Goal: Task Accomplishment & Management: Complete application form

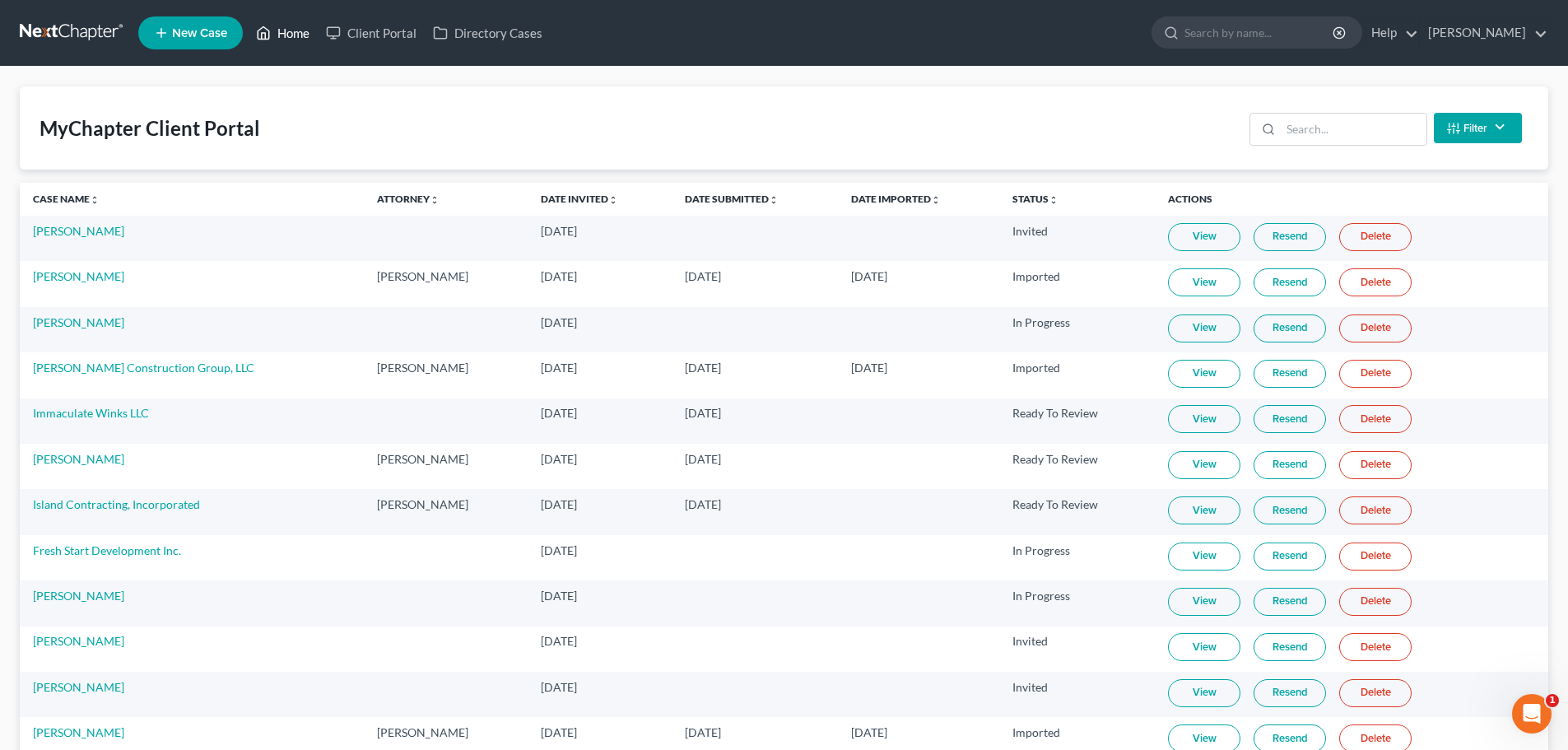
click at [274, 25] on link "Home" at bounding box center [283, 33] width 70 height 29
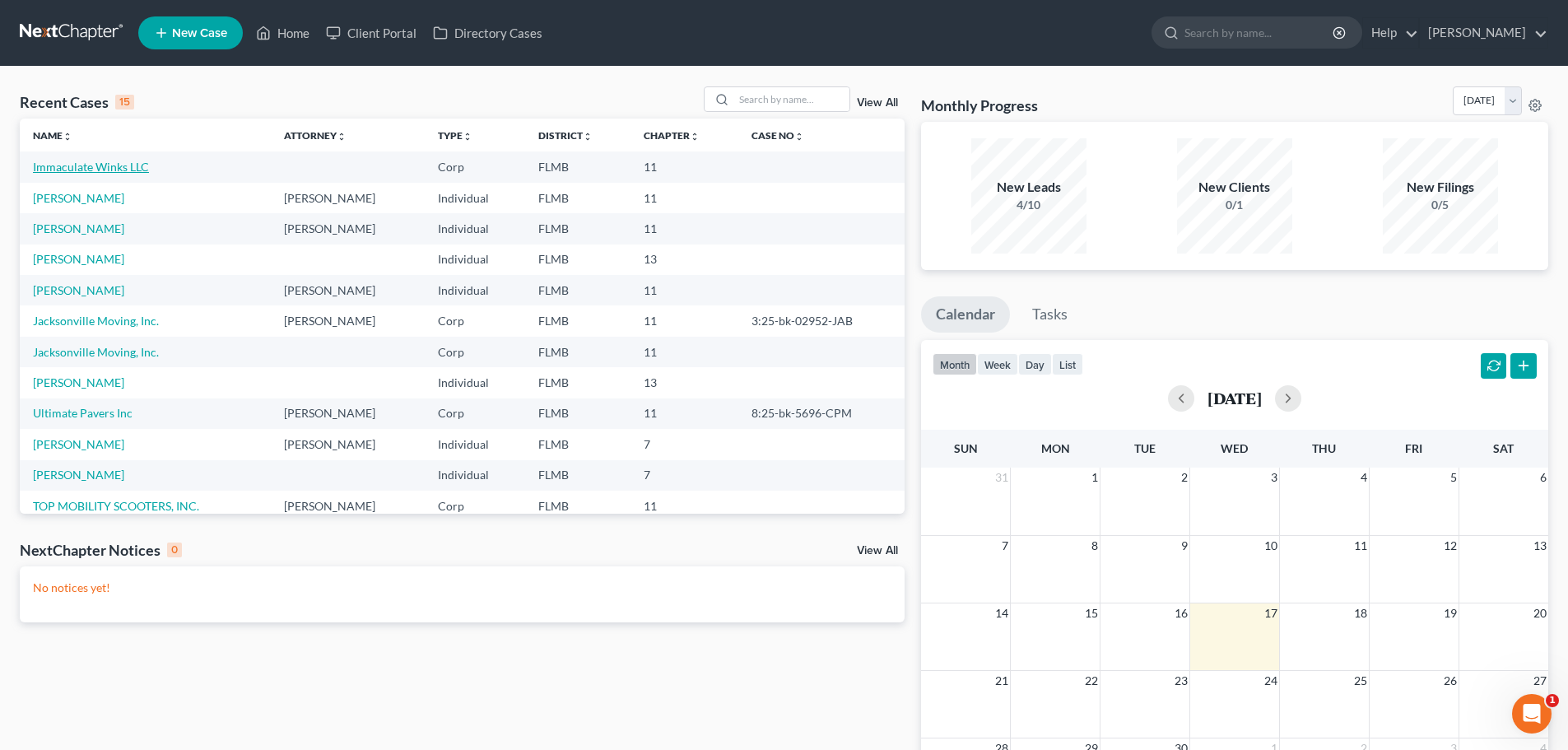
click at [87, 162] on link "Immaculate Winks LLC" at bounding box center [90, 167] width 116 height 14
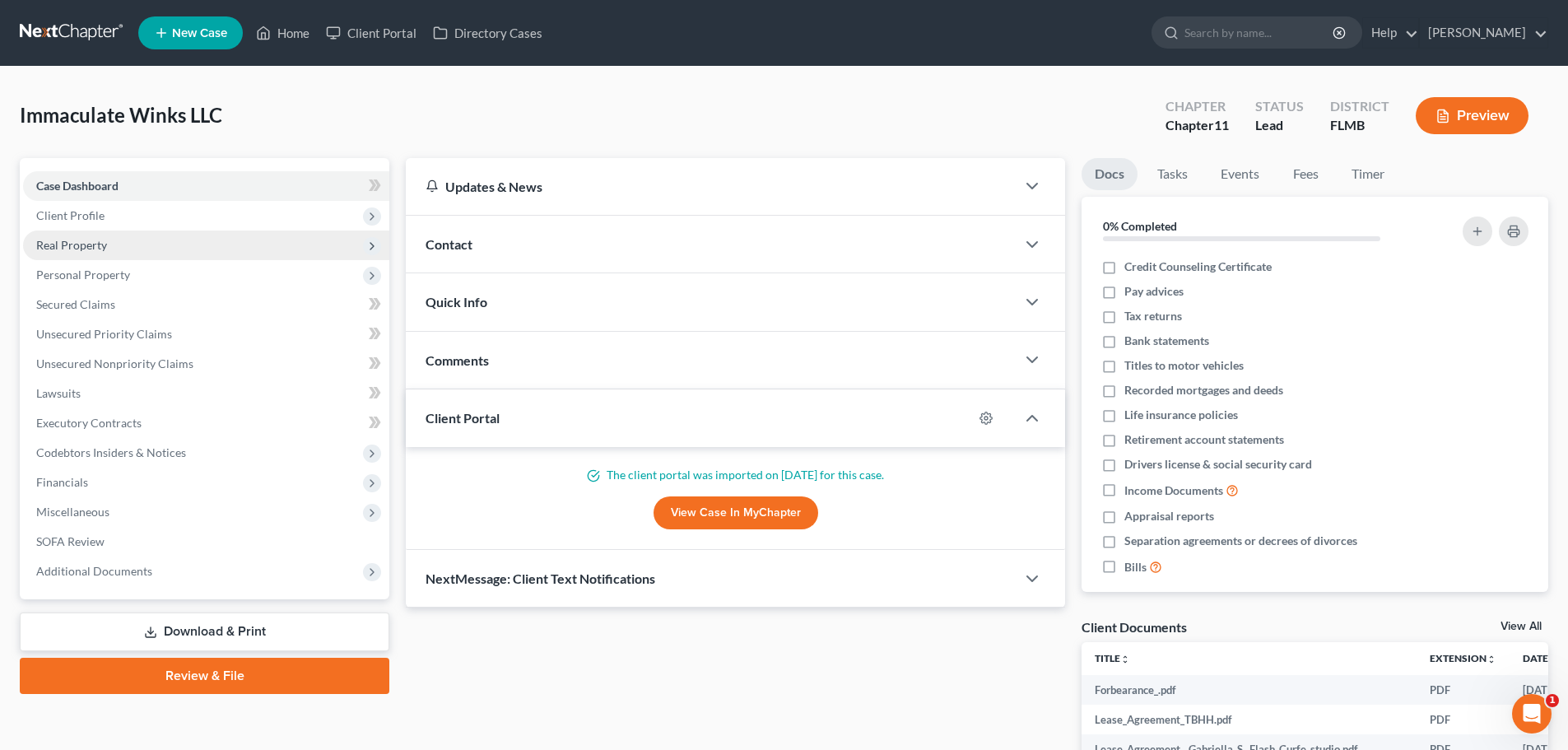
click at [95, 241] on span "Real Property" at bounding box center [71, 244] width 71 height 14
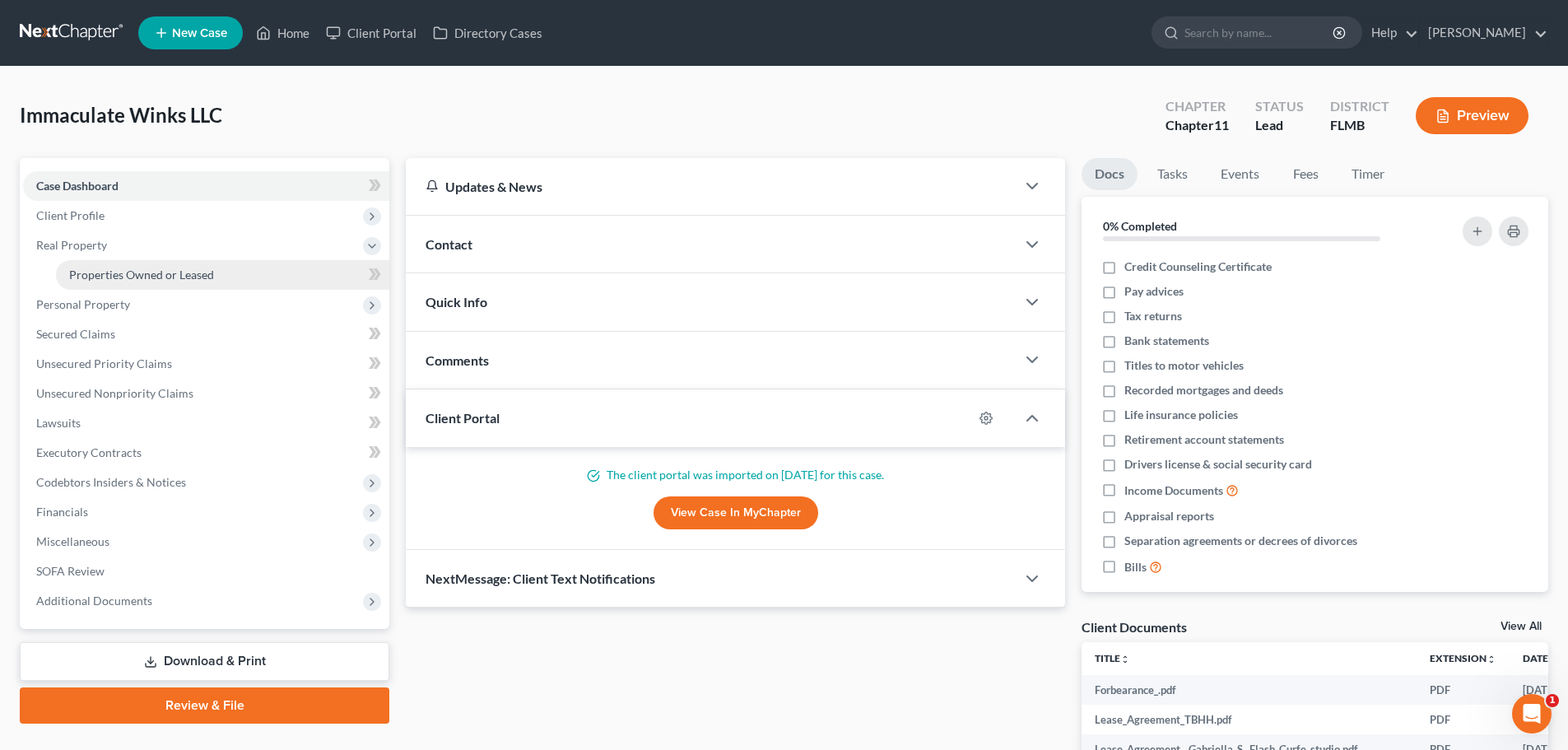
click at [108, 265] on link "Properties Owned or Leased" at bounding box center [223, 275] width 334 height 29
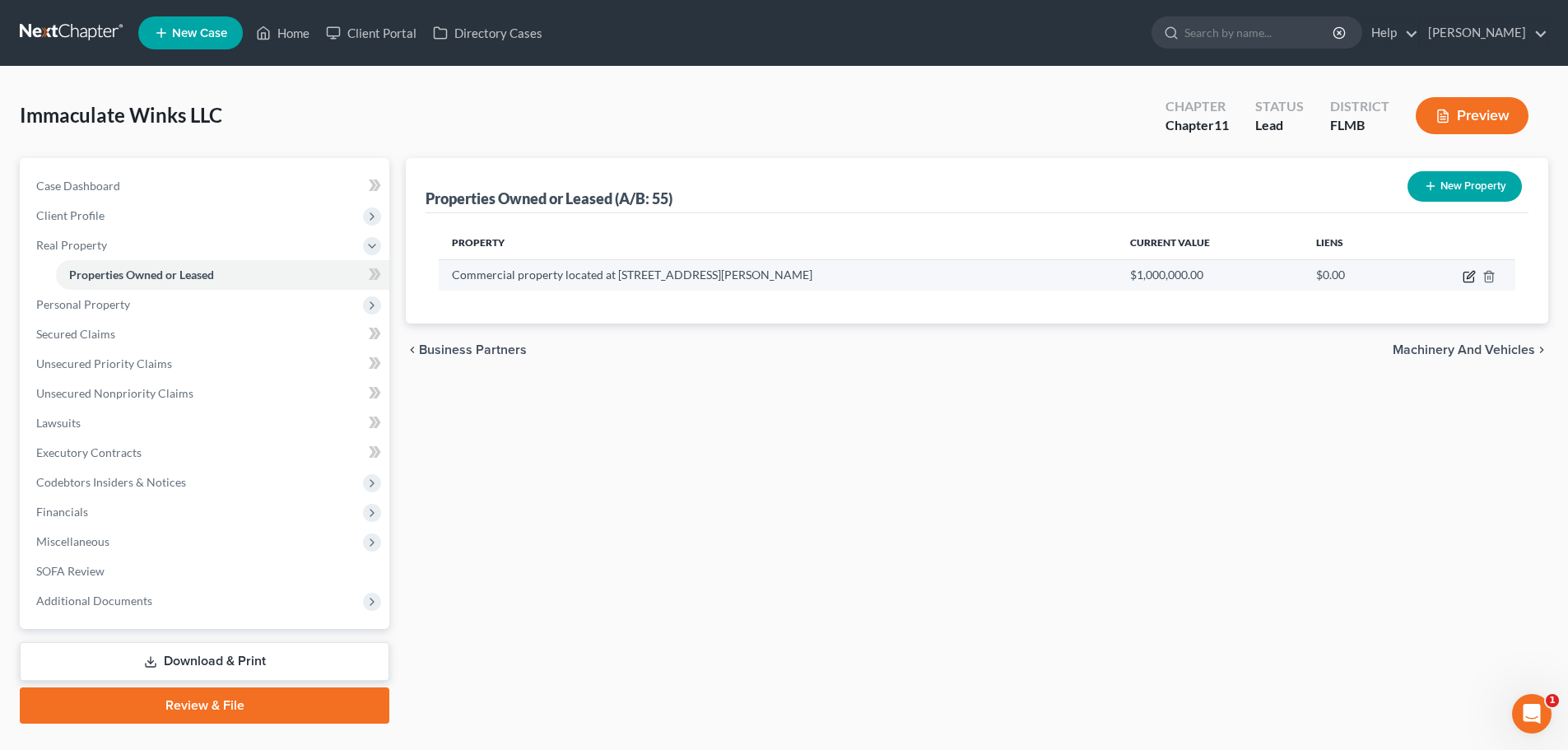
click at [1468, 276] on icon "button" at bounding box center [1470, 275] width 8 height 8
select select "9"
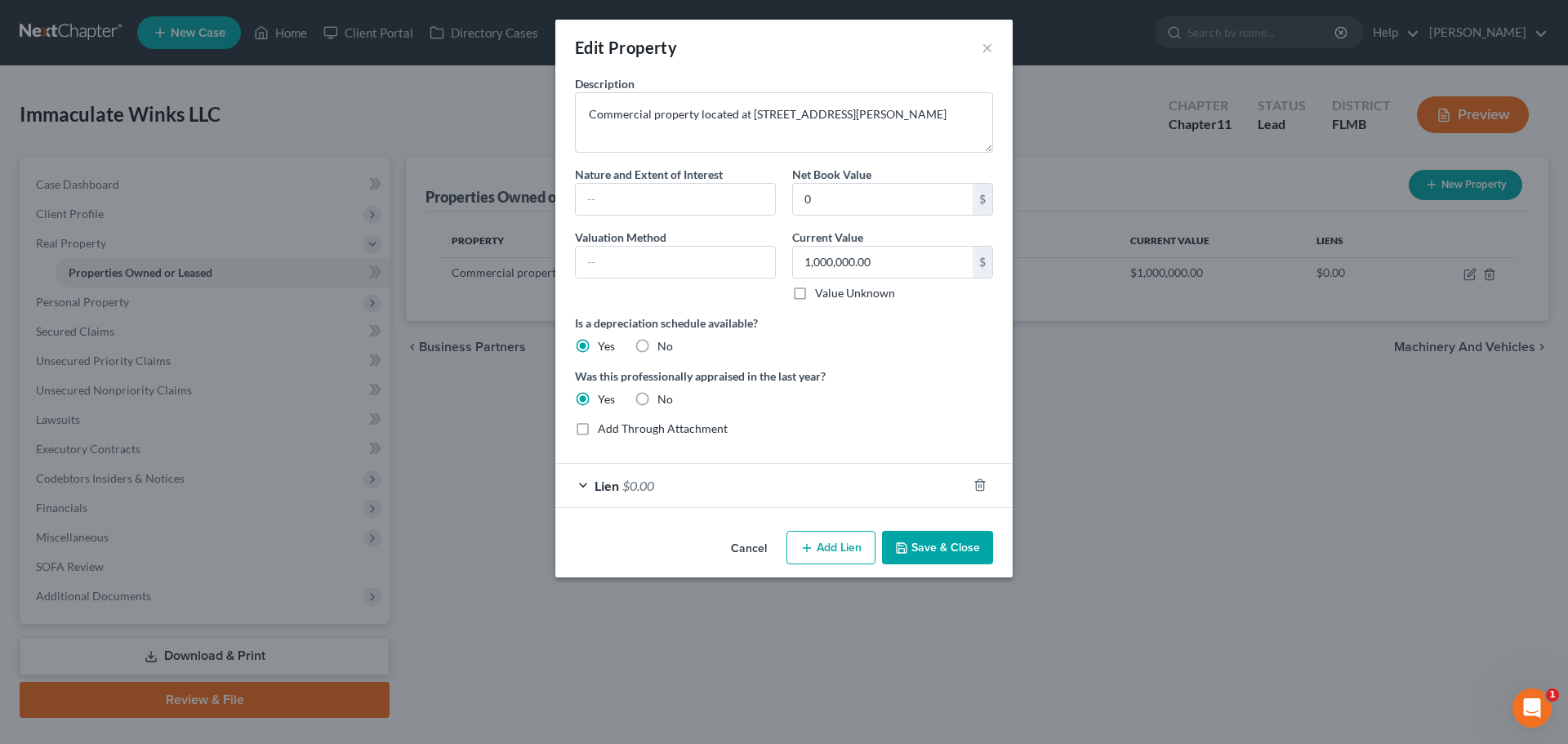
click at [658, 486] on div "Lien $0.00" at bounding box center [761, 486] width 412 height 43
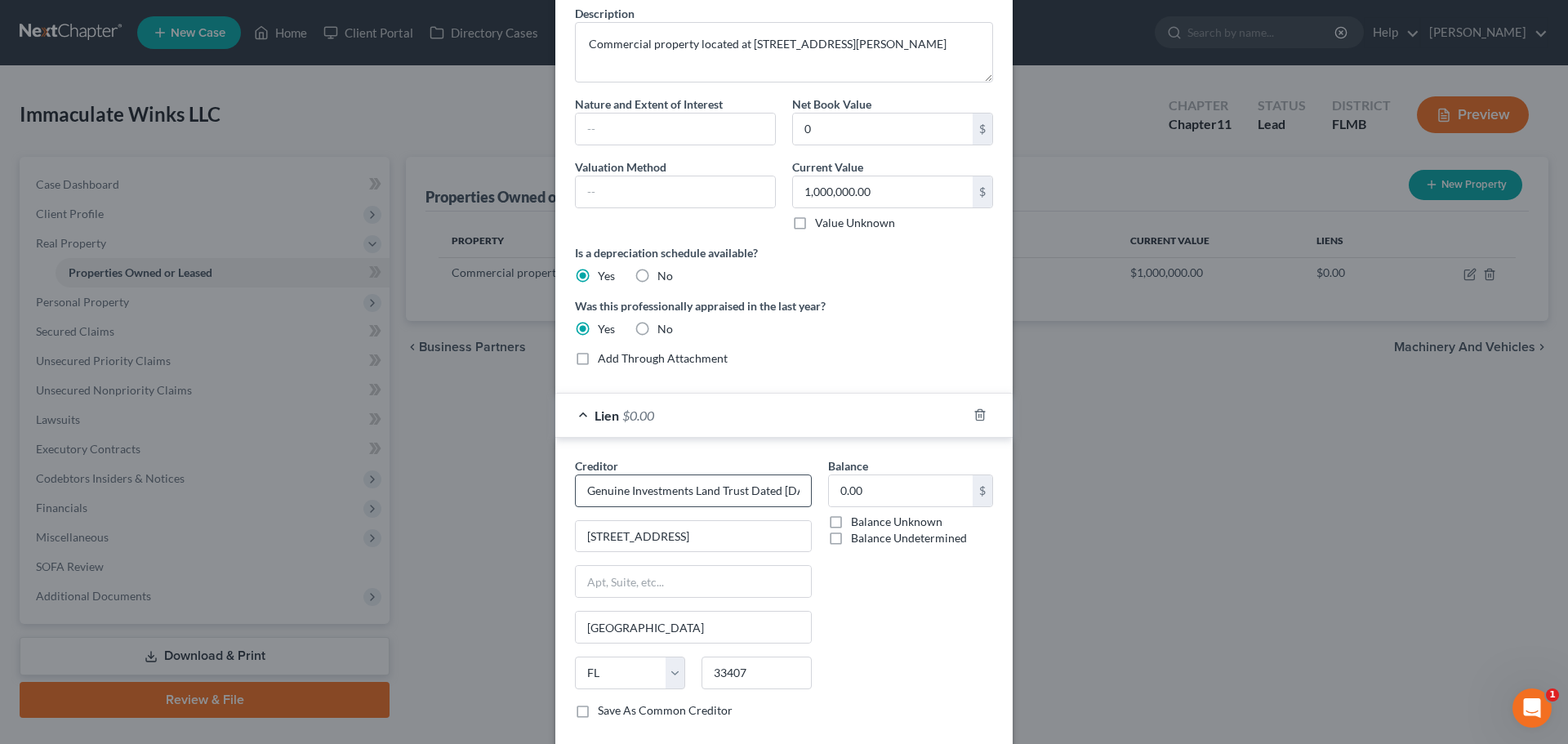
scroll to position [160, 0]
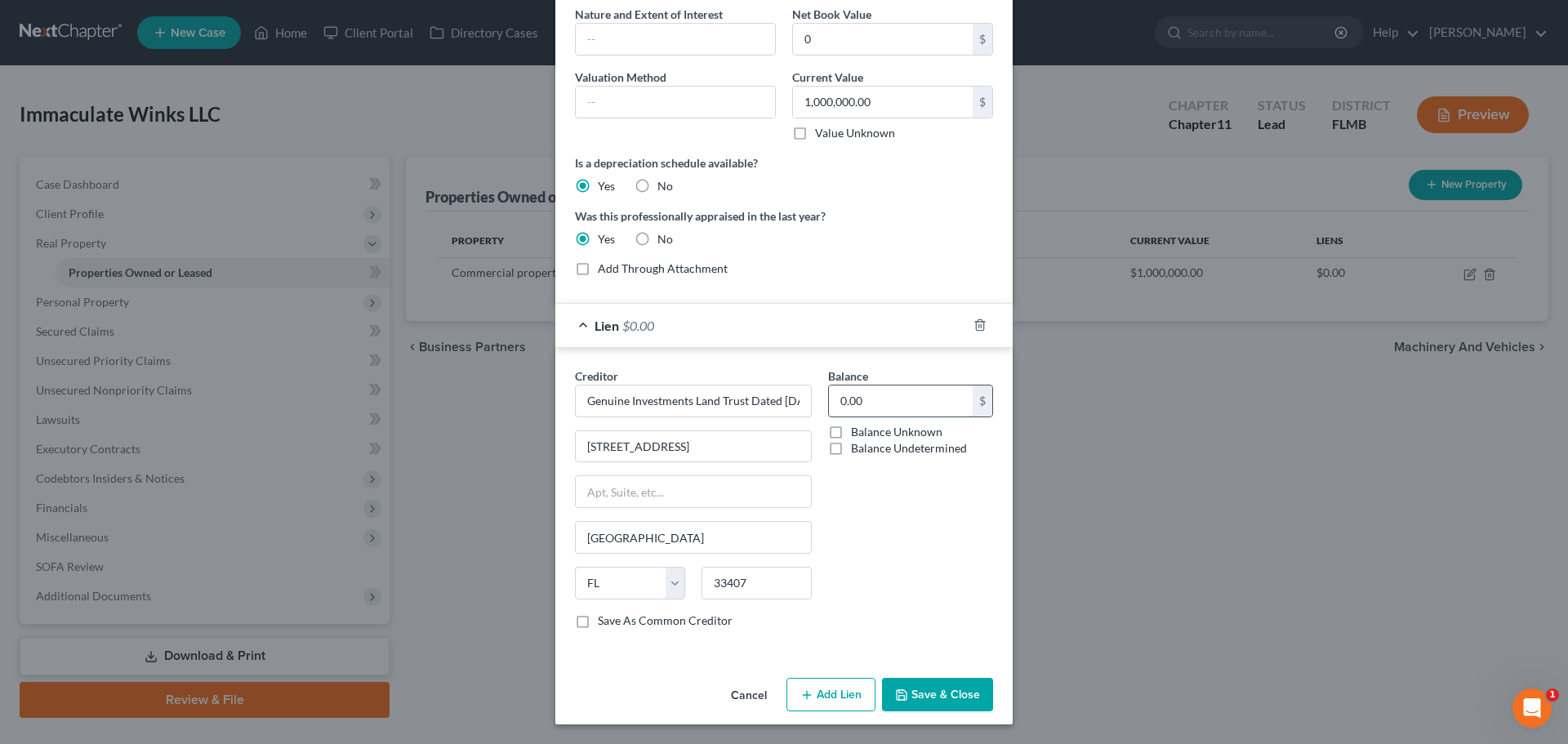
click at [911, 385] on input "0.00" at bounding box center [901, 400] width 144 height 31
drag, startPoint x: 902, startPoint y: 399, endPoint x: 736, endPoint y: 388, distance: 166.4
click at [736, 388] on div "Creditor * Genuine Investments Land Trust Dated [DATE] [STREET_ADDRESS] Palm Be…" at bounding box center [784, 505] width 434 height 275
type input "525,000"
click at [924, 690] on button "Save & Close" at bounding box center [938, 695] width 111 height 34
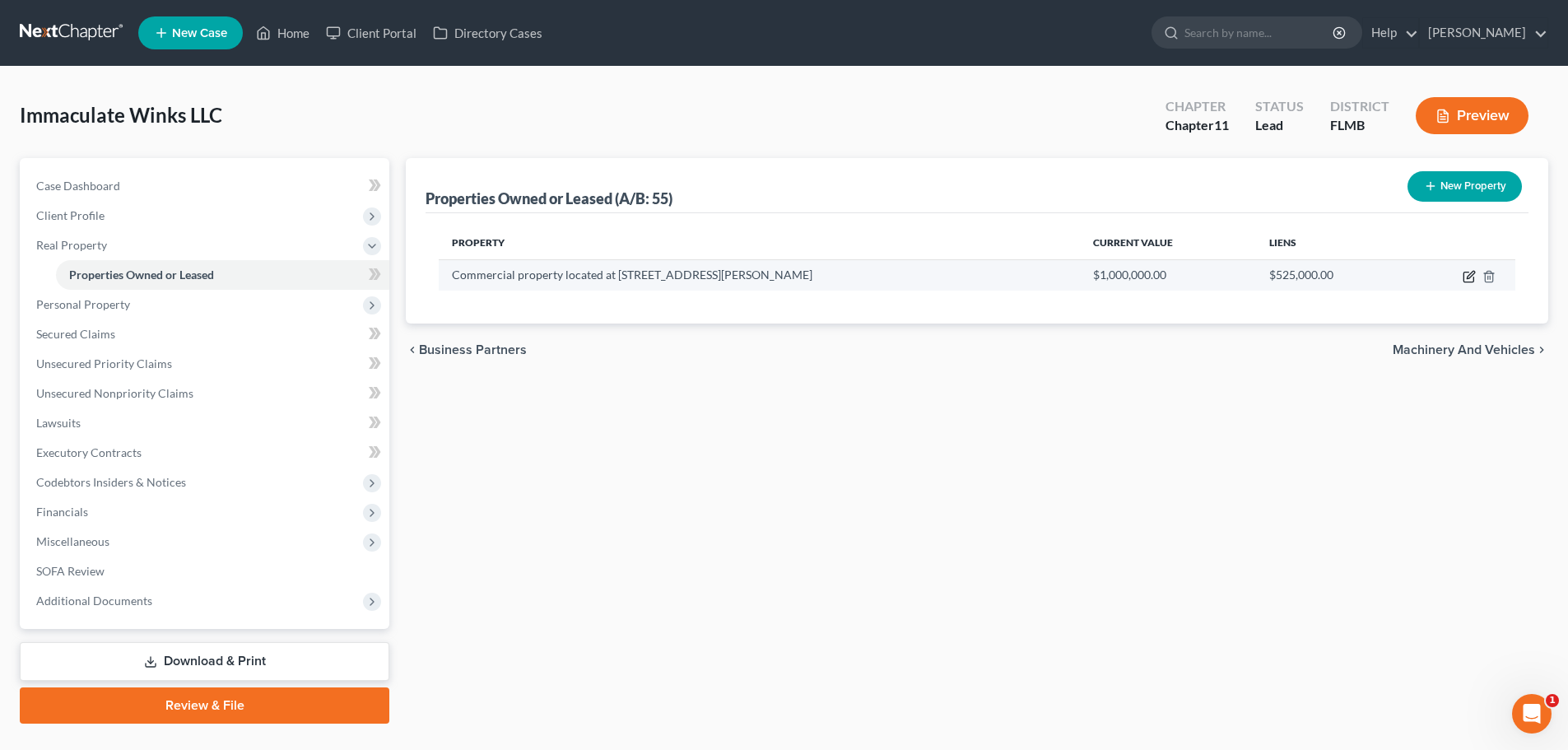
click at [1470, 272] on icon "button" at bounding box center [1470, 277] width 13 height 13
select select "9"
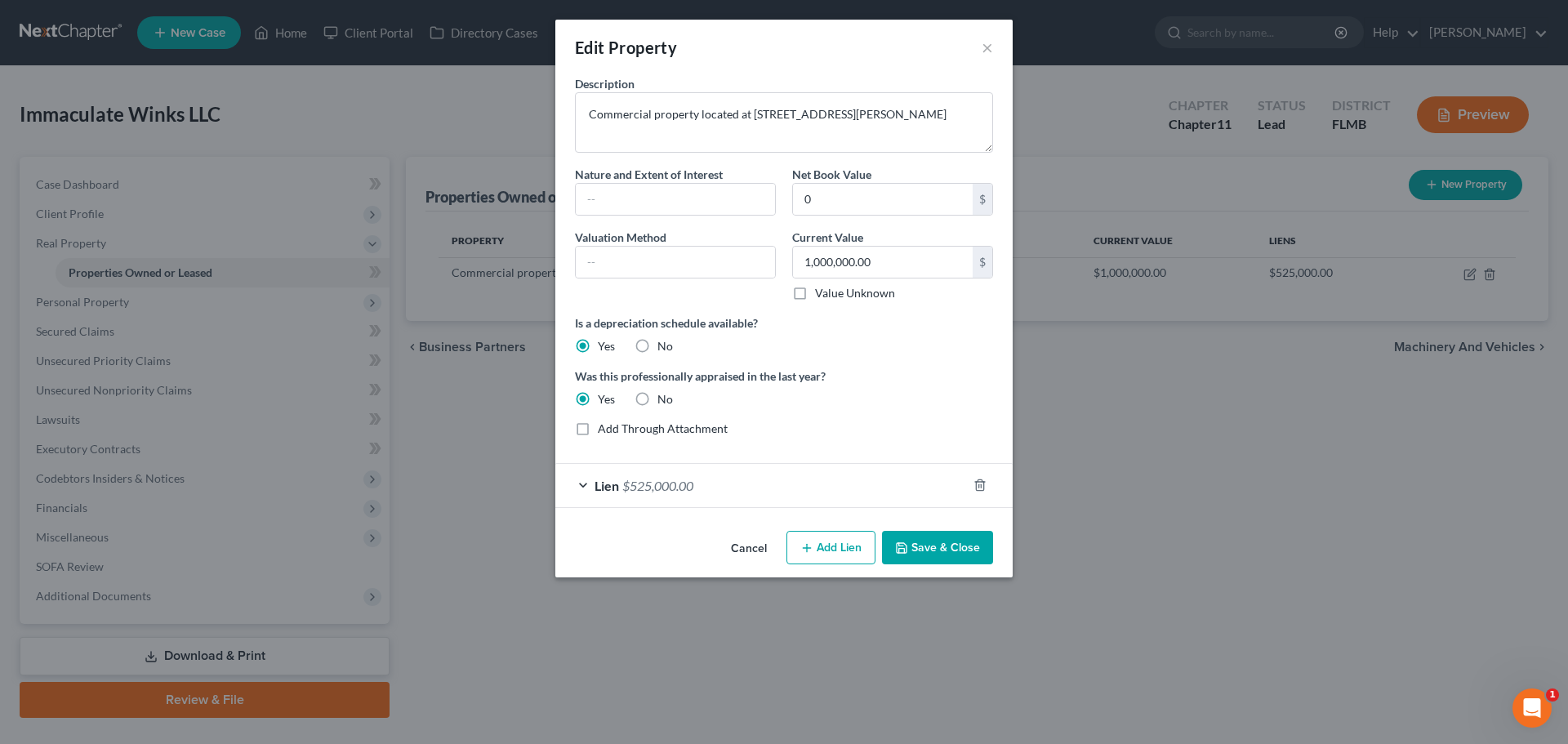
click at [584, 478] on div "Lien $525,000.00" at bounding box center [761, 486] width 412 height 43
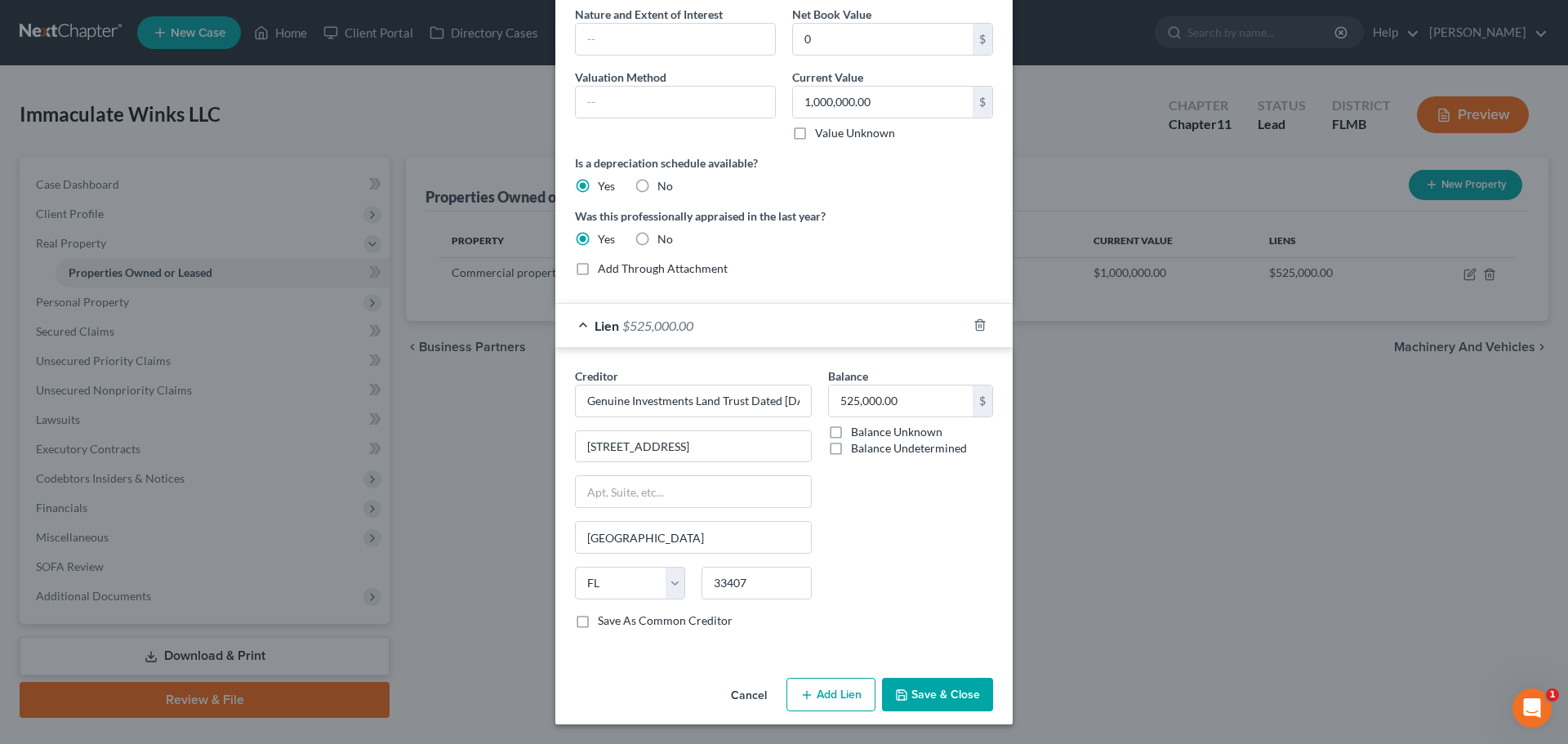
click at [818, 697] on button "Add Lien" at bounding box center [831, 695] width 89 height 34
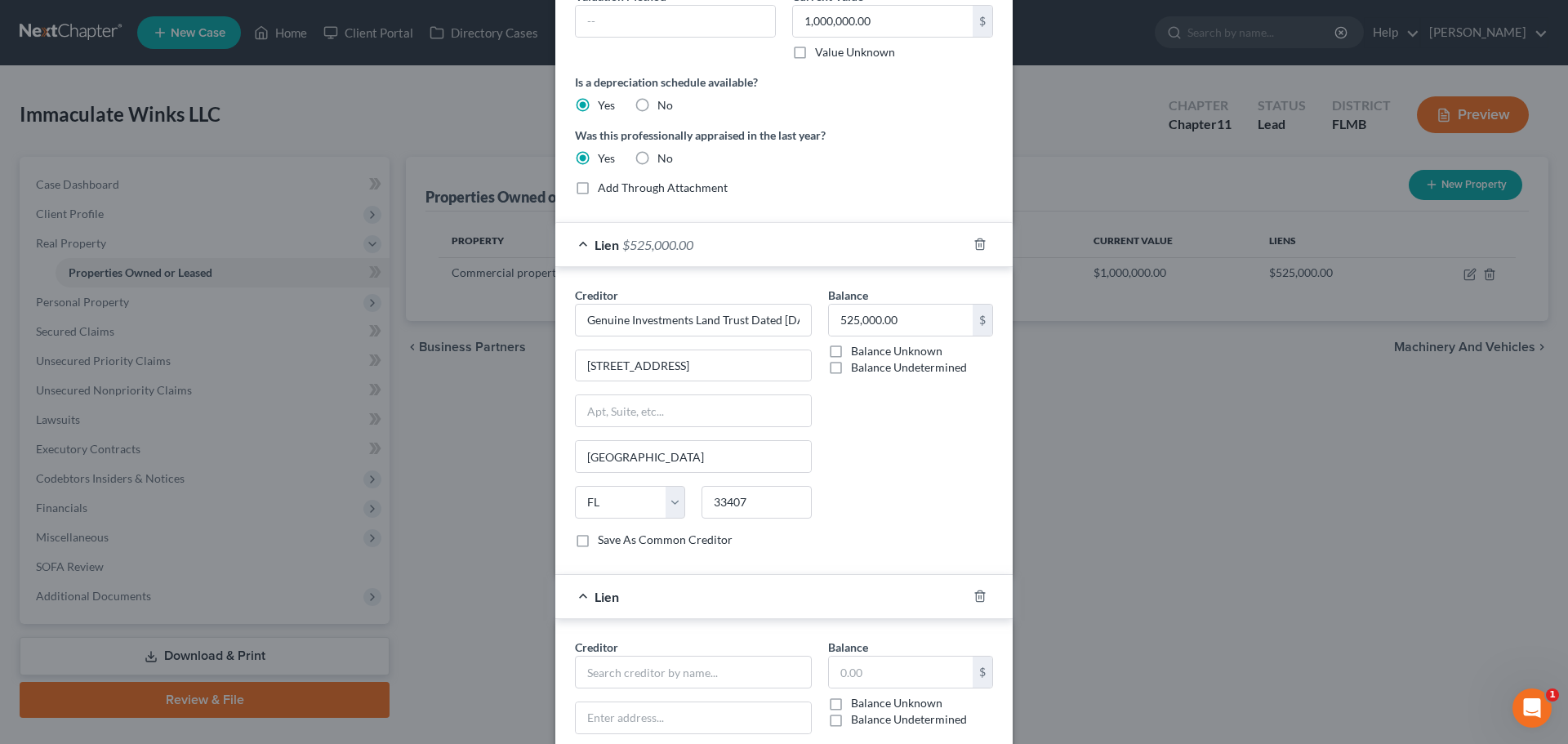
scroll to position [487, 0]
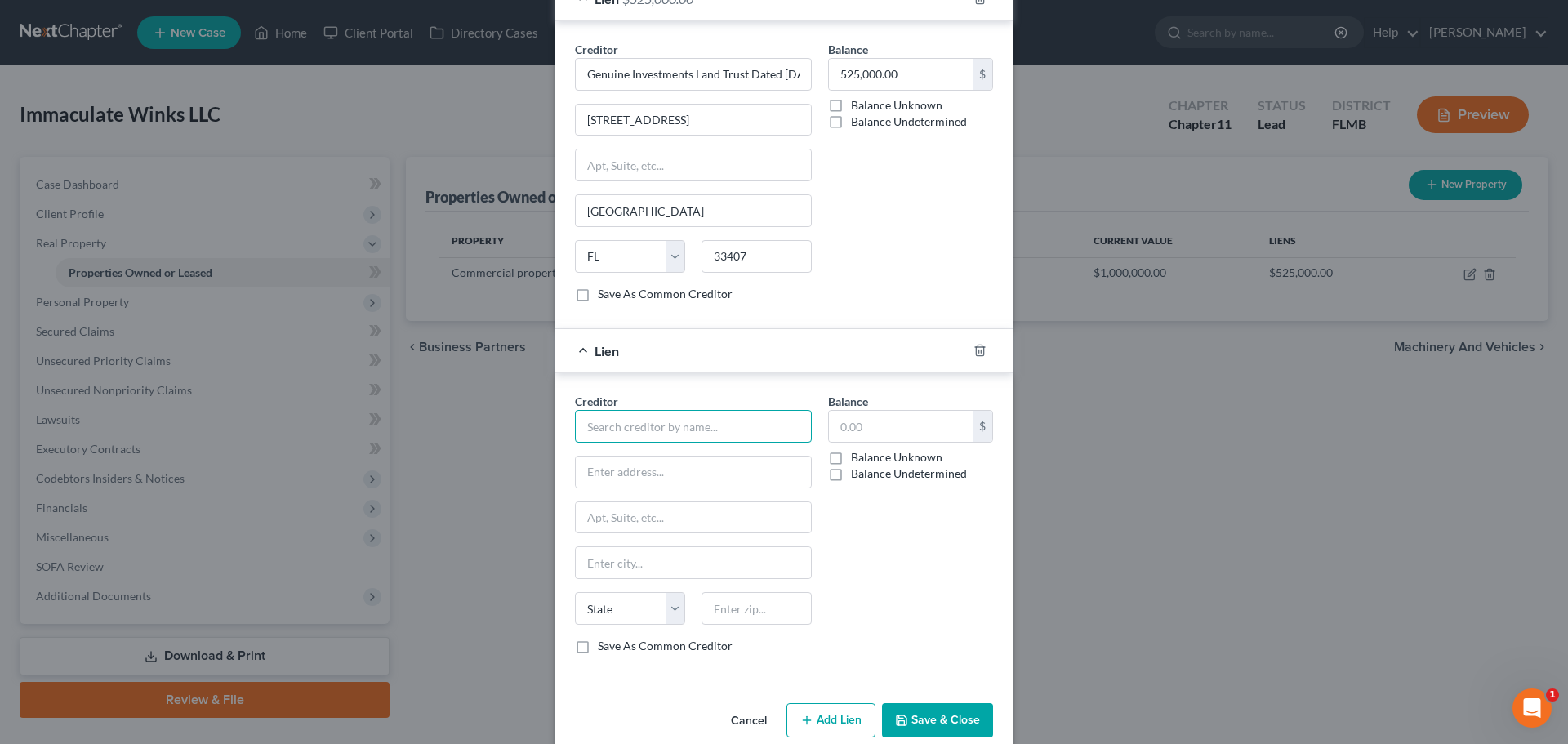
click at [651, 438] on input "text" at bounding box center [693, 426] width 237 height 32
type input "Kapitus Servicing, Inc."
click at [860, 429] on input "text" at bounding box center [901, 426] width 144 height 31
click at [940, 721] on button "Save & Close" at bounding box center [938, 720] width 111 height 34
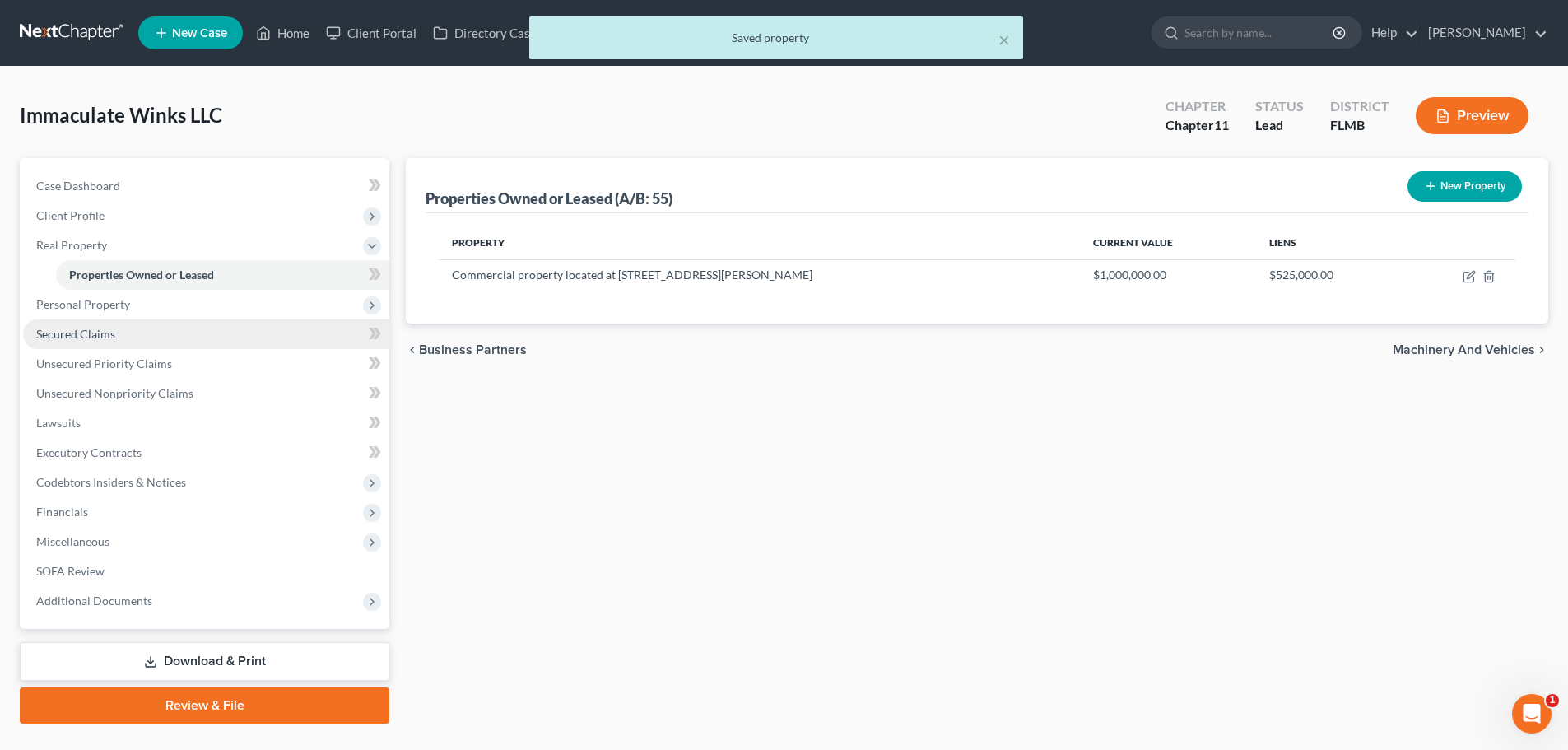
click at [100, 345] on link "Secured Claims" at bounding box center [207, 334] width 366 height 29
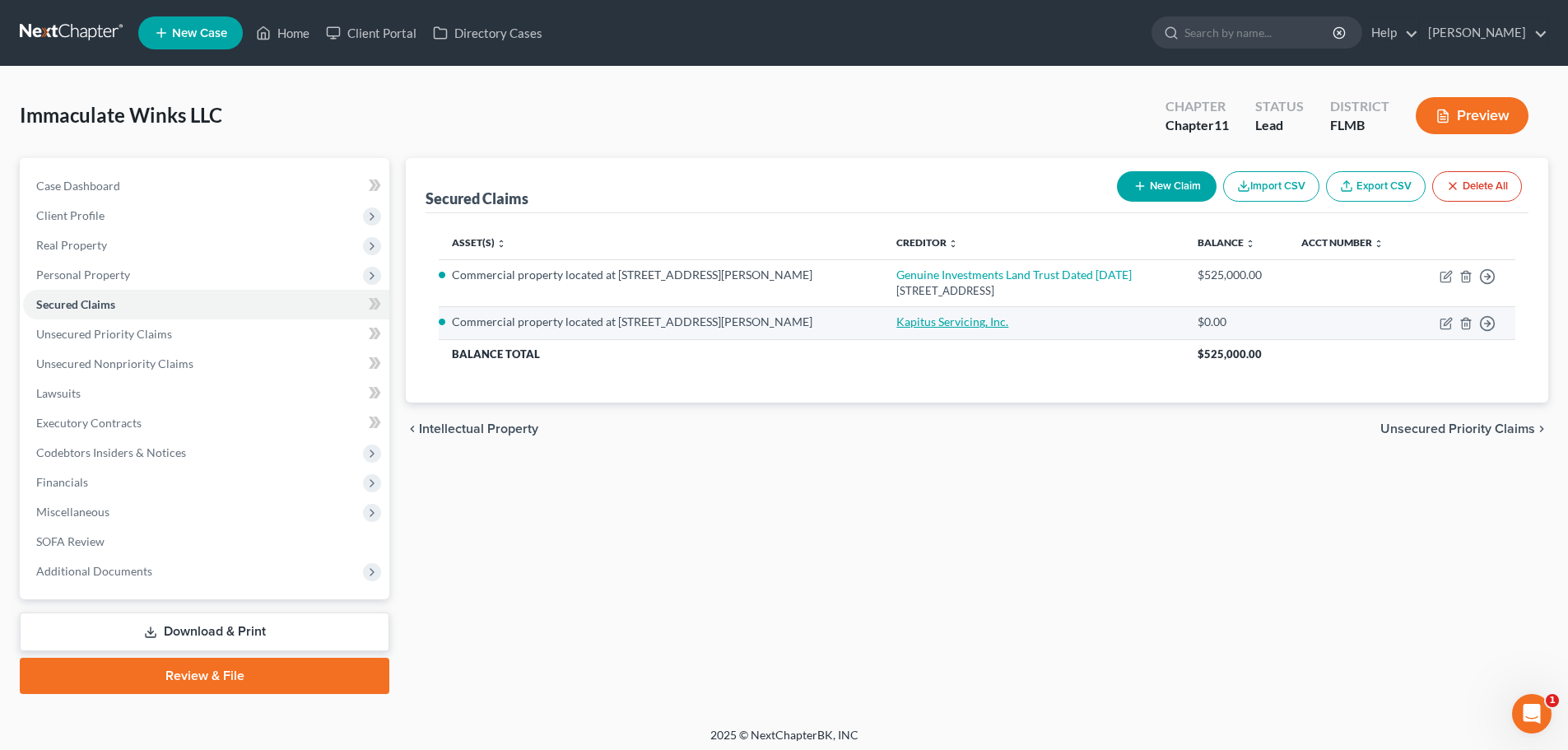
click at [966, 318] on link "Kapitus Servicing, Inc." at bounding box center [953, 321] width 112 height 14
select select "2"
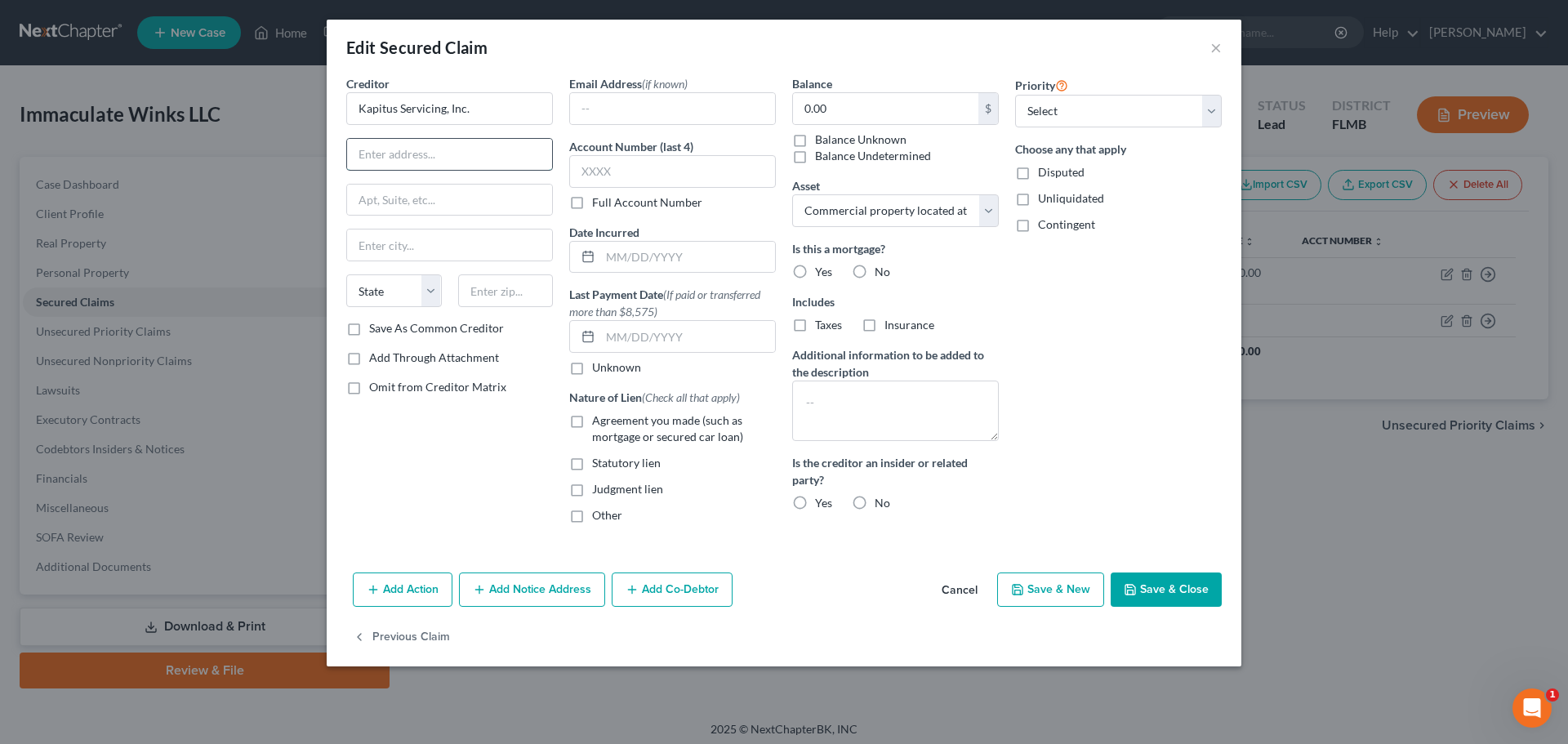
click at [420, 164] on input "text" at bounding box center [449, 154] width 205 height 31
click at [433, 481] on div "Creditor * Kapitus Servicing, Inc. State [US_STATE] AK AR AZ CA CO CT DE DC [GE…" at bounding box center [449, 306] width 223 height 462
click at [592, 485] on label "Judgment lien" at bounding box center [628, 490] width 71 height 17
click at [598, 485] on input "Judgment lien" at bounding box center [603, 487] width 11 height 11
checkbox input "true"
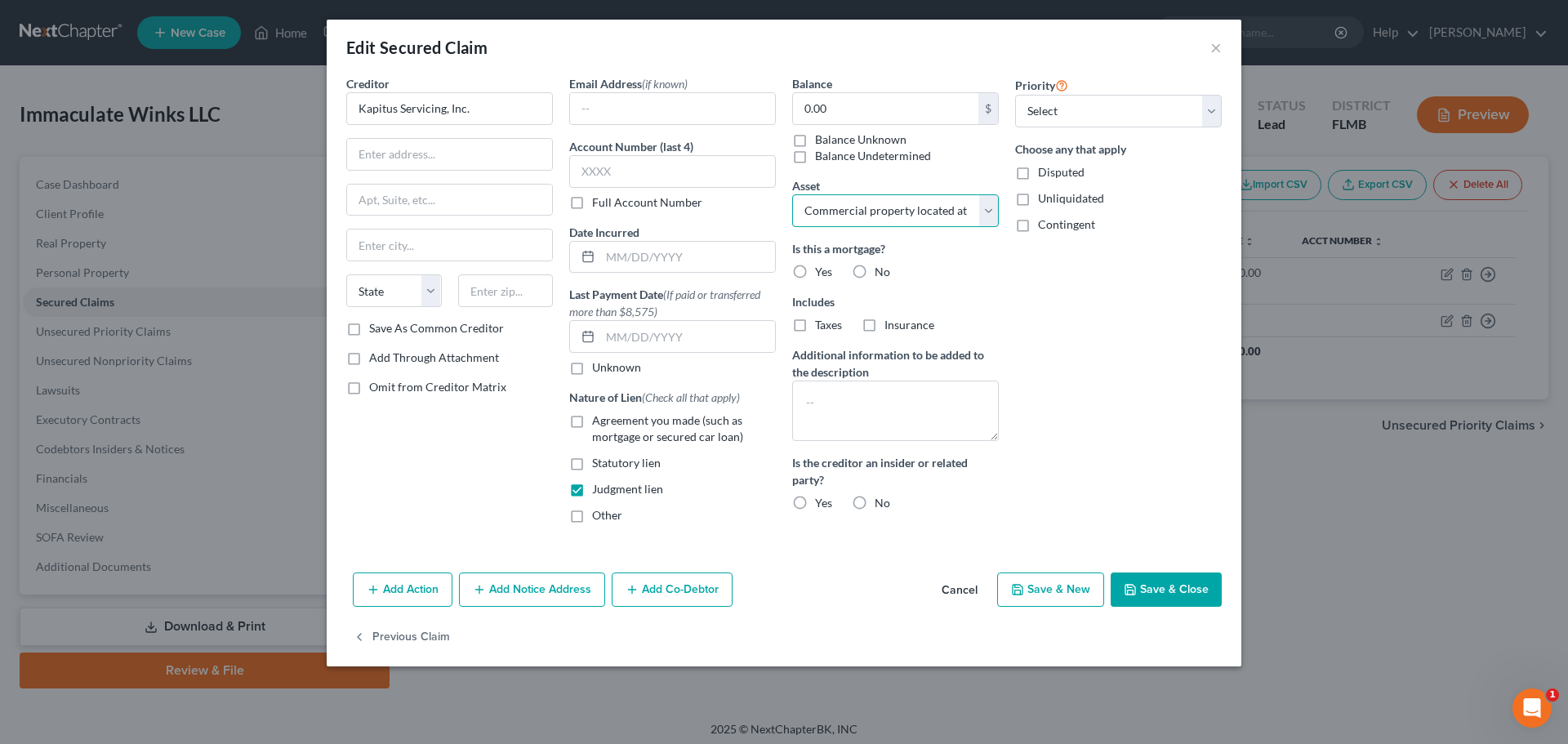
click at [937, 202] on select "Select Other Multiple Assets Commercial property located at [STREET_ADDRESS][PE…" at bounding box center [895, 210] width 207 height 32
click at [936, 202] on select "Select Other Multiple Assets Commercial property located at [STREET_ADDRESS][PE…" at bounding box center [895, 210] width 207 height 32
type input "0.00"
click at [740, 134] on div "Email Address (if known) 0.00 Account Number (last 4) Full Account Number Date …" at bounding box center [672, 306] width 223 height 462
drag, startPoint x: 679, startPoint y: 105, endPoint x: 471, endPoint y: 95, distance: 208.2
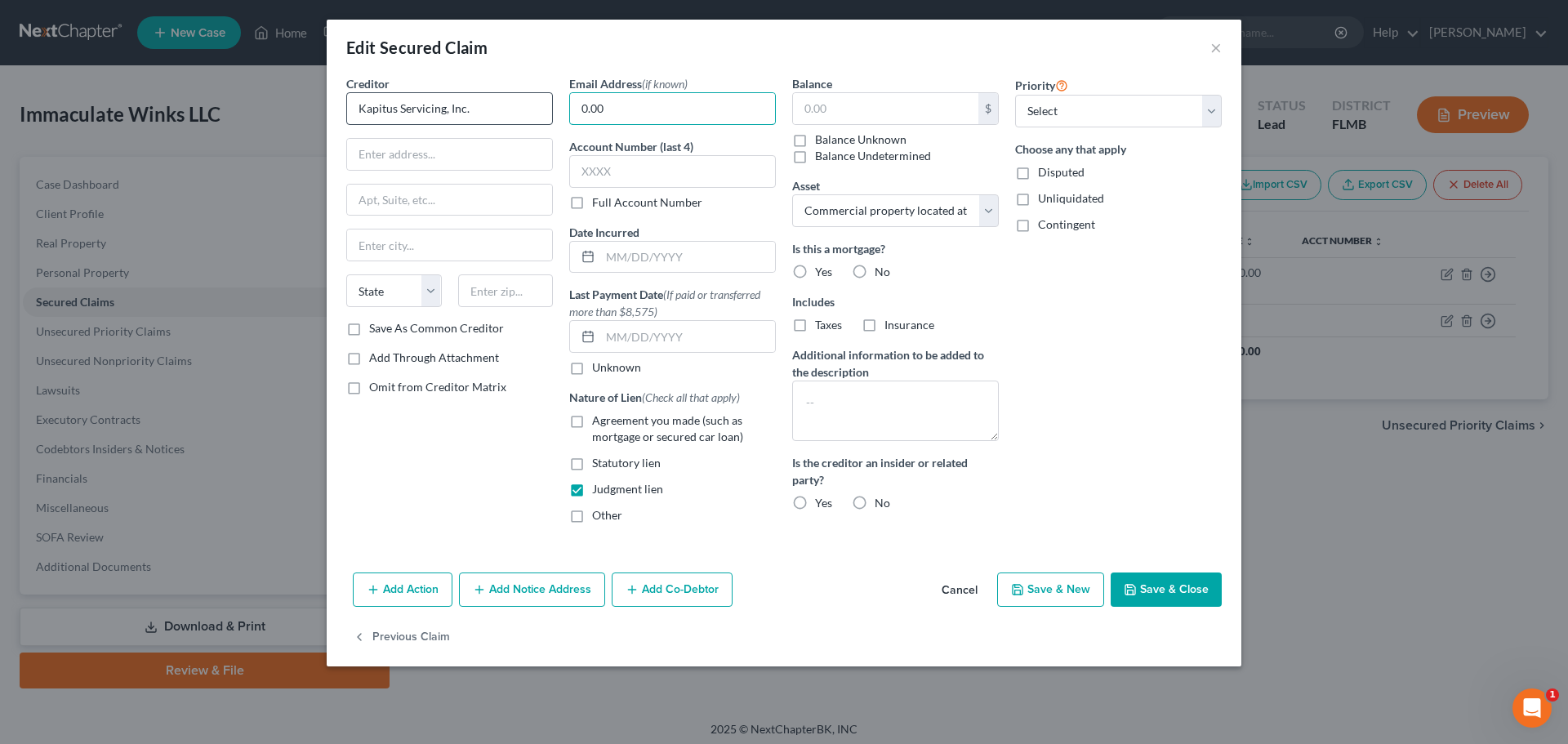
click at [473, 95] on div "Creditor * Kapitus Servicing, Inc. State [US_STATE] AK AR AZ CA CO CT DE DC [GE…" at bounding box center [784, 306] width 891 height 462
click at [824, 99] on input "text" at bounding box center [885, 108] width 185 height 31
paste input "27,511.78"
type input "27,511.78"
click at [875, 267] on label "No" at bounding box center [882, 272] width 16 height 17
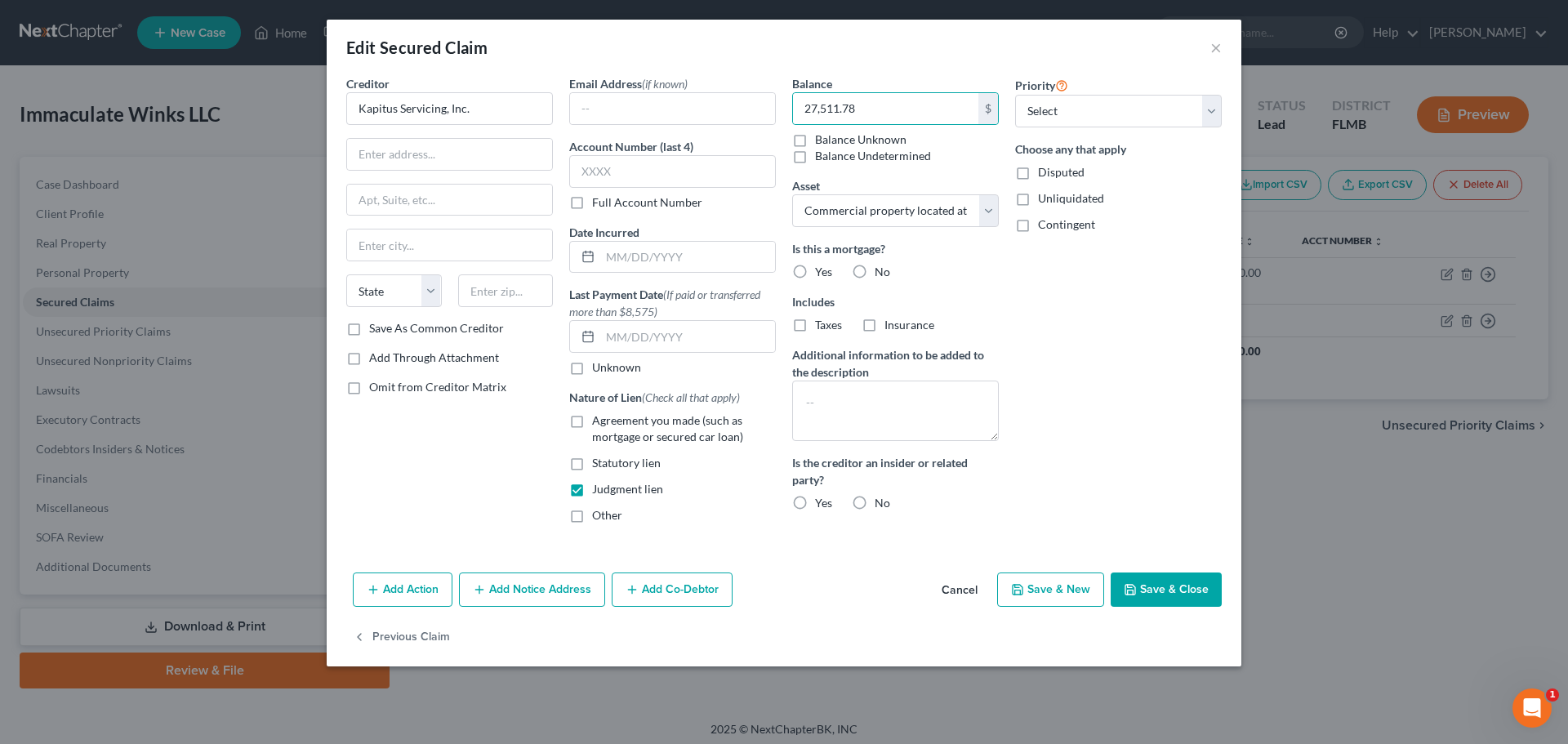
click at [882, 267] on input "No" at bounding box center [887, 269] width 11 height 11
radio input "true"
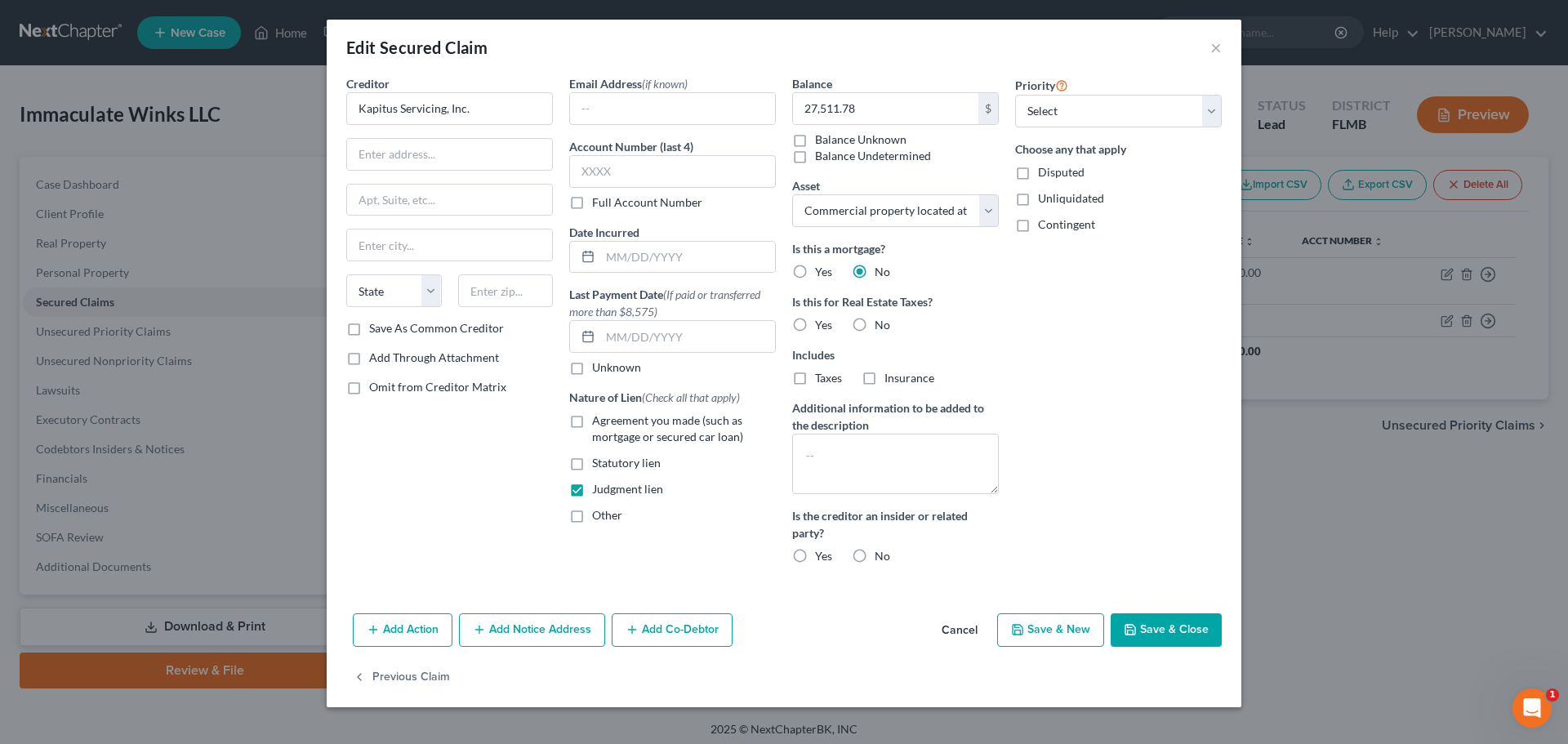
click at [875, 320] on label "No" at bounding box center [882, 326] width 16 height 17
click at [882, 320] on input "No" at bounding box center [887, 322] width 11 height 11
radio input "true"
click at [403, 169] on input "text" at bounding box center [449, 154] width 205 height 31
type input "[STREET_ADDRESS]"
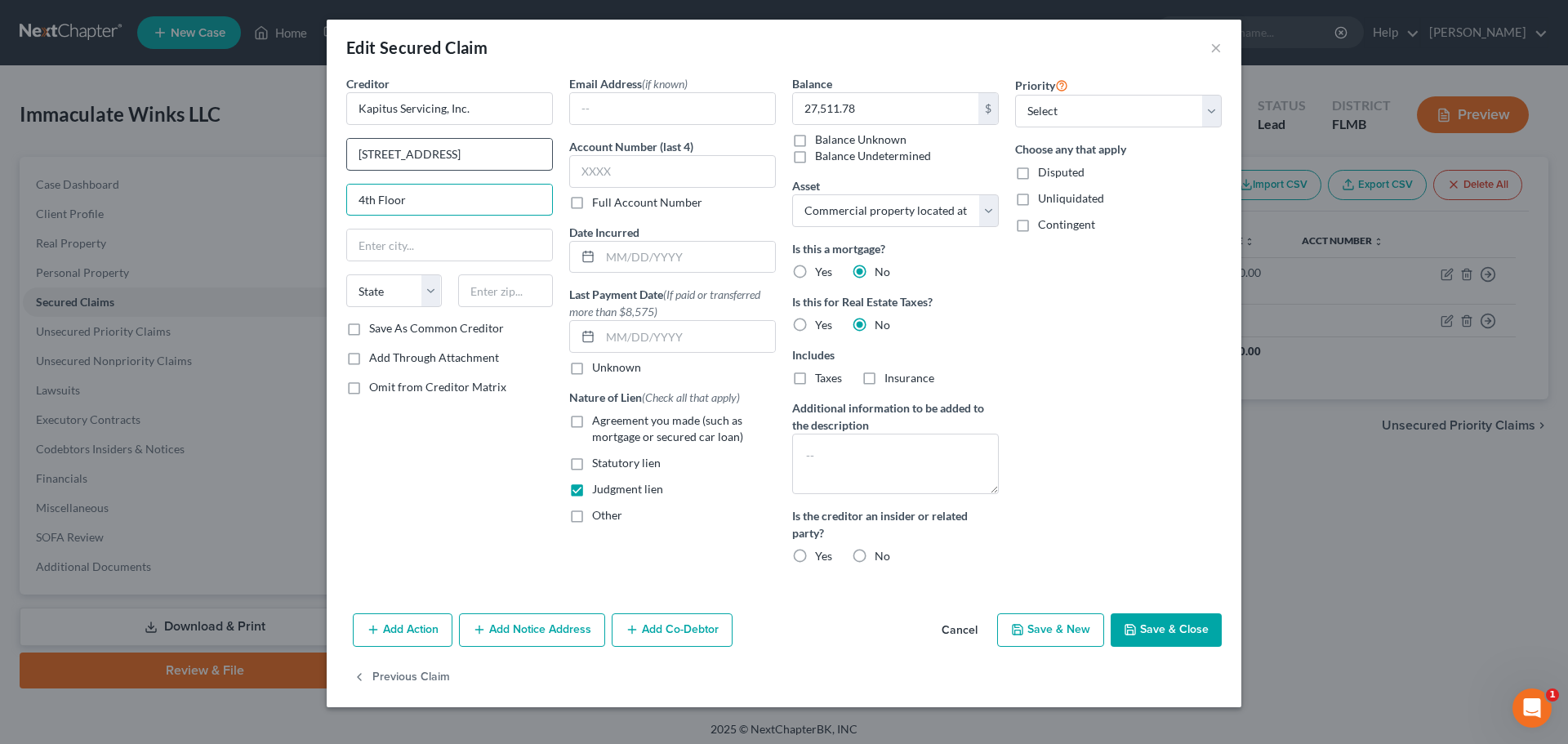
type input "4th Floor"
type input "10036"
type input "[US_STATE]"
select select "35"
click at [443, 444] on div "Creditor * Kapitus Servicing, Inc. [STREET_ADDRESS] [US_STATE][GEOGRAPHIC_DATA]…" at bounding box center [449, 326] width 223 height 502
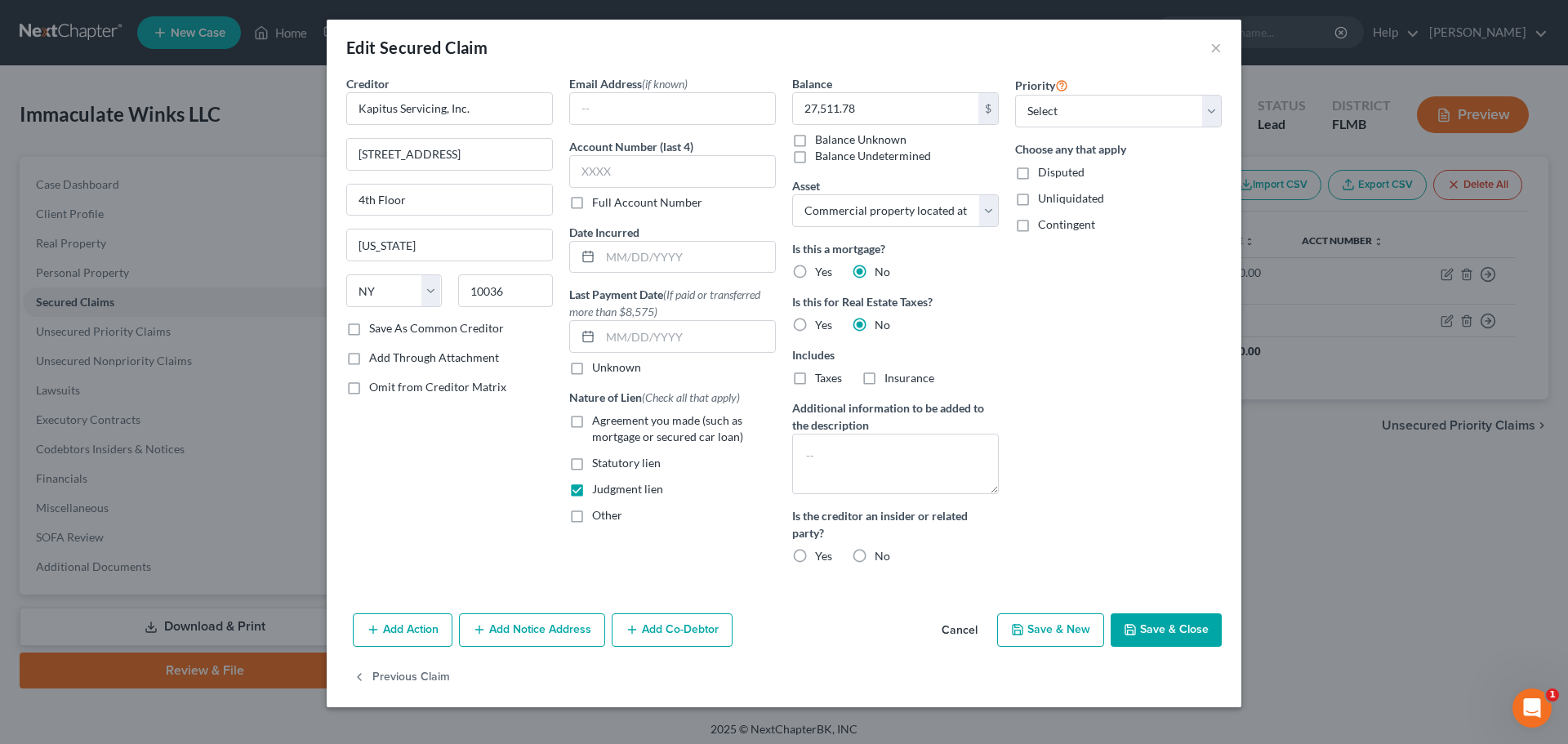
click at [520, 635] on button "Add Notice Address" at bounding box center [532, 630] width 146 height 34
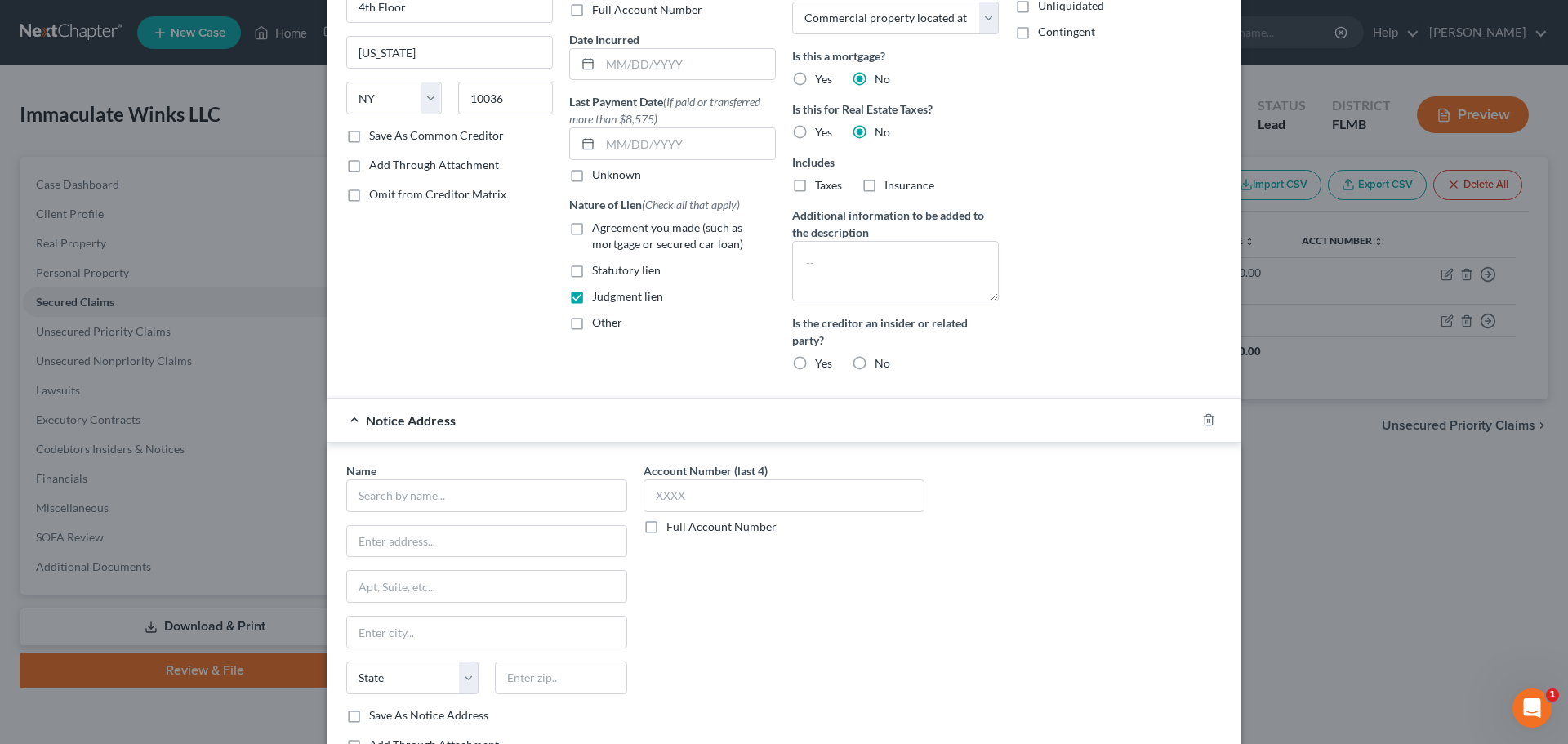
scroll to position [245, 0]
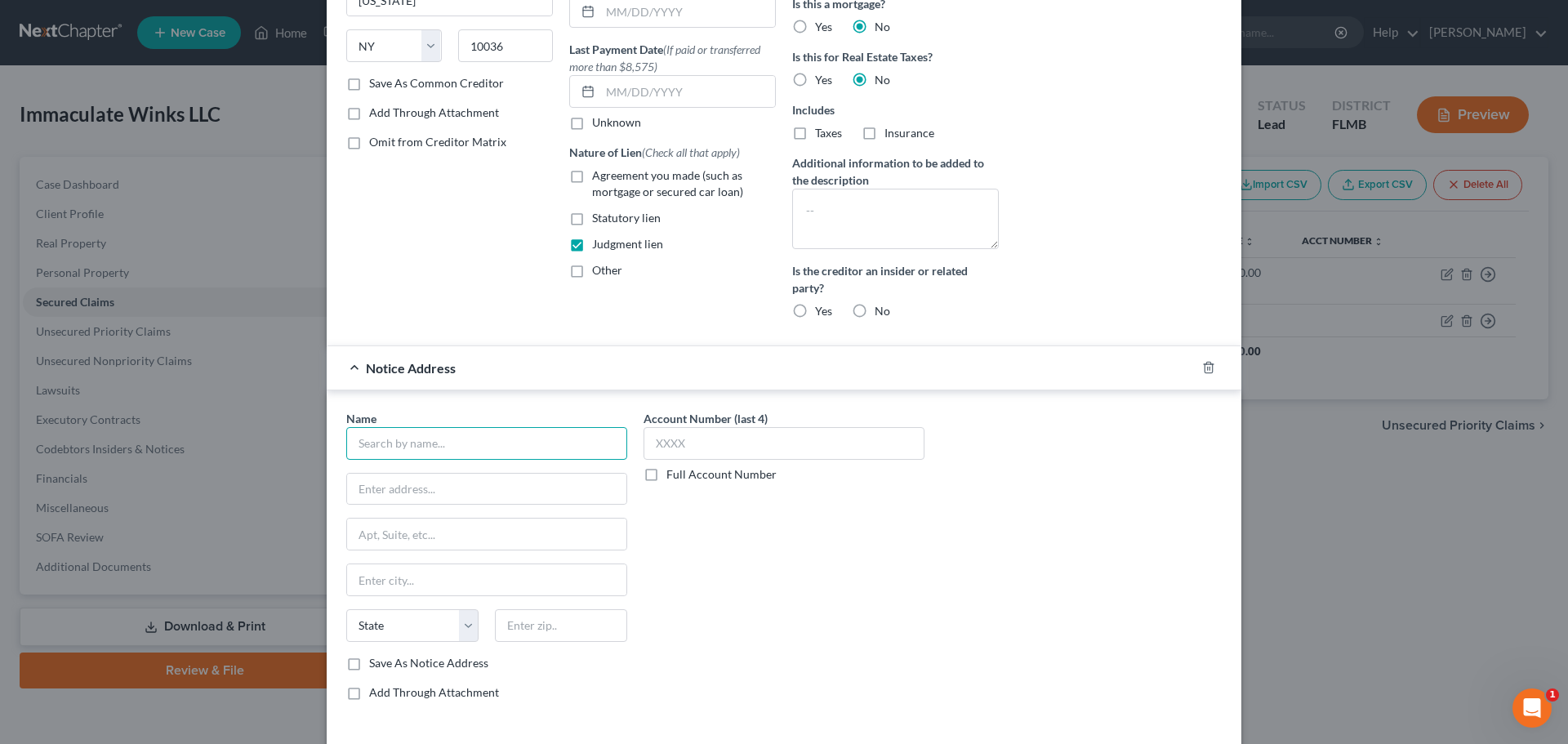
click at [416, 442] on input "text" at bounding box center [486, 443] width 281 height 32
type input "[PERSON_NAME] c/o [PERSON_NAME]"
drag, startPoint x: 384, startPoint y: 490, endPoint x: 407, endPoint y: 499, distance: 24.7
click at [384, 490] on input "text" at bounding box center [486, 489] width 280 height 31
type input "[STREET_ADDRESS]"
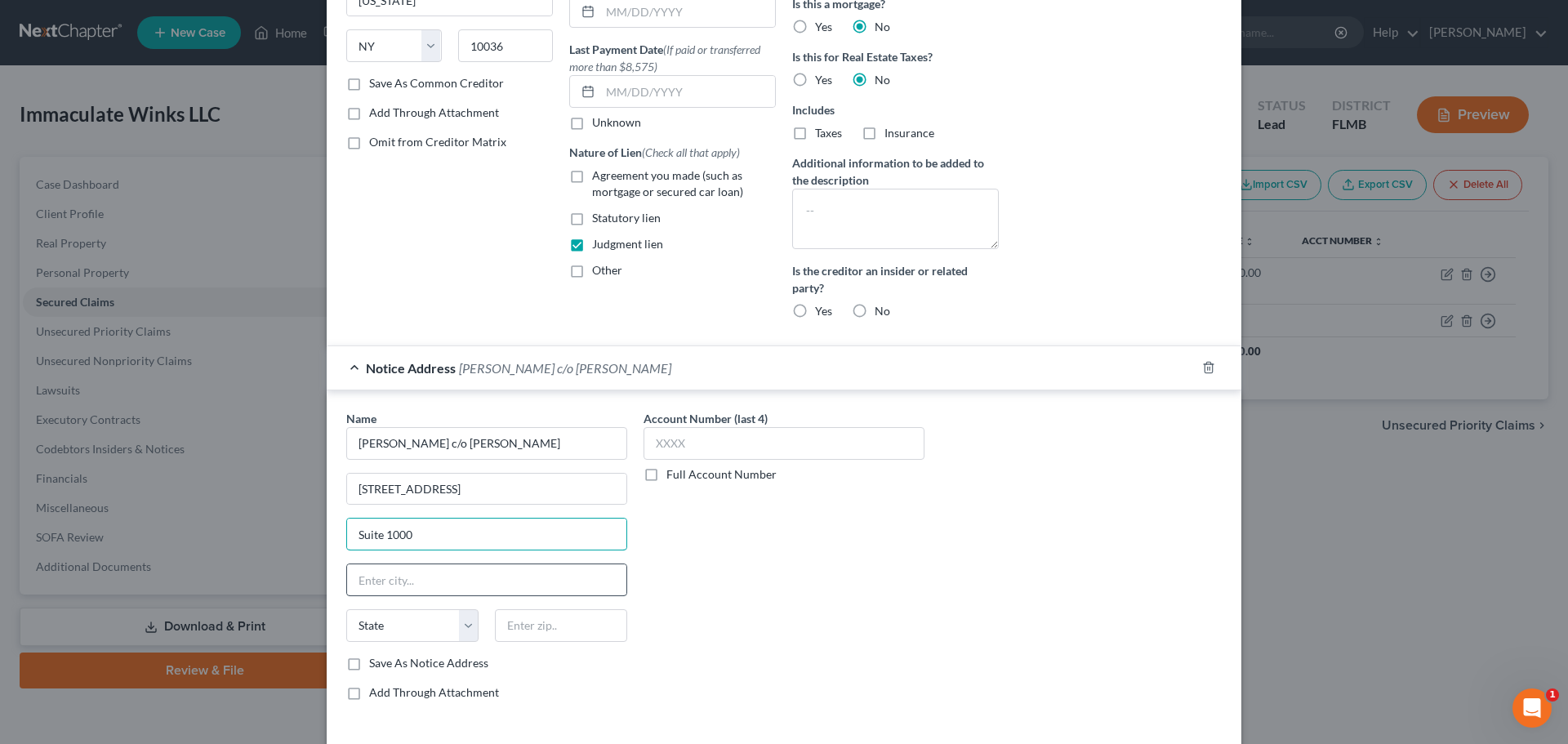
type input "Suite 1000"
click at [405, 584] on input "text" at bounding box center [486, 580] width 280 height 31
click at [512, 629] on input "text" at bounding box center [560, 625] width 132 height 32
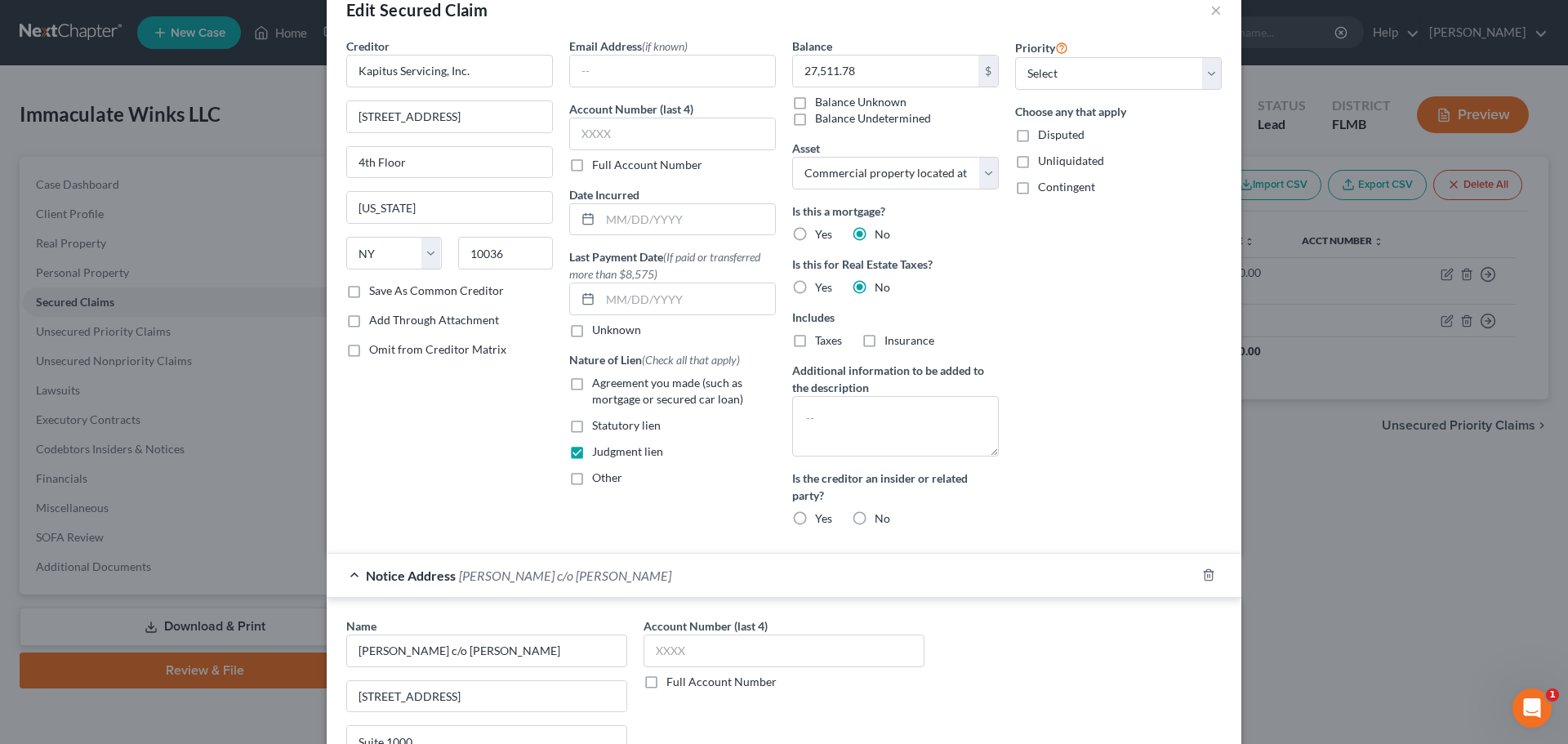
scroll to position [0, 0]
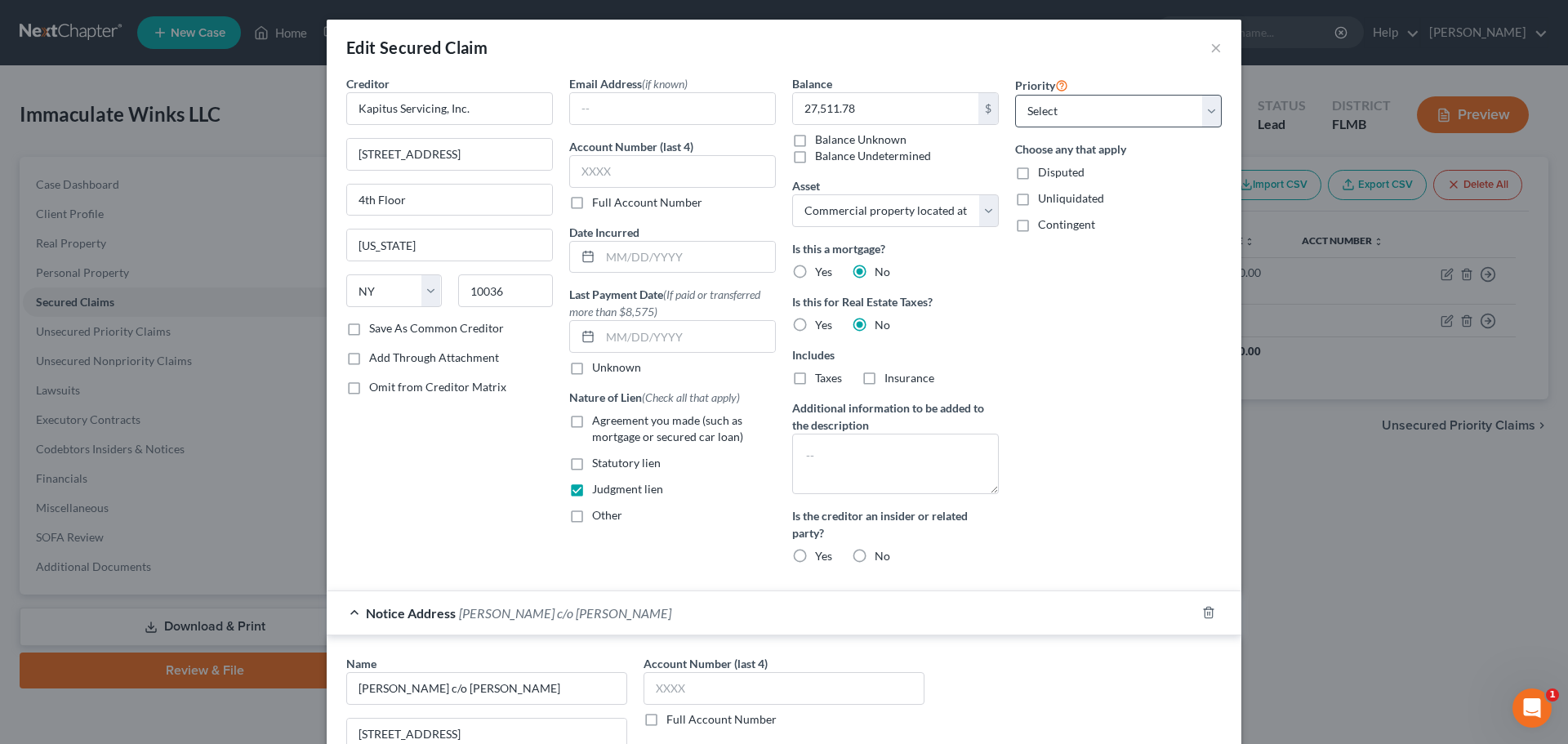
type input "33607"
click at [1079, 116] on select "Select 1st 2nd 3rd 4th 5th 6th 7th 8th 9th 10th 11th 12th 13th 14th 15th 16th 1…" at bounding box center [1118, 110] width 207 height 32
type input "[GEOGRAPHIC_DATA]"
select select "9"
select select "1"
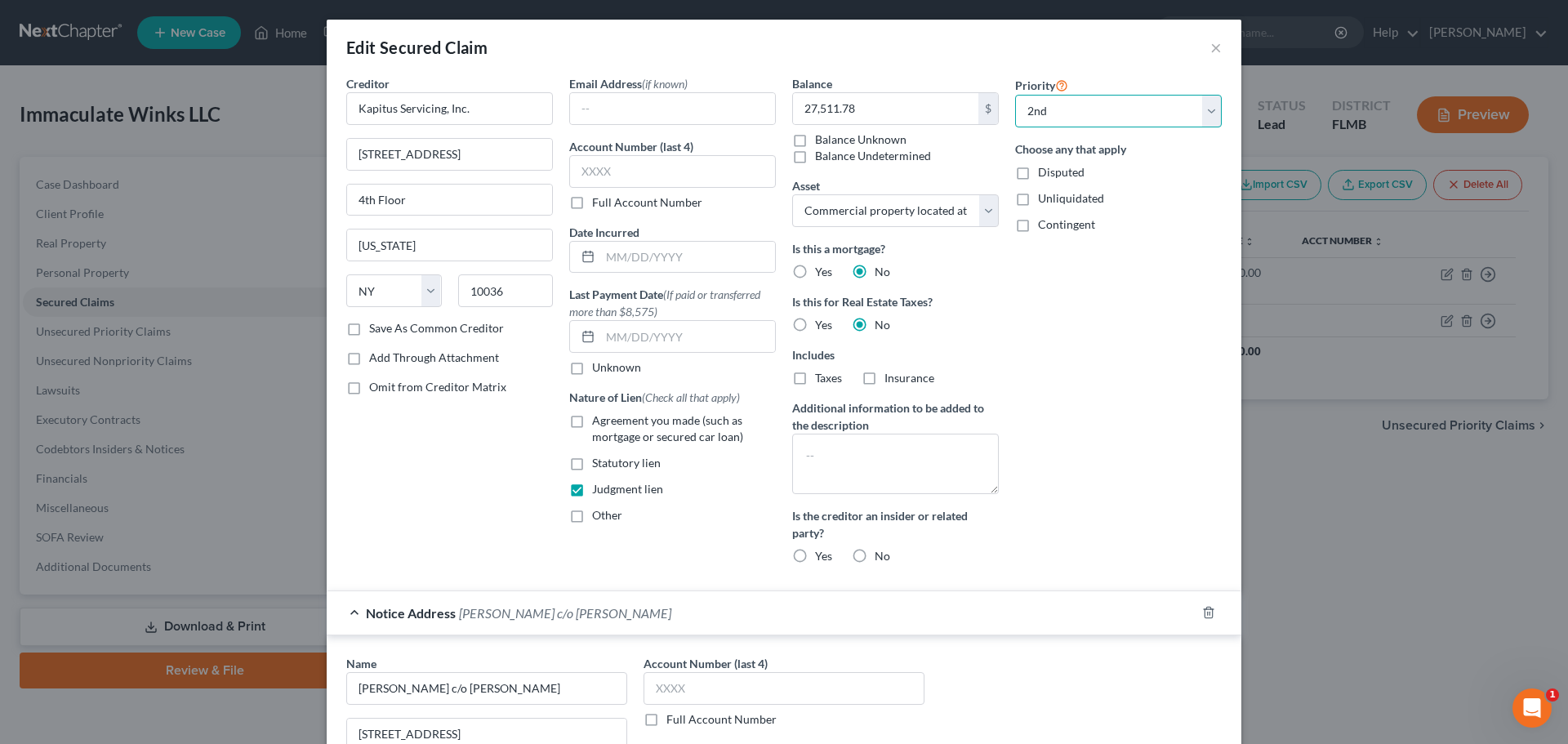
click at [1015, 95] on select "Select 1st 2nd 3rd 4th 5th 6th 7th 8th 9th 10th 11th 12th 13th 14th 15th 16th 1…" at bounding box center [1118, 110] width 207 height 32
click at [904, 208] on select "Select Other Multiple Assets Commercial property located at [STREET_ADDRESS][PE…" at bounding box center [895, 210] width 207 height 32
click at [792, 194] on select "Select Other Multiple Assets Commercial property located at [STREET_ADDRESS][PE…" at bounding box center [895, 210] width 207 height 32
click at [879, 208] on select "Select Other Multiple Assets Commercial property located at [STREET_ADDRESS][PE…" at bounding box center [895, 210] width 207 height 32
select select "1"
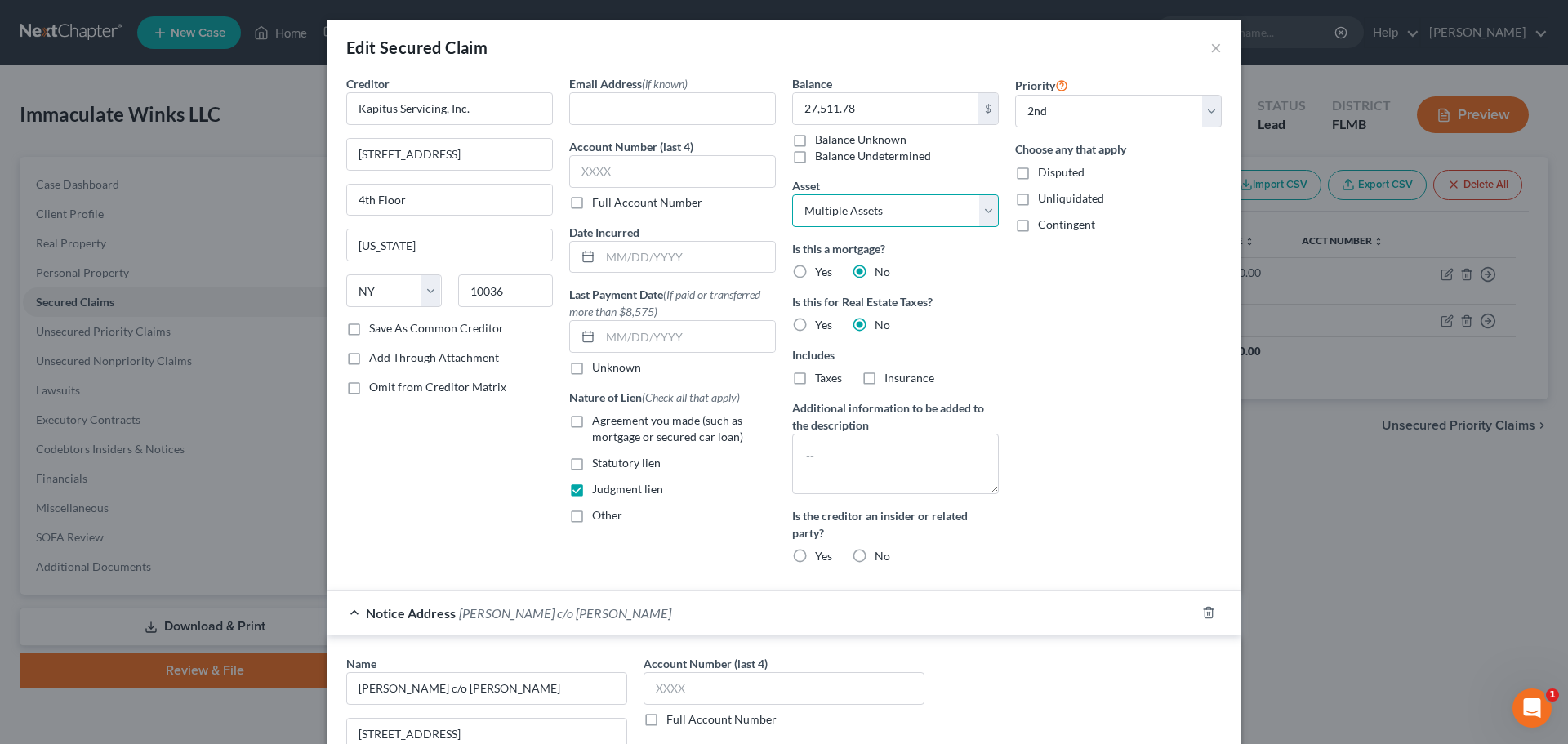
click at [792, 194] on select "Select Other Multiple Assets Commercial property located at [STREET_ADDRESS][PE…" at bounding box center [895, 210] width 207 height 32
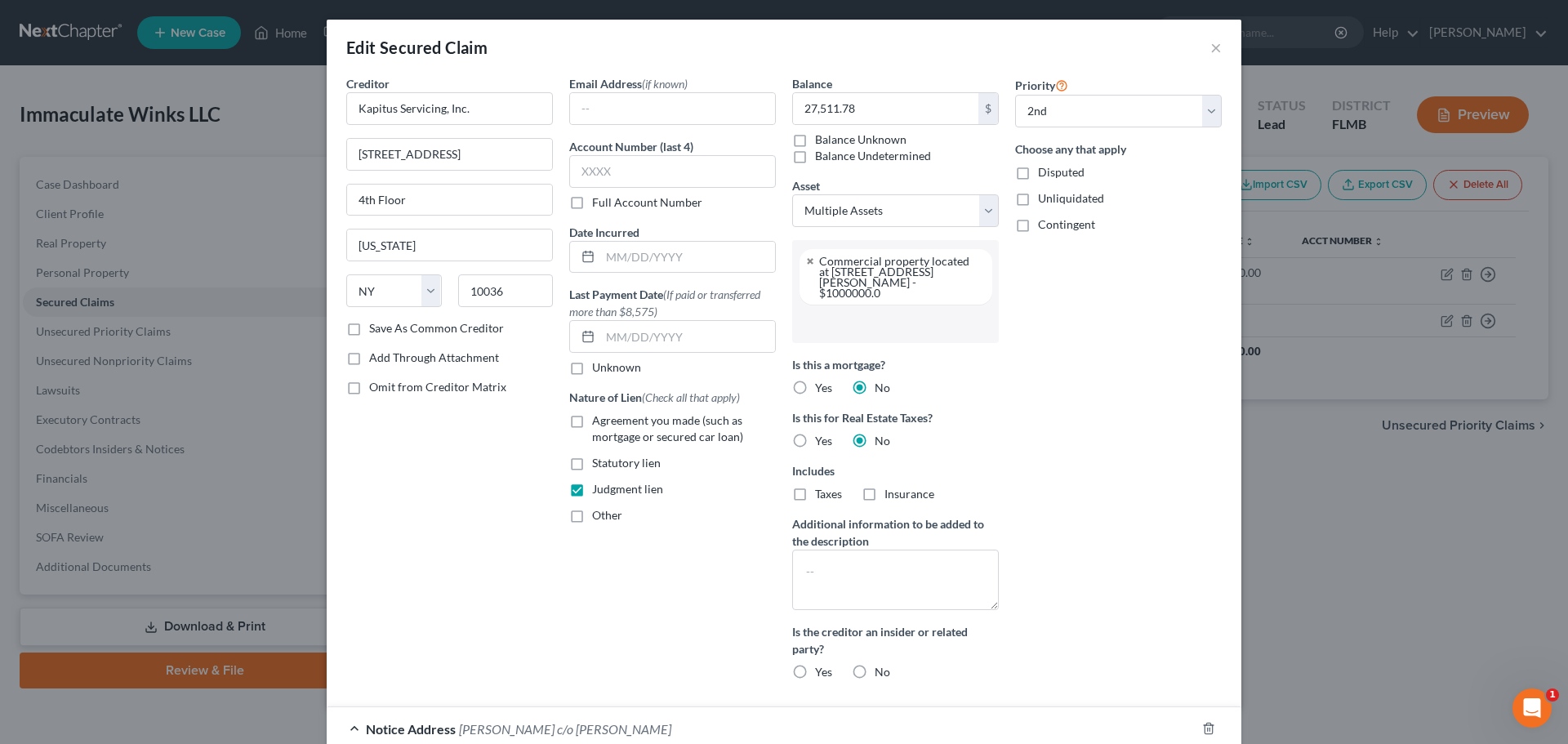
click at [858, 311] on input "text" at bounding box center [893, 324] width 183 height 25
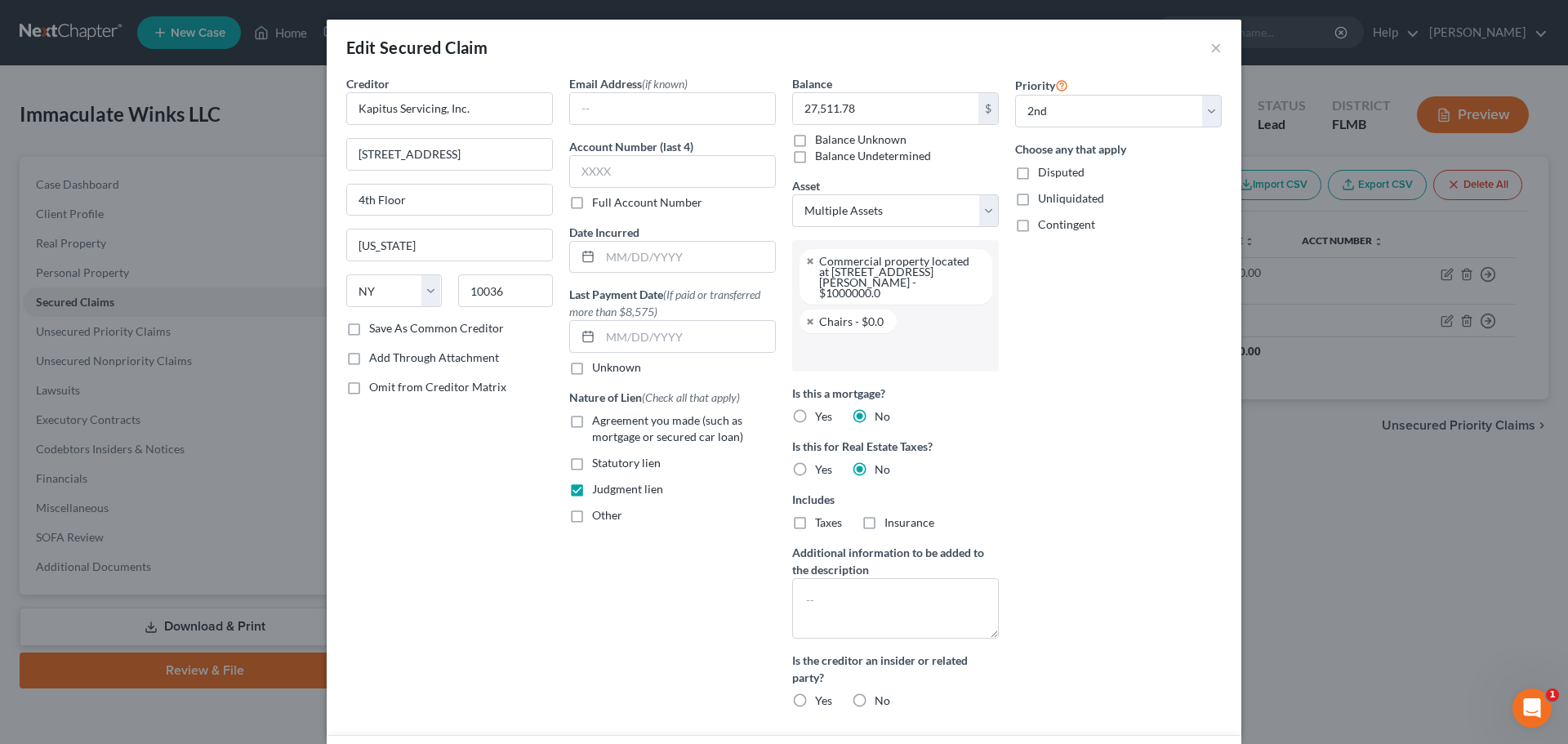
click at [854, 340] on input "text" at bounding box center [893, 352] width 183 height 25
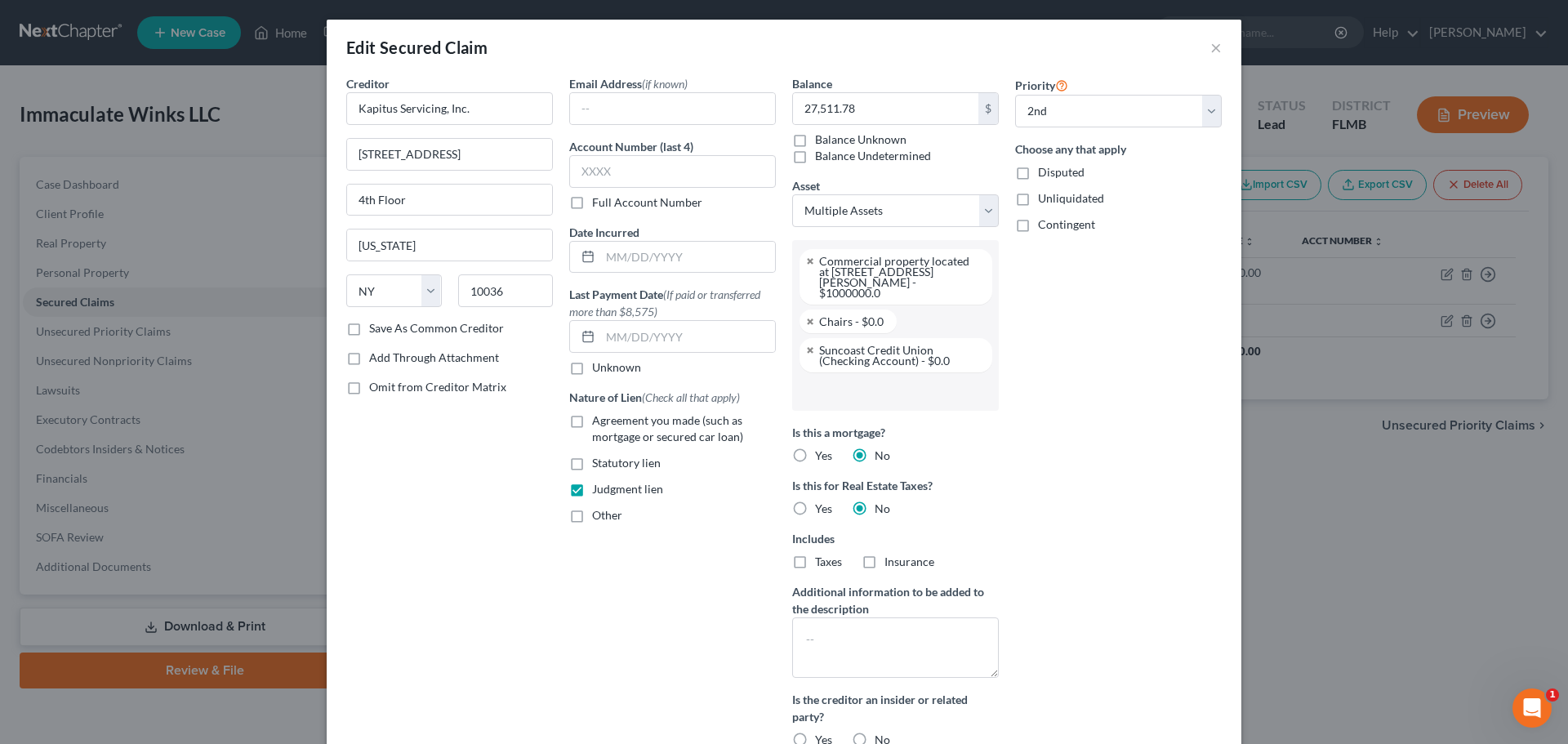
click at [848, 379] on input "text" at bounding box center [893, 392] width 183 height 25
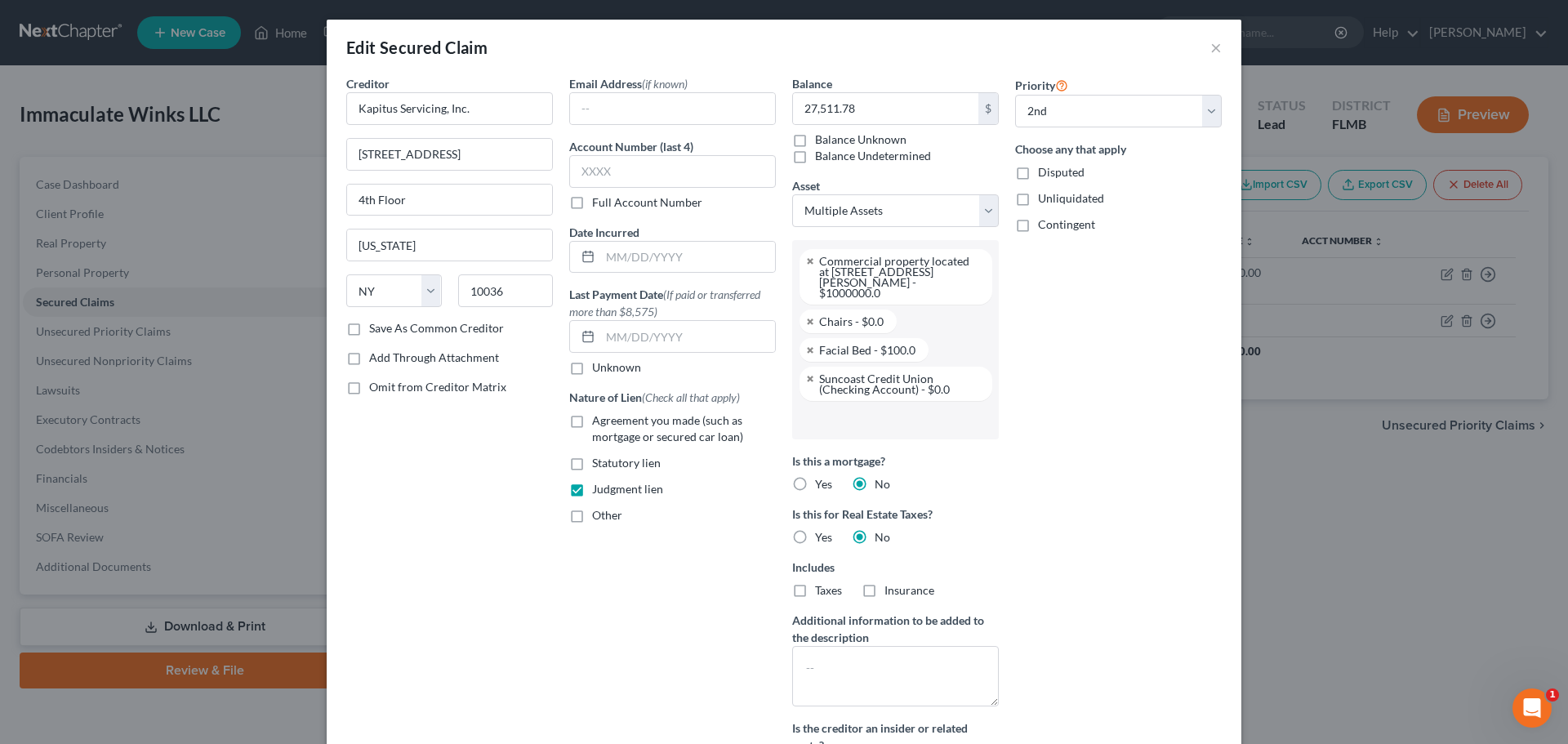
click at [925, 409] on input "text" at bounding box center [893, 420] width 183 height 25
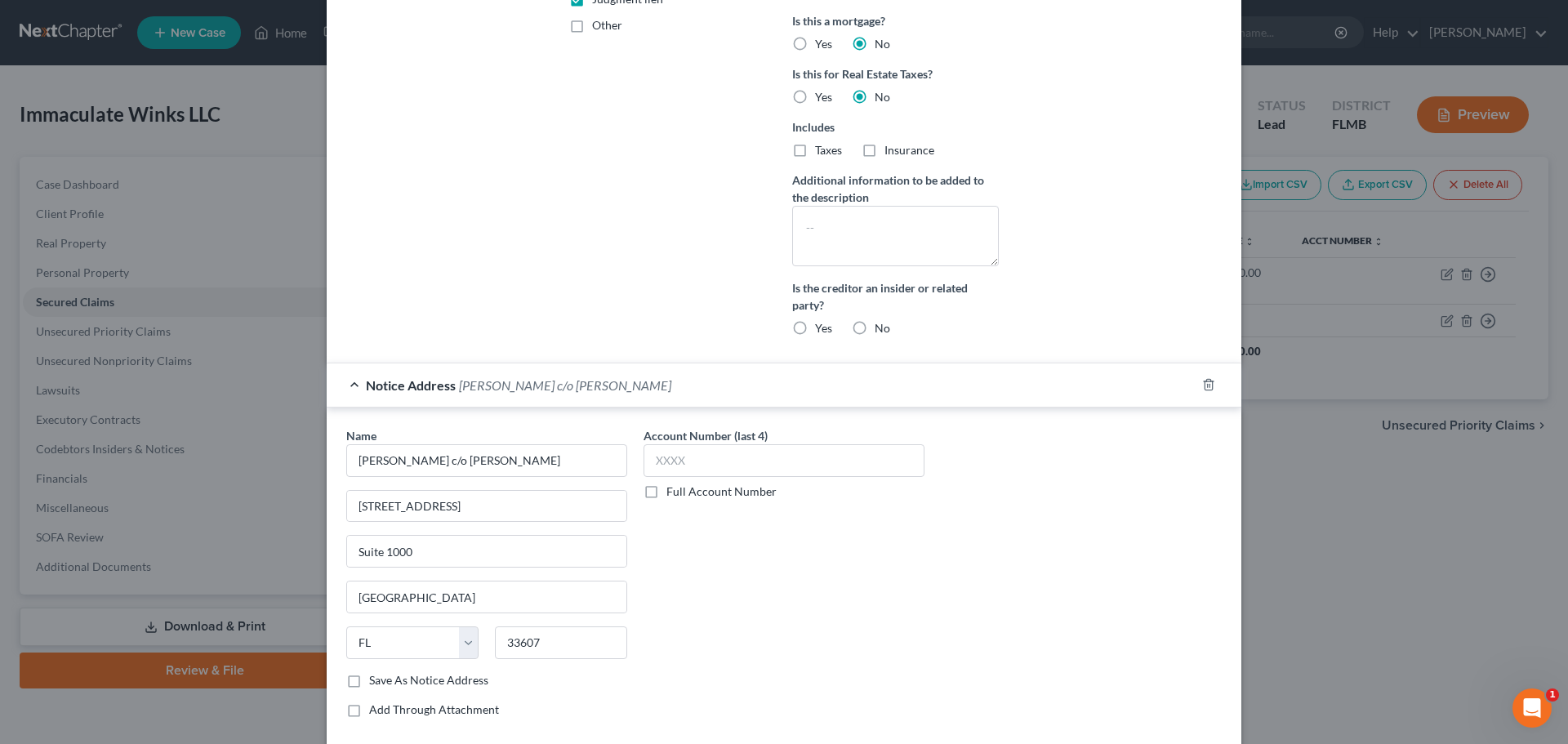
scroll to position [616, 0]
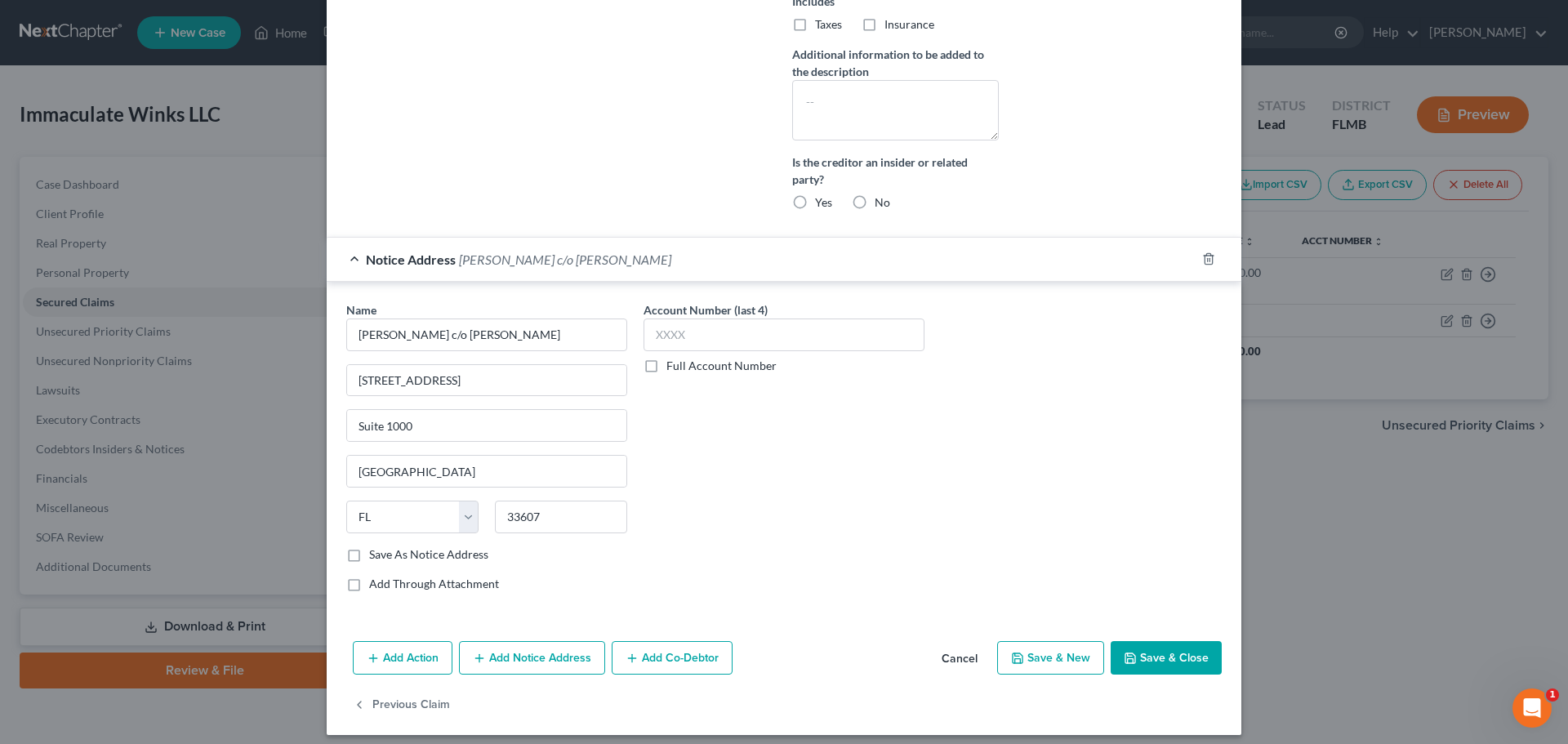
click at [1044, 654] on button "Save & New" at bounding box center [1050, 658] width 107 height 34
select select
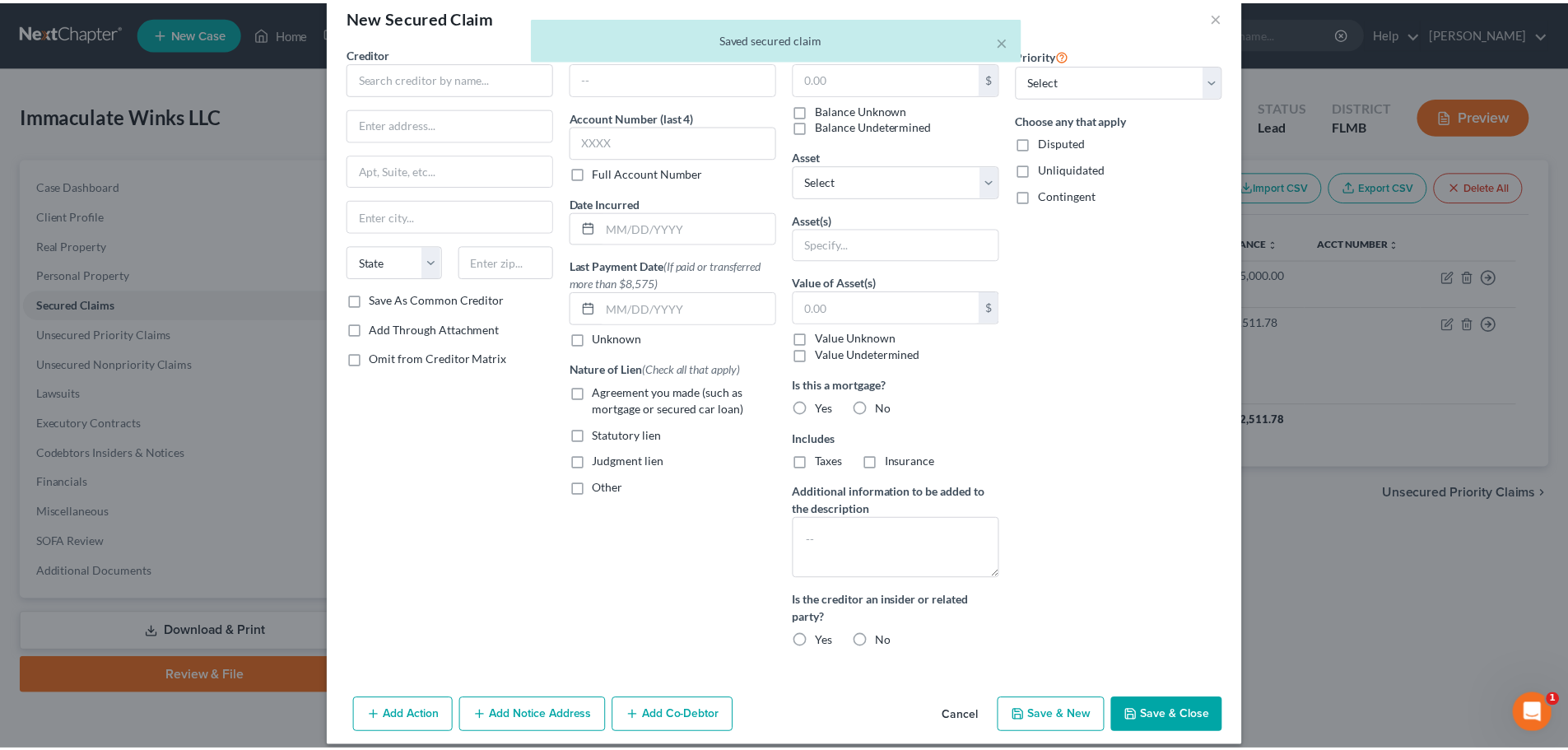
scroll to position [48, 0]
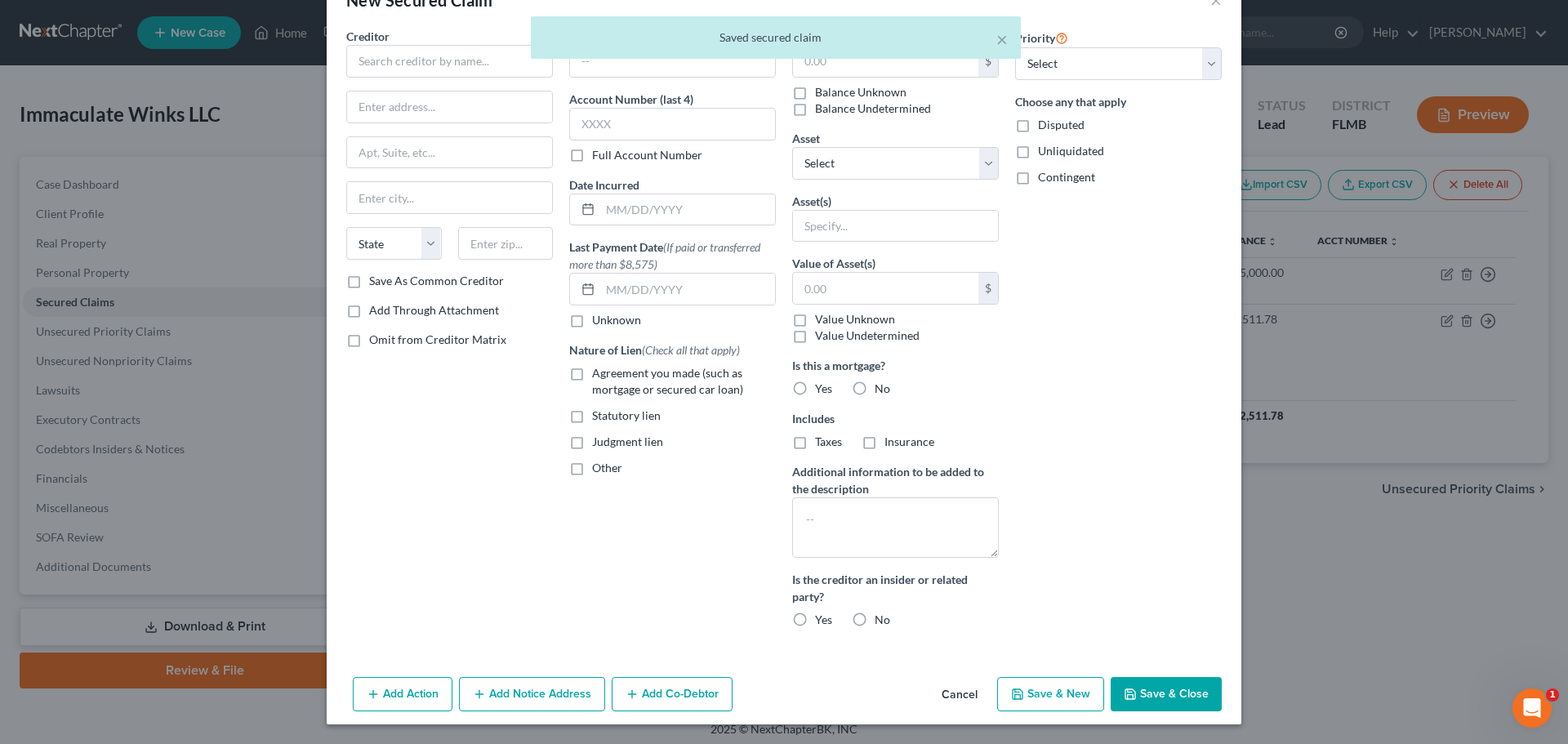
click at [955, 688] on button "Cancel" at bounding box center [960, 695] width 62 height 32
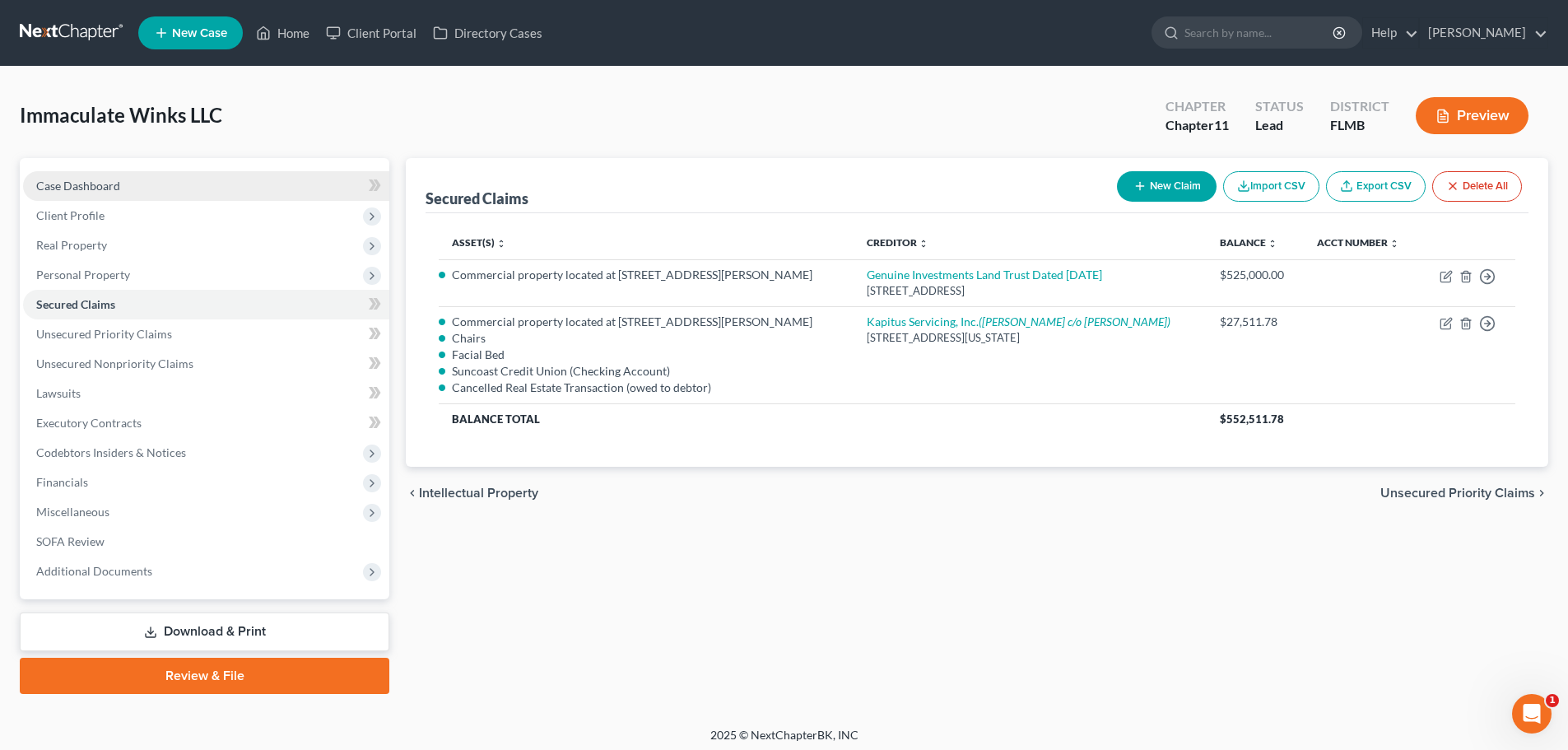
click at [126, 189] on link "Case Dashboard" at bounding box center [207, 186] width 366 height 29
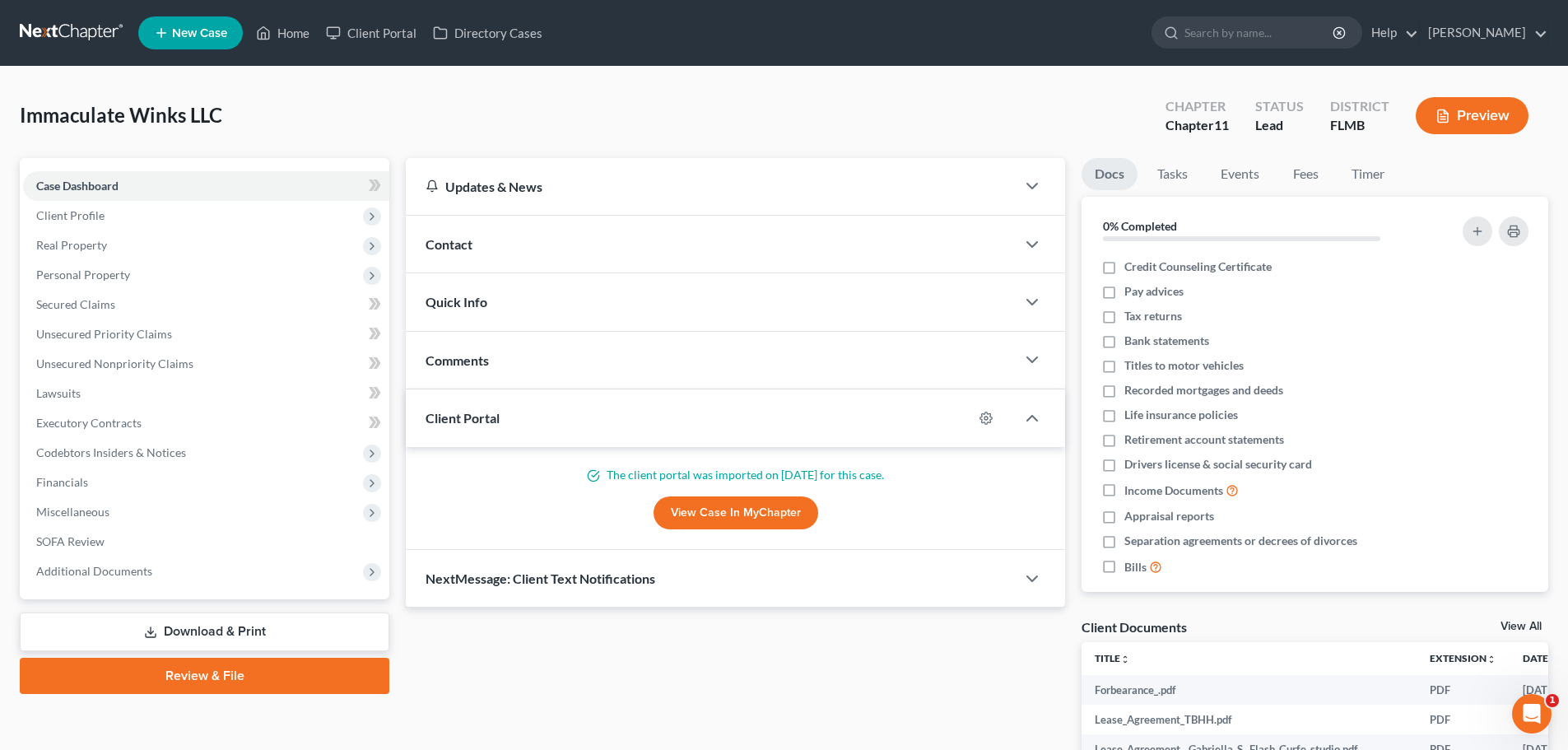
click at [541, 239] on div "Contact" at bounding box center [710, 244] width 610 height 57
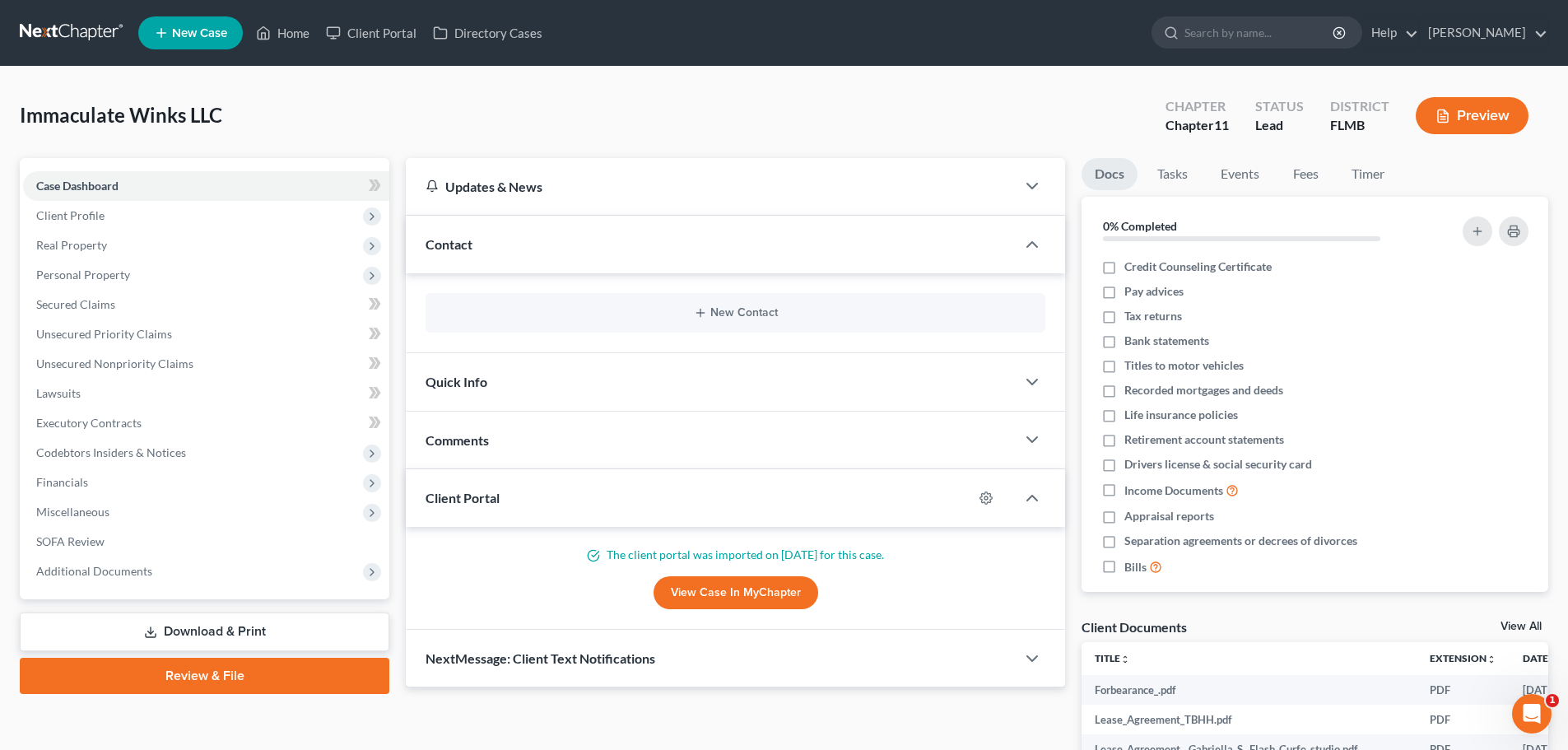
click at [508, 382] on div "Quick Info" at bounding box center [710, 382] width 610 height 57
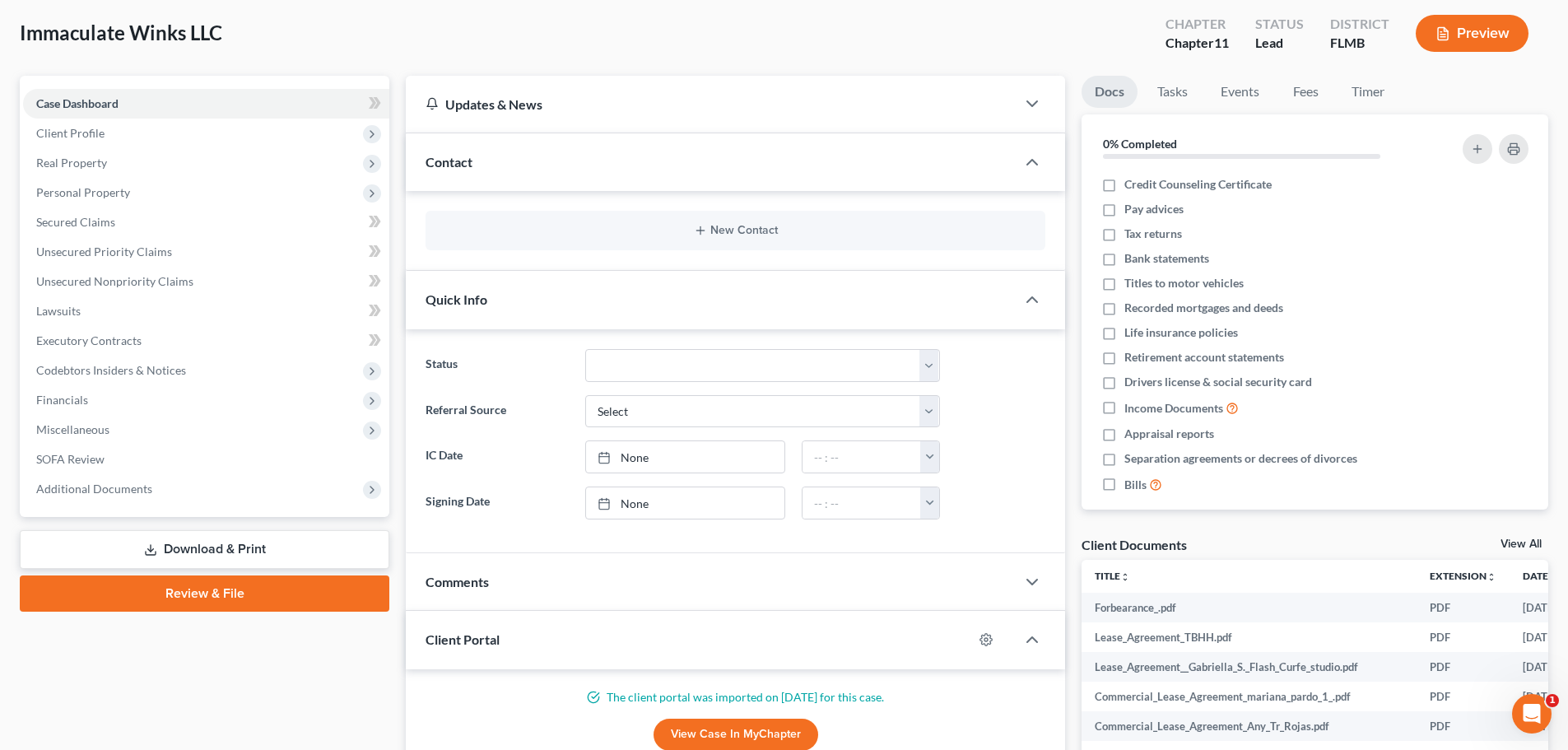
scroll to position [247, 0]
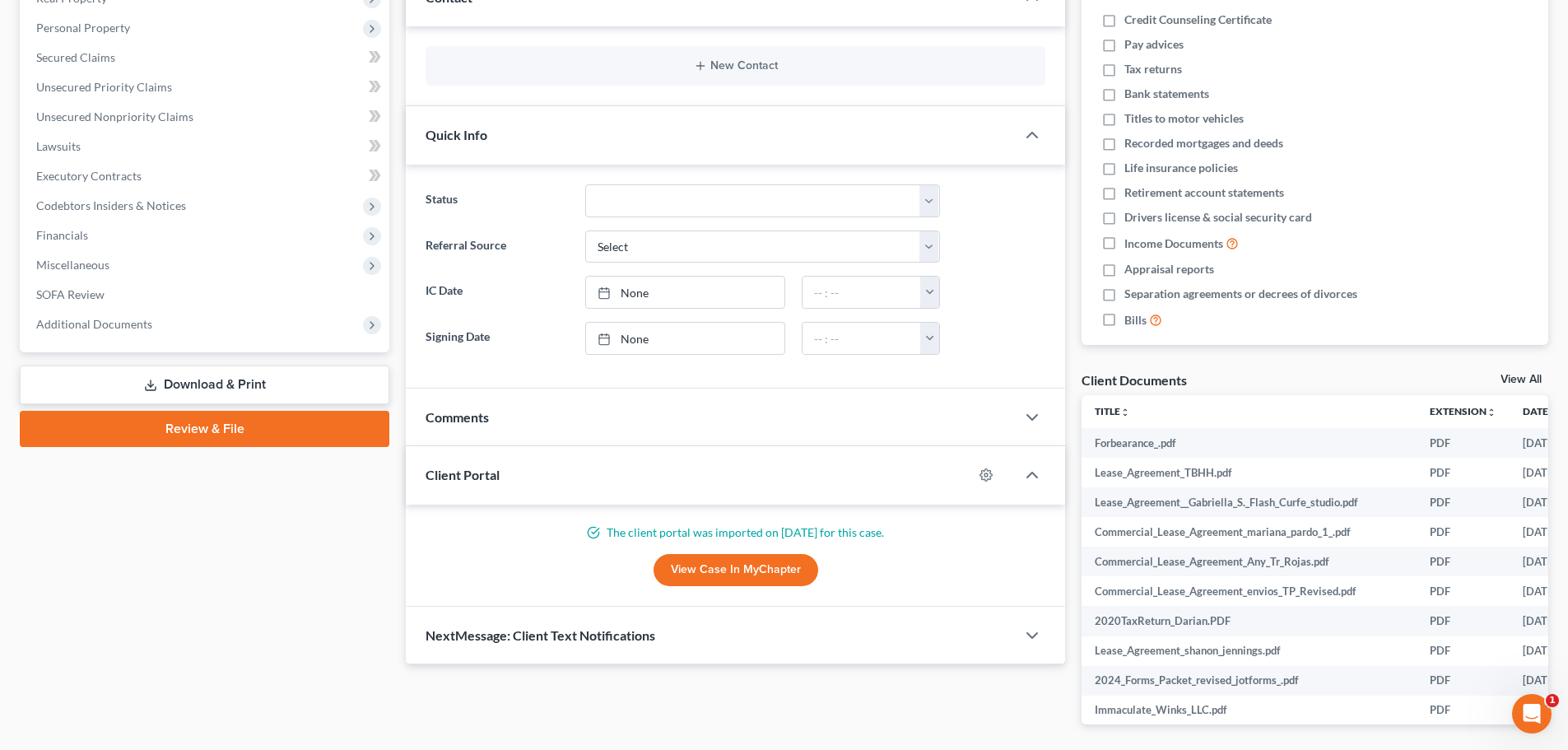
click at [512, 479] on div "Client Portal" at bounding box center [689, 475] width 567 height 57
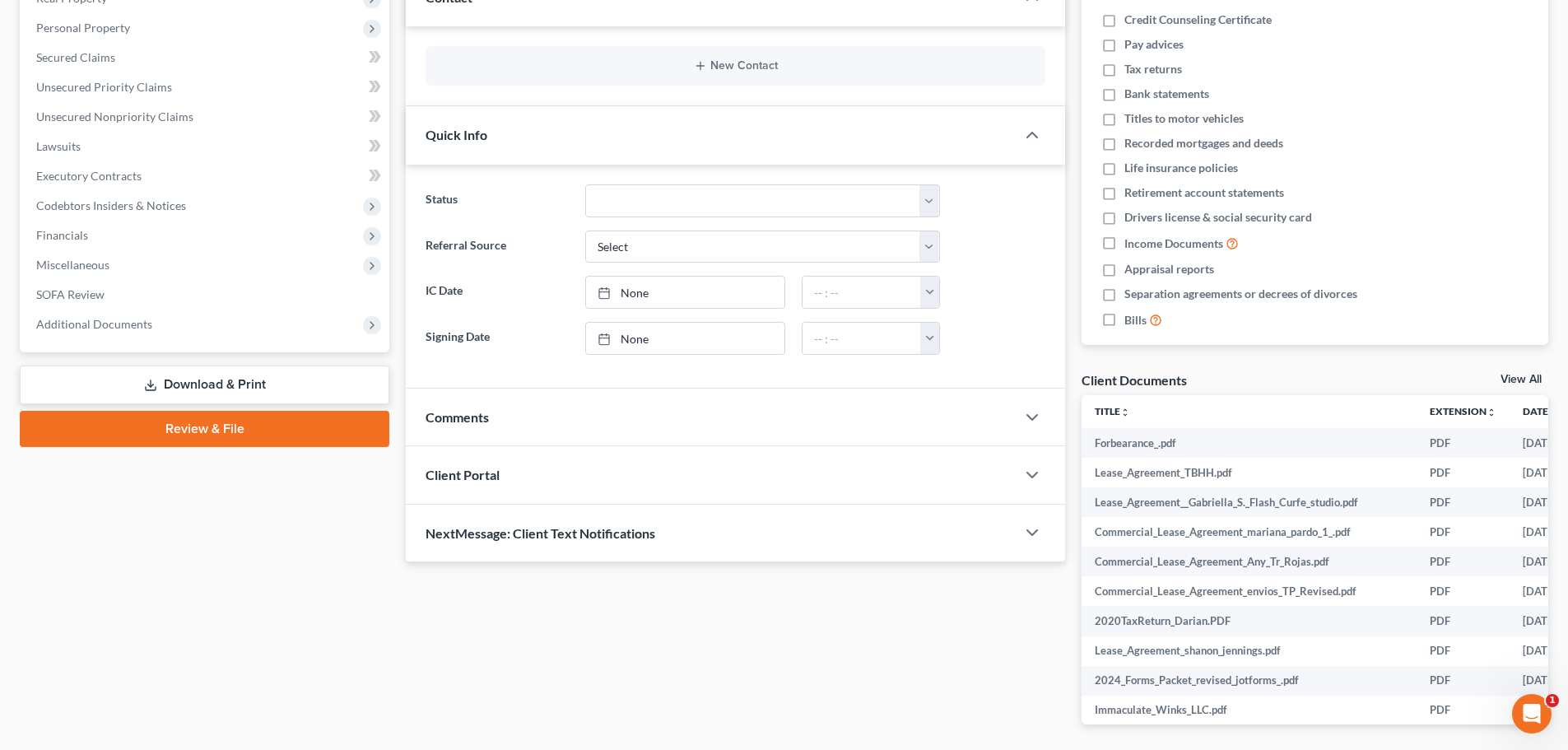
click at [516, 478] on div "Client Portal" at bounding box center [710, 475] width 610 height 57
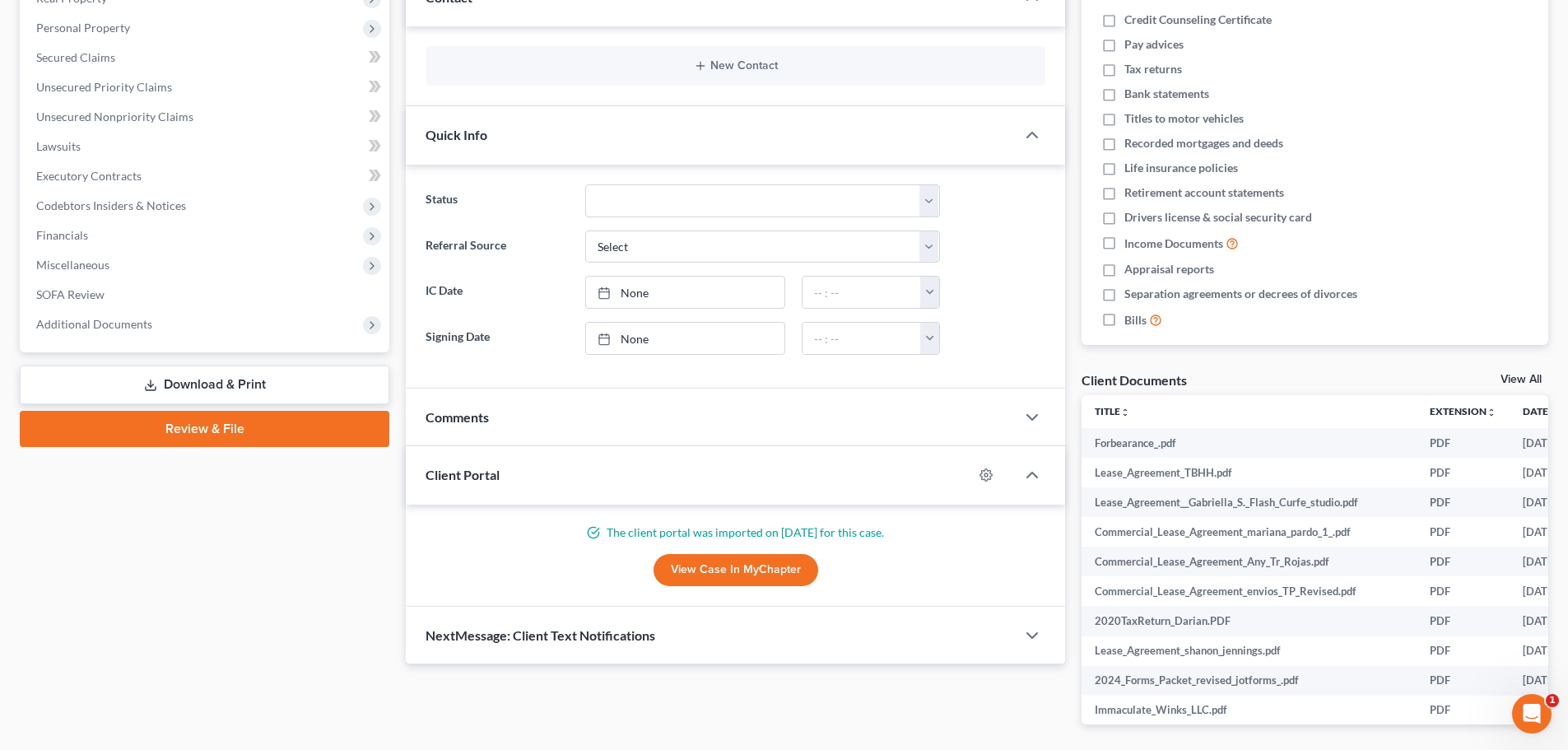
click at [713, 565] on link "View Case in MyChapter" at bounding box center [735, 570] width 165 height 33
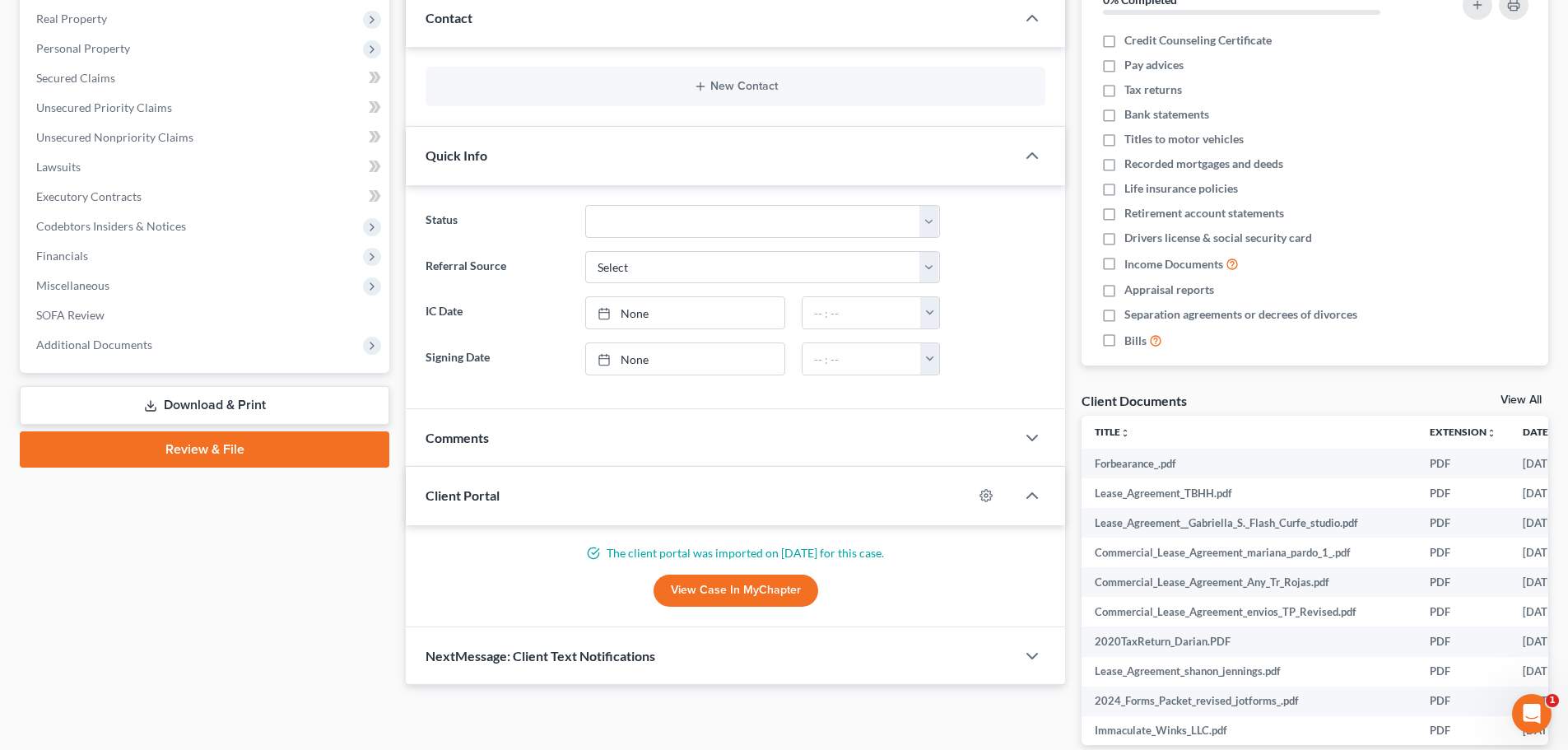
scroll to position [146, 0]
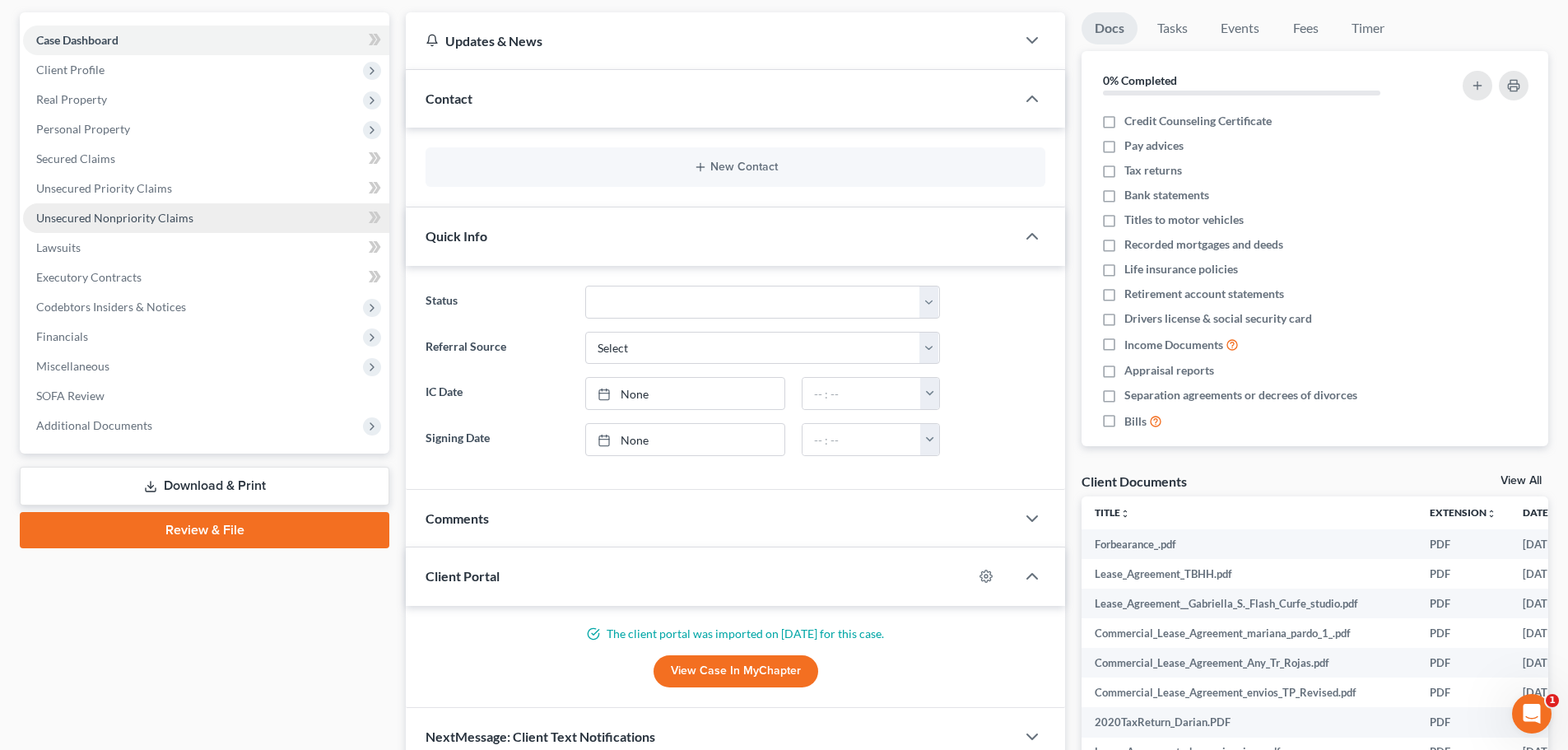
click at [79, 219] on span "Unsecured Nonpriority Claims" at bounding box center [115, 218] width 157 height 14
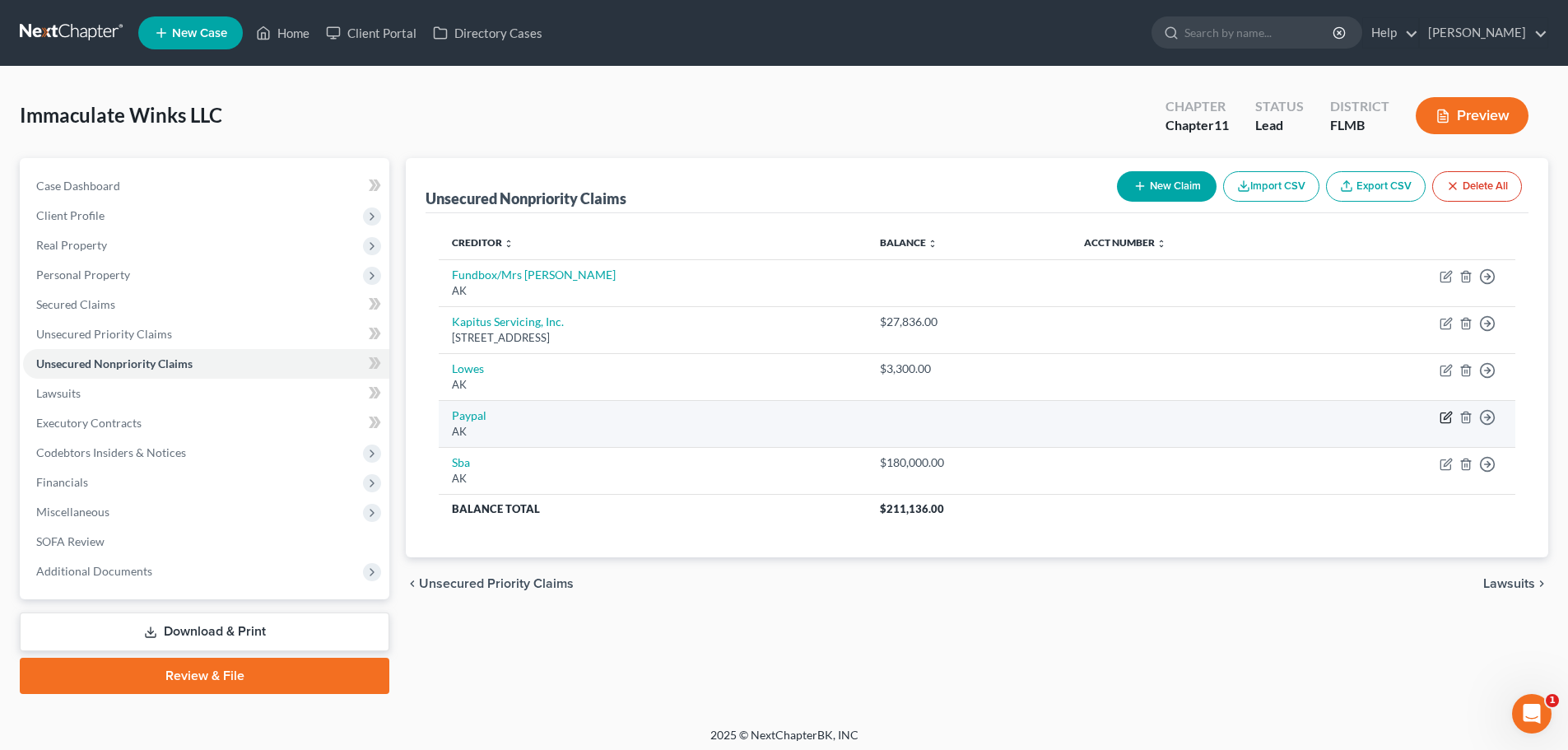
click at [1448, 420] on icon "button" at bounding box center [1447, 418] width 13 height 13
select select "1"
select select "11"
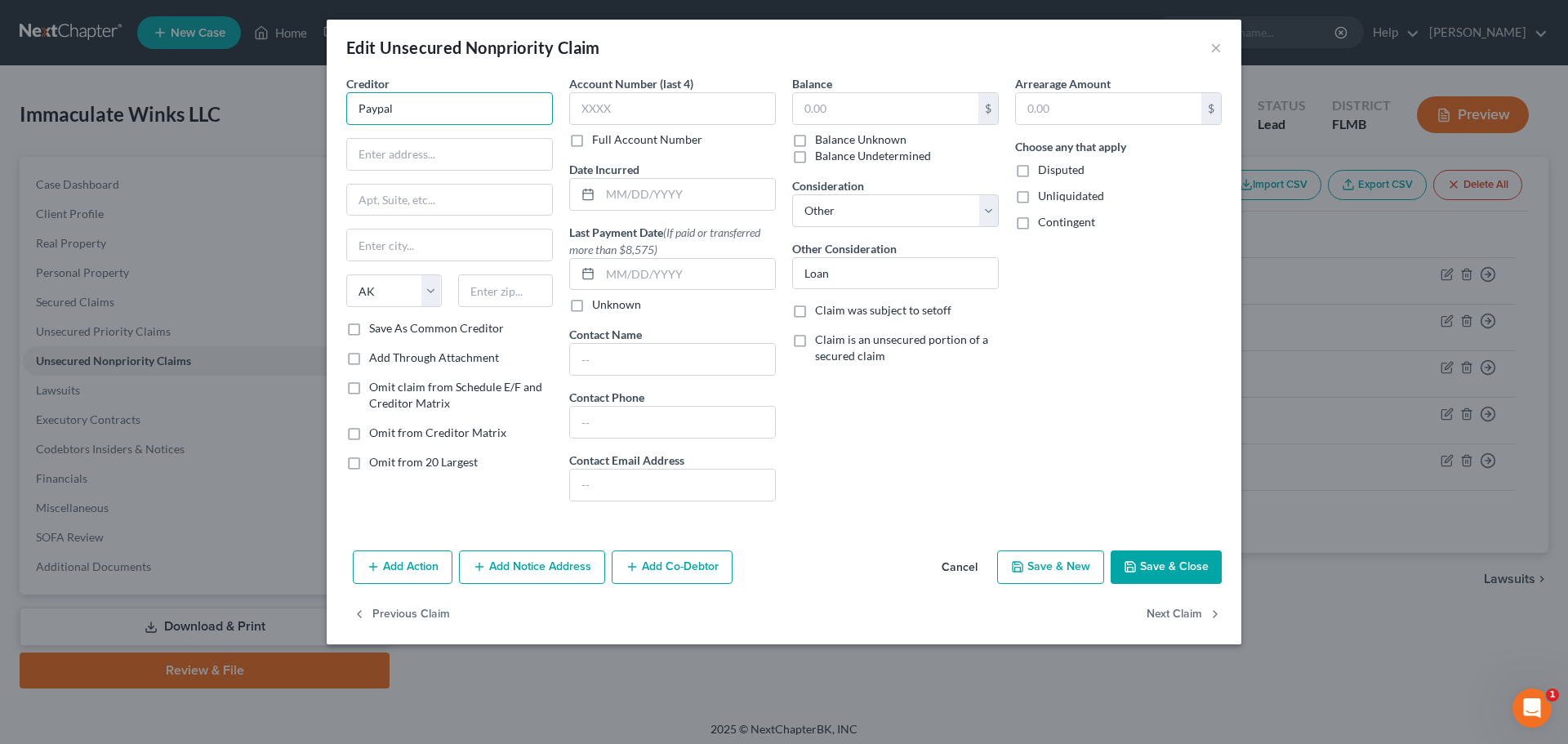
click at [424, 117] on input "Paypal" at bounding box center [449, 108] width 207 height 32
type input "Paypal"
click at [958, 558] on button "Cancel" at bounding box center [960, 568] width 62 height 32
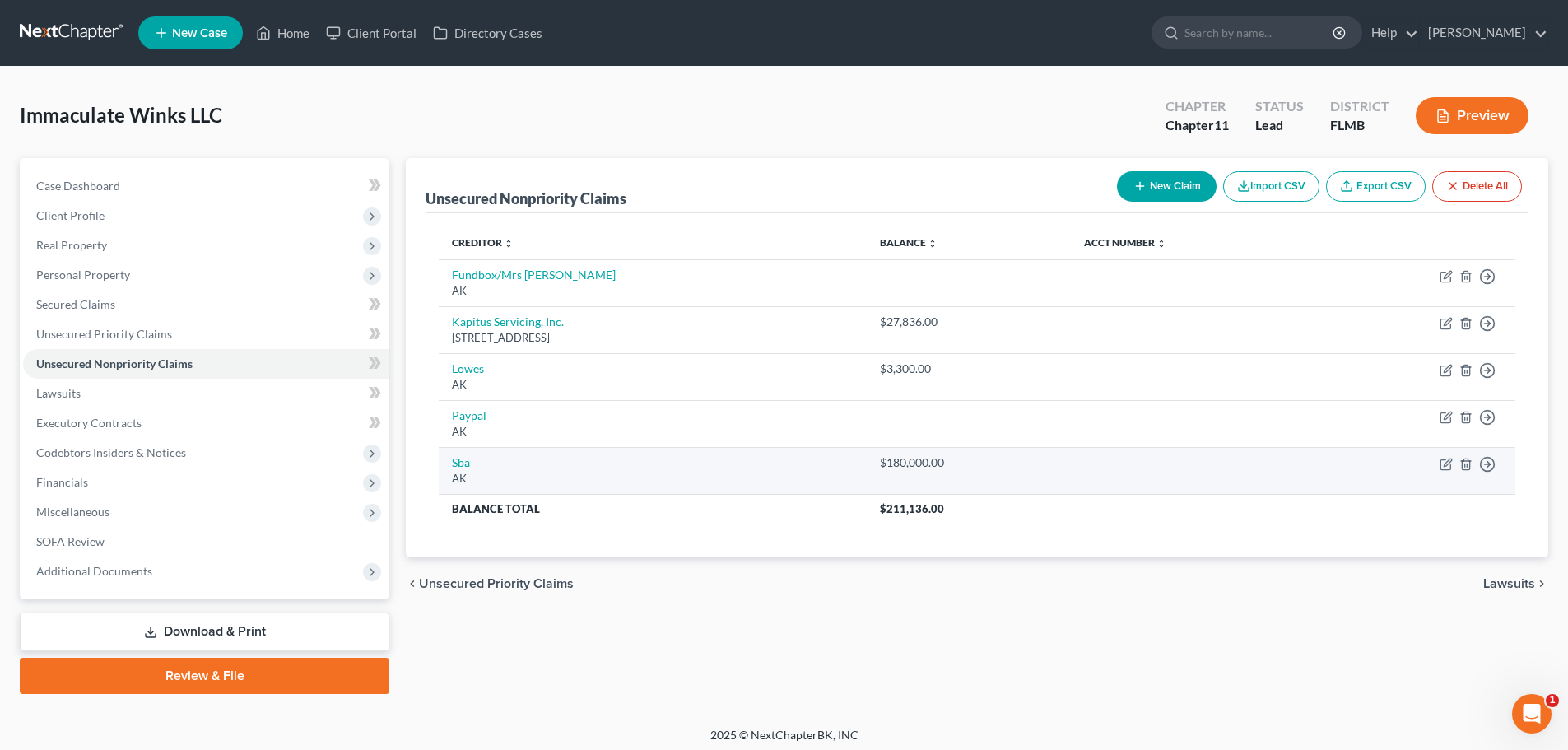
click at [459, 460] on link "Sba" at bounding box center [461, 462] width 18 height 14
select select "1"
select select "11"
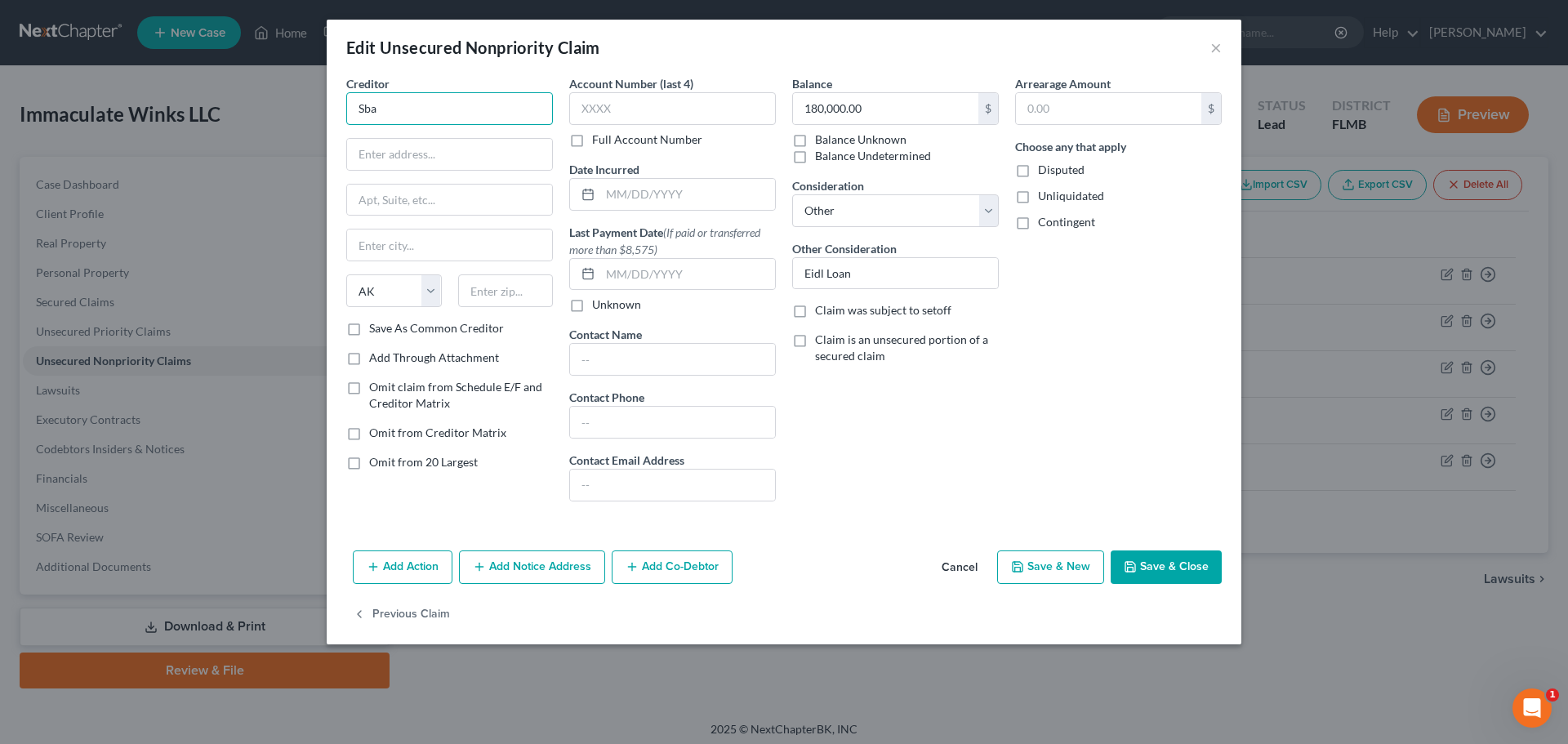
drag, startPoint x: 393, startPoint y: 114, endPoint x: 273, endPoint y: 97, distance: 121.2
click at [273, 97] on div "Edit Unsecured Nonpriority Claim × Creditor * Sba State [US_STATE] AK AR [GEOGR…" at bounding box center [784, 372] width 1568 height 744
type input "U"
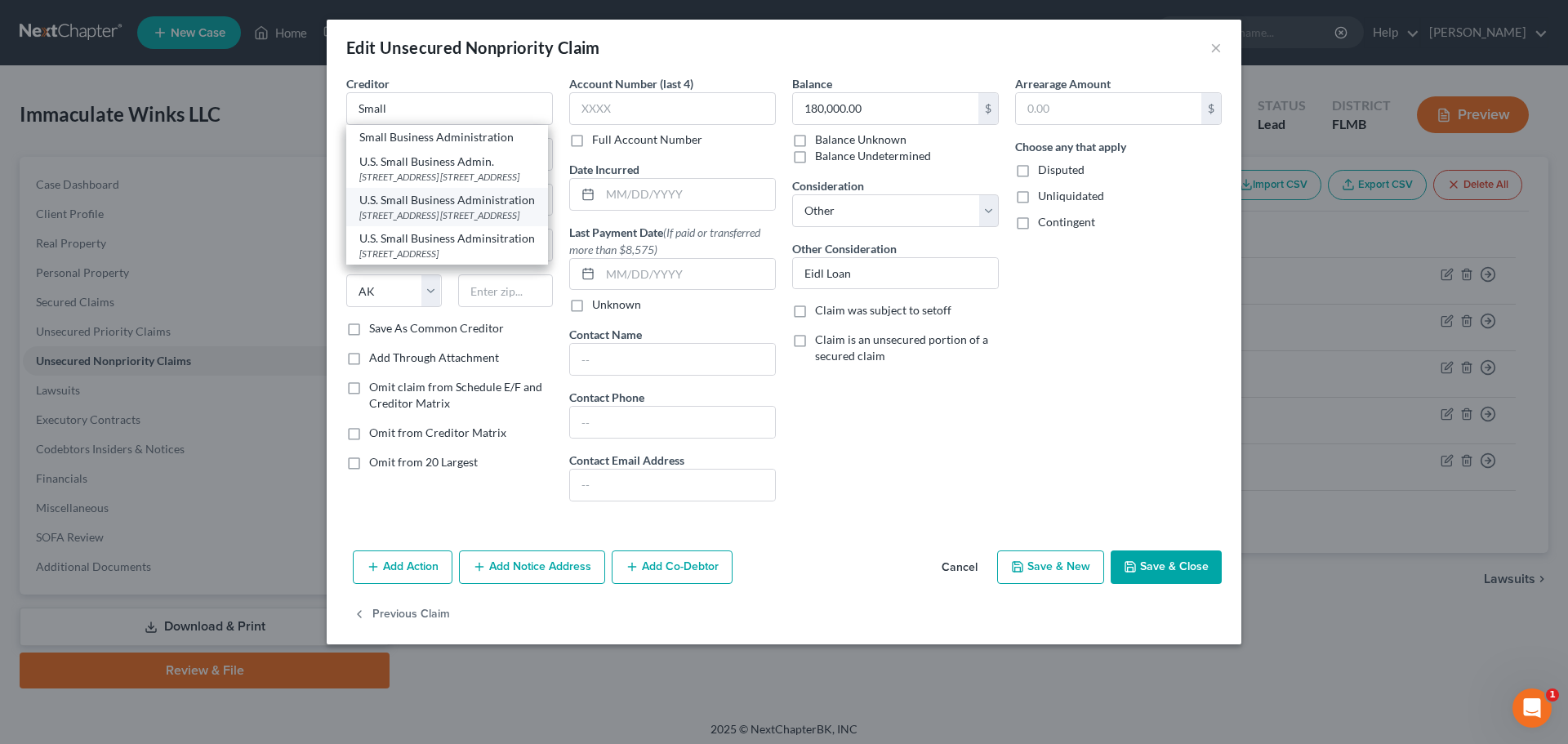
click at [483, 208] on div "U.S. Small Business Administration" at bounding box center [447, 200] width 176 height 17
type input "U.S. Small Business Administration"
type input "[STREET_ADDRESS]"
type input "7th Floor"
type input "[GEOGRAPHIC_DATA]"
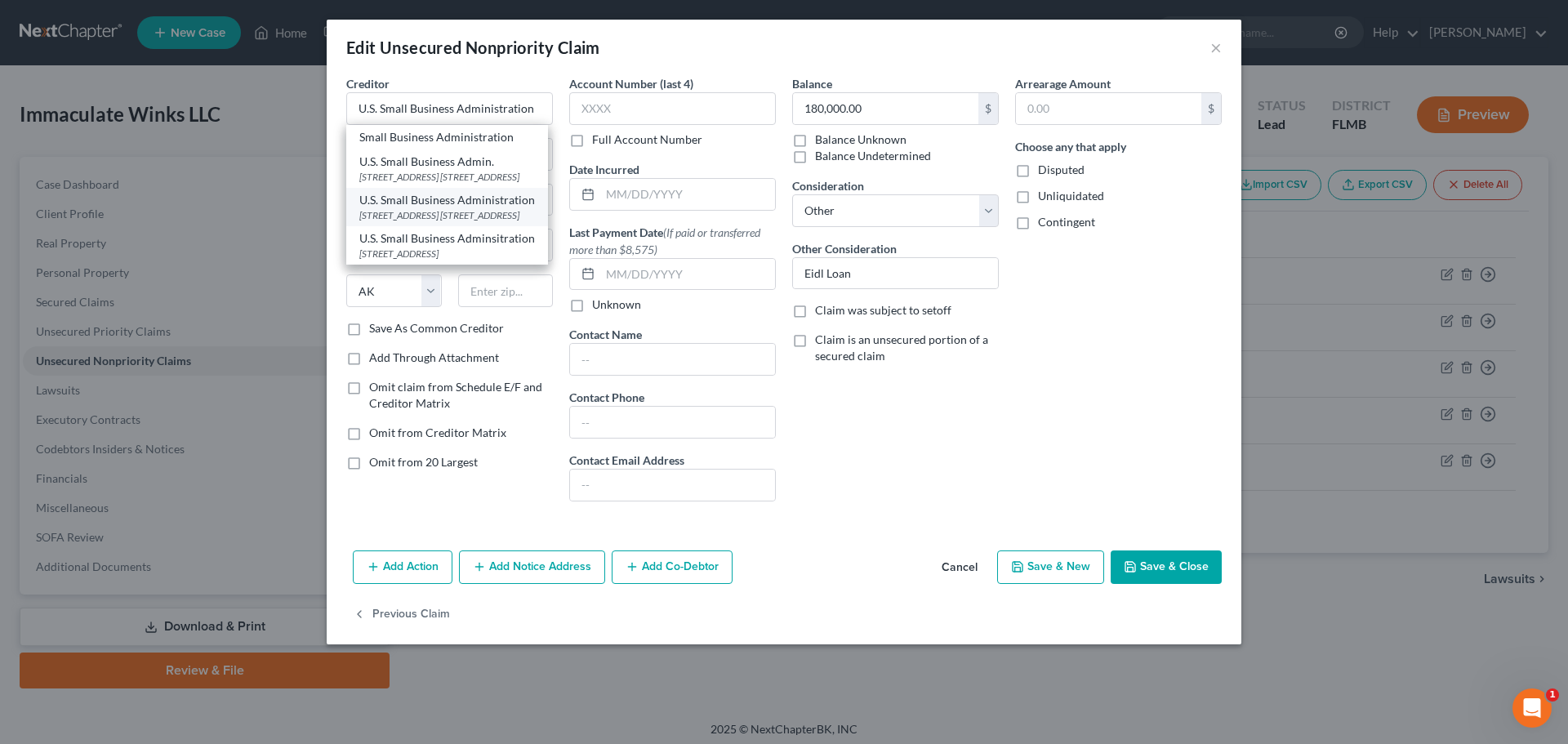
select select "9"
type input "33131"
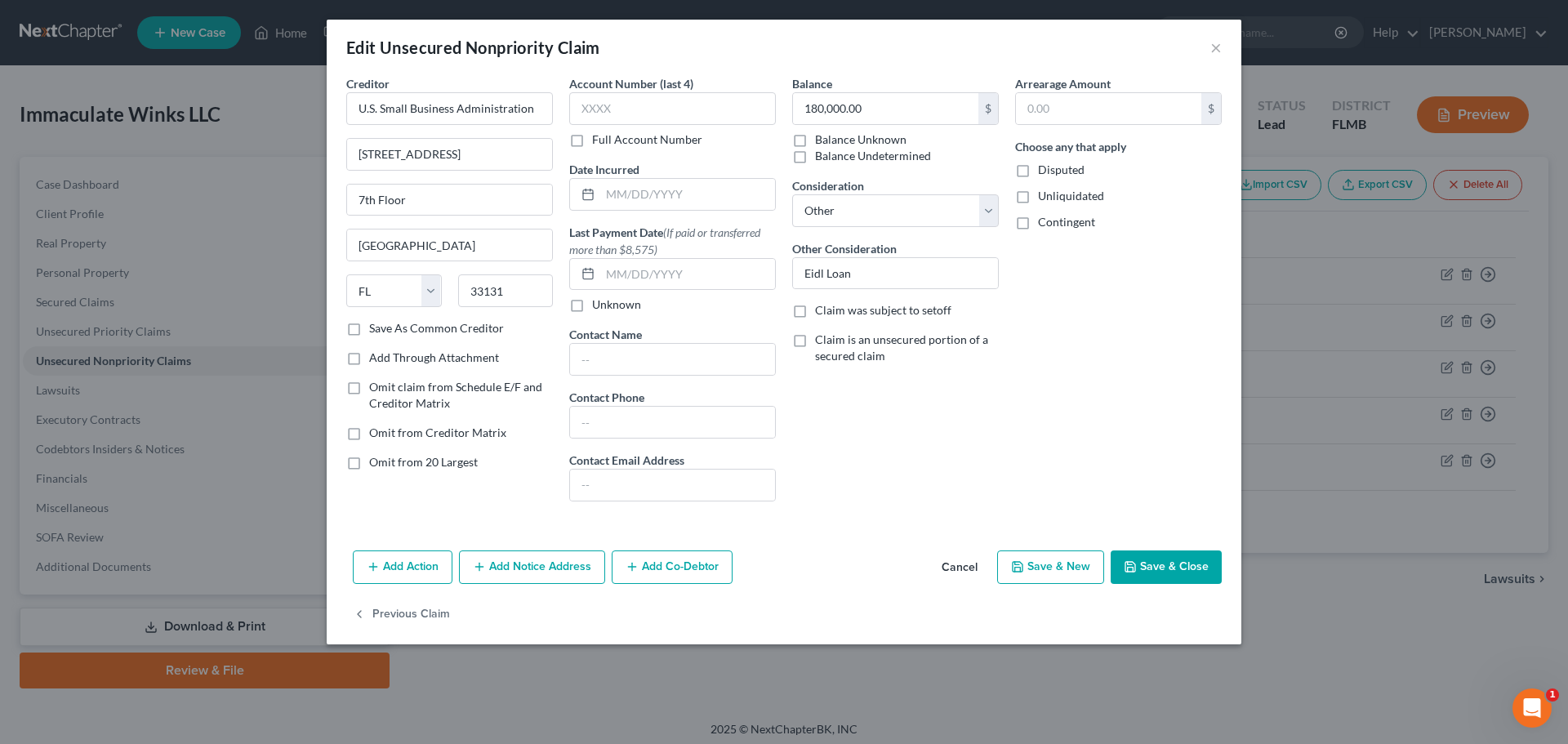
click at [1146, 571] on button "Save & Close" at bounding box center [1166, 567] width 111 height 34
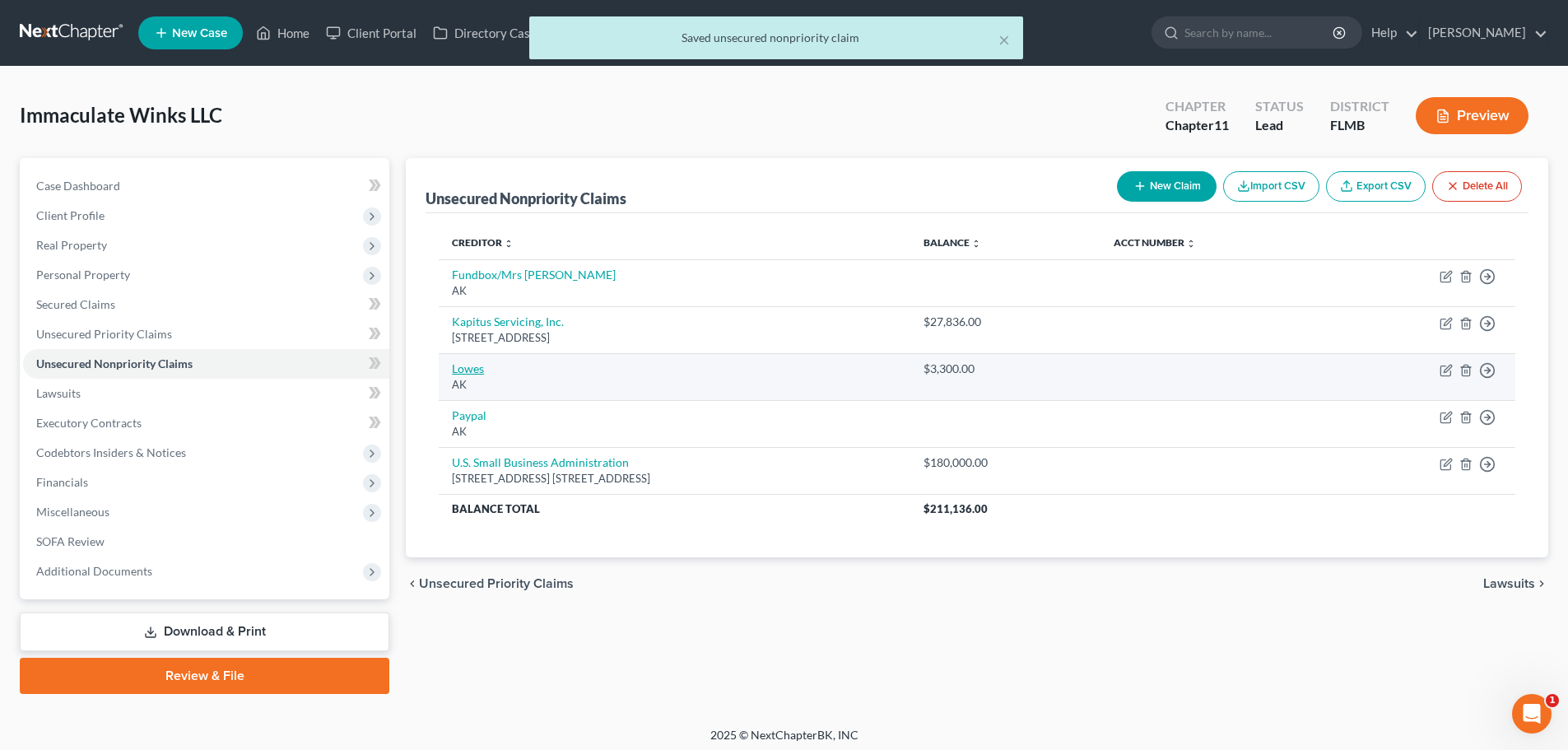
click at [470, 369] on link "Lowes" at bounding box center [468, 368] width 32 height 14
select select "1"
select select "2"
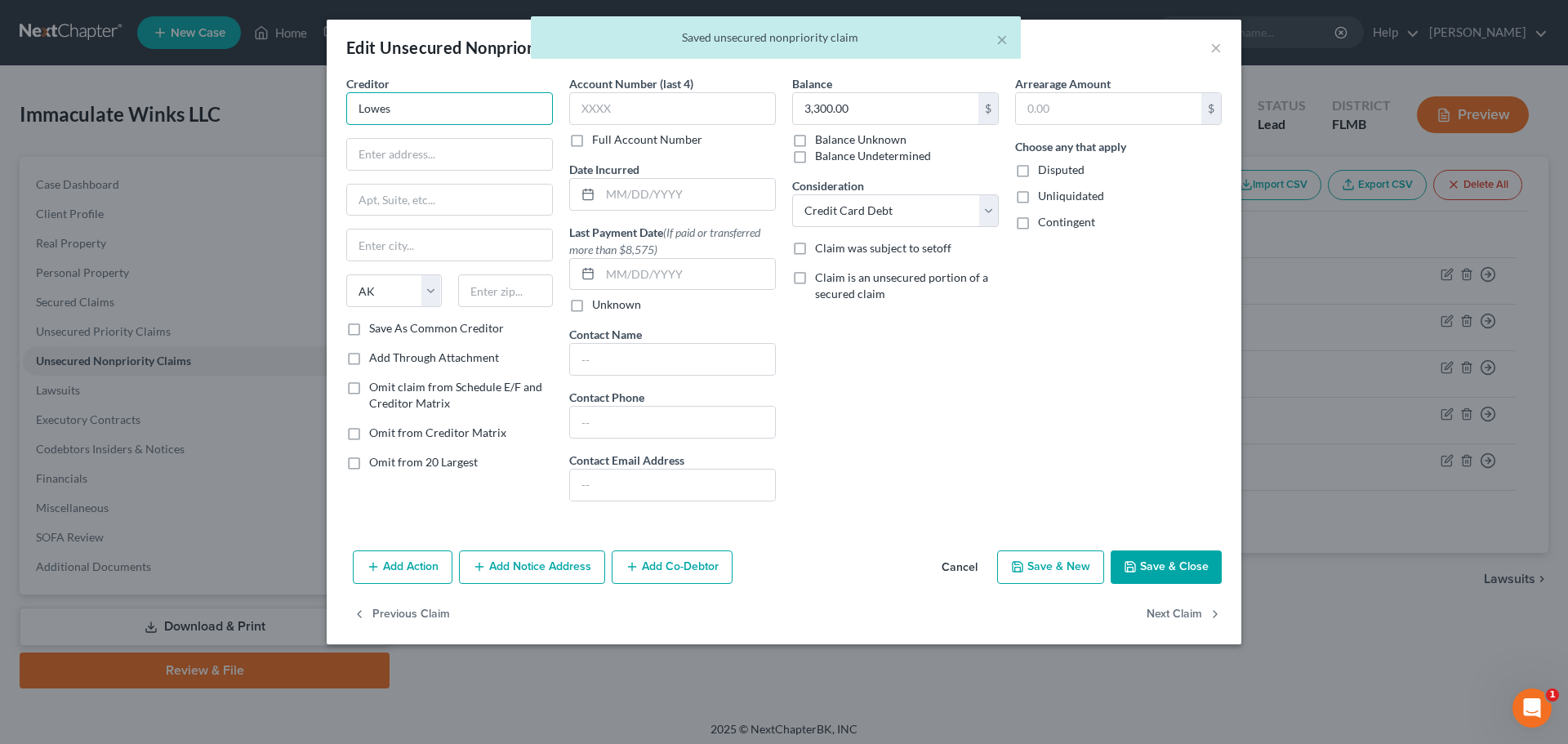
drag, startPoint x: 427, startPoint y: 104, endPoint x: 182, endPoint y: 69, distance: 247.5
click at [150, 72] on div "Edit Unsecured Nonpriority Claim × Creditor * Lowes State [US_STATE] AK AR [GEO…" at bounding box center [784, 372] width 1568 height 744
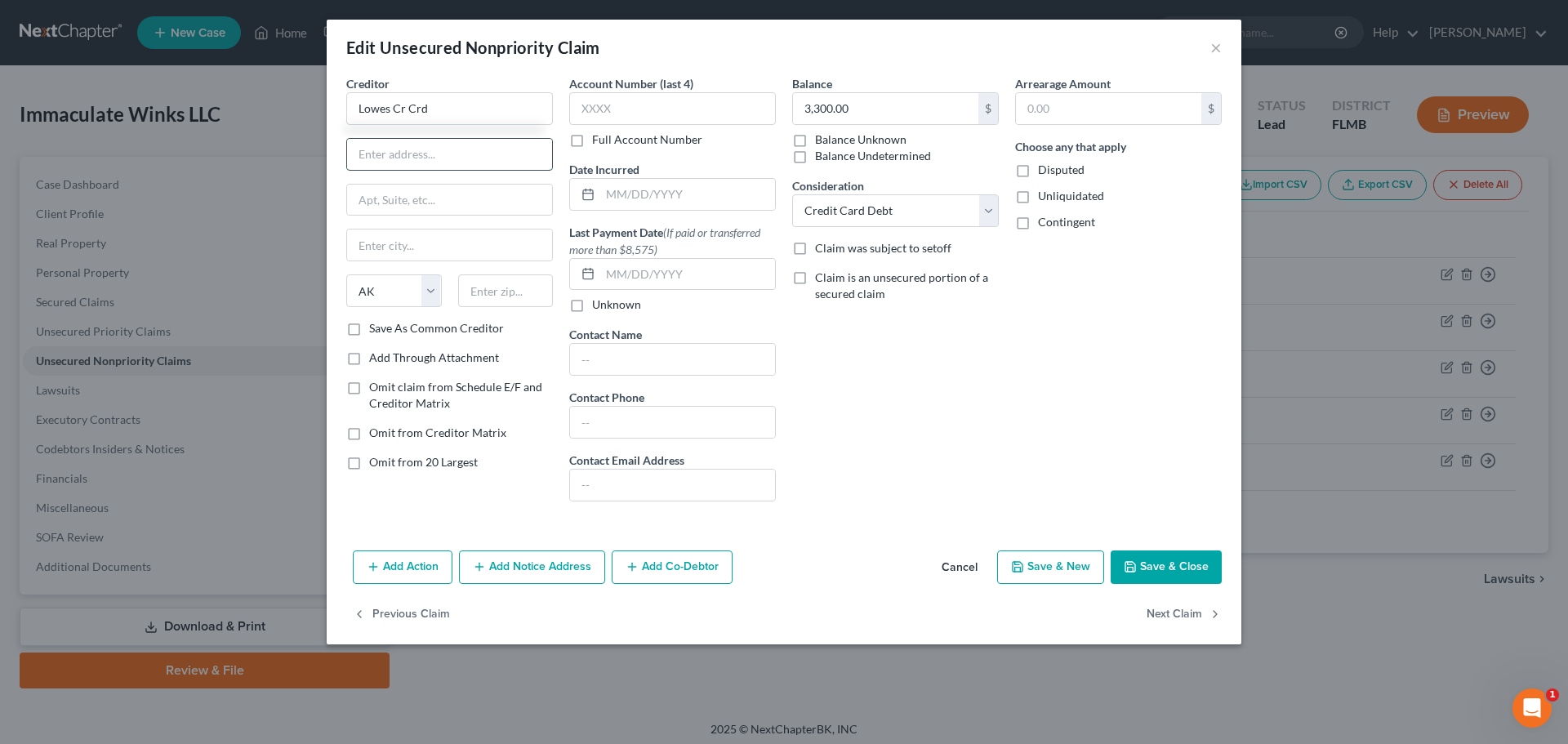
drag, startPoint x: 463, startPoint y: 148, endPoint x: 458, endPoint y: 155, distance: 8.6
click at [463, 148] on input "text" at bounding box center [449, 154] width 205 height 31
click at [456, 99] on input "Lowes Cr Crd" at bounding box center [449, 108] width 207 height 32
click at [476, 109] on input "Lowes Cr Crd SynchronyBank" at bounding box center [449, 108] width 207 height 32
click at [486, 109] on input "Lowes Cr Crd SynchronyBank" at bounding box center [449, 108] width 207 height 32
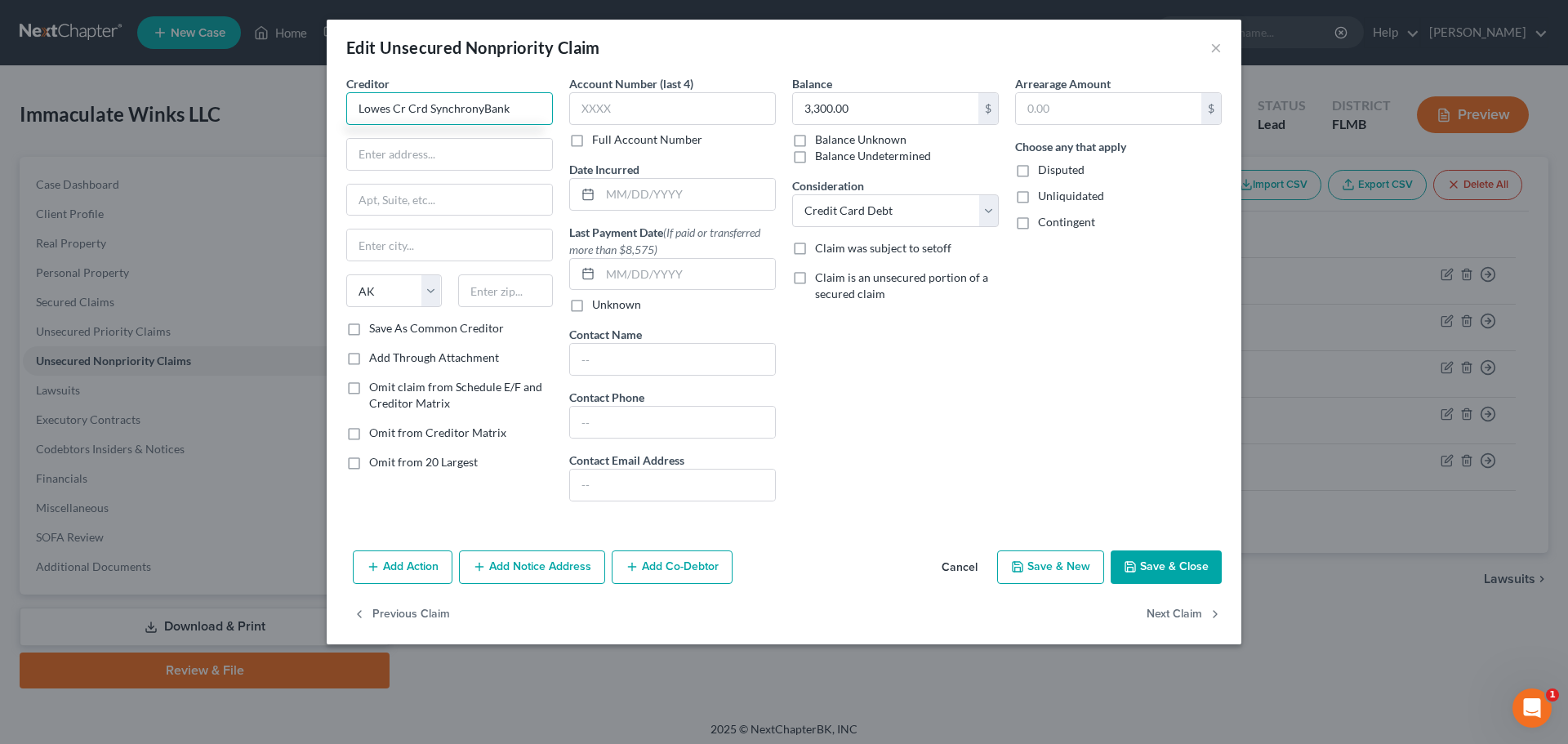
click at [485, 109] on input "Lowes Cr Crd SynchronyBank" at bounding box center [449, 108] width 207 height 32
click at [406, 106] on input "Lowes Cr Crd Synchrony Bank" at bounding box center [449, 108] width 207 height 32
click at [457, 105] on input "Lowes Credit Card Synchrony Bank" at bounding box center [449, 108] width 207 height 32
type input "Lowes Credit Card Synchrony Bank"
click at [401, 189] on input "text" at bounding box center [449, 199] width 205 height 31
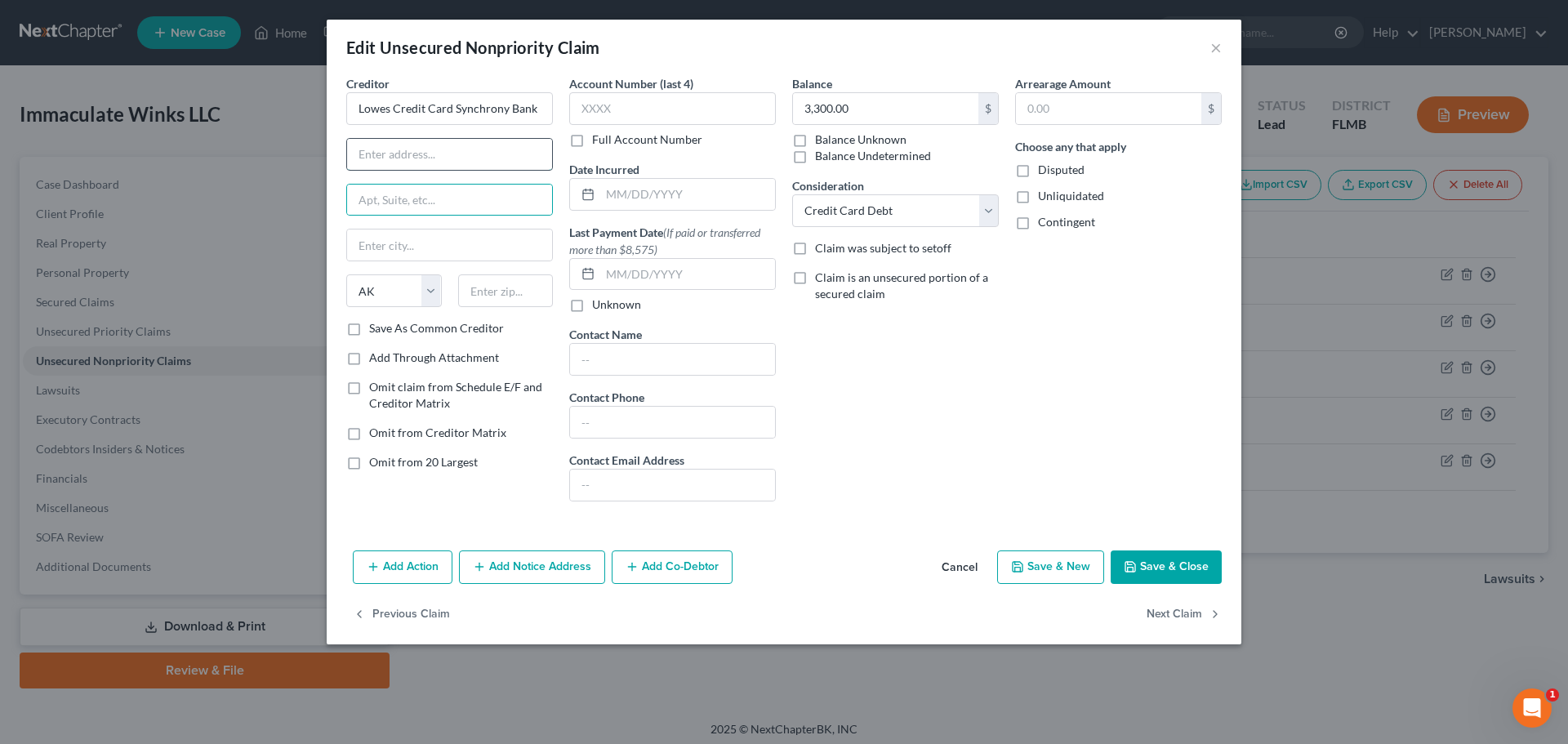
click at [407, 156] on input "text" at bounding box center [449, 154] width 205 height 31
type input "P.O. Box 71727"
click at [498, 287] on input "text" at bounding box center [506, 291] width 95 height 32
type input "19176"
click at [486, 459] on div "Omit from 20 Largest" at bounding box center [449, 463] width 207 height 17
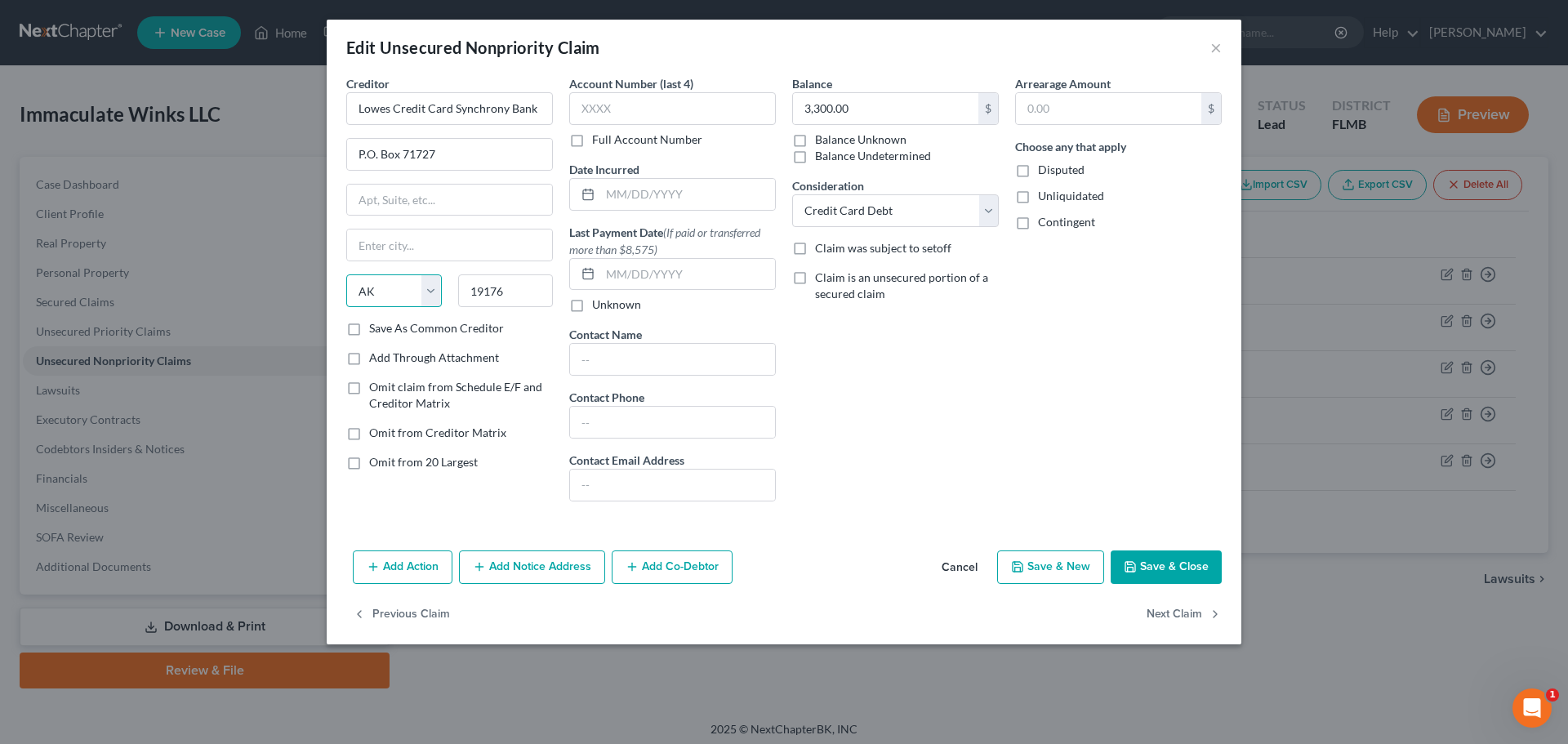
click at [435, 306] on select "State [US_STATE] AK AR AZ CA CO CT DE DC [GEOGRAPHIC_DATA] [GEOGRAPHIC_DATA] GU…" at bounding box center [393, 291] width 95 height 32
select select
click at [346, 275] on select "State [US_STATE] AK AR AZ CA CO CT DE DC [GEOGRAPHIC_DATA] [GEOGRAPHIC_DATA] GU…" at bounding box center [393, 291] width 95 height 32
click at [527, 292] on input "19176" at bounding box center [506, 291] width 95 height 32
type input "19176"
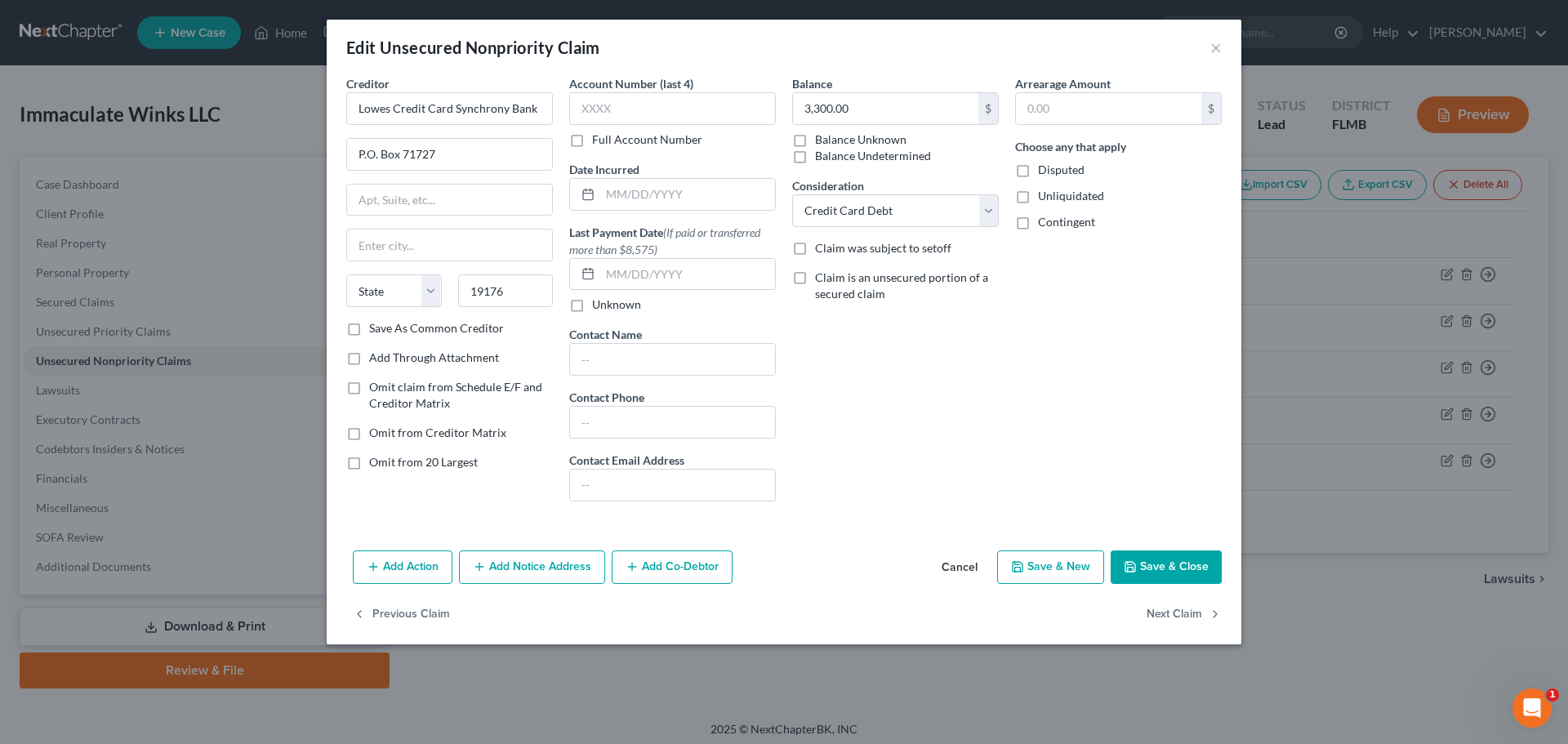
click at [452, 396] on label "Omit claim from Schedule E/F and Creditor Matrix" at bounding box center [461, 395] width 183 height 32
click at [386, 389] on input "Omit claim from Schedule E/F and Creditor Matrix" at bounding box center [381, 384] width 11 height 11
click at [559, 304] on div "19176" at bounding box center [506, 291] width 112 height 32
drag, startPoint x: 355, startPoint y: 390, endPoint x: 383, endPoint y: 369, distance: 35.0
click at [369, 390] on label "Omit claim from Schedule E/F and Creditor Matrix" at bounding box center [461, 395] width 183 height 32
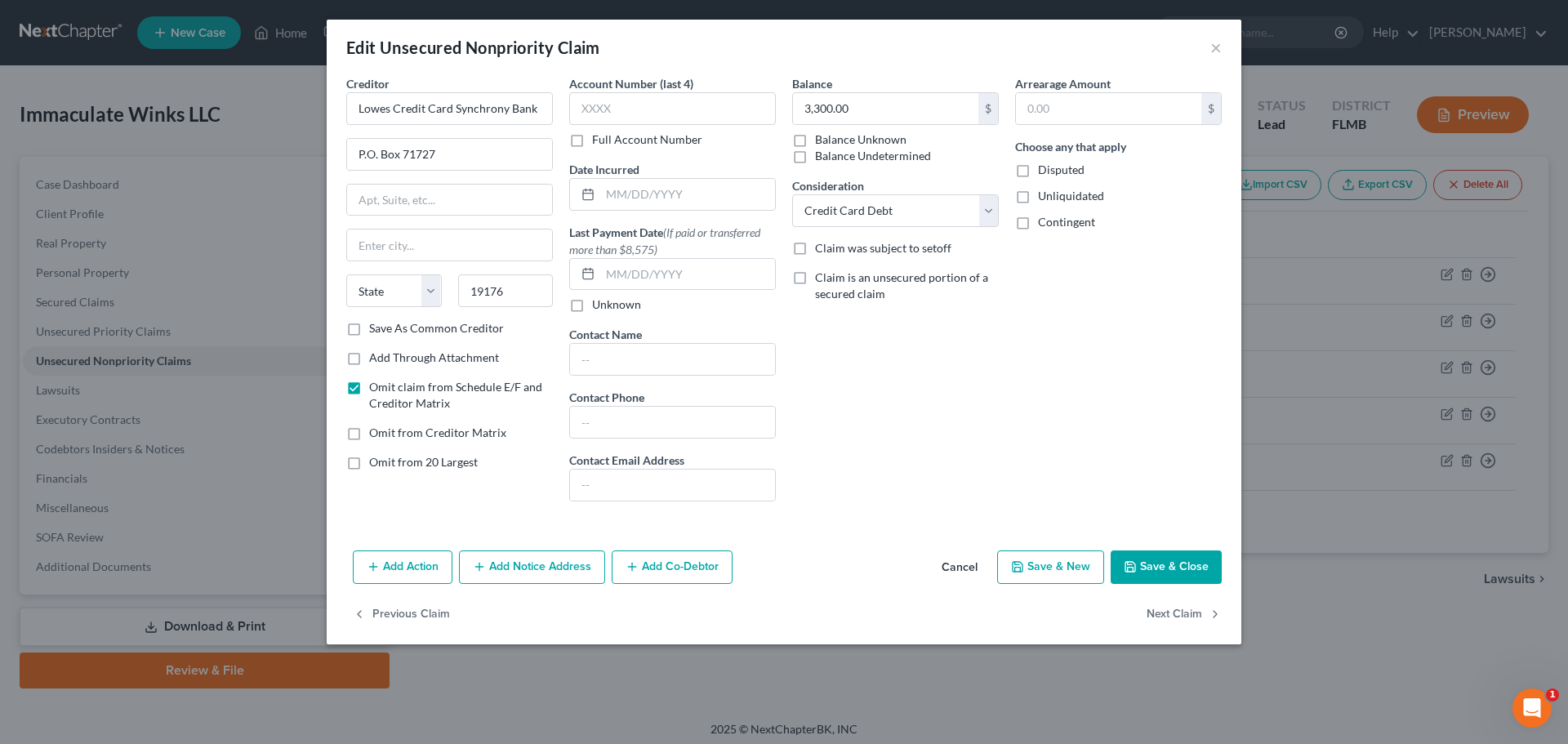
click at [376, 389] on input "Omit claim from Schedule E/F and Creditor Matrix" at bounding box center [381, 384] width 11 height 11
checkbox input "false"
click at [414, 245] on input "text" at bounding box center [449, 244] width 205 height 31
type input "[GEOGRAPHIC_DATA]"
click at [399, 289] on select "State [US_STATE] AK AR AZ CA CO CT DE DC [GEOGRAPHIC_DATA] [GEOGRAPHIC_DATA] GU…" at bounding box center [393, 291] width 95 height 32
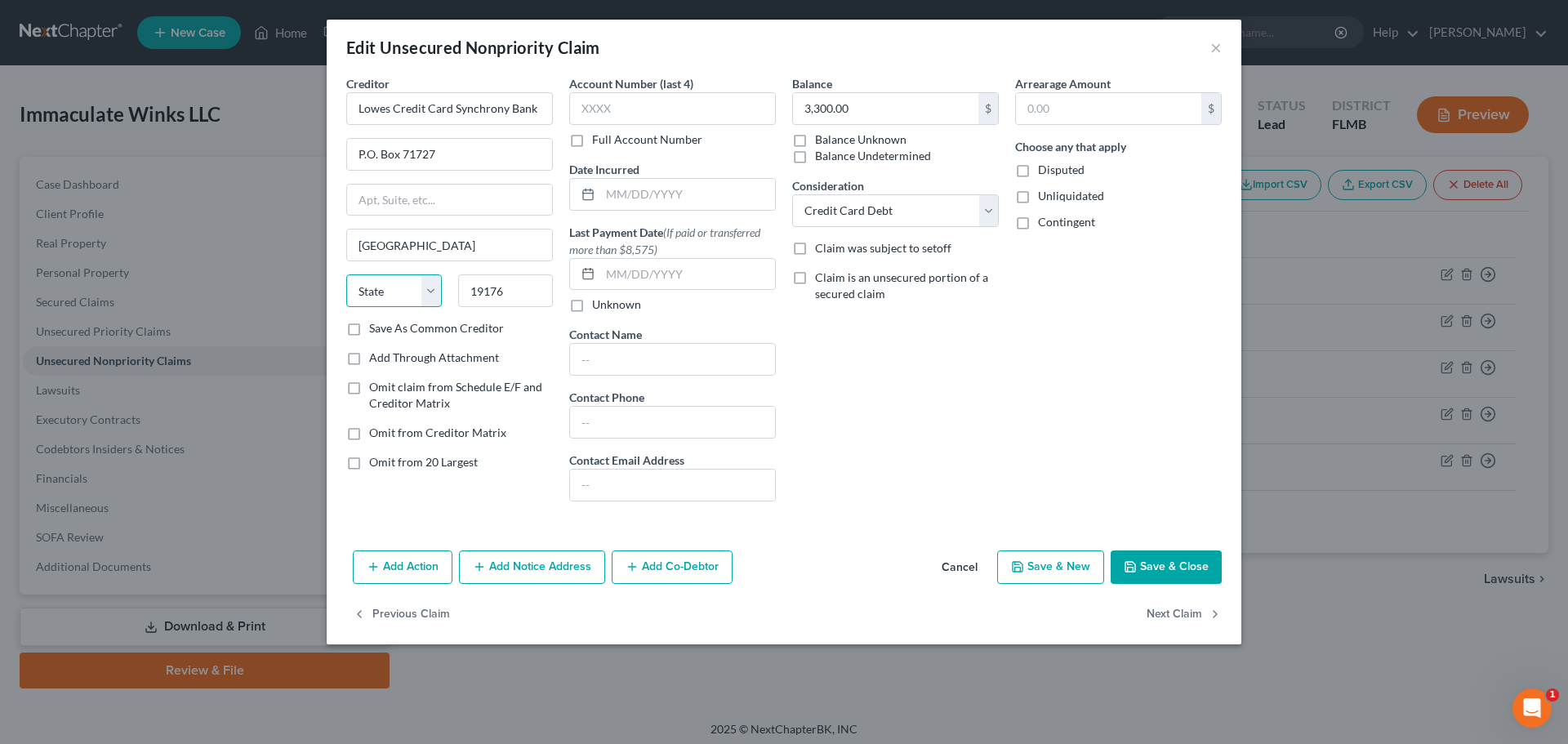
select select "39"
click at [346, 275] on select "State [US_STATE] AK AR AZ CA CO CT DE DC [GEOGRAPHIC_DATA] [GEOGRAPHIC_DATA] GU…" at bounding box center [393, 291] width 95 height 32
click at [1170, 571] on button "Save & Close" at bounding box center [1166, 567] width 111 height 34
type input "0"
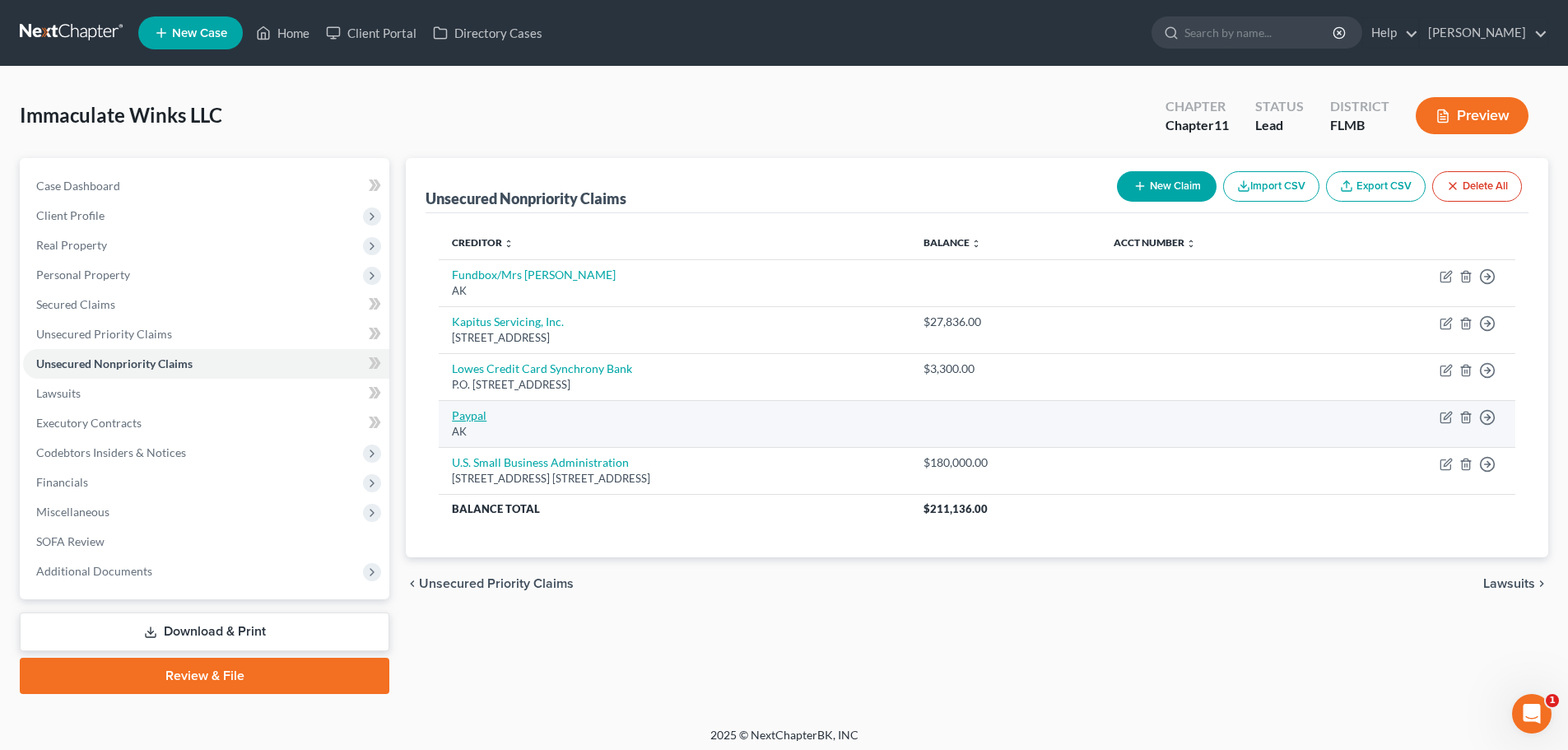
click at [475, 417] on link "Paypal" at bounding box center [469, 415] width 34 height 14
select select "1"
select select "11"
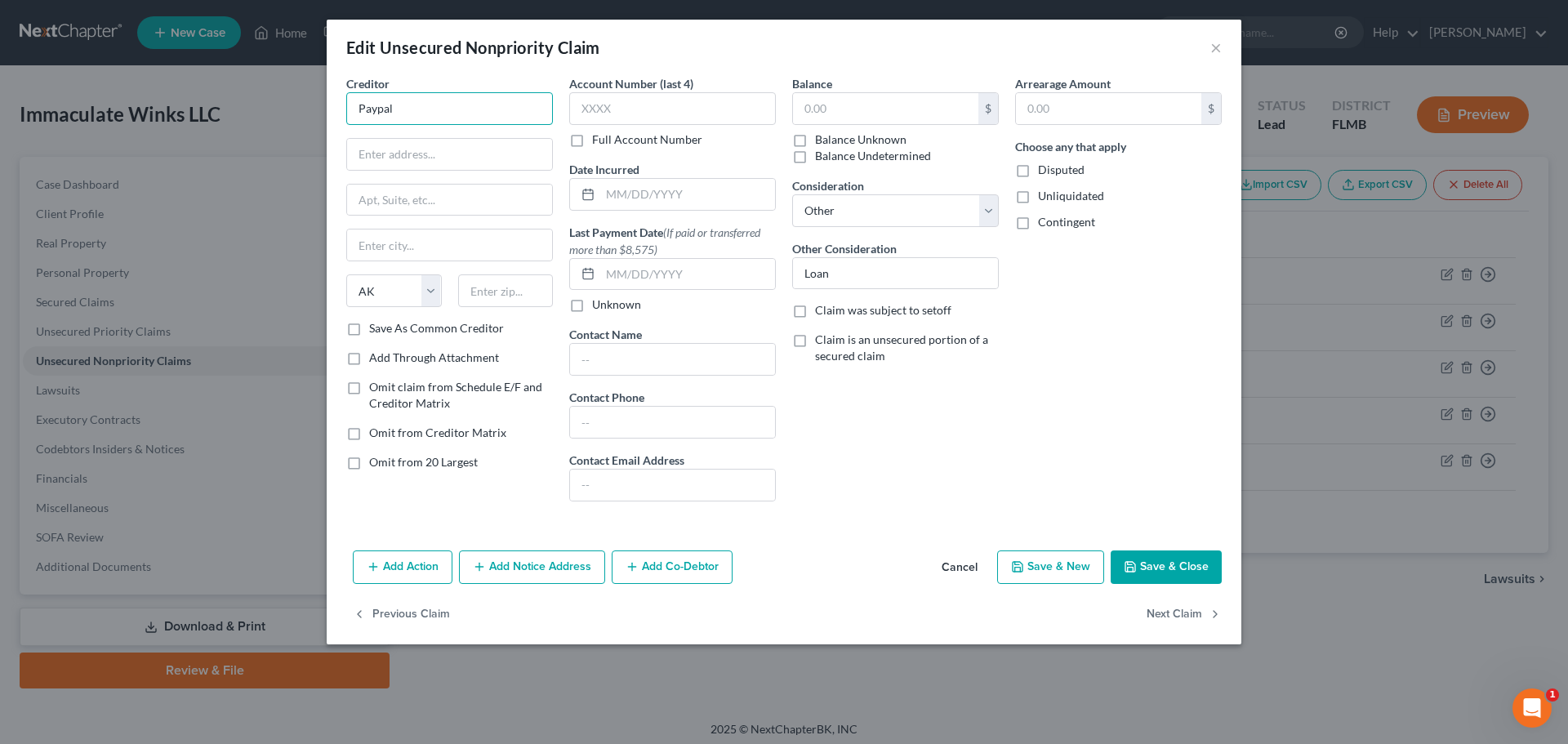
click at [424, 111] on input "Paypal" at bounding box center [449, 108] width 207 height 32
click at [442, 131] on div "Creditor * Paypal State [US_STATE] AK AR AZ CA CO CT DE DC [GEOGRAPHIC_DATA] [G…" at bounding box center [449, 198] width 207 height 245
click at [1172, 575] on button "Save & Close" at bounding box center [1166, 567] width 111 height 34
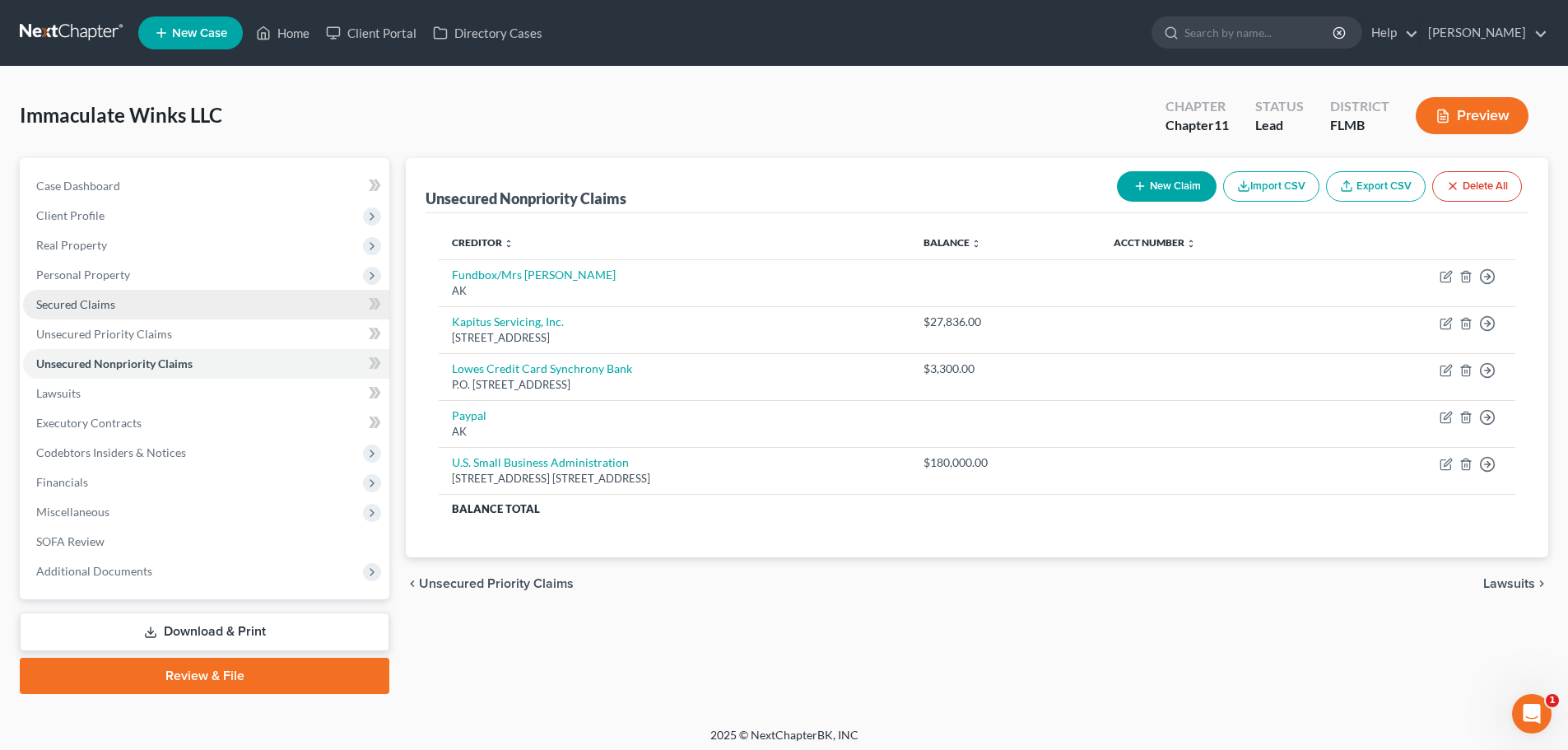
click at [95, 306] on span "Secured Claims" at bounding box center [75, 304] width 79 height 14
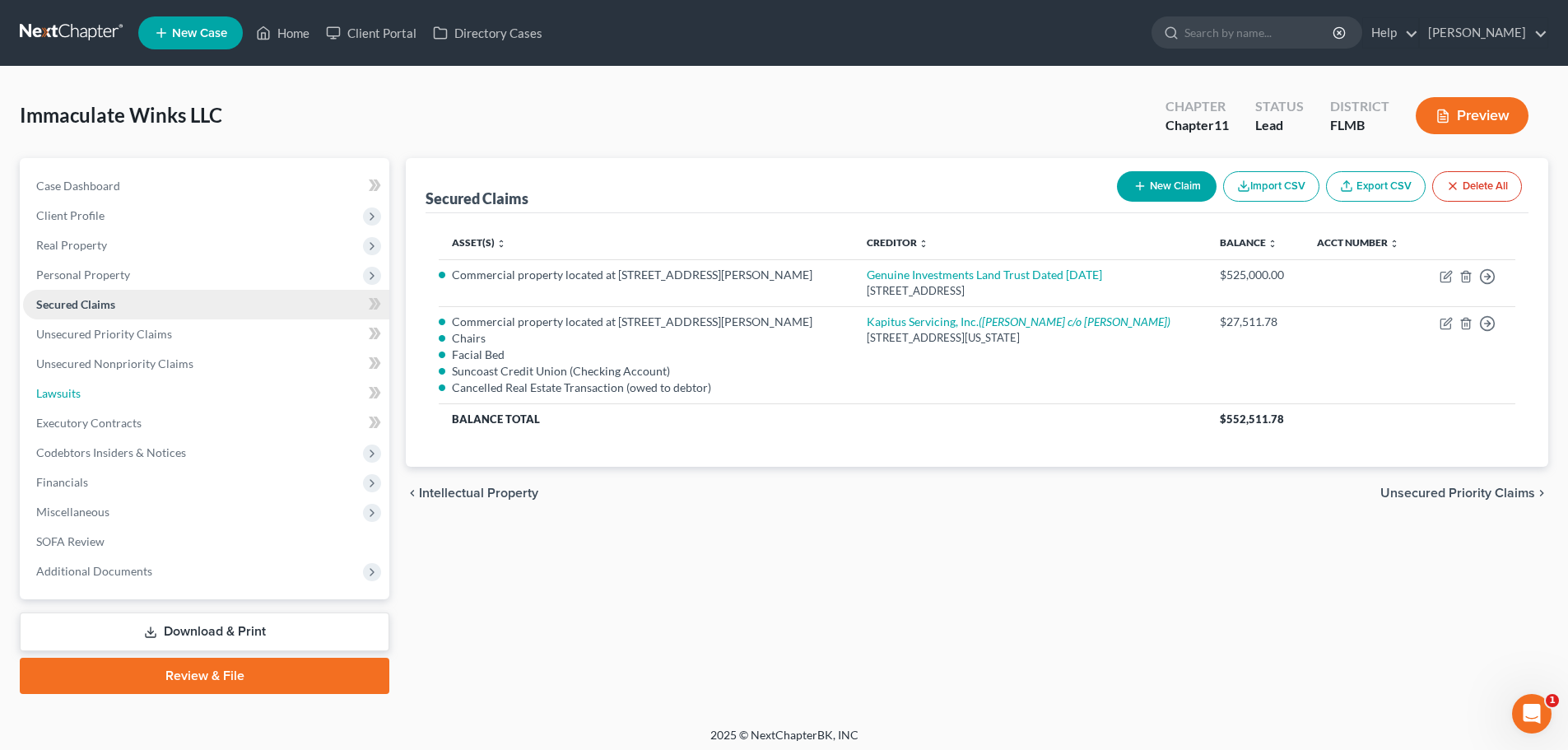
drag, startPoint x: 235, startPoint y: 377, endPoint x: 315, endPoint y: 294, distance: 115.3
drag, startPoint x: 315, startPoint y: 294, endPoint x: 168, endPoint y: 449, distance: 213.6
click at [169, 449] on span "Codebtors Insiders & Notices" at bounding box center [110, 452] width 150 height 14
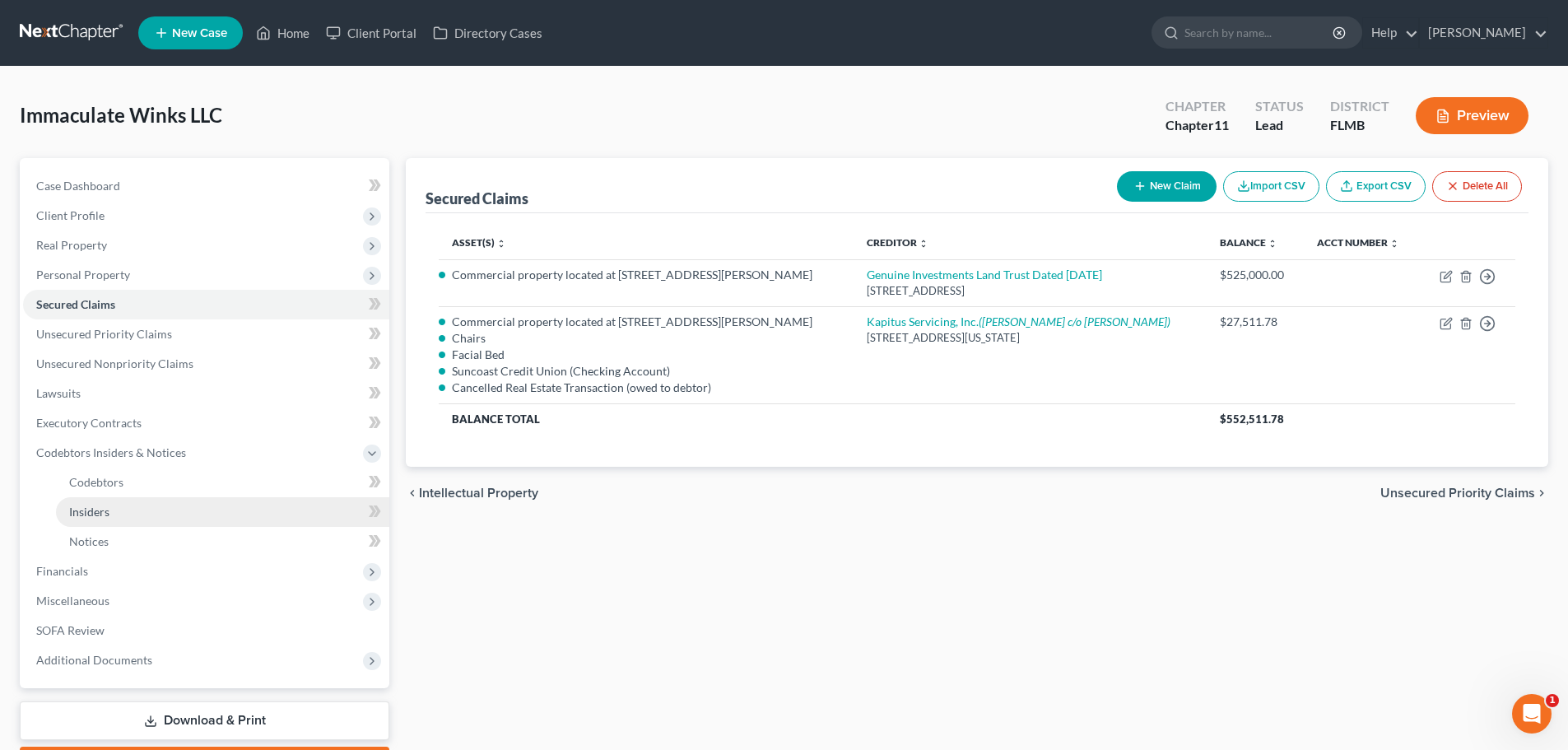
click at [131, 504] on link "Insiders" at bounding box center [223, 511] width 334 height 29
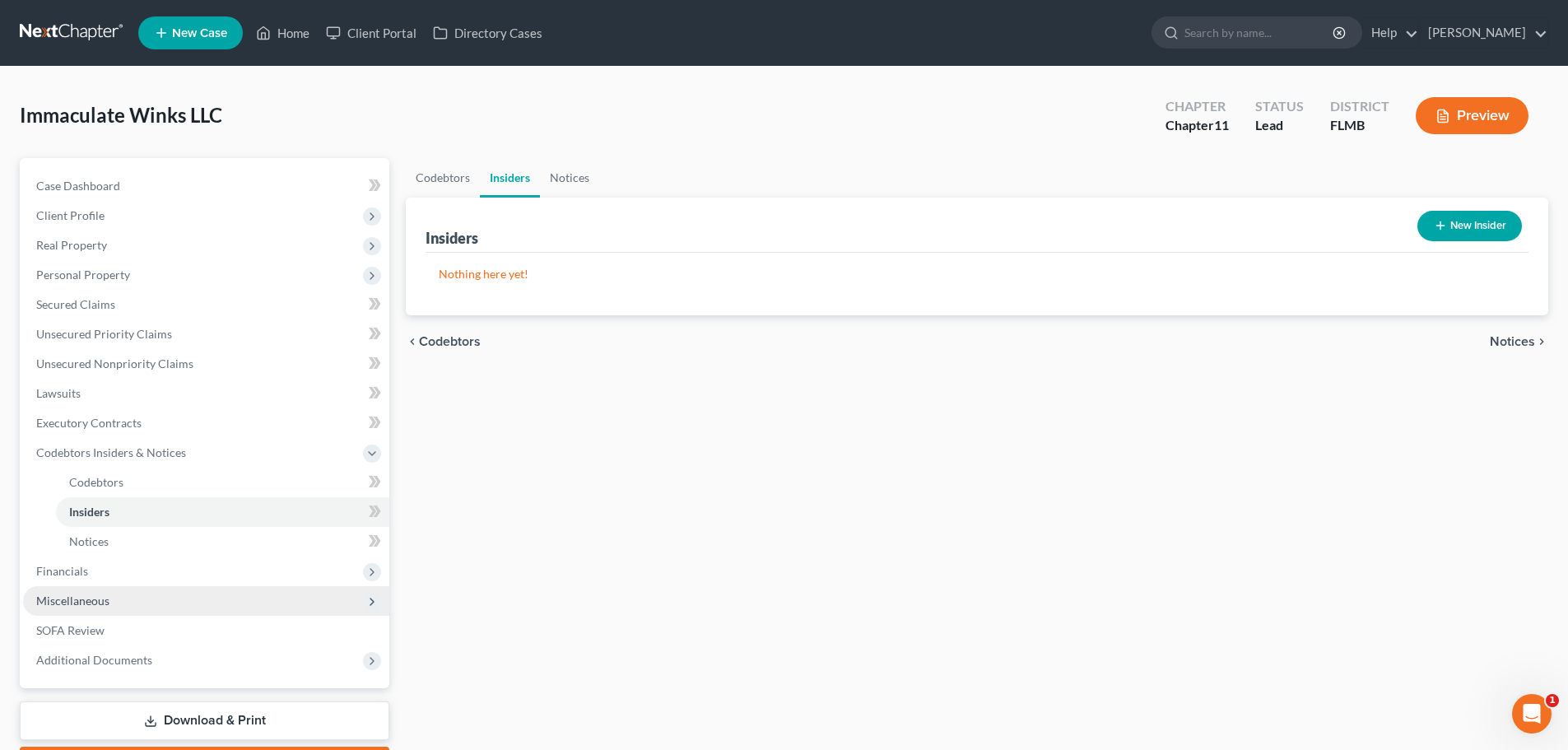
click at [84, 608] on span "Miscellaneous" at bounding box center [207, 601] width 366 height 29
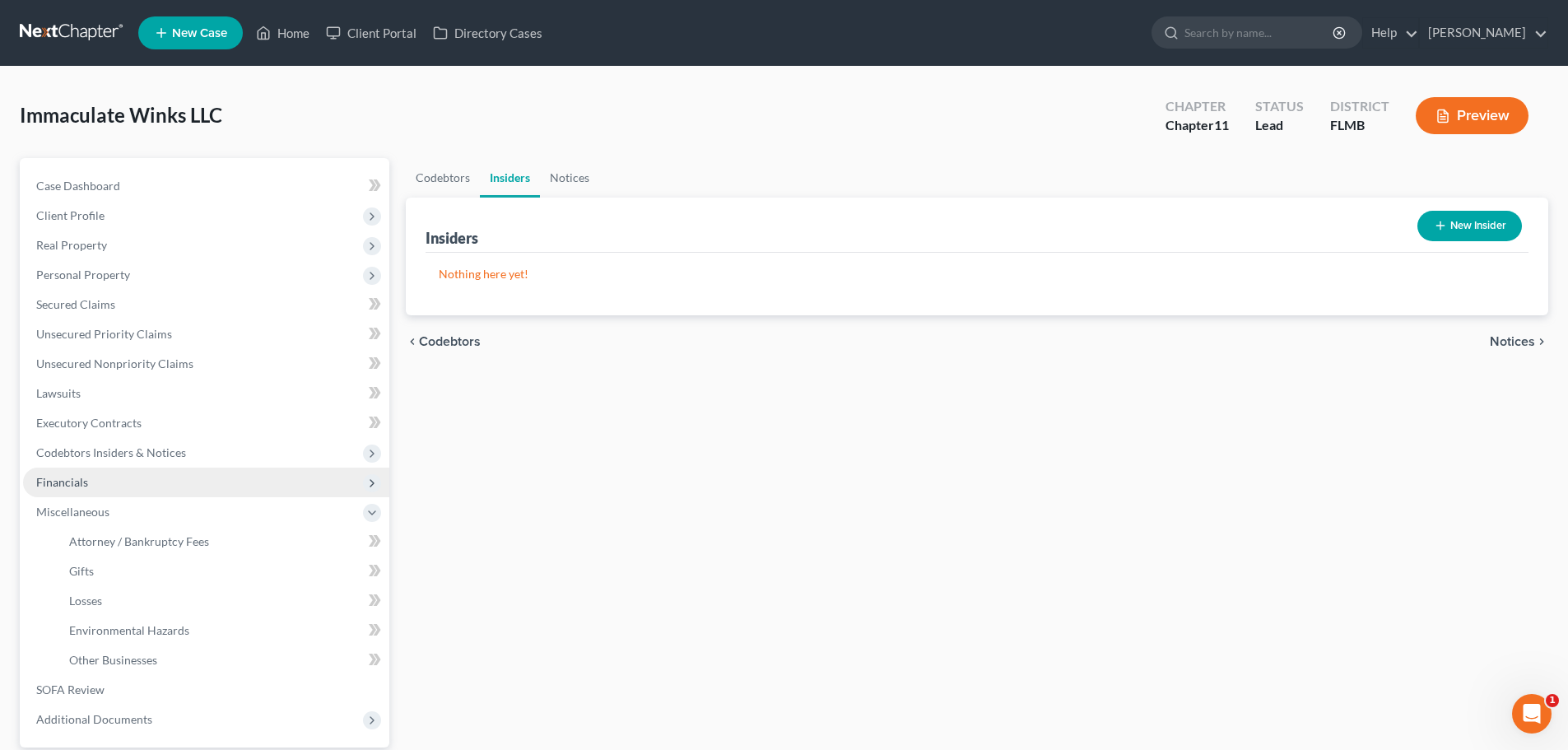
click at [82, 477] on span "Financials" at bounding box center [62, 482] width 52 height 14
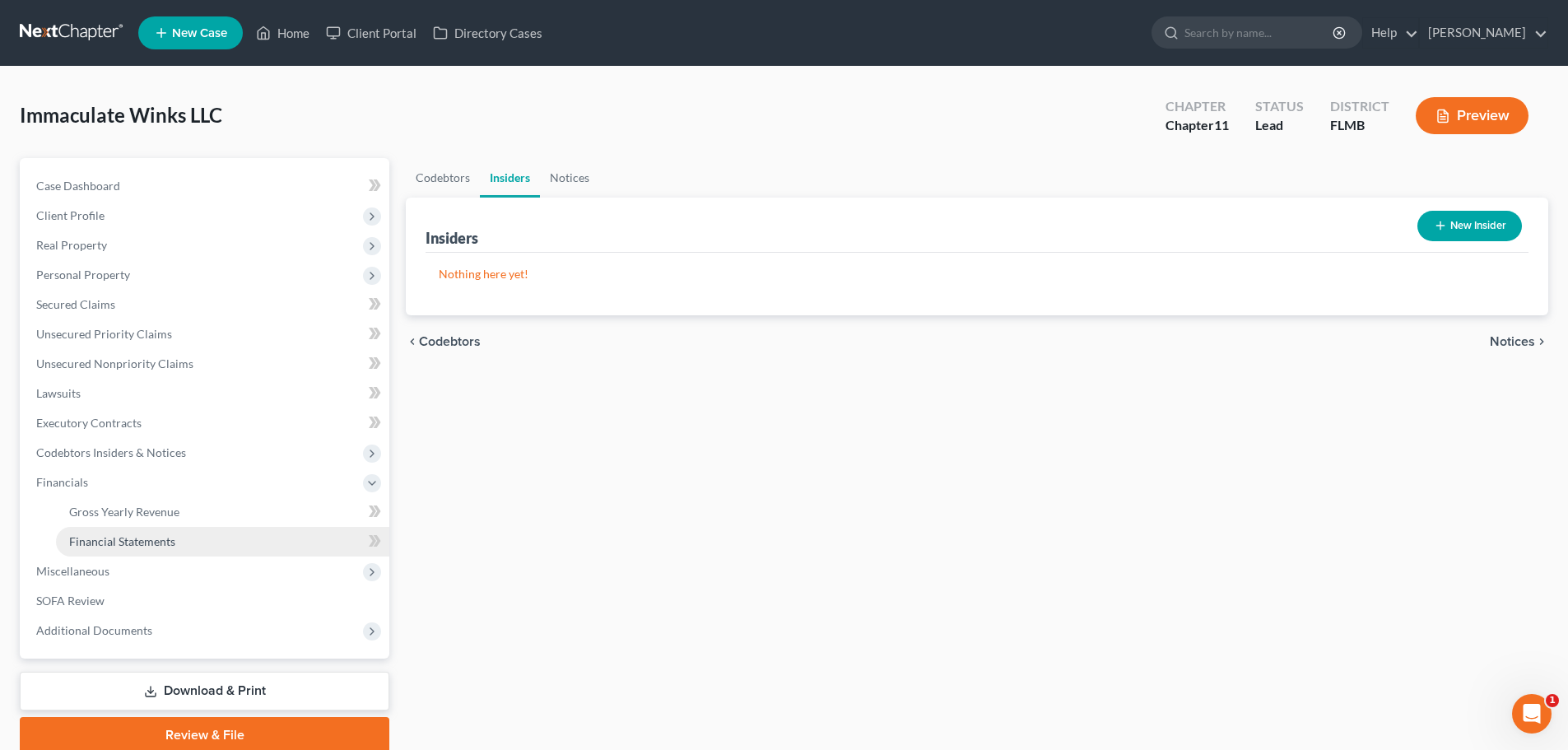
click at [95, 533] on link "Financial Statements" at bounding box center [223, 542] width 334 height 29
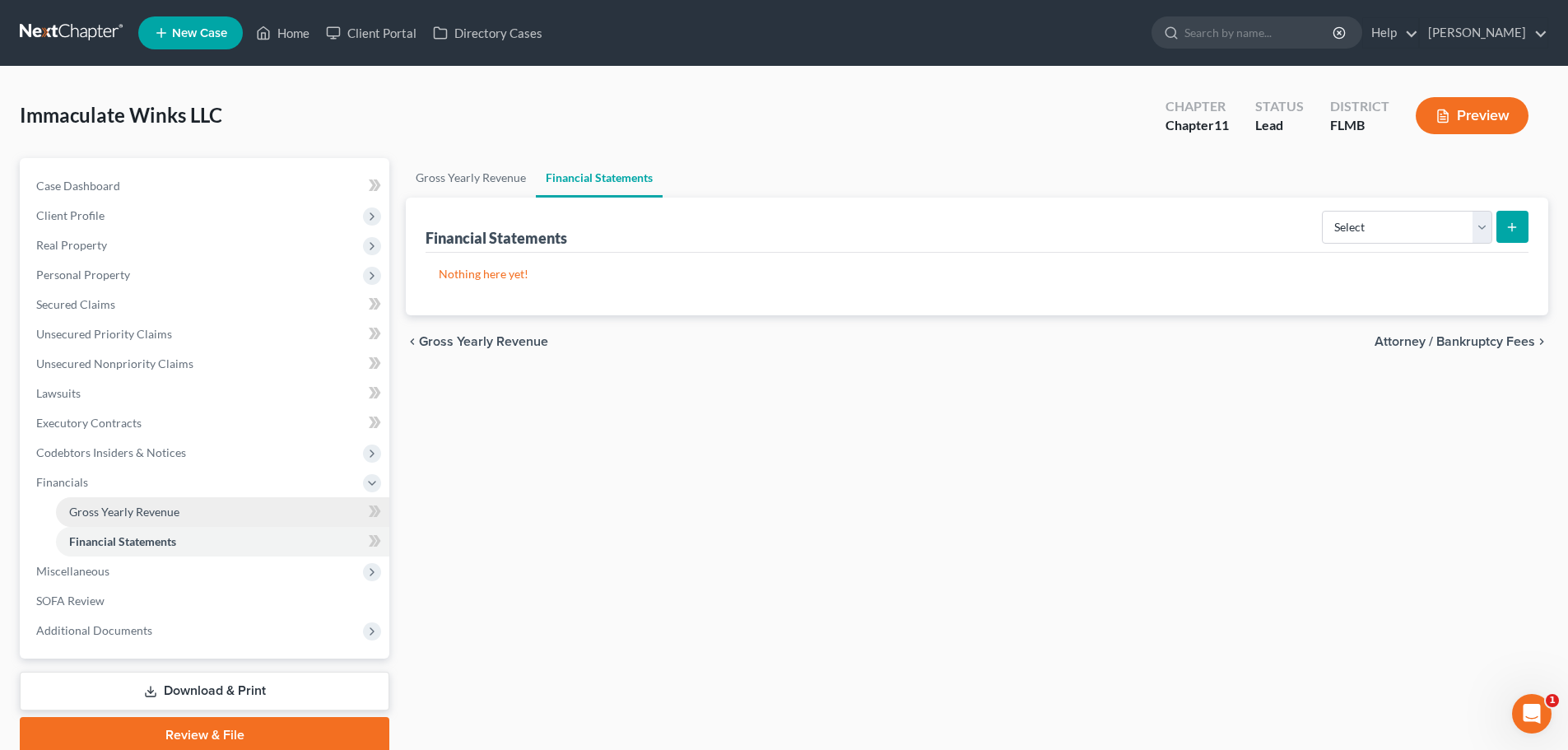
click at [82, 513] on span "Gross Yearly Revenue" at bounding box center [125, 511] width 110 height 14
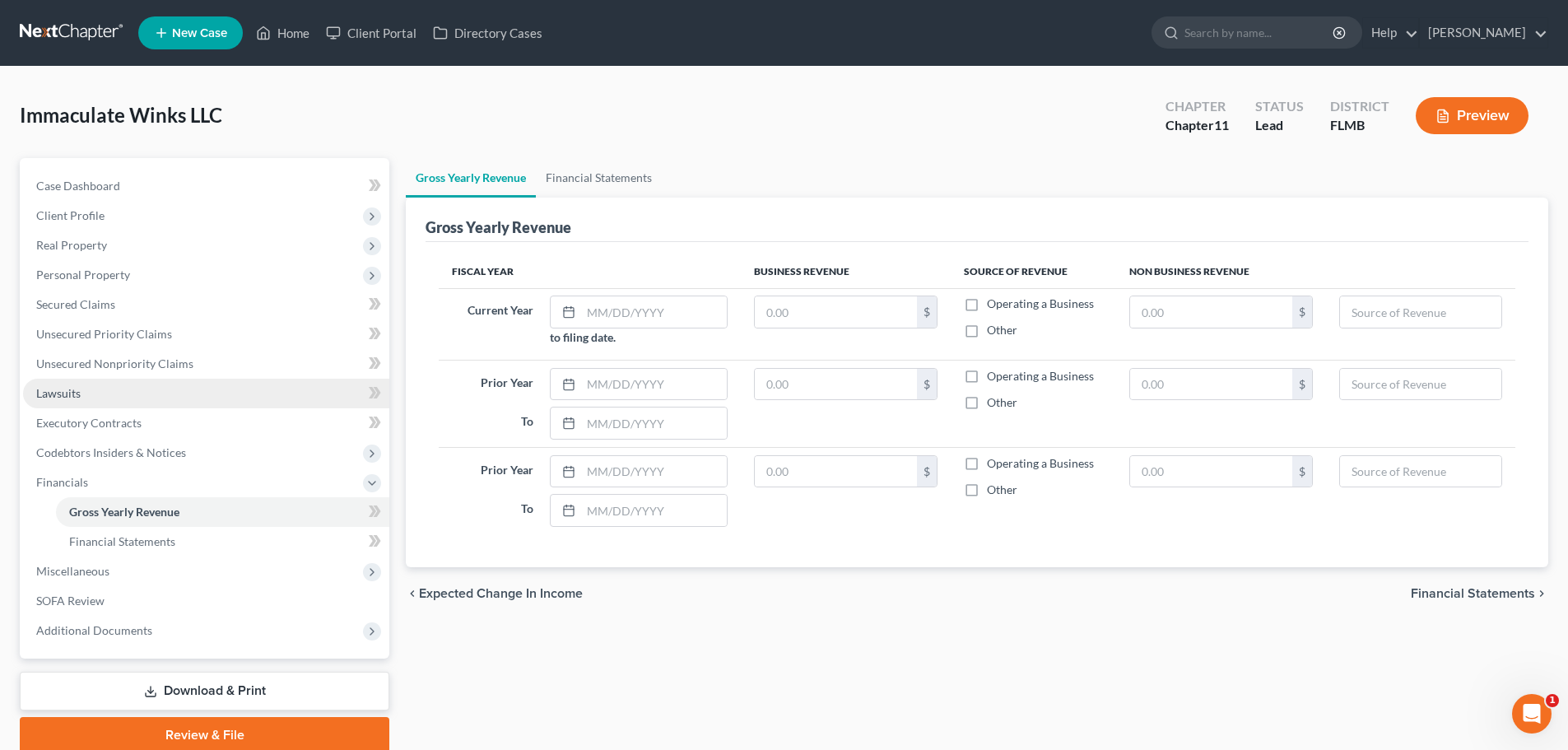
click at [68, 388] on span "Lawsuits" at bounding box center [58, 393] width 44 height 14
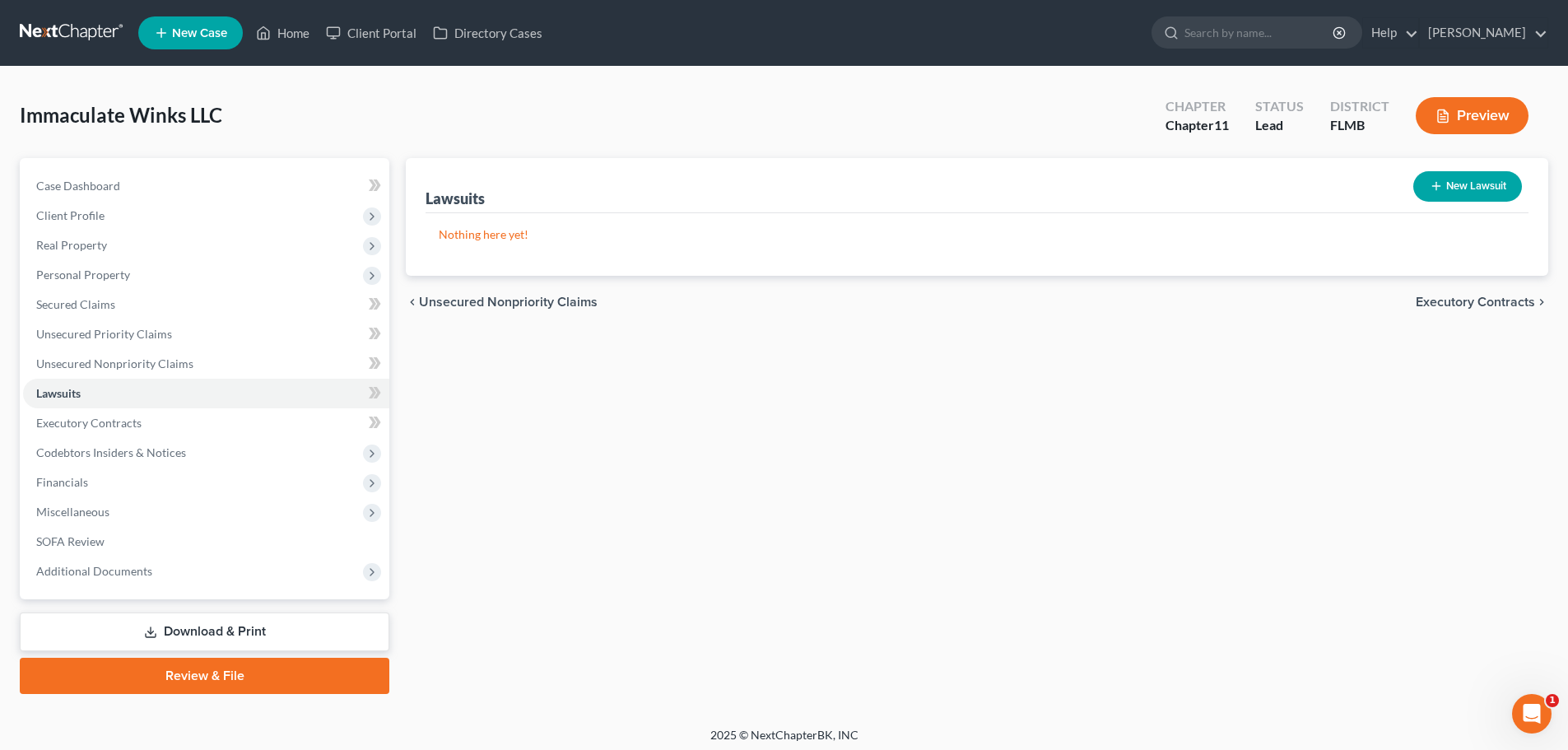
click at [1465, 182] on button "New Lawsuit" at bounding box center [1468, 187] width 109 height 30
select select "0"
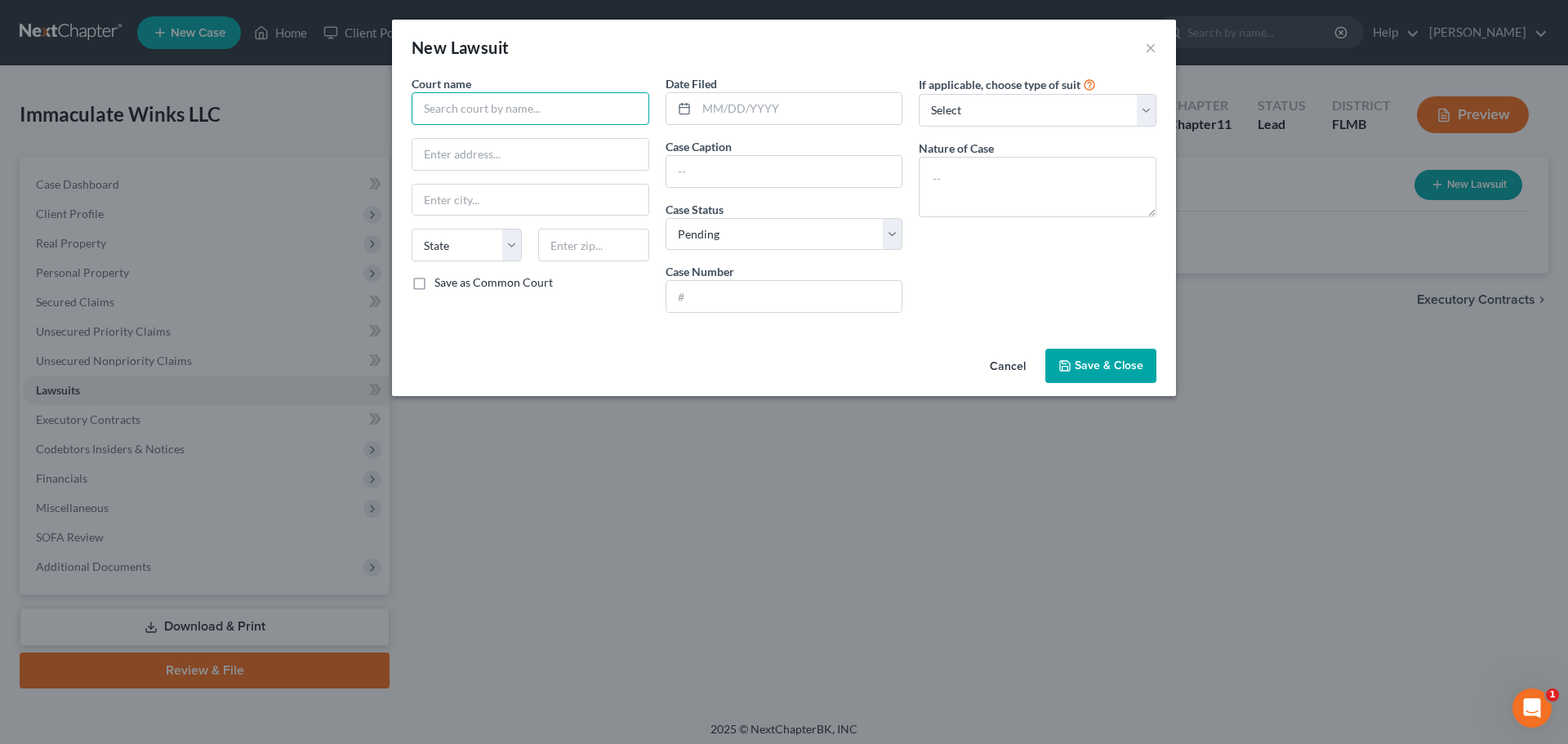
click at [508, 116] on input "text" at bounding box center [530, 108] width 237 height 32
click at [495, 105] on input "text" at bounding box center [530, 108] width 237 height 32
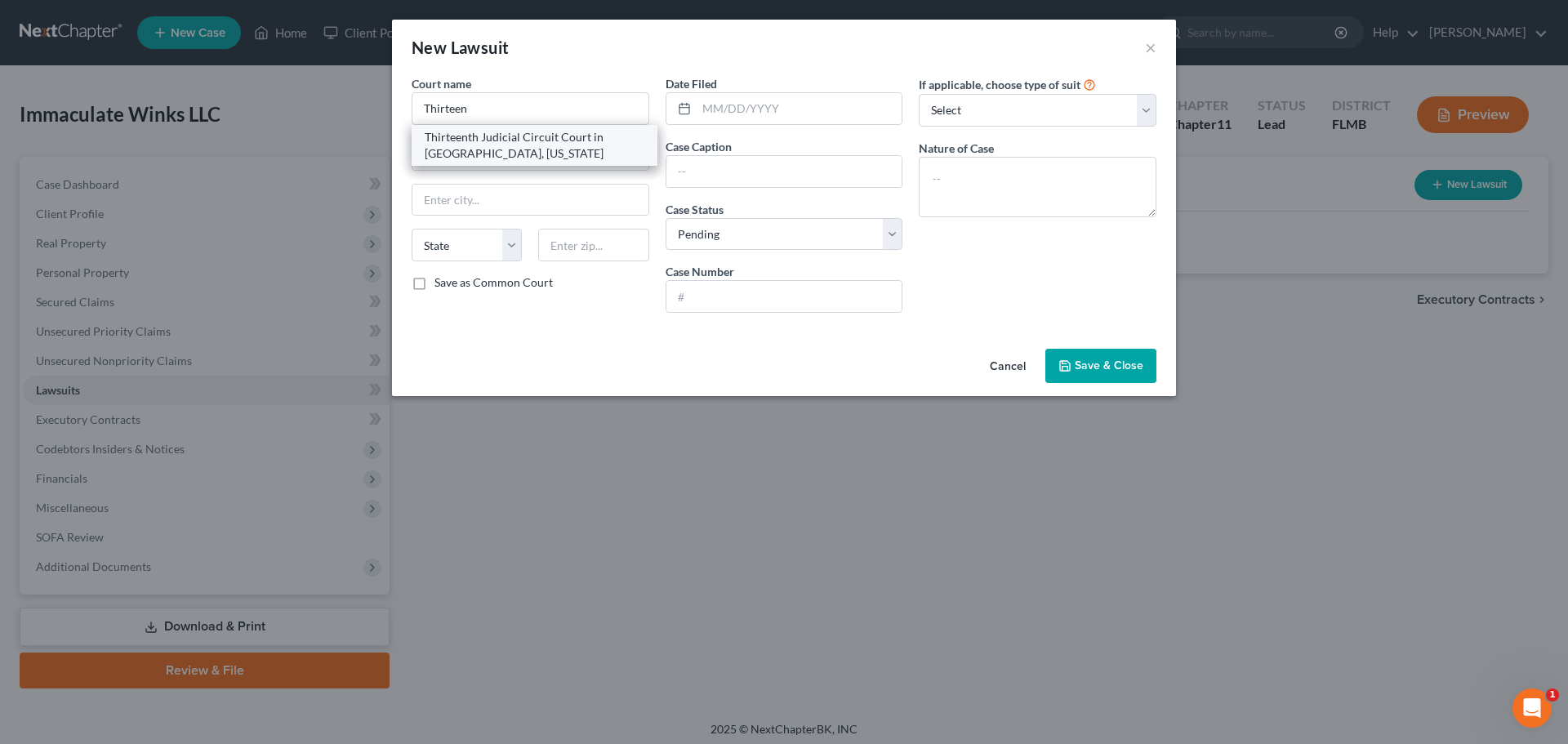
click at [493, 130] on div "Thirteenth Judicial Circuit Court in [GEOGRAPHIC_DATA], [US_STATE]" at bounding box center [535, 144] width 220 height 32
type input "Thirteenth Judicial Circuit Court in [GEOGRAPHIC_DATA], [US_STATE]"
type input "[STREET_ADDRESS][PERSON_NAME]"
type input "[GEOGRAPHIC_DATA]"
select select "9"
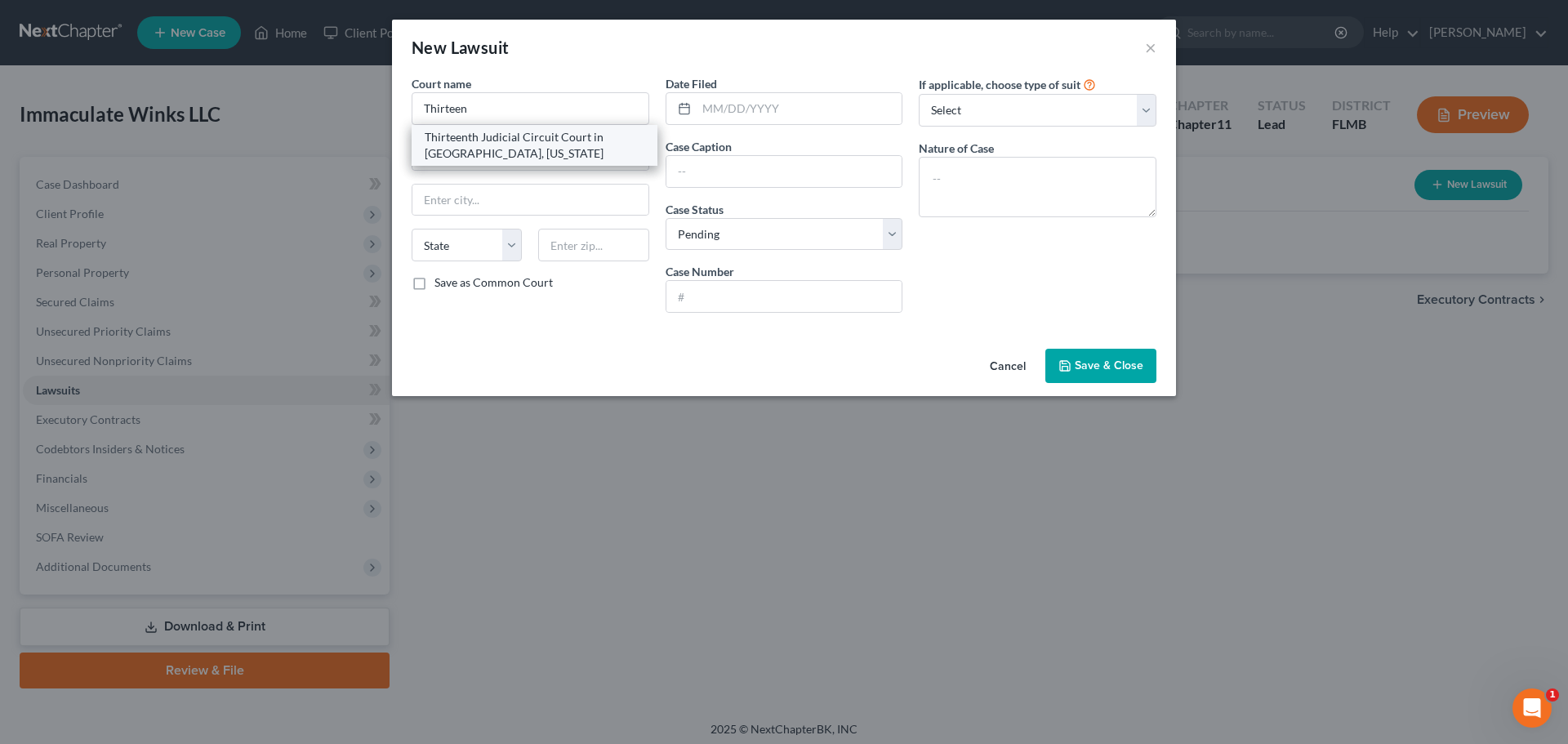
type input "33602"
click at [808, 120] on input "text" at bounding box center [799, 108] width 206 height 31
click at [709, 171] on input "text" at bounding box center [784, 171] width 236 height 31
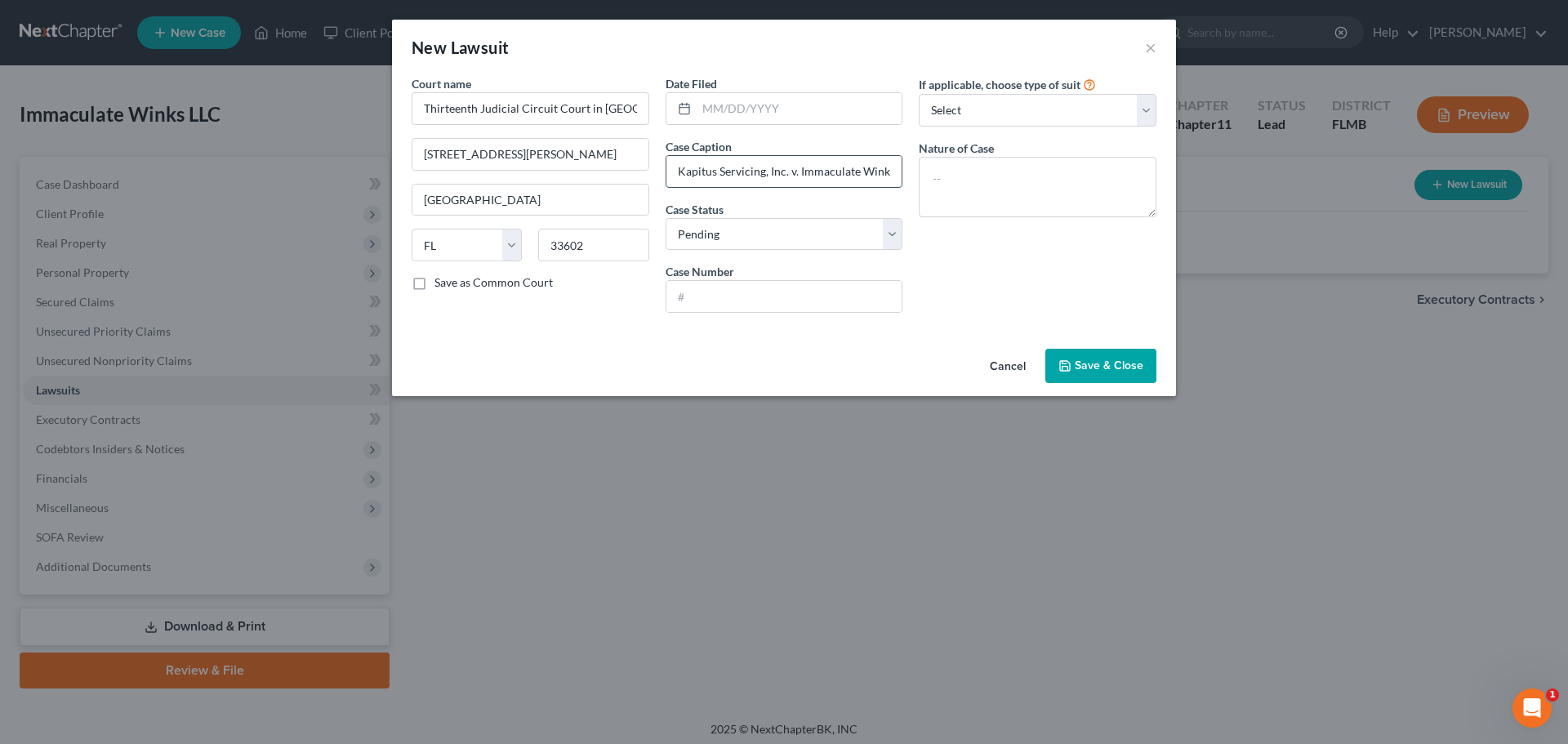
scroll to position [0, 1]
type input "Kapitus Servicing, Inc. v. Immaculate Winks"
click at [1015, 111] on select "Select Repossession Foreclosure Returns Other" at bounding box center [1038, 110] width 237 height 32
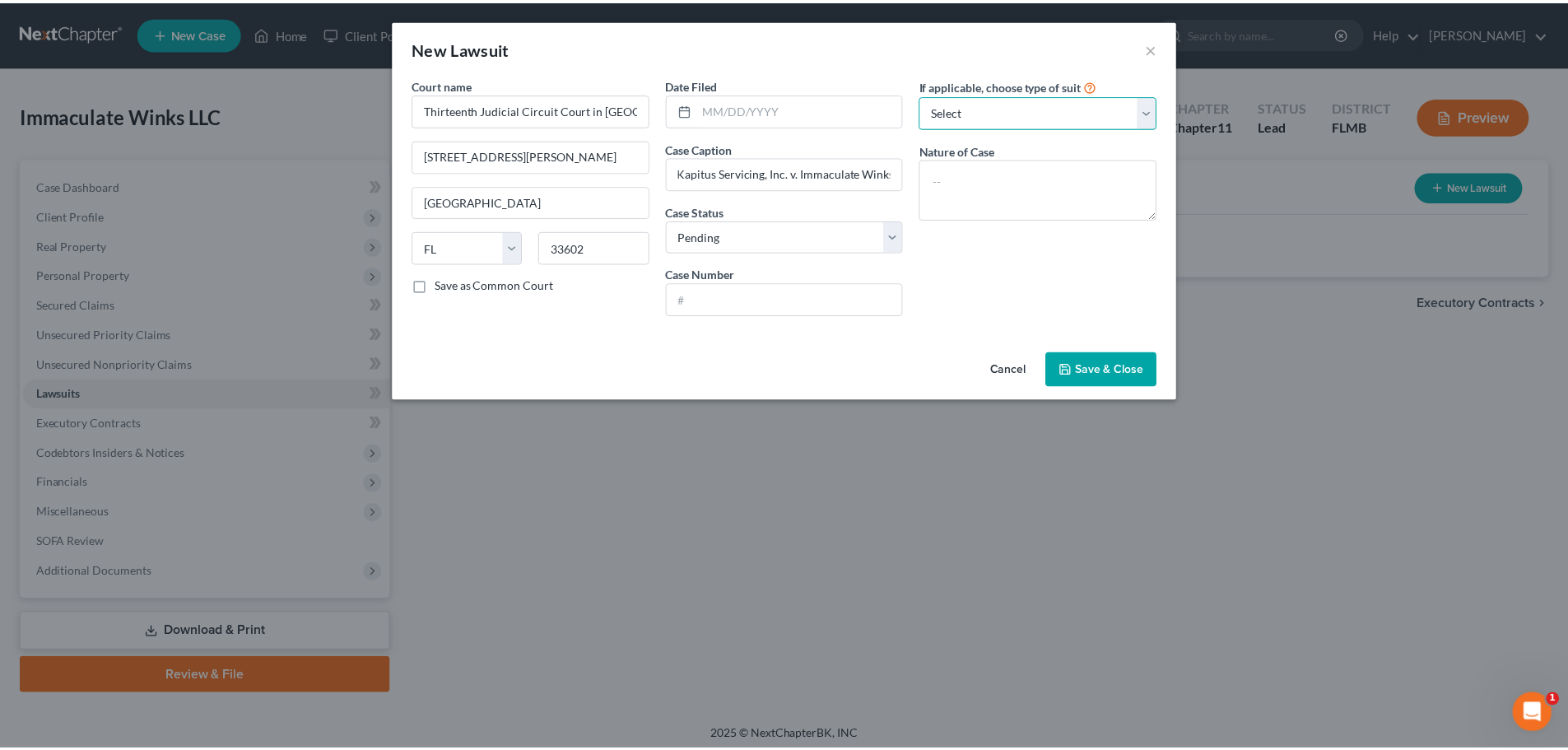
scroll to position [0, 0]
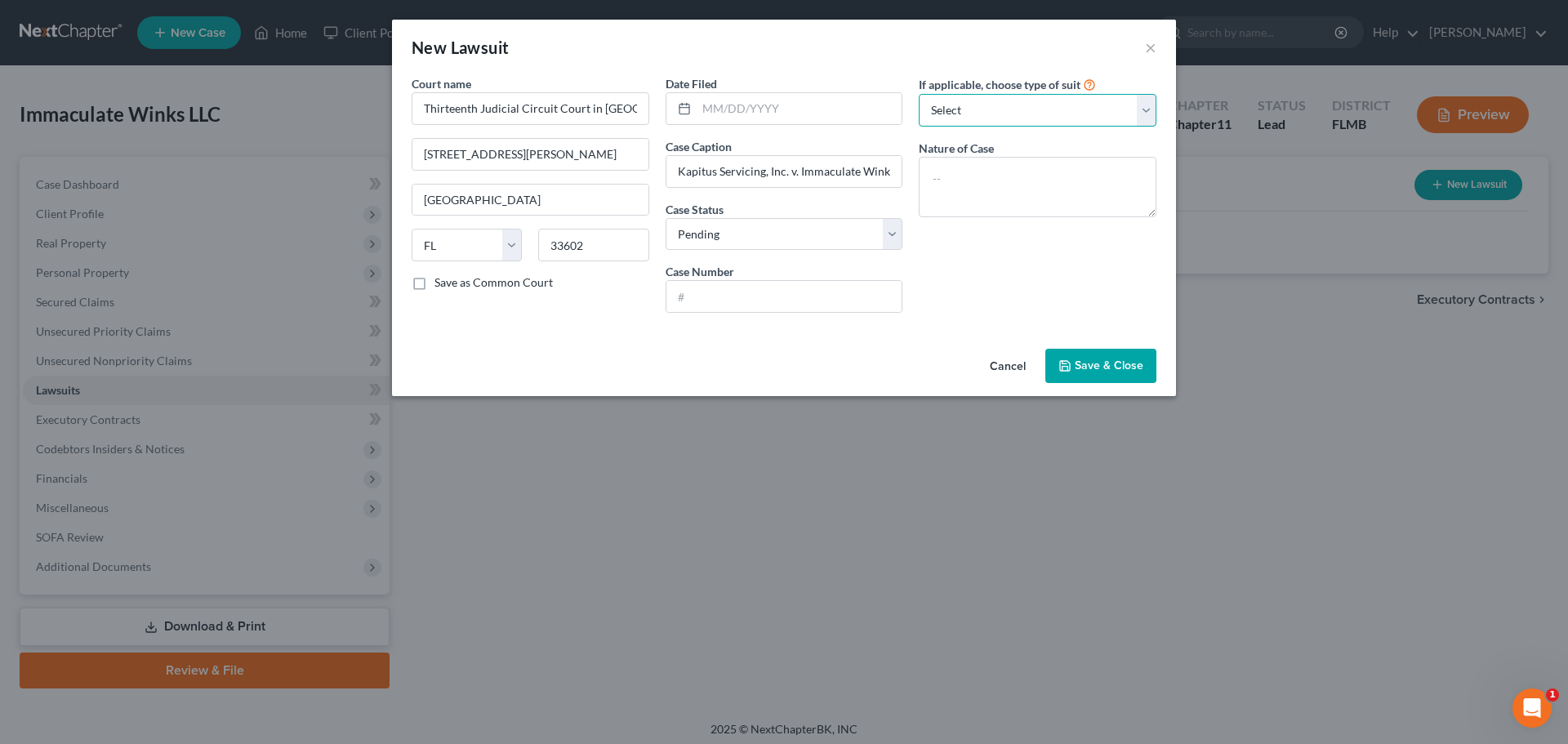
select select "3"
click at [919, 94] on select "Select Repossession Foreclosure Returns Other" at bounding box center [1038, 110] width 237 height 32
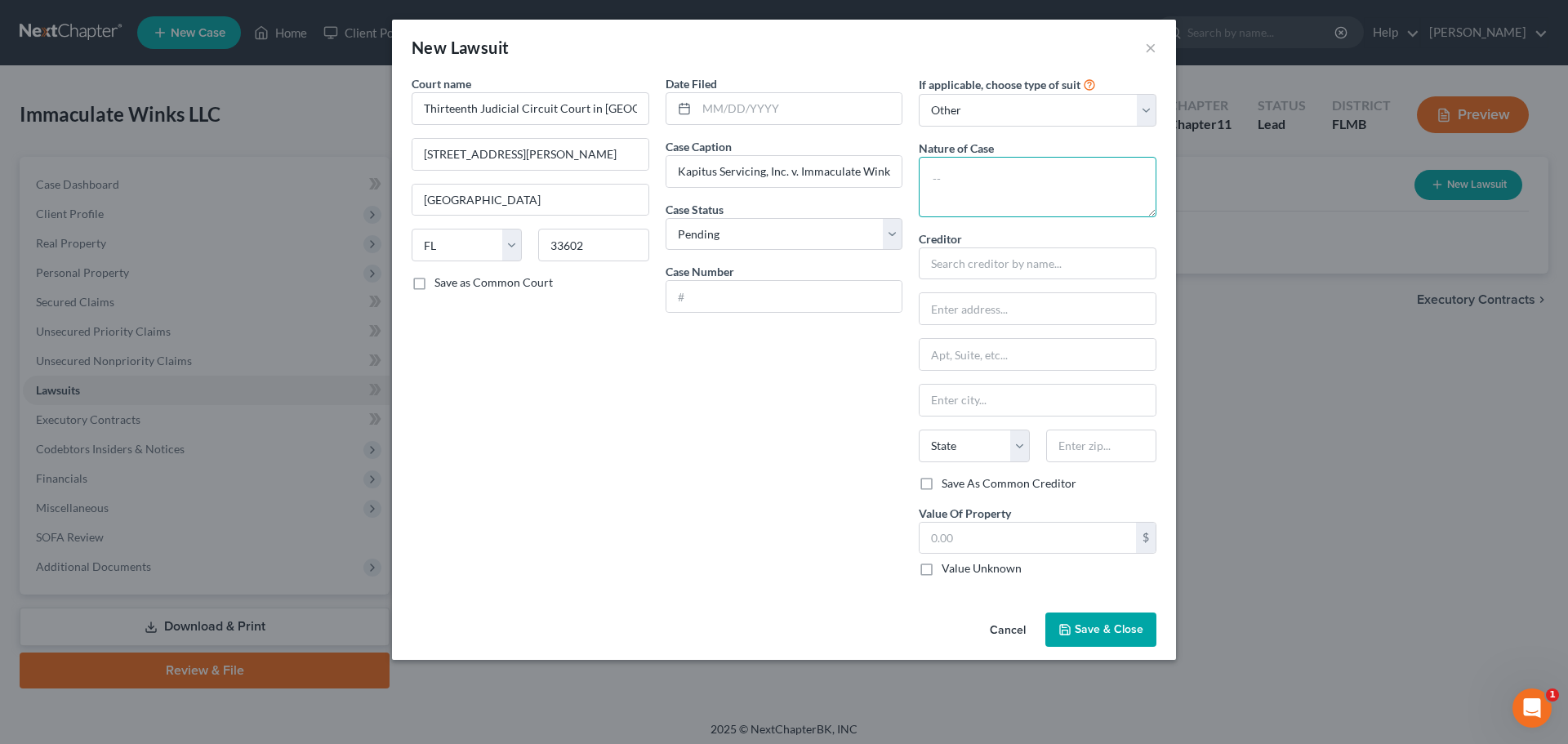
click at [996, 196] on textarea at bounding box center [1038, 187] width 237 height 61
type textarea "G"
type textarea "Domestication of Judgment"
click at [960, 257] on input "text" at bounding box center [1038, 263] width 237 height 32
type input "K"
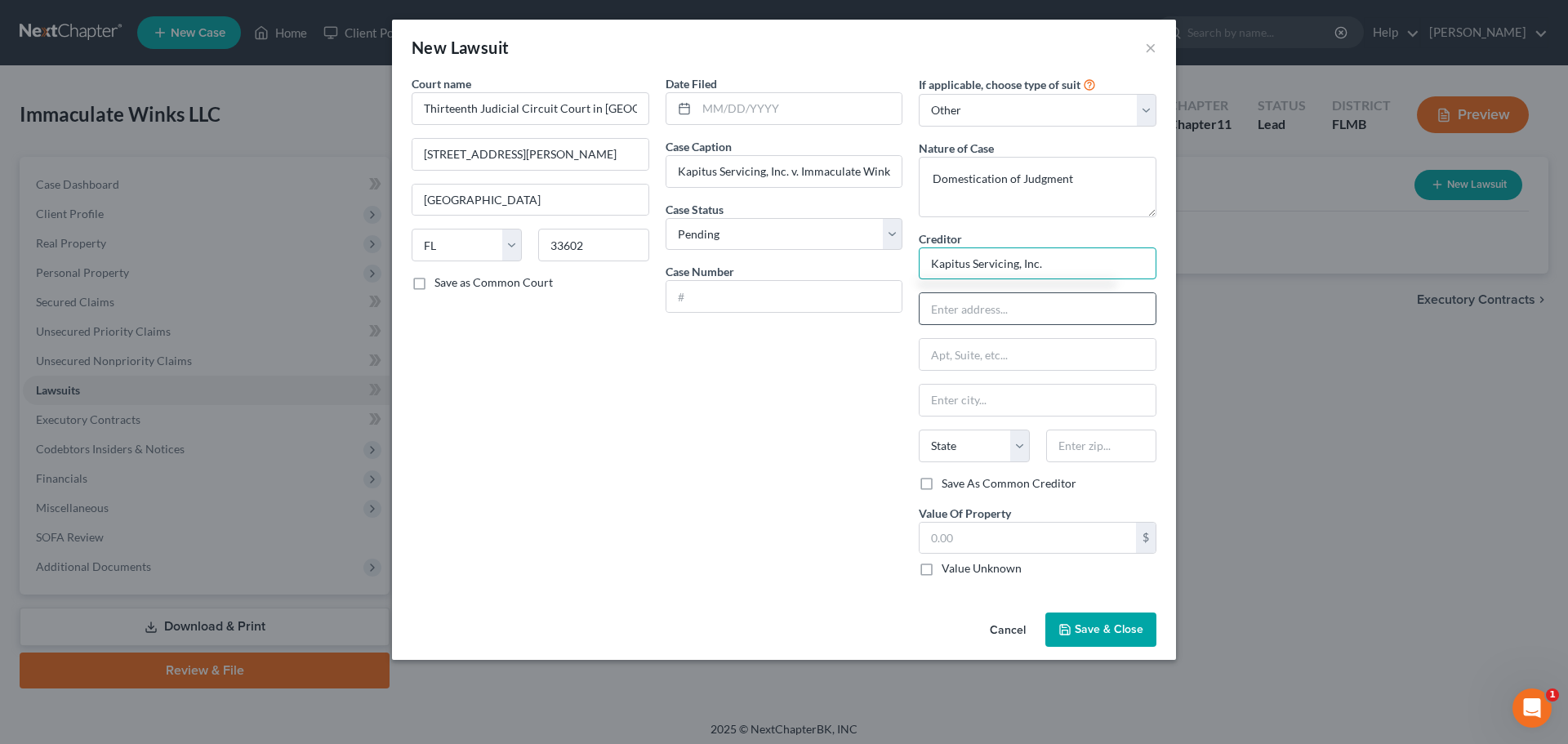
type input "Kapitus Servicing, Inc."
click at [982, 316] on input "text" at bounding box center [1038, 308] width 236 height 31
type input "1"
type input "4"
click at [707, 316] on div "Date Filed Case Caption Kapitus Servicing, Inc. v. Immaculate Winks Case Status…" at bounding box center [784, 333] width 254 height 515
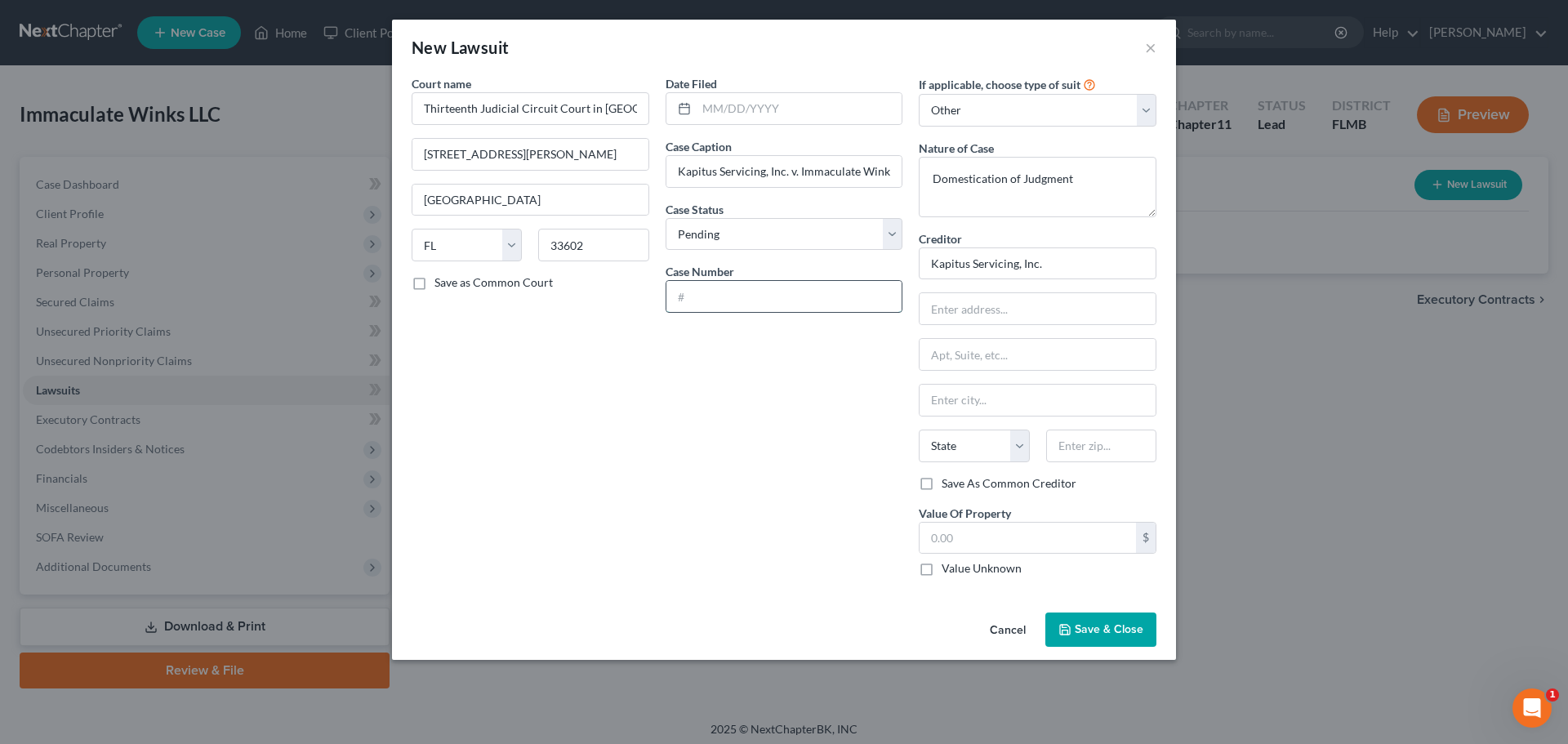
click at [716, 301] on input "text" at bounding box center [784, 296] width 236 height 31
type input "24-CC"
click at [973, 318] on input "text" at bounding box center [1038, 308] width 236 height 31
type input "[STREET_ADDRESS]"
type input "4th Floor"
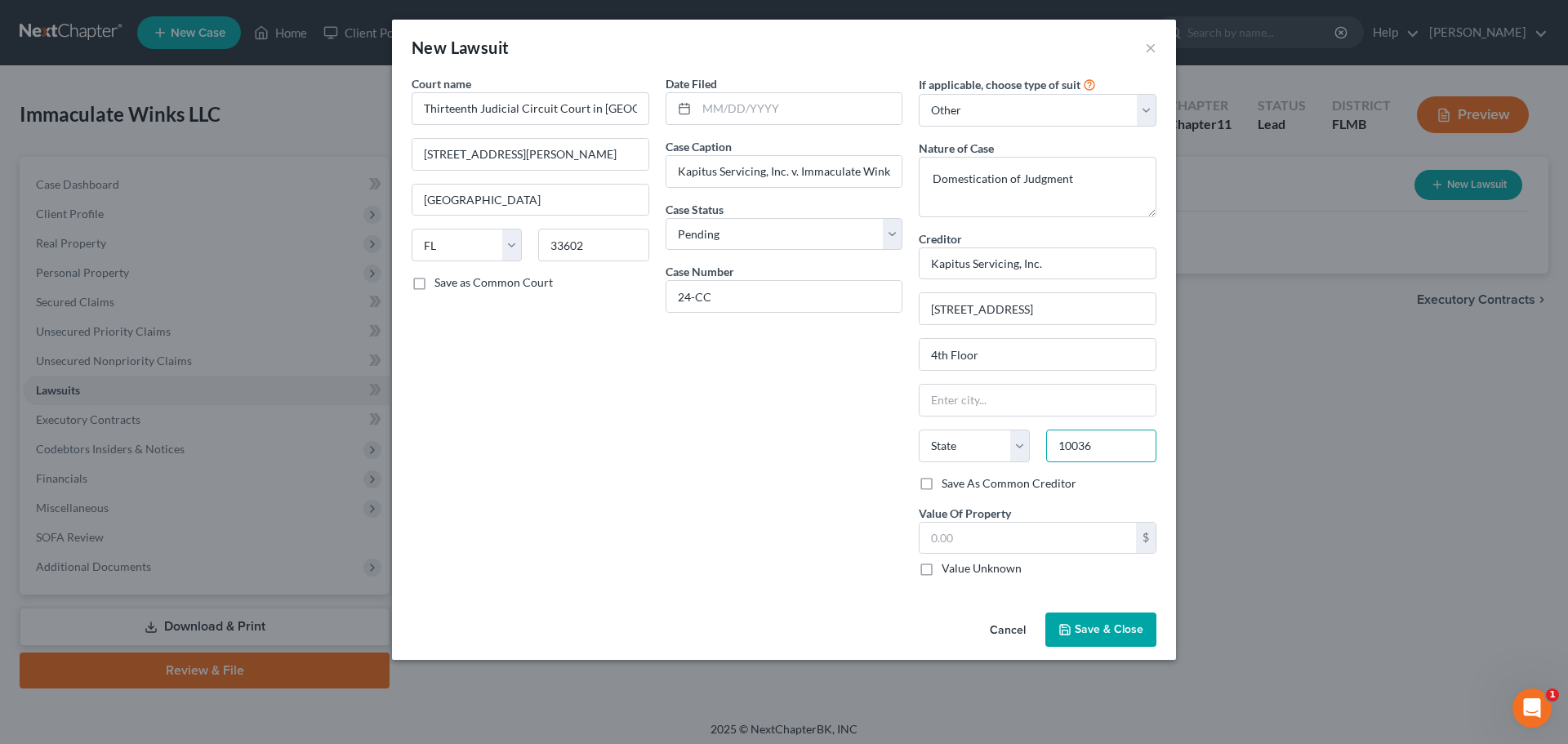
type input "10036"
click at [703, 499] on div "Date Filed Case Caption Kapitus Servicing, Inc. v. Immaculate Winks Case Status…" at bounding box center [784, 333] width 254 height 515
type input "[US_STATE]"
select select "35"
drag, startPoint x: 730, startPoint y: 284, endPoint x: 735, endPoint y: 296, distance: 13.0
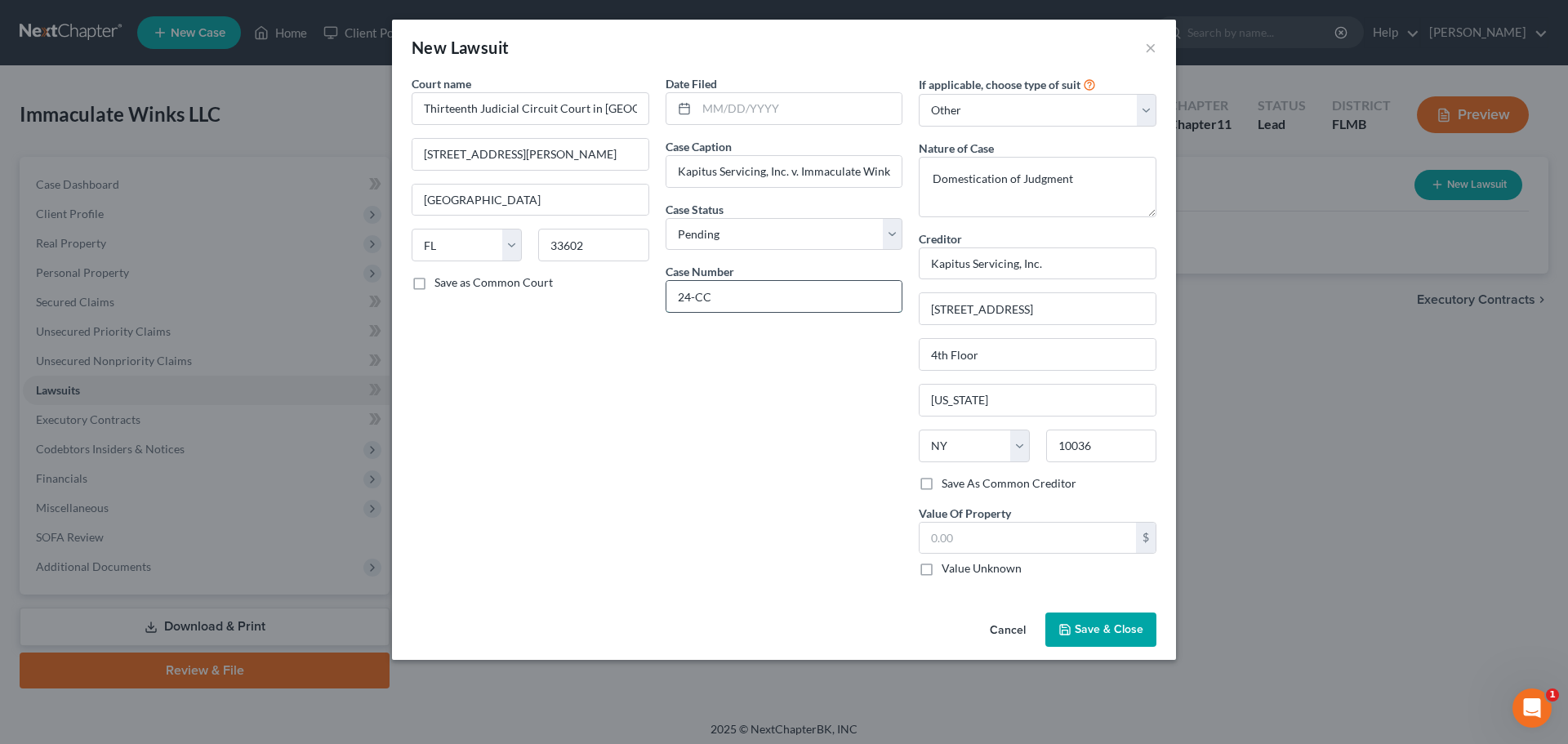
click at [730, 286] on input "24-CC" at bounding box center [784, 296] width 236 height 31
type input "24-CC-009967"
click at [1086, 630] on span "Save & Close" at bounding box center [1109, 629] width 69 height 14
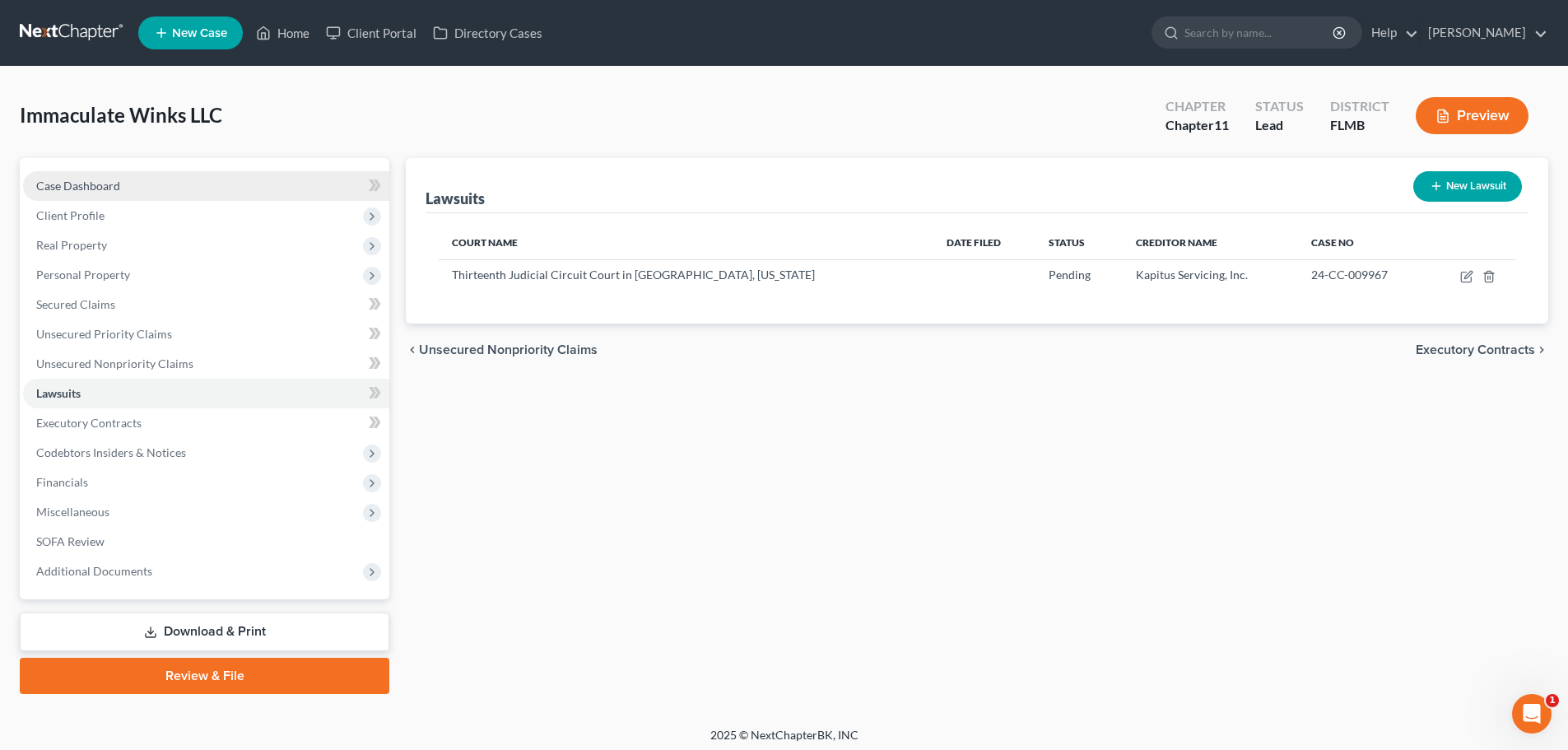
click at [105, 183] on span "Case Dashboard" at bounding box center [78, 186] width 84 height 14
select select "10"
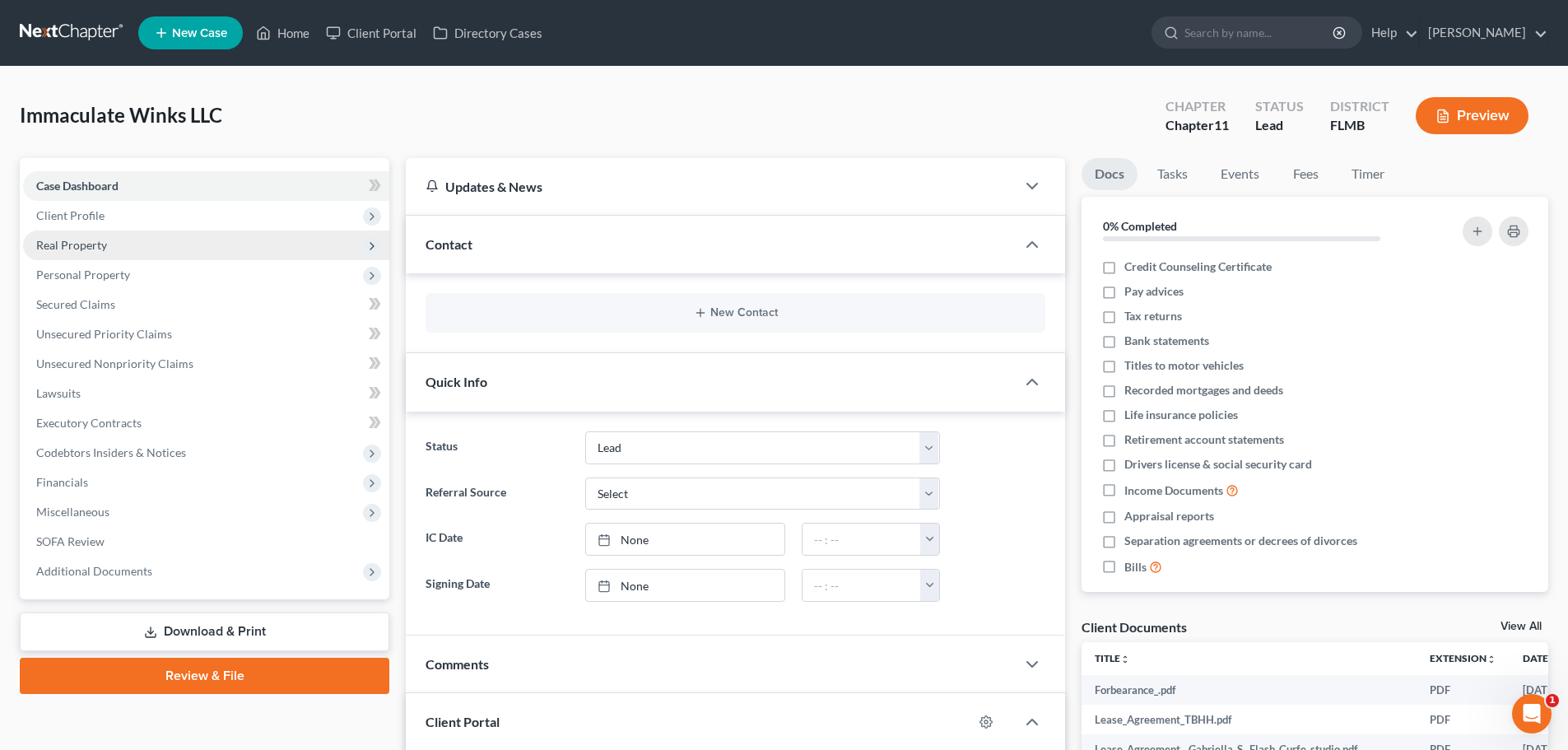
click at [124, 233] on span "Real Property" at bounding box center [207, 245] width 366 height 29
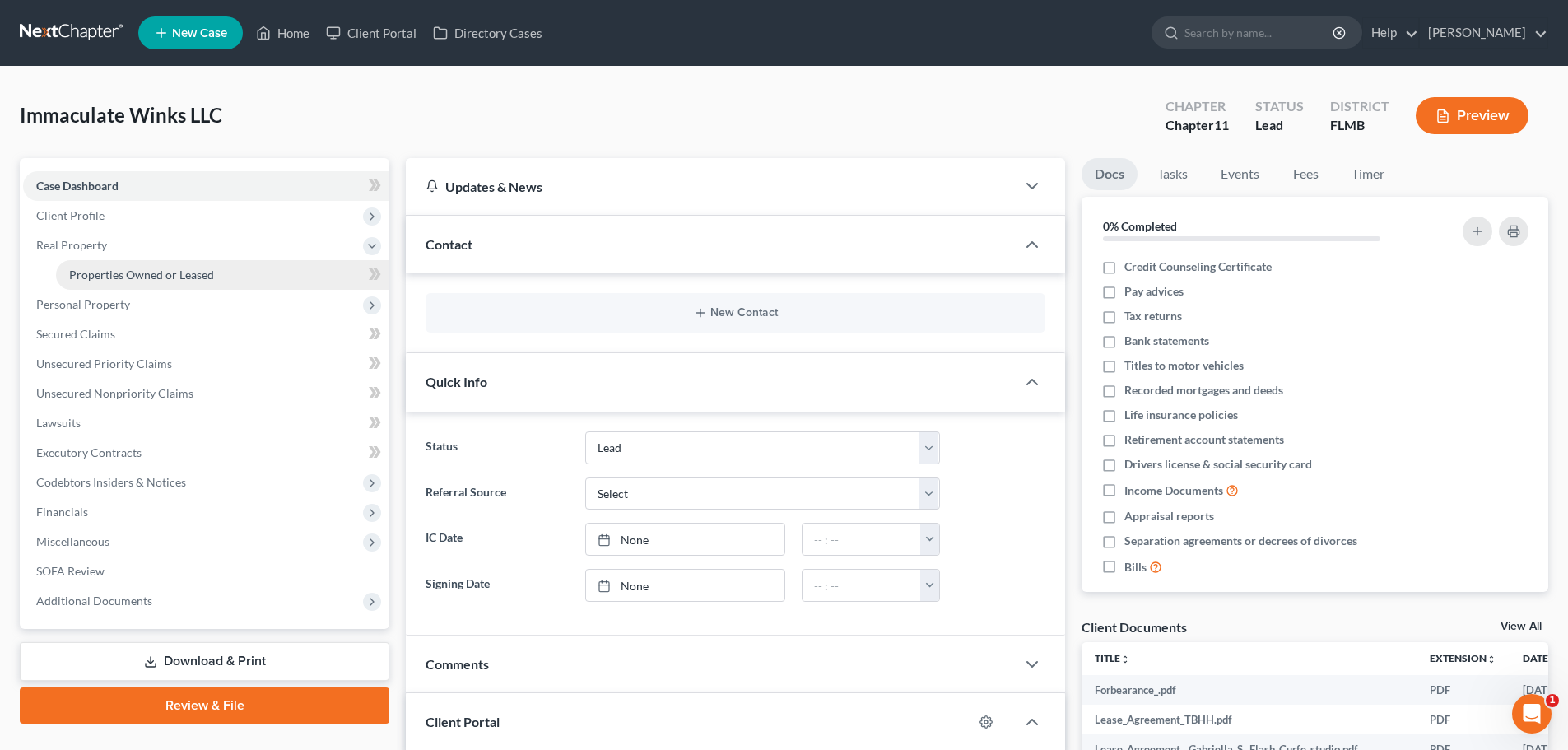
click at [148, 261] on link "Properties Owned or Leased" at bounding box center [223, 275] width 334 height 29
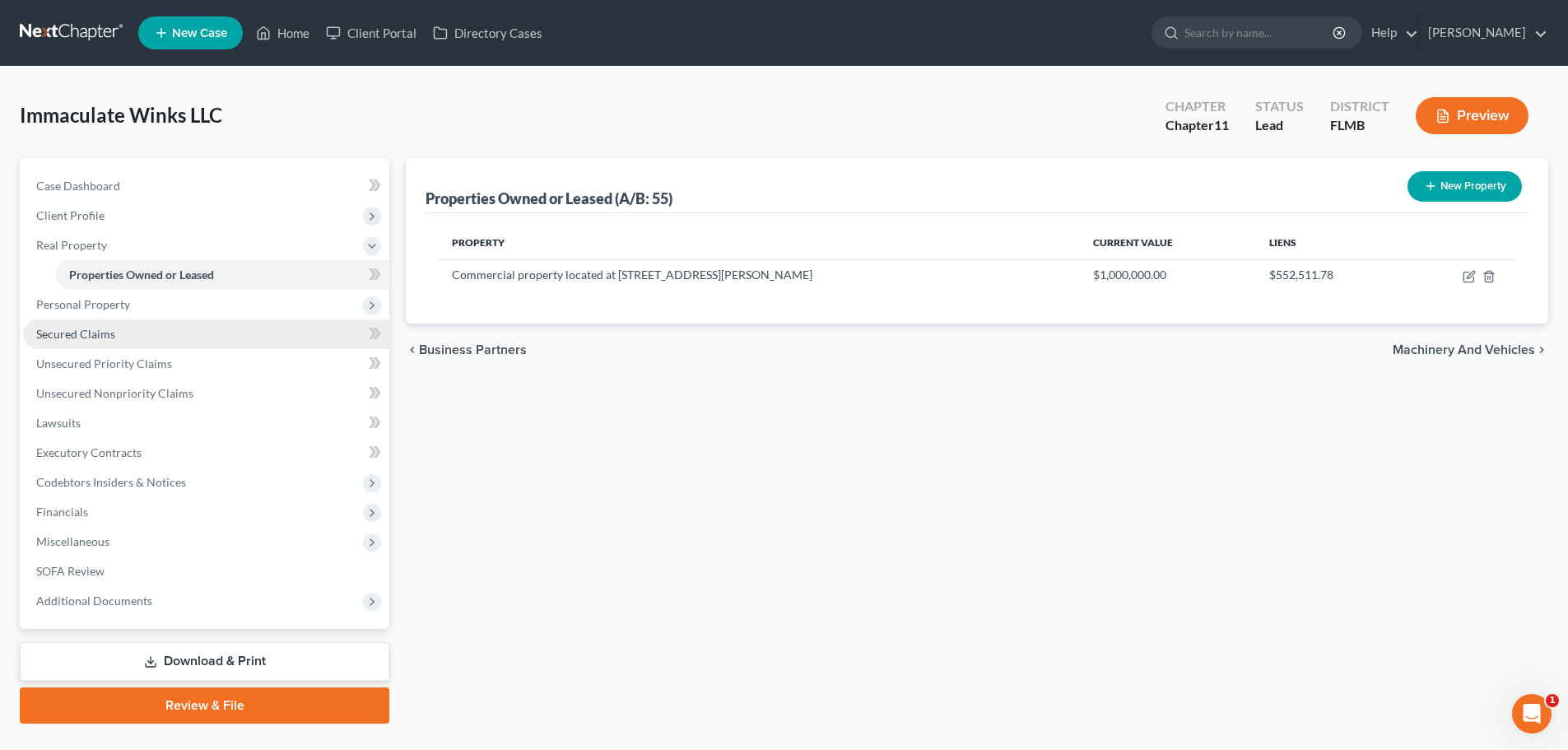
click at [94, 340] on span "Secured Claims" at bounding box center [75, 334] width 79 height 14
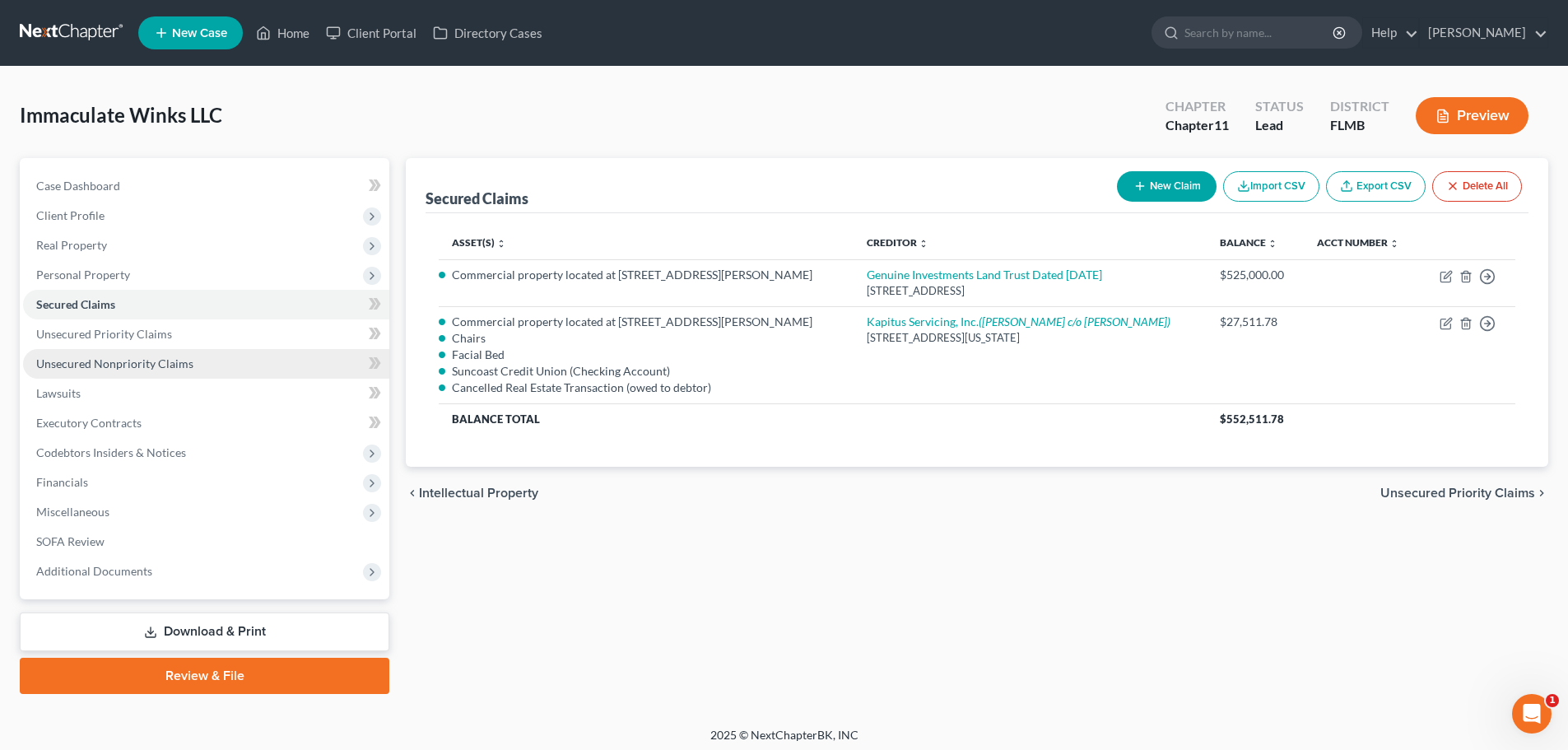
click at [175, 374] on link "Unsecured Nonpriority Claims" at bounding box center [207, 363] width 366 height 29
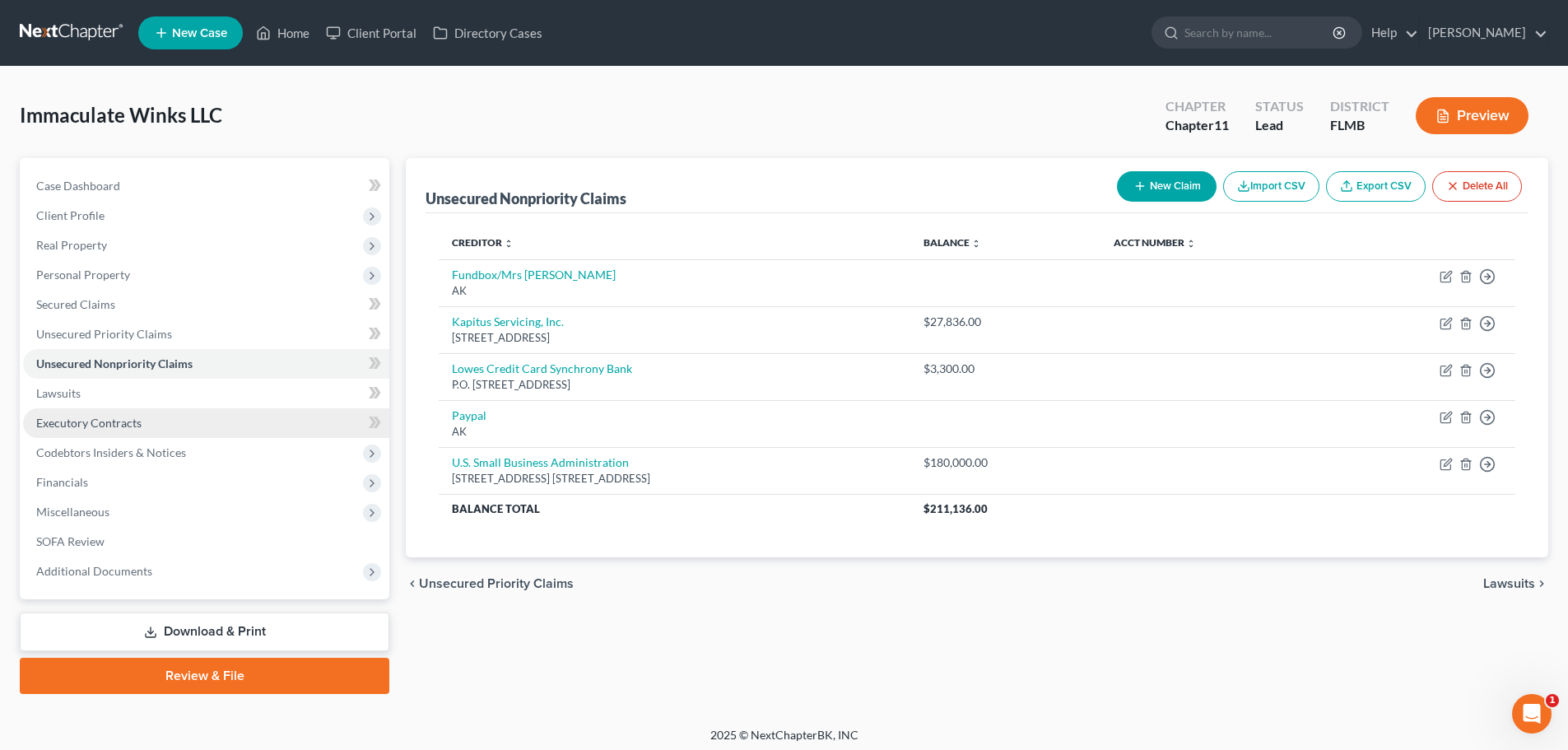
click at [144, 421] on link "Executory Contracts" at bounding box center [207, 423] width 366 height 29
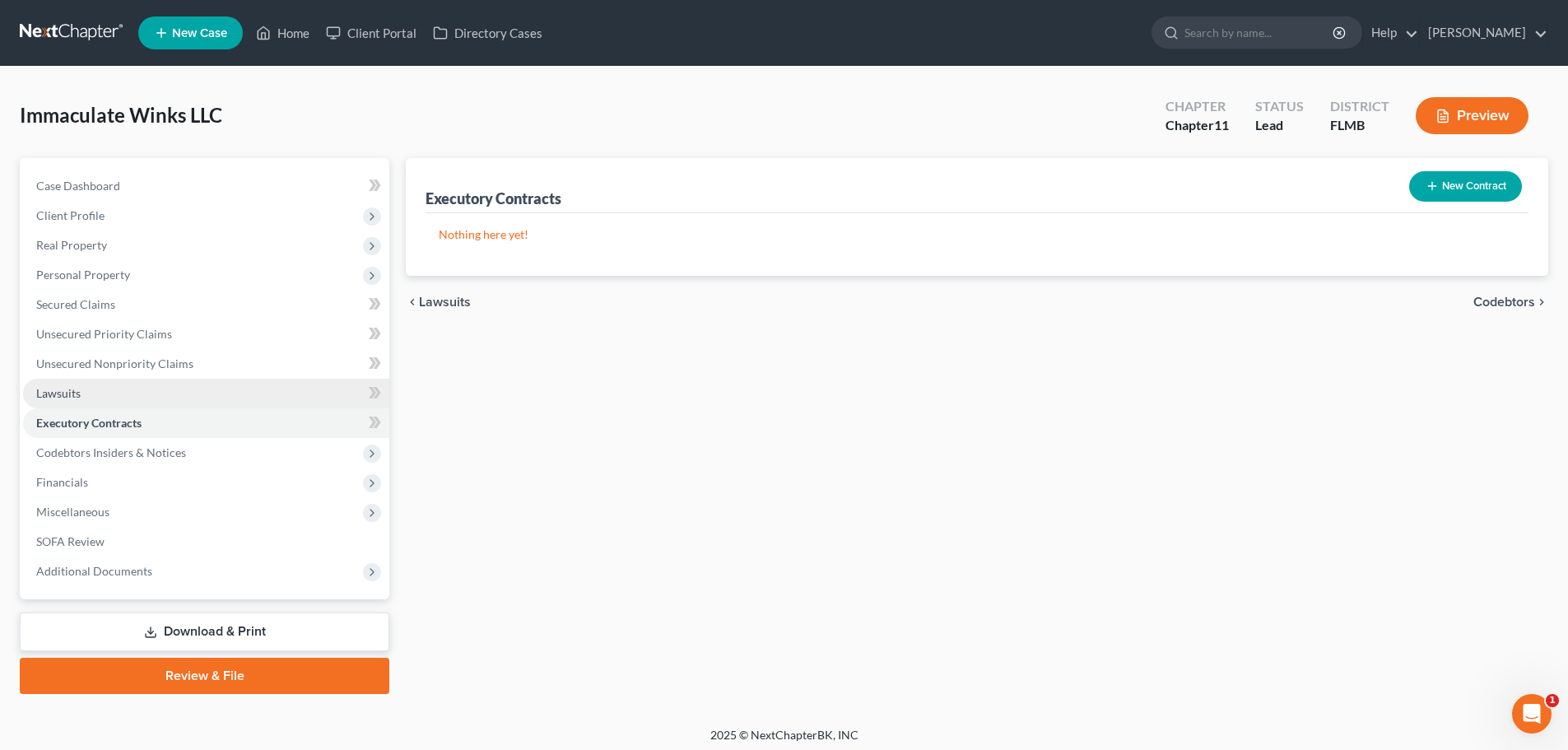
click at [69, 387] on span "Lawsuits" at bounding box center [58, 393] width 44 height 14
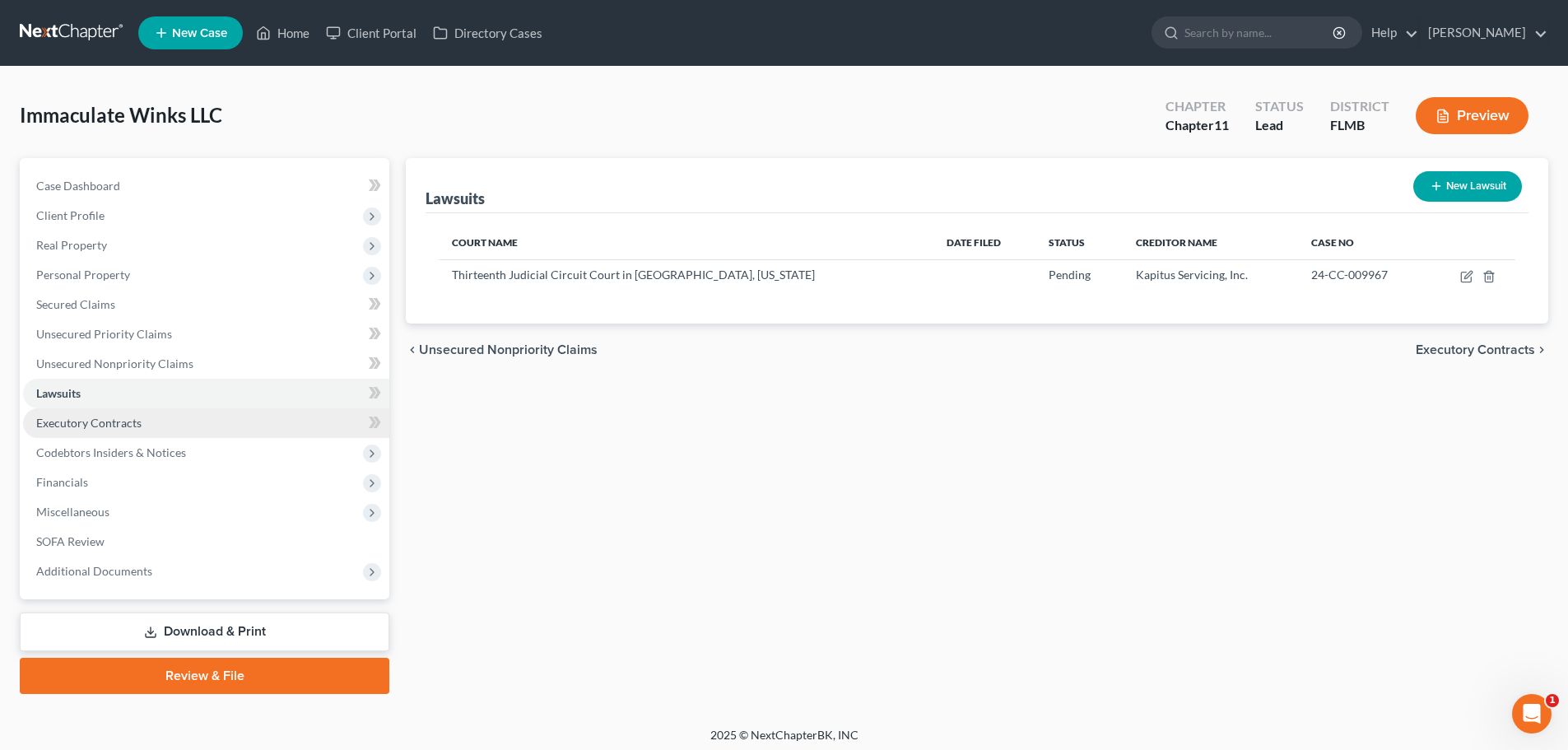
click at [149, 422] on link "Executory Contracts" at bounding box center [207, 423] width 366 height 29
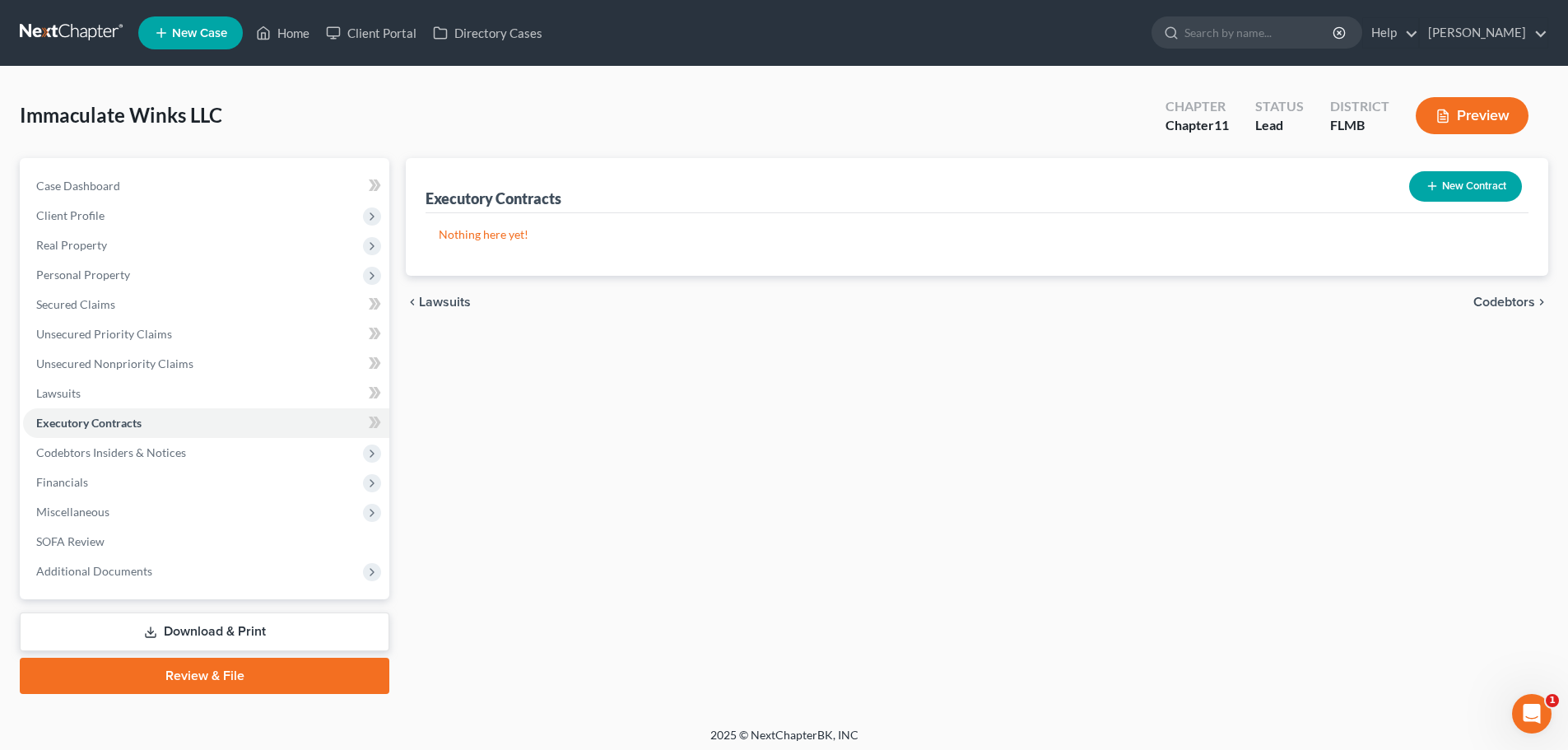
click at [1463, 186] on button "New Contract" at bounding box center [1466, 187] width 113 height 30
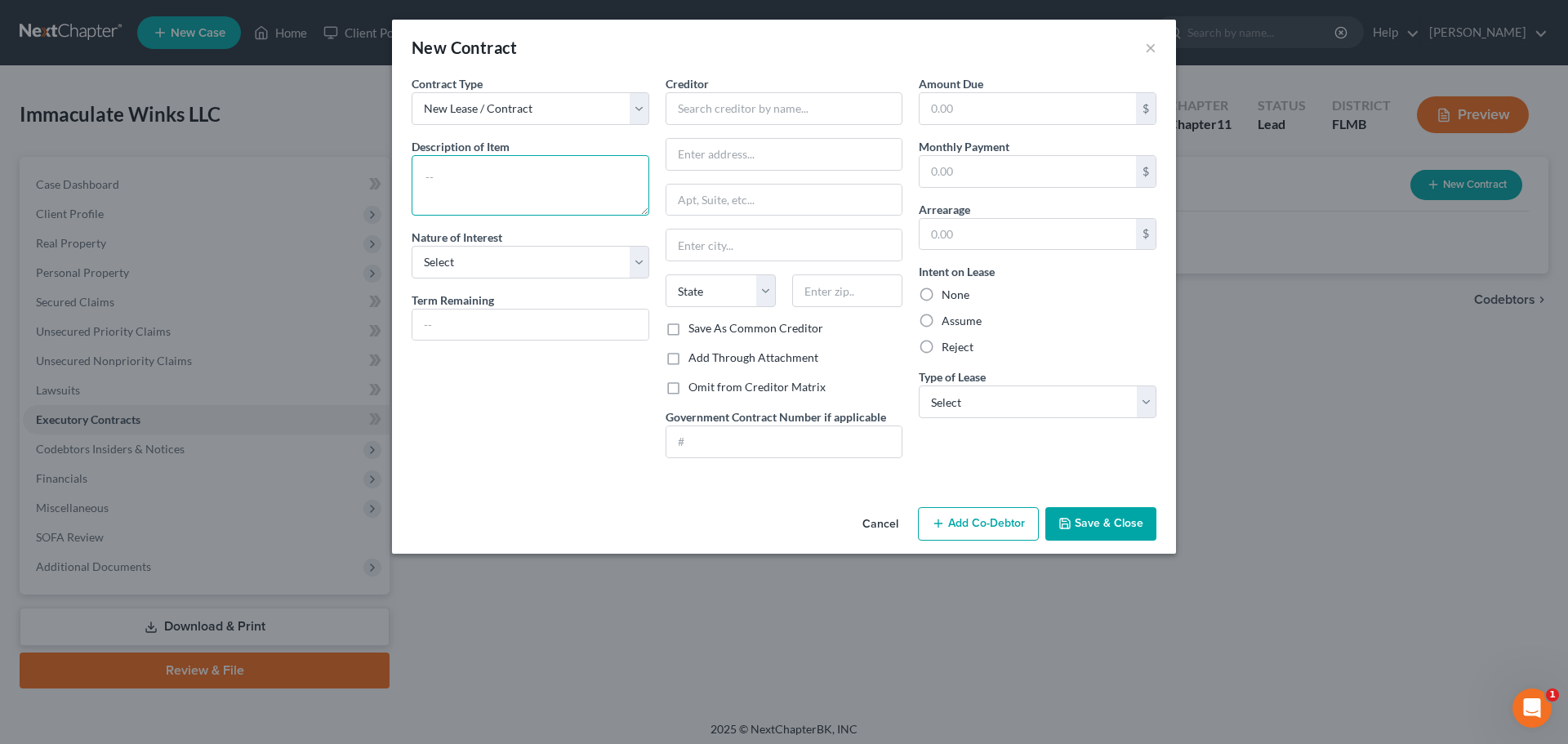
click at [531, 184] on textarea at bounding box center [530, 185] width 237 height 61
type textarea "Agreement to List Commercial Property for Sale"
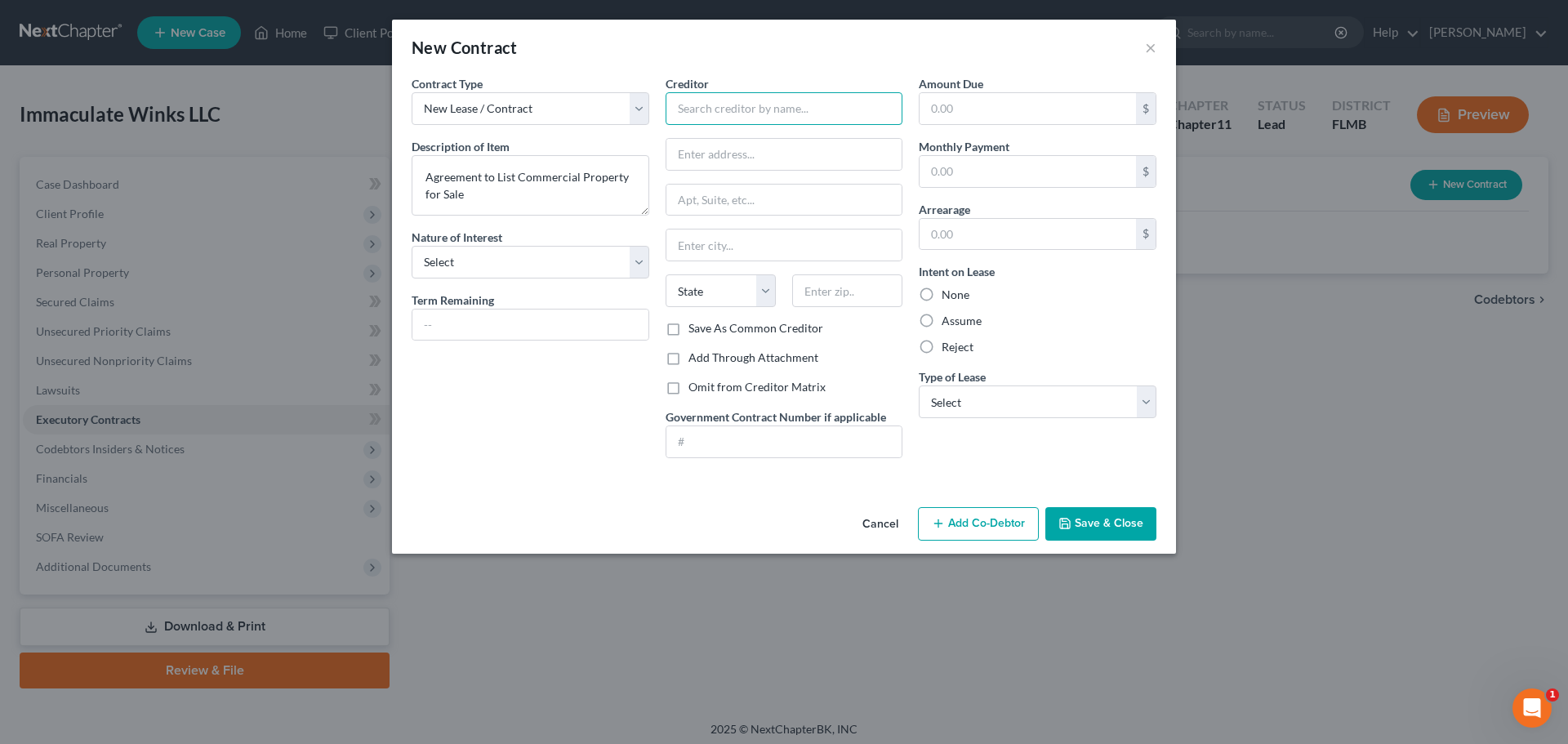
click at [683, 109] on input "text" at bounding box center [784, 108] width 237 height 32
type input "LPT Realty, LLC"
click at [467, 269] on select "Select Purchaser Agent Lessor Lessee" at bounding box center [530, 262] width 237 height 32
click at [412, 246] on select "Select Purchaser Agent Lessor Lessee" at bounding box center [530, 262] width 237 height 32
drag, startPoint x: 927, startPoint y: 321, endPoint x: 936, endPoint y: 330, distance: 12.7
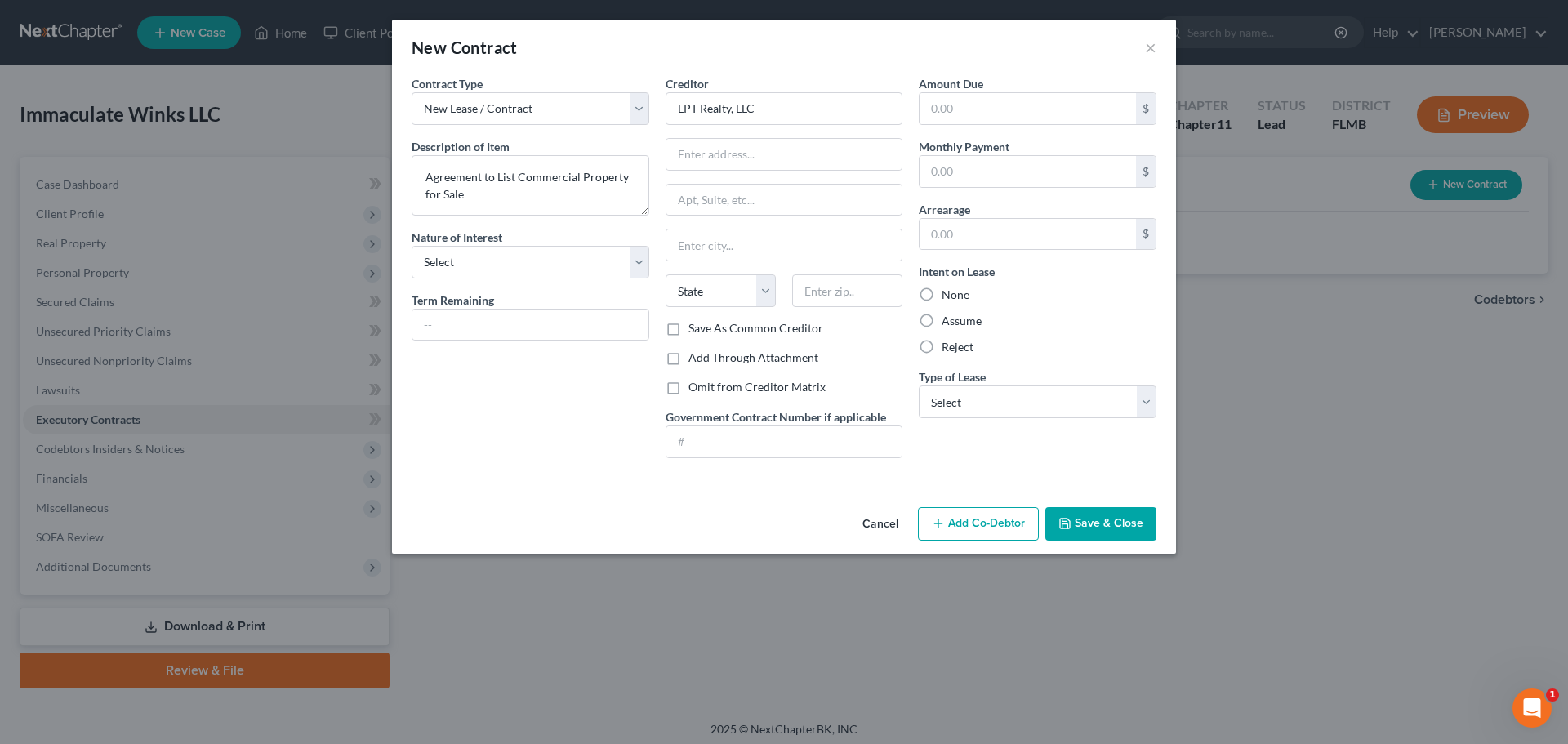
click at [942, 321] on label "Assume" at bounding box center [962, 321] width 40 height 17
click at [948, 321] on input "Assume" at bounding box center [953, 318] width 11 height 11
radio input "true"
click at [1016, 100] on input "text" at bounding box center [1028, 108] width 217 height 31
type input "0"
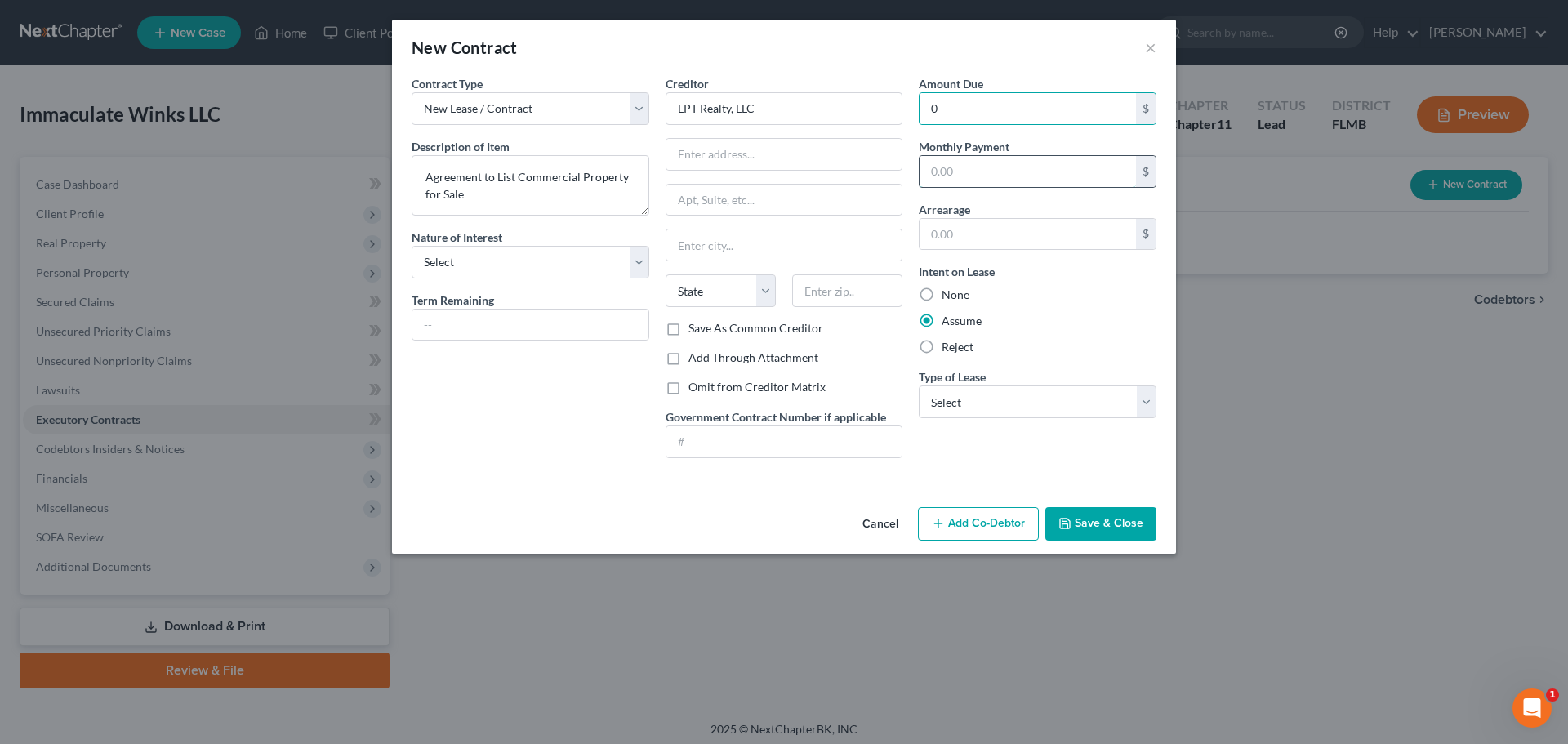
click at [985, 184] on input "text" at bounding box center [1028, 171] width 217 height 31
type input "0"
click at [953, 240] on input "text" at bounding box center [1028, 234] width 217 height 31
type input "0"
click at [960, 401] on select "Select Real Estate Car Other" at bounding box center [1038, 401] width 237 height 32
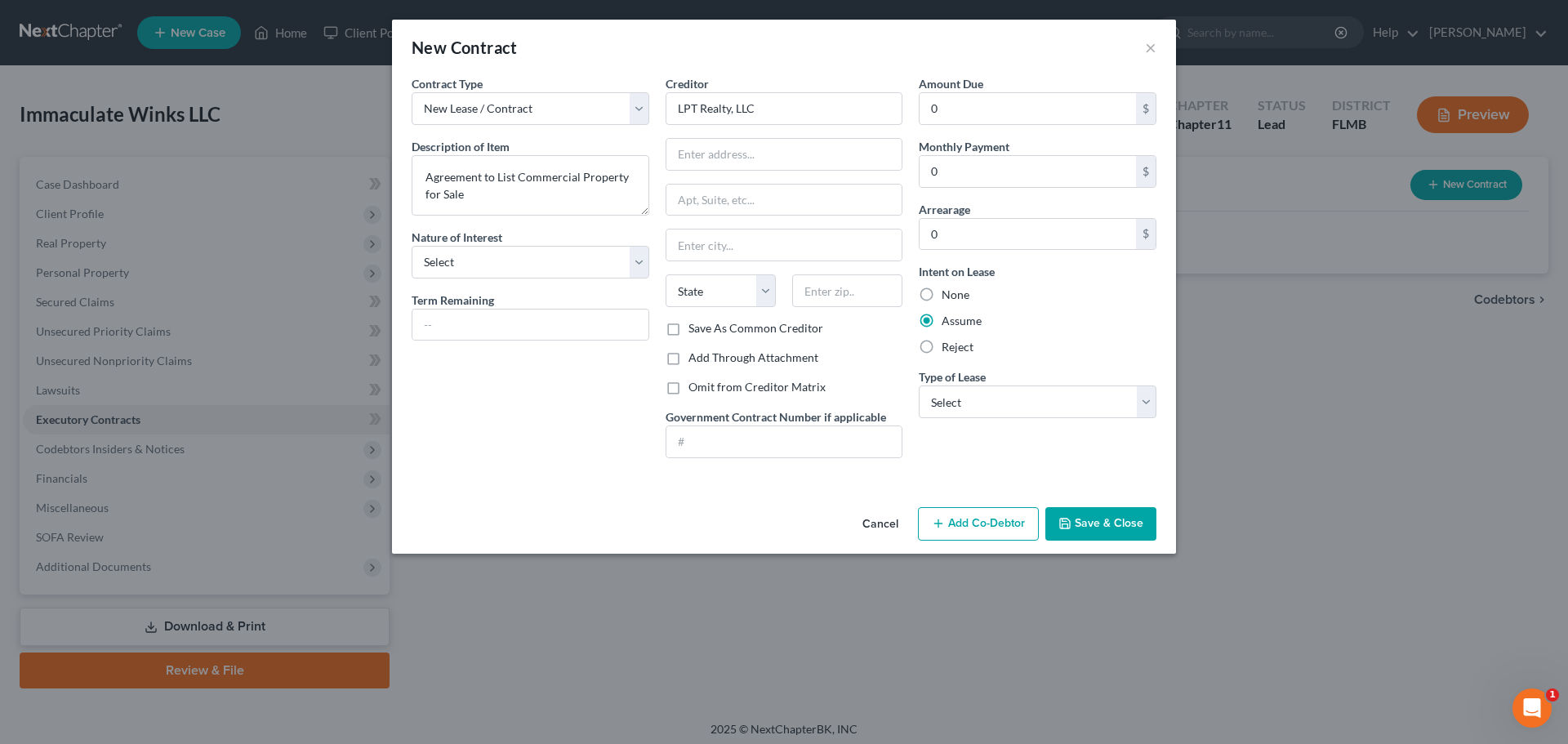
click at [1056, 332] on div "Intent on Lease None Assume Reject" at bounding box center [1038, 309] width 237 height 92
click at [1101, 521] on button "Save & Close" at bounding box center [1101, 524] width 111 height 34
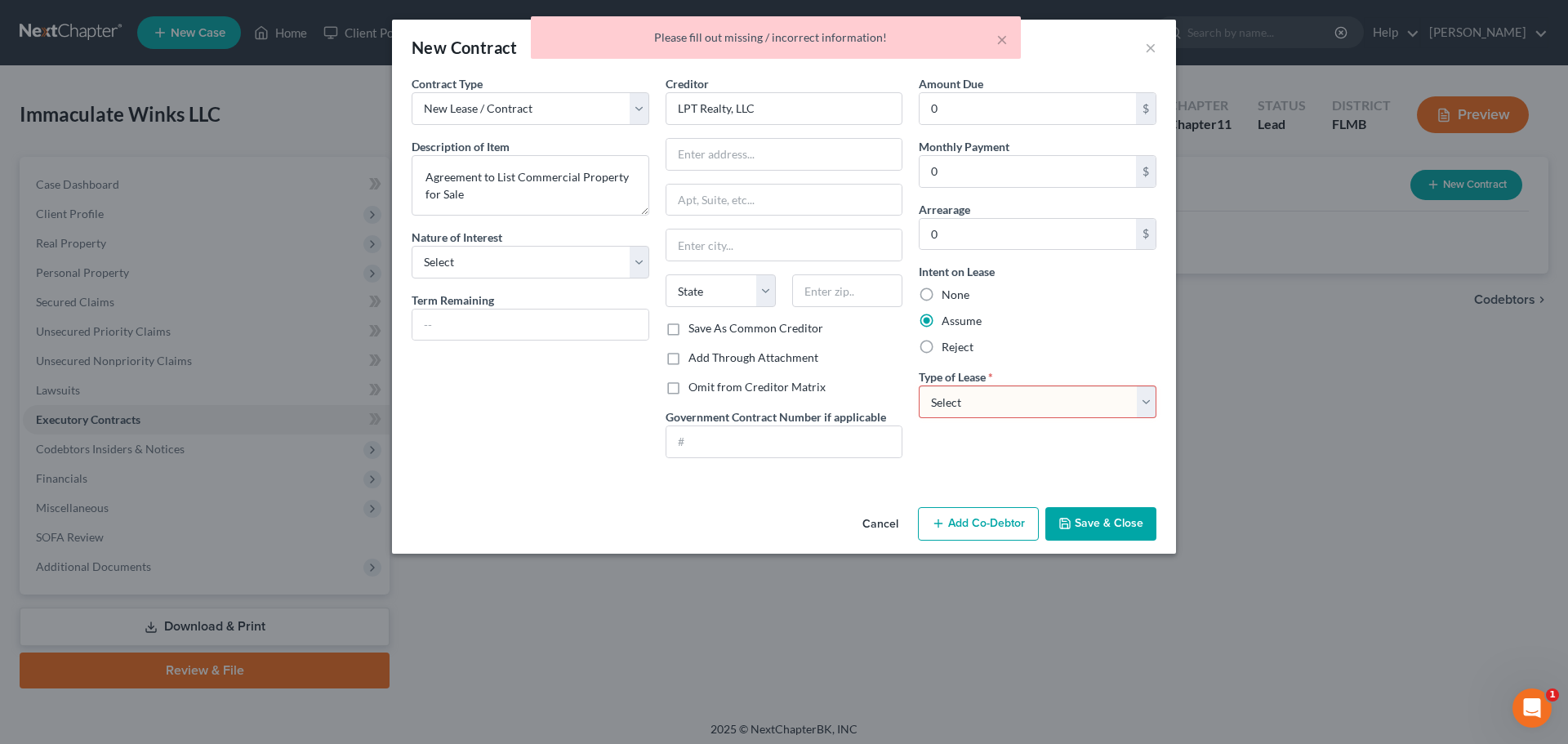
click at [1002, 413] on select "Select Real Estate Car Other" at bounding box center [1038, 401] width 237 height 32
select select "2"
click at [919, 385] on select "Select Real Estate Car Other" at bounding box center [1038, 401] width 237 height 32
click at [1088, 528] on button "Save & Close" at bounding box center [1101, 524] width 111 height 34
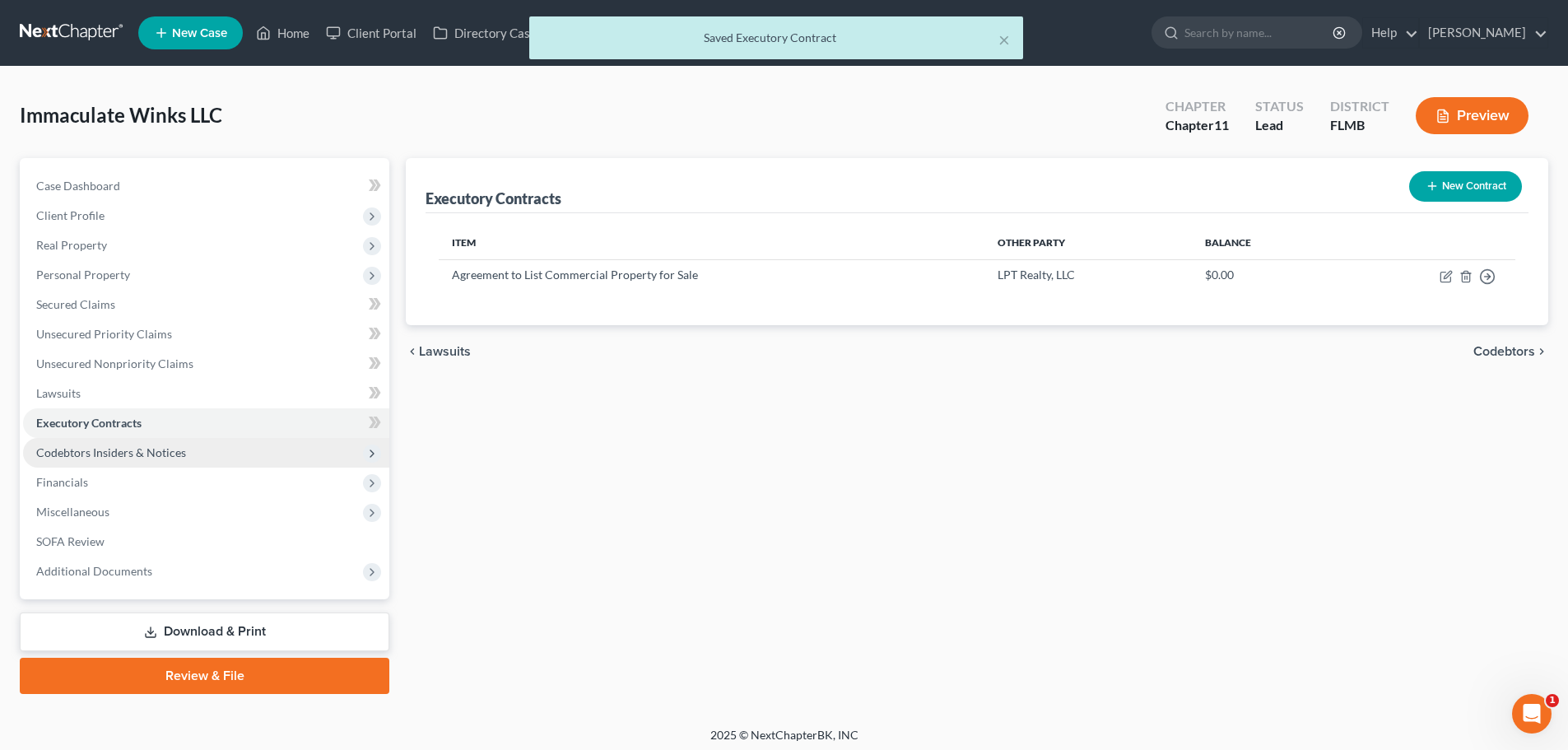
click at [118, 449] on span "Codebtors Insiders & Notices" at bounding box center [110, 452] width 150 height 14
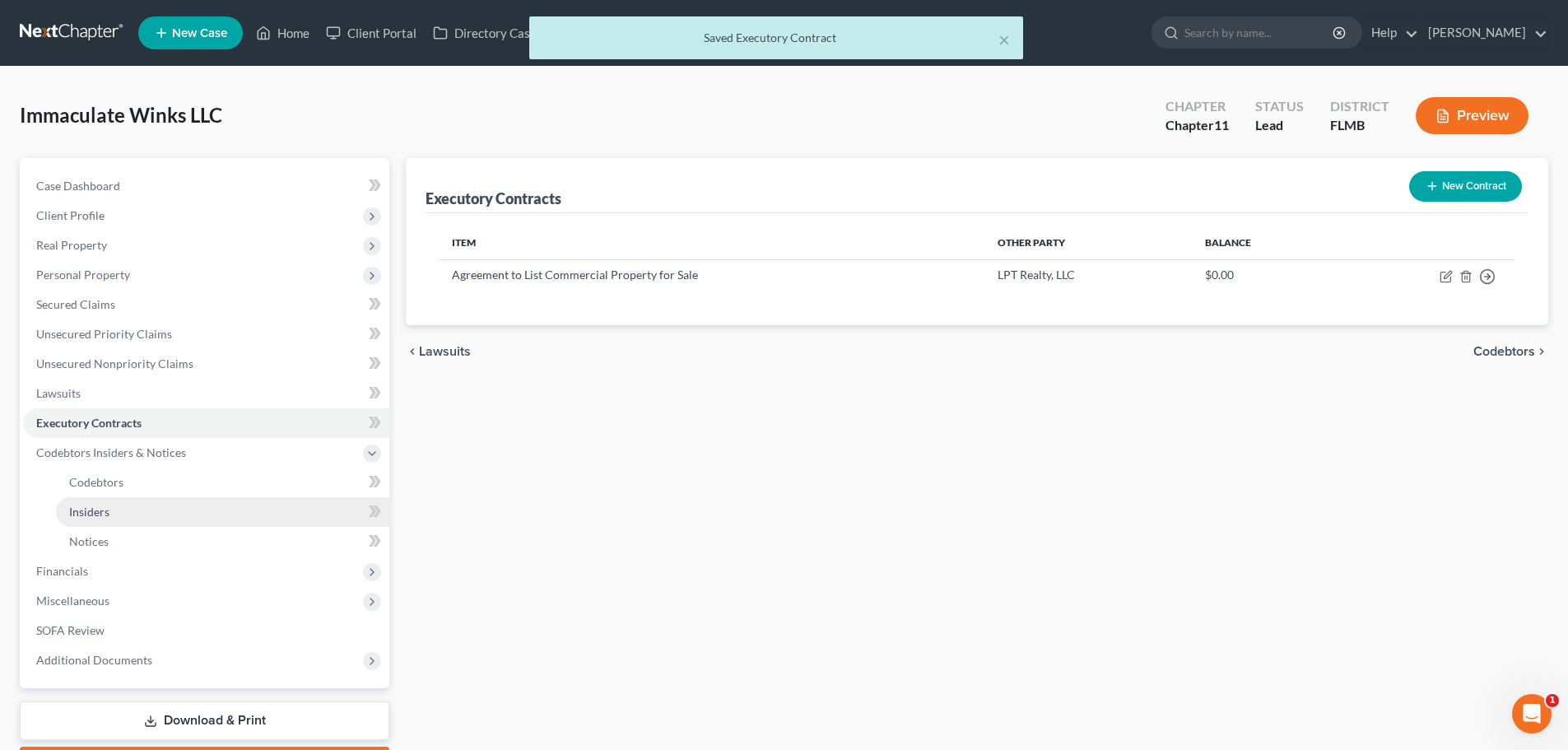
click at [126, 511] on link "Insiders" at bounding box center [223, 511] width 334 height 29
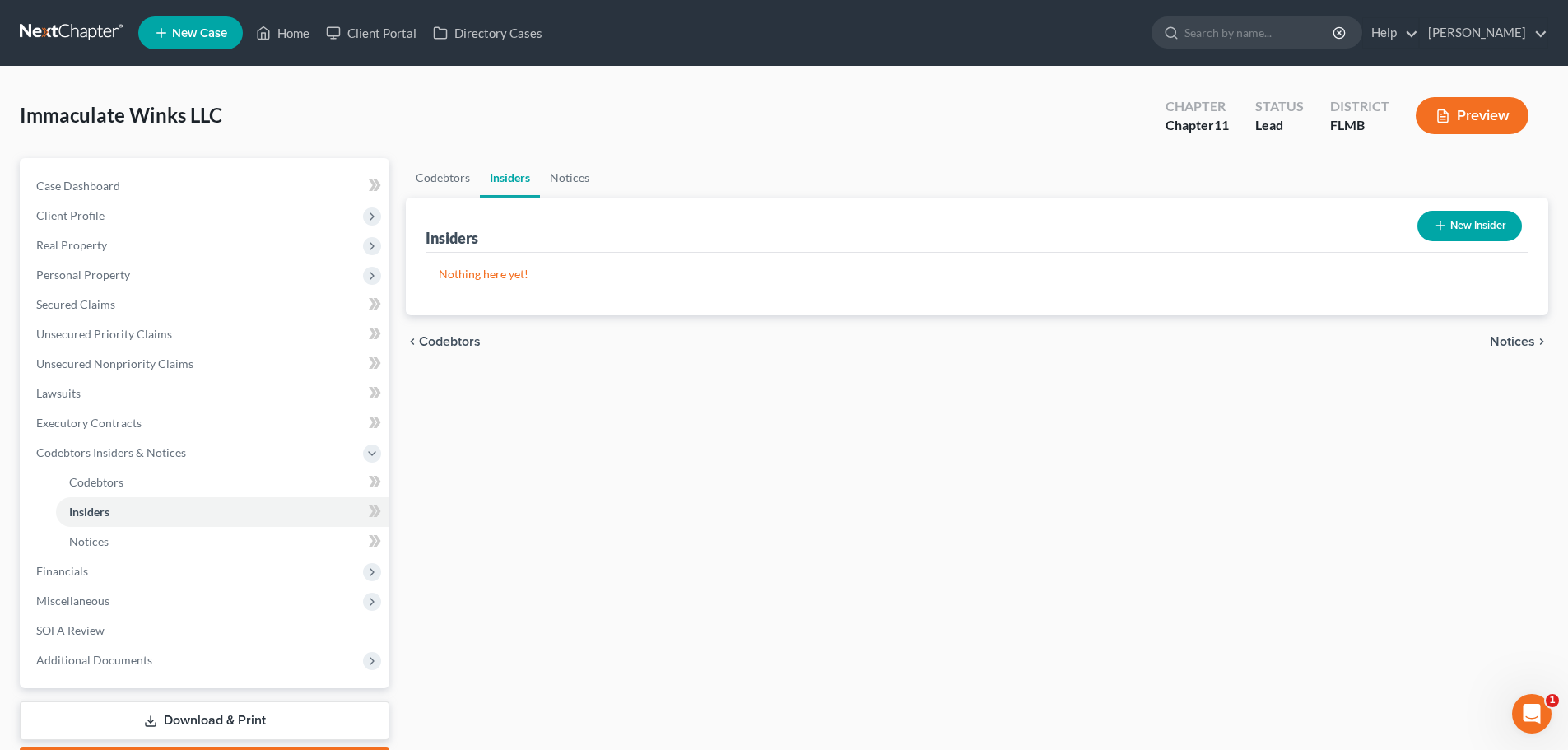
click at [1473, 224] on button "New Insider" at bounding box center [1469, 226] width 105 height 30
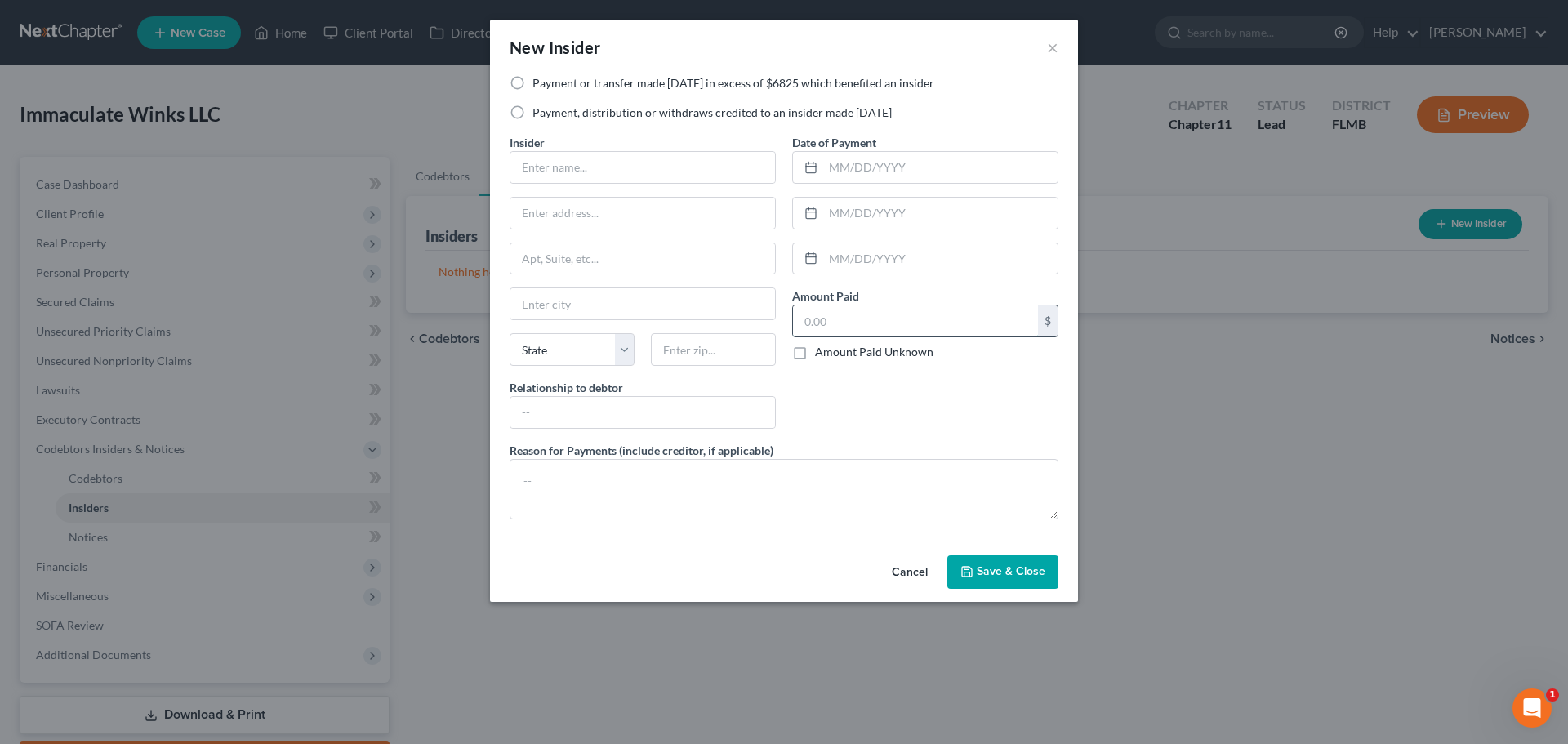
click at [825, 321] on input "text" at bounding box center [915, 321] width 245 height 31
click at [906, 565] on button "Cancel" at bounding box center [910, 573] width 62 height 32
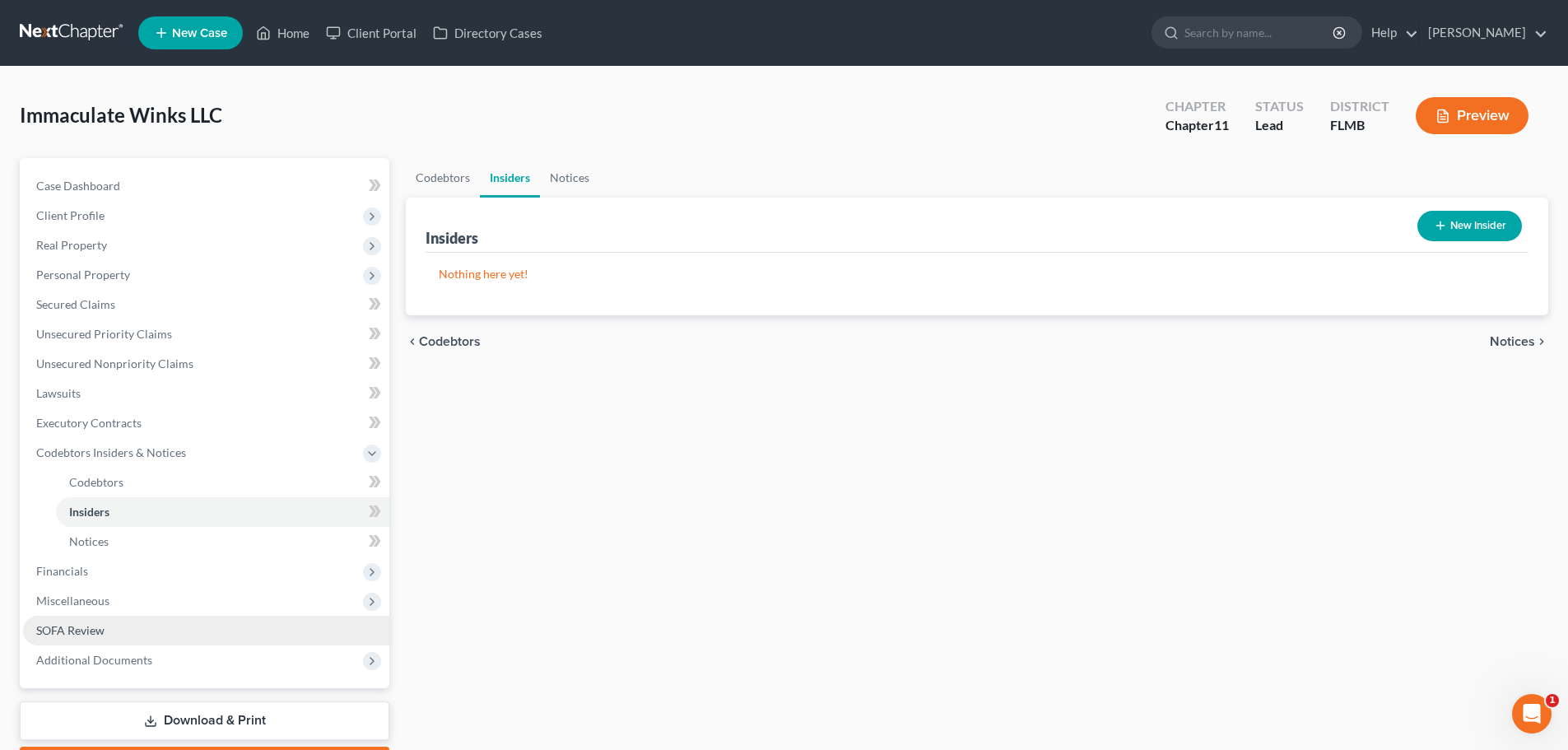
click at [96, 624] on span "SOFA Review" at bounding box center [70, 630] width 69 height 14
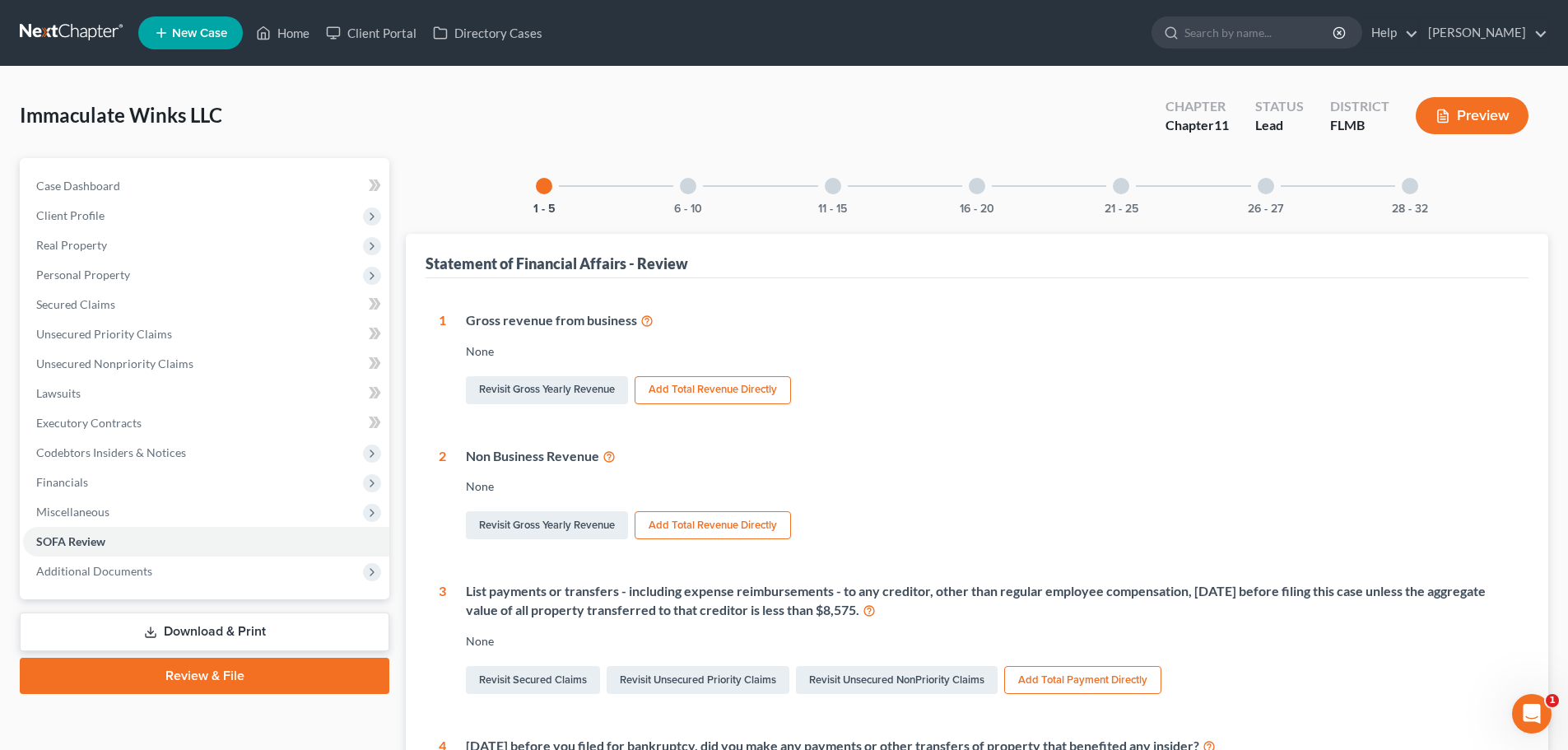
click at [687, 192] on div at bounding box center [689, 187] width 17 height 17
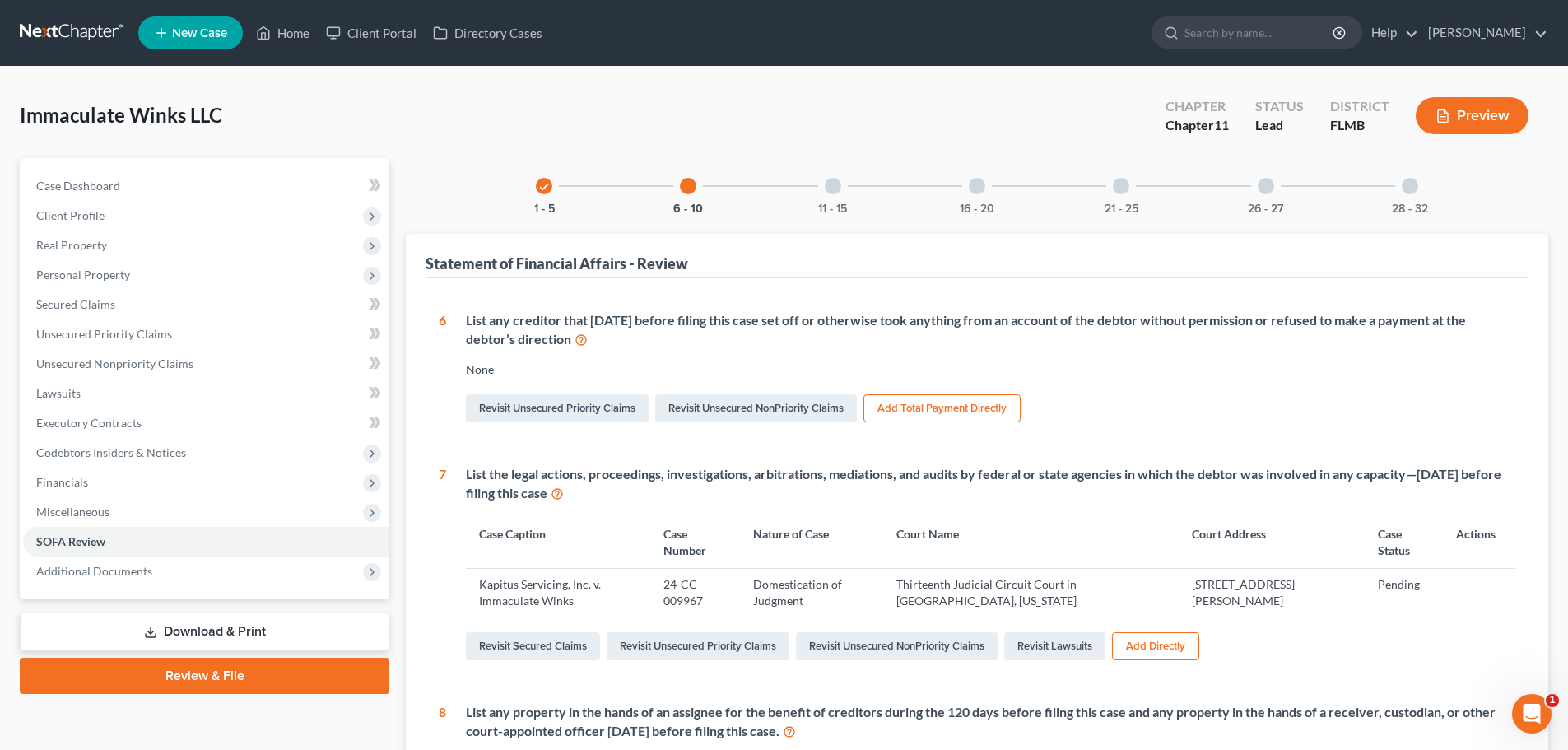
click at [833, 182] on div at bounding box center [833, 187] width 17 height 17
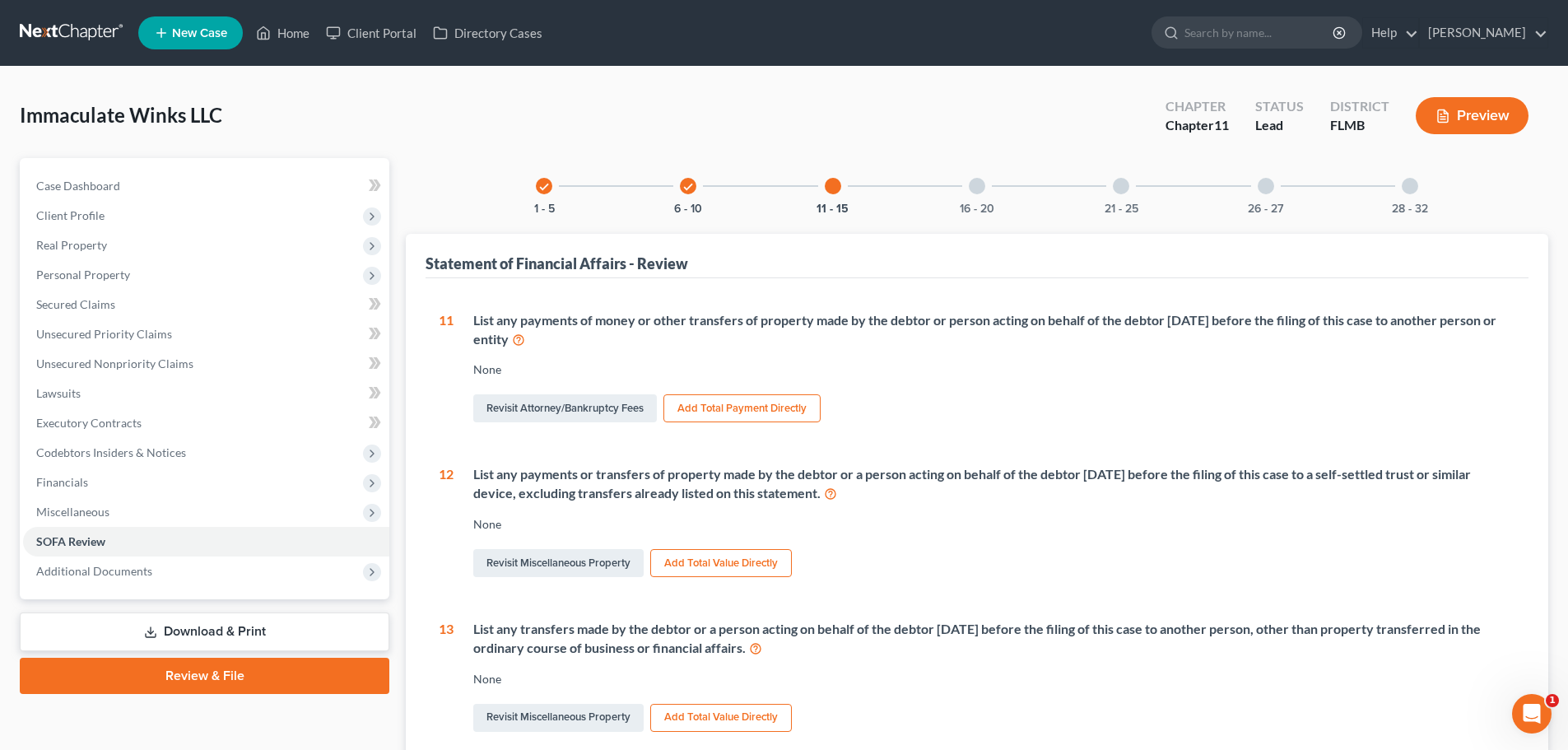
drag, startPoint x: 971, startPoint y: 173, endPoint x: 974, endPoint y: 183, distance: 10.4
click at [971, 175] on div "16 - 20" at bounding box center [977, 186] width 56 height 56
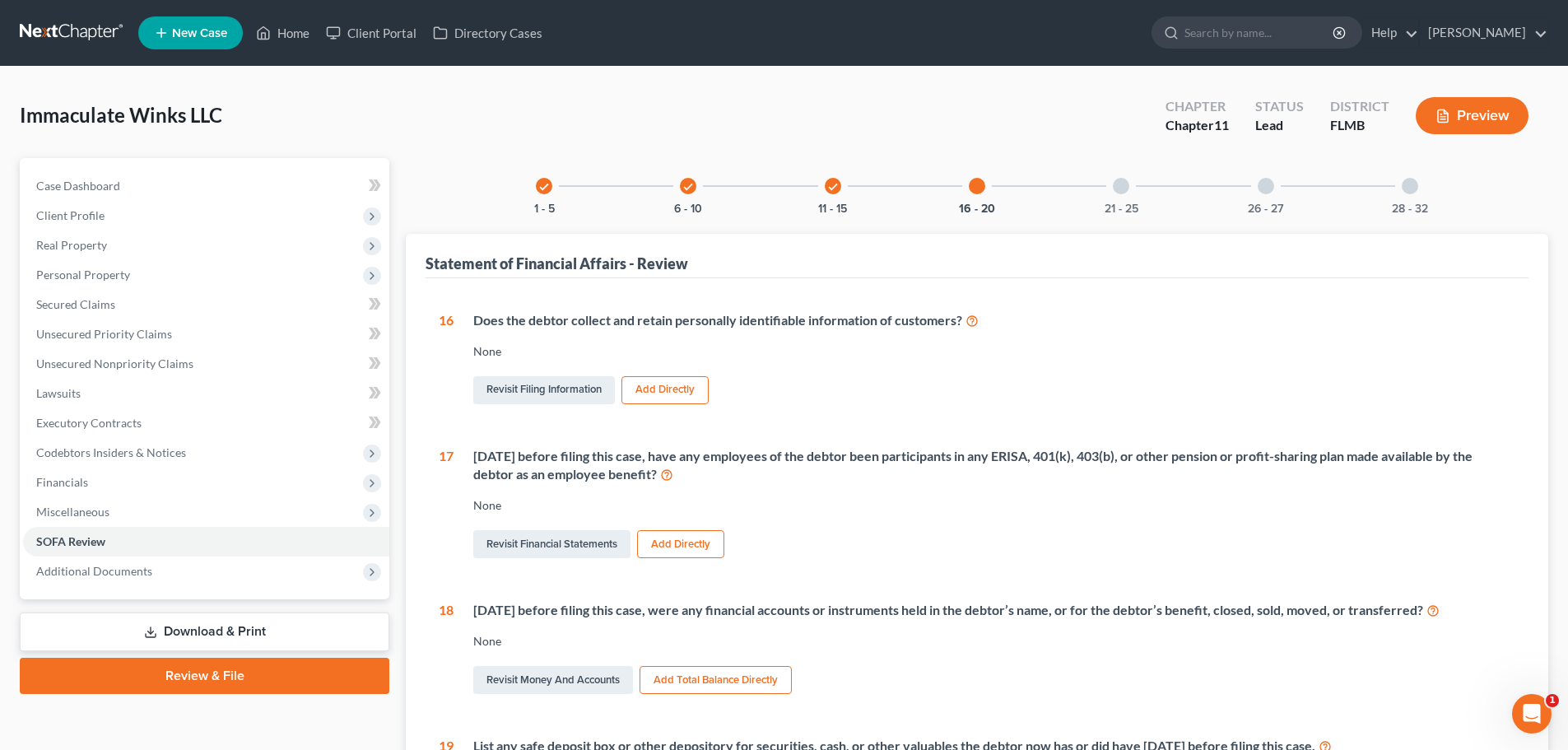
click at [1120, 182] on div at bounding box center [1121, 187] width 17 height 17
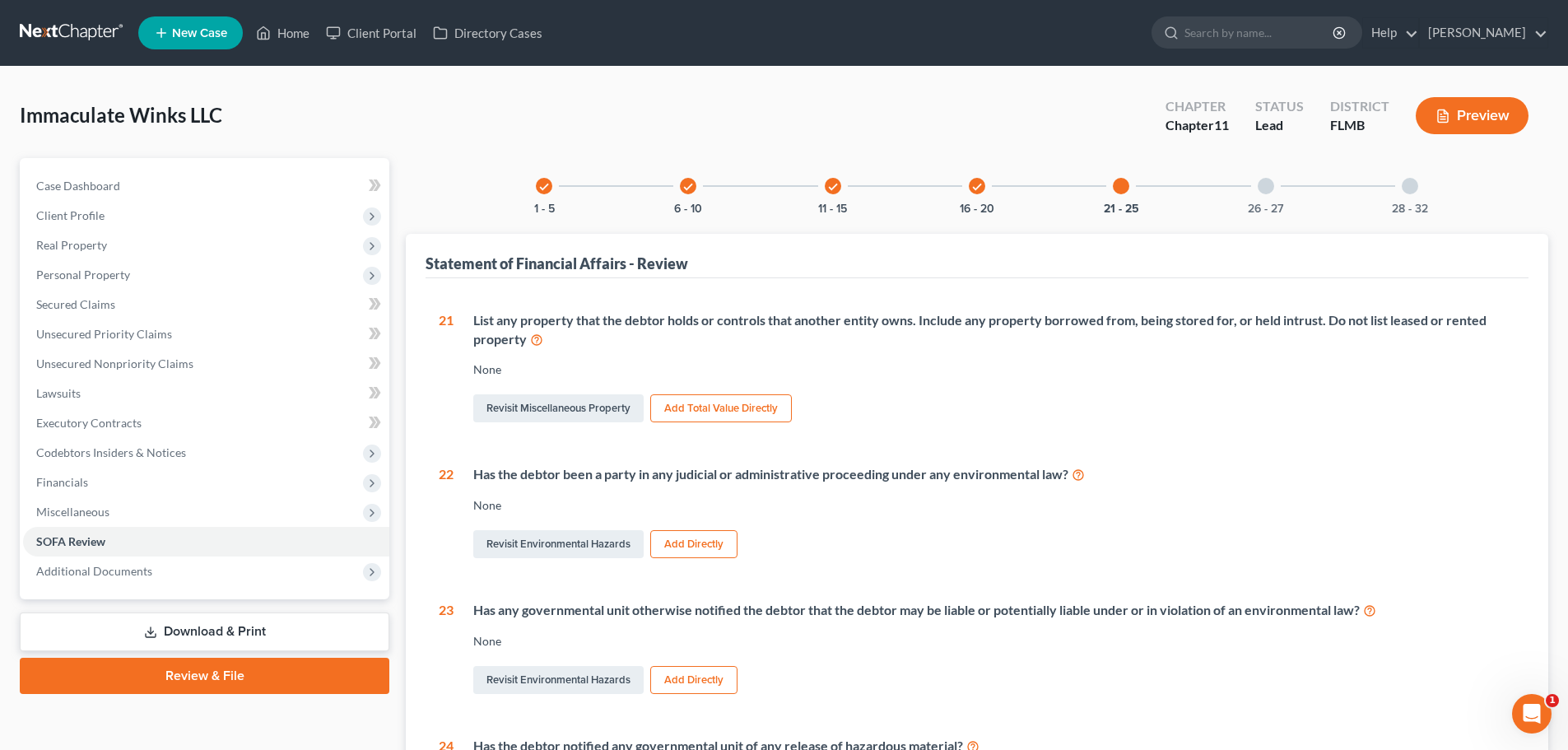
click at [1262, 188] on div at bounding box center [1266, 187] width 17 height 17
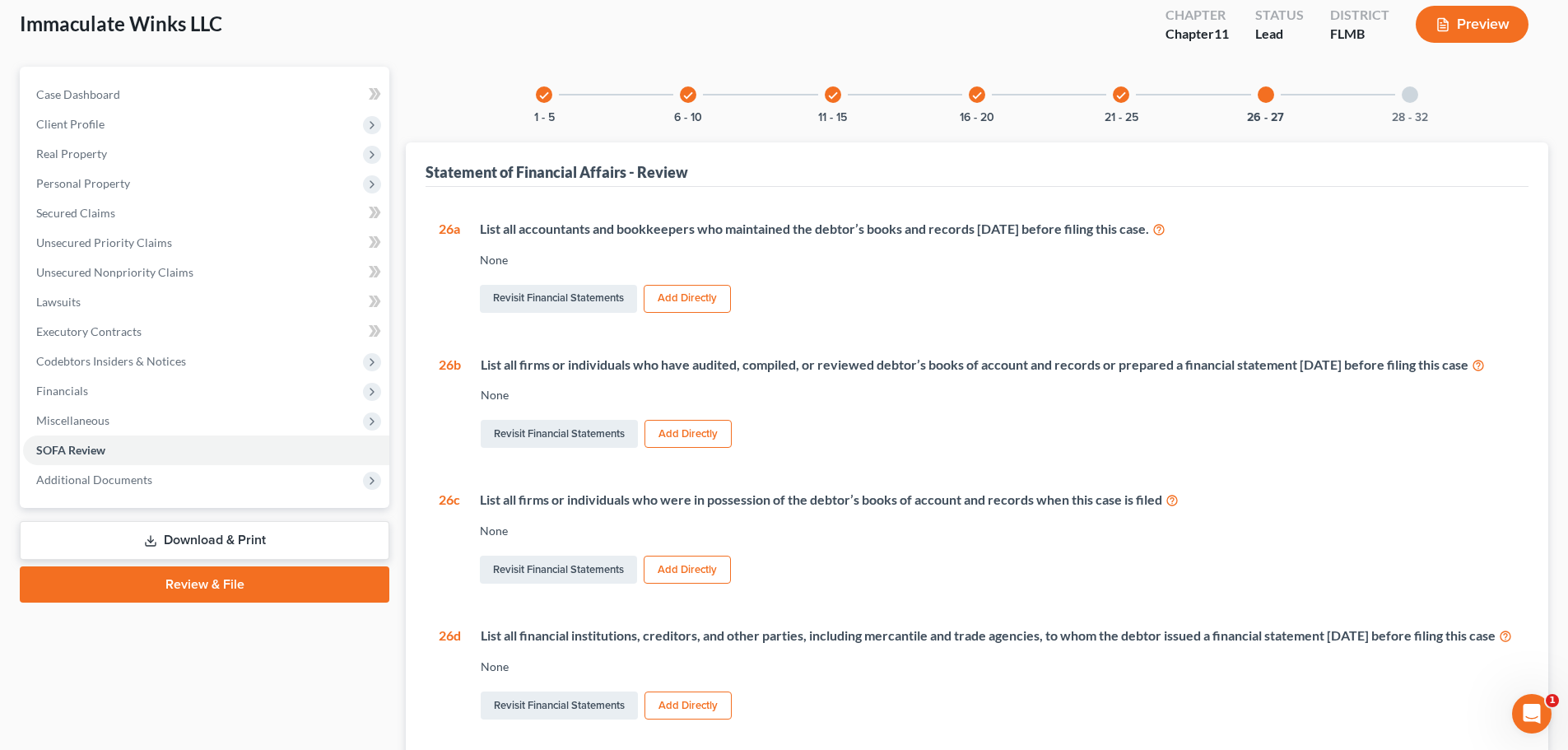
scroll to position [82, 0]
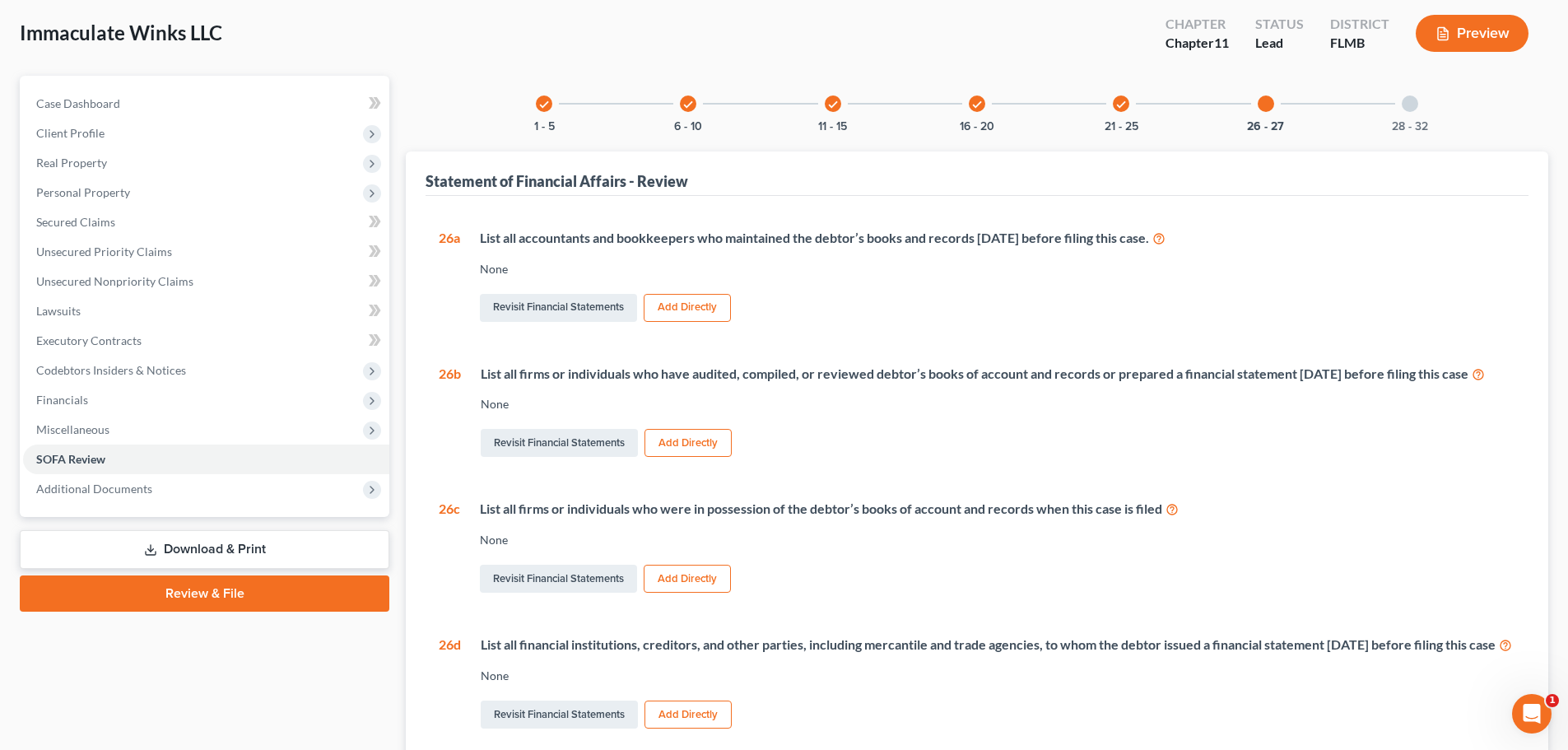
click at [673, 457] on button "Add Directly" at bounding box center [688, 443] width 87 height 28
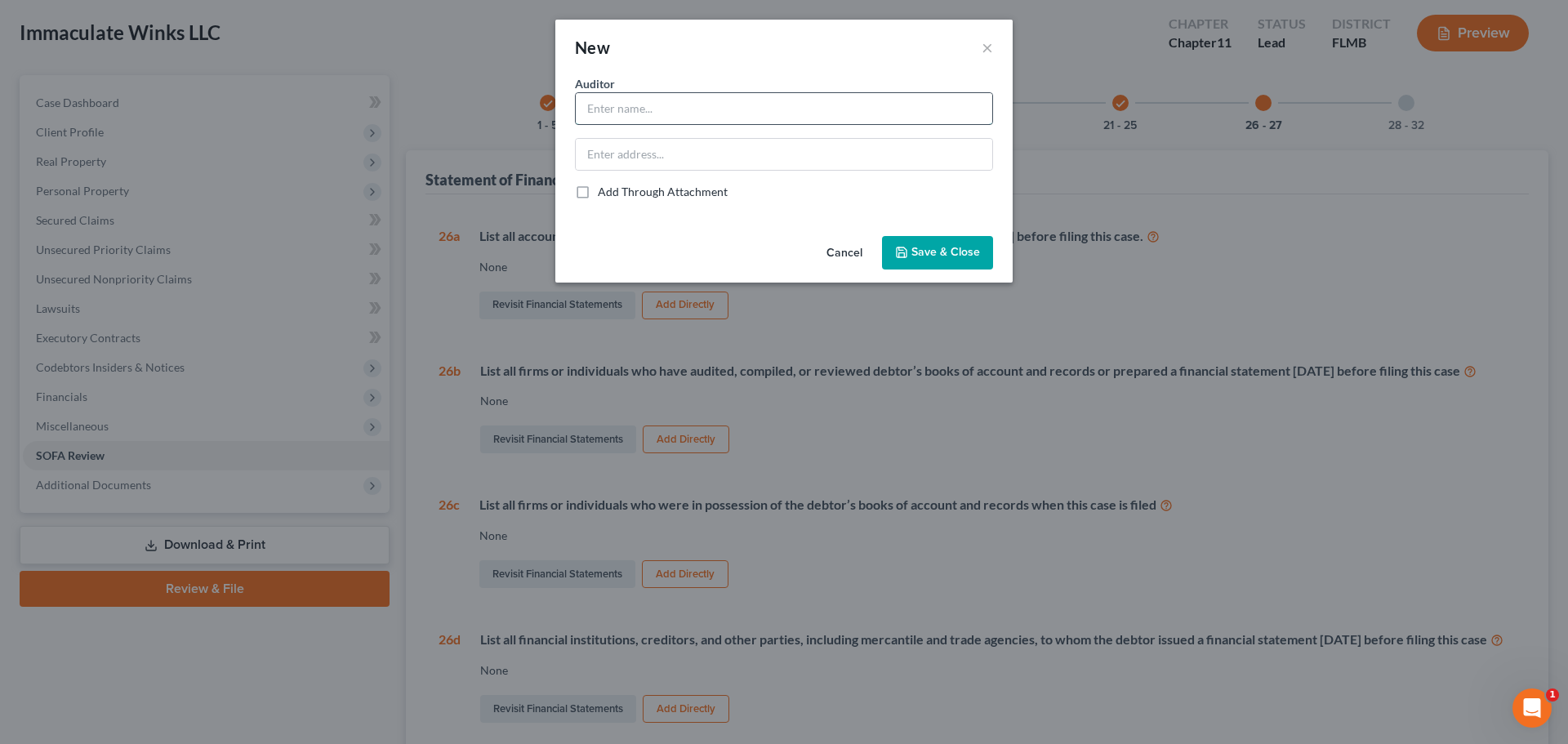
click at [674, 110] on input "text" at bounding box center [784, 108] width 417 height 31
click at [851, 250] on button "Cancel" at bounding box center [844, 253] width 62 height 32
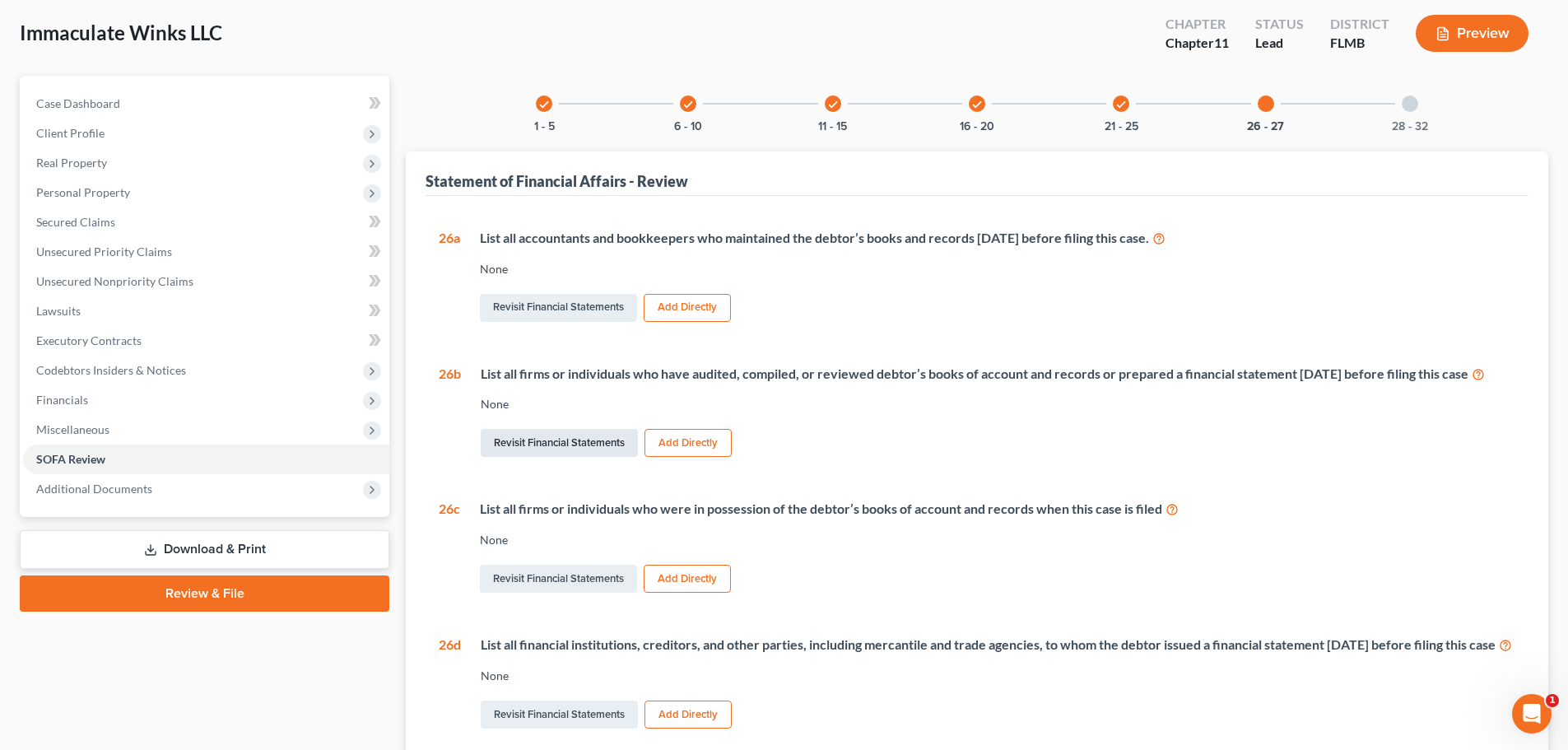
click at [546, 457] on link "Revisit Financial Statements" at bounding box center [560, 443] width 157 height 28
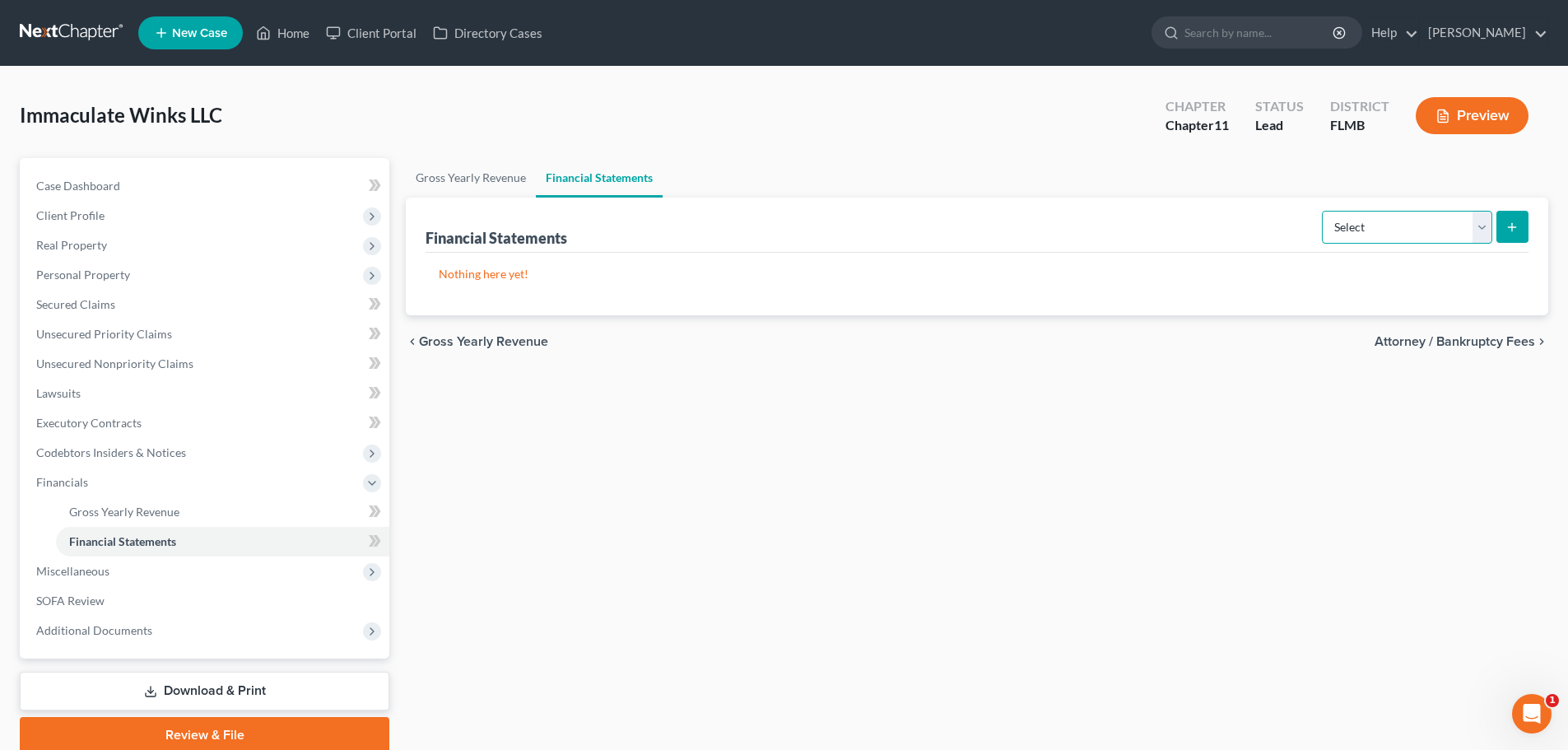
click at [1440, 227] on select "Select Auditor Bookkeeper Creditor Pension Contribution Records Keeper Tax Cons…" at bounding box center [1407, 227] width 171 height 33
click at [797, 295] on div "Nothing here yet! Description" at bounding box center [977, 284] width 1104 height 63
click at [105, 209] on span "Client Profile" at bounding box center [207, 215] width 366 height 29
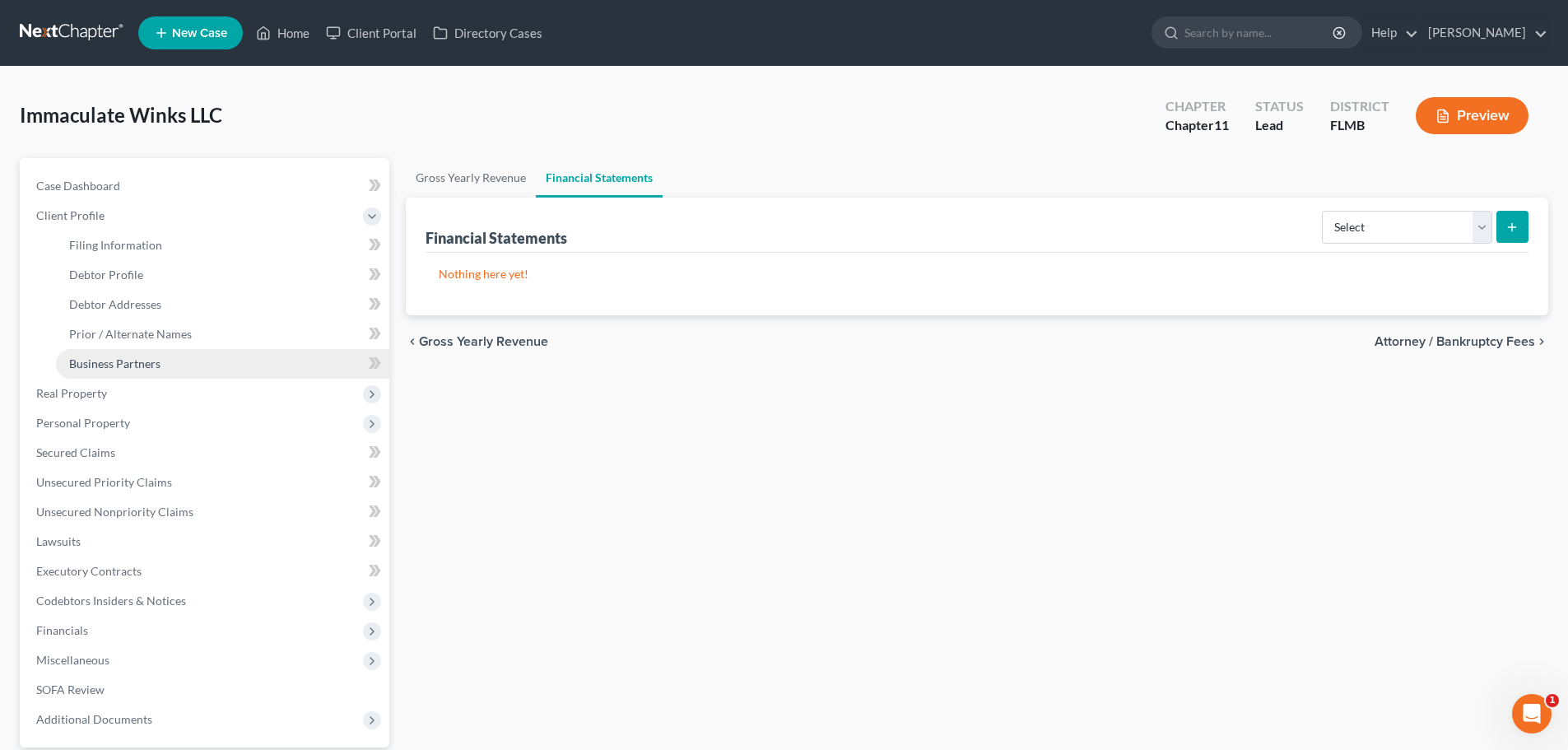
click at [112, 366] on span "Business Partners" at bounding box center [115, 363] width 91 height 14
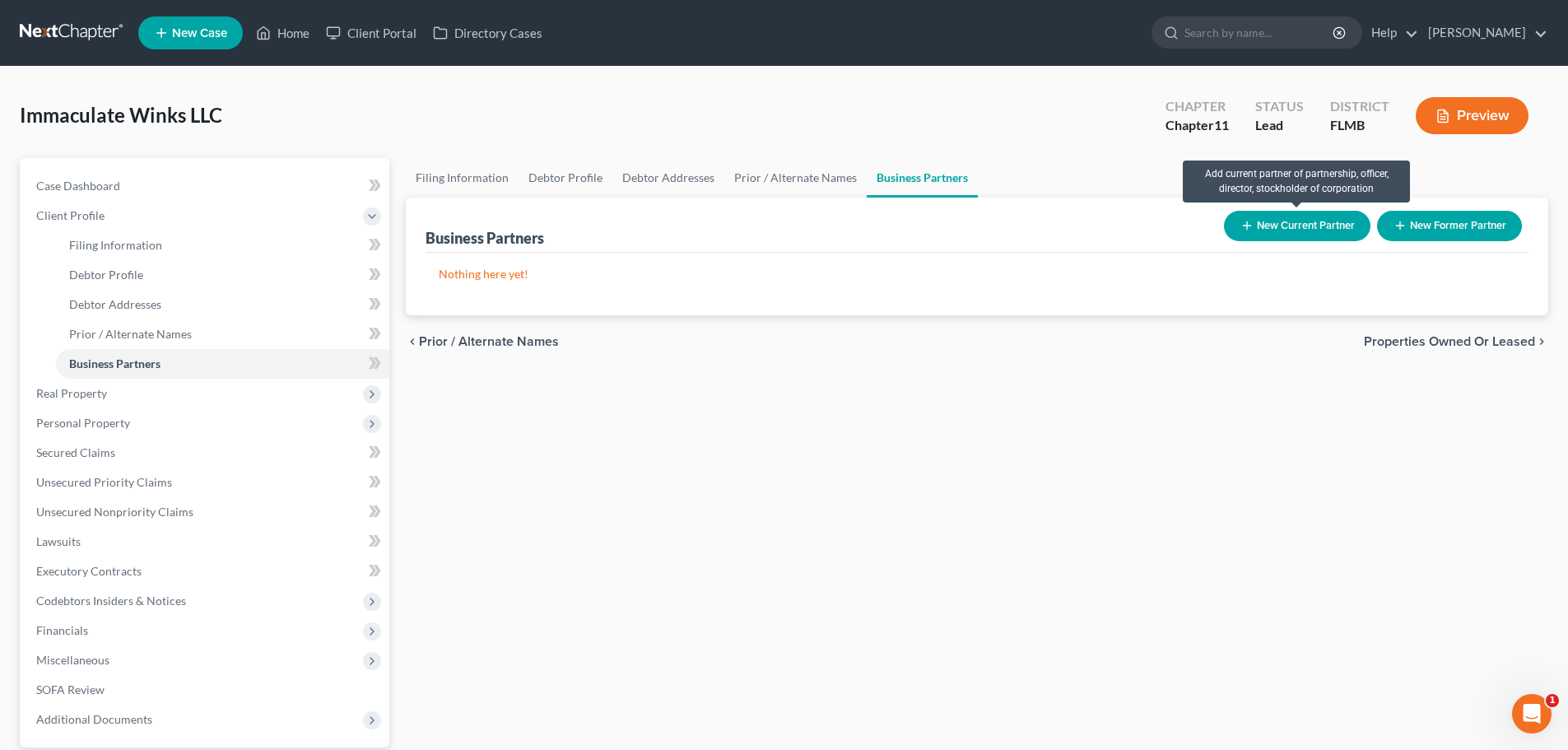
click at [1331, 229] on button "New Current Partner" at bounding box center [1297, 226] width 146 height 30
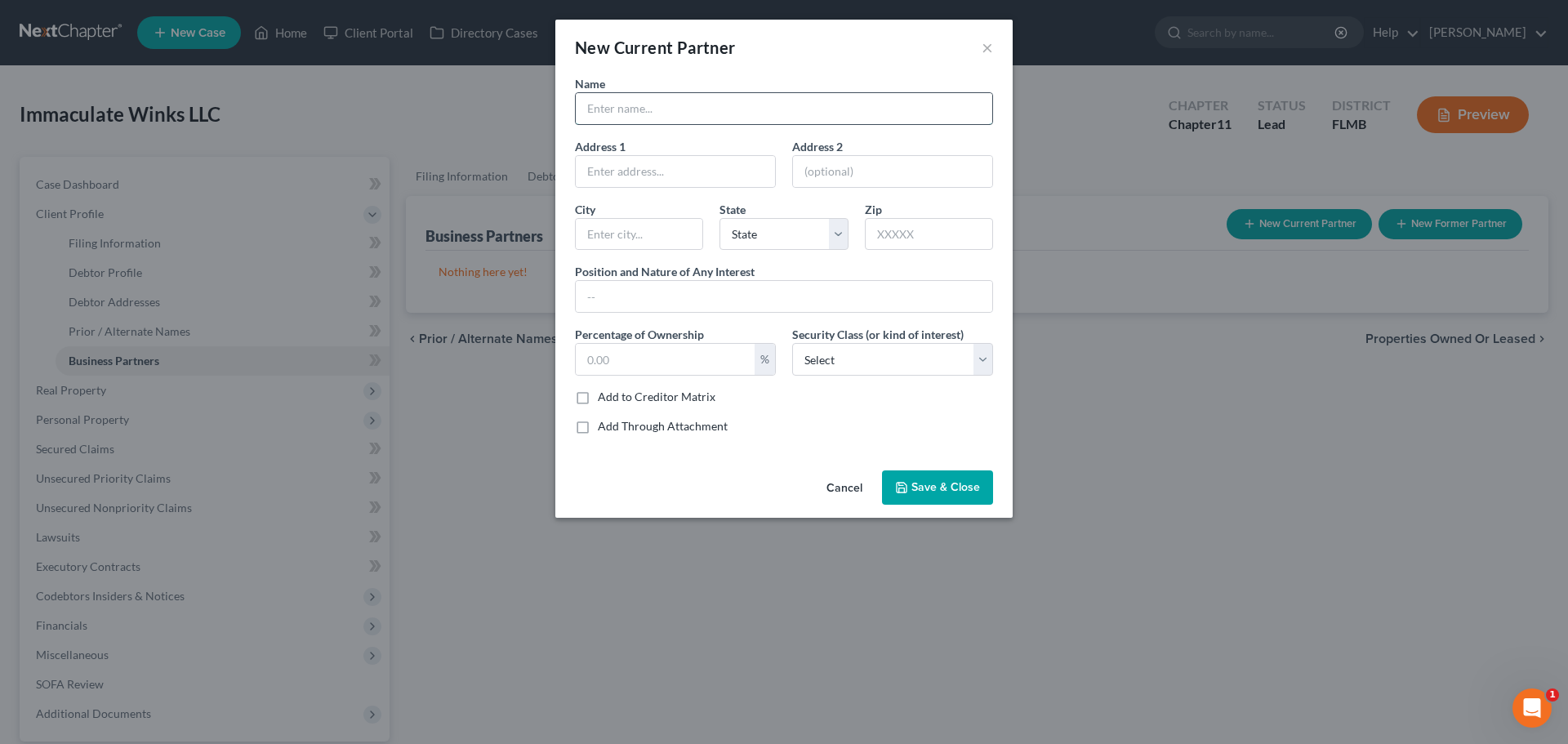
click at [732, 119] on input "text" at bounding box center [784, 108] width 417 height 31
type input "[PERSON_NAME]"
click at [640, 182] on input "text" at bounding box center [676, 171] width 199 height 31
paste input "20201 Still Wind Dr"
type input "[STREET_ADDRESS]"
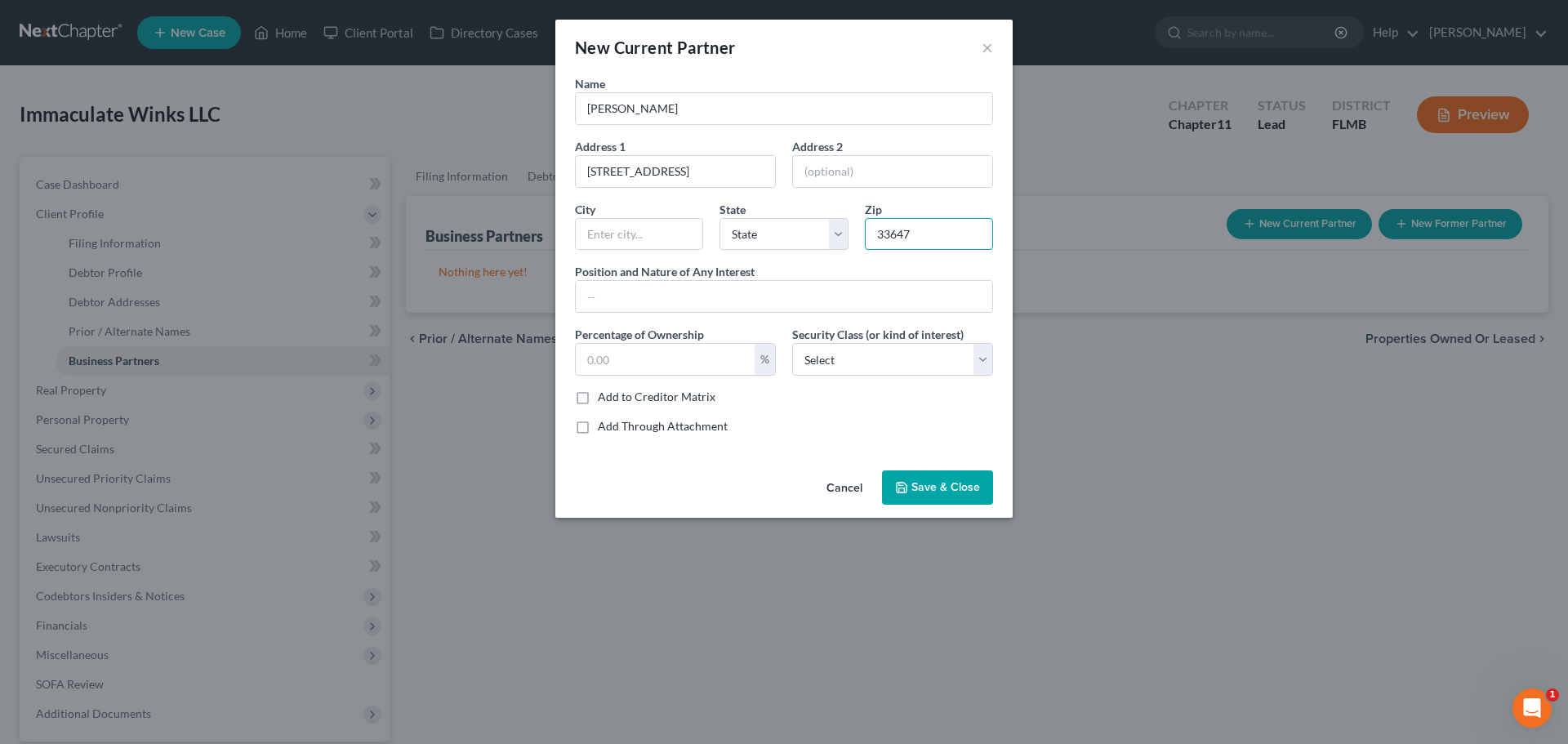
type input "33647"
click at [868, 438] on div "Name [PERSON_NAME] Address 1 20201 Still Wind Drive Address [GEOGRAPHIC_DATA][U…" at bounding box center [784, 262] width 434 height 373
type input "[GEOGRAPHIC_DATA]"
select select "9"
click at [660, 306] on input "text" at bounding box center [784, 296] width 417 height 31
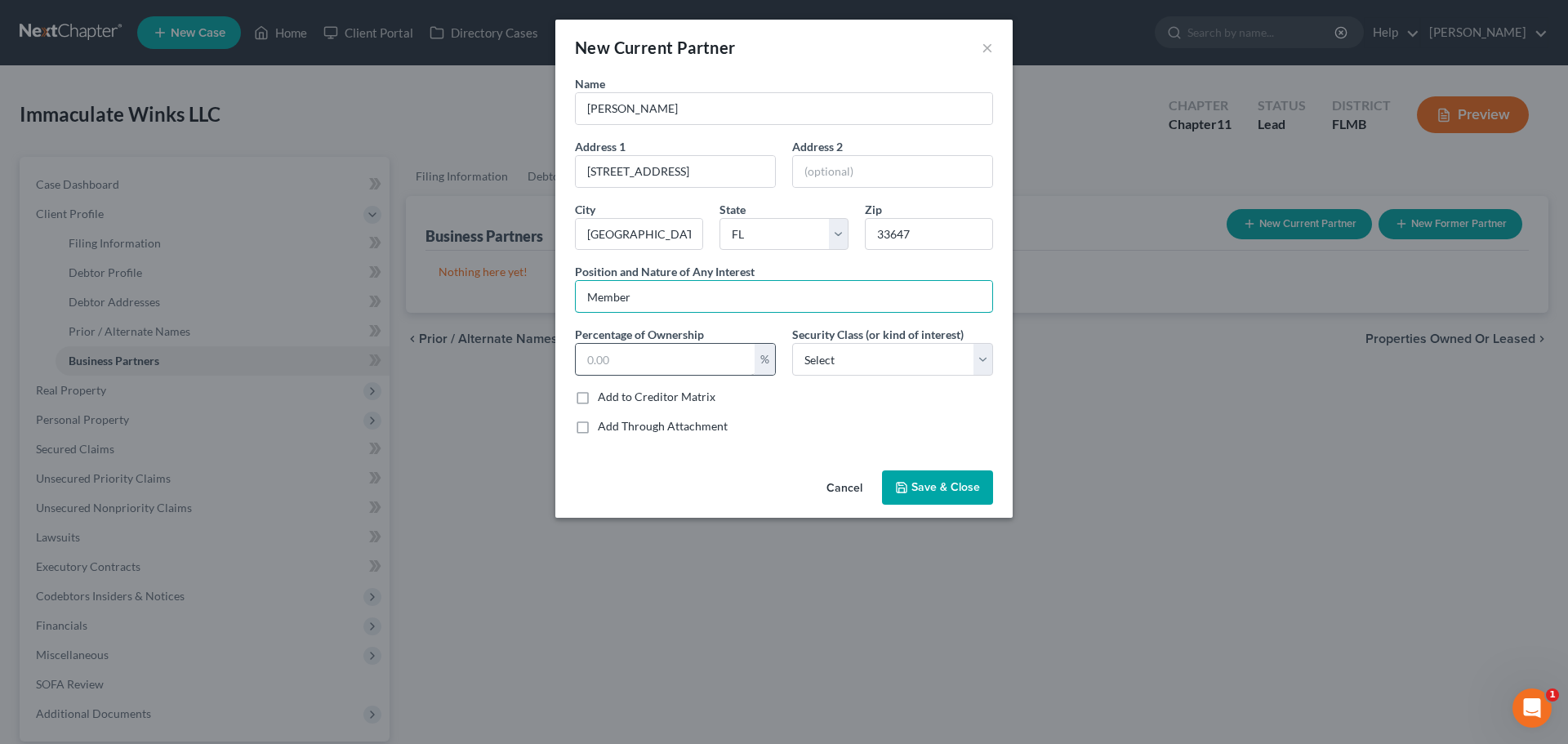
type input "Member"
click at [691, 360] on input "text" at bounding box center [665, 359] width 178 height 31
type input "100"
click at [899, 350] on select "Select Select Common Stockholder General Partner Limited Partner Managing Membe…" at bounding box center [892, 359] width 201 height 32
select select "3"
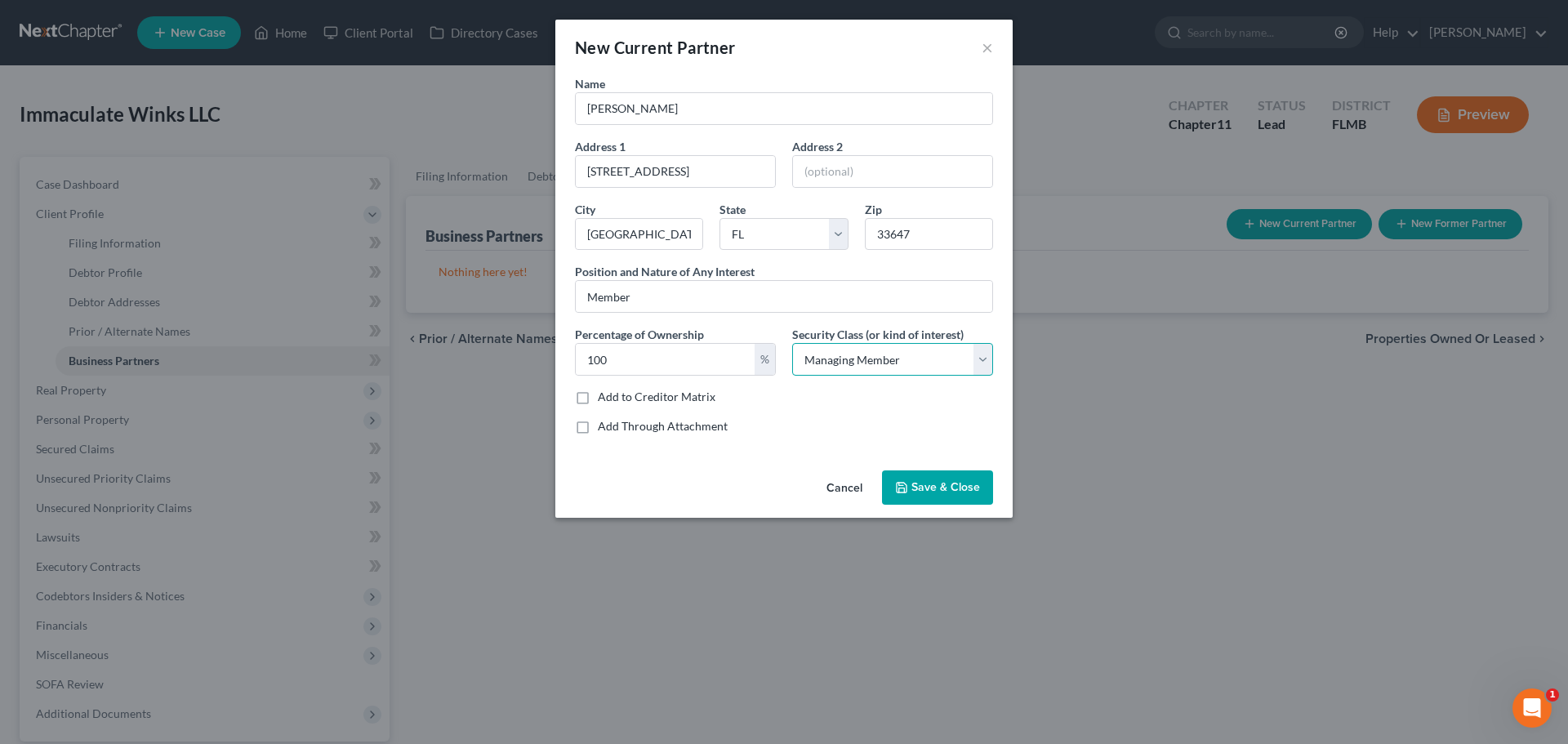
click at [792, 343] on select "Select Select Common Stockholder General Partner Limited Partner Managing Membe…" at bounding box center [892, 359] width 201 height 32
click at [935, 483] on span "Save & Close" at bounding box center [945, 487] width 69 height 14
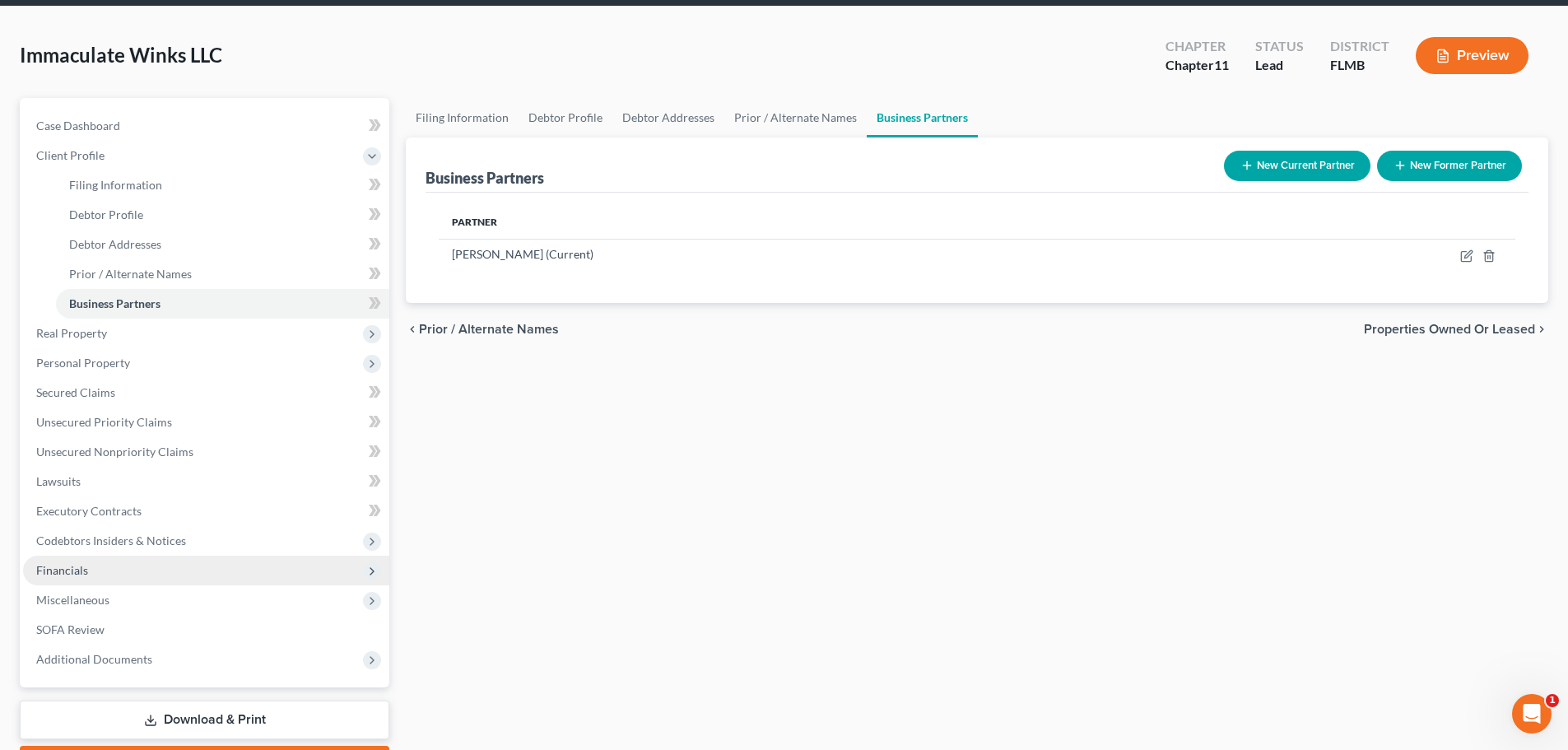
scroll to position [155, 0]
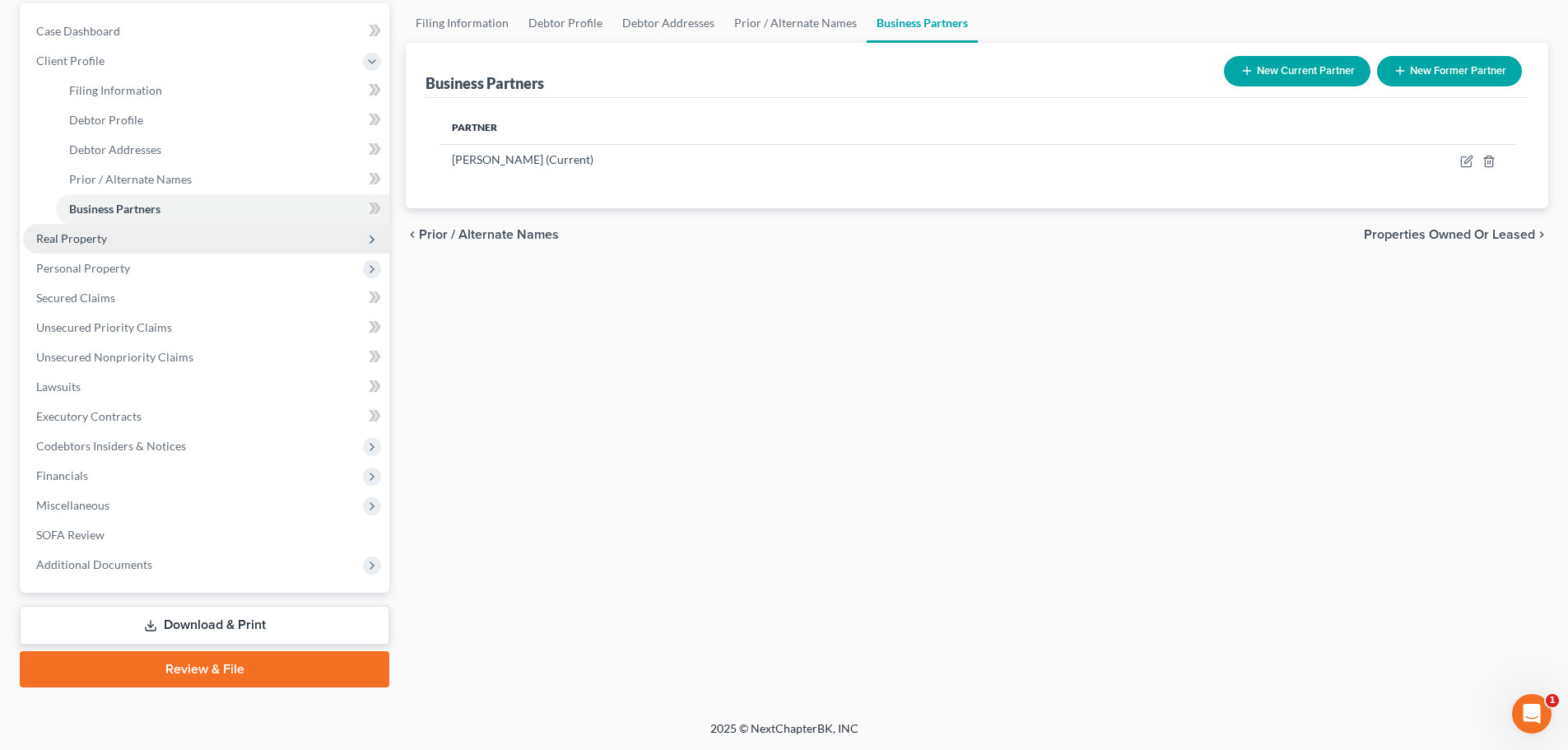
click at [123, 242] on span "Real Property" at bounding box center [207, 239] width 366 height 29
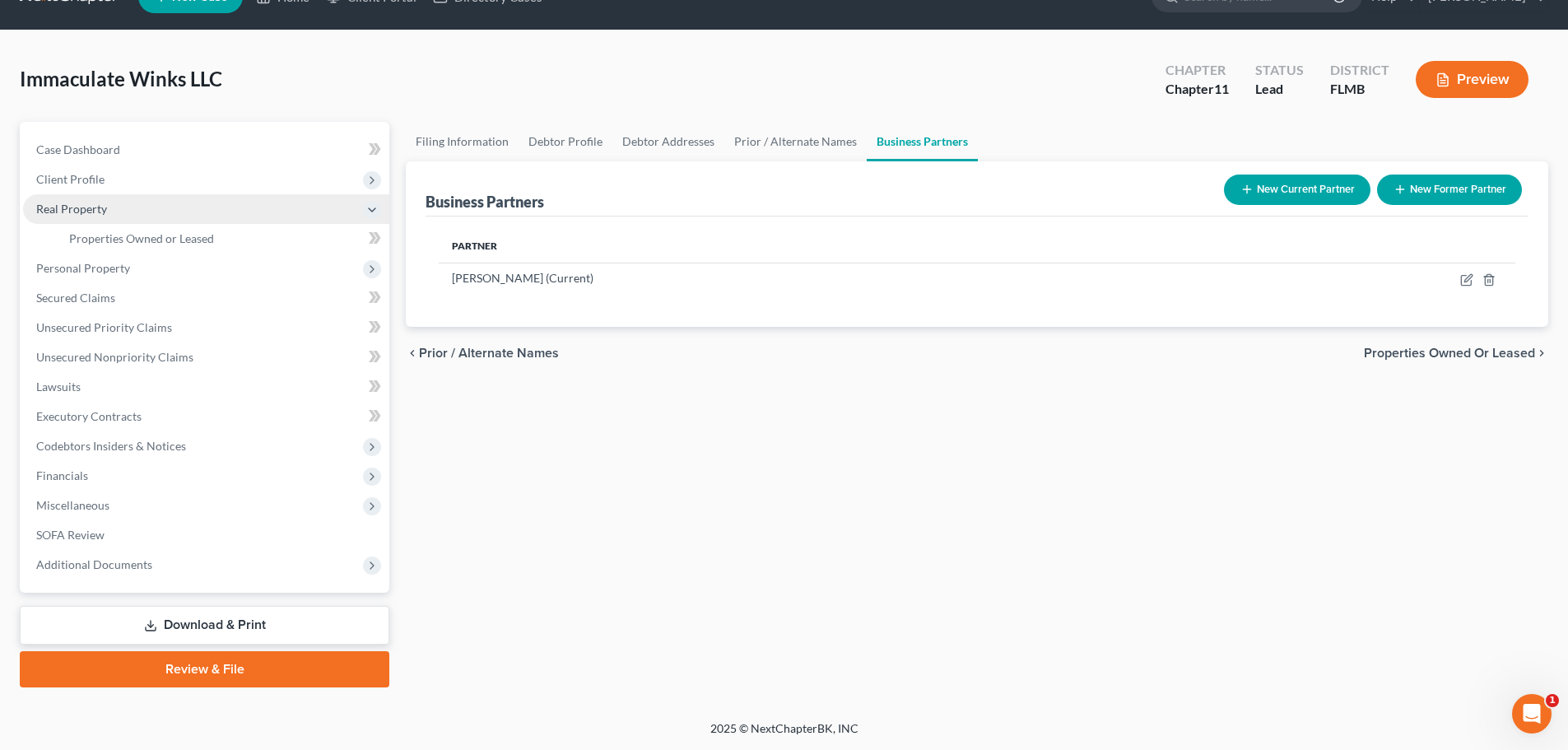
scroll to position [36, 0]
click at [129, 259] on span "Personal Property" at bounding box center [207, 268] width 366 height 29
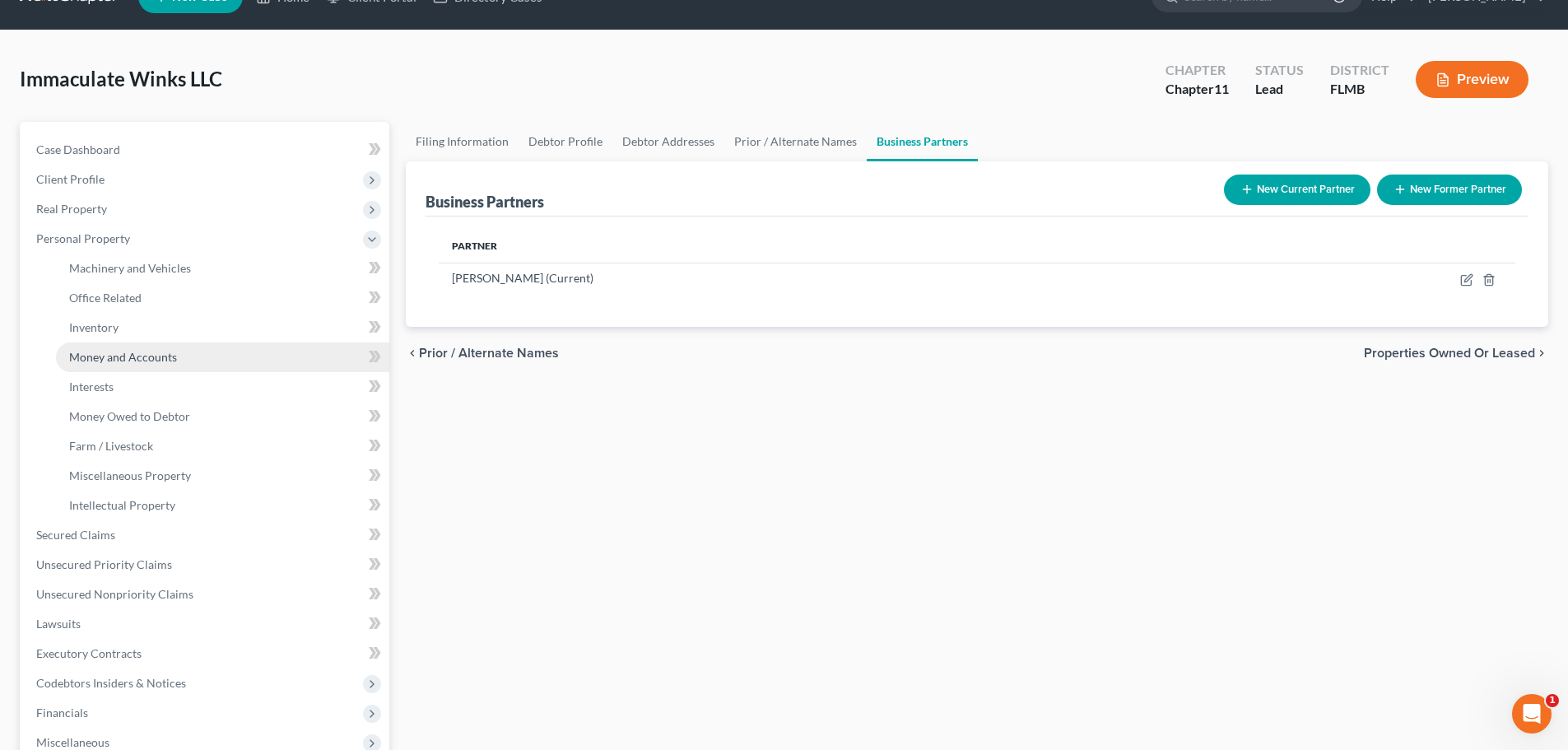
scroll to position [155, 0]
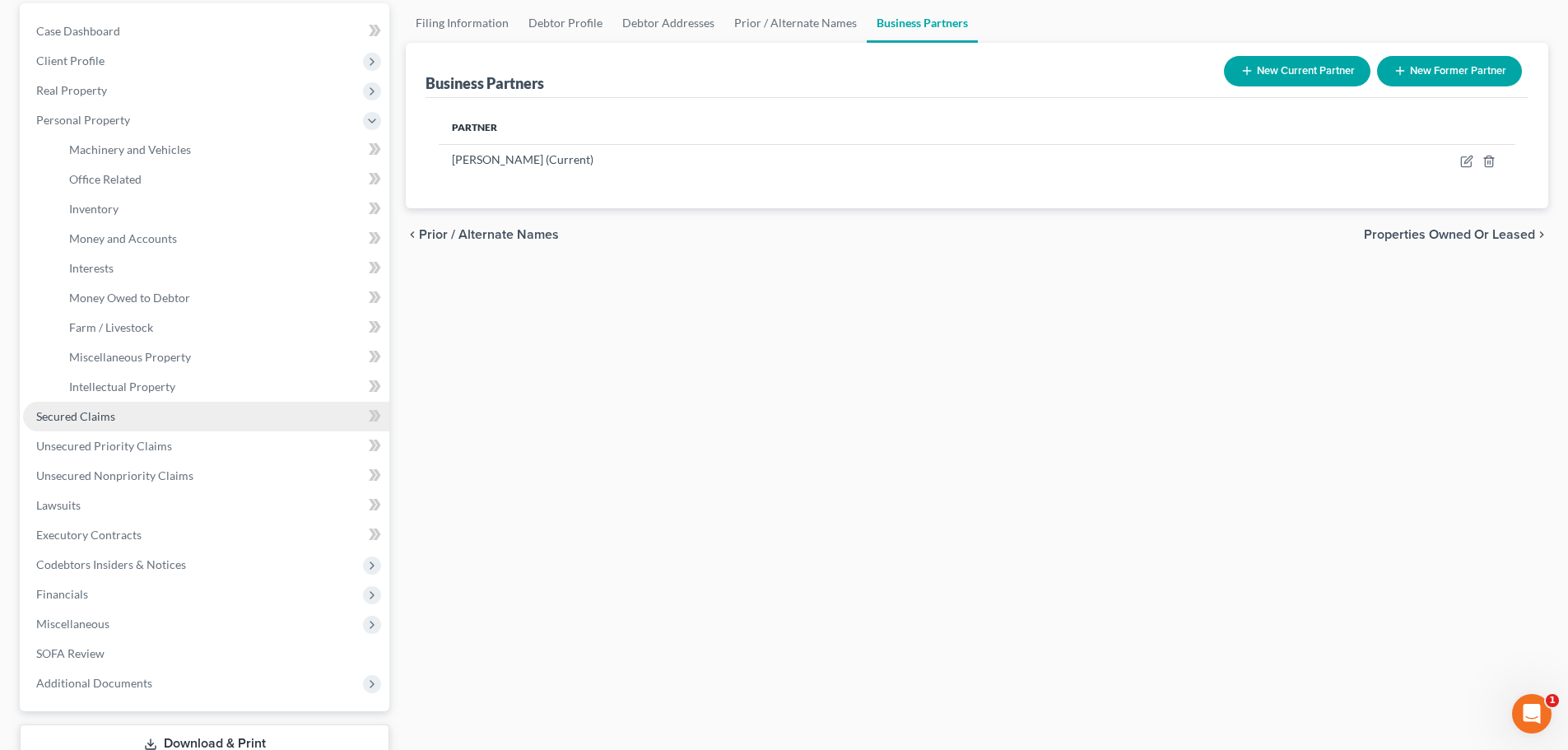
click at [114, 411] on span "Secured Claims" at bounding box center [75, 416] width 79 height 14
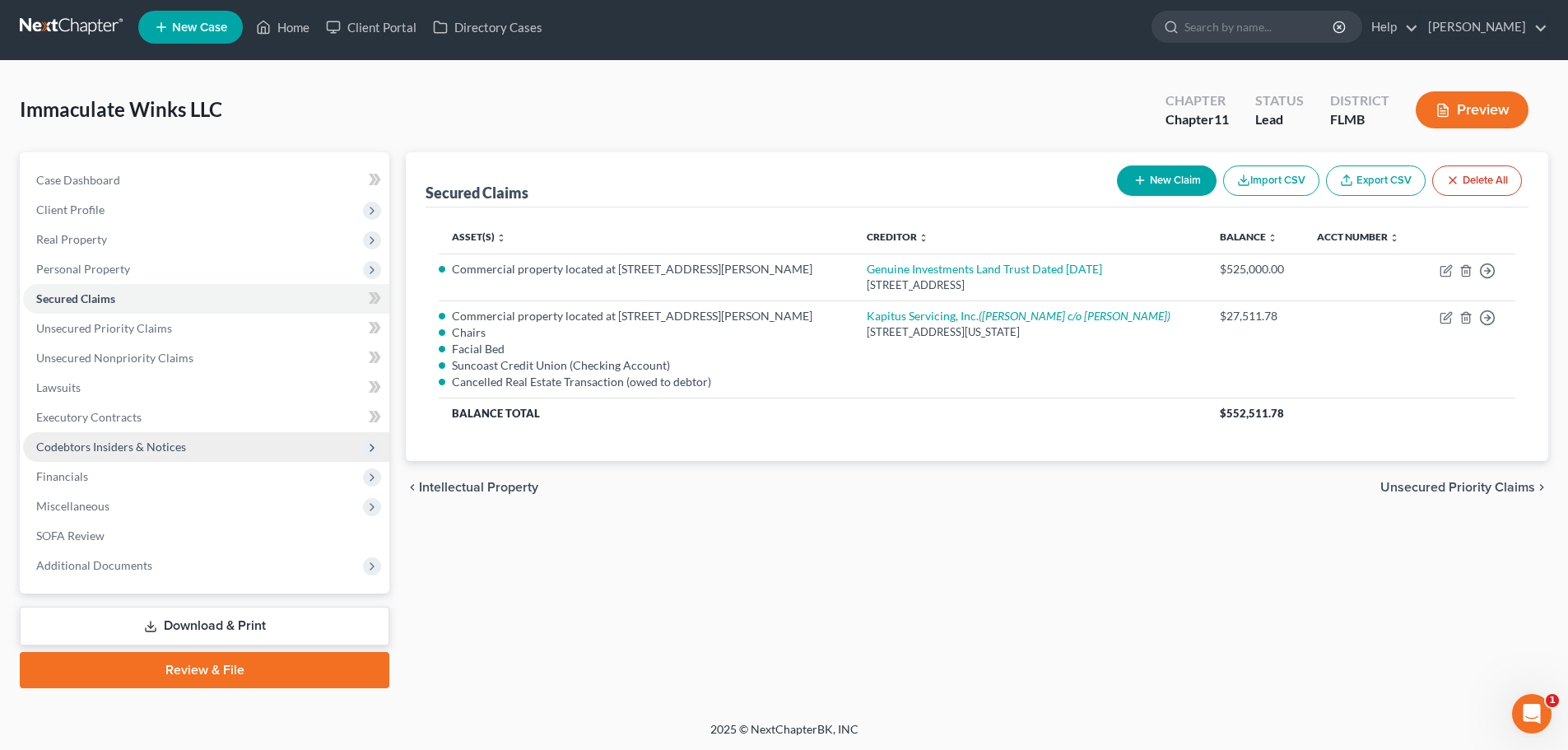
scroll to position [7, 0]
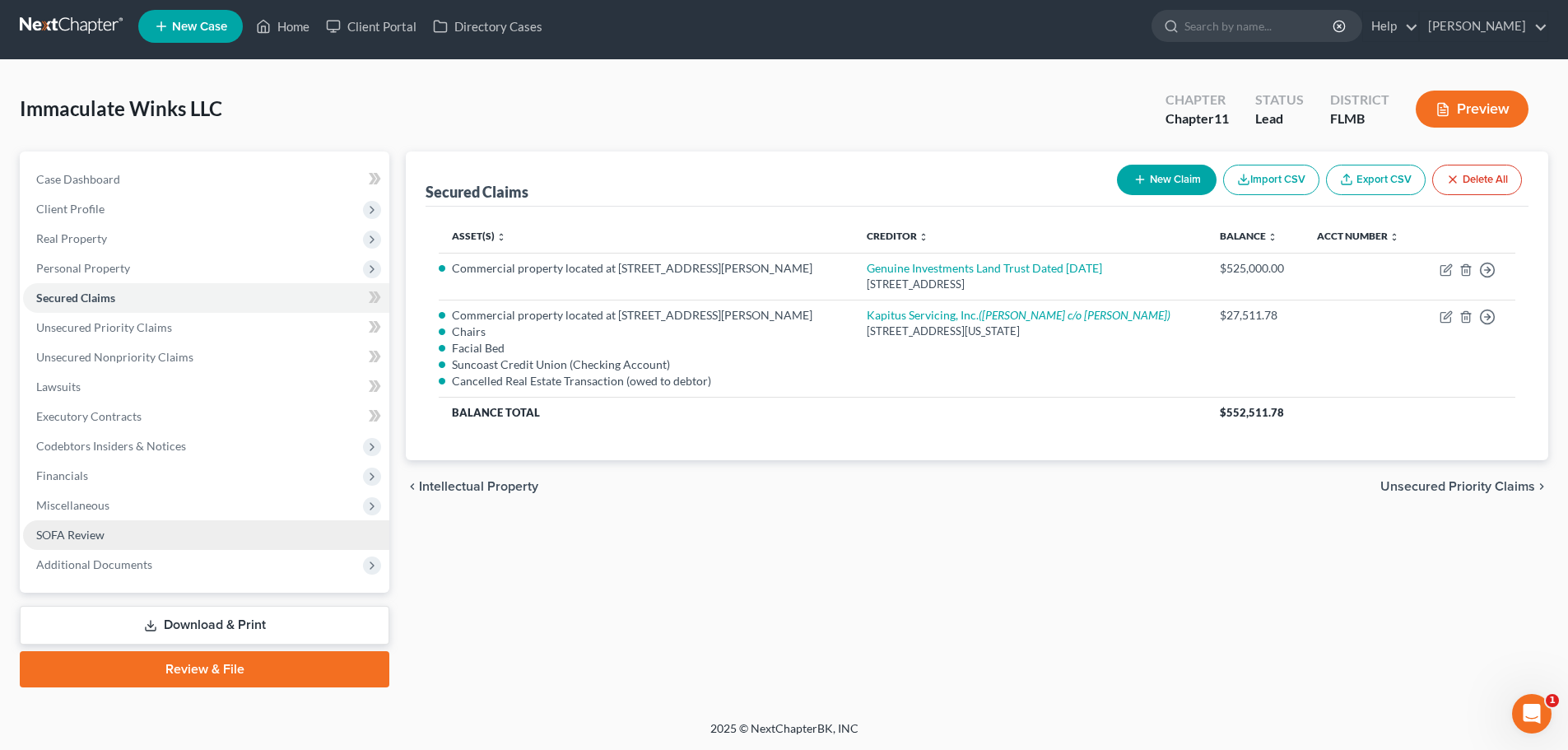
click at [105, 532] on link "SOFA Review" at bounding box center [207, 535] width 366 height 29
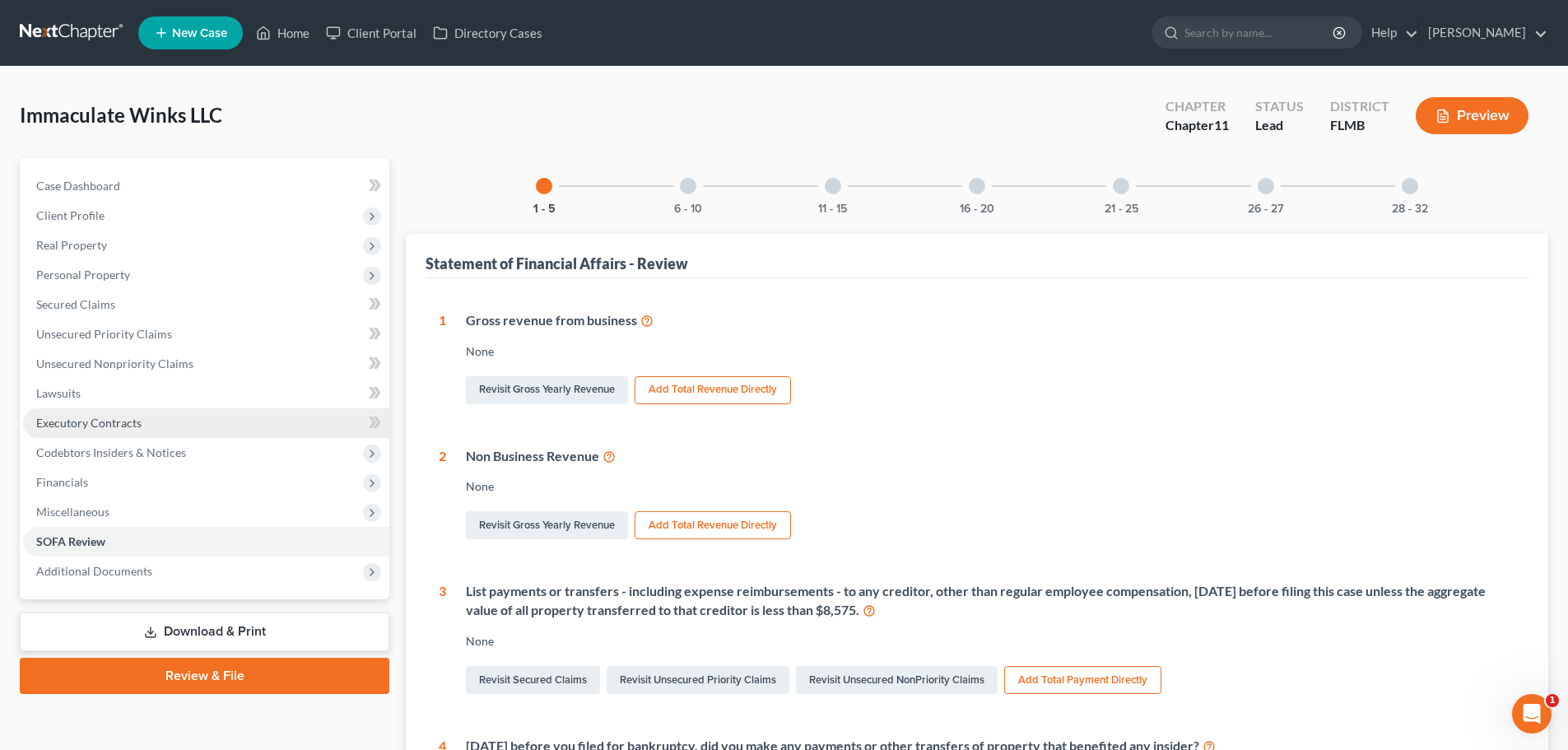
click at [125, 434] on link "Executory Contracts" at bounding box center [207, 423] width 366 height 29
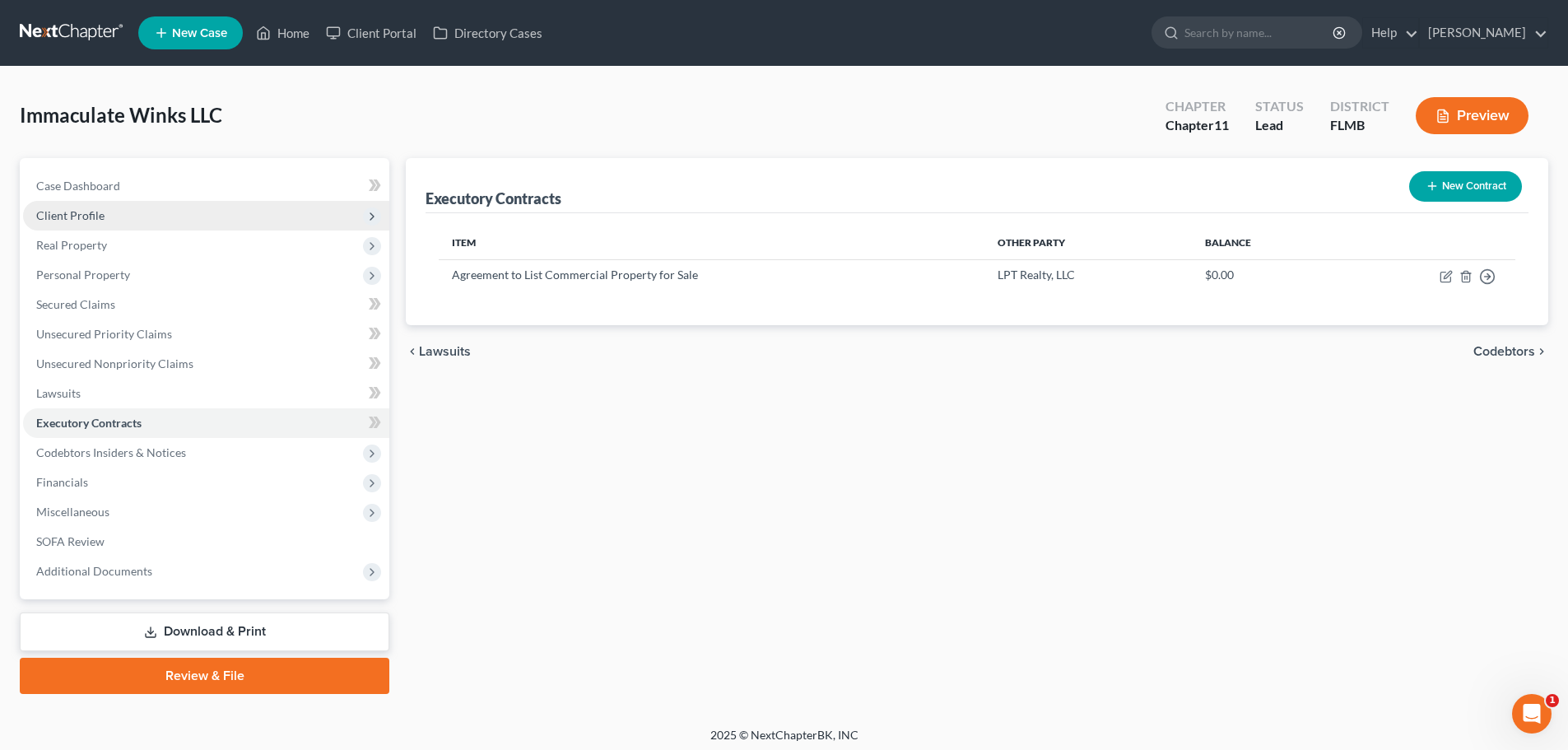
click at [149, 217] on span "Client Profile" at bounding box center [207, 215] width 366 height 29
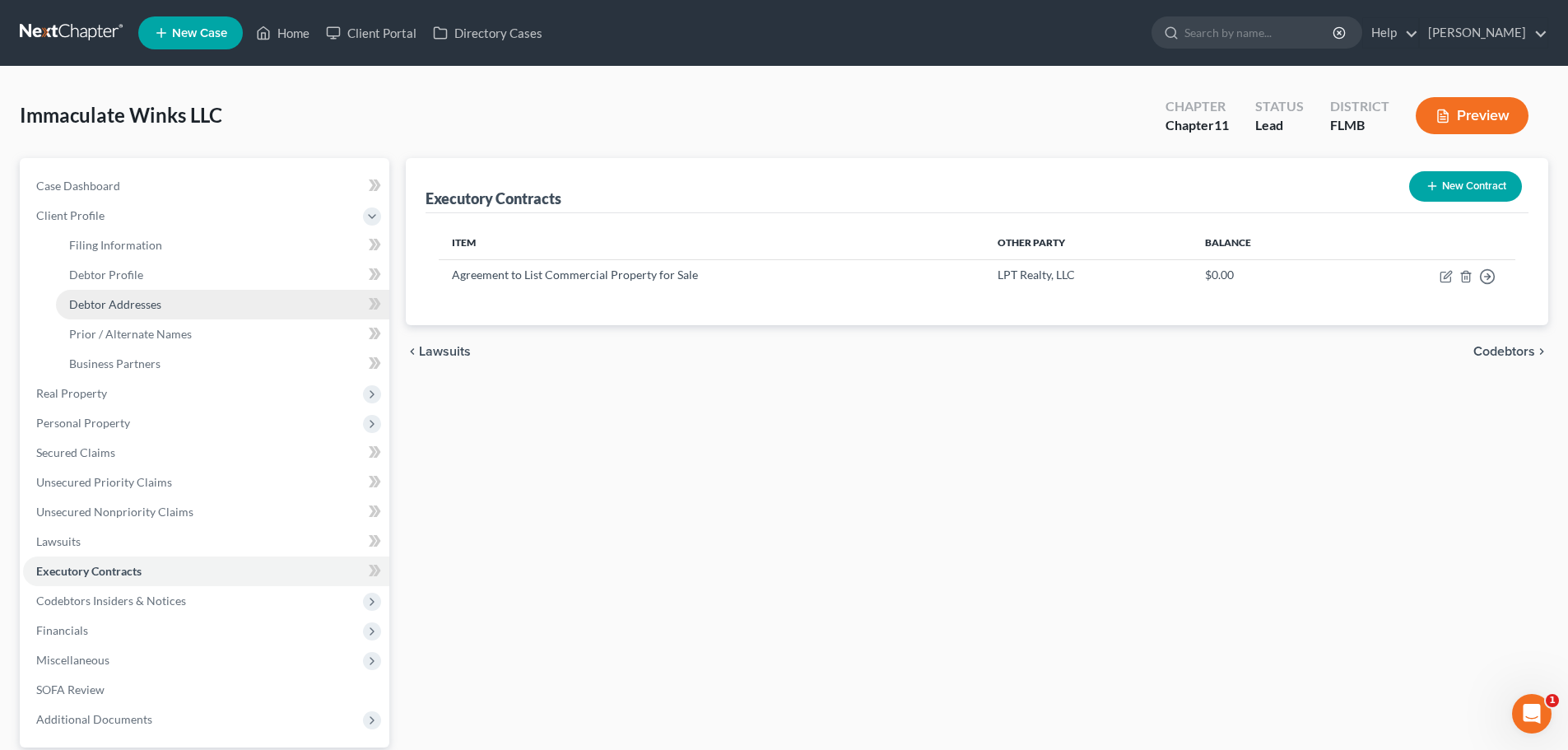
click at [115, 301] on span "Debtor Addresses" at bounding box center [115, 304] width 92 height 14
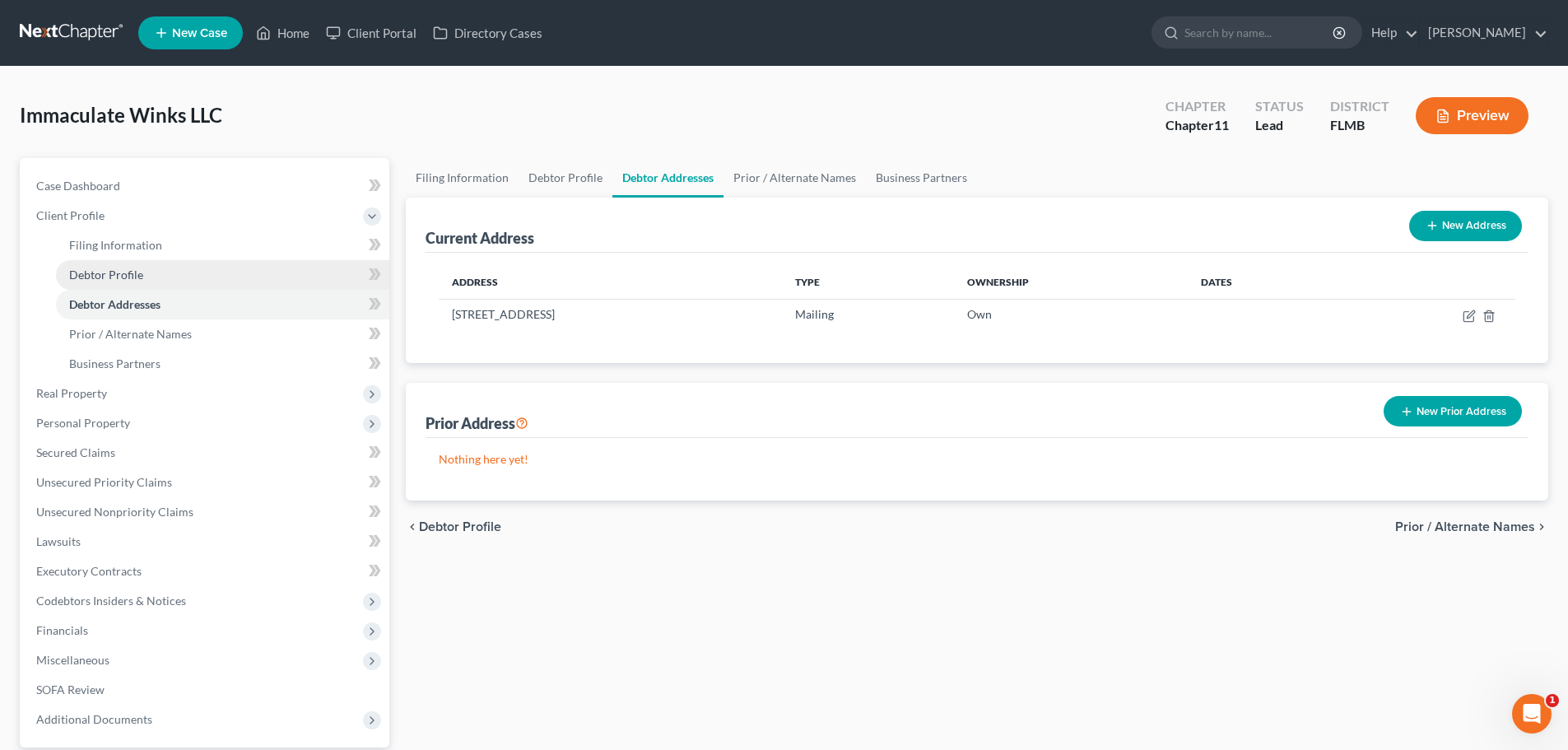
click at [109, 266] on link "Debtor Profile" at bounding box center [223, 275] width 334 height 29
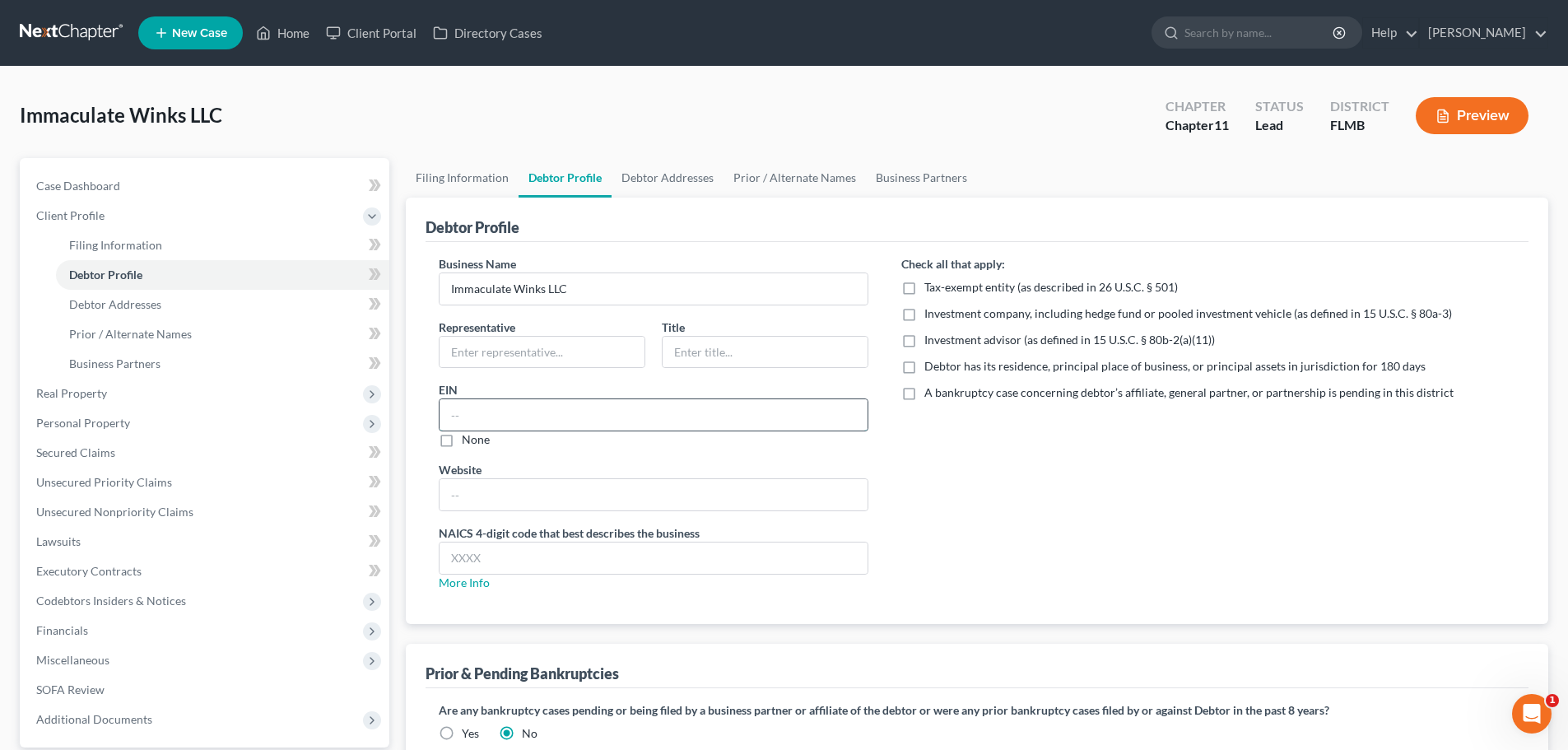
click at [493, 409] on input "text" at bounding box center [653, 414] width 428 height 31
type input "[US_EMPLOYER_IDENTIFICATION_NUMBER]"
click at [500, 551] on input "text" at bounding box center [653, 557] width 428 height 31
paste input "812112"
click at [443, 562] on input "812112" at bounding box center [653, 557] width 428 height 31
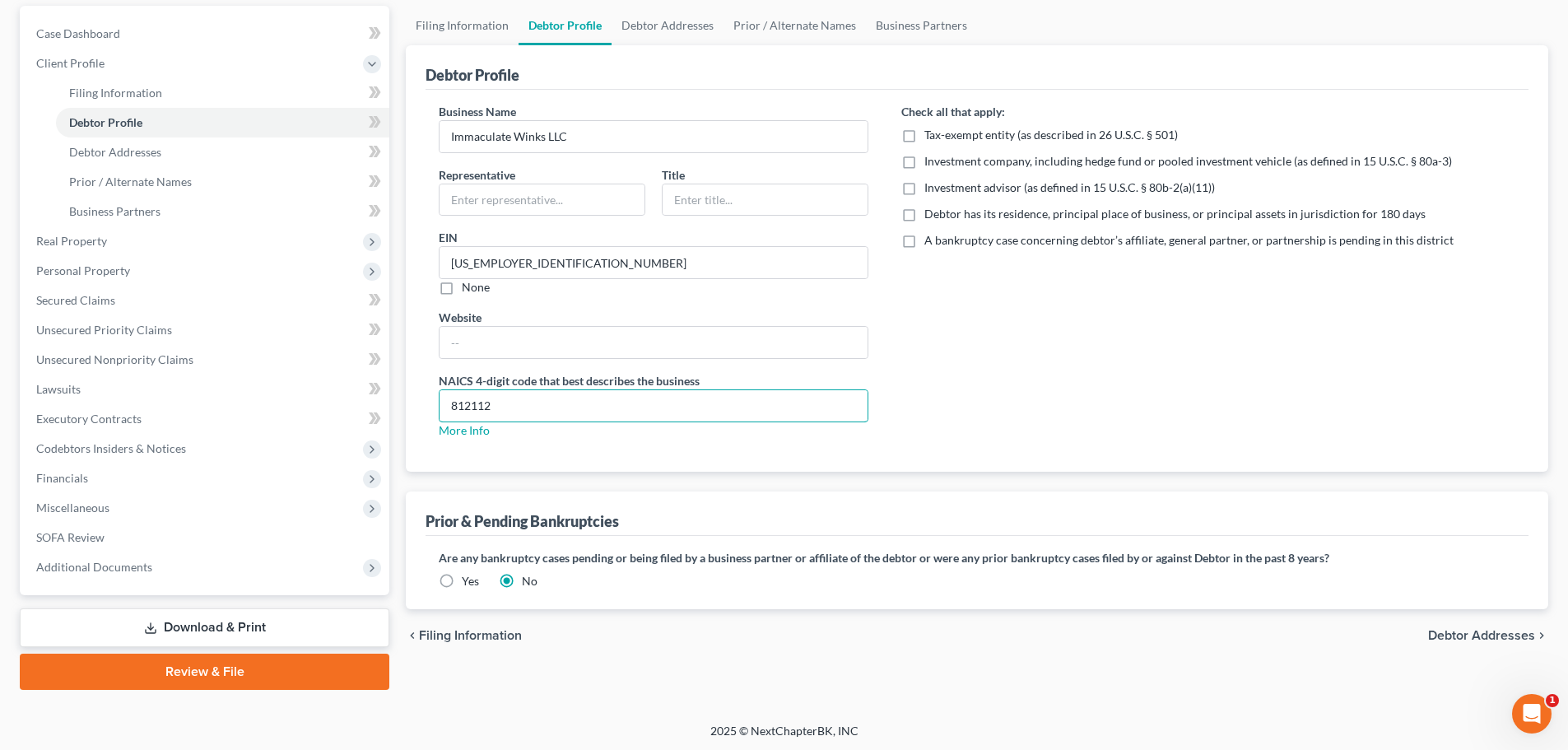
scroll to position [155, 0]
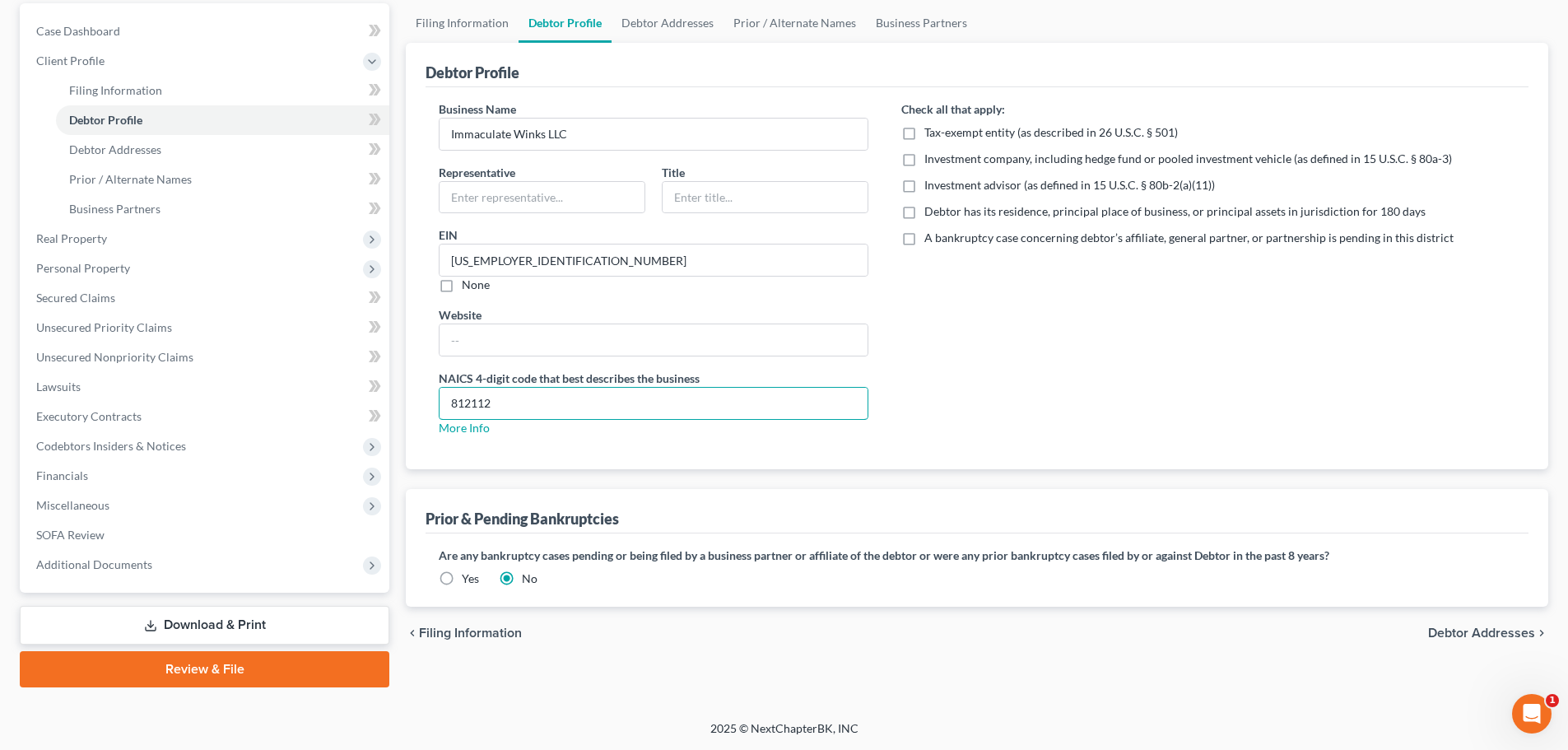
type input "812112"
click at [925, 208] on label "Debtor has its residence, principal place of business, or principal assets in j…" at bounding box center [1175, 212] width 501 height 17
click at [931, 208] on input "Debtor has its residence, principal place of business, or principal assets in j…" at bounding box center [936, 208] width 11 height 11
checkbox input "true"
click at [1479, 629] on span "Debtor Addresses" at bounding box center [1482, 634] width 107 height 13
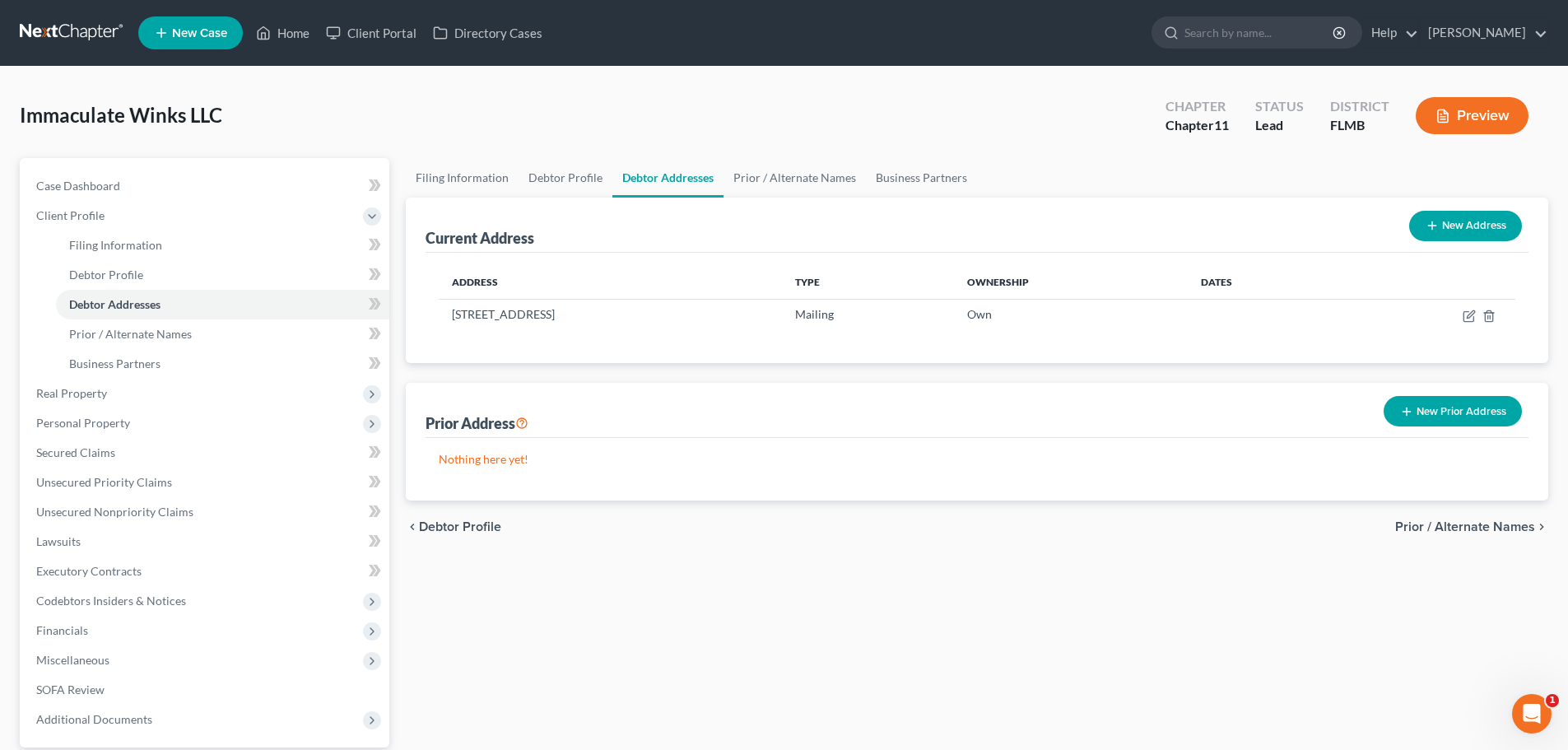
click at [443, 525] on span "Debtor Profile" at bounding box center [460, 527] width 82 height 13
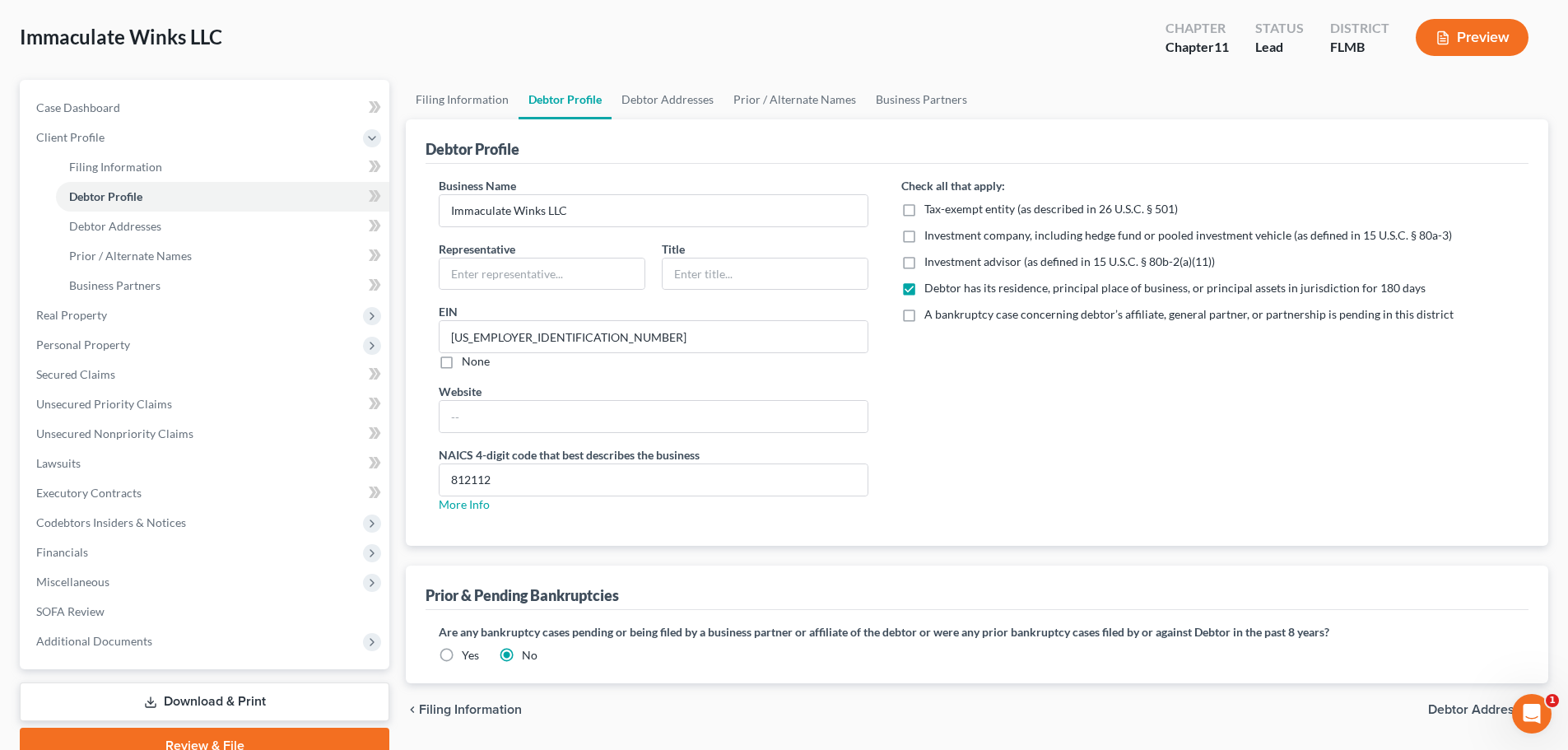
scroll to position [155, 0]
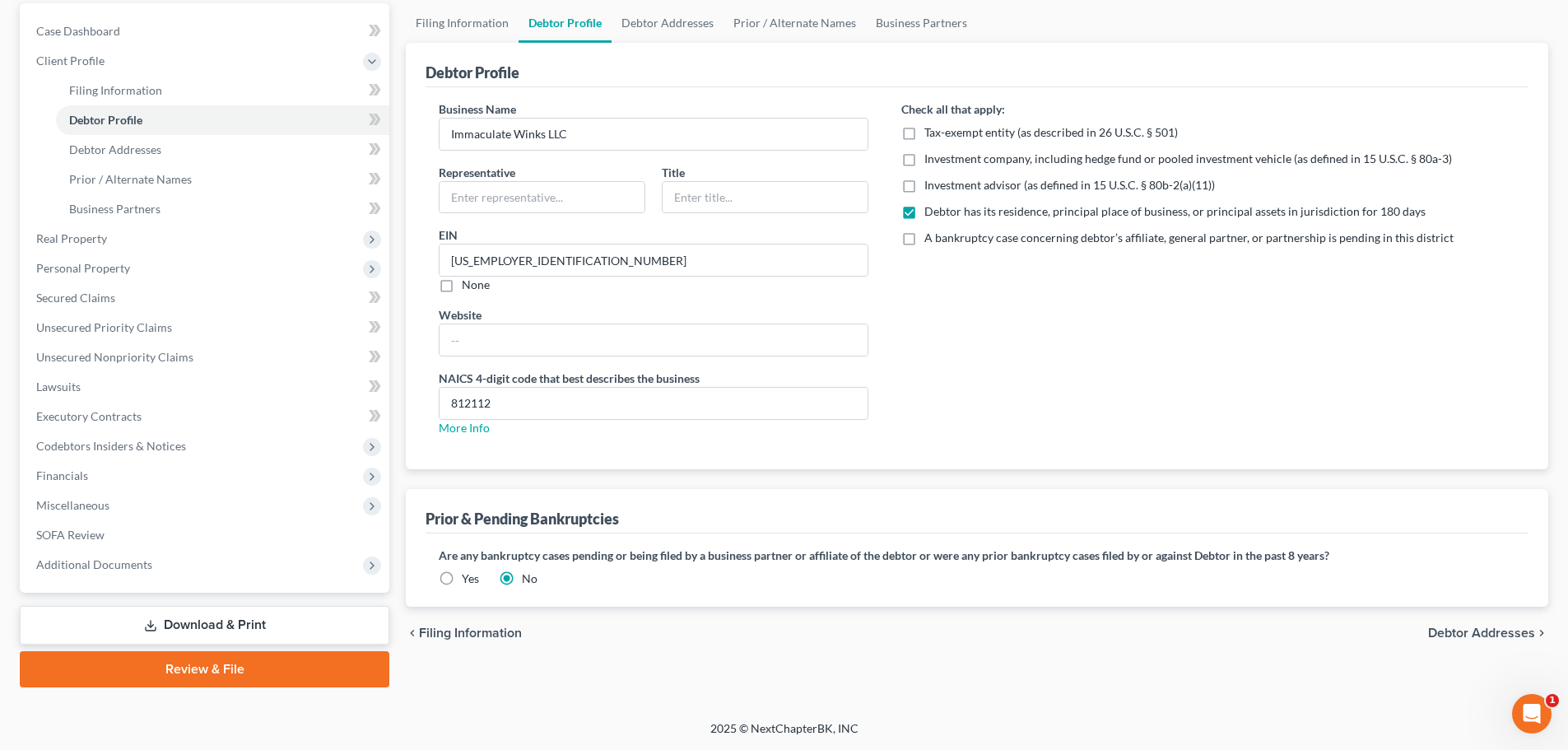
click at [485, 634] on span "Filing Information" at bounding box center [470, 634] width 103 height 13
select select "1"
select select "15"
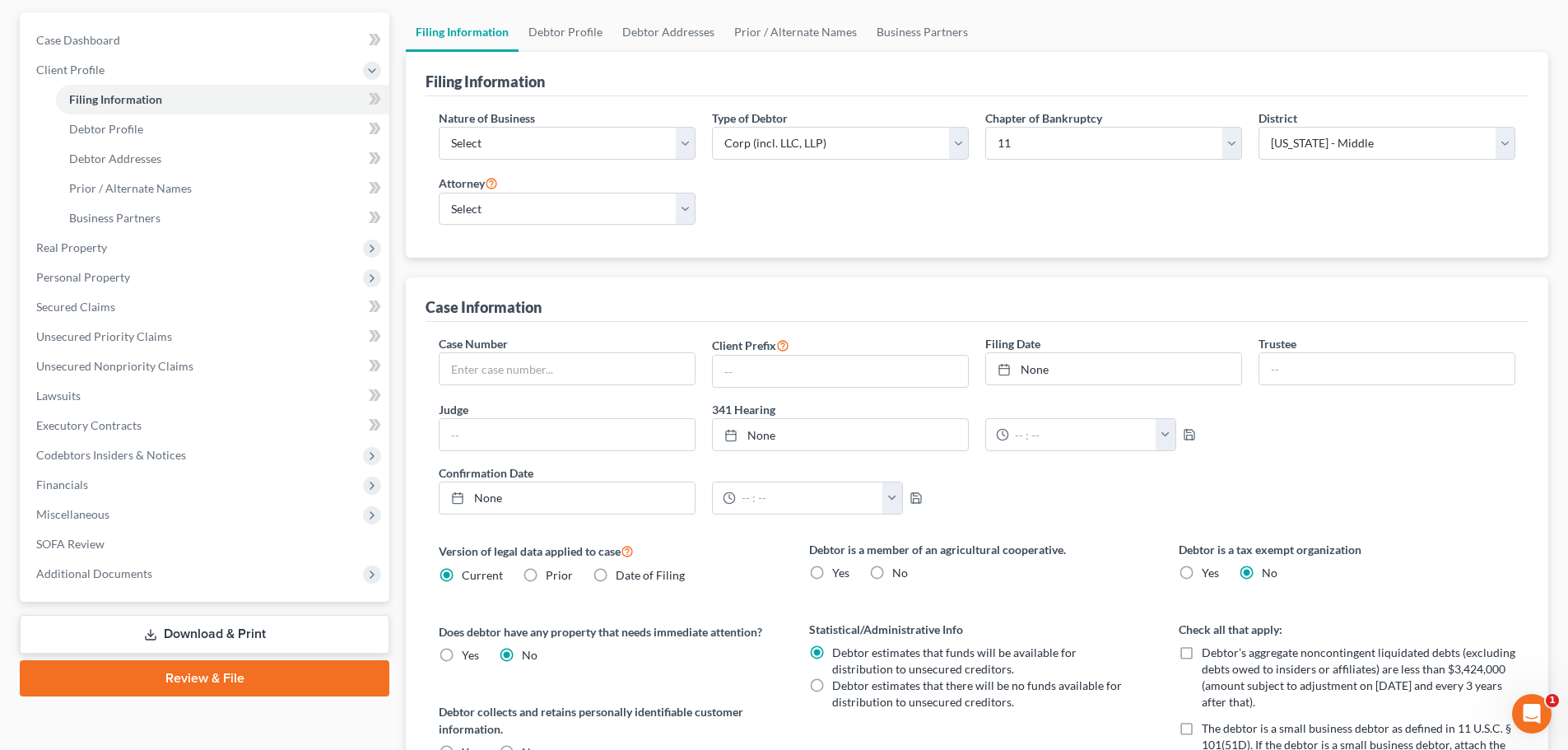
scroll to position [494, 0]
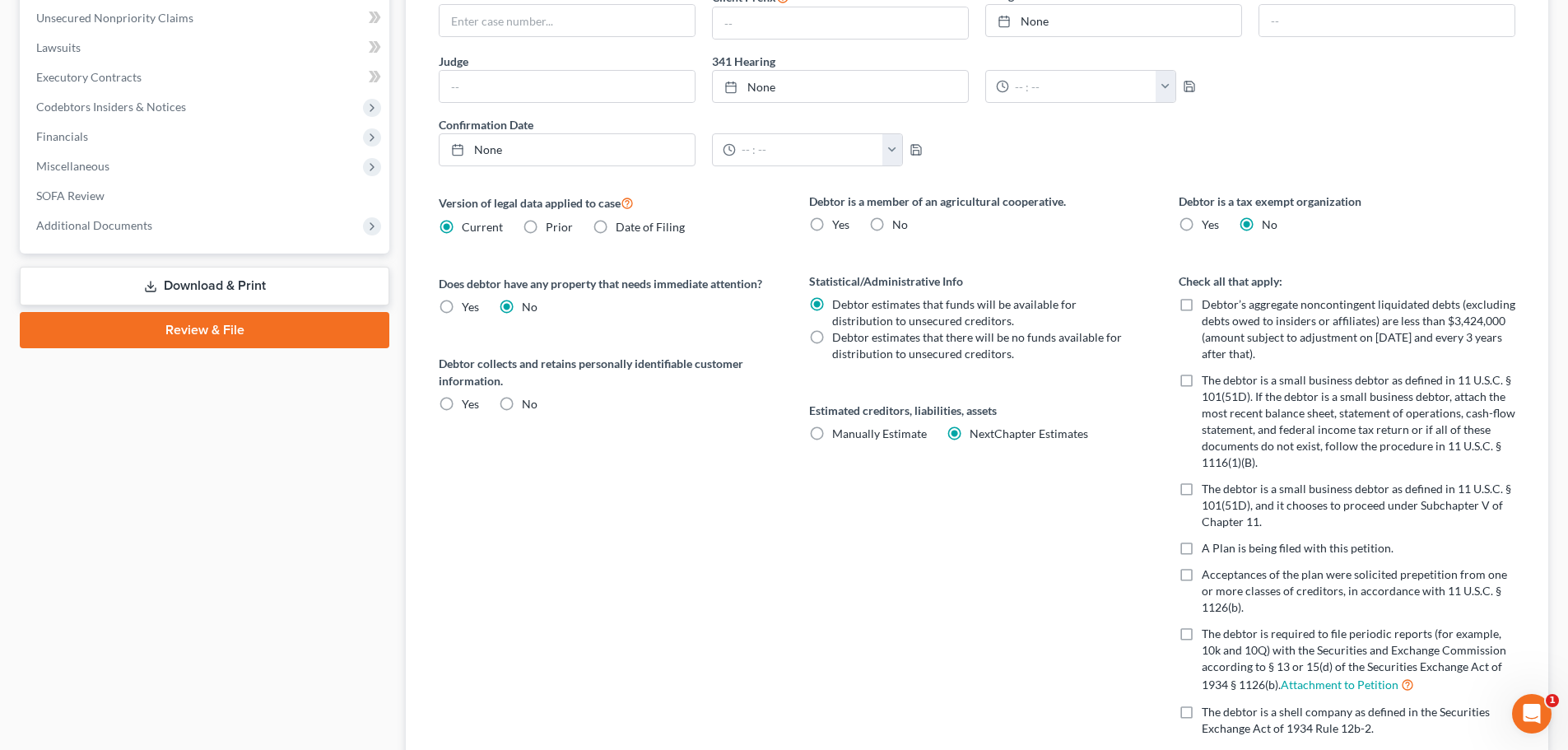
click at [1202, 304] on label "Debtor’s aggregate noncontingent liquidated debts (excluding debts owed to insi…" at bounding box center [1359, 329] width 314 height 66
click at [1208, 304] on input "Debtor’s aggregate noncontingent liquidated debts (excluding debts owed to insi…" at bounding box center [1213, 301] width 11 height 11
checkbox input "true"
click at [1202, 377] on label "The debtor is a small business debtor as defined in 11 U.S.C. § 101(51D). If th…" at bounding box center [1359, 422] width 314 height 99
click at [1208, 377] on input "The debtor is a small business debtor as defined in 11 U.S.C. § 101(51D). If th…" at bounding box center [1213, 378] width 11 height 11
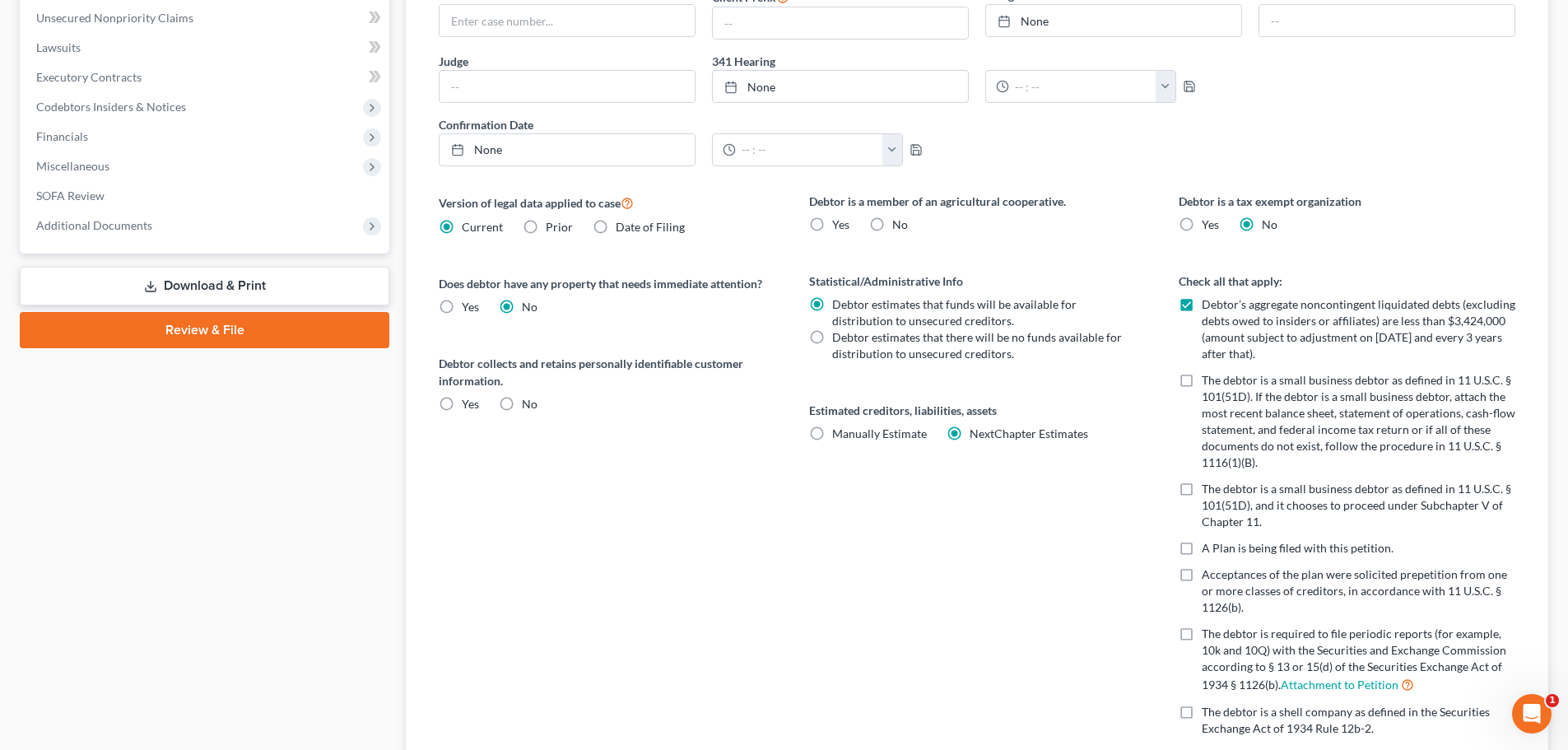
checkbox input "true"
click at [1172, 492] on div "Debtor is a tax exempt organization Yes No Check all that apply: Debtor’s aggre…" at bounding box center [1347, 485] width 370 height 584
drag, startPoint x: 1171, startPoint y: 471, endPoint x: 1173, endPoint y: 488, distance: 17.1
click at [1171, 481] on div "Debtor is a tax exempt organization Yes No Check all that apply: Debtor’s aggre…" at bounding box center [1347, 485] width 370 height 584
click at [1202, 489] on label "The debtor is a small business debtor as defined in 11 U.S.C. § 101(51D), and i…" at bounding box center [1359, 506] width 314 height 49
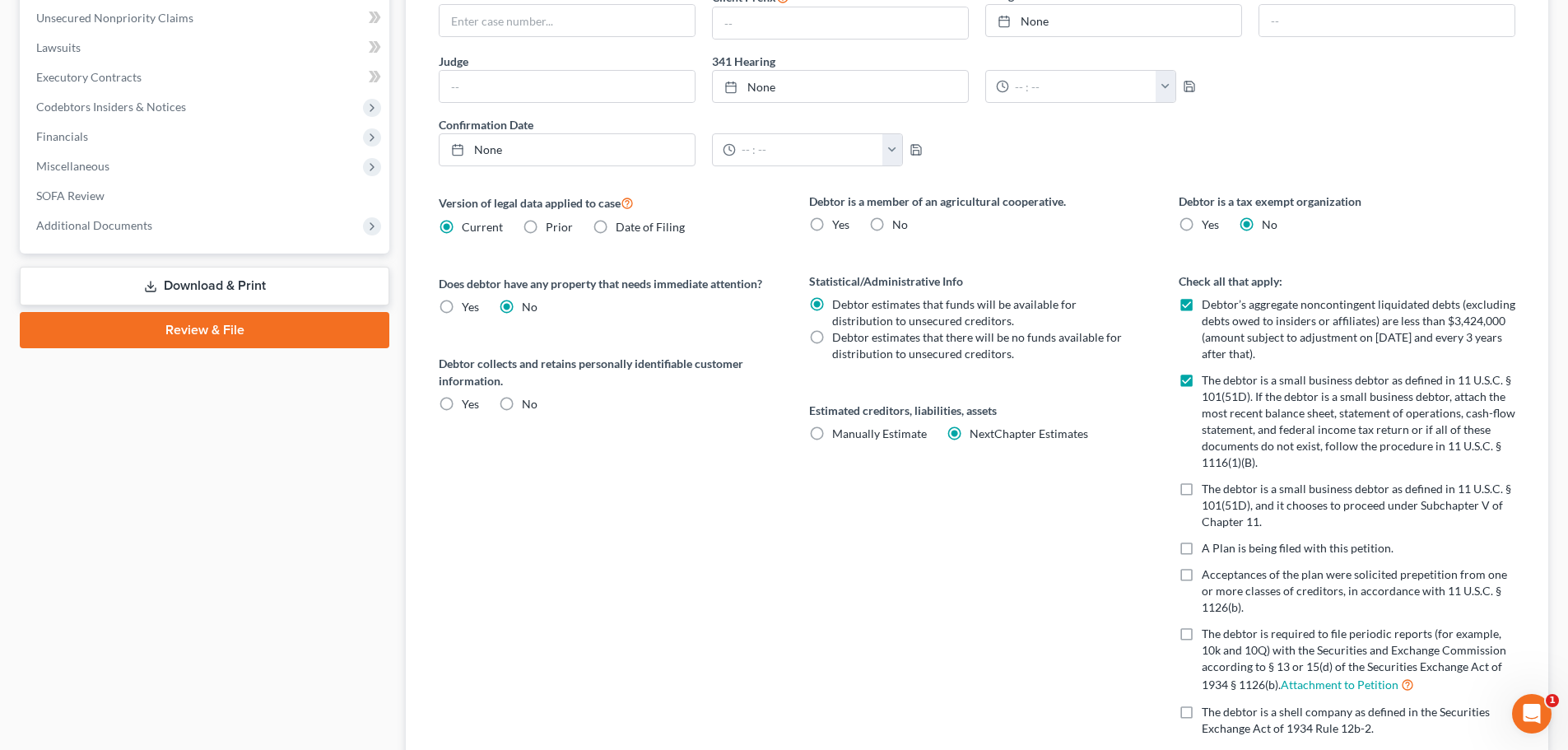
click at [1208, 489] on input "The debtor is a small business debtor as defined in 11 U.S.C. § 101(51D), and i…" at bounding box center [1213, 486] width 11 height 11
checkbox input "true"
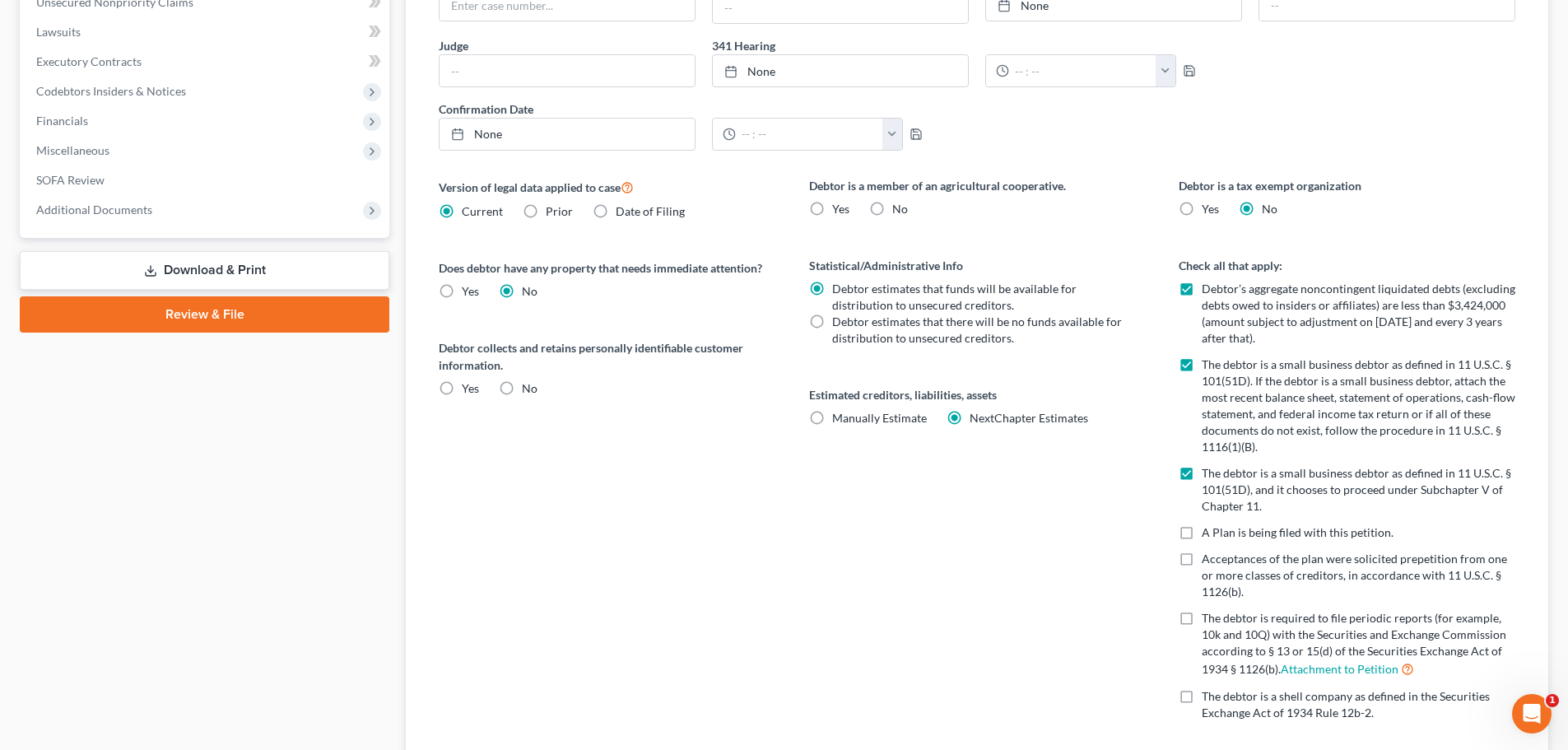
scroll to position [636, 0]
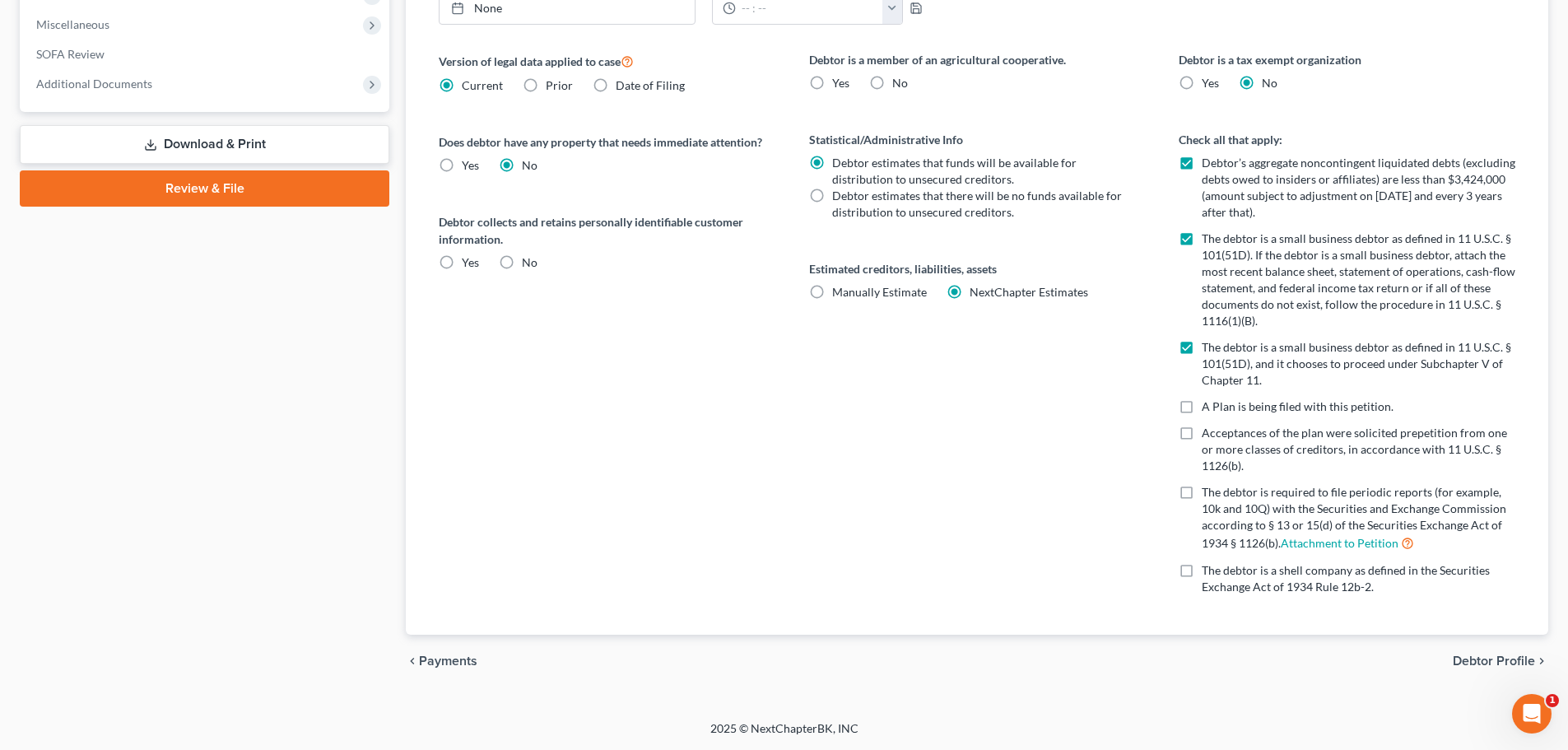
drag, startPoint x: 1475, startPoint y: 660, endPoint x: 1467, endPoint y: 674, distance: 16.1
click at [1475, 660] on span "Debtor Profile" at bounding box center [1494, 661] width 82 height 13
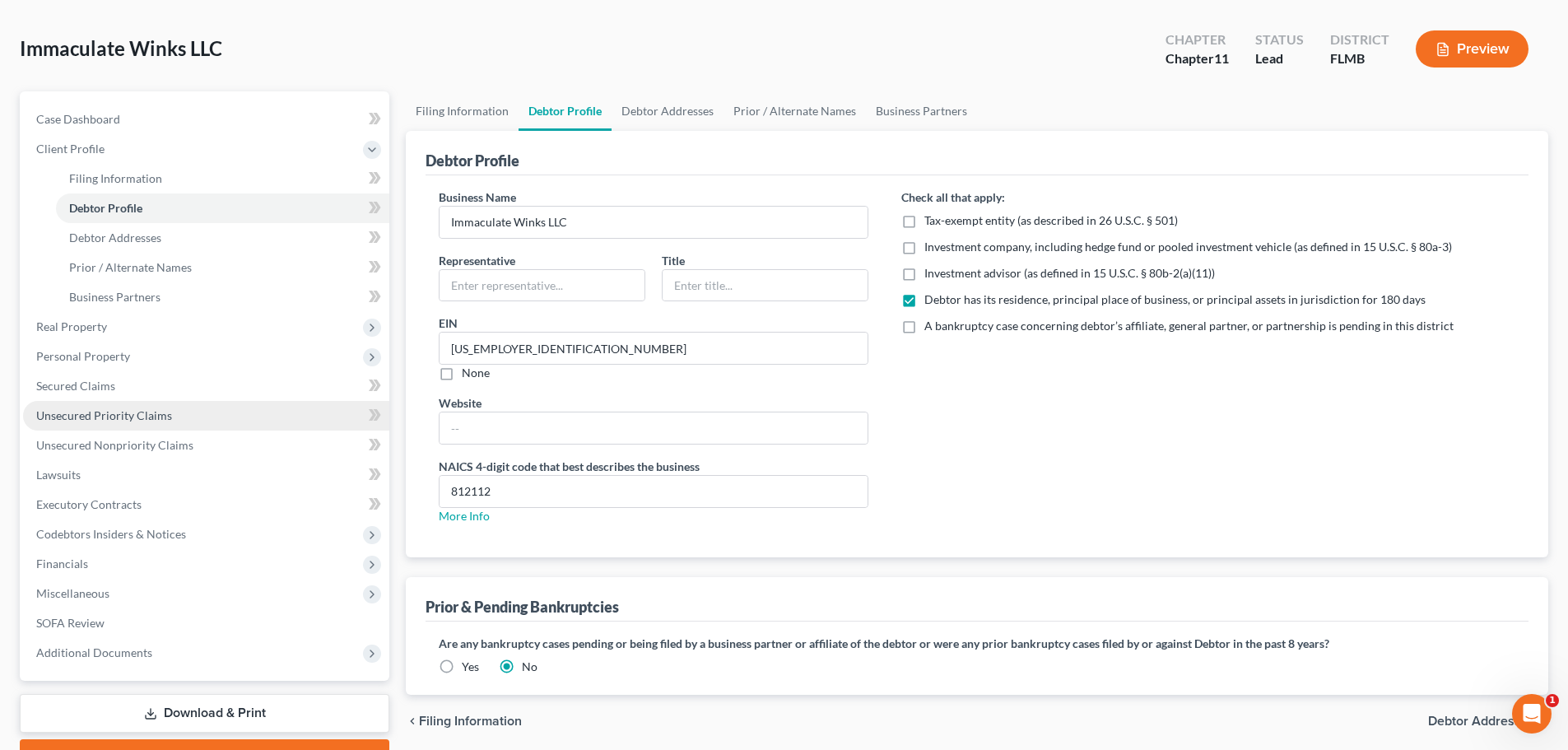
scroll to position [155, 0]
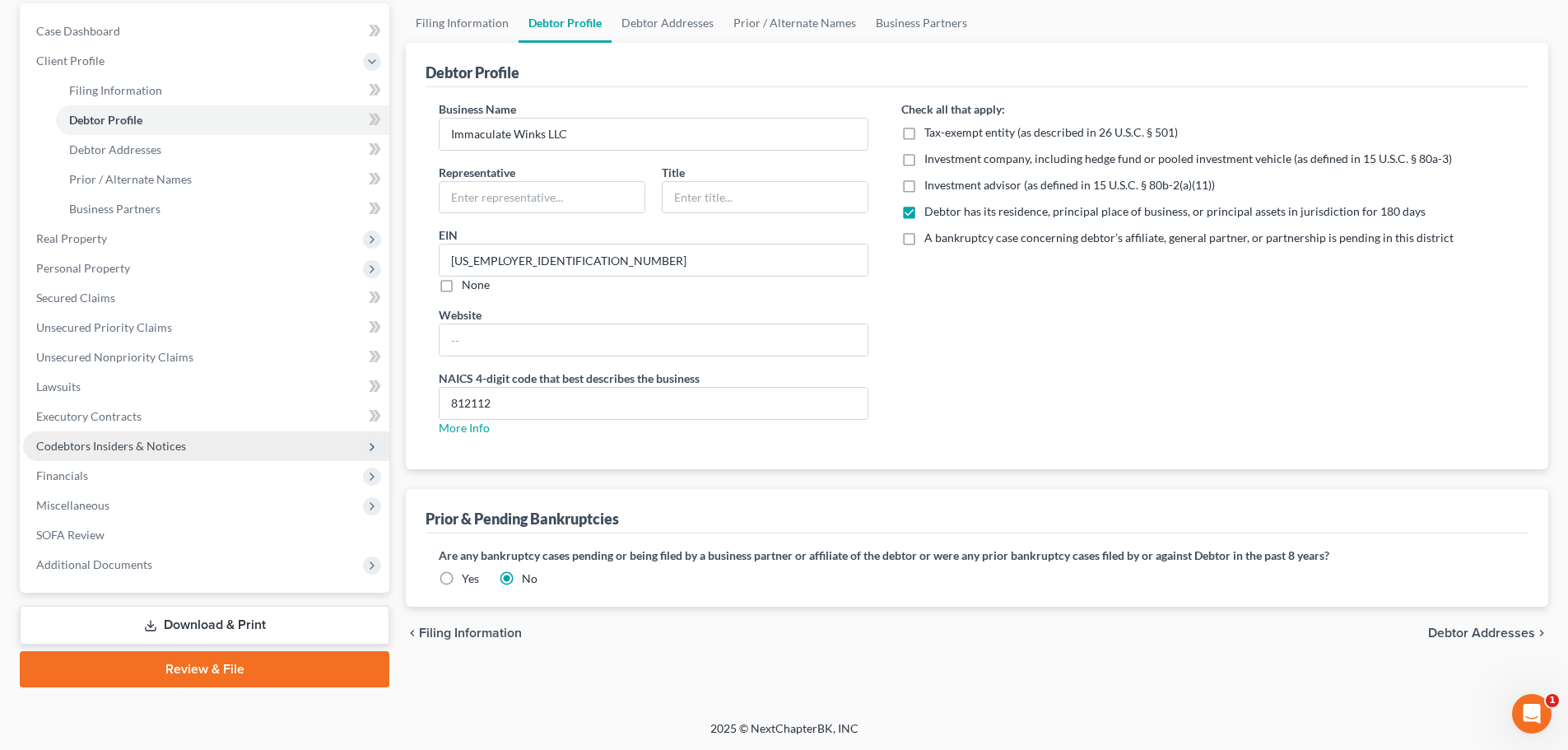
click at [145, 451] on span "Codebtors Insiders & Notices" at bounding box center [110, 445] width 150 height 14
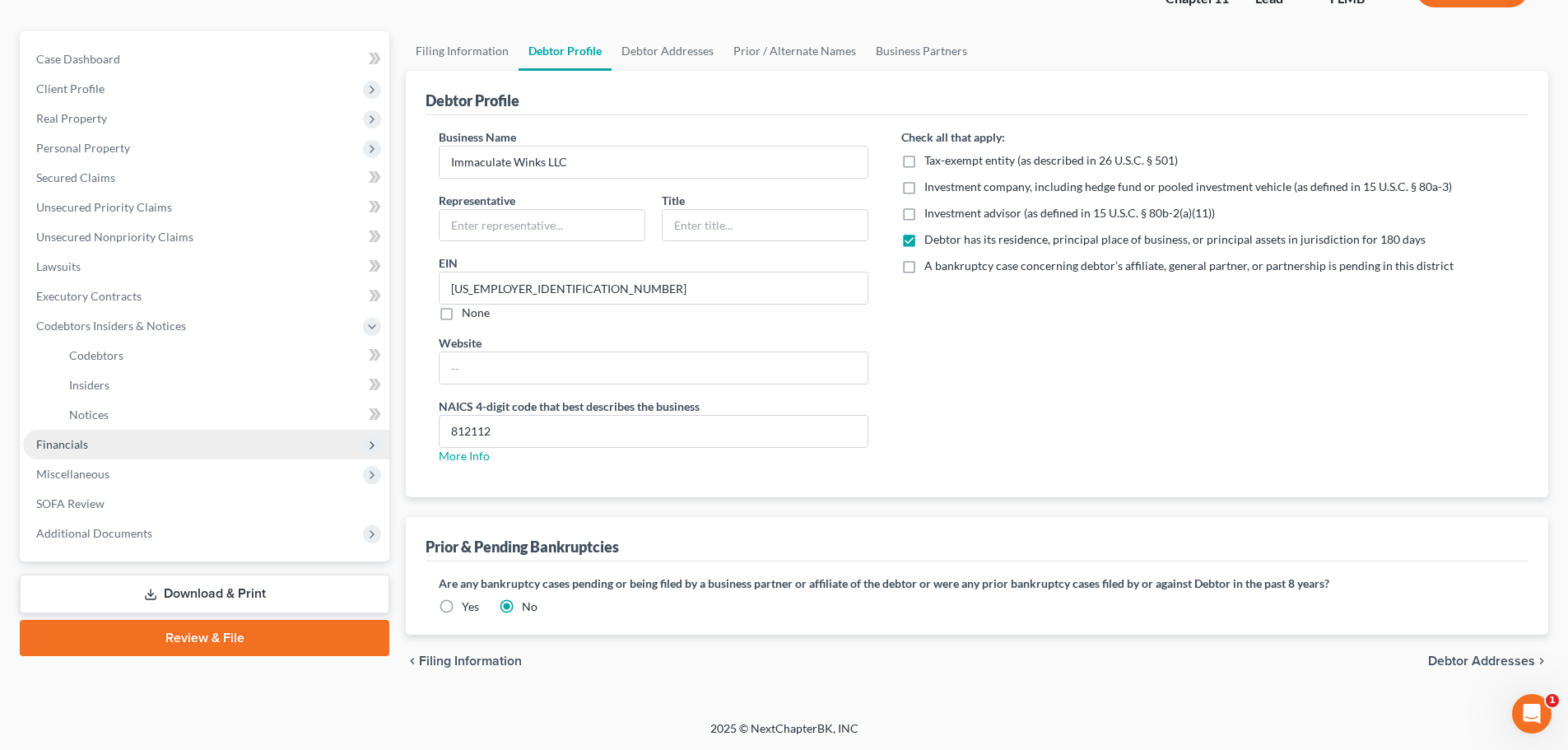
scroll to position [127, 0]
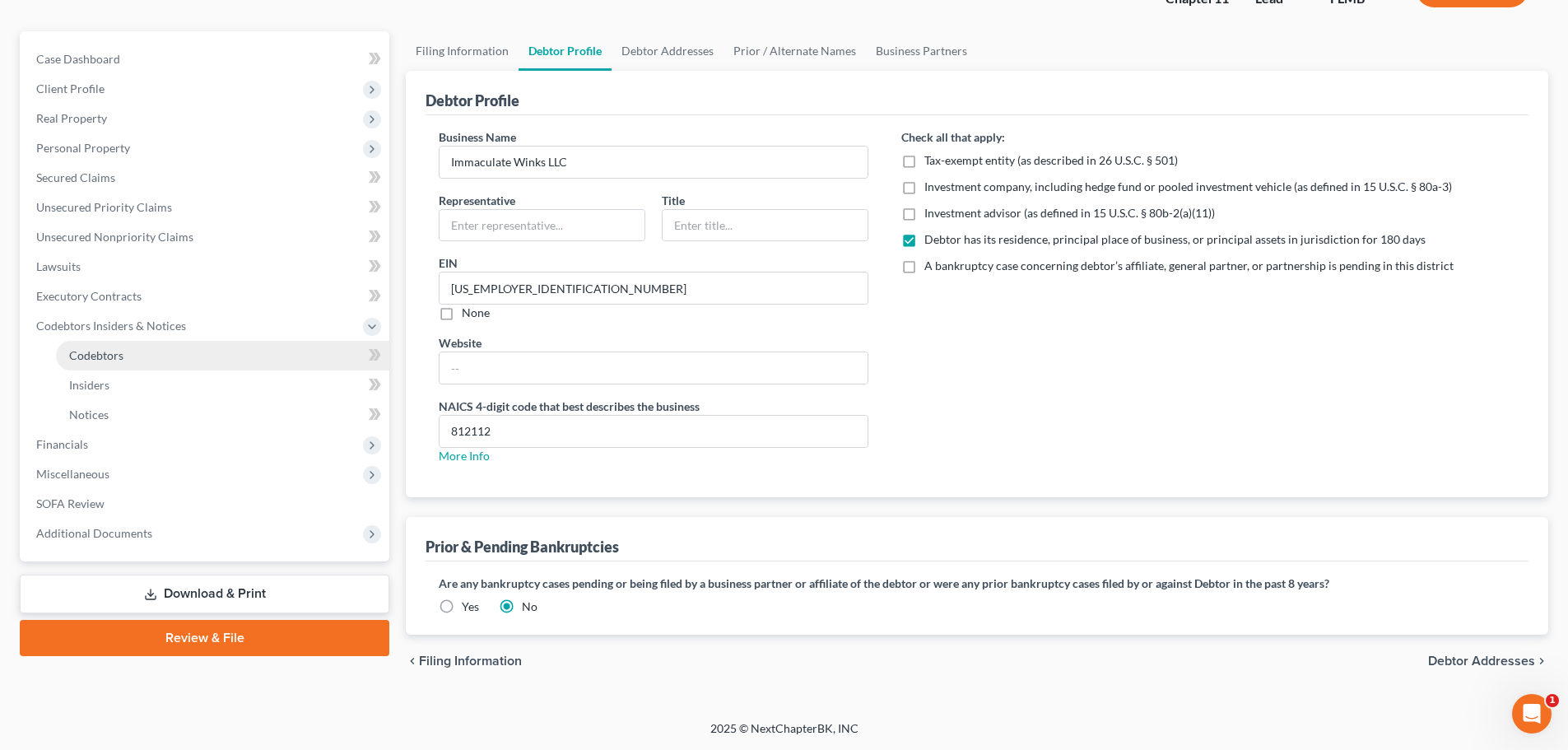
click at [149, 361] on link "Codebtors" at bounding box center [223, 355] width 334 height 29
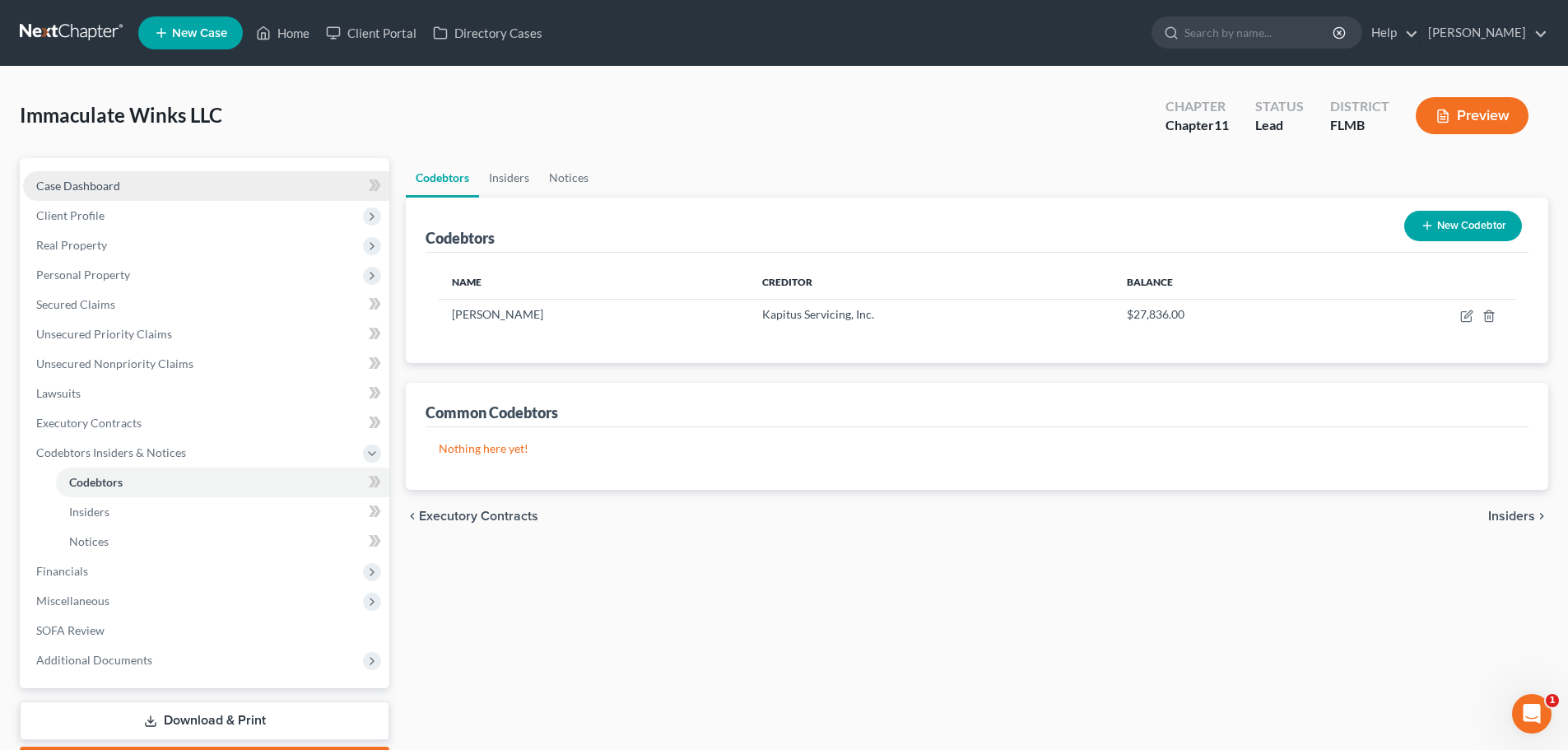
drag, startPoint x: 101, startPoint y: 176, endPoint x: 101, endPoint y: 185, distance: 9.0
click at [101, 176] on link "Case Dashboard" at bounding box center [207, 186] width 366 height 29
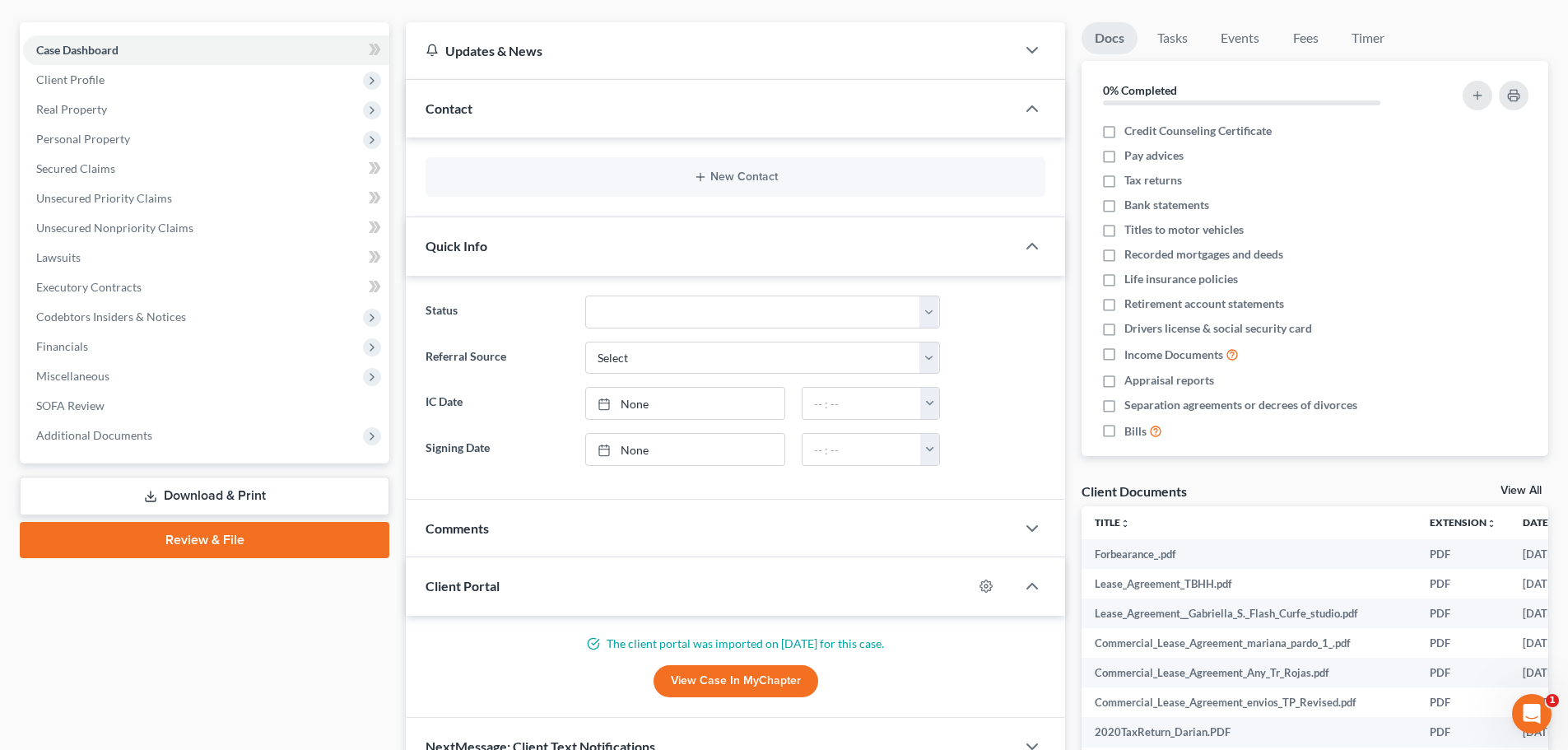
scroll to position [311, 0]
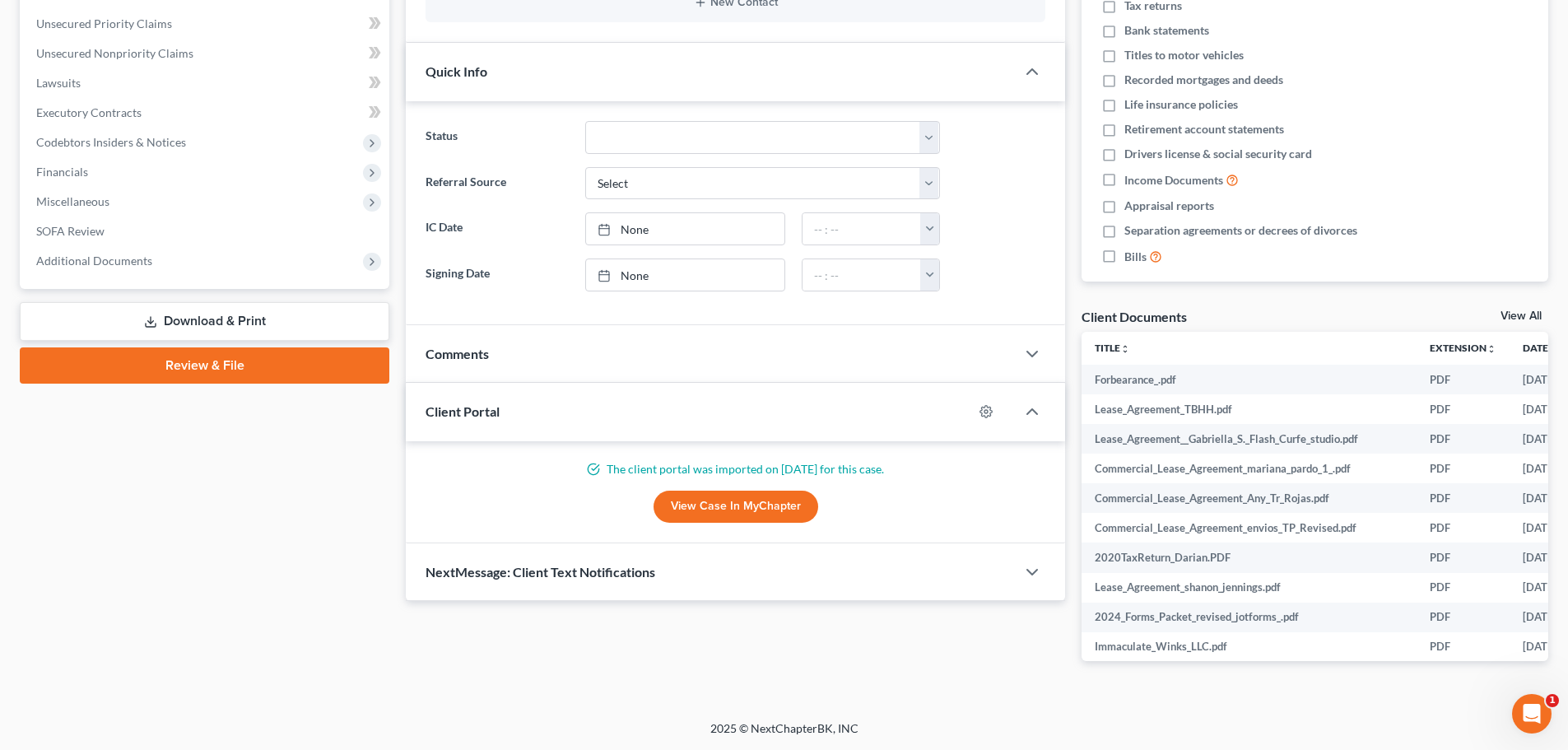
click at [528, 403] on div "Client Portal" at bounding box center [689, 412] width 567 height 57
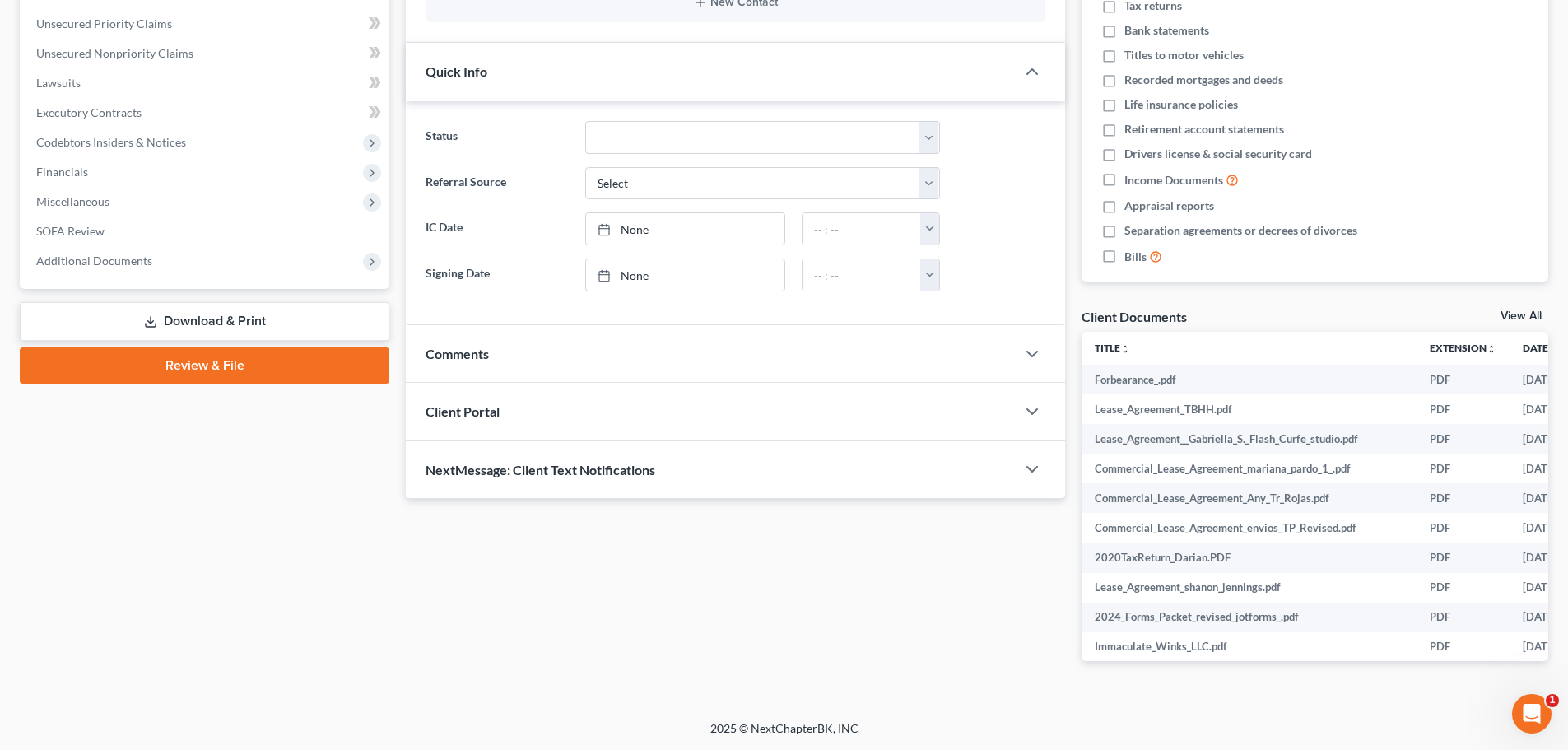
click at [659, 434] on div "Client Portal" at bounding box center [710, 412] width 610 height 57
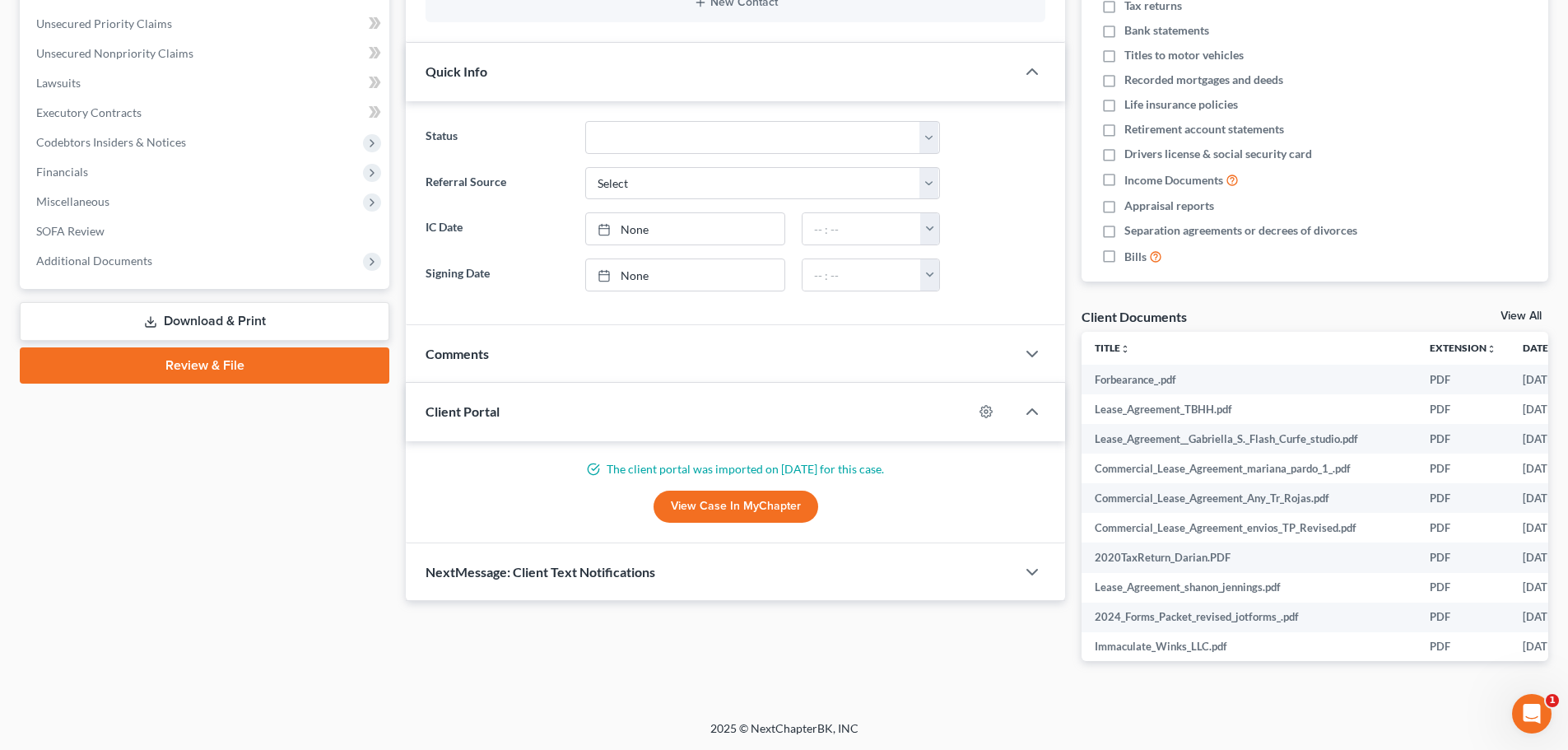
click at [739, 513] on link "View Case in MyChapter" at bounding box center [735, 506] width 165 height 33
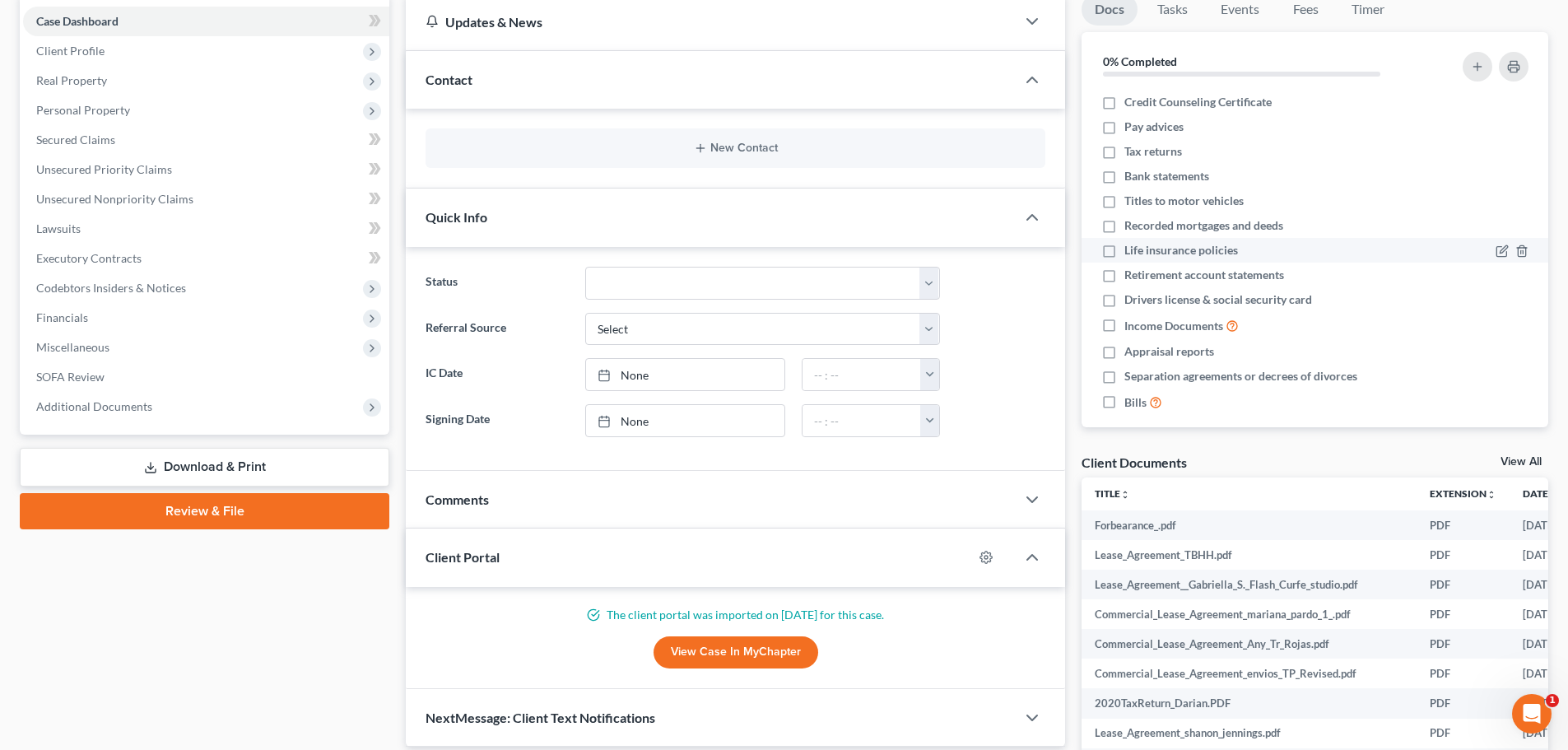
scroll to position [0, 0]
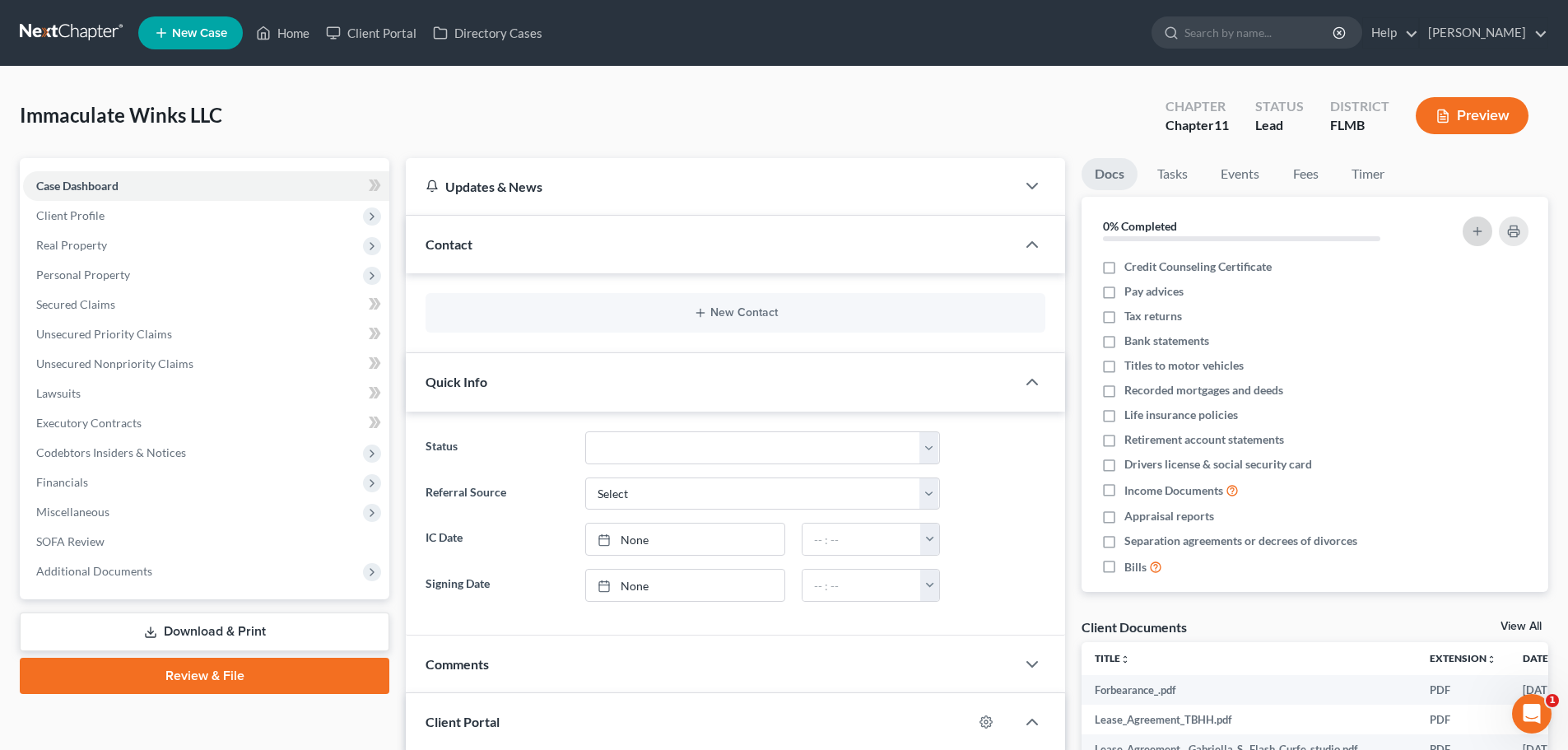
click at [1482, 227] on icon "button" at bounding box center [1478, 232] width 13 height 13
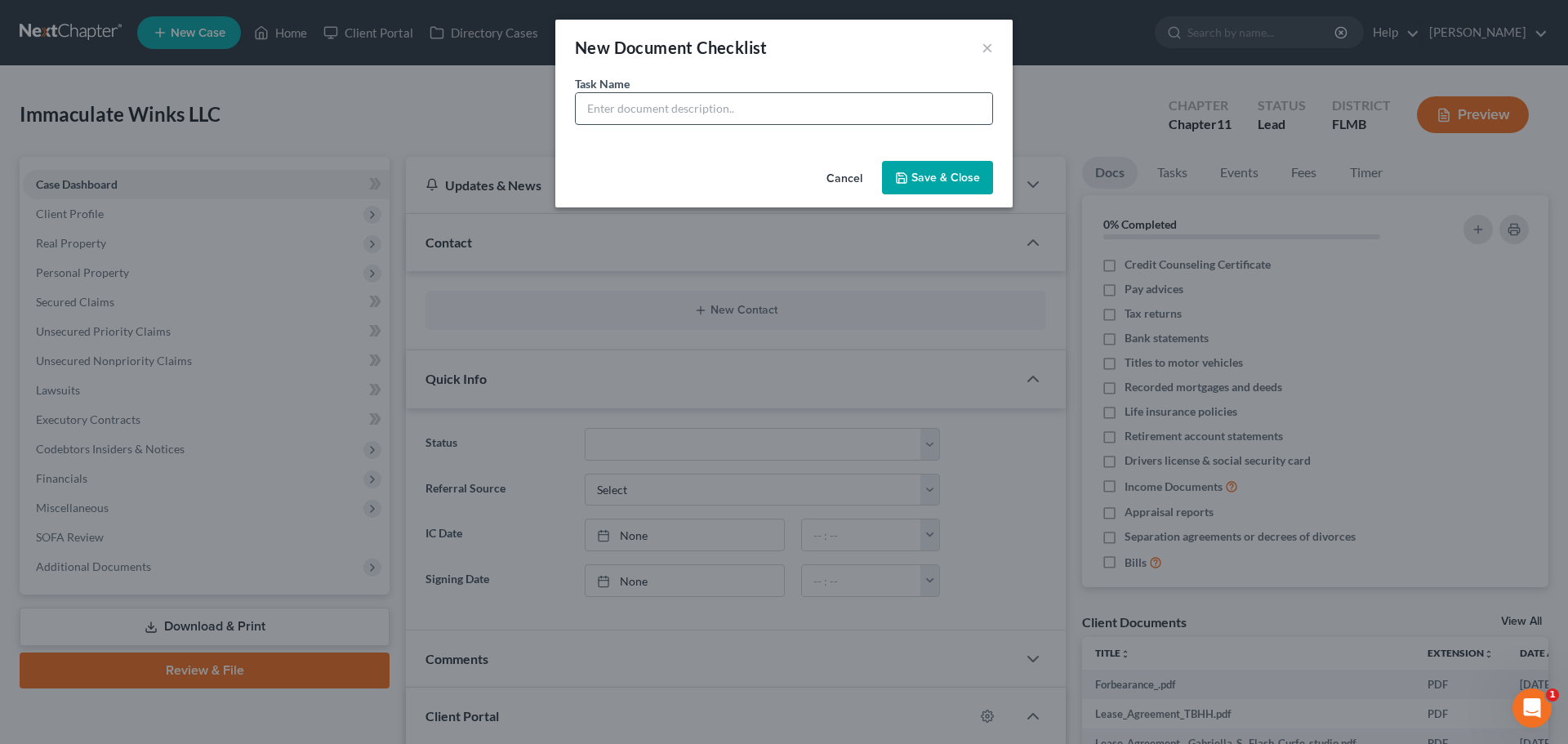
drag, startPoint x: 718, startPoint y: 104, endPoint x: 737, endPoint y: 115, distance: 22.0
click at [718, 104] on input "text" at bounding box center [784, 108] width 417 height 31
type input "Tax Returns for [DATE] through [DATE]"
click at [945, 172] on button "Save & Close" at bounding box center [938, 178] width 111 height 34
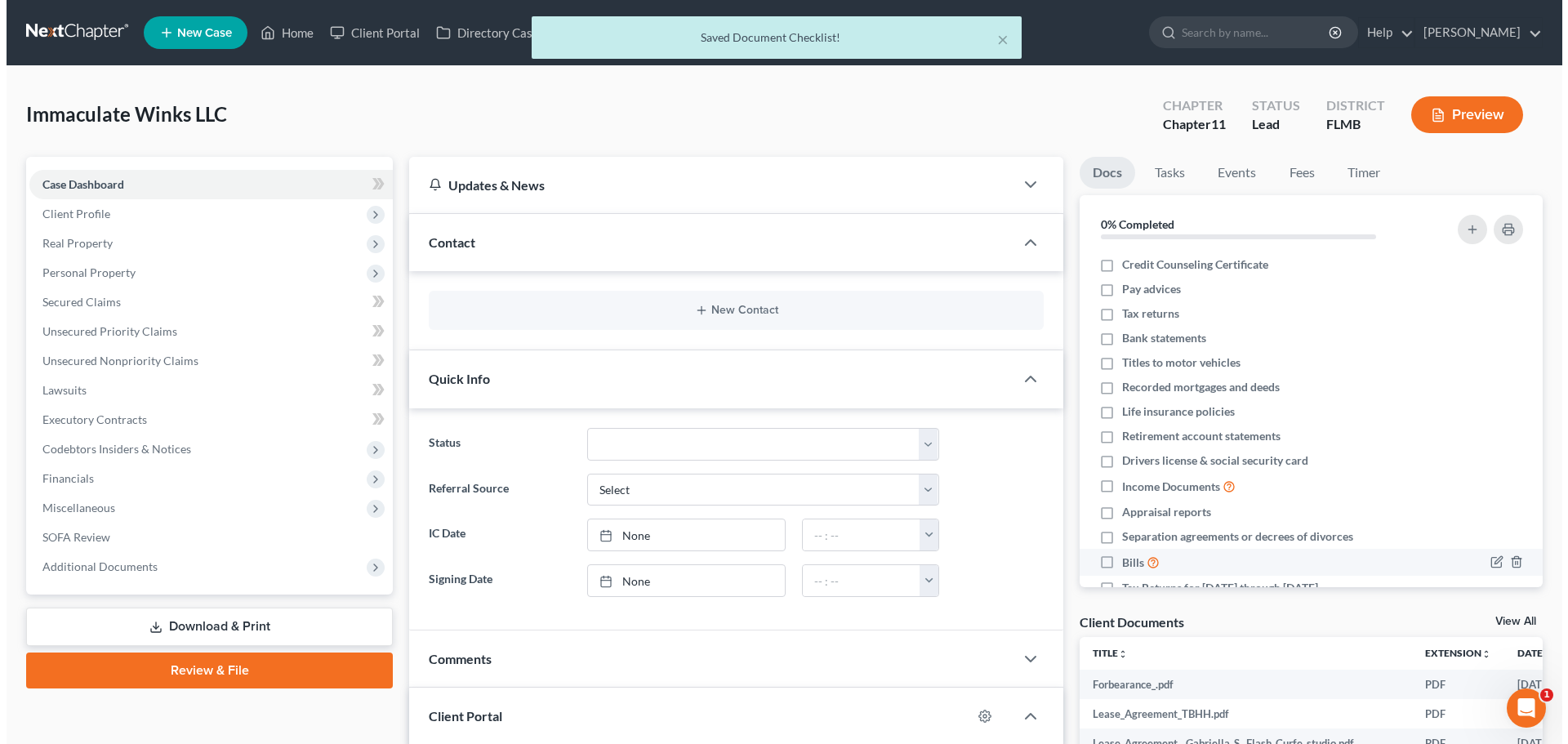
scroll to position [39, 0]
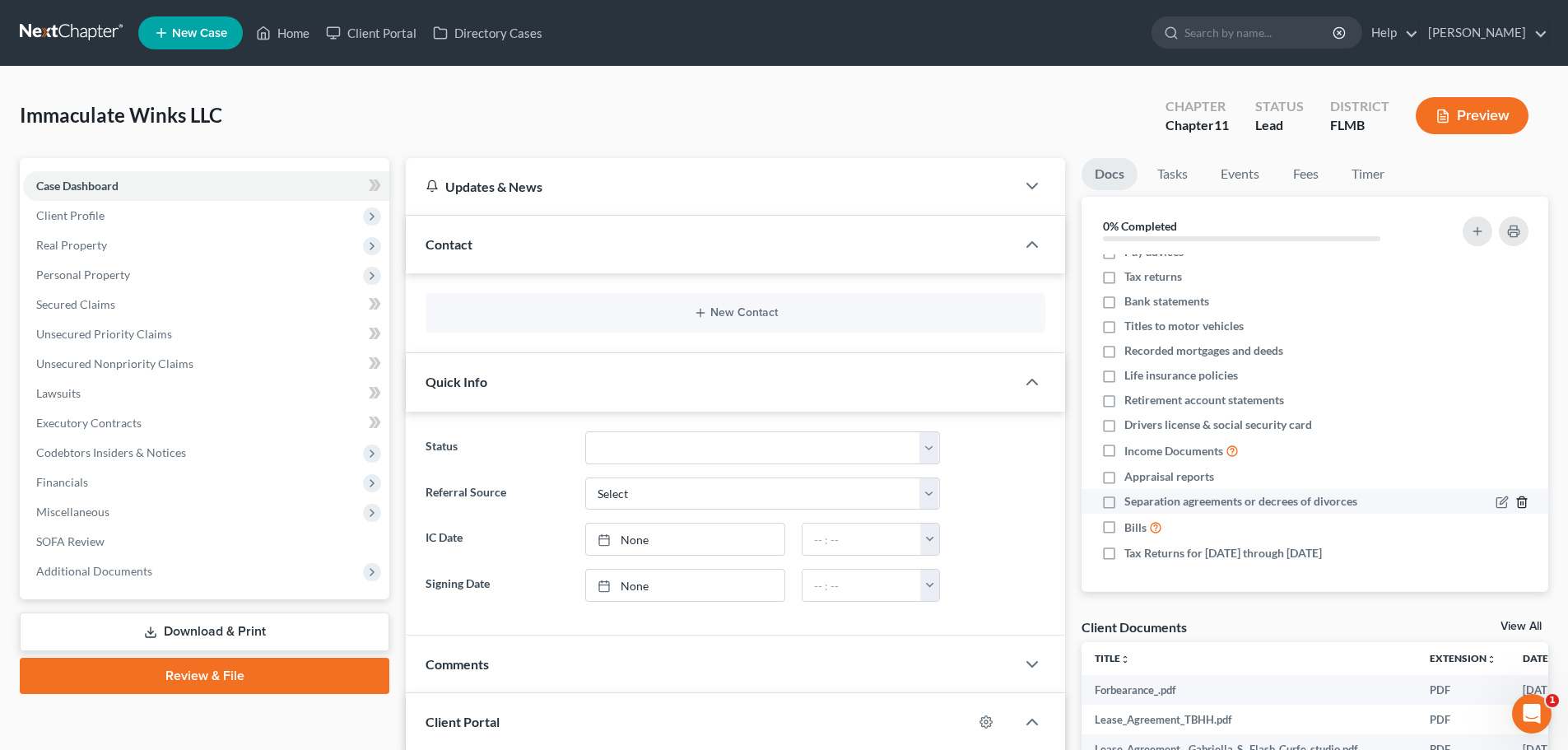
click at [1516, 502] on div at bounding box center [1481, 501] width 111 height 17
click at [1515, 501] on icon "button" at bounding box center [1522, 502] width 13 height 13
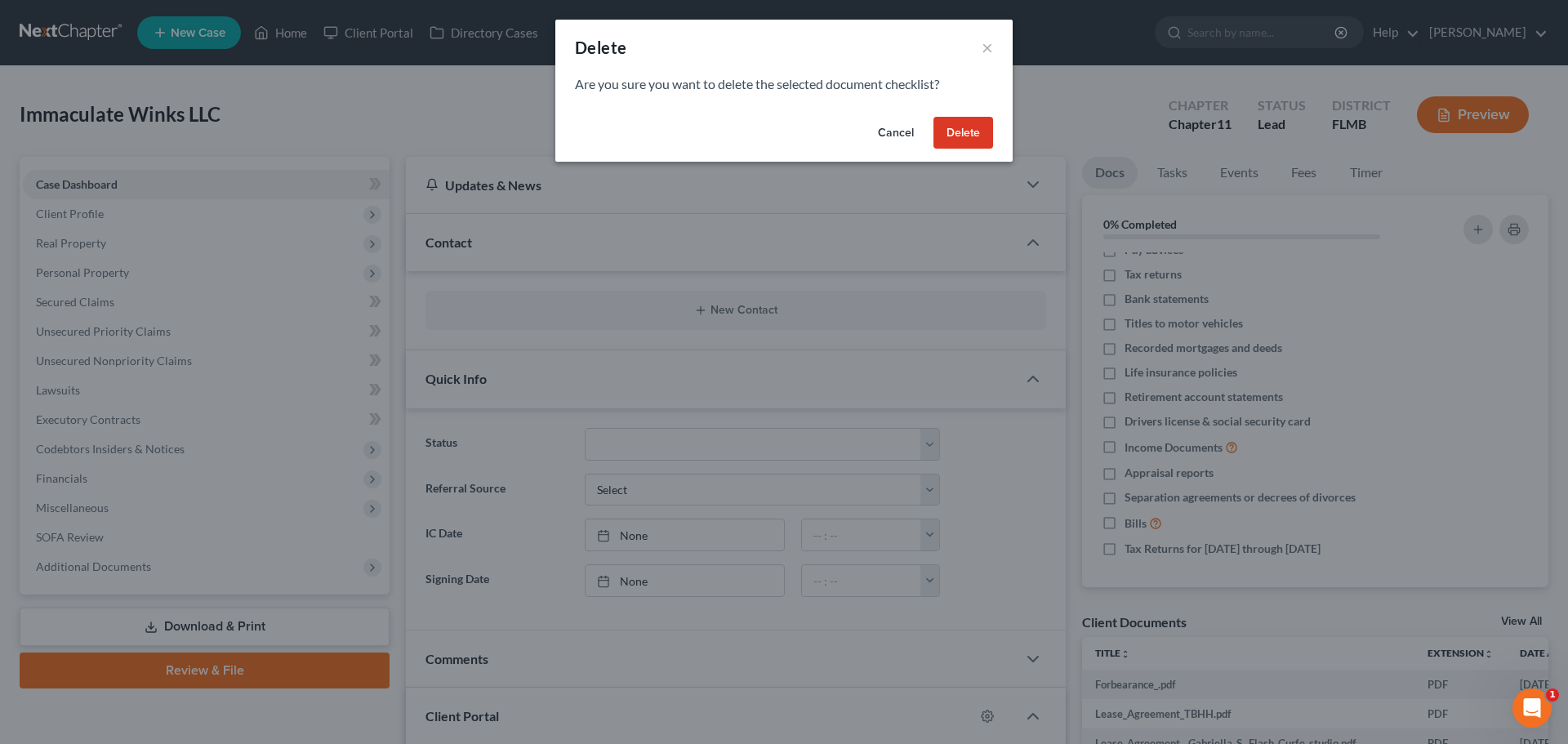
click at [956, 125] on button "Delete" at bounding box center [964, 133] width 60 height 32
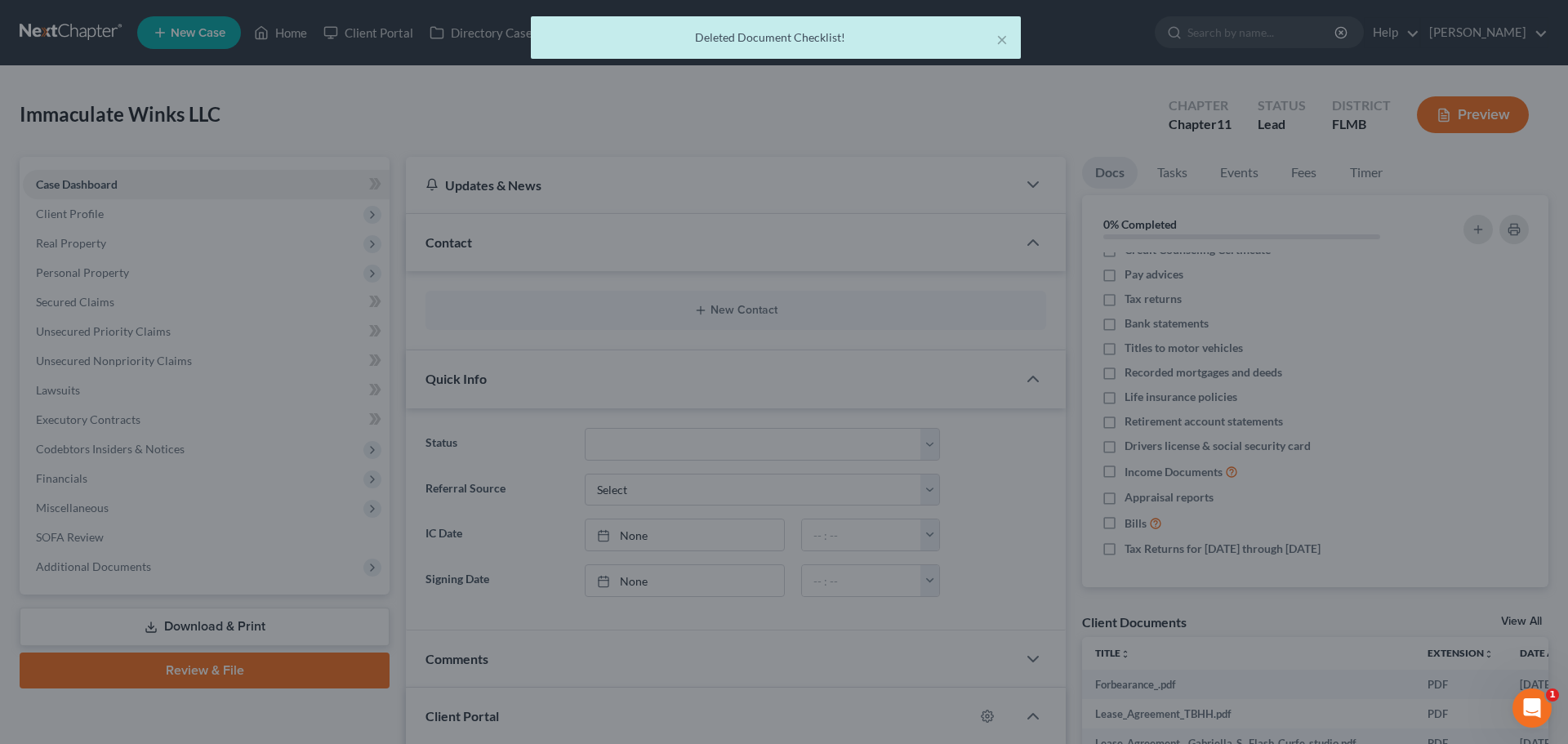
scroll to position [15, 0]
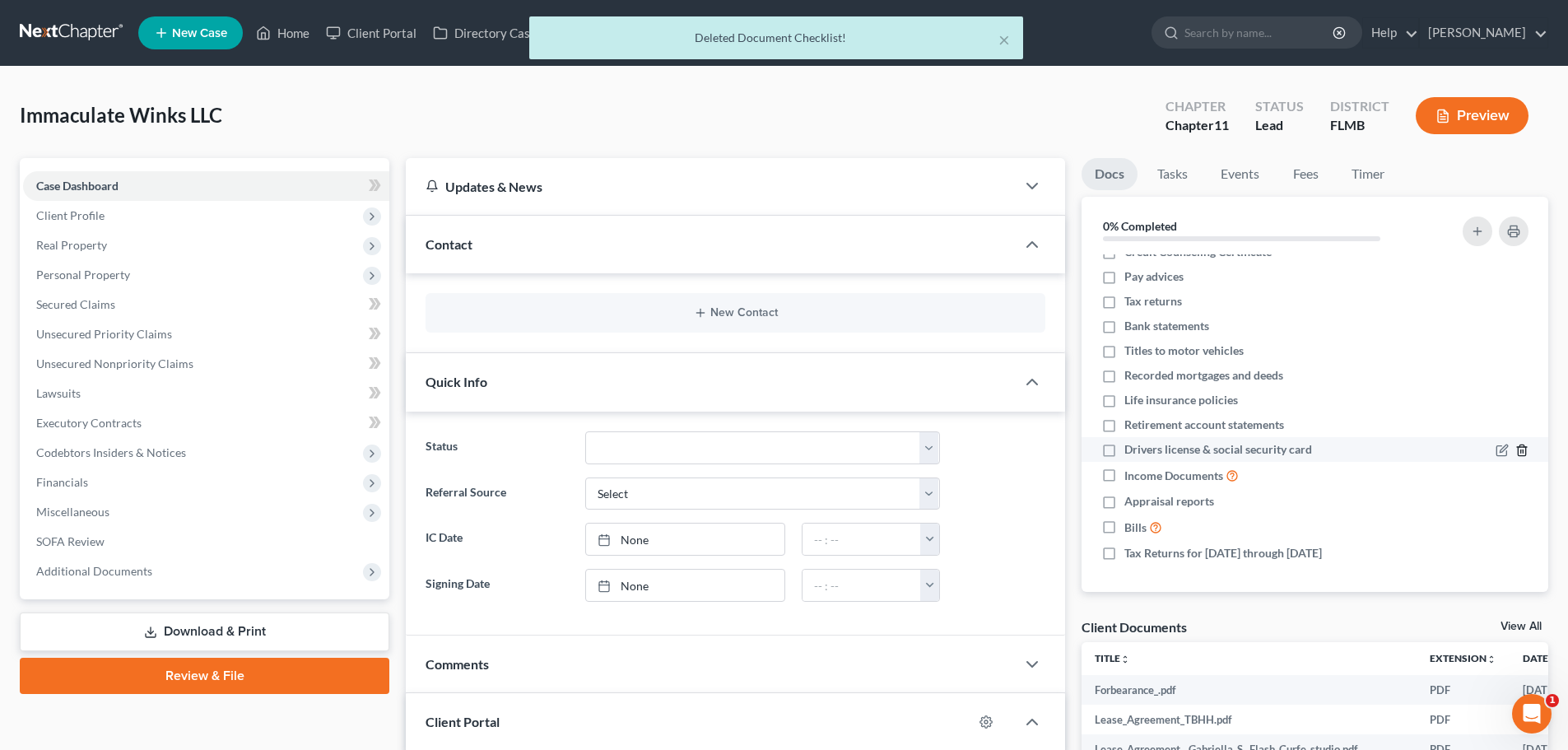
click at [1515, 449] on icon "button" at bounding box center [1522, 450] width 13 height 13
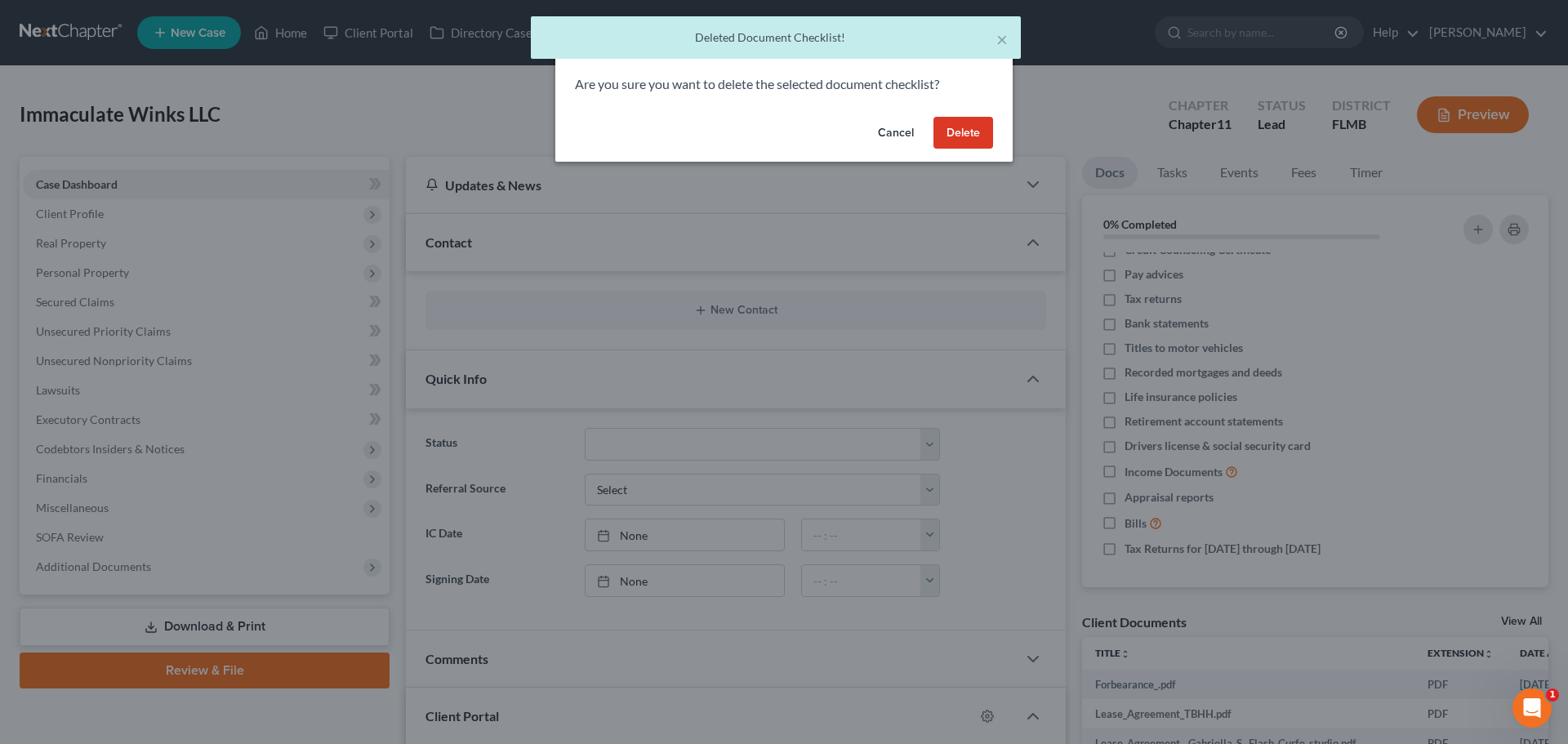
click at [979, 132] on button "Delete" at bounding box center [964, 133] width 60 height 32
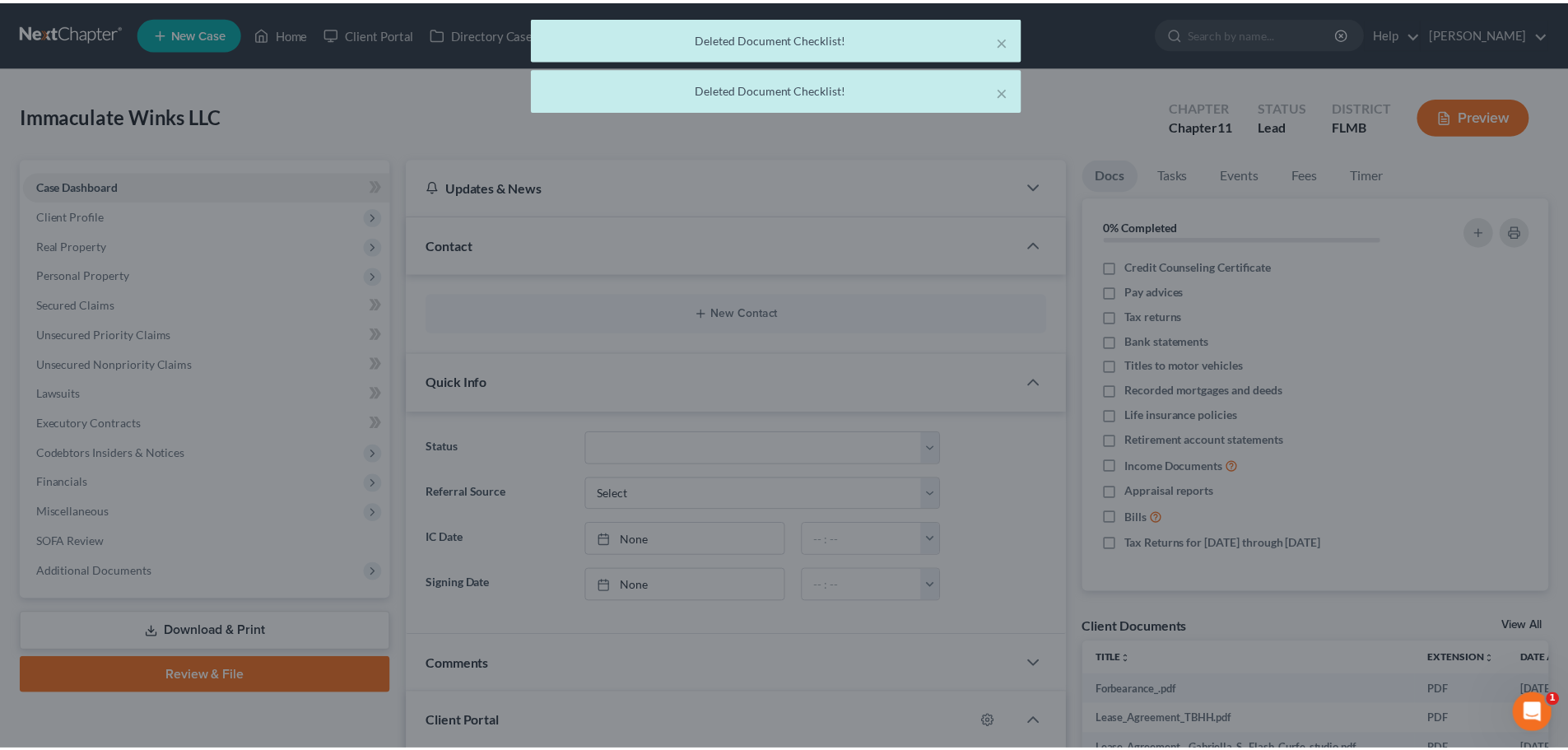
scroll to position [0, 0]
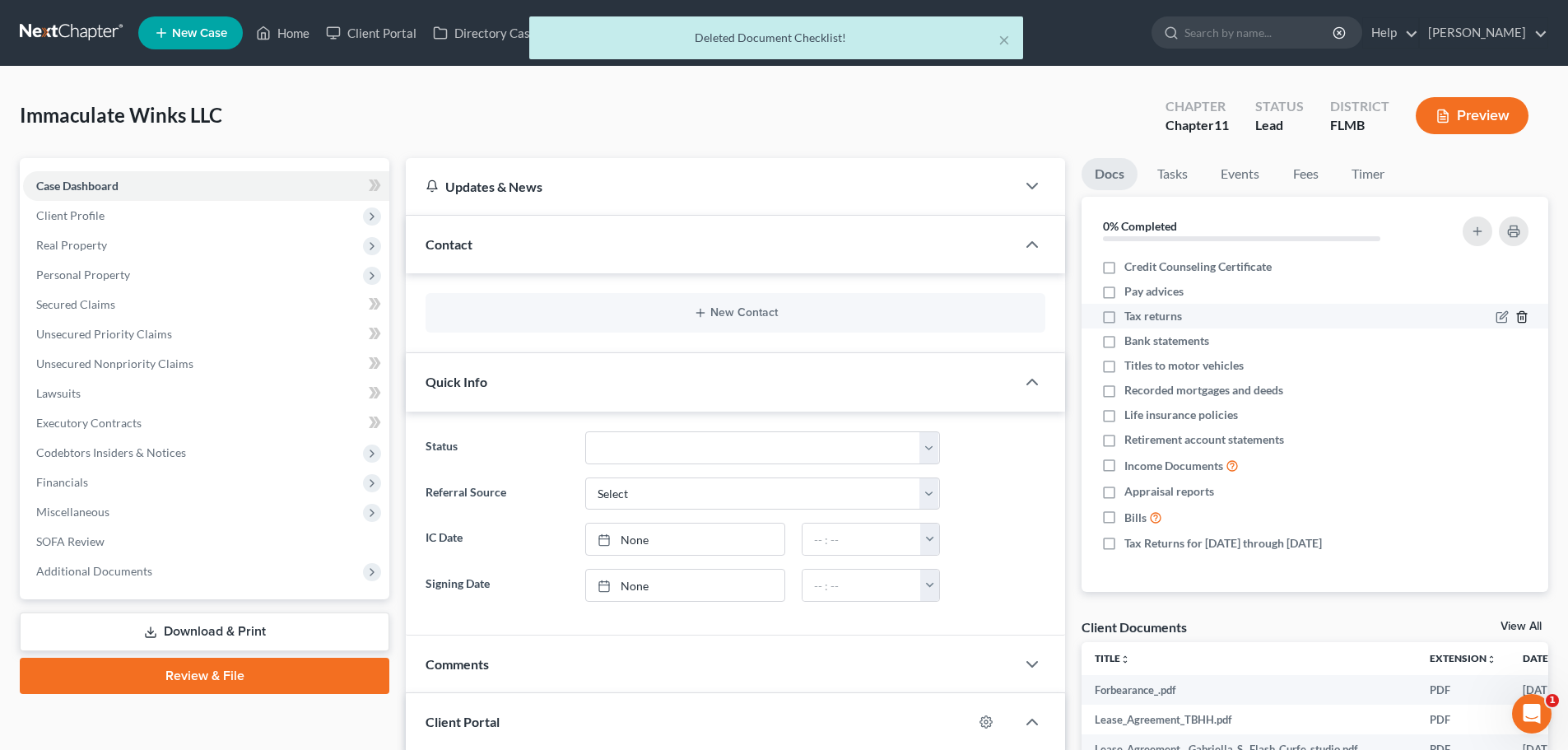
click at [1521, 313] on icon "button" at bounding box center [1522, 317] width 13 height 13
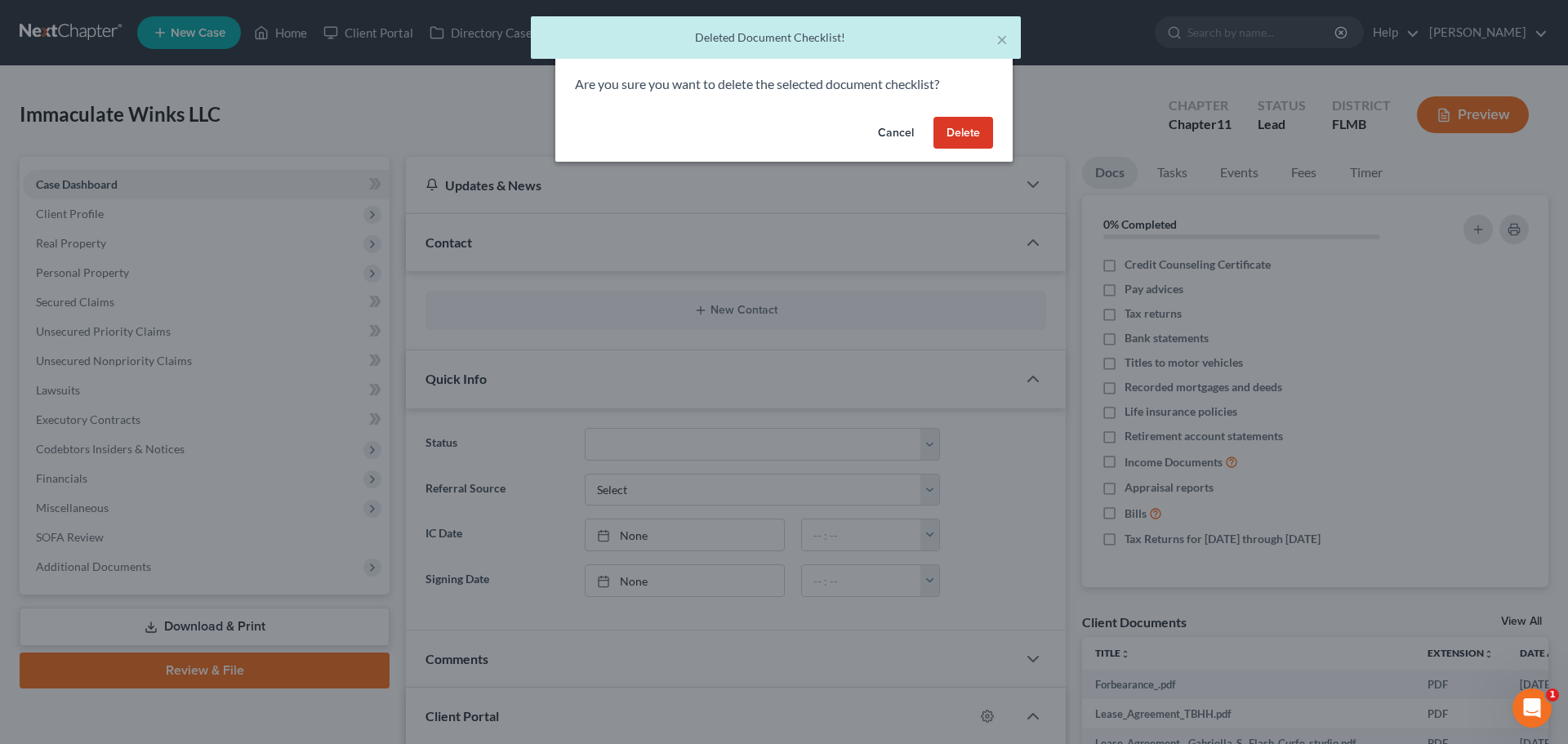
click at [952, 127] on button "Delete" at bounding box center [964, 133] width 60 height 32
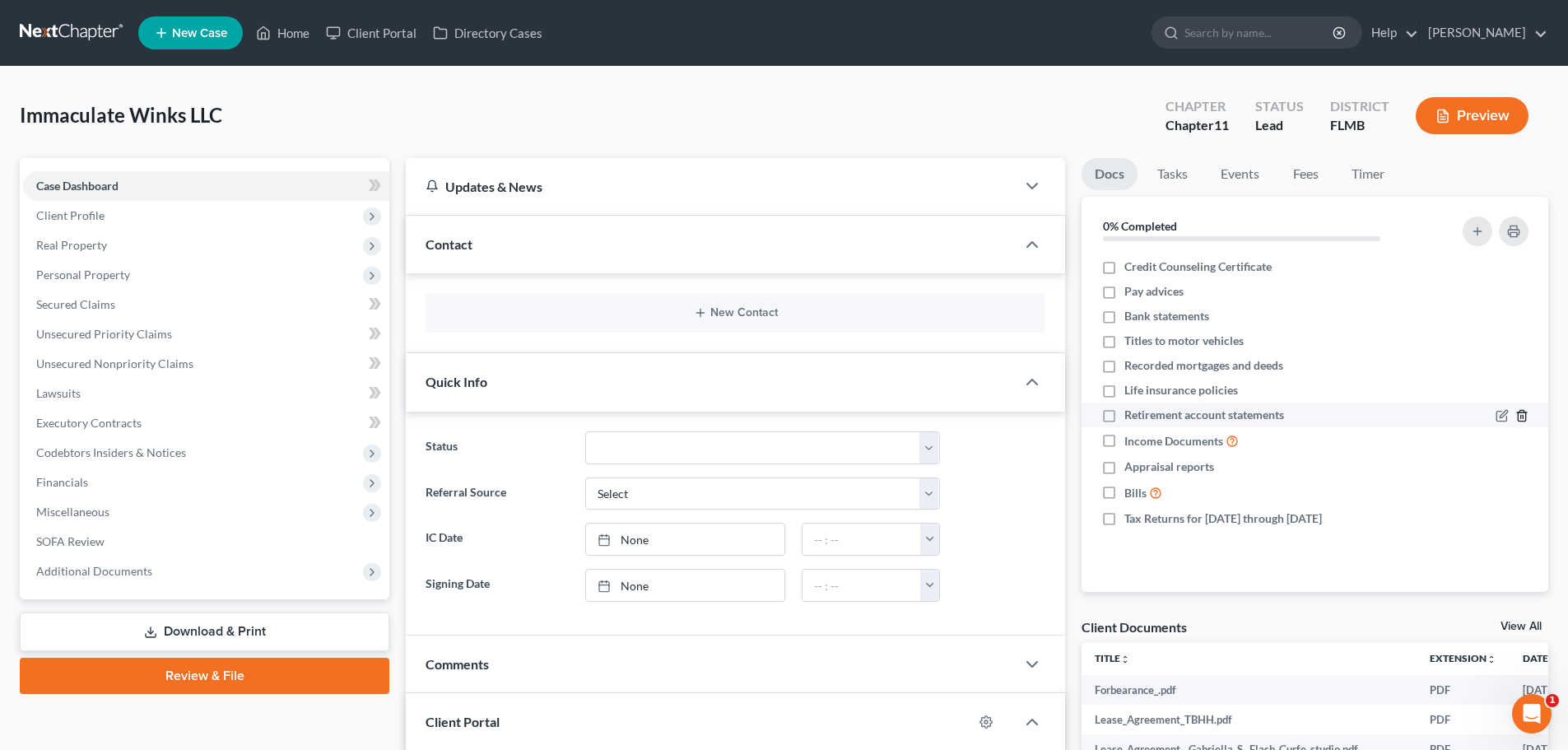
click at [1519, 414] on icon "button" at bounding box center [1522, 416] width 13 height 13
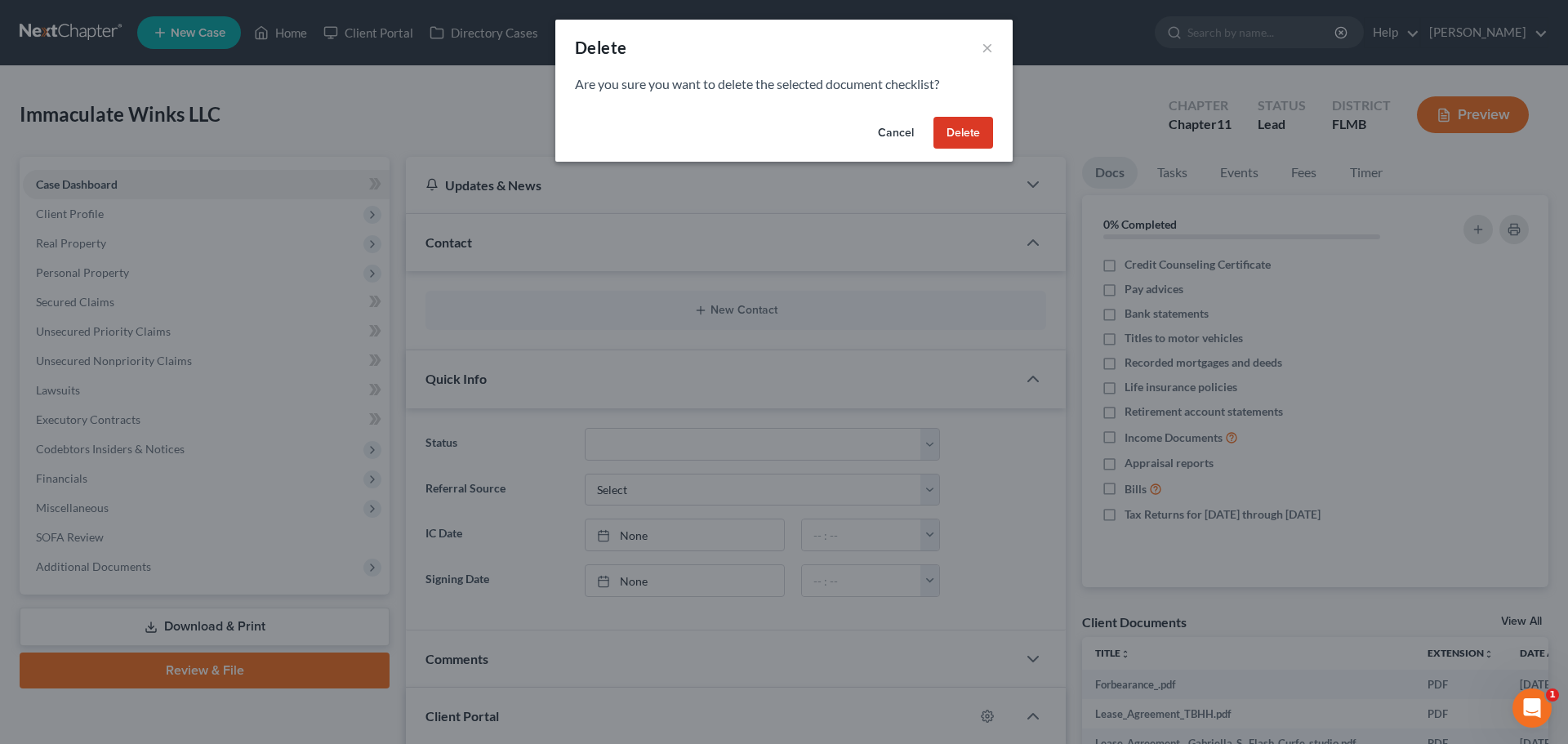
click at [956, 135] on button "Delete" at bounding box center [964, 133] width 60 height 32
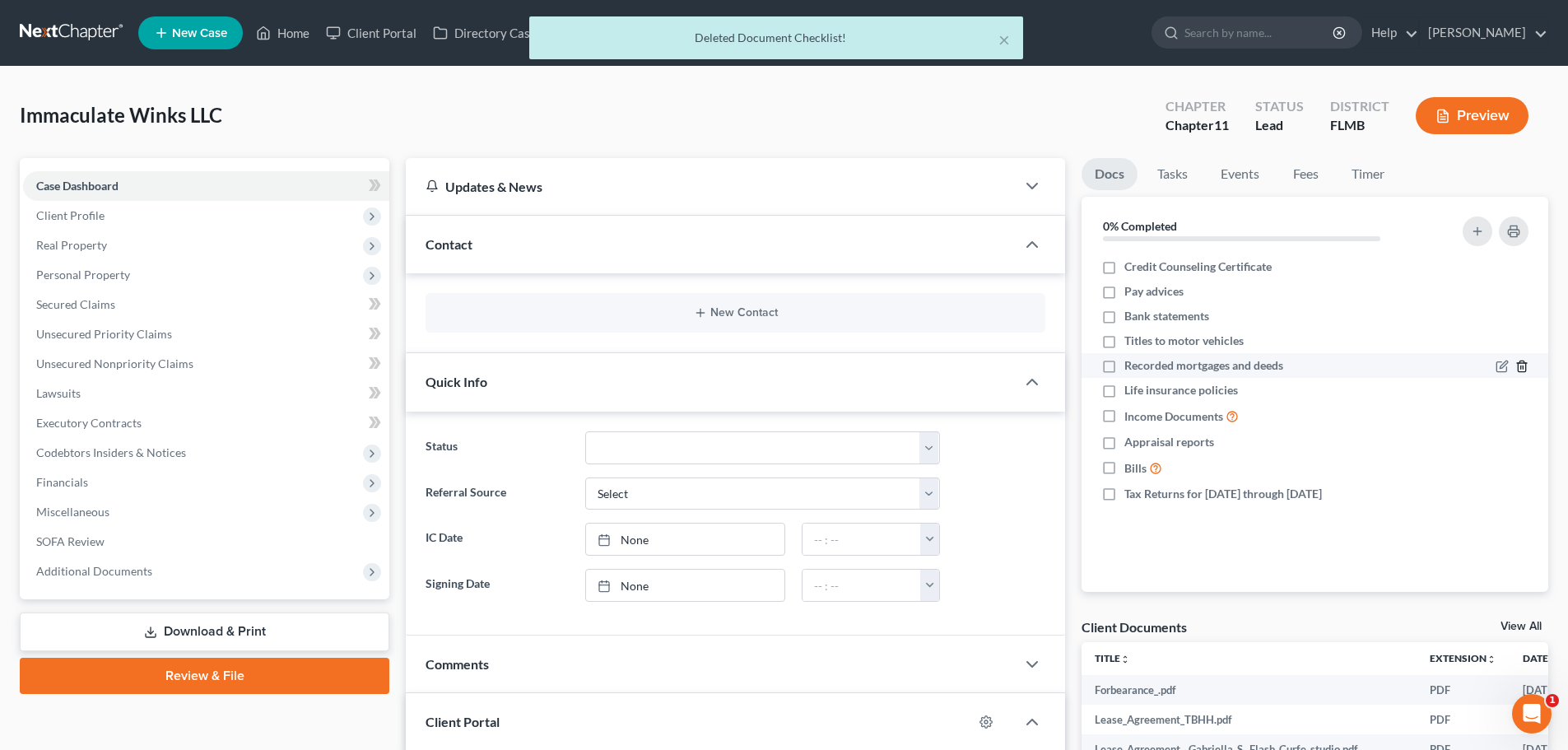
click at [1525, 367] on icon "button" at bounding box center [1521, 367] width 8 height 11
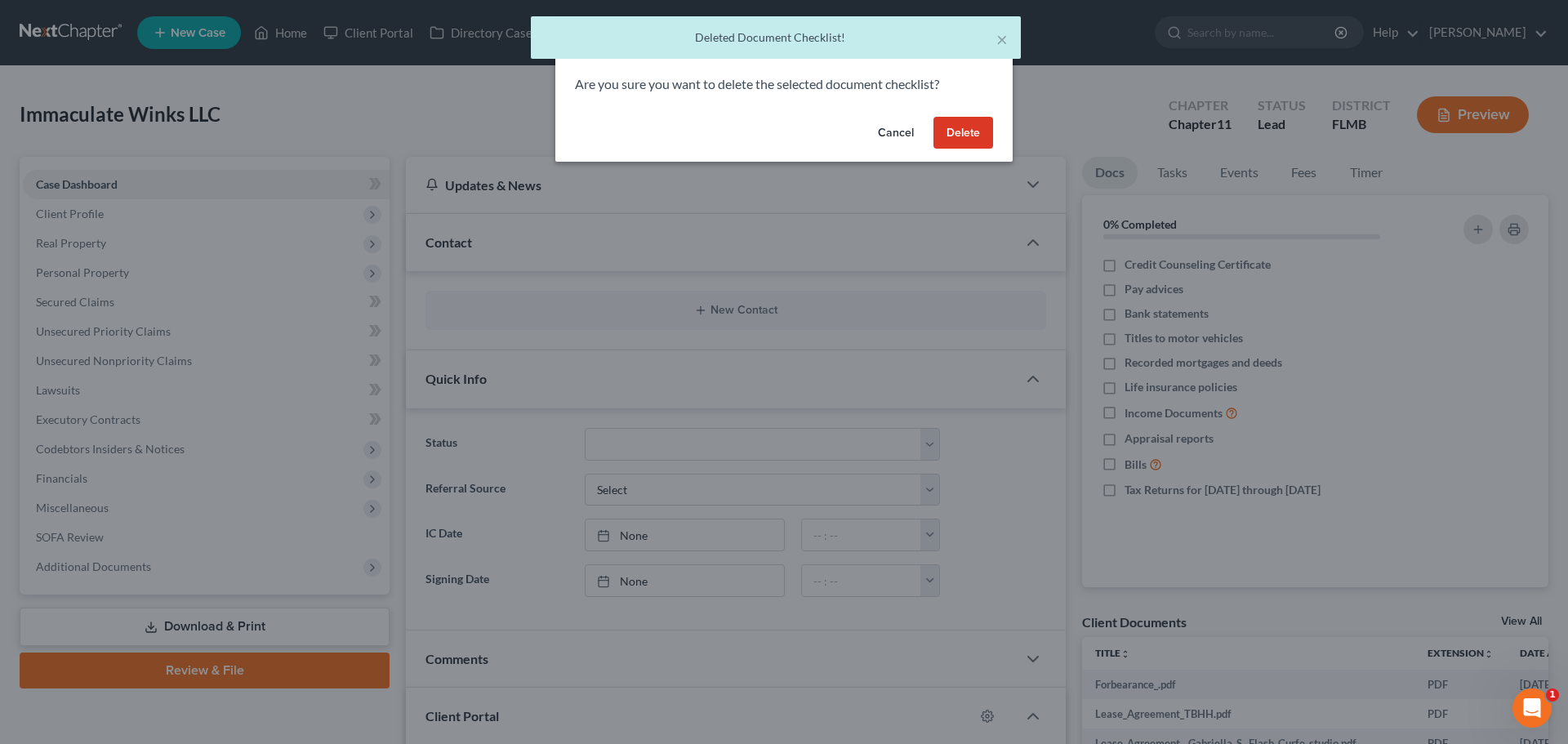
click at [974, 133] on button "Delete" at bounding box center [964, 133] width 60 height 32
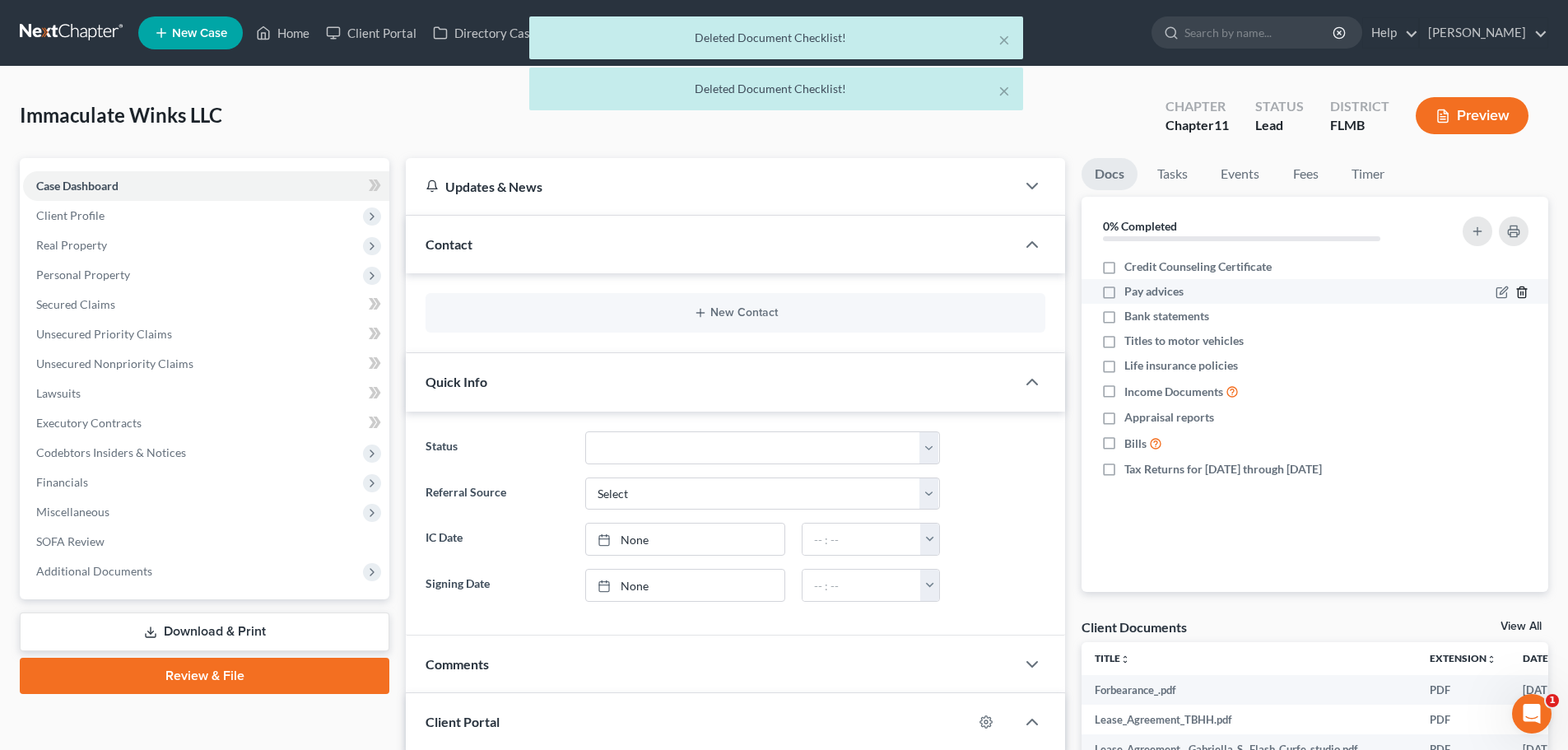
click at [1525, 291] on icon "button" at bounding box center [1521, 292] width 8 height 11
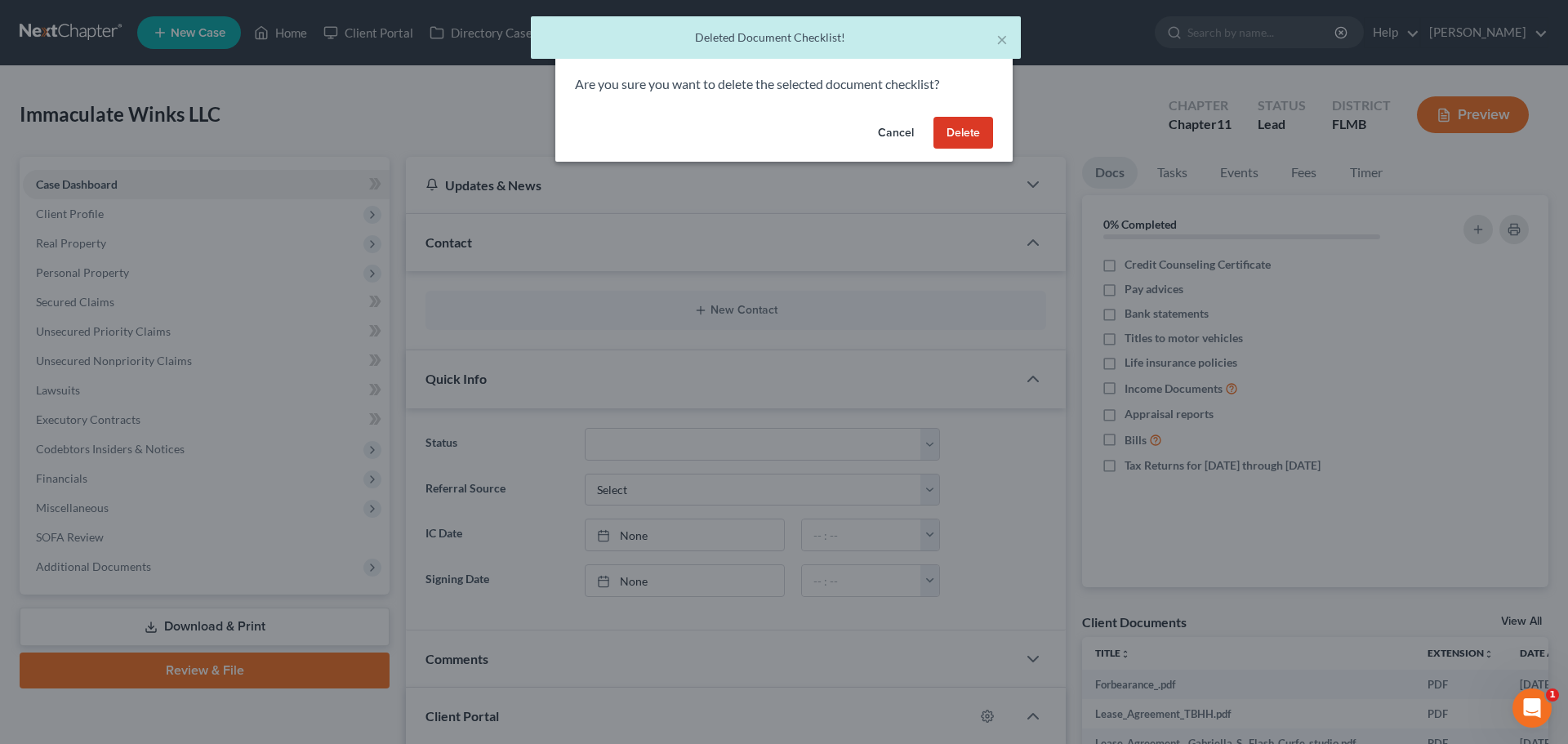
click at [966, 135] on button "Delete" at bounding box center [964, 133] width 60 height 32
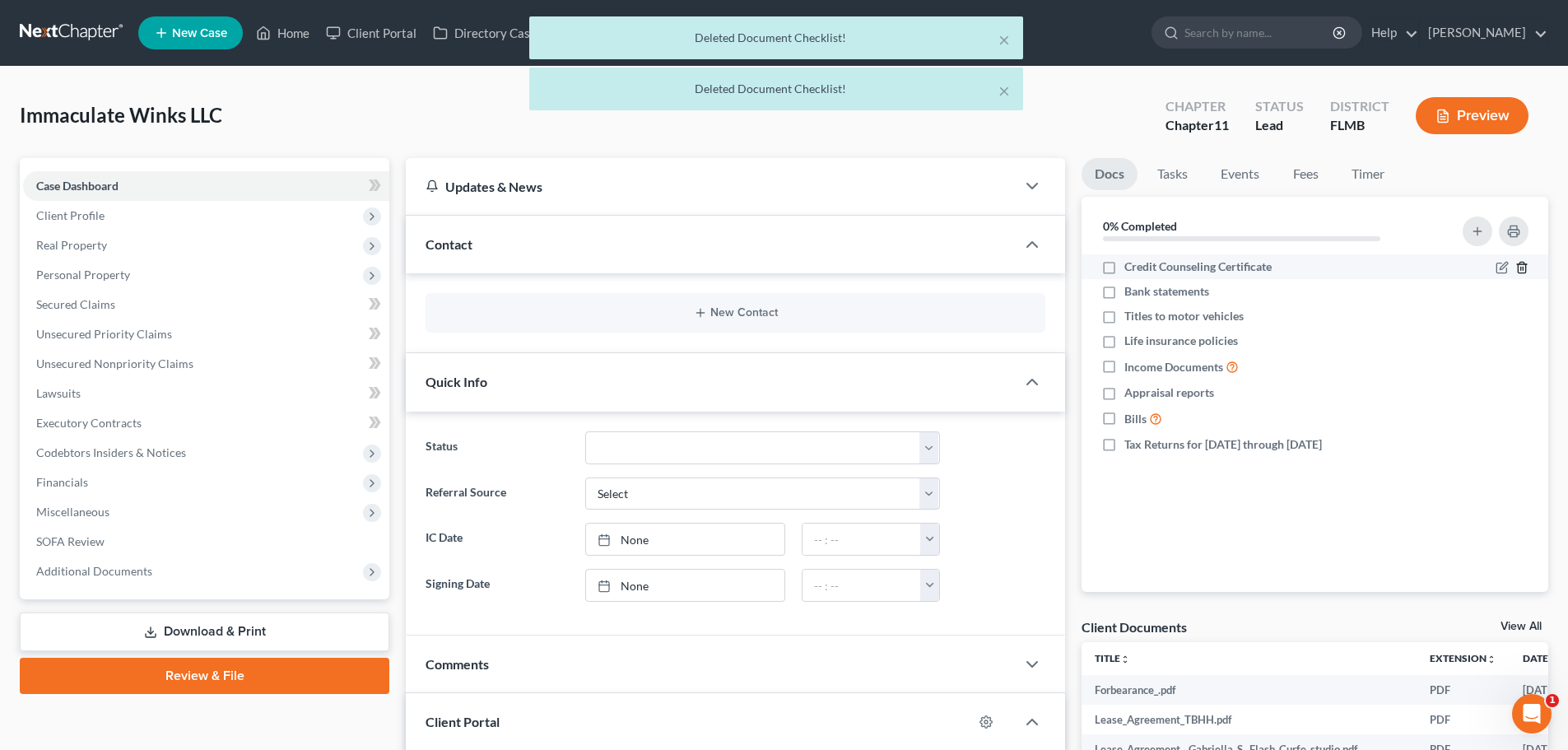
click at [1520, 265] on polyline "button" at bounding box center [1522, 265] width 10 height 0
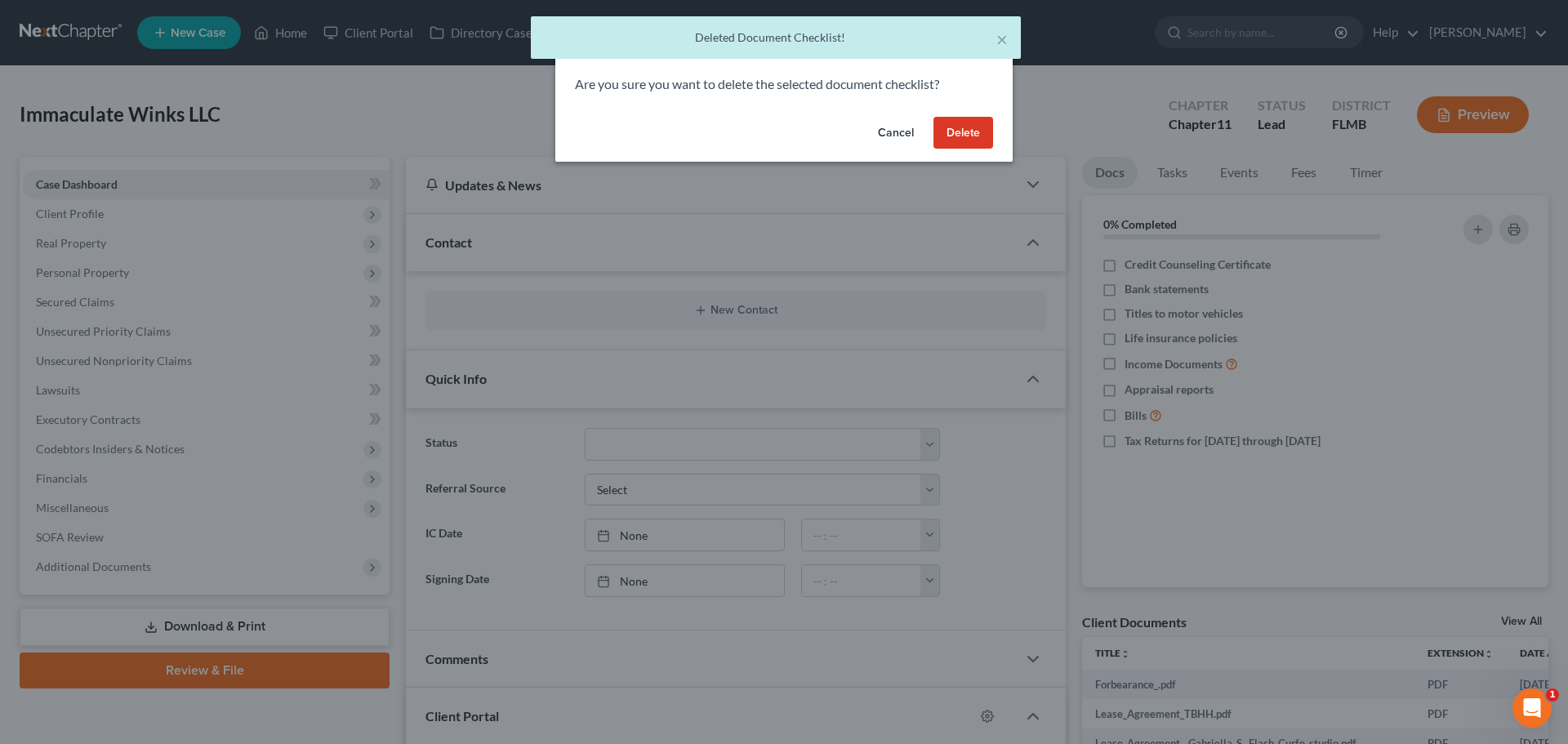
drag, startPoint x: 960, startPoint y: 125, endPoint x: 940, endPoint y: 137, distance: 23.3
click at [960, 125] on button "Delete" at bounding box center [964, 133] width 60 height 32
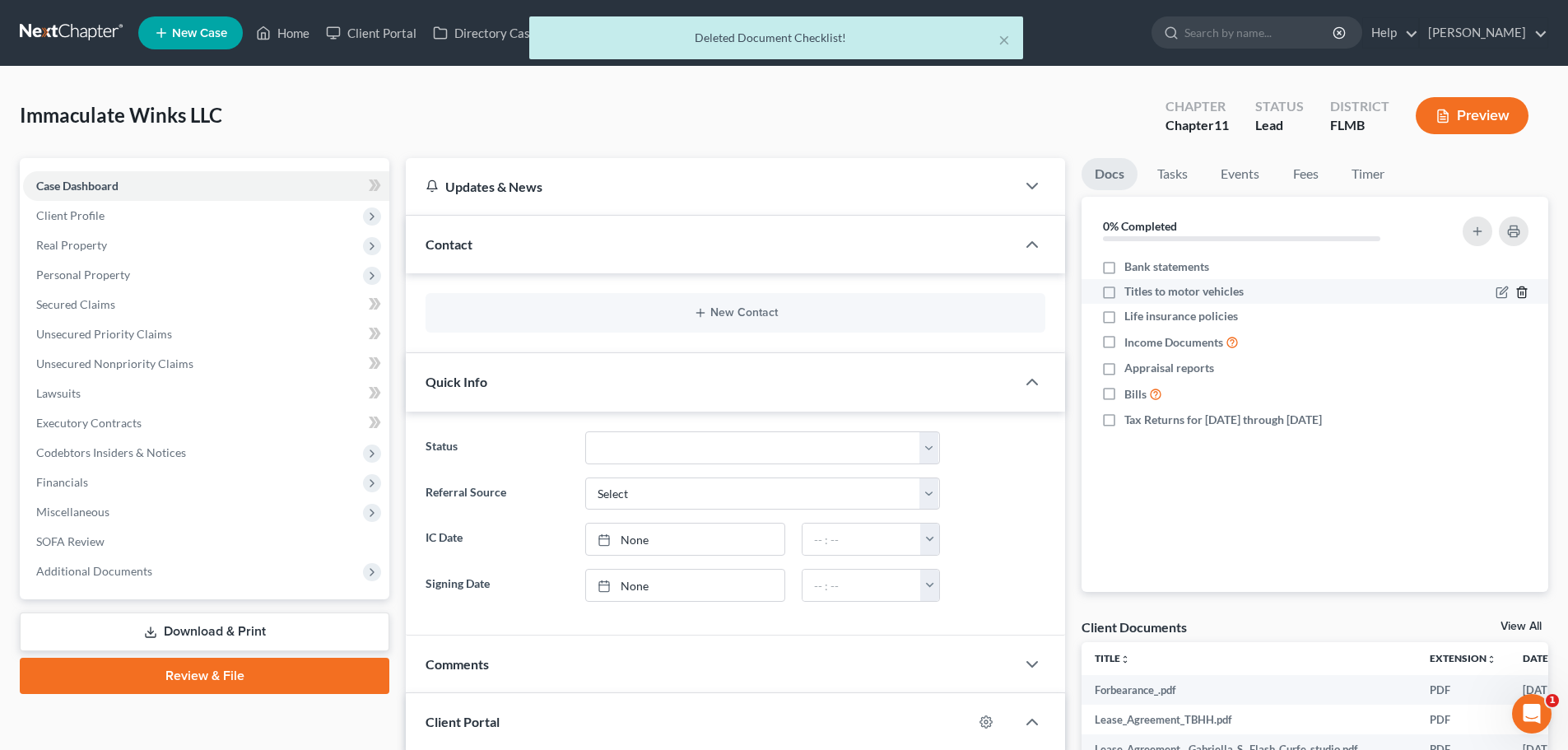
click at [1521, 290] on icon "button" at bounding box center [1522, 292] width 13 height 13
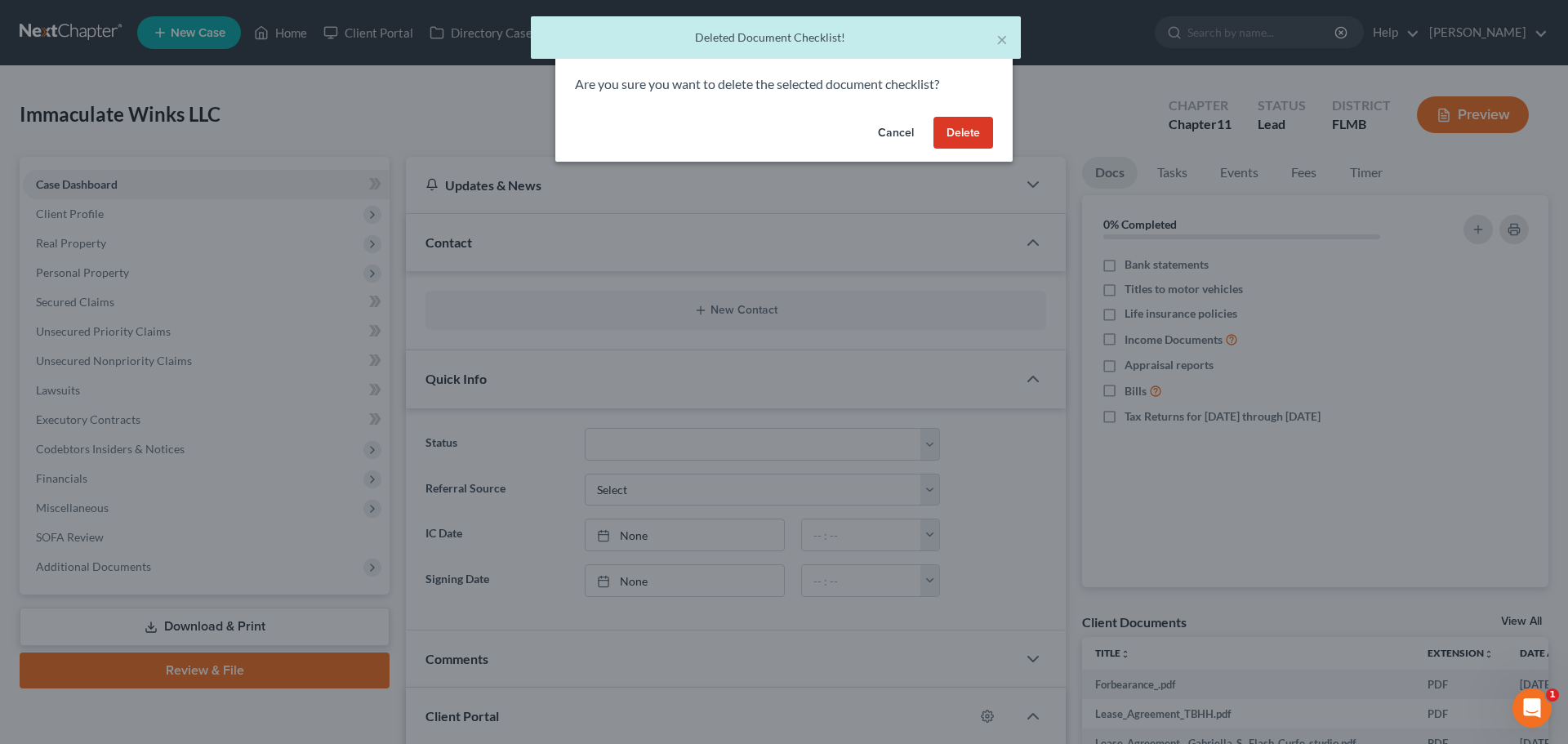
click at [985, 125] on button "Delete" at bounding box center [964, 133] width 60 height 32
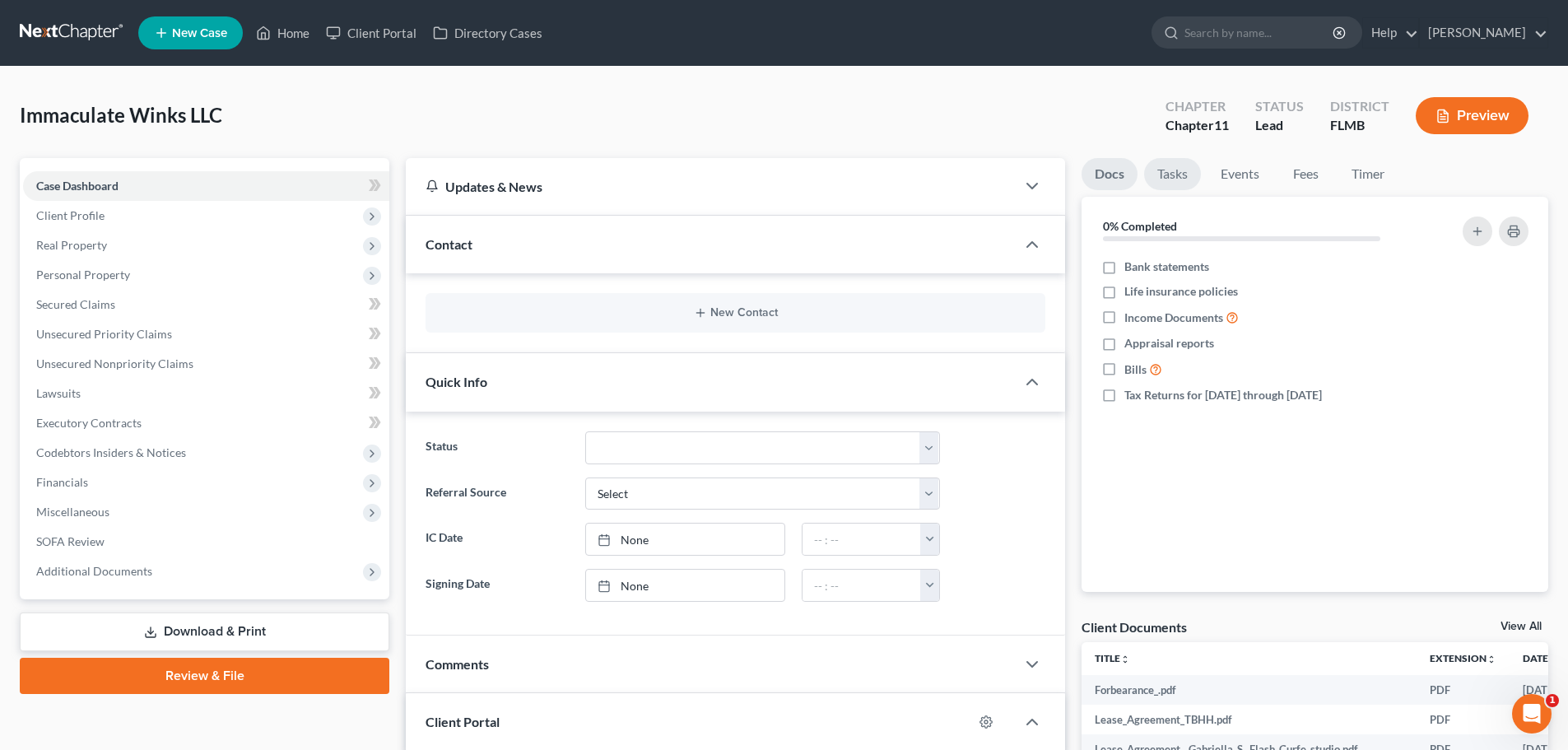
click at [1175, 177] on link "Tasks" at bounding box center [1173, 174] width 57 height 32
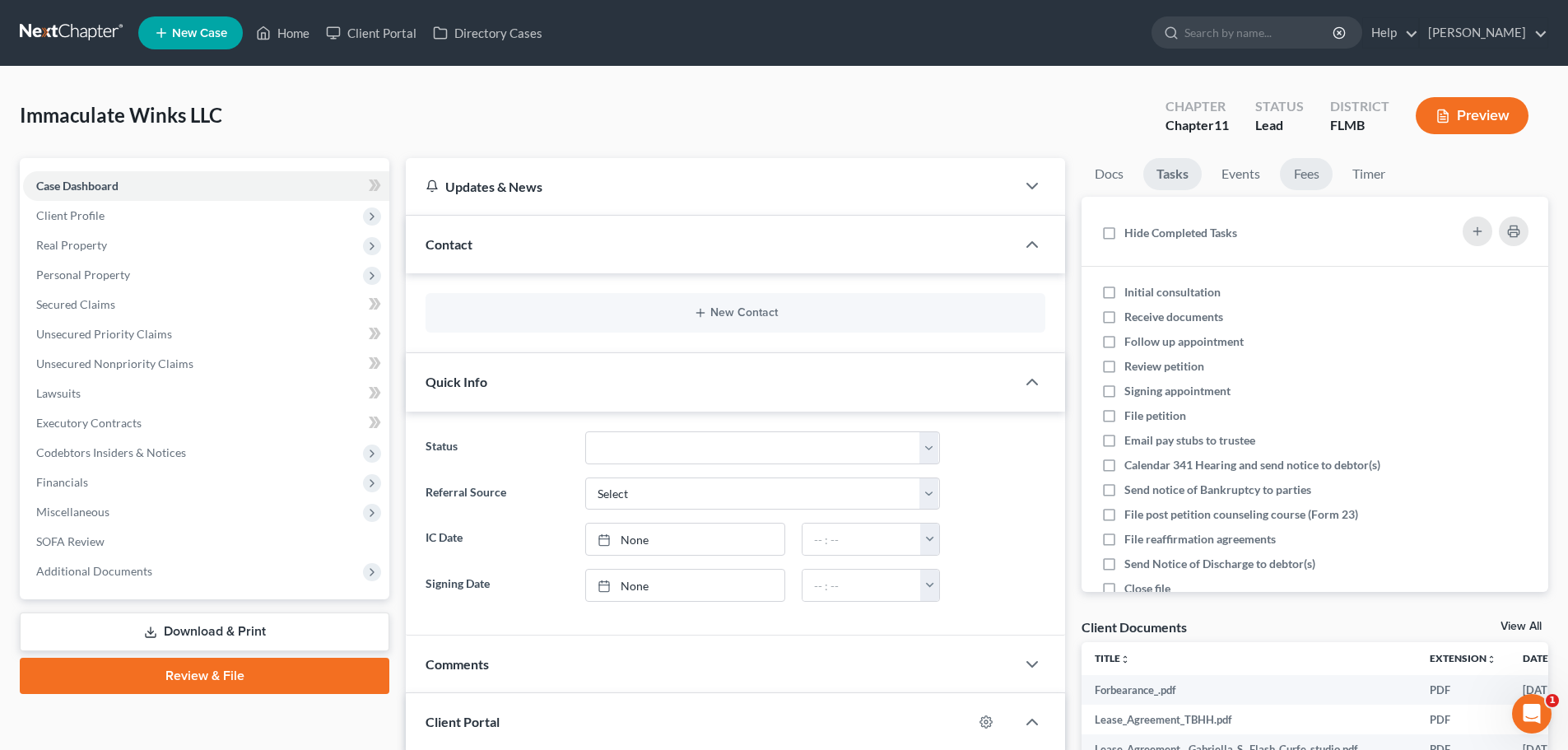
click at [1304, 171] on link "Fees" at bounding box center [1306, 174] width 53 height 32
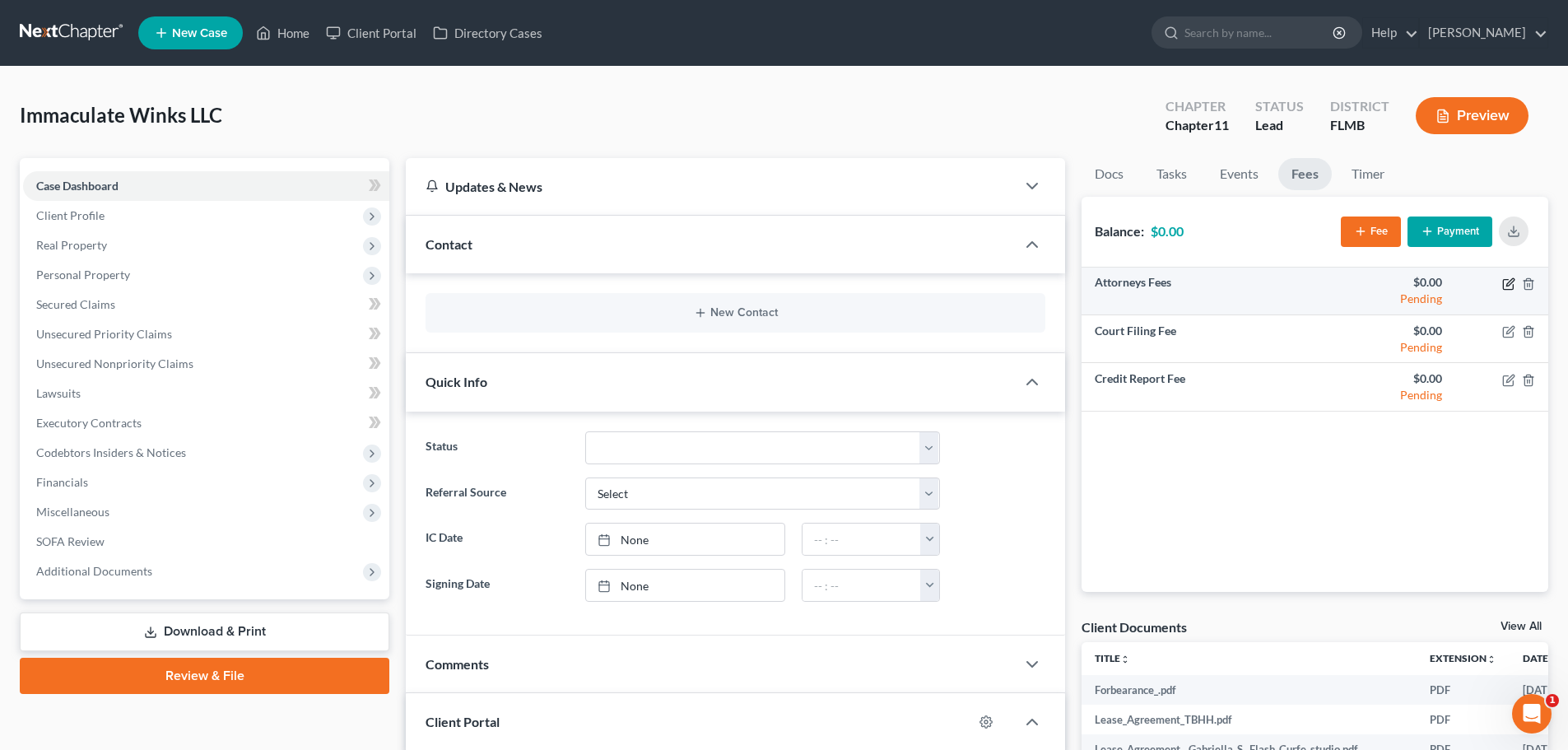
click at [1512, 280] on icon "button" at bounding box center [1510, 282] width 8 height 8
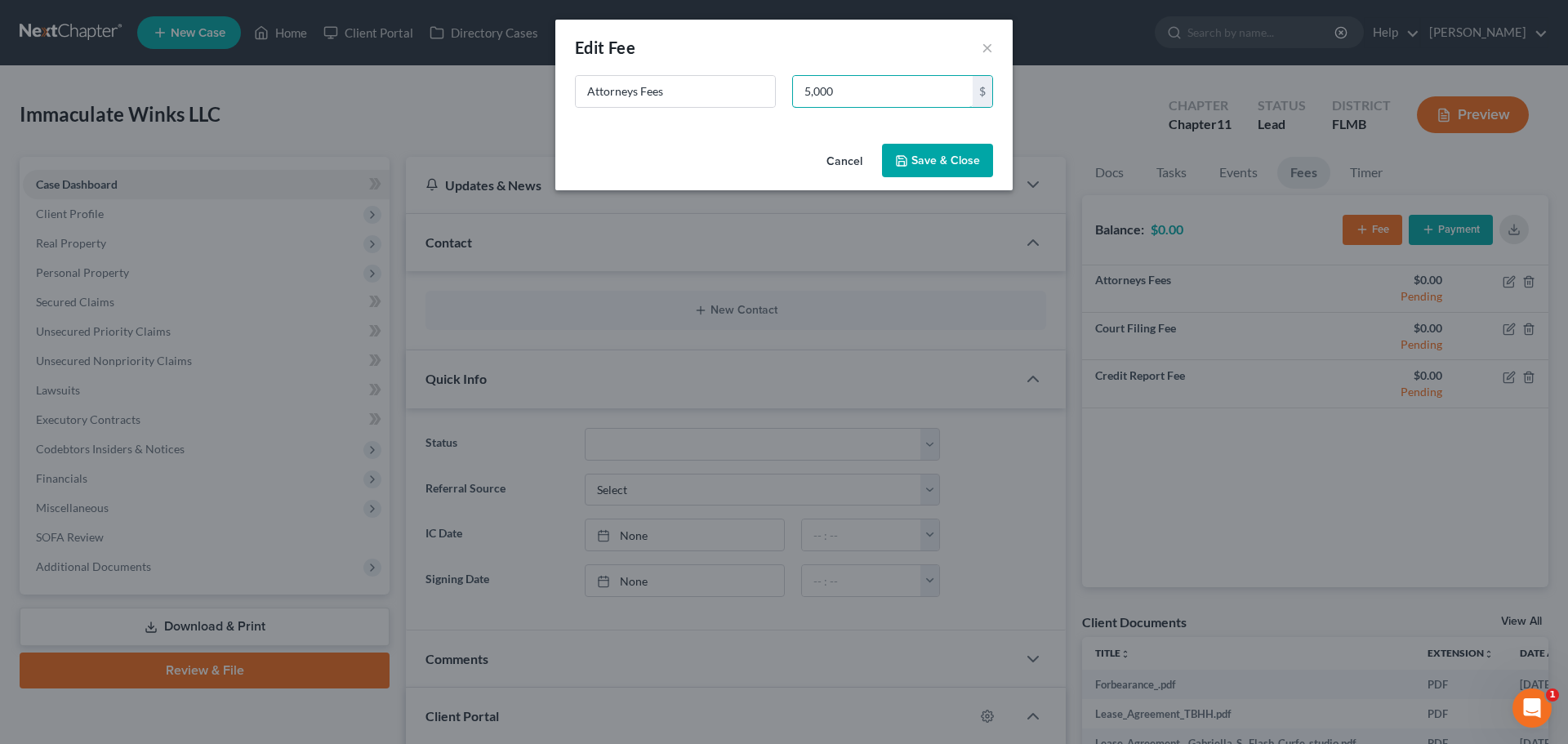
type input "5,000"
click at [958, 159] on button "Save & Close" at bounding box center [938, 160] width 111 height 34
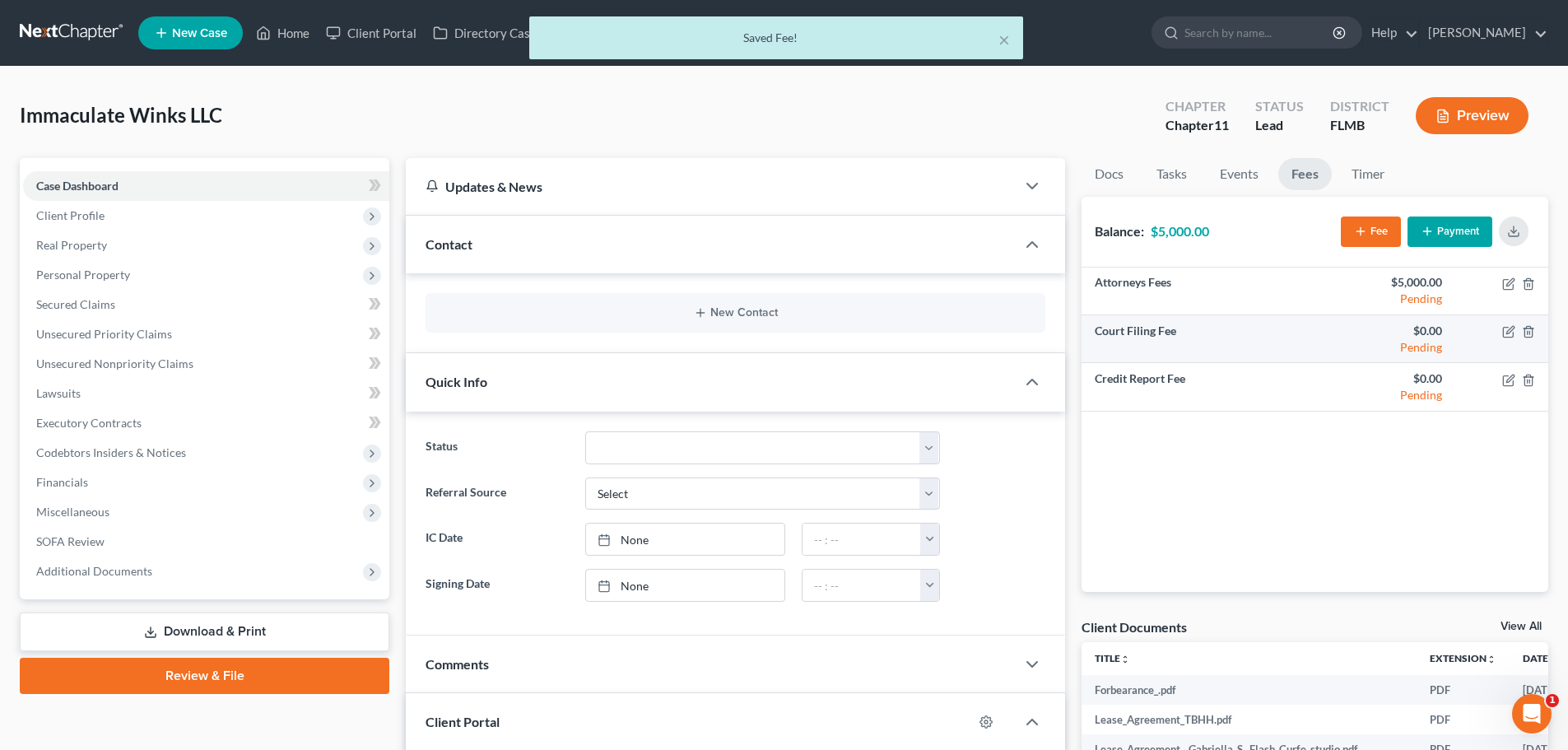
click at [1517, 336] on td at bounding box center [1502, 339] width 93 height 48
click at [1510, 331] on icon "button" at bounding box center [1510, 330] width 8 height 8
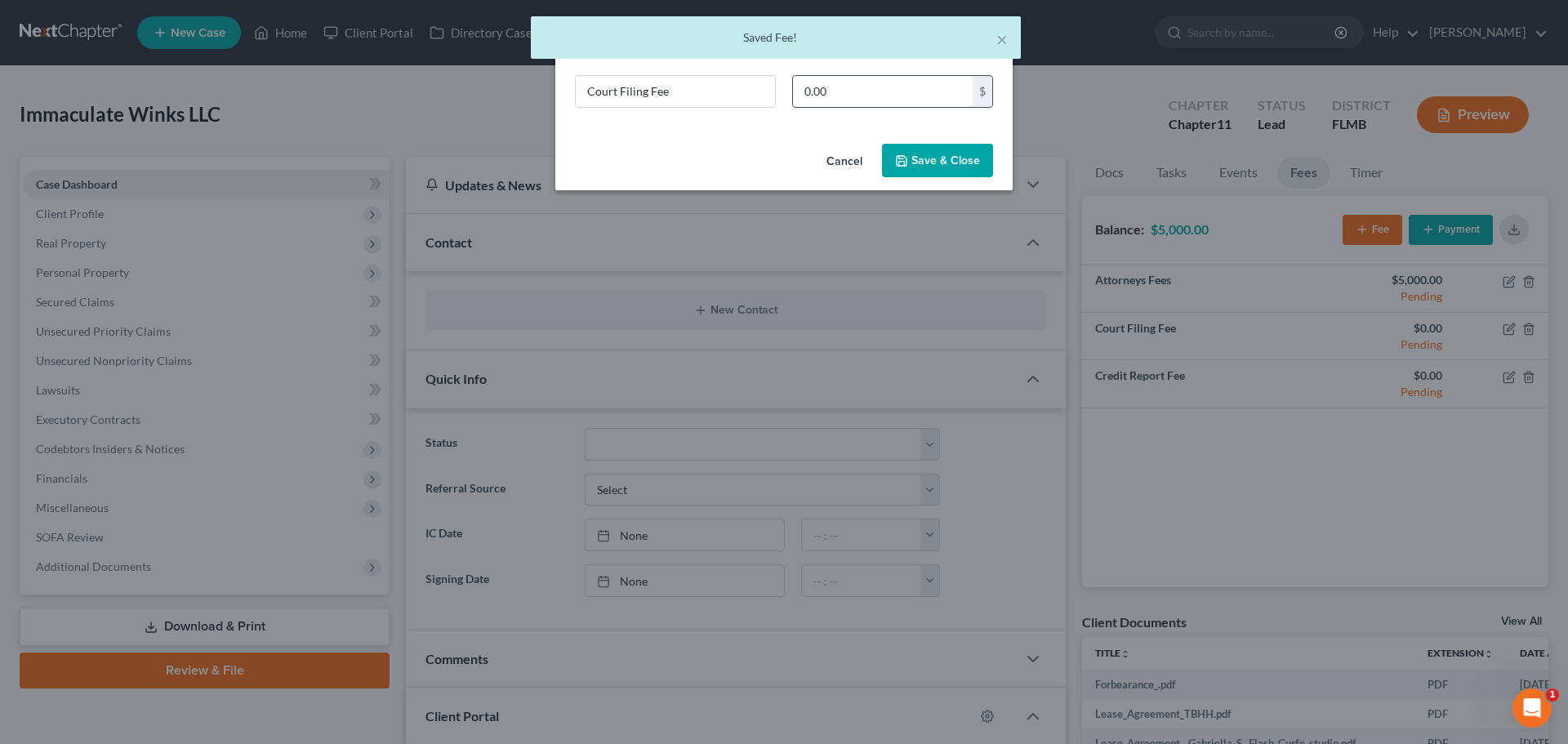
click at [879, 104] on input "0.00" at bounding box center [882, 91] width 179 height 31
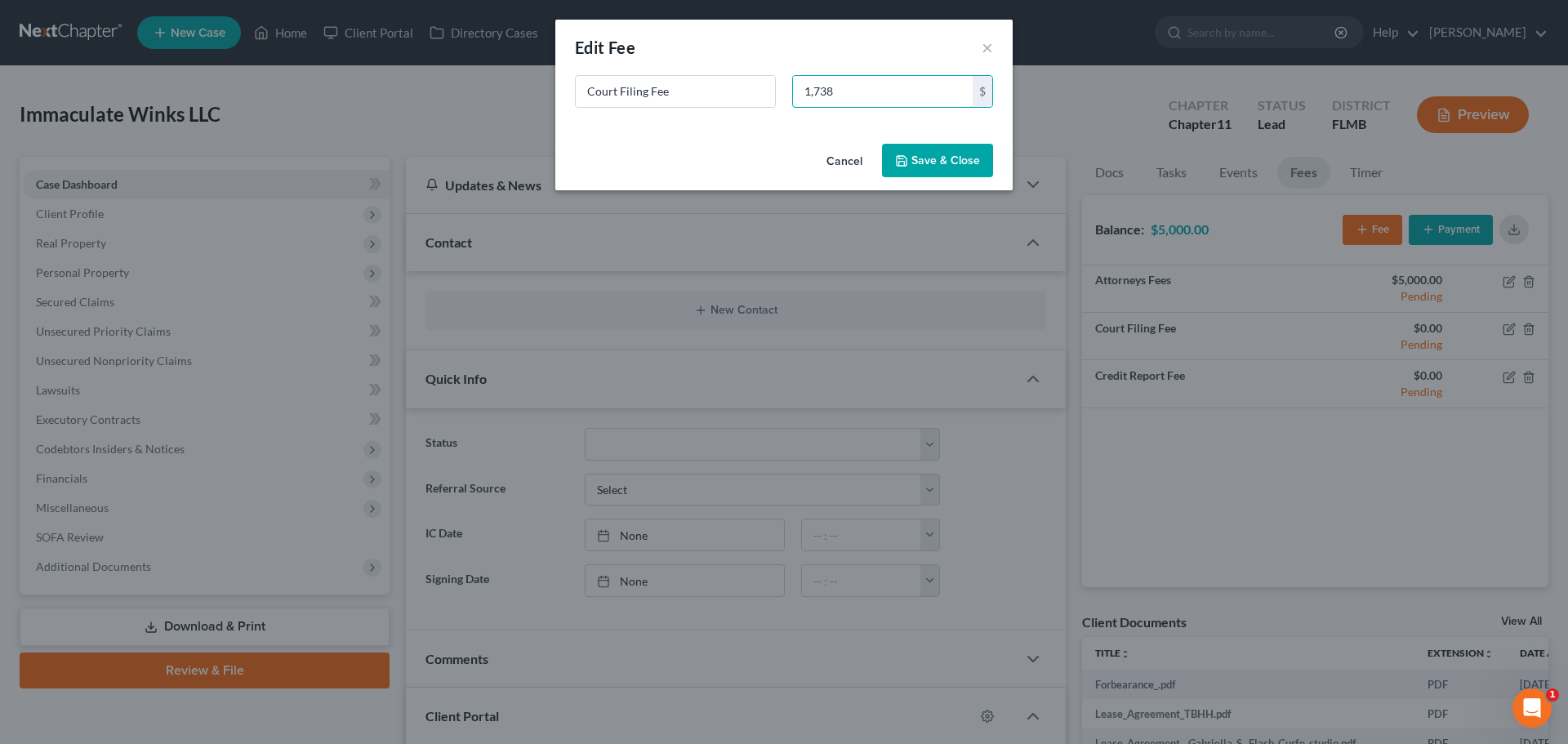
type input "1,738"
click at [937, 162] on button "Save & Close" at bounding box center [938, 160] width 111 height 34
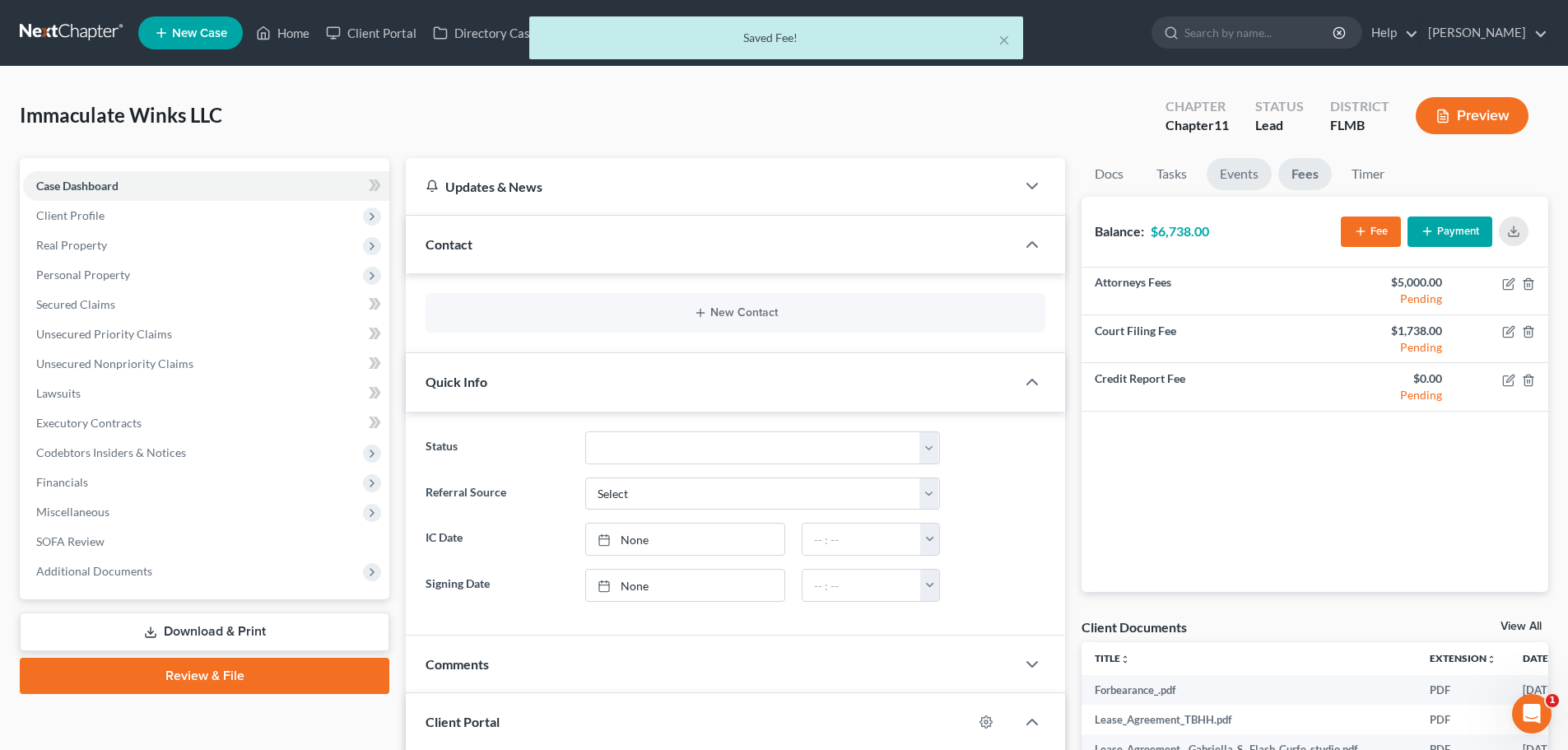
drag, startPoint x: 1243, startPoint y: 174, endPoint x: 1238, endPoint y: 187, distance: 13.9
click at [1243, 174] on link "Events" at bounding box center [1239, 174] width 65 height 32
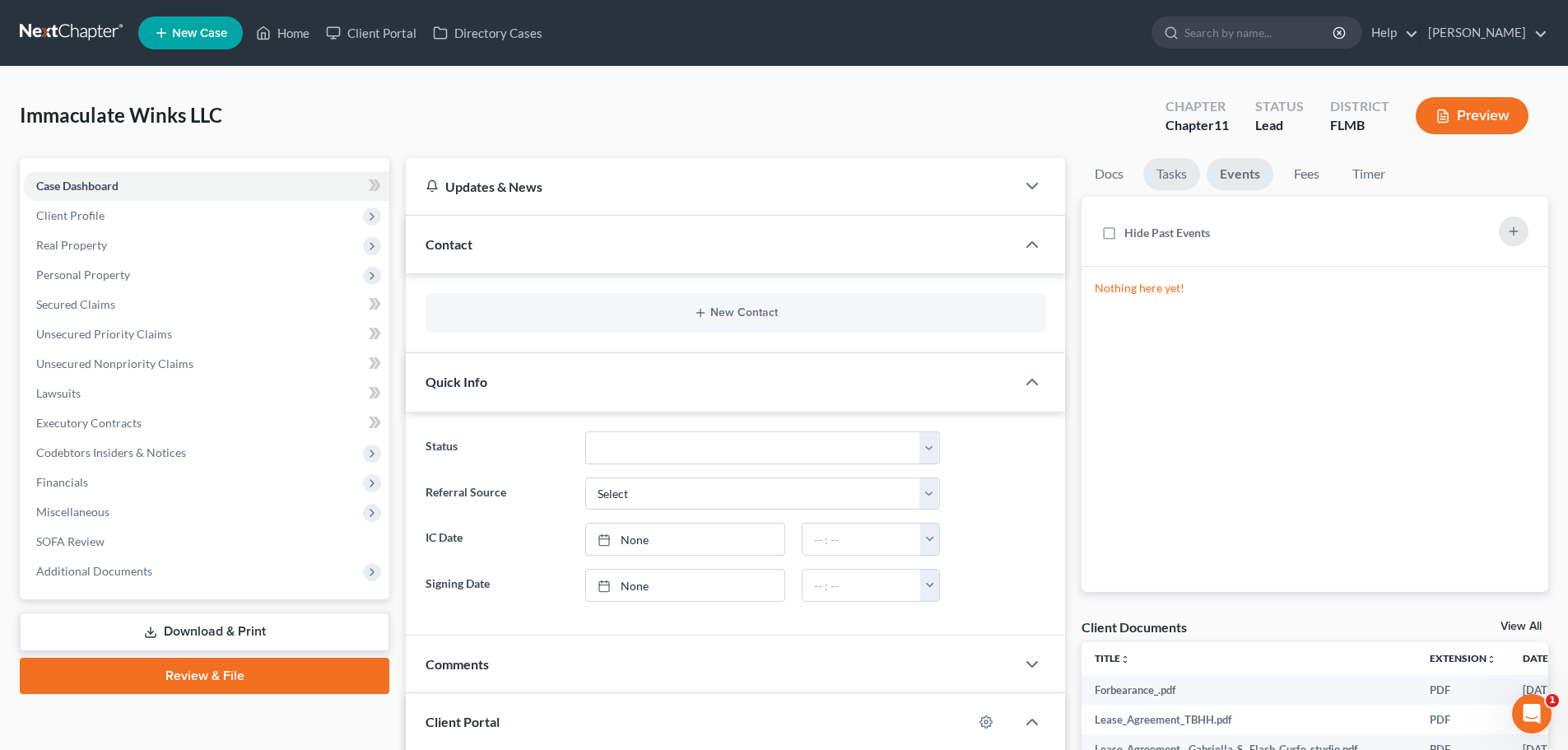
click at [1180, 180] on link "Tasks" at bounding box center [1172, 174] width 57 height 32
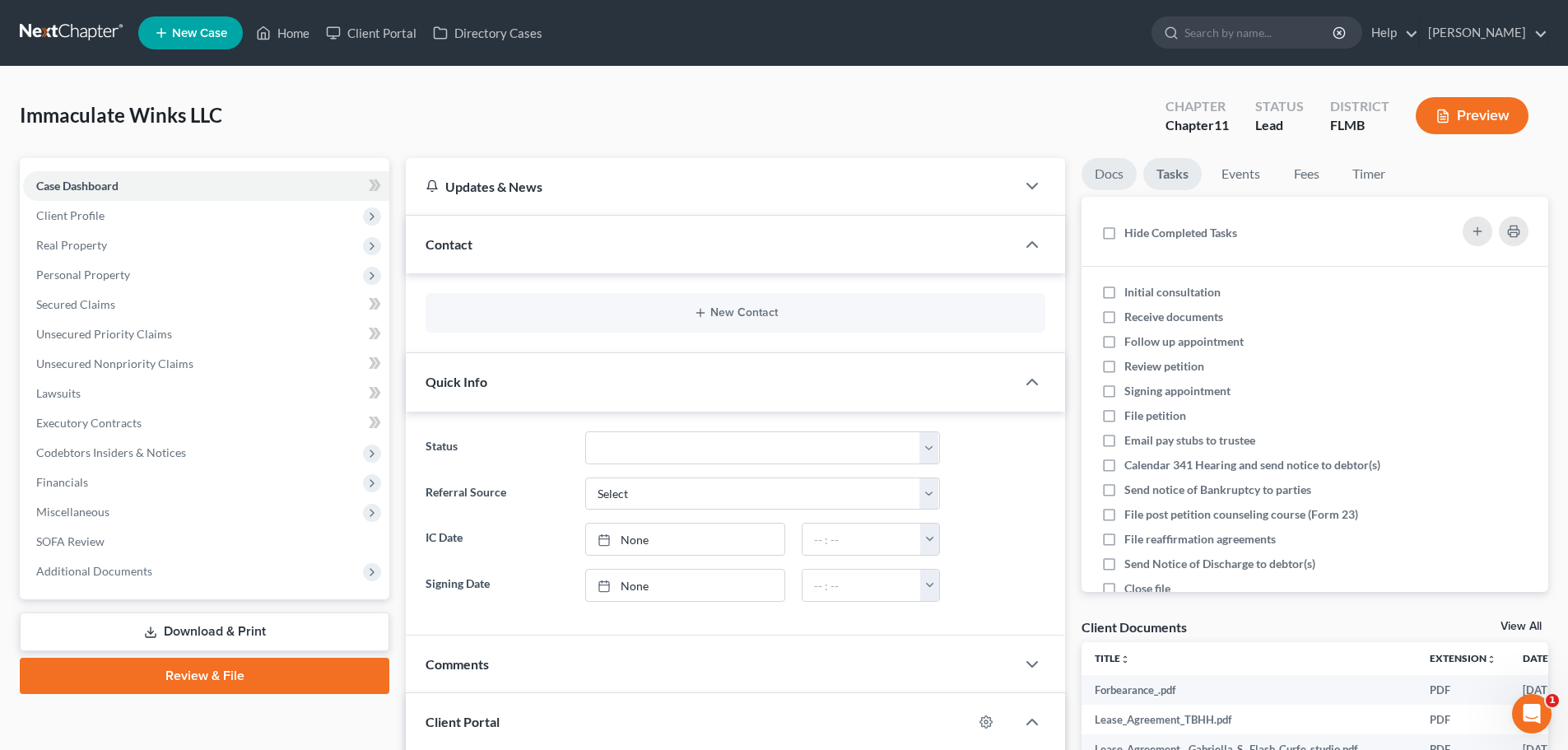
drag, startPoint x: 1096, startPoint y: 175, endPoint x: 1125, endPoint y: 201, distance: 38.9
click at [1096, 176] on link "Docs" at bounding box center [1109, 174] width 55 height 32
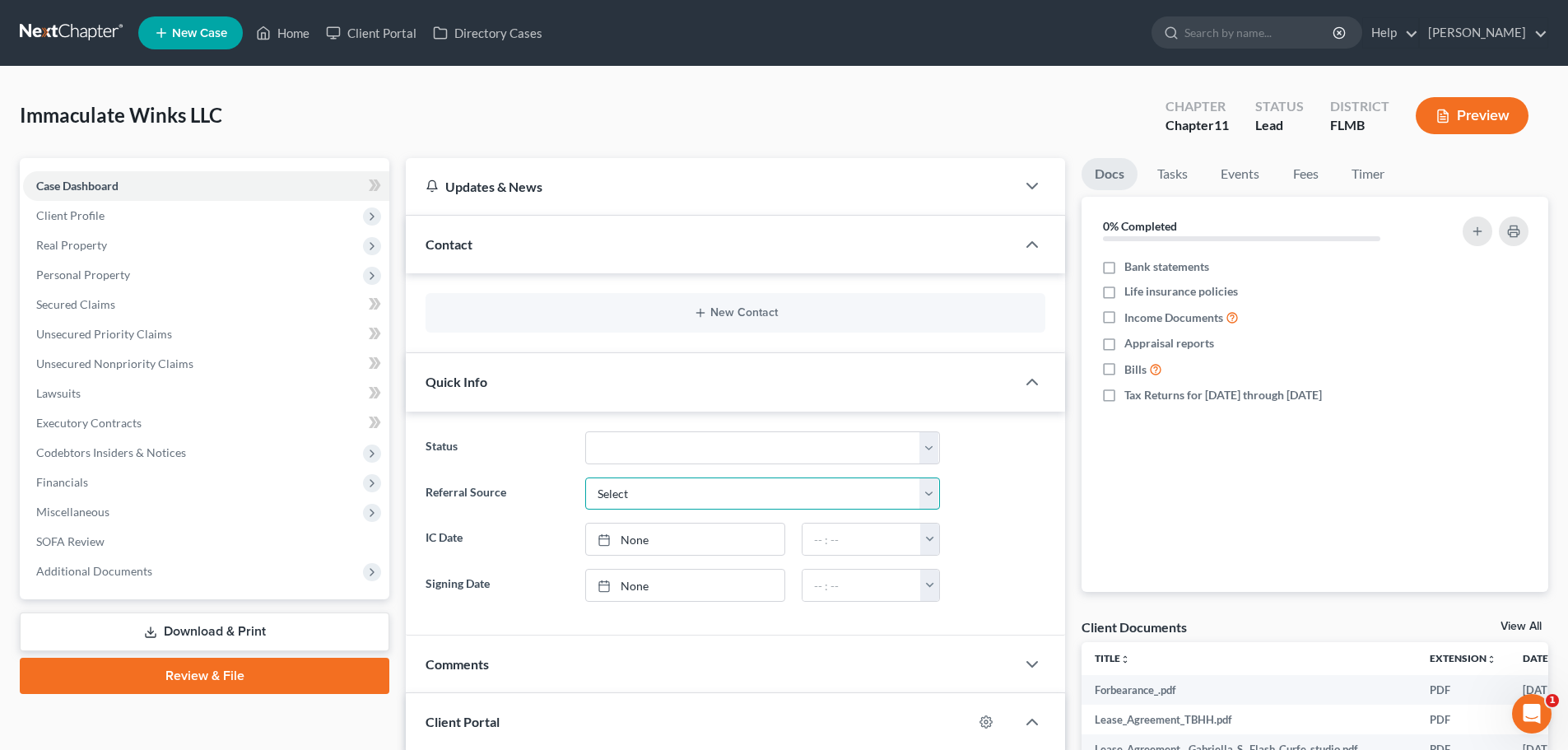
click at [710, 478] on select "Select Word Of Mouth Previous Clients Direct Mail Website Google Search Modern …" at bounding box center [763, 494] width 355 height 33
drag, startPoint x: 505, startPoint y: 480, endPoint x: 524, endPoint y: 447, distance: 38.1
click at [505, 480] on label "Referral Source" at bounding box center [497, 494] width 159 height 33
click at [110, 220] on span "Client Profile" at bounding box center [207, 215] width 366 height 29
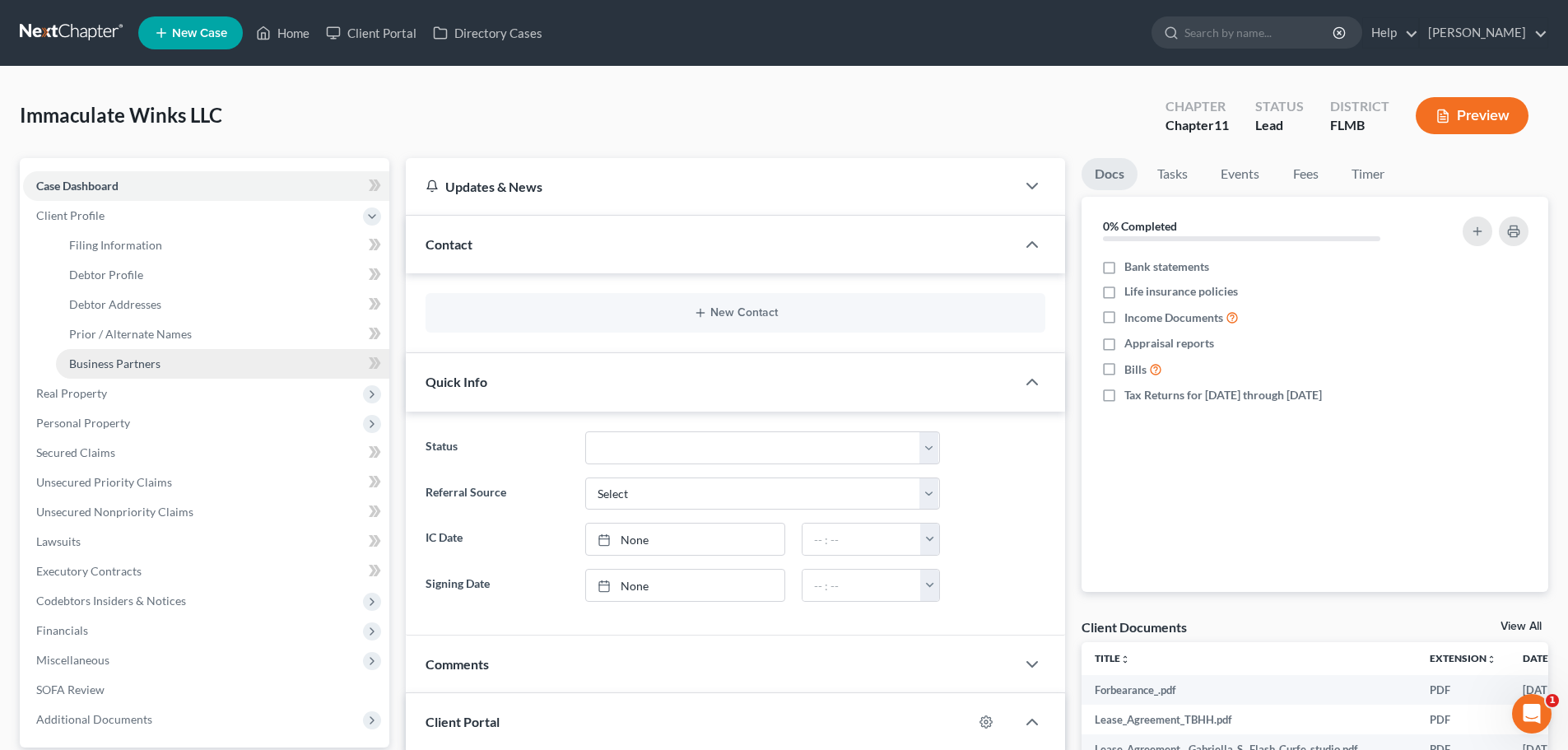
click at [109, 365] on span "Business Partners" at bounding box center [115, 363] width 91 height 14
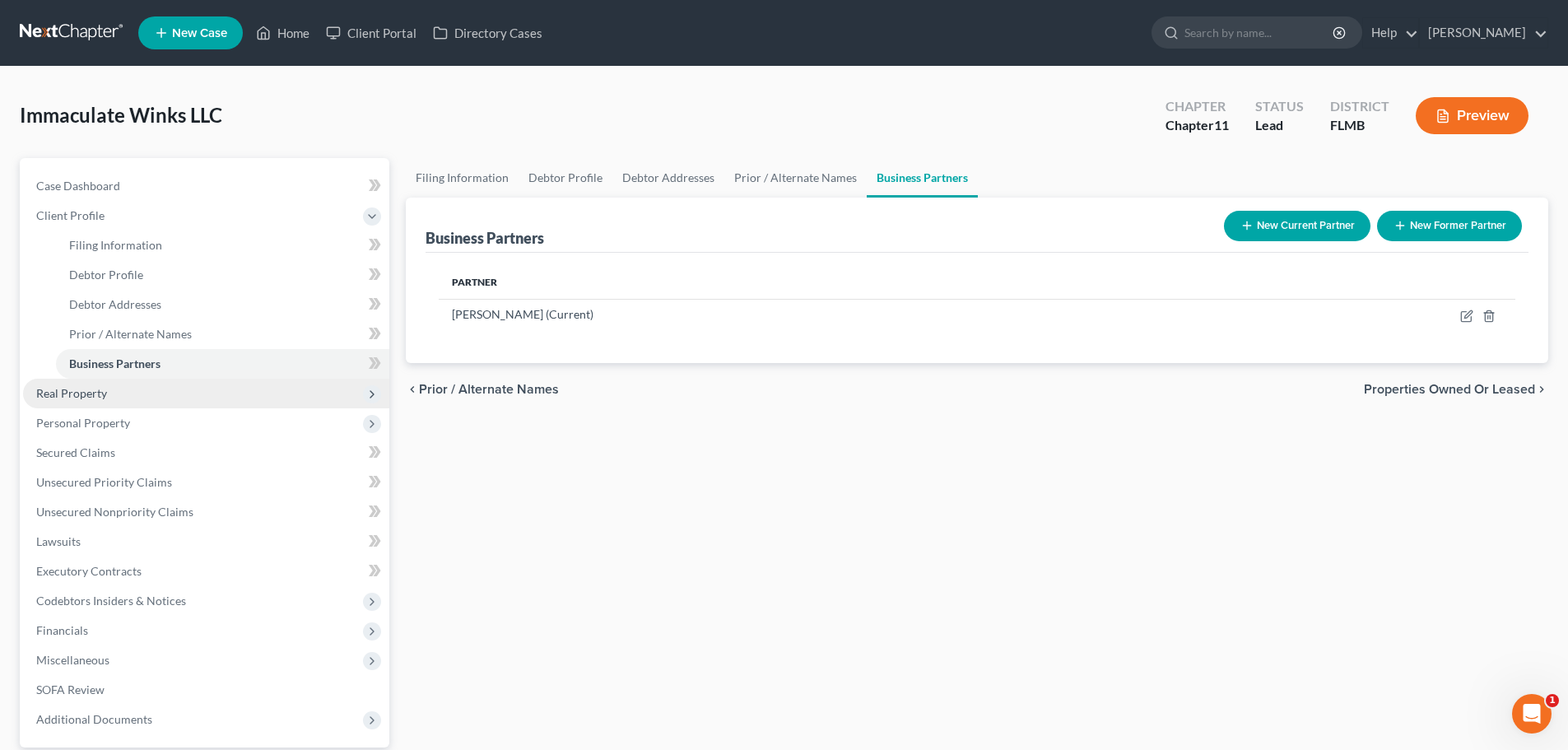
click at [92, 385] on span "Real Property" at bounding box center [207, 393] width 366 height 29
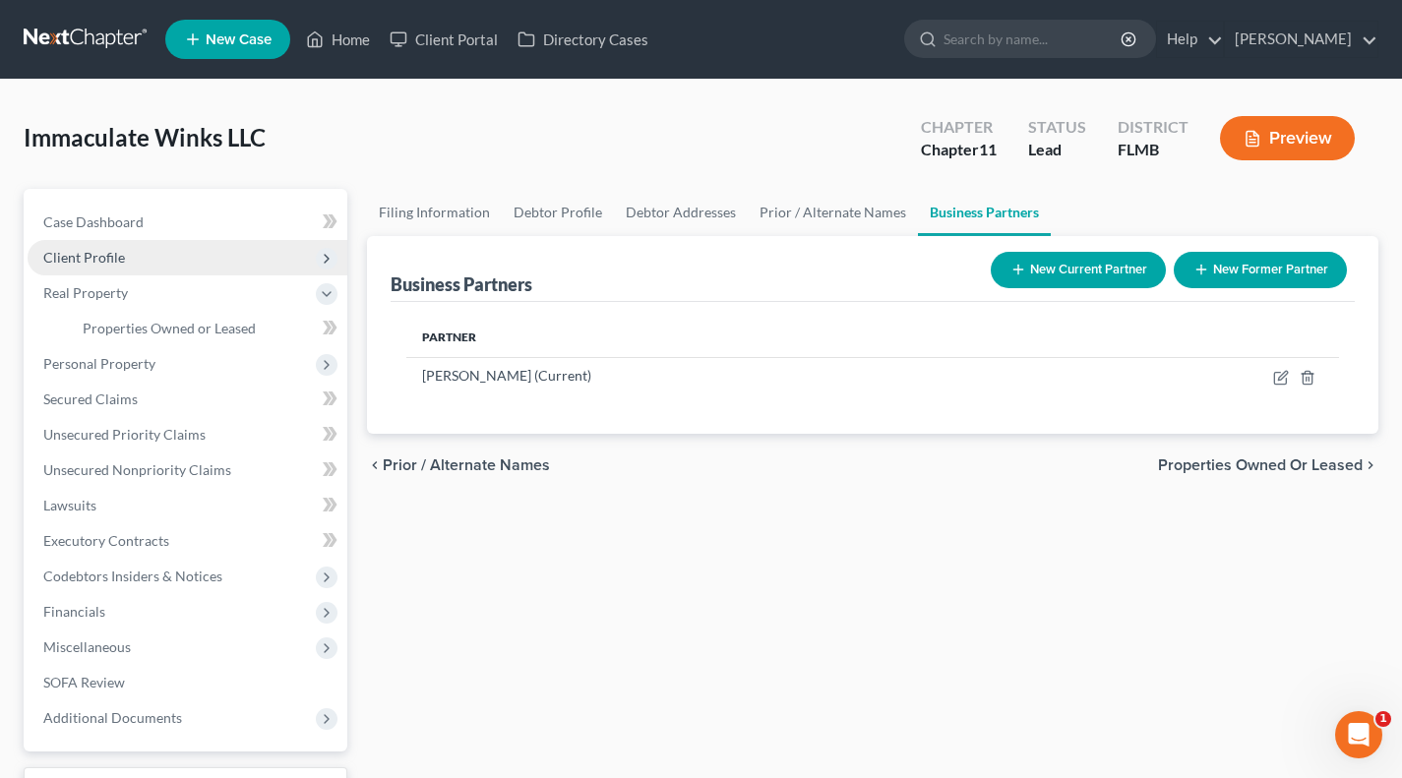
click at [94, 254] on span "Client Profile" at bounding box center [84, 257] width 82 height 17
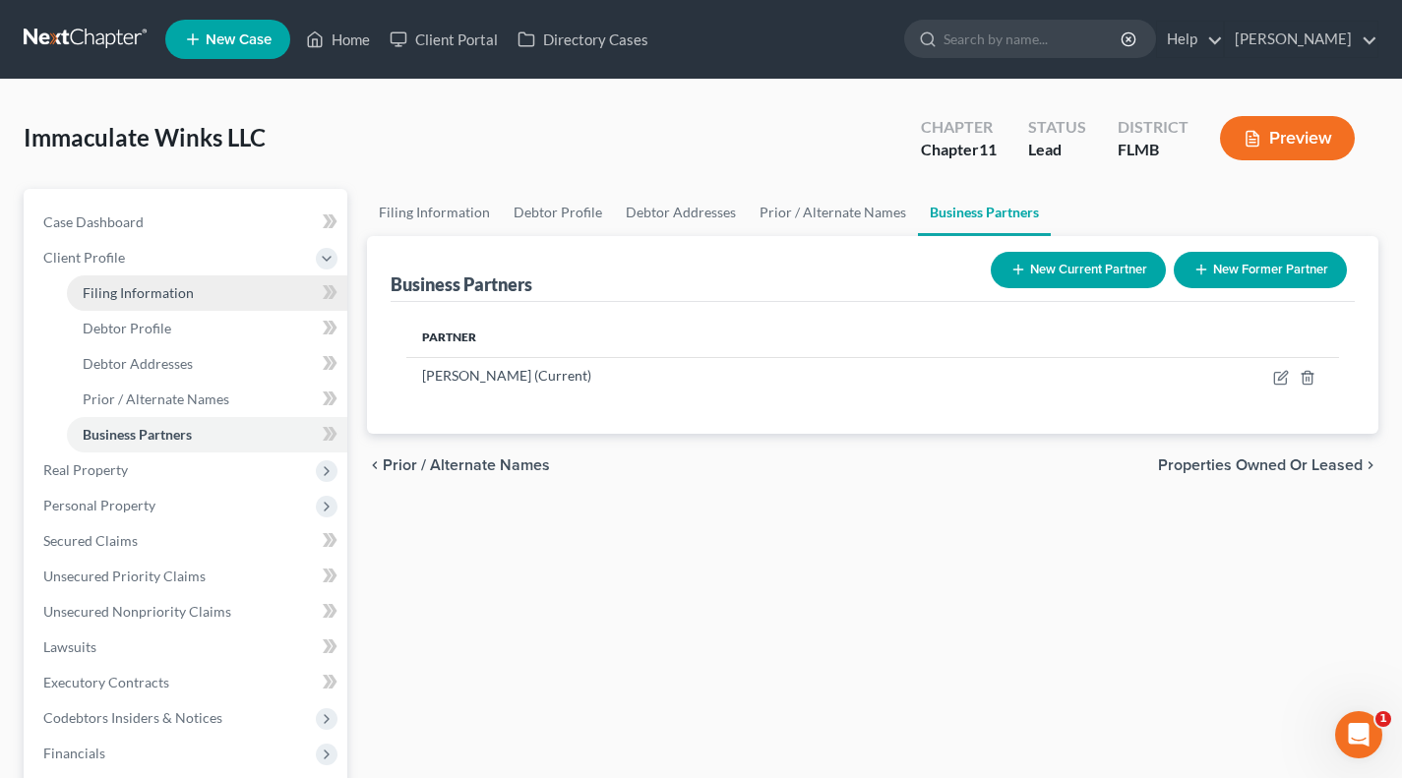
click at [164, 292] on span "Filing Information" at bounding box center [138, 292] width 111 height 17
select select "1"
select select "15"
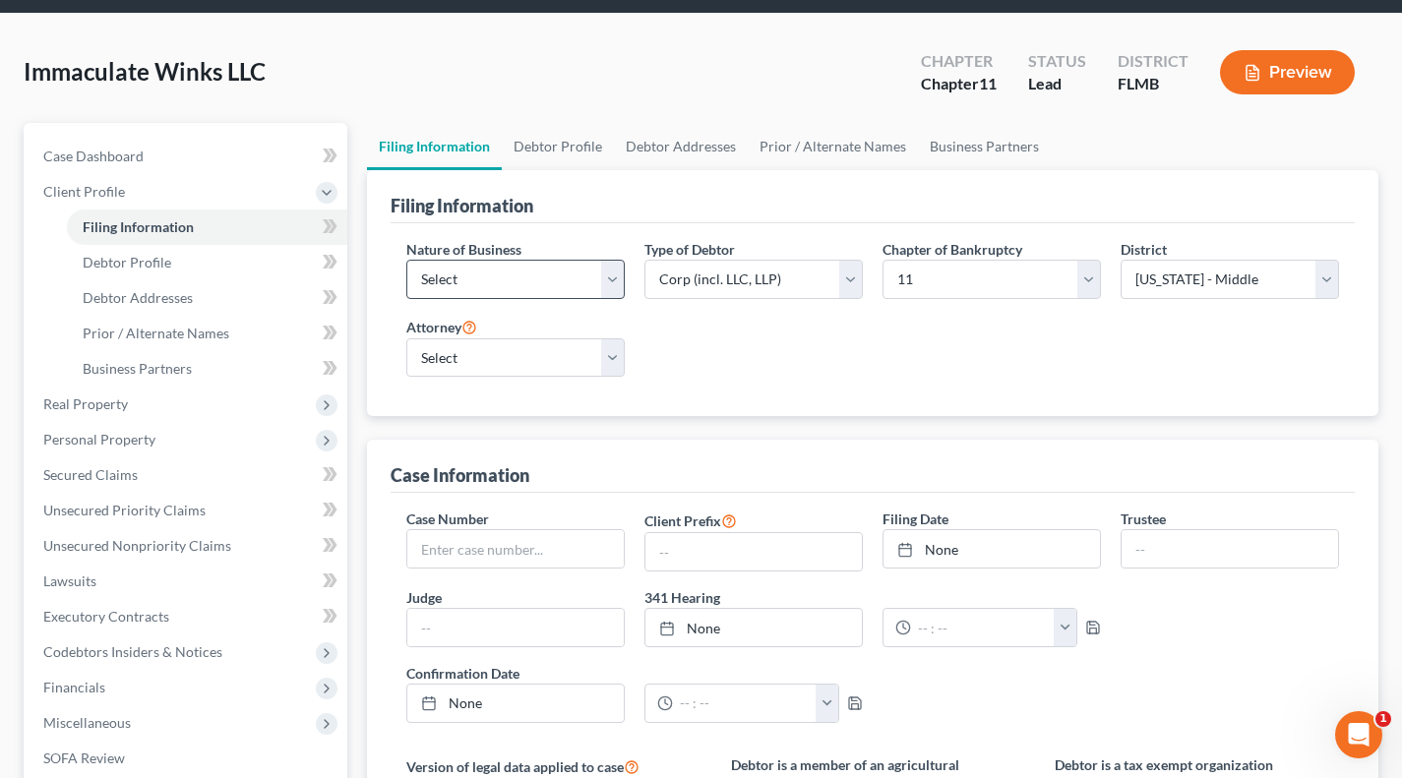
scroll to position [98, 0]
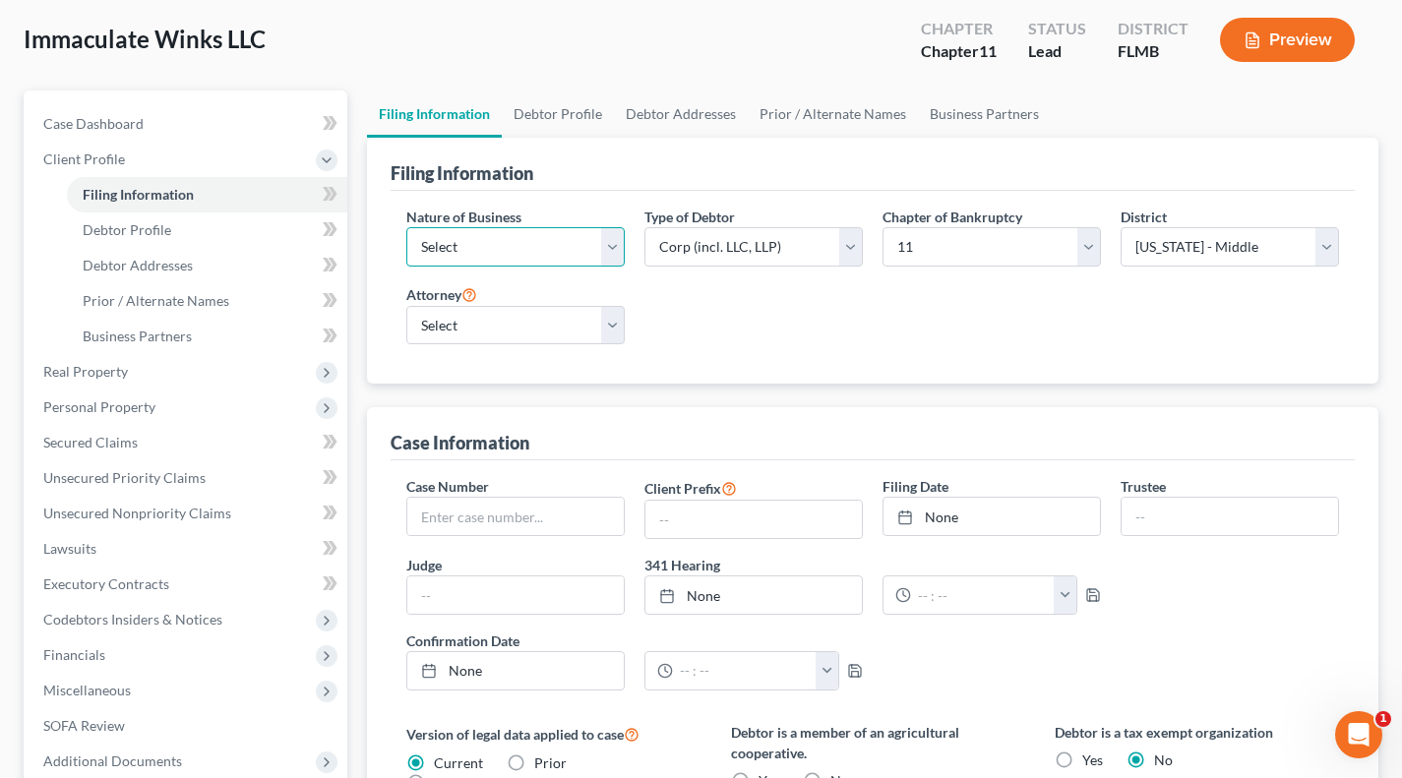
drag, startPoint x: 550, startPoint y: 230, endPoint x: 536, endPoint y: 261, distance: 33.5
click at [550, 230] on select "Select Clearing Bank Commodity Broker Health Care Business Other Railroad Singl…" at bounding box center [515, 246] width 218 height 39
select select "3"
click at [406, 227] on select "Select Clearing Bank Commodity Broker Health Care Business Other Railroad Singl…" at bounding box center [515, 246] width 218 height 39
click at [545, 319] on select "Select [PERSON_NAME] - FLMB [PERSON_NAME] - FLMB [PERSON_NAME] - FLNB [PERSON_N…" at bounding box center [515, 325] width 218 height 39
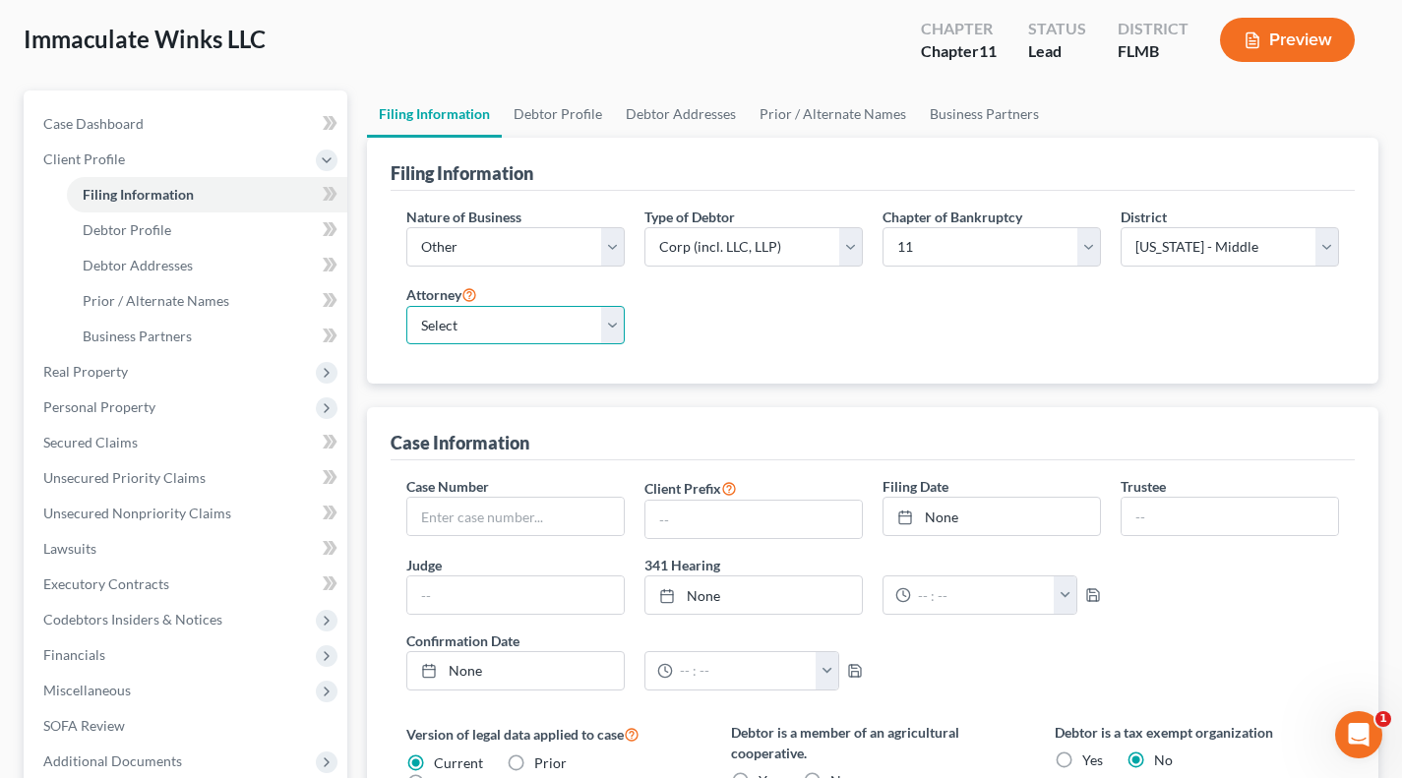
select select "0"
click at [406, 306] on select "Select [PERSON_NAME] - FLMB [PERSON_NAME] - FLMB [PERSON_NAME] - FLNB [PERSON_N…" at bounding box center [515, 325] width 218 height 39
click at [548, 333] on select "Select [PERSON_NAME] - FLMB [PERSON_NAME] - FLMB [PERSON_NAME] - FLNB [PERSON_N…" at bounding box center [515, 325] width 218 height 39
click at [547, 329] on select "Select [PERSON_NAME] - FLMB [PERSON_NAME] - FLMB [PERSON_NAME] - FLNB [PERSON_N…" at bounding box center [515, 325] width 218 height 39
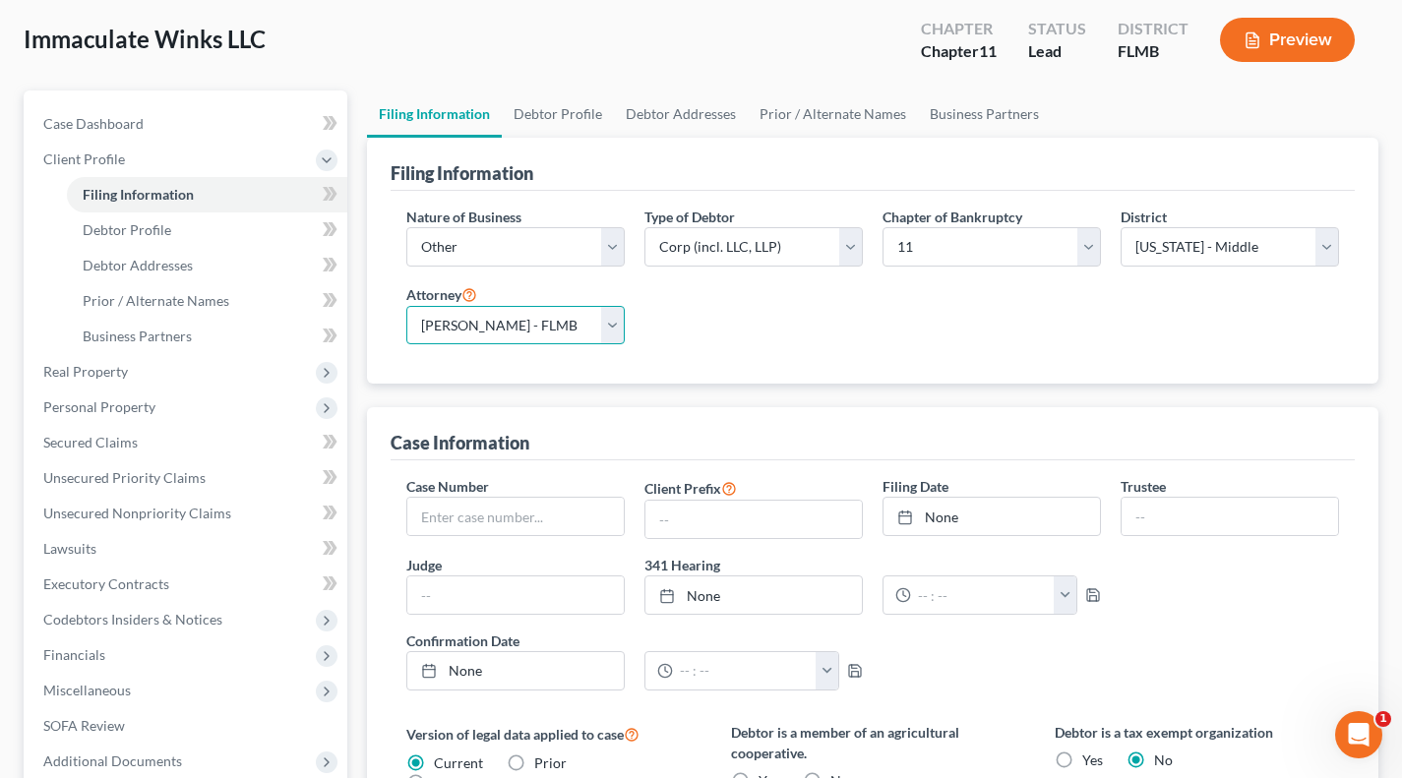
click at [559, 323] on select "Select [PERSON_NAME] - FLMB [PERSON_NAME] - FLMB [PERSON_NAME] - FLNB [PERSON_N…" at bounding box center [515, 325] width 218 height 39
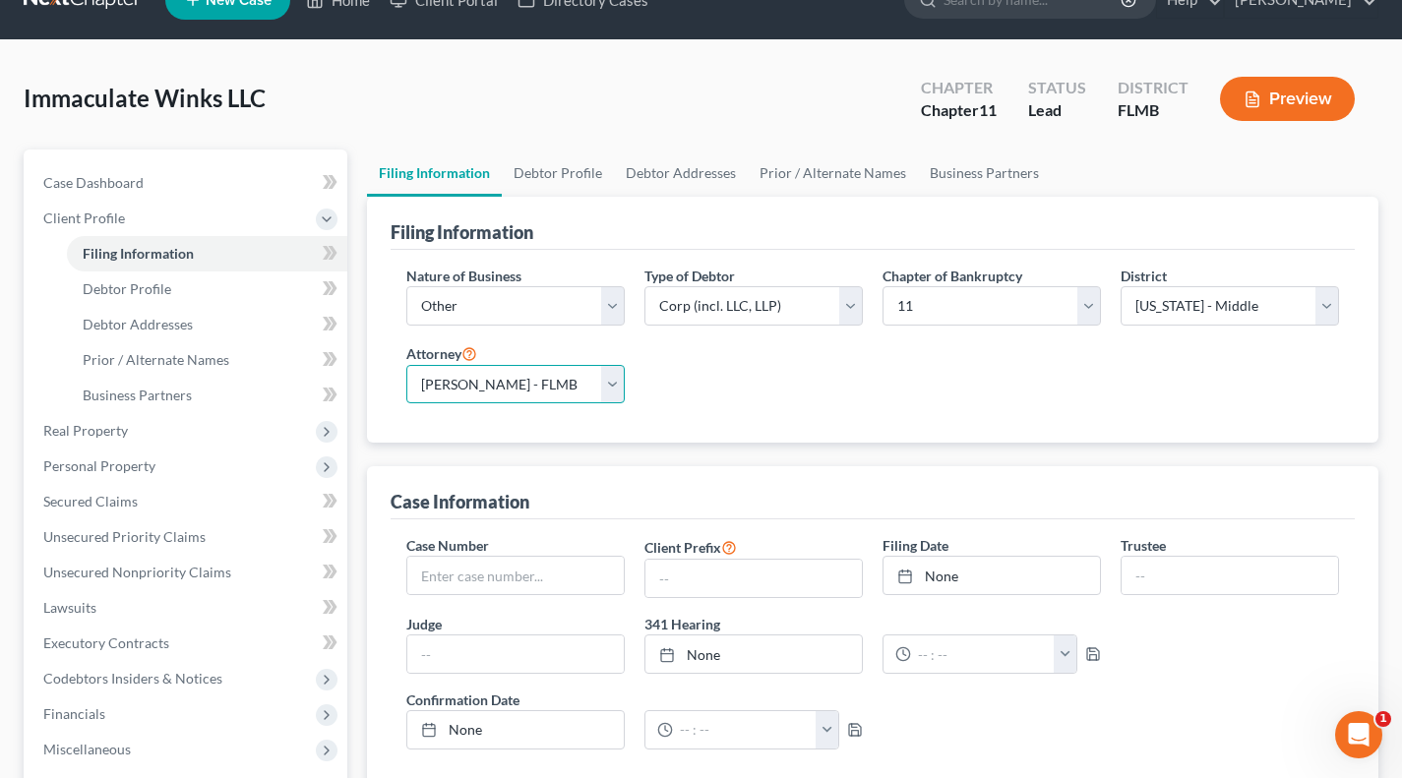
scroll to position [0, 0]
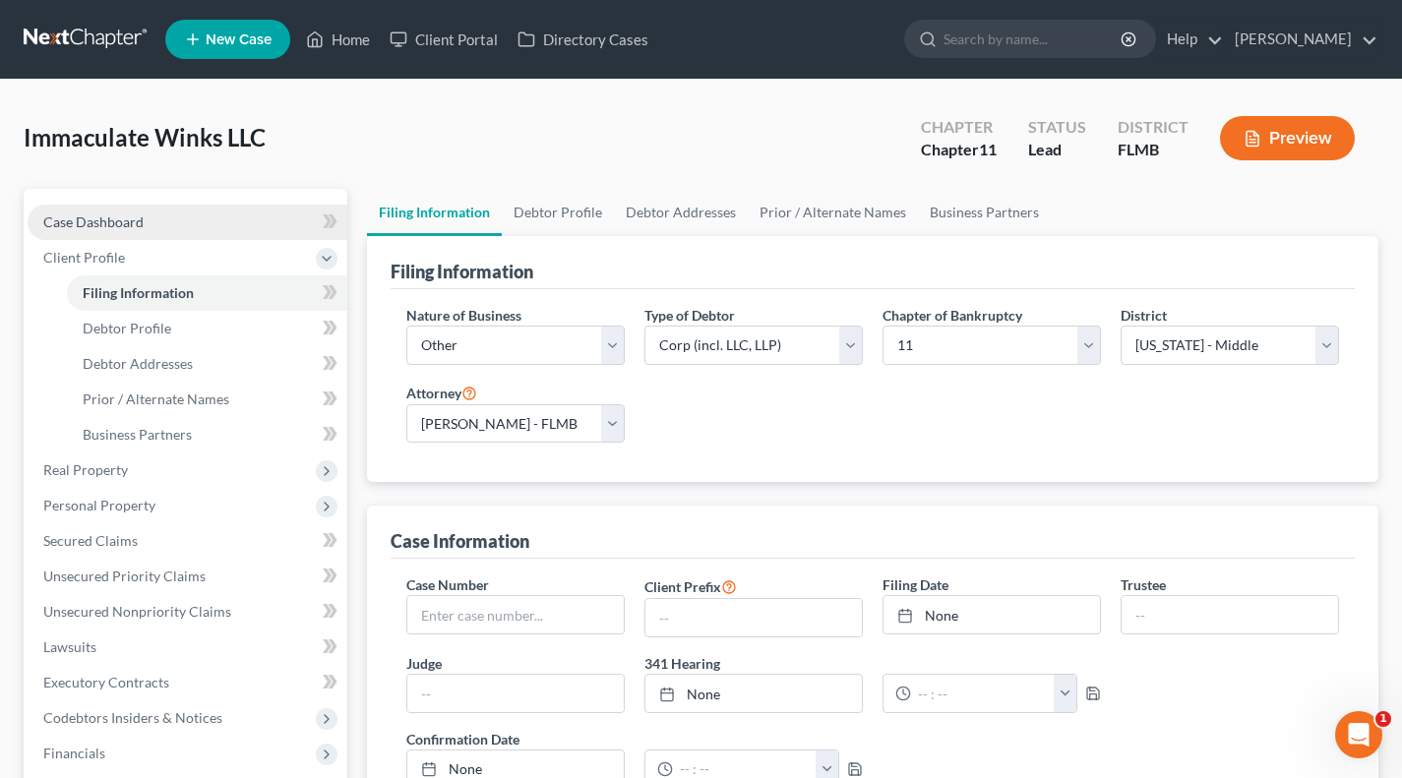
click at [111, 222] on span "Case Dashboard" at bounding box center [93, 222] width 100 height 17
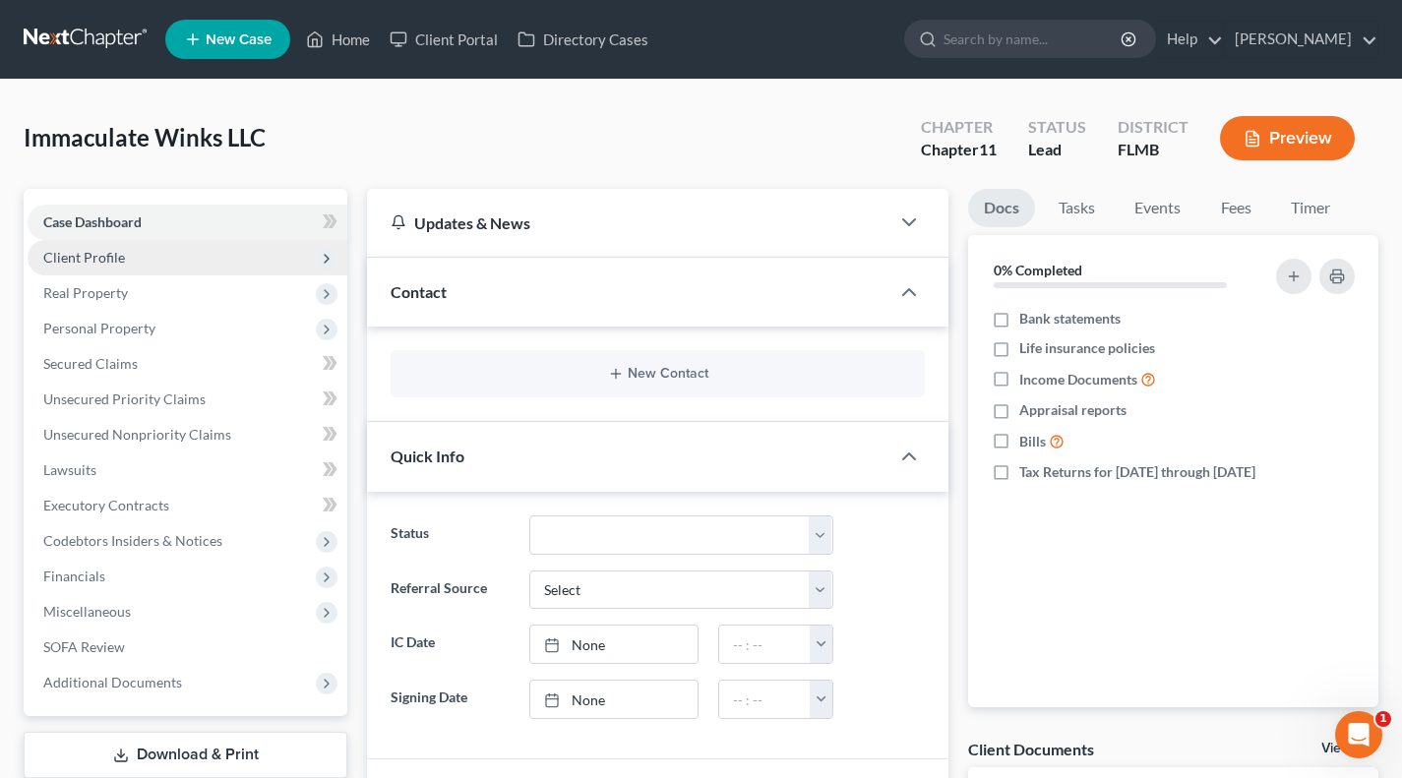
click at [180, 262] on span "Client Profile" at bounding box center [188, 257] width 320 height 35
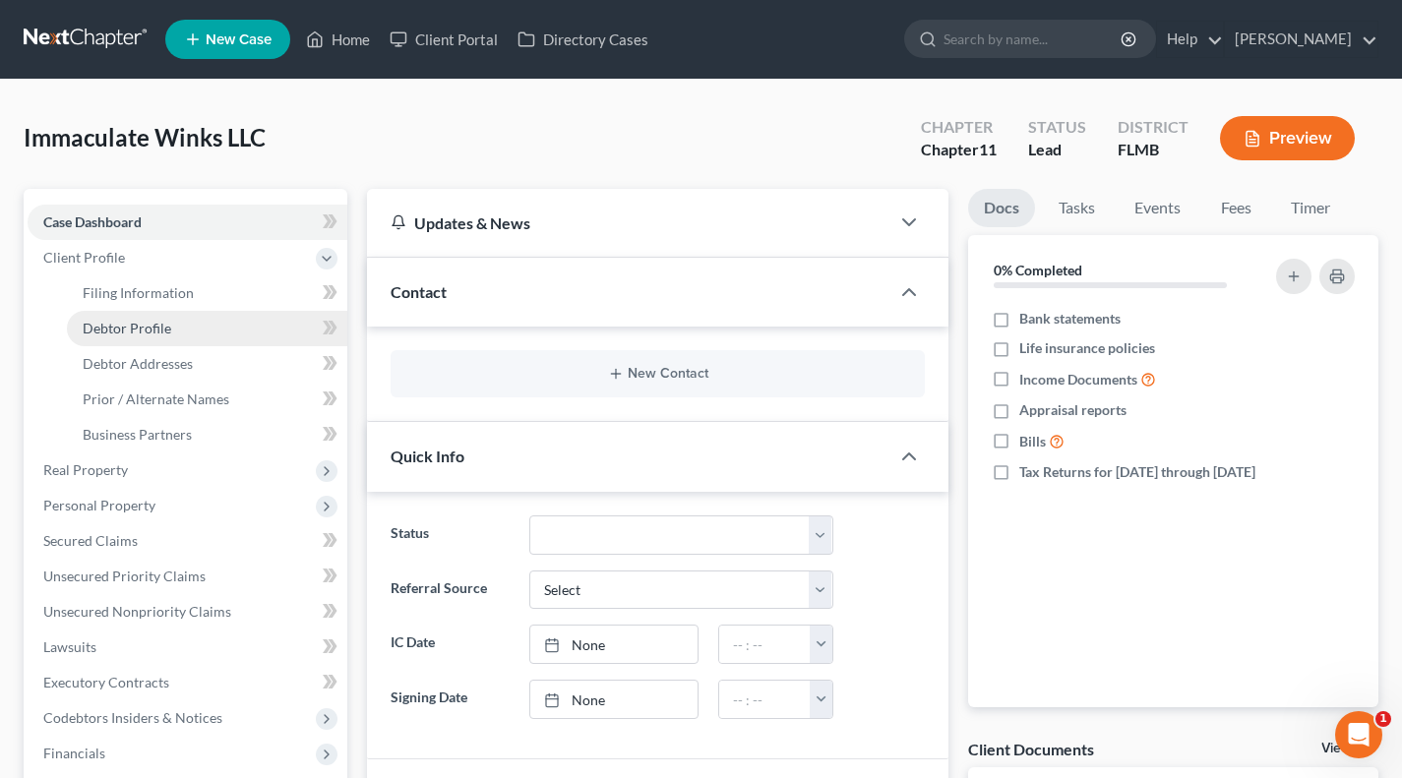
click at [203, 323] on link "Debtor Profile" at bounding box center [207, 328] width 280 height 35
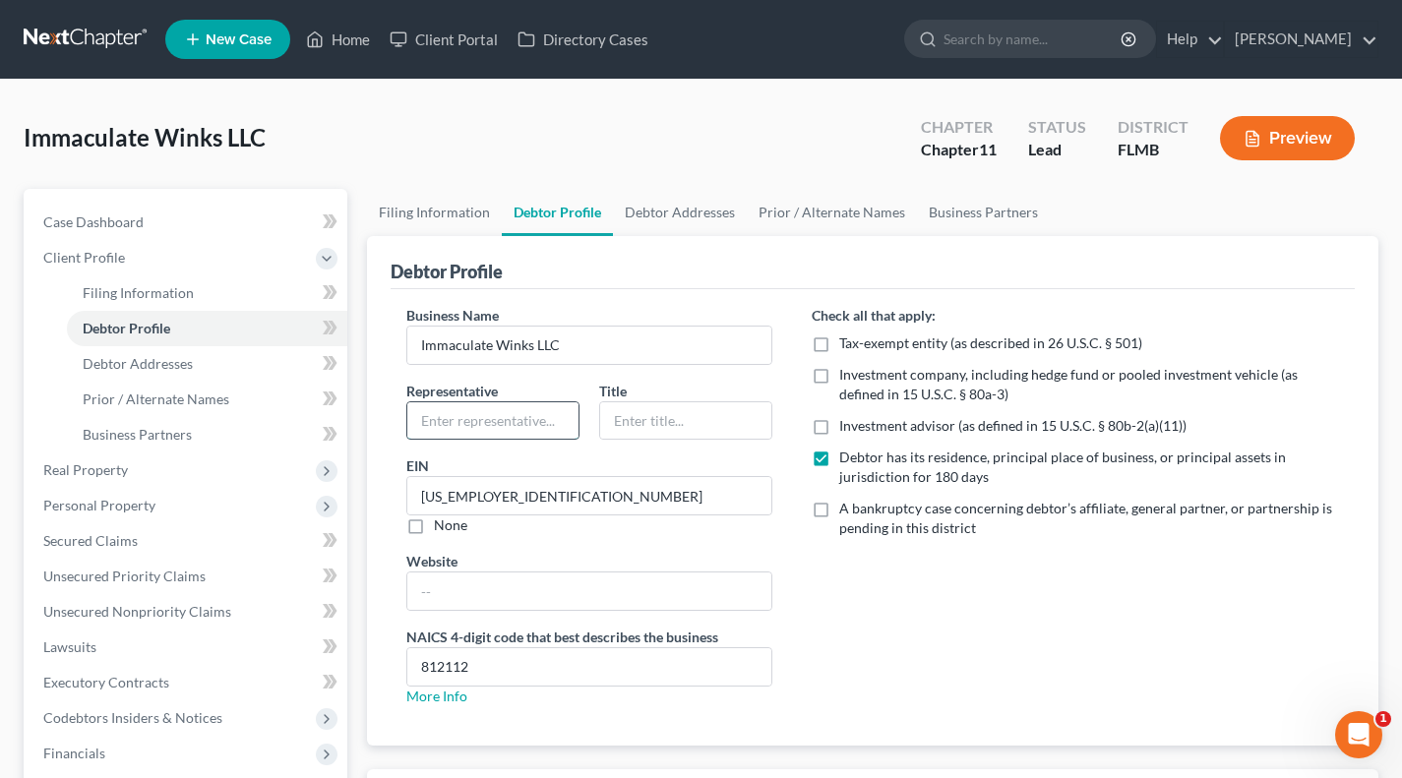
click at [532, 422] on input "text" at bounding box center [492, 420] width 171 height 37
type input "[PERSON_NAME]"
type input "Manager"
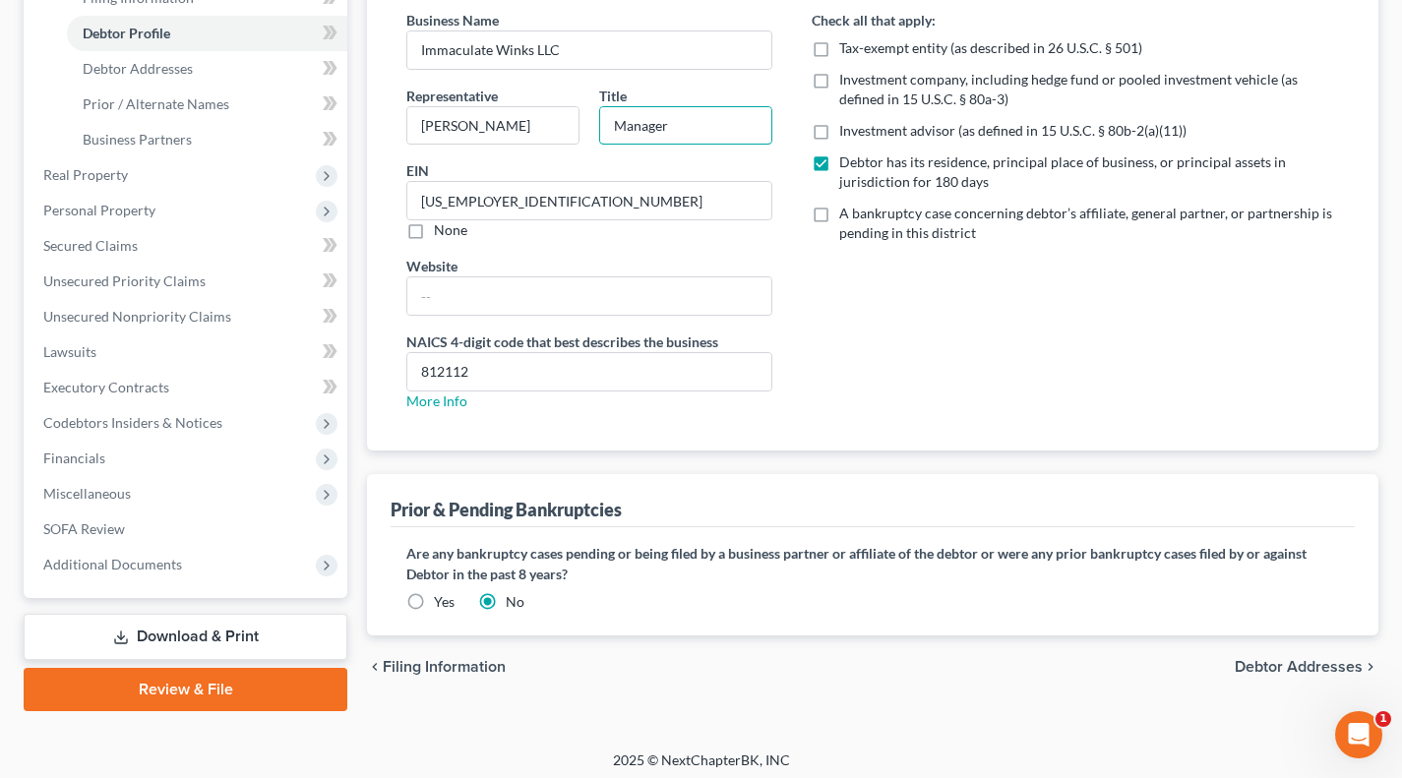
scroll to position [197, 0]
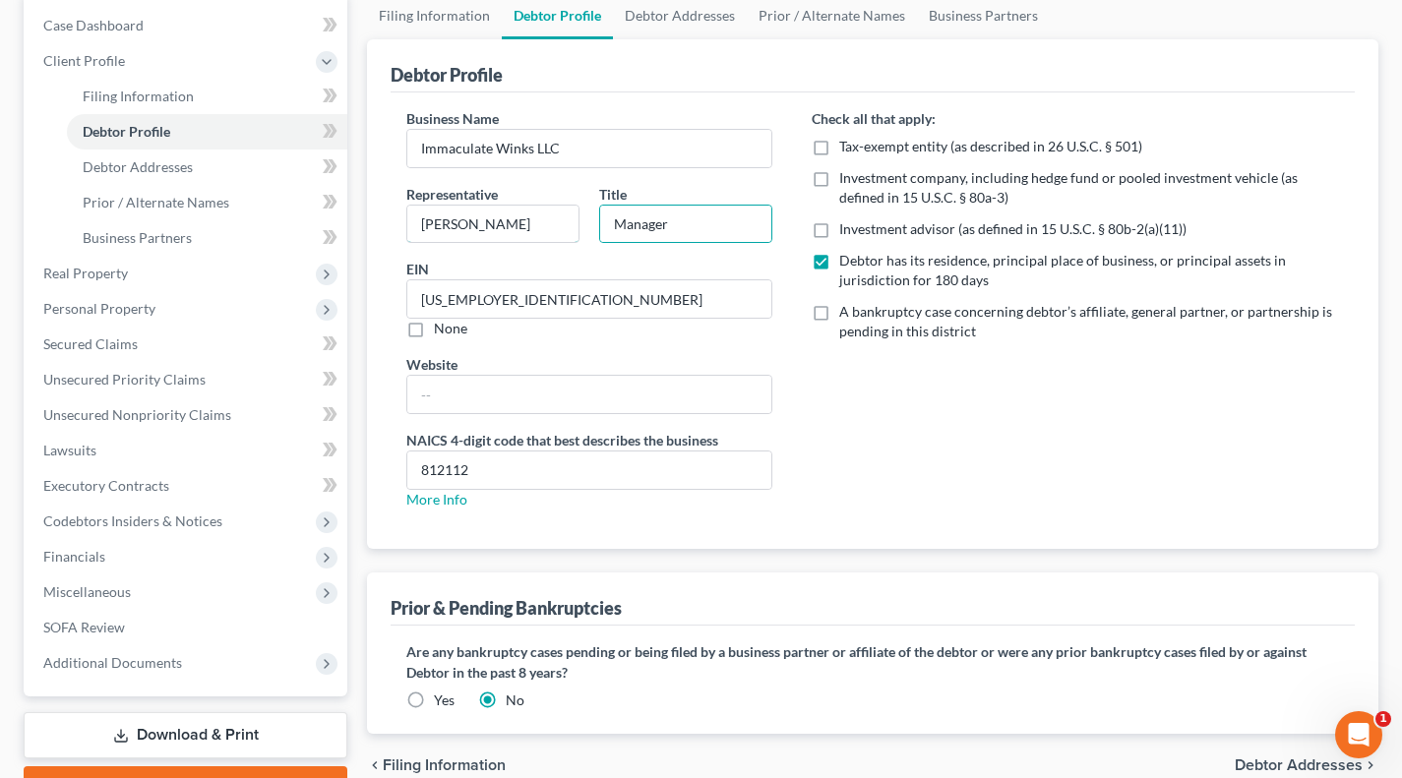
drag, startPoint x: 464, startPoint y: 225, endPoint x: 541, endPoint y: 256, distance: 82.6
click at [464, 225] on input "[PERSON_NAME]" at bounding box center [492, 224] width 171 height 37
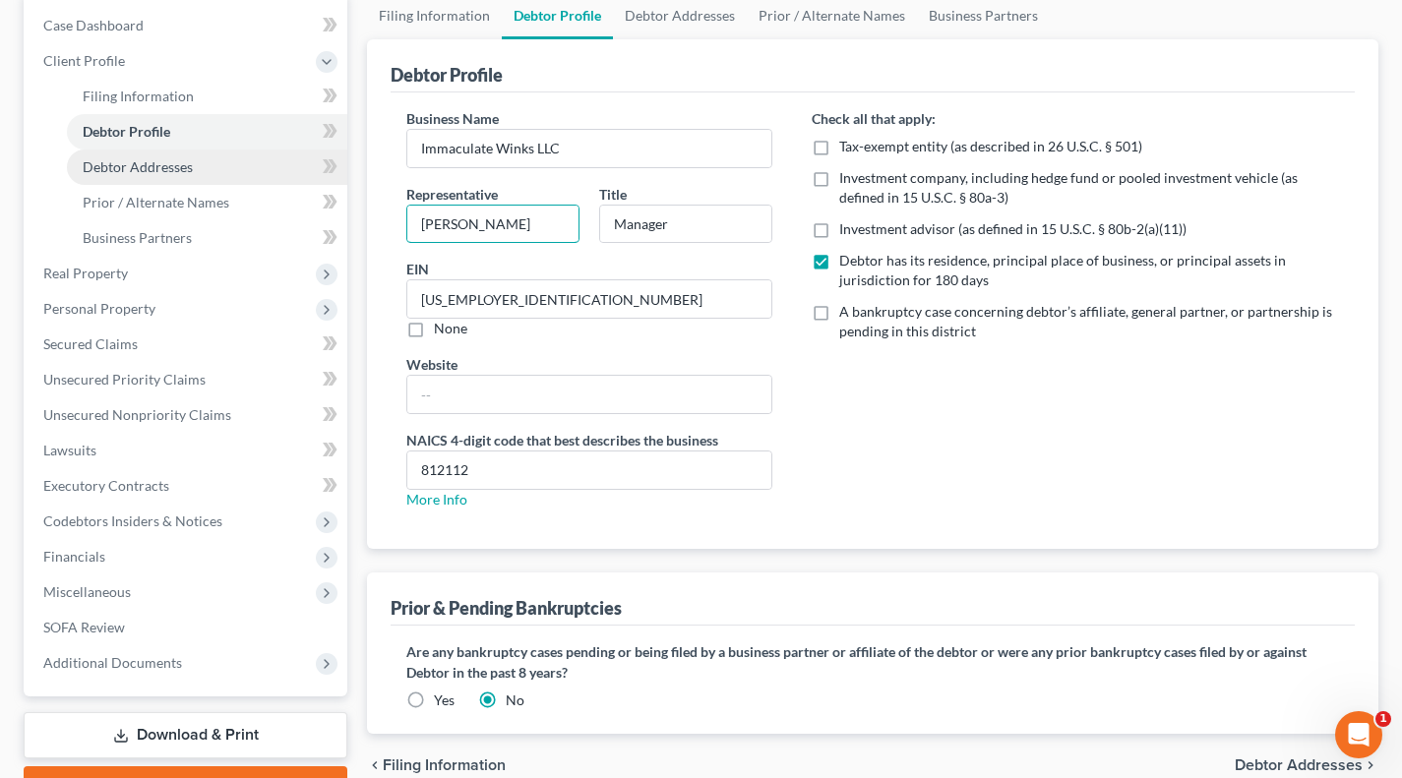
type input "[PERSON_NAME]"
click at [125, 169] on span "Debtor Addresses" at bounding box center [138, 166] width 110 height 17
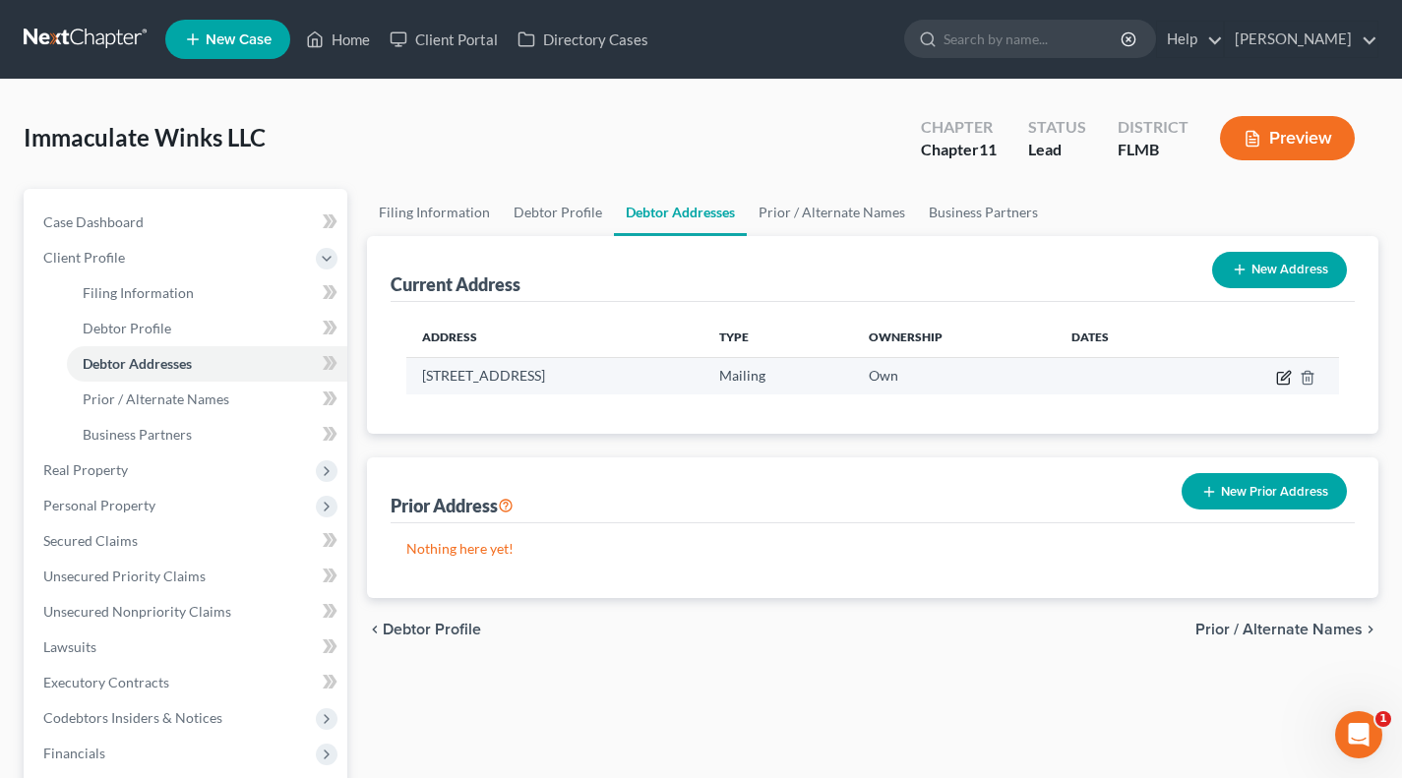
click at [1283, 375] on icon "button" at bounding box center [1285, 375] width 9 height 9
select select "9"
select select "27"
select select "1"
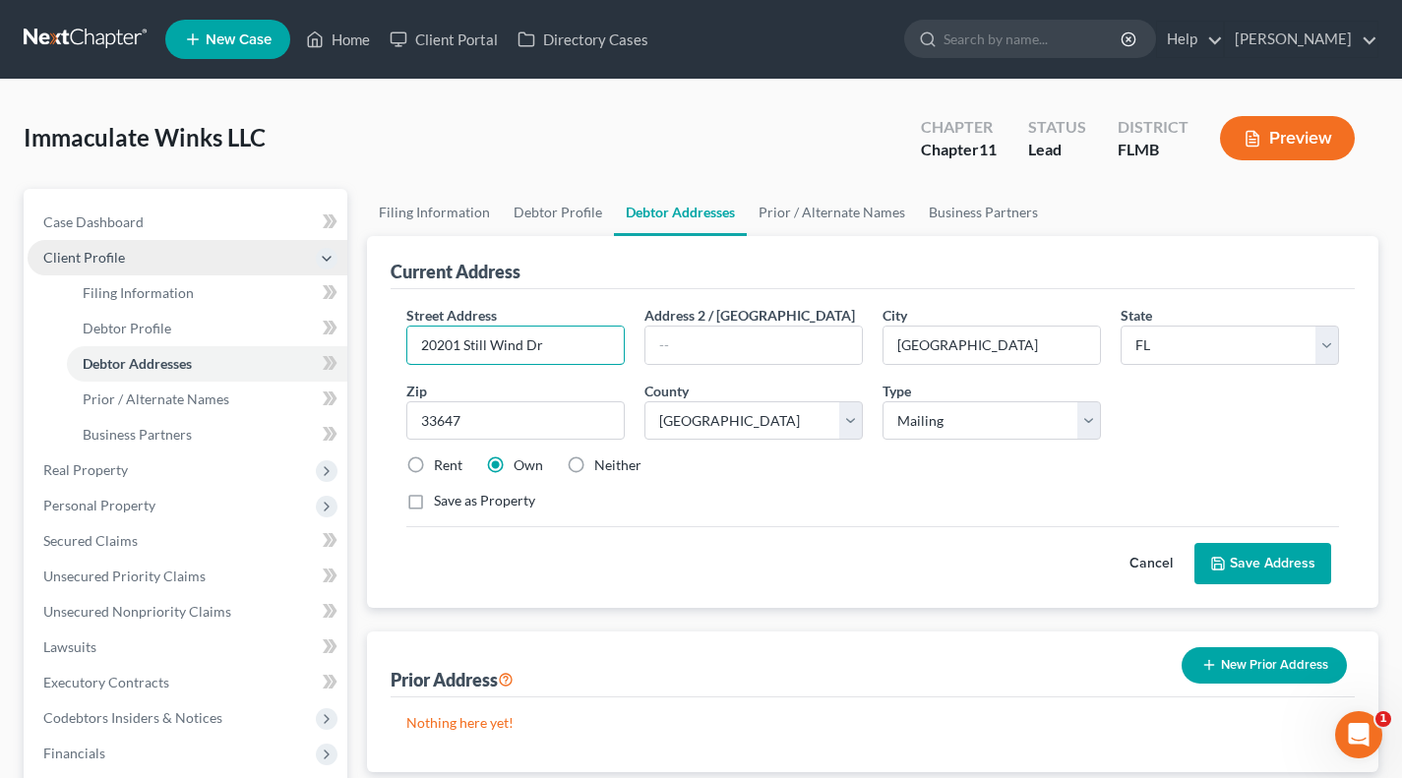
drag, startPoint x: 601, startPoint y: 351, endPoint x: 243, endPoint y: 271, distance: 367.1
click at [243, 271] on div "Petition Navigation Case Dashboard Payments Invoices Payments Payments Credit R…" at bounding box center [701, 598] width 1375 height 818
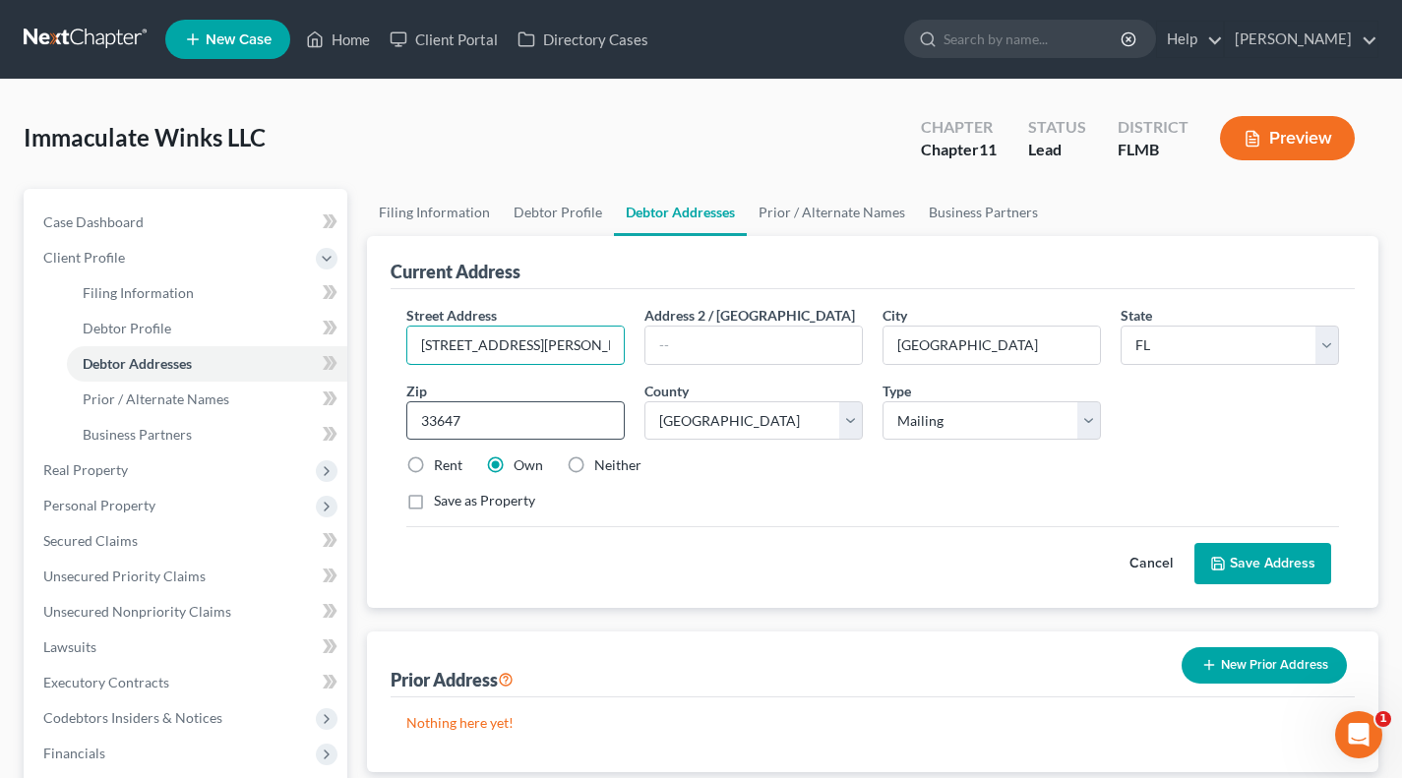
type input "[STREET_ADDRESS][PERSON_NAME]"
click at [490, 416] on input "33647" at bounding box center [515, 420] width 218 height 39
type input "33614"
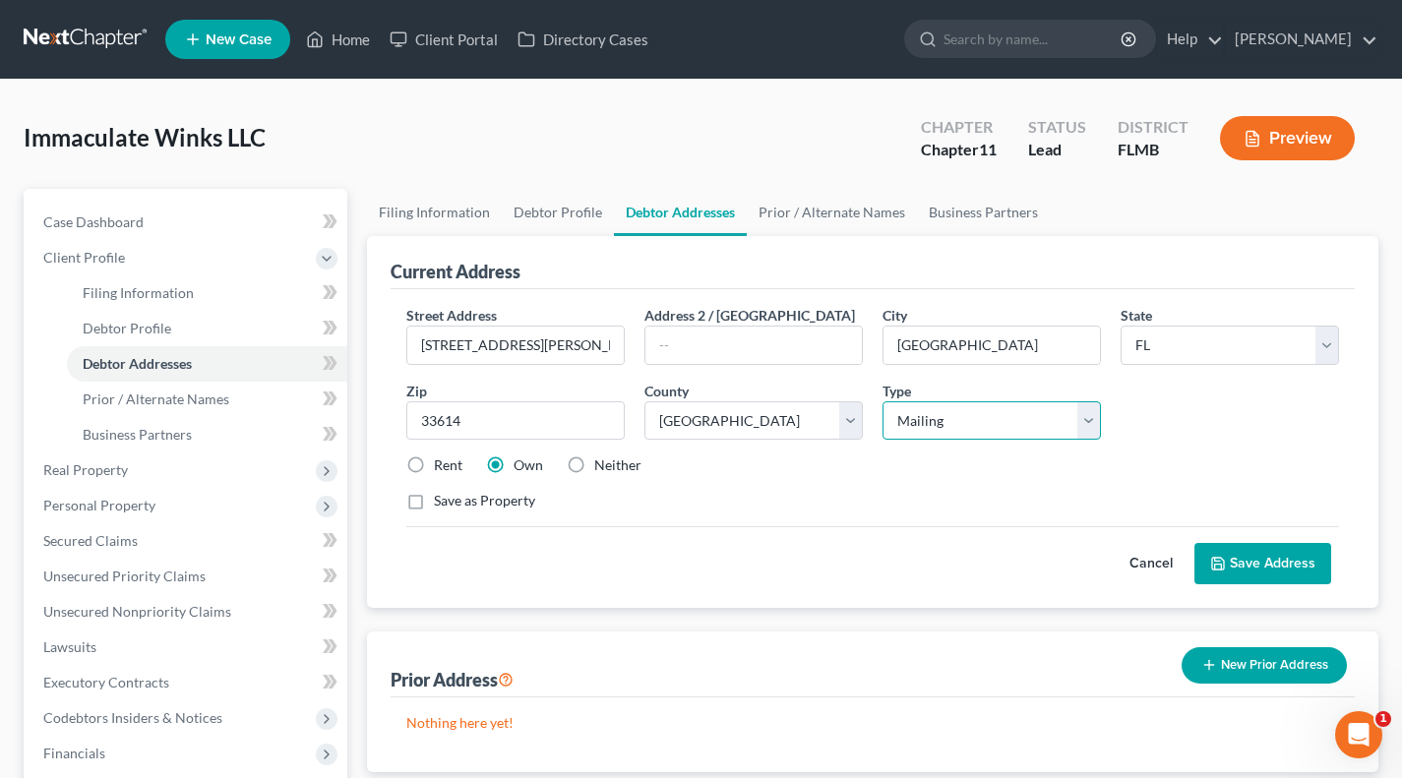
click at [1008, 411] on select "Select Business Mailing Location of Assets" at bounding box center [992, 420] width 218 height 39
select select "0"
click at [883, 401] on select "Select Business Mailing Location of Assets" at bounding box center [992, 420] width 218 height 39
click at [1245, 567] on button "Save Address" at bounding box center [1263, 563] width 137 height 41
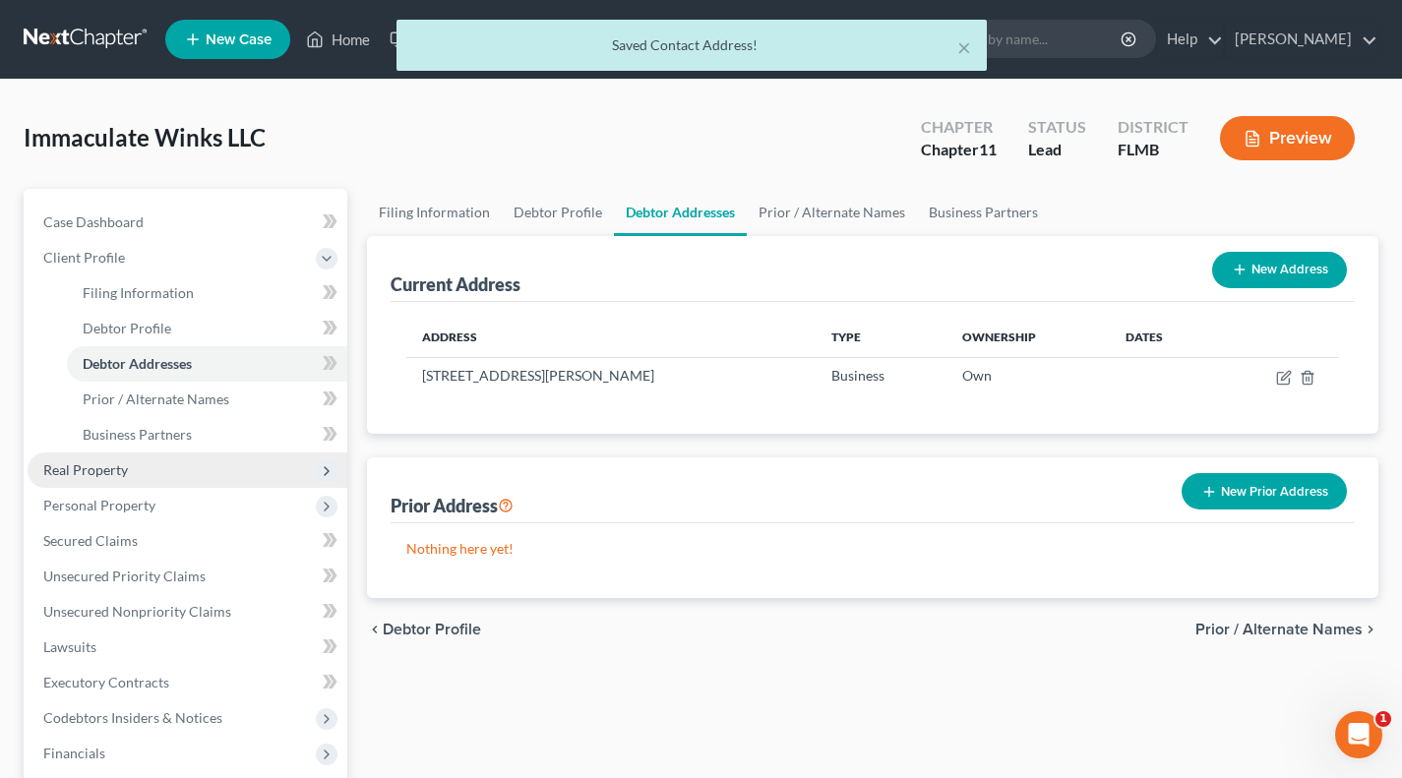
click at [149, 459] on span "Real Property" at bounding box center [188, 470] width 320 height 35
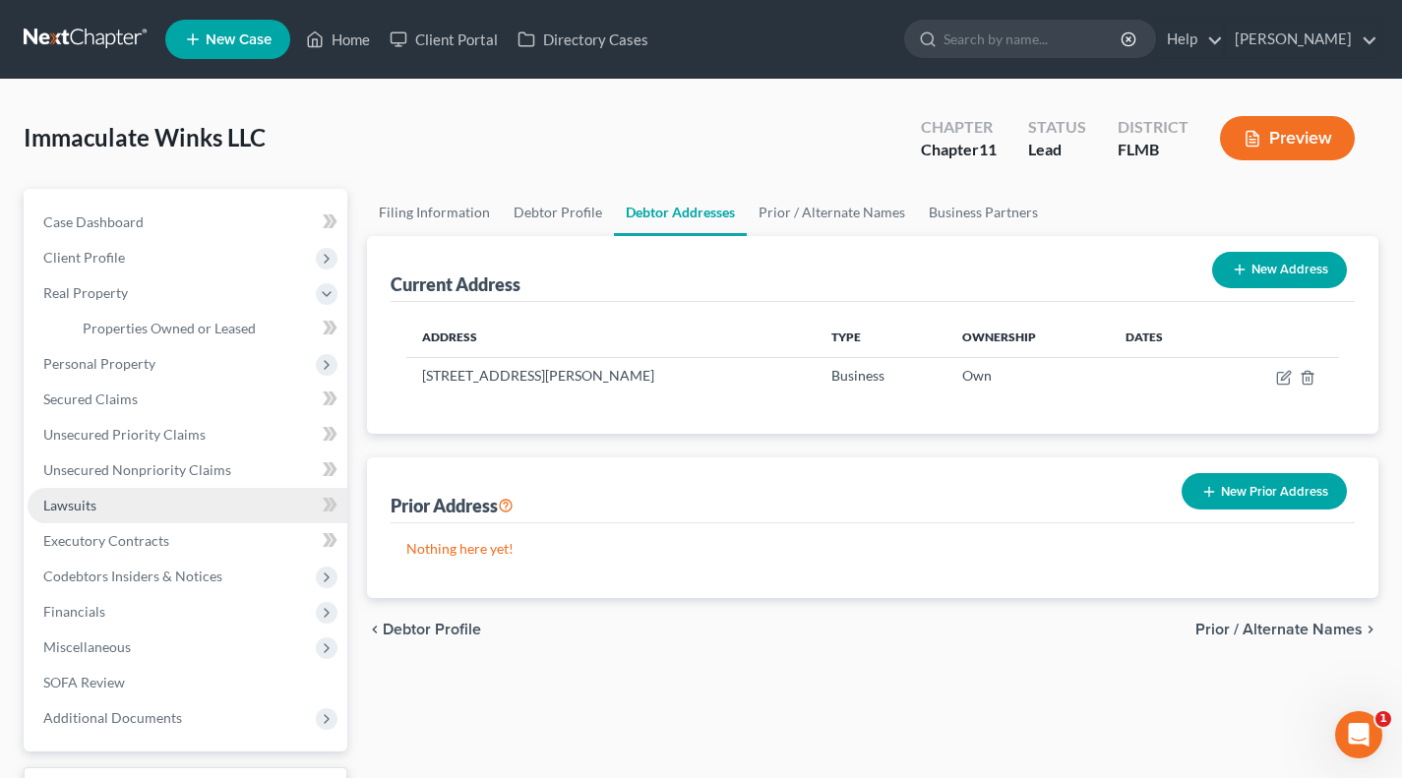
click at [123, 503] on link "Lawsuits" at bounding box center [188, 505] width 320 height 35
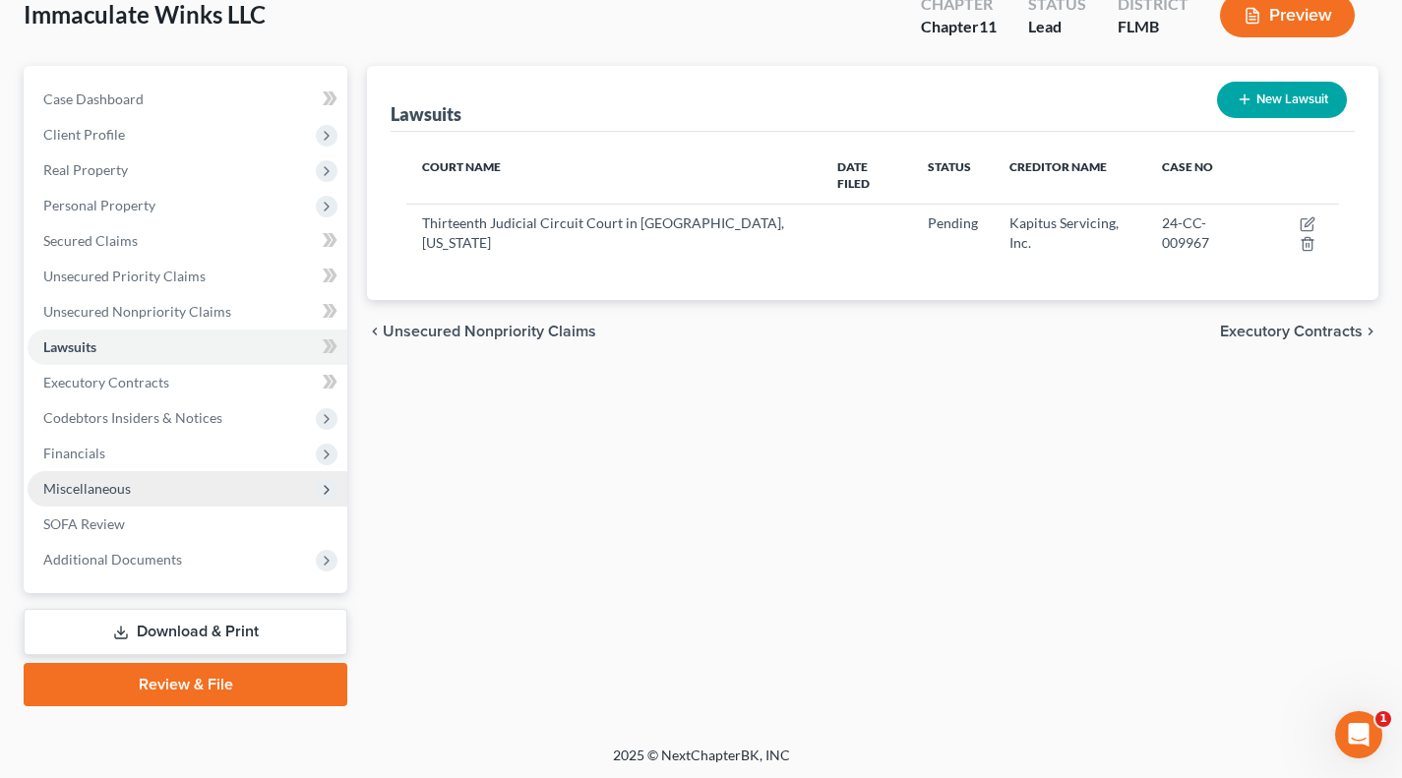
scroll to position [124, 0]
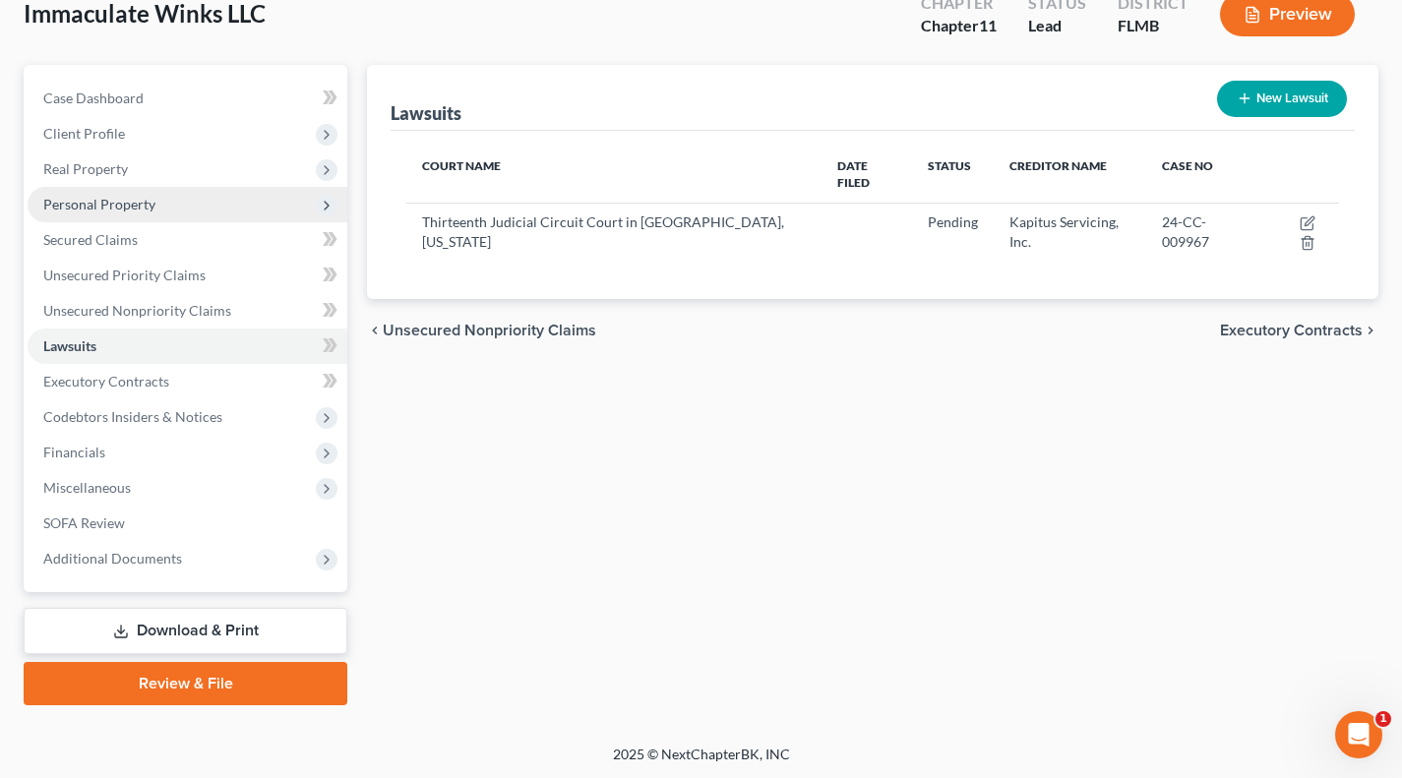
click at [141, 197] on span "Personal Property" at bounding box center [99, 204] width 112 height 17
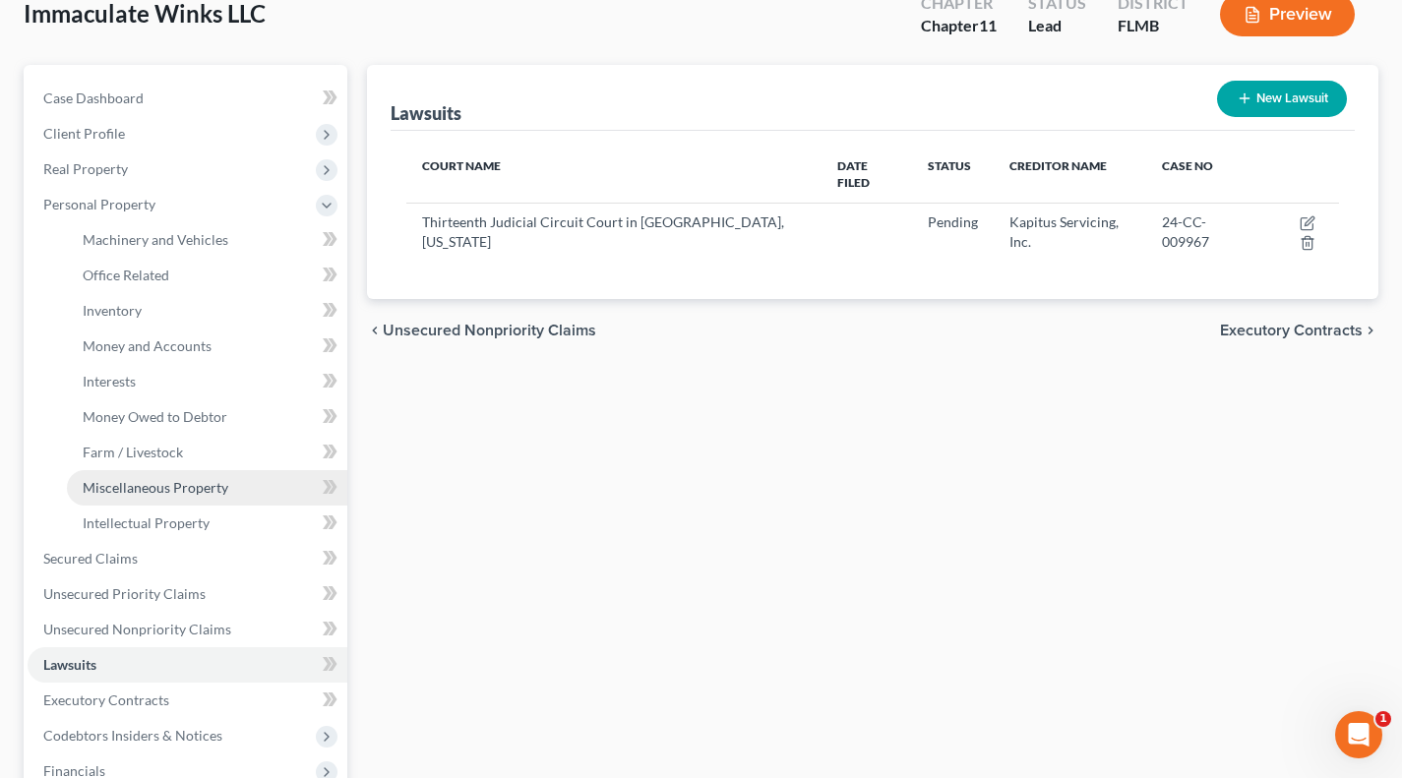
click at [139, 470] on link "Miscellaneous Property" at bounding box center [207, 487] width 280 height 35
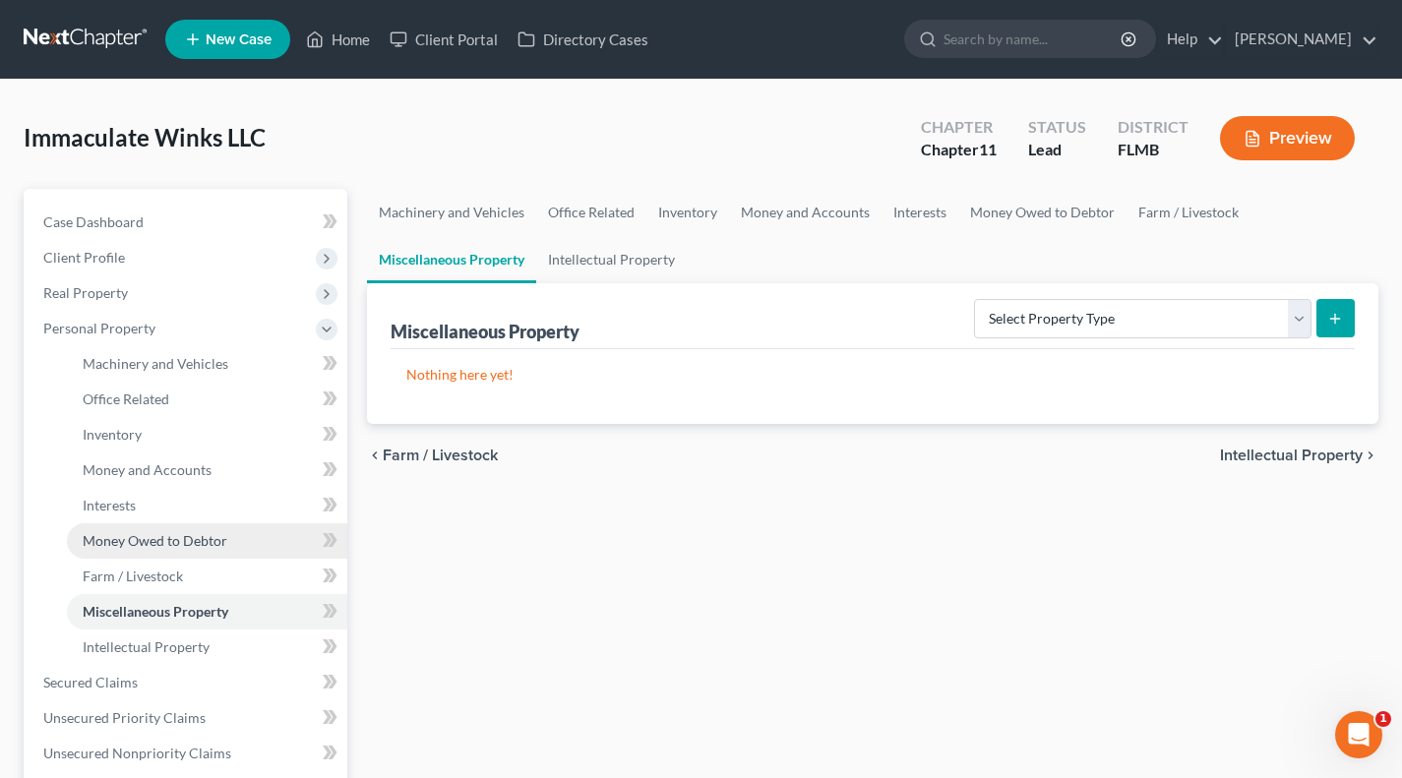
click at [156, 543] on span "Money Owed to Debtor" at bounding box center [155, 540] width 145 height 17
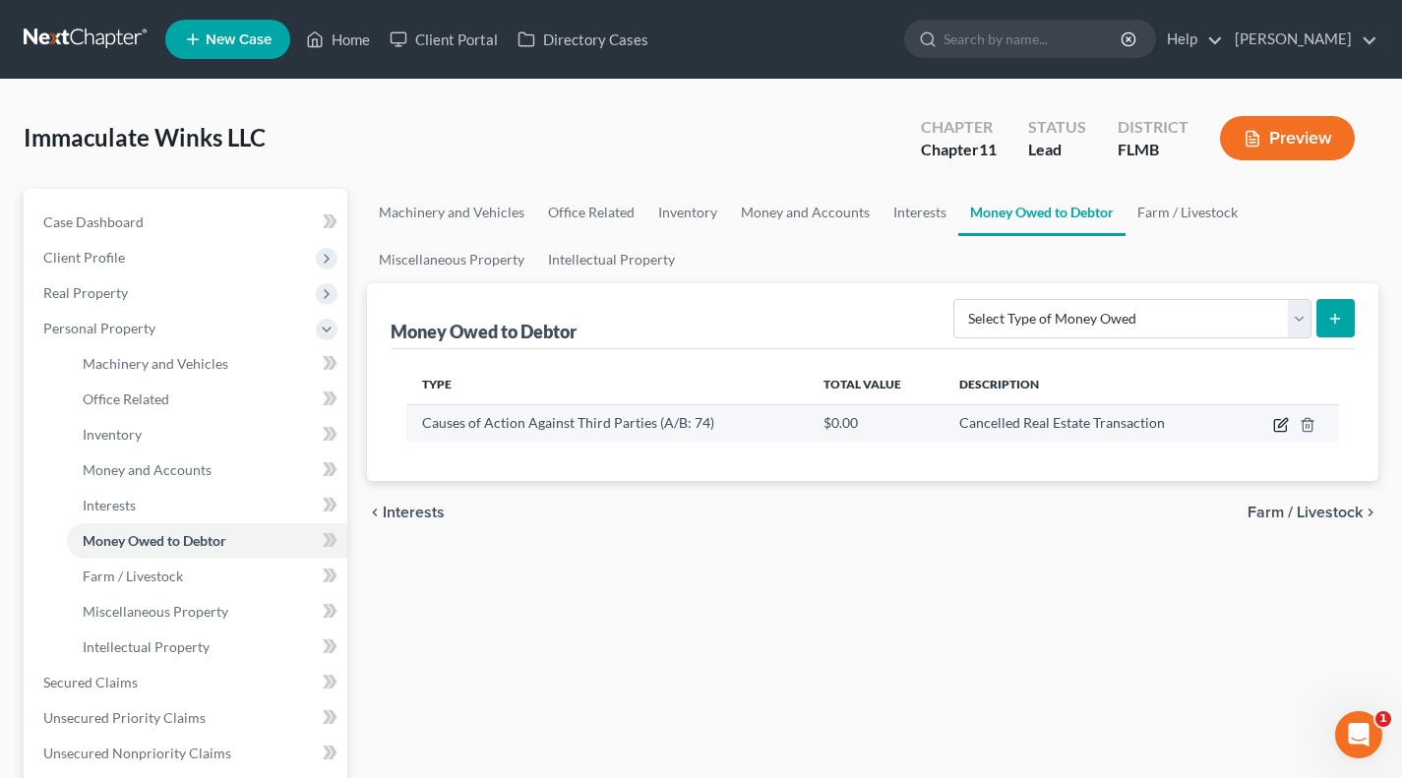
click at [1282, 420] on icon "button" at bounding box center [1281, 425] width 16 height 16
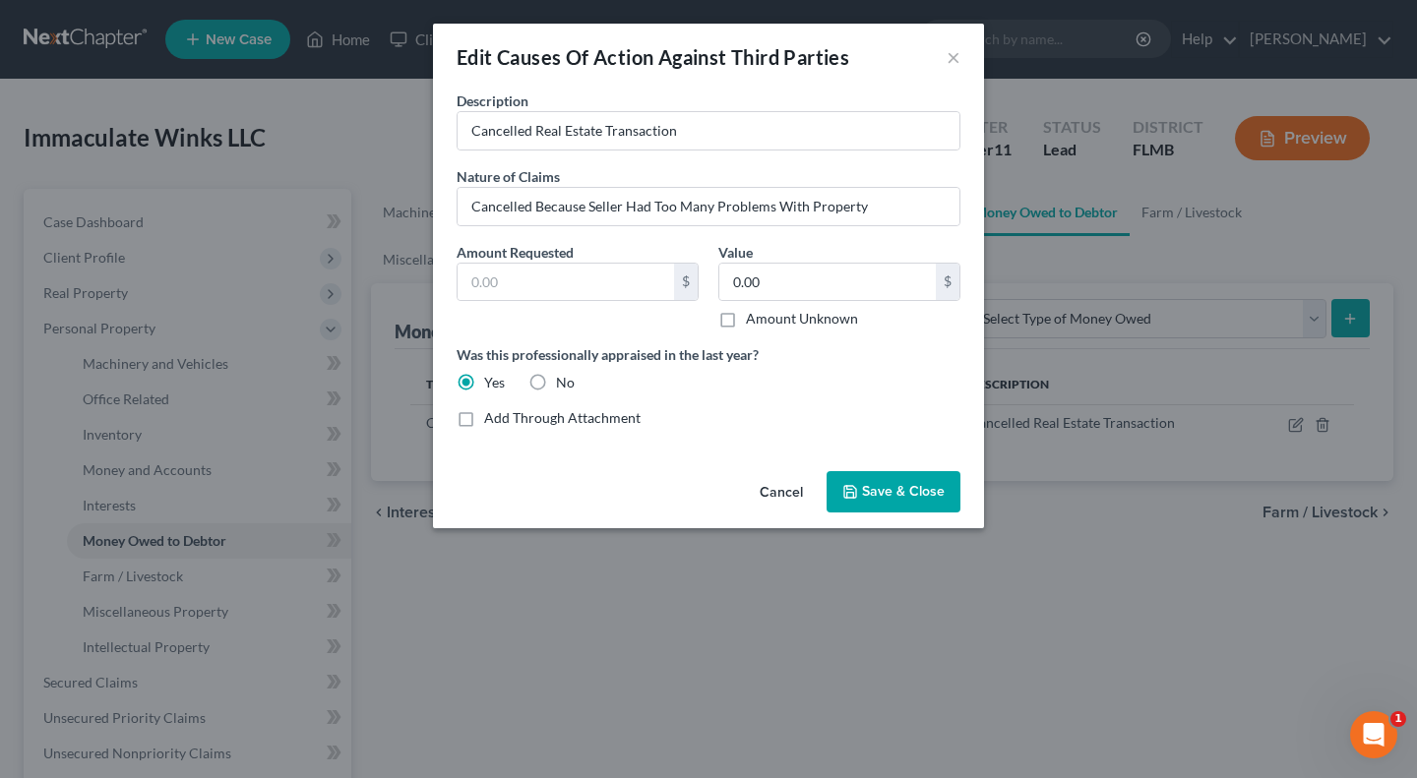
click at [885, 496] on span "Save & Close" at bounding box center [903, 491] width 83 height 17
click at [575, 284] on input "text" at bounding box center [566, 282] width 216 height 37
drag, startPoint x: 719, startPoint y: 317, endPoint x: 730, endPoint y: 323, distance: 12.3
click at [746, 317] on label "Amount Unknown" at bounding box center [802, 319] width 112 height 20
click at [754, 317] on input "Amount Unknown" at bounding box center [760, 315] width 13 height 13
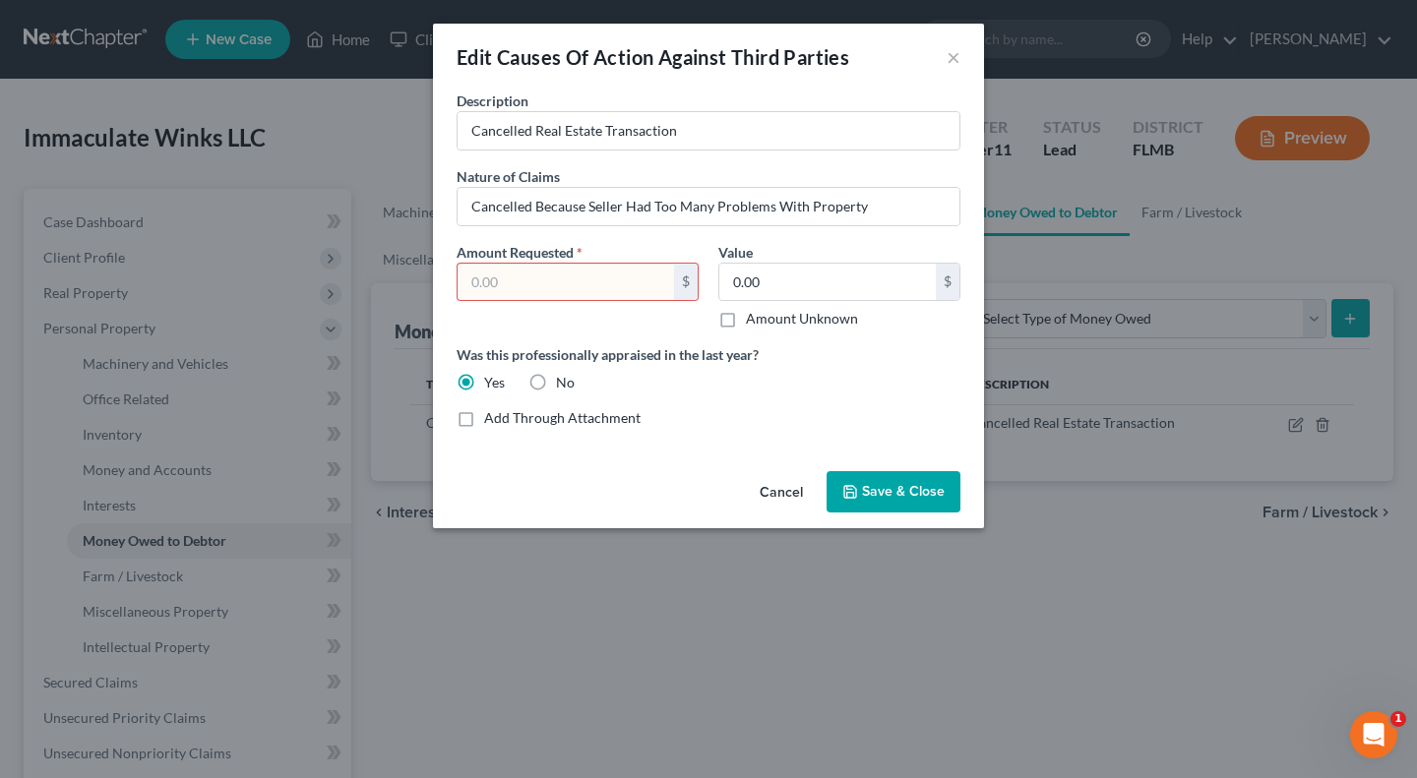
checkbox input "true"
click at [544, 290] on input "text" at bounding box center [566, 282] width 216 height 37
type input "0"
click at [868, 483] on button "Save & Close" at bounding box center [894, 491] width 134 height 41
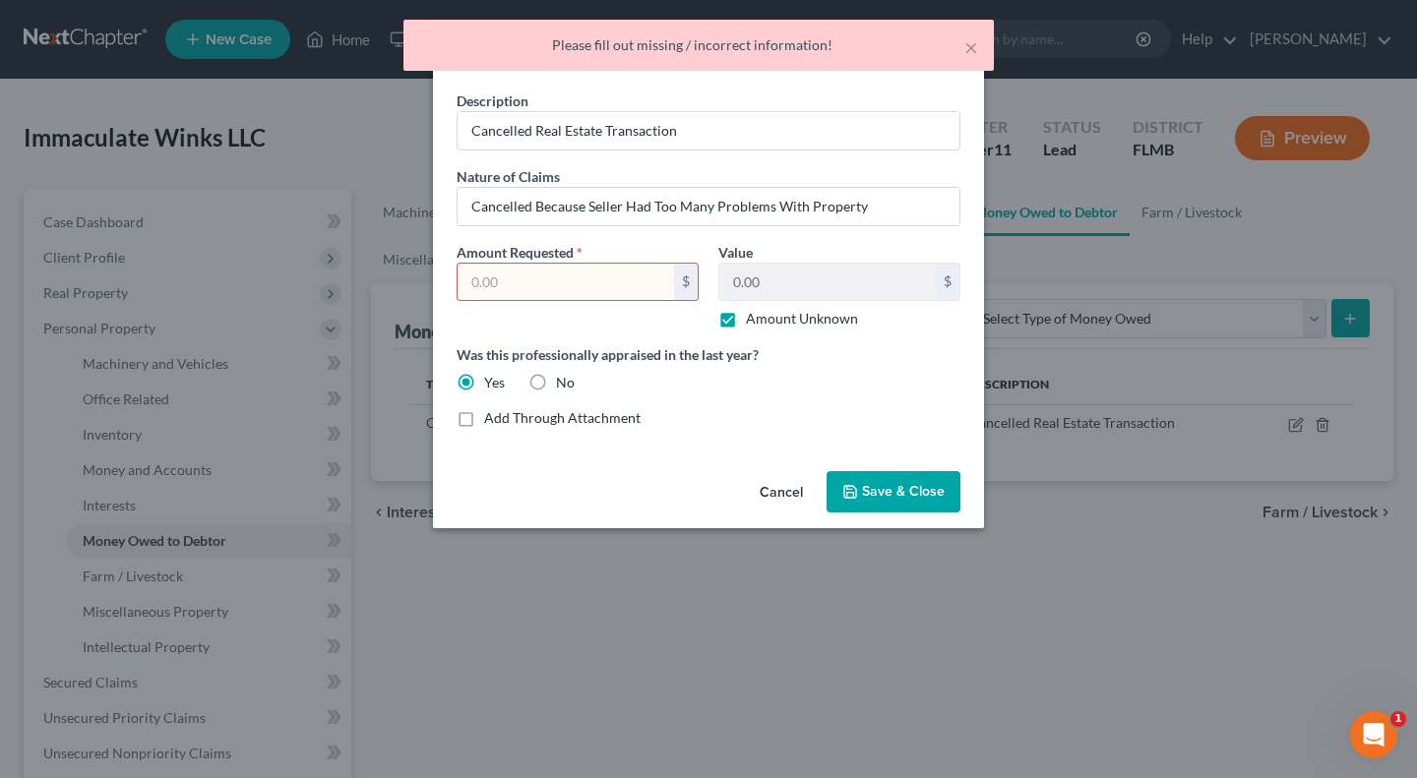
click at [556, 379] on label "No" at bounding box center [565, 383] width 19 height 20
click at [564, 379] on input "No" at bounding box center [570, 379] width 13 height 13
radio input "true"
radio input "false"
click at [858, 497] on icon "button" at bounding box center [850, 492] width 16 height 16
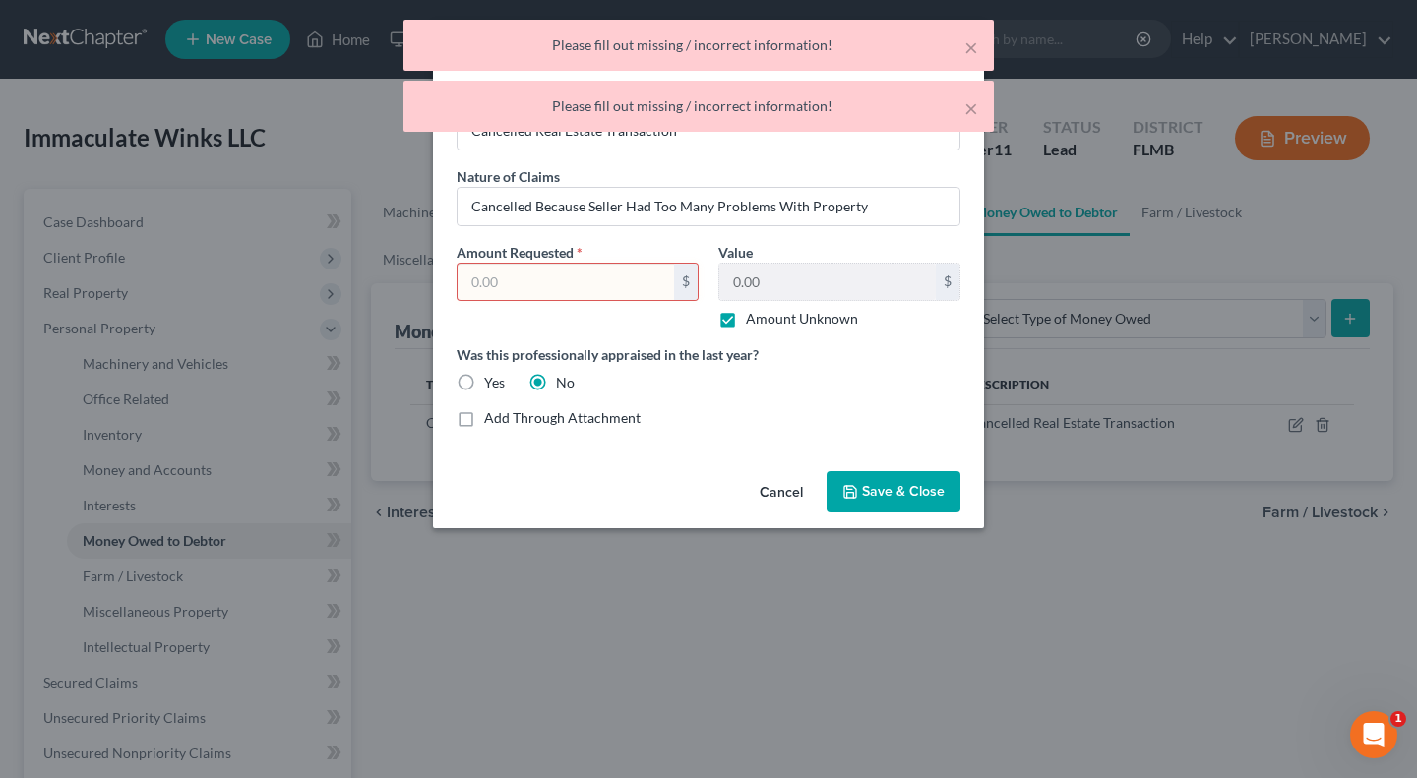
click at [580, 270] on input "text" at bounding box center [566, 282] width 216 height 37
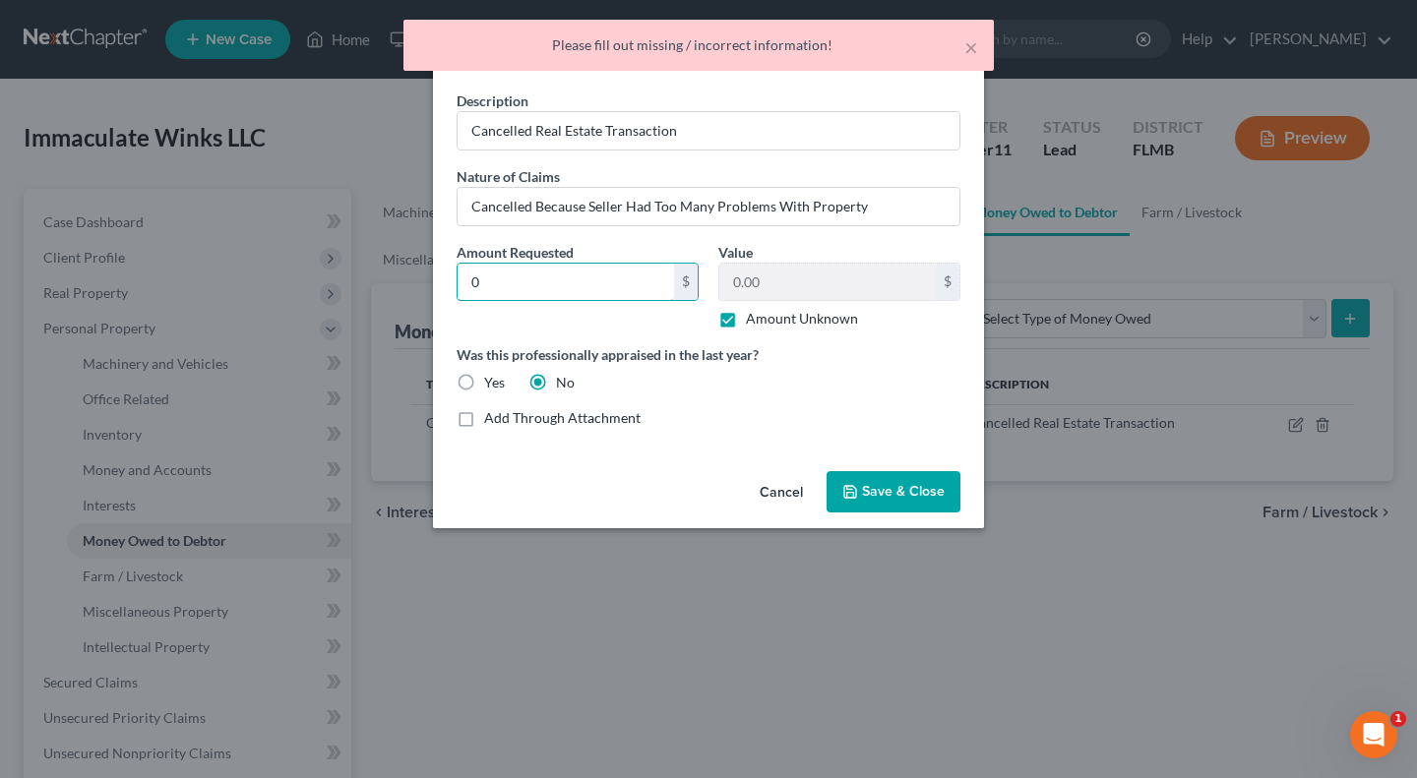
type input "0"
click at [867, 492] on span "Save & Close" at bounding box center [903, 491] width 83 height 17
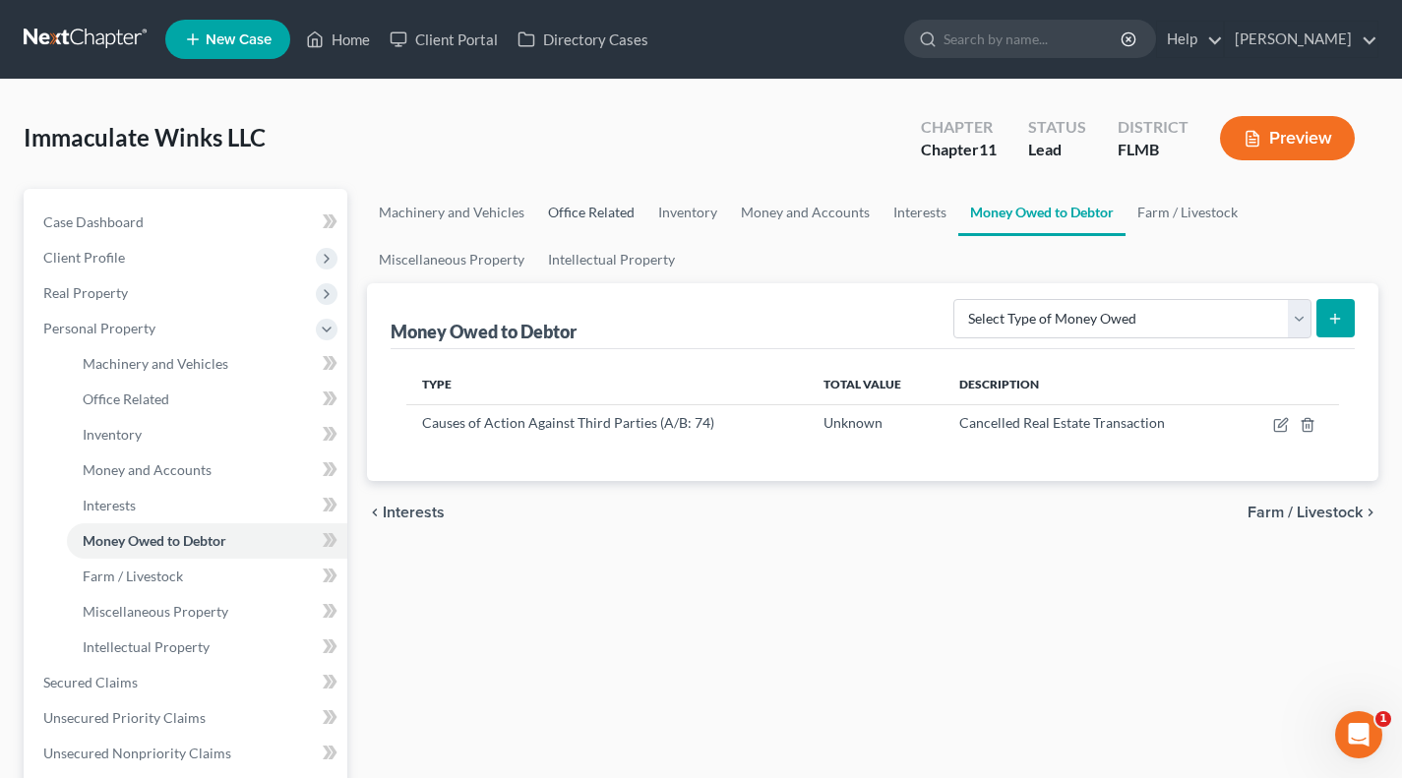
click at [586, 217] on link "Office Related" at bounding box center [591, 212] width 110 height 47
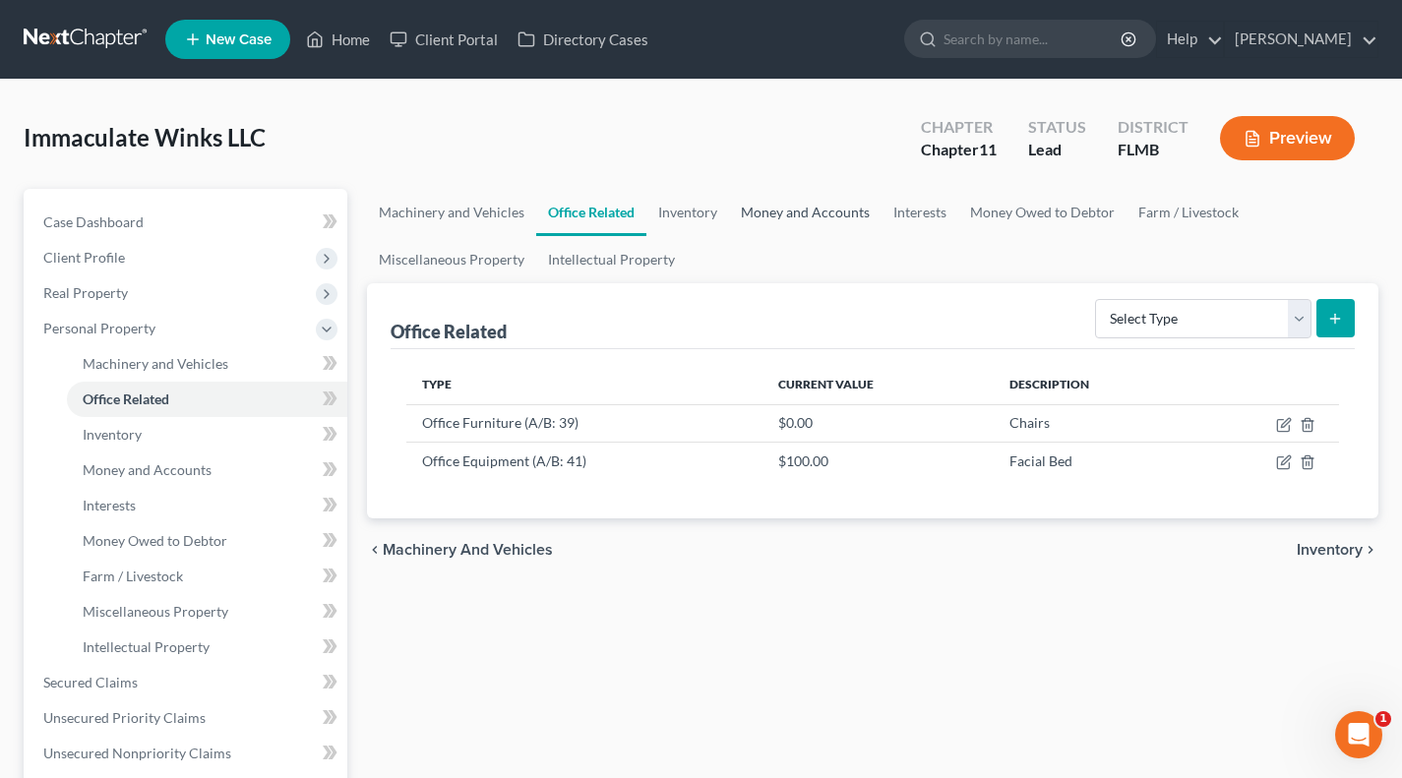
click at [787, 215] on link "Money and Accounts" at bounding box center [805, 212] width 153 height 47
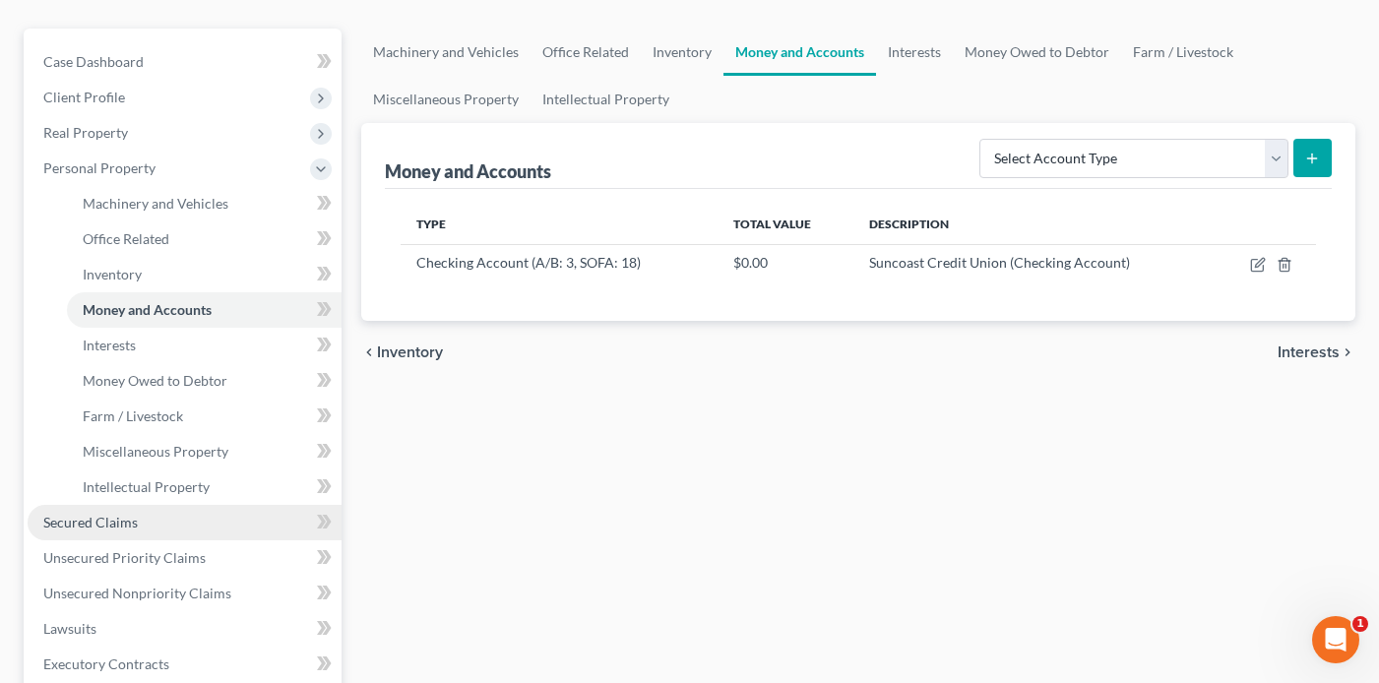
scroll to position [295, 0]
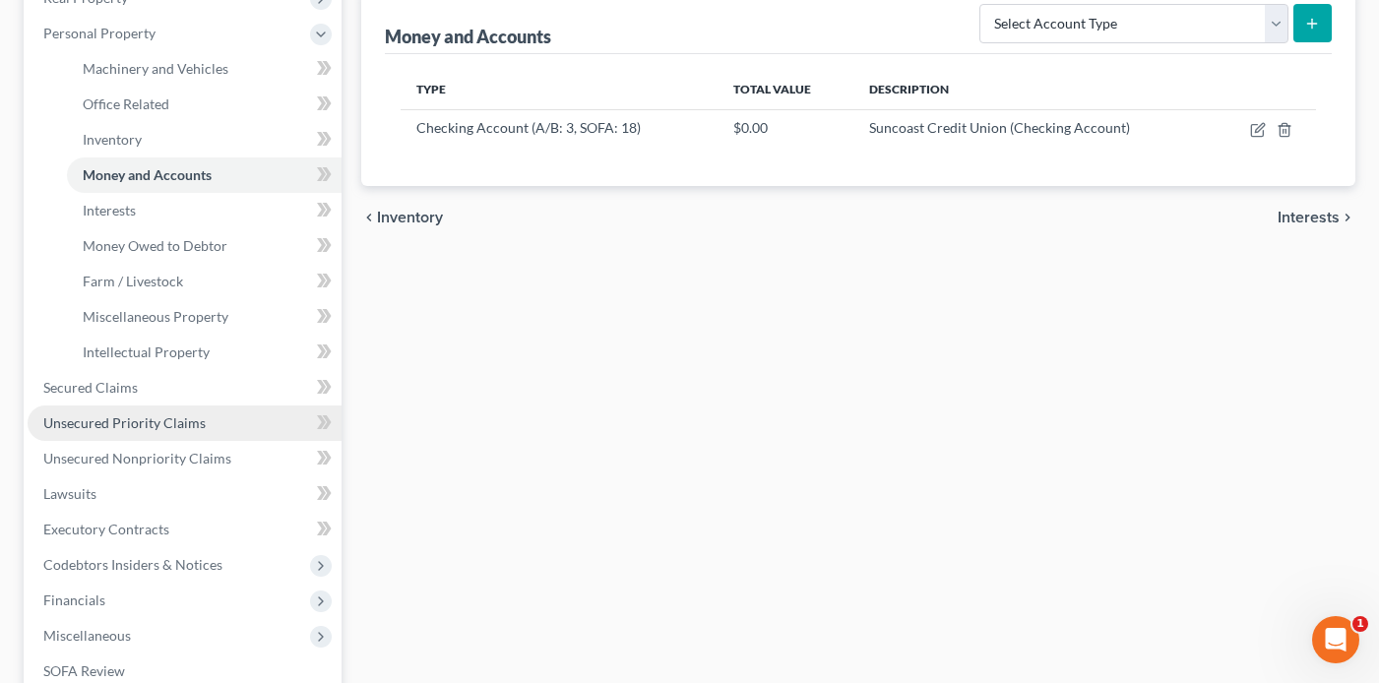
click at [114, 424] on span "Unsecured Priority Claims" at bounding box center [124, 422] width 162 height 17
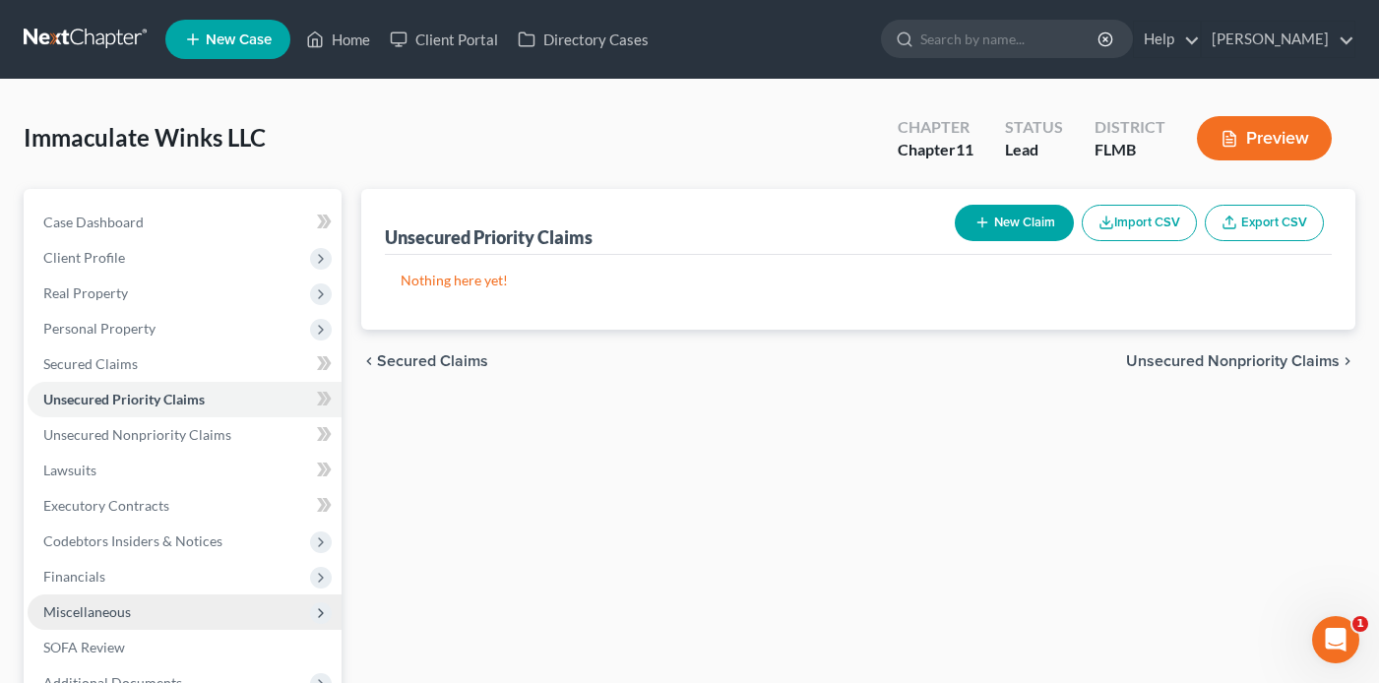
scroll to position [197, 0]
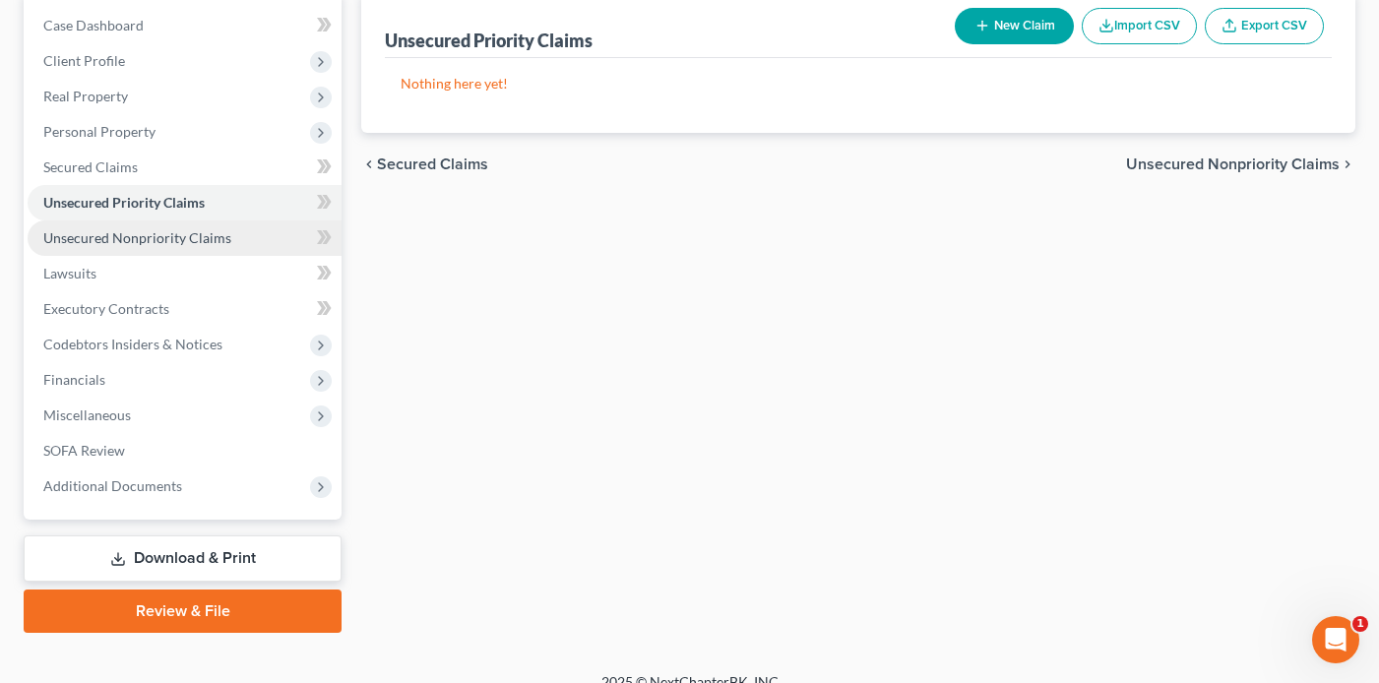
click at [113, 246] on link "Unsecured Nonpriority Claims" at bounding box center [185, 237] width 314 height 35
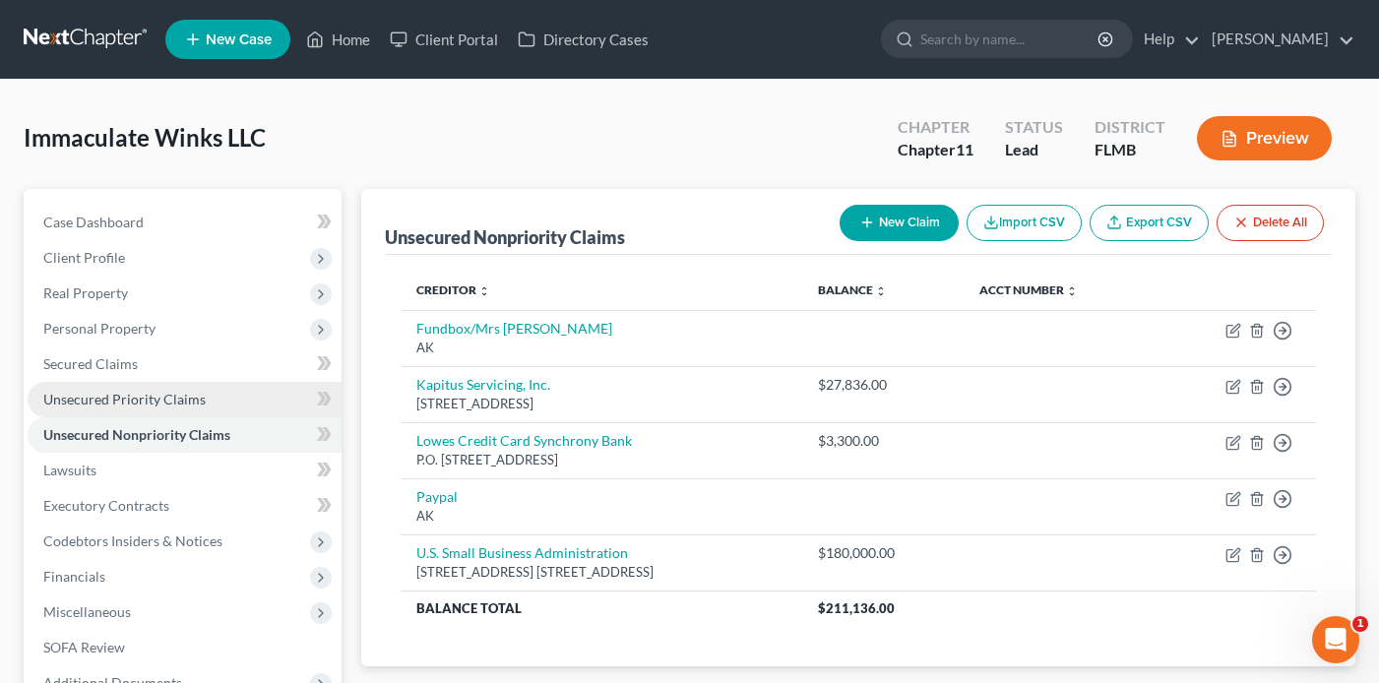
click at [99, 388] on link "Unsecured Priority Claims" at bounding box center [185, 399] width 314 height 35
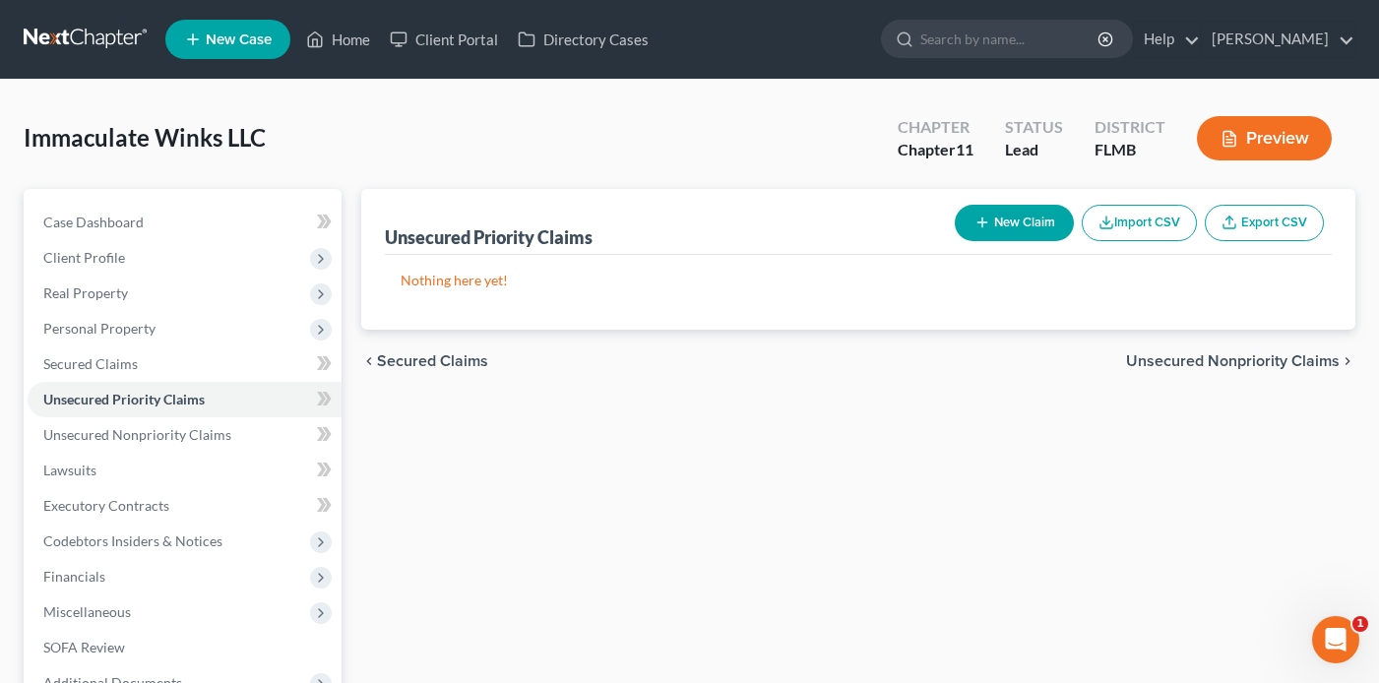
click at [1013, 227] on button "New Claim" at bounding box center [1013, 223] width 119 height 36
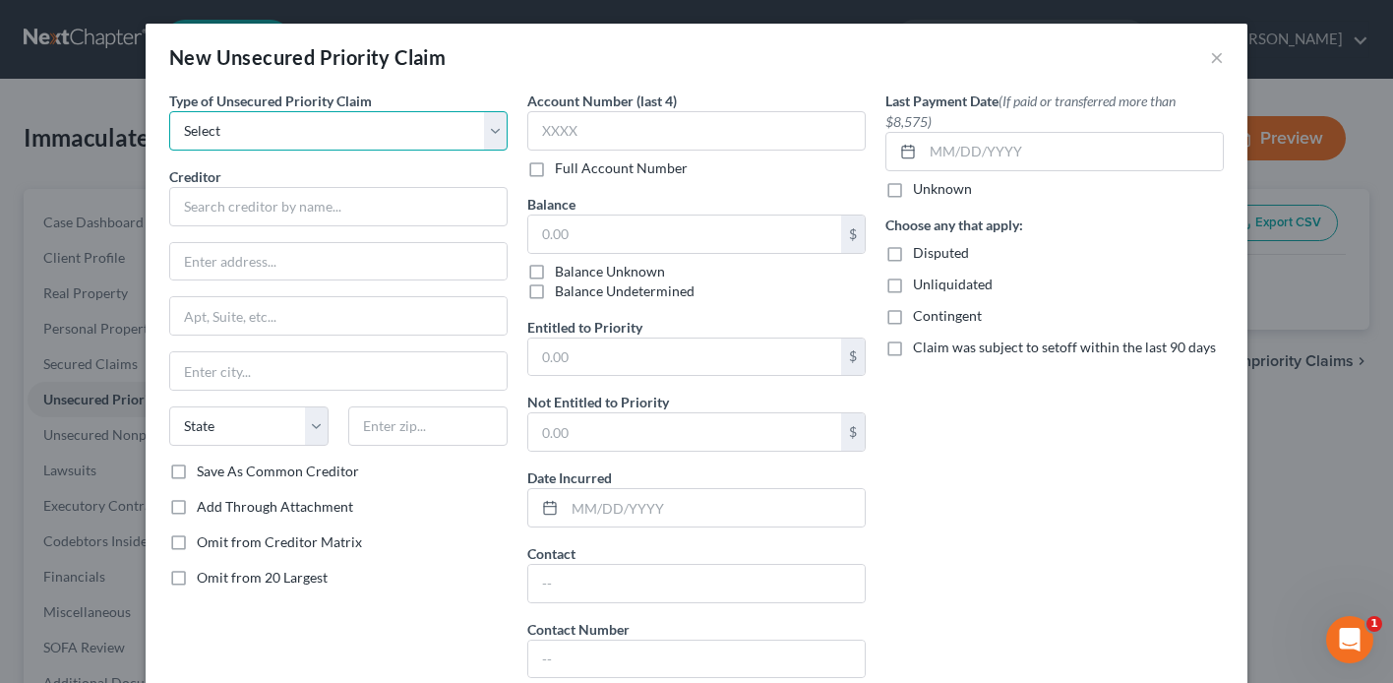
click at [301, 135] on select "Select Taxes & Other Government Units Domestic Support Obligations Extensions o…" at bounding box center [338, 130] width 338 height 39
select select "0"
click at [169, 111] on select "Select Taxes & Other Government Units Domestic Support Obligations Extensions o…" at bounding box center [338, 130] width 338 height 39
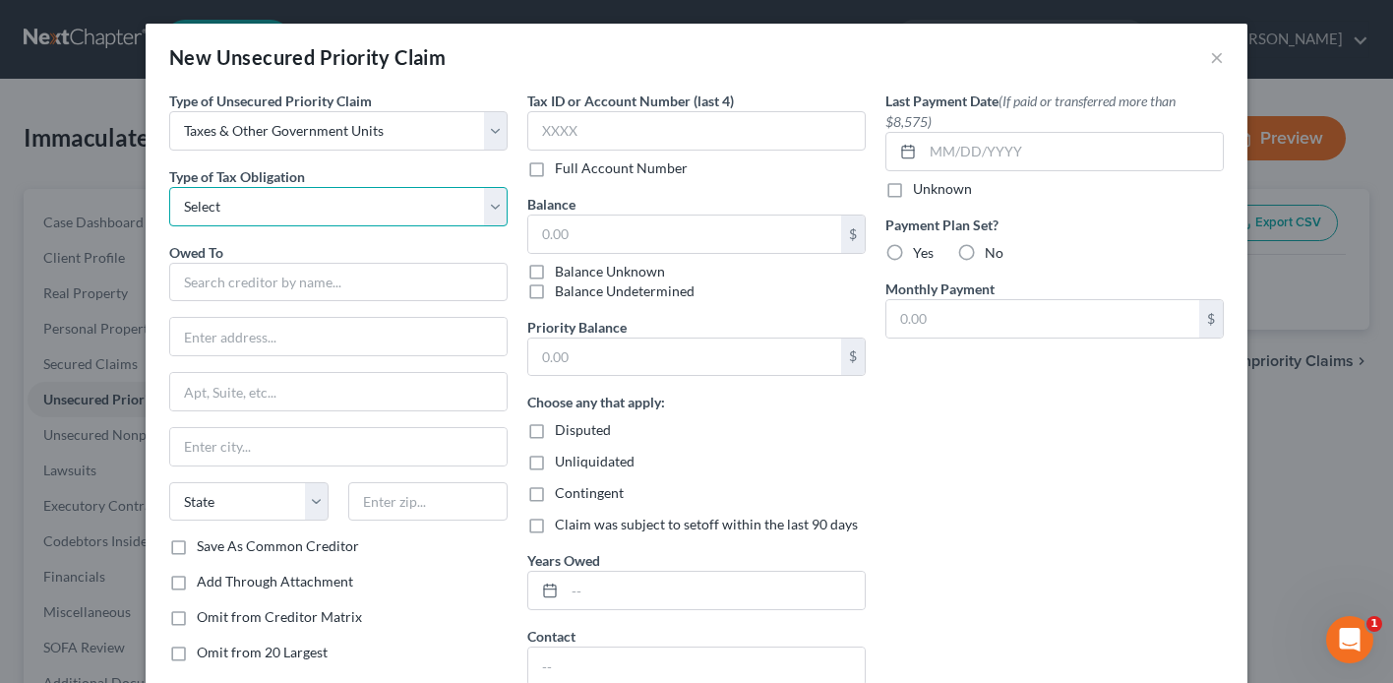
click at [275, 212] on select "Select Federal City State Franchise Tax Board Other" at bounding box center [338, 206] width 338 height 39
select select "0"
click at [169, 187] on select "Select Federal City State Franchise Tax Board Other" at bounding box center [338, 206] width 338 height 39
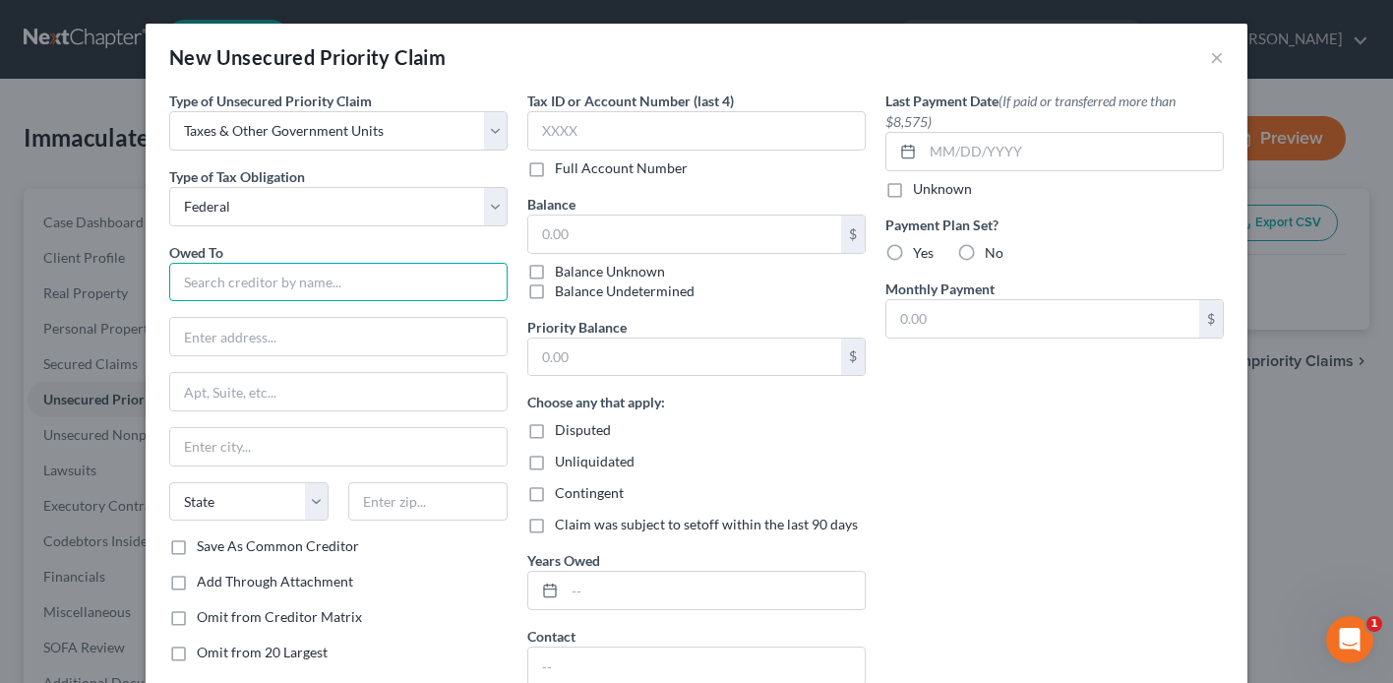
click at [253, 288] on input "text" at bounding box center [338, 282] width 338 height 39
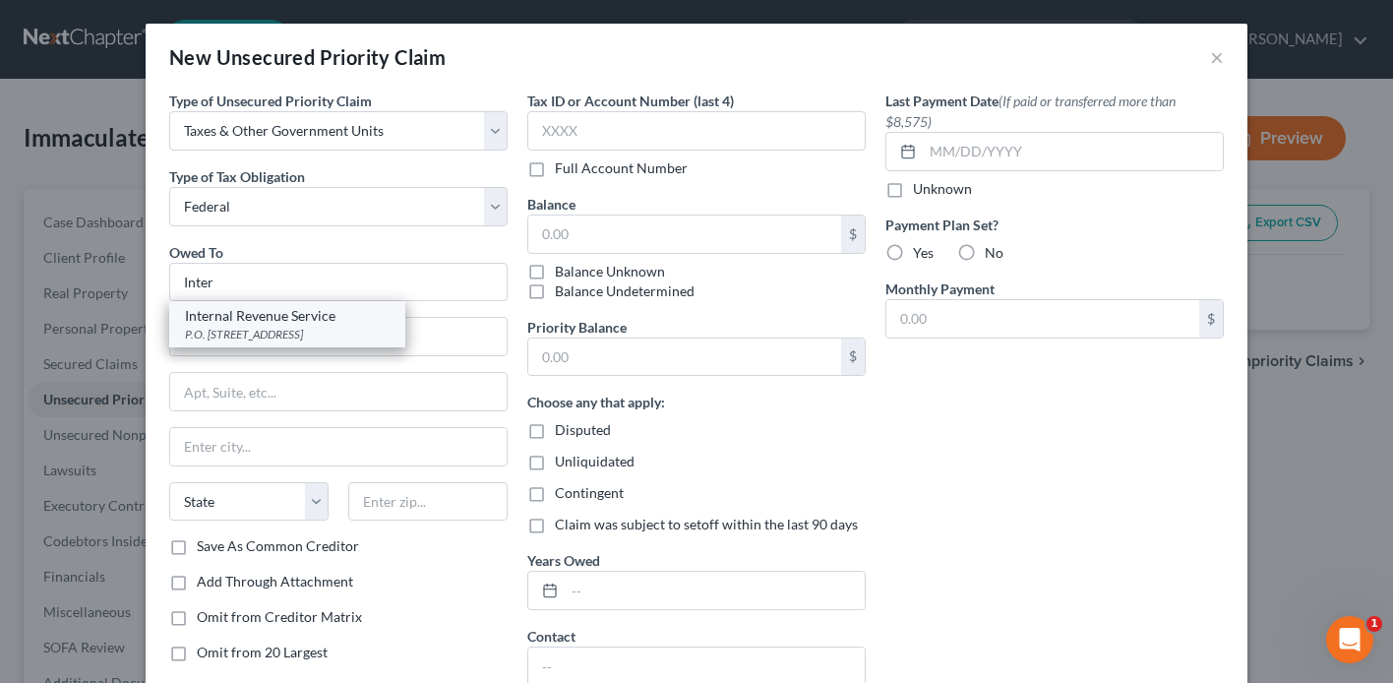
click at [303, 317] on div "Internal Revenue Service" at bounding box center [287, 316] width 205 height 20
type input "Internal Revenue Service"
type input "P.O. Box 7346"
type input "[GEOGRAPHIC_DATA]"
select select "39"
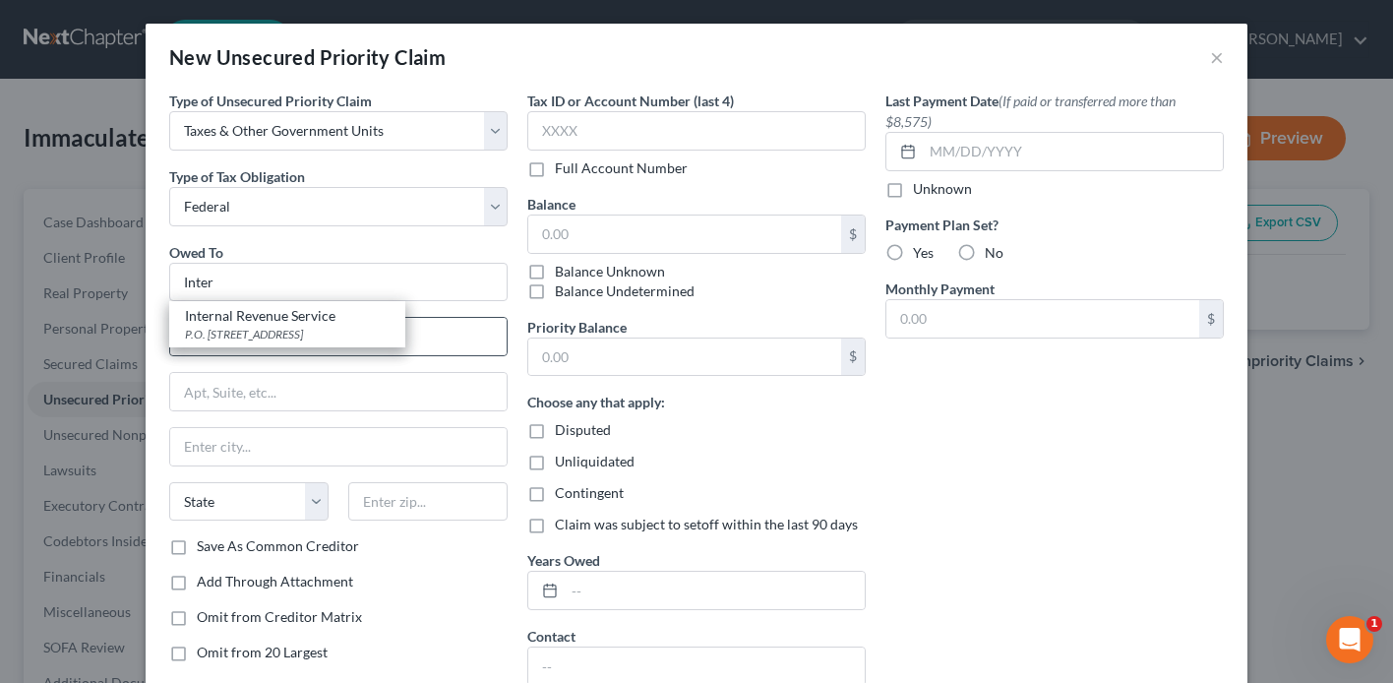
type input "19101"
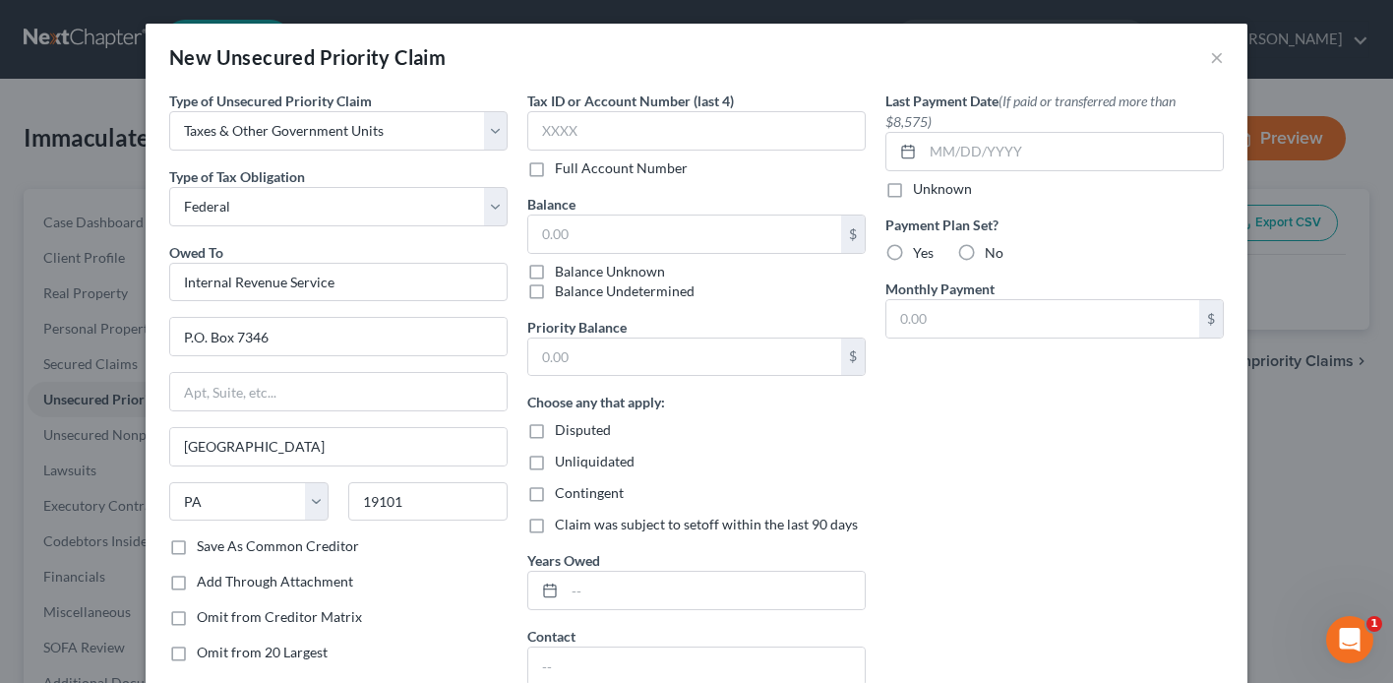
click at [555, 274] on label "Balance Unknown" at bounding box center [610, 272] width 110 height 20
click at [563, 274] on input "Balance Unknown" at bounding box center [569, 268] width 13 height 13
checkbox input "true"
click at [555, 291] on label "Balance Undetermined" at bounding box center [625, 291] width 140 height 20
click at [563, 291] on input "Balance Undetermined" at bounding box center [569, 287] width 13 height 13
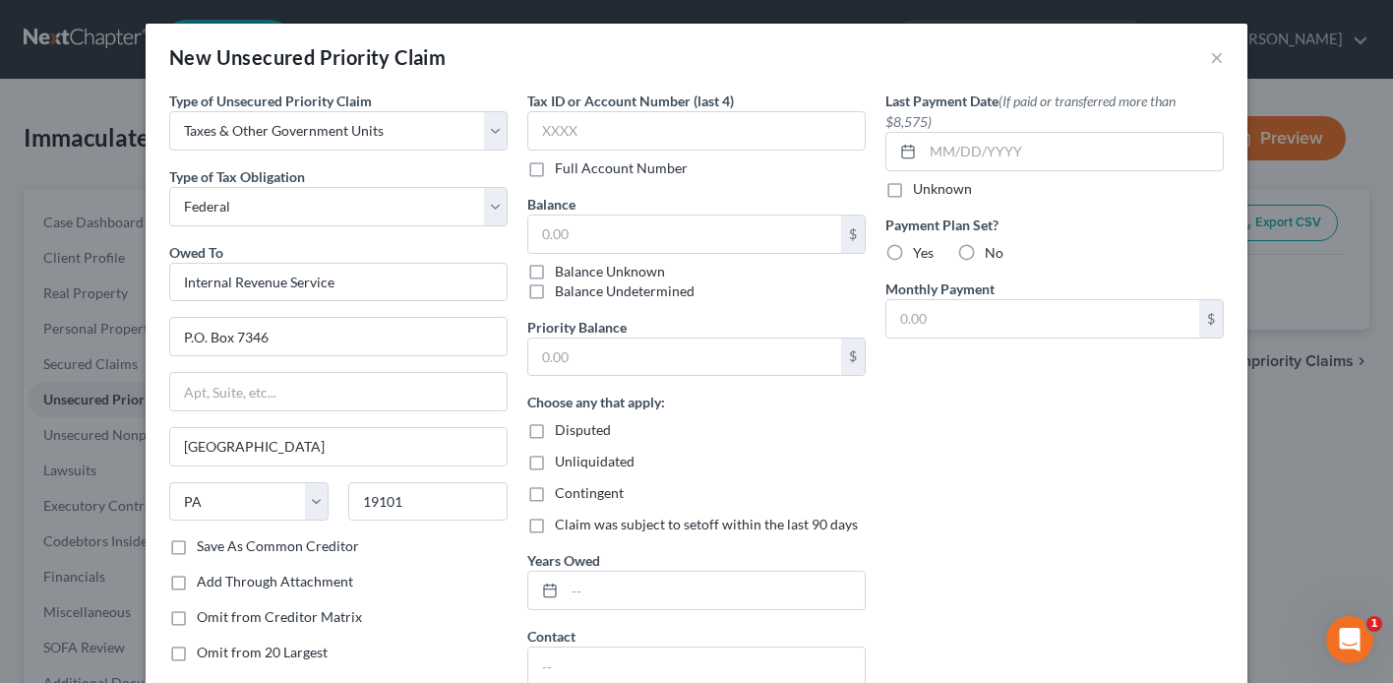
checkbox input "true"
type input "0.00"
click at [555, 273] on label "Balance Unknown" at bounding box center [610, 272] width 110 height 20
click at [563, 273] on input "Balance Unknown" at bounding box center [569, 268] width 13 height 13
checkbox input "true"
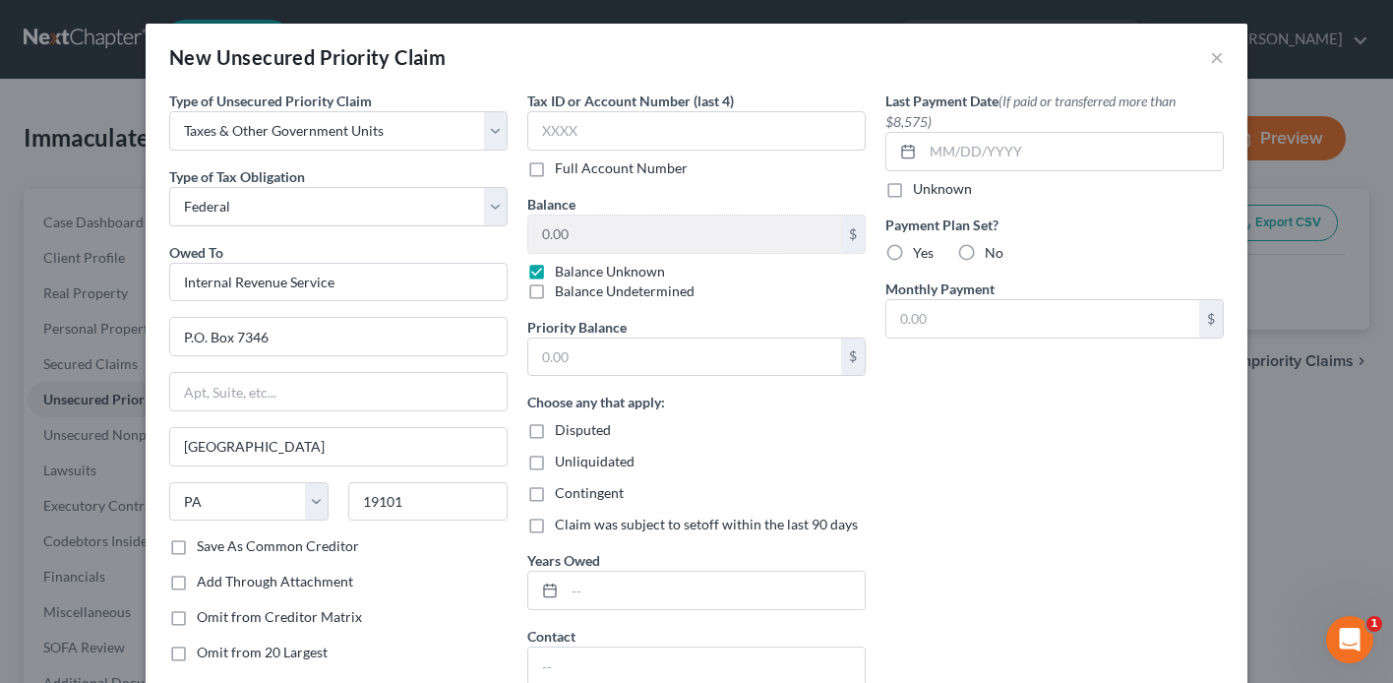
checkbox input "false"
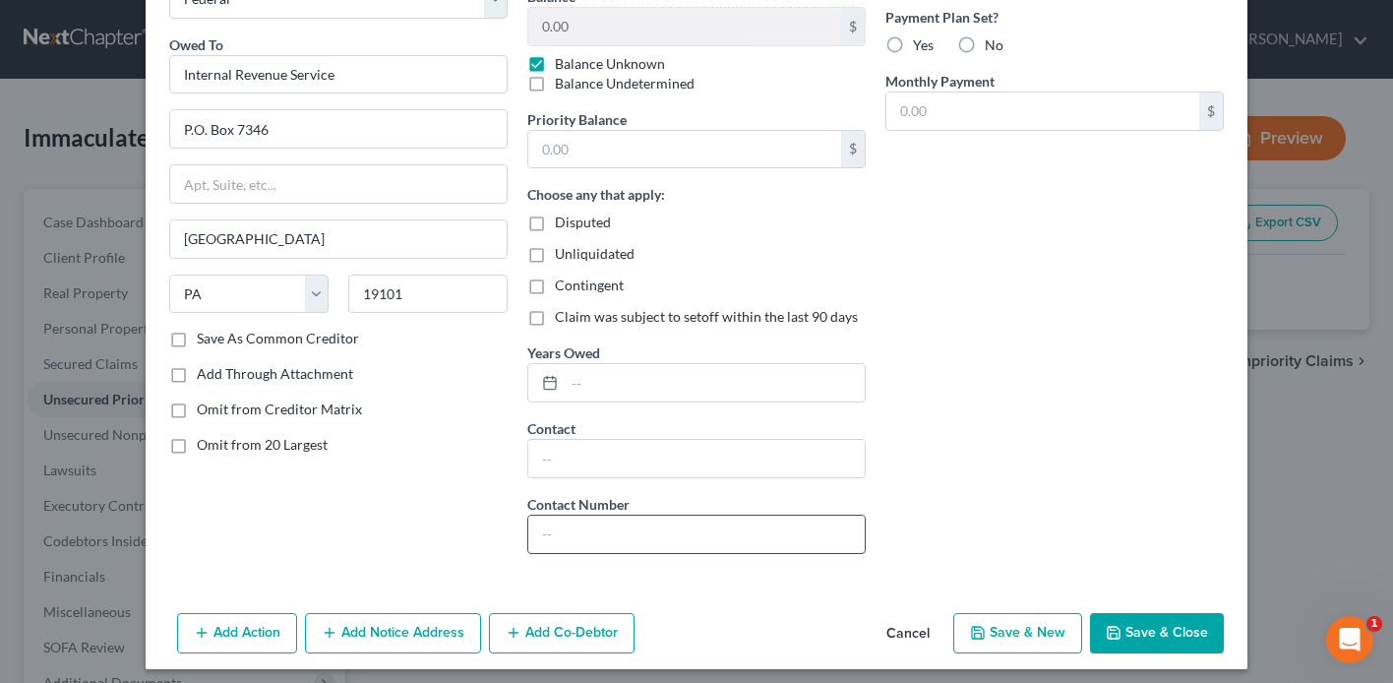
scroll to position [217, 0]
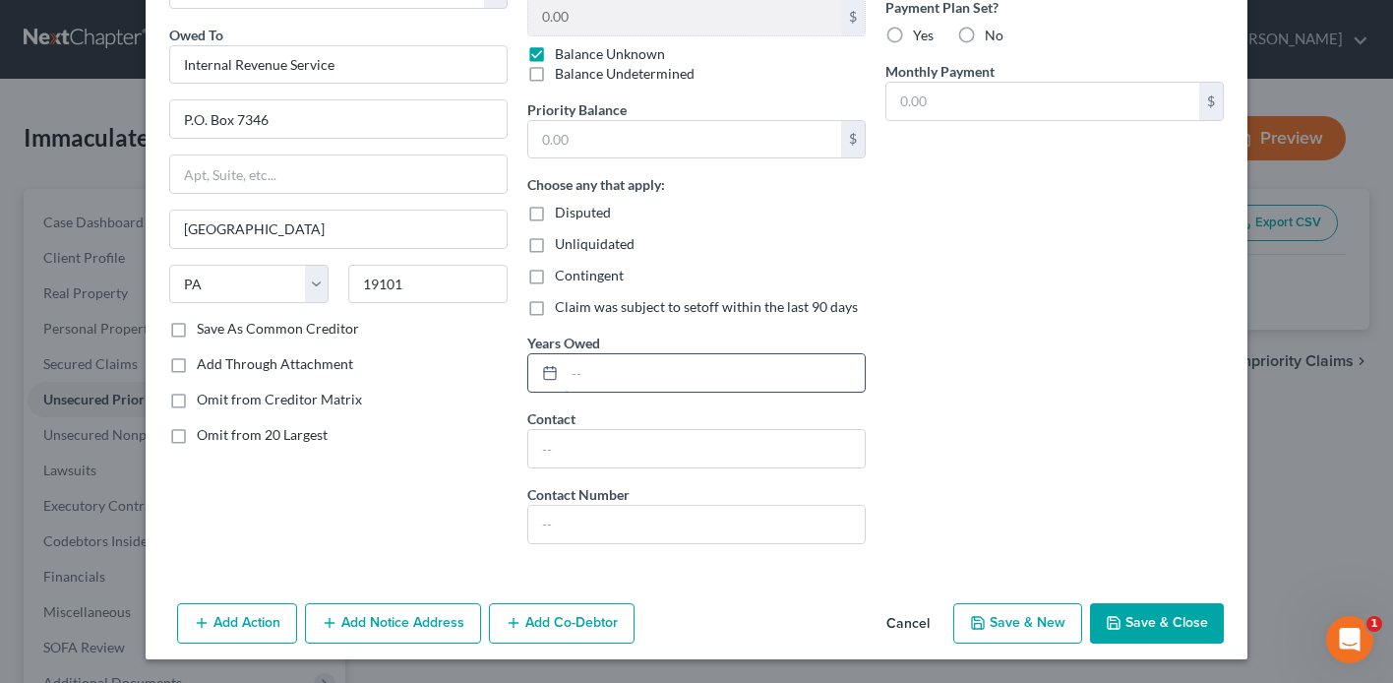
click at [602, 361] on input "text" at bounding box center [715, 372] width 300 height 37
click at [1157, 617] on button "Save & Close" at bounding box center [1157, 623] width 134 height 41
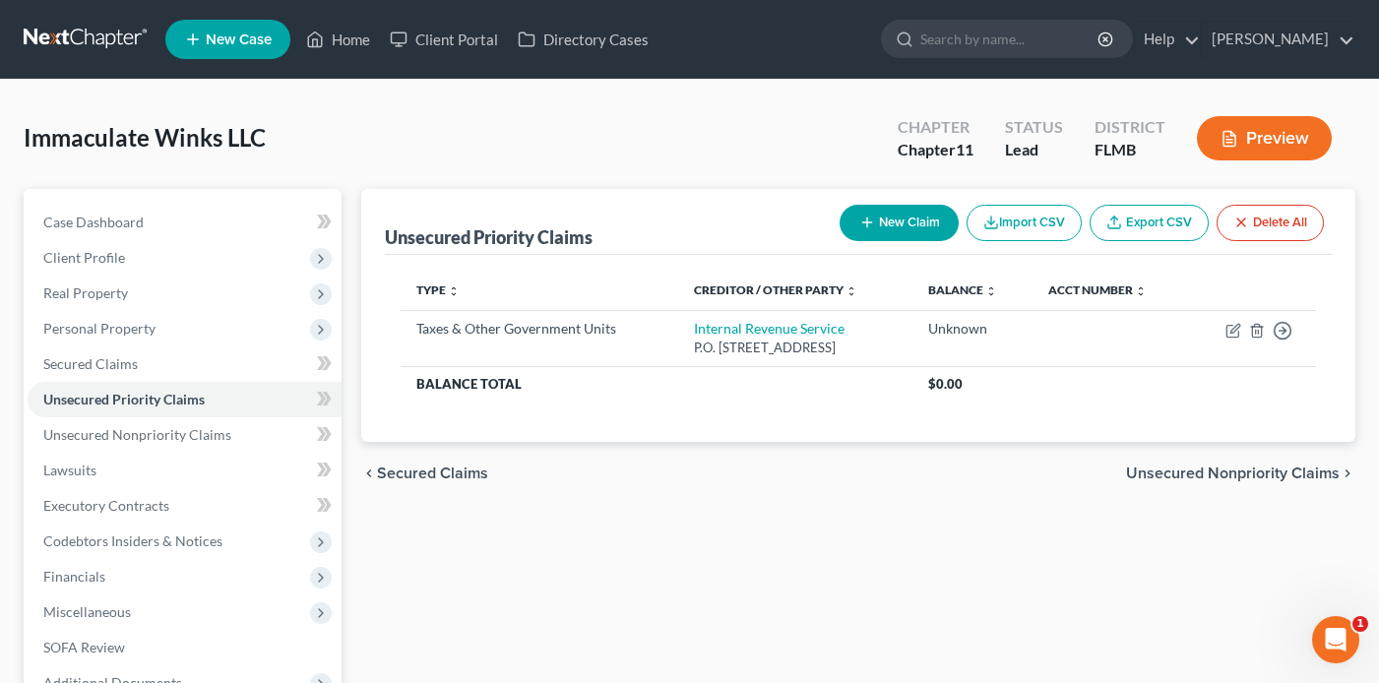
click at [871, 219] on button "New Claim" at bounding box center [898, 223] width 119 height 36
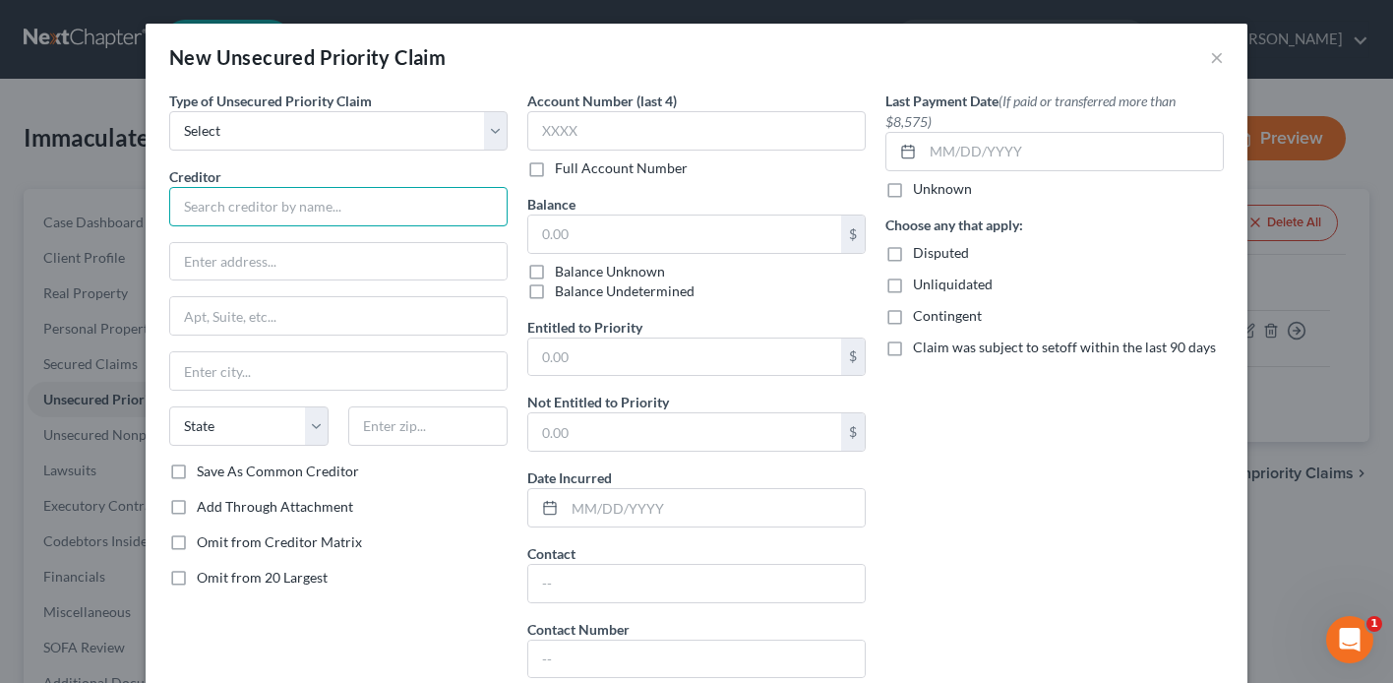
click at [284, 201] on input "text" at bounding box center [338, 206] width 338 height 39
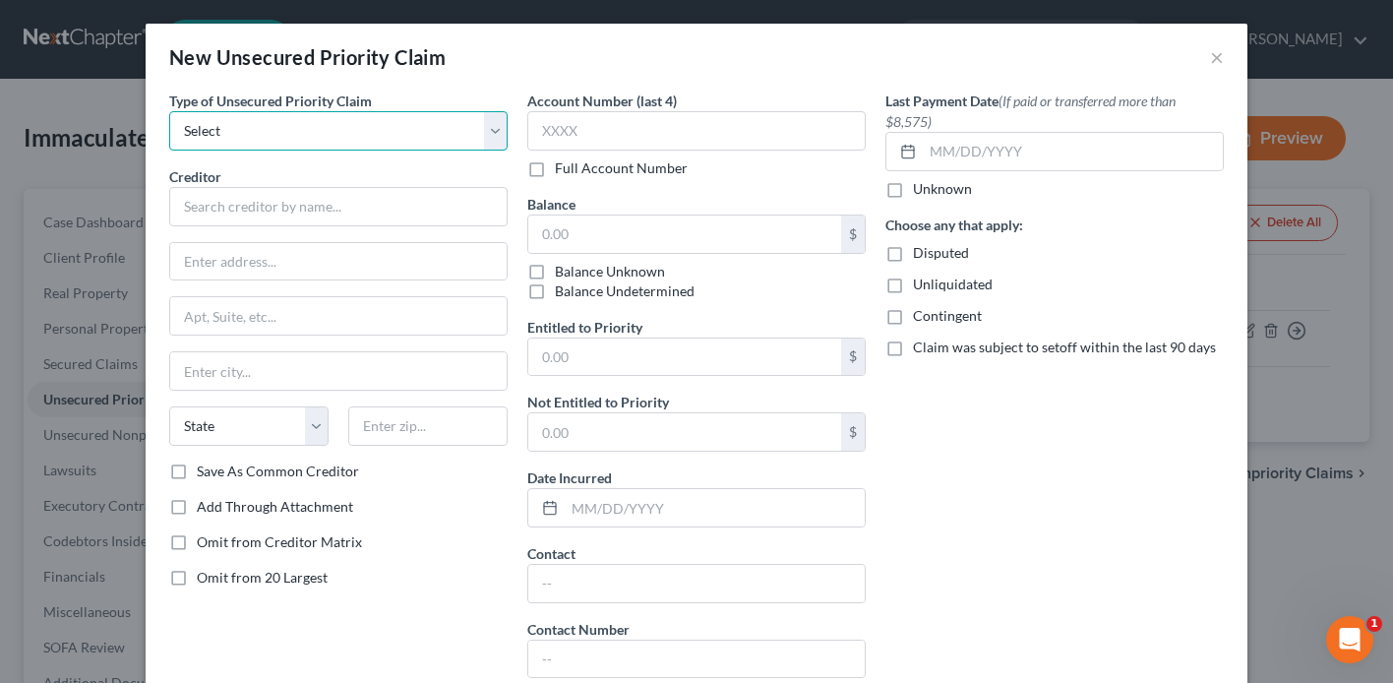
drag, startPoint x: 307, startPoint y: 136, endPoint x: 298, endPoint y: 149, distance: 15.6
click at [307, 136] on select "Select Taxes & Other Government Units Domestic Support Obligations Extensions o…" at bounding box center [338, 130] width 338 height 39
select select "0"
click at [169, 111] on select "Select Taxes & Other Government Units Domestic Support Obligations Extensions o…" at bounding box center [338, 130] width 338 height 39
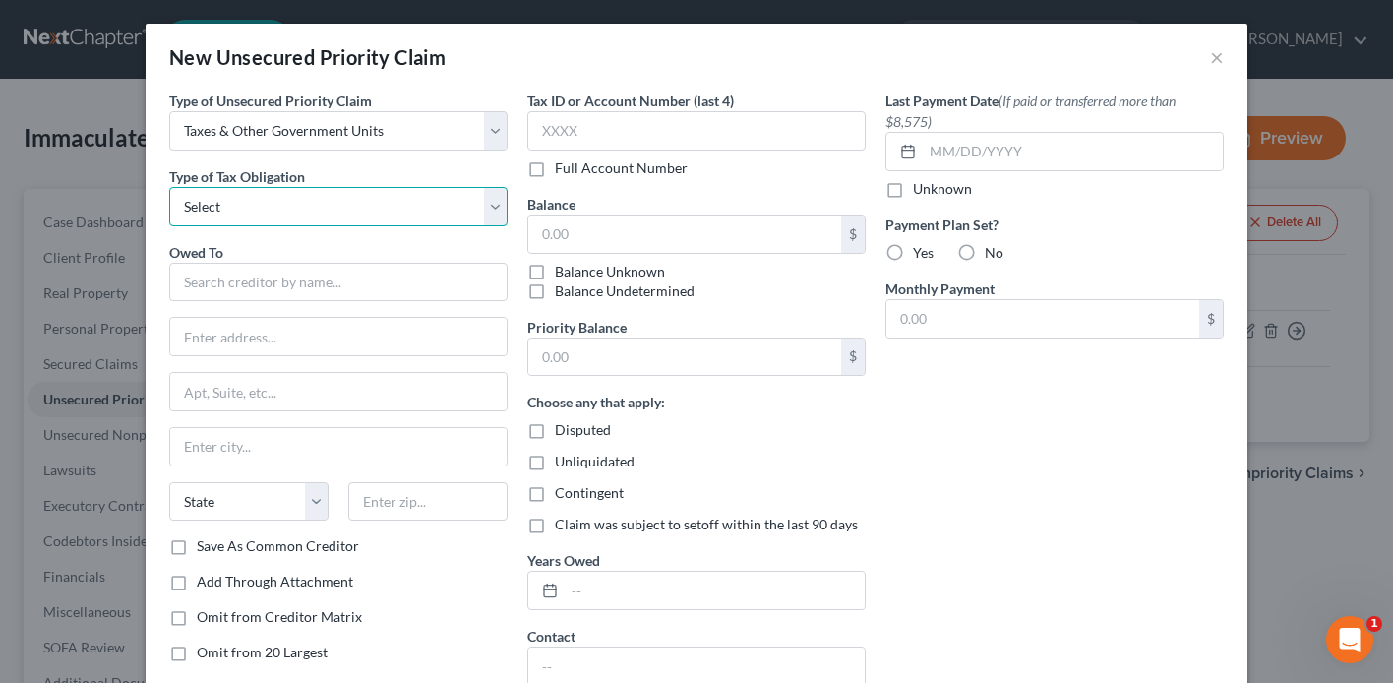
drag, startPoint x: 231, startPoint y: 199, endPoint x: 230, endPoint y: 224, distance: 25.6
click at [231, 199] on select "Select Federal City State Franchise Tax Board Other" at bounding box center [338, 206] width 338 height 39
select select "2"
click at [169, 187] on select "Select Federal City State Franchise Tax Board Other" at bounding box center [338, 206] width 338 height 39
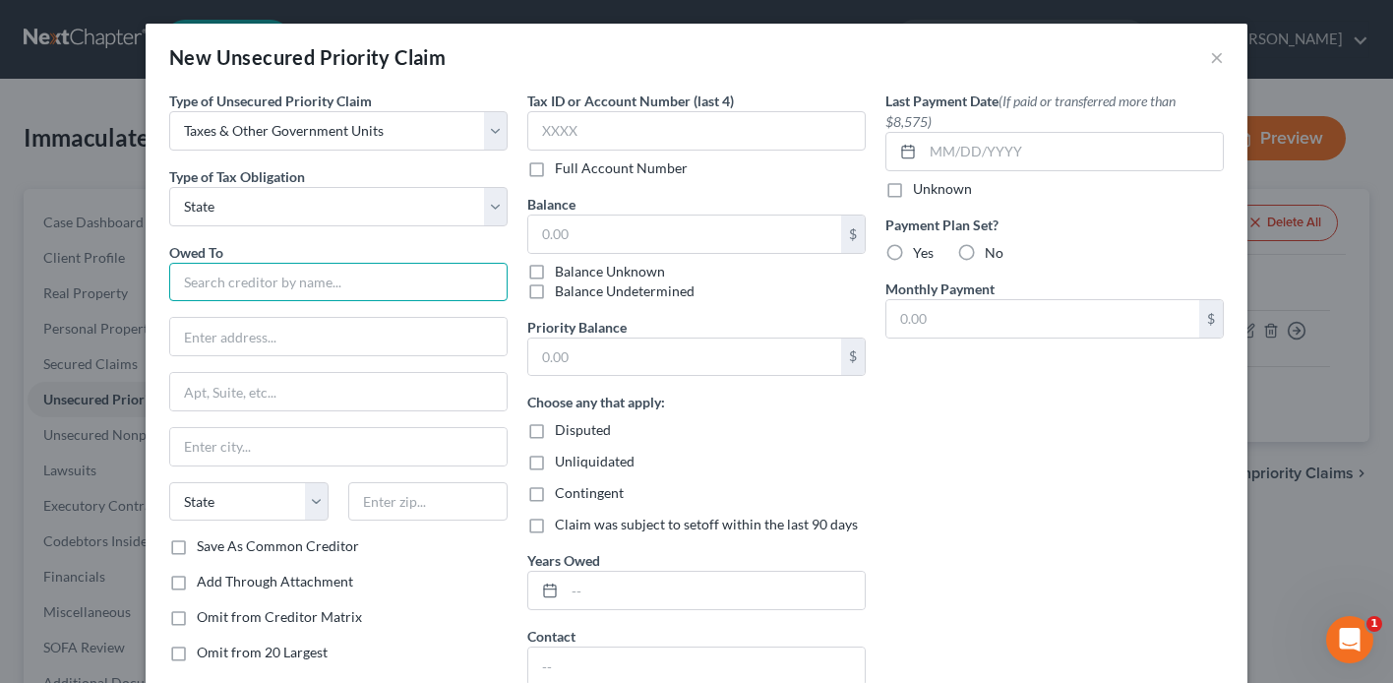
click at [224, 283] on input "text" at bounding box center [338, 282] width 338 height 39
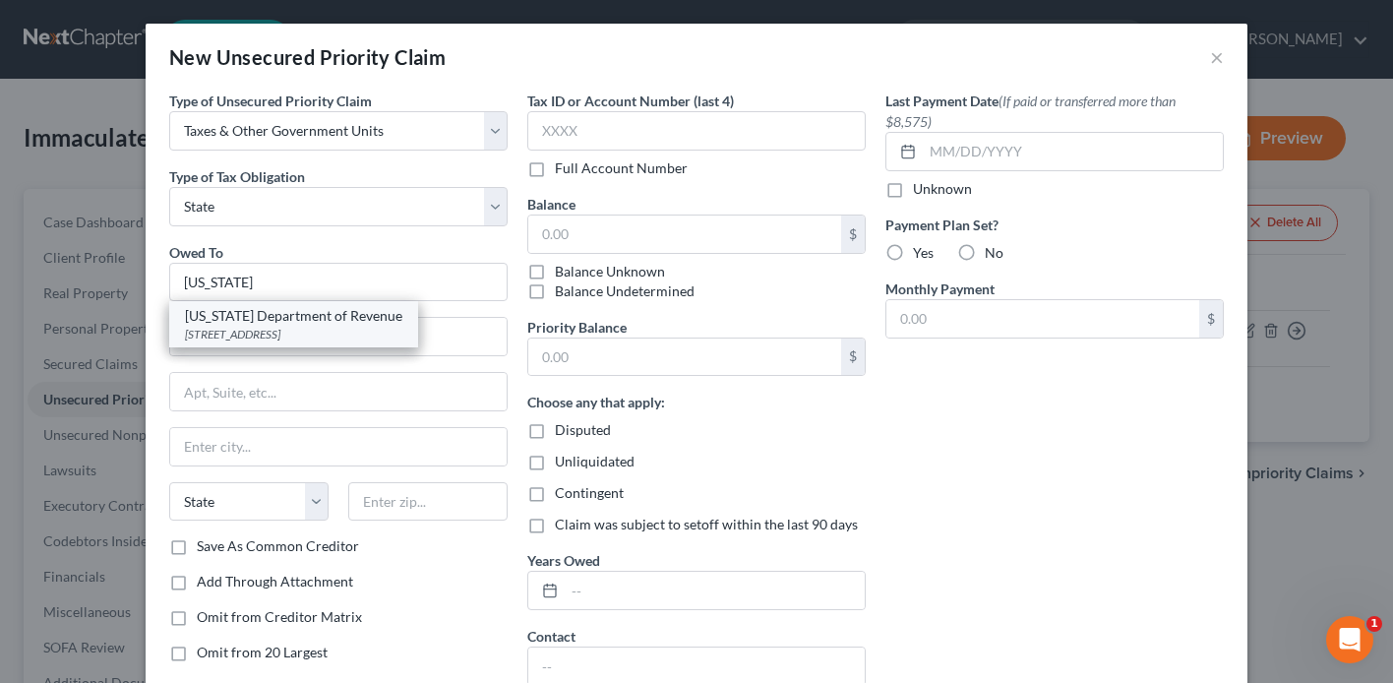
click at [305, 314] on div "[US_STATE] Department of Revenue" at bounding box center [293, 316] width 217 height 20
type input "[US_STATE] Department of Revenue"
type input "[STREET_ADDRESS]"
type input "Suite 1210"
type input "[GEOGRAPHIC_DATA]"
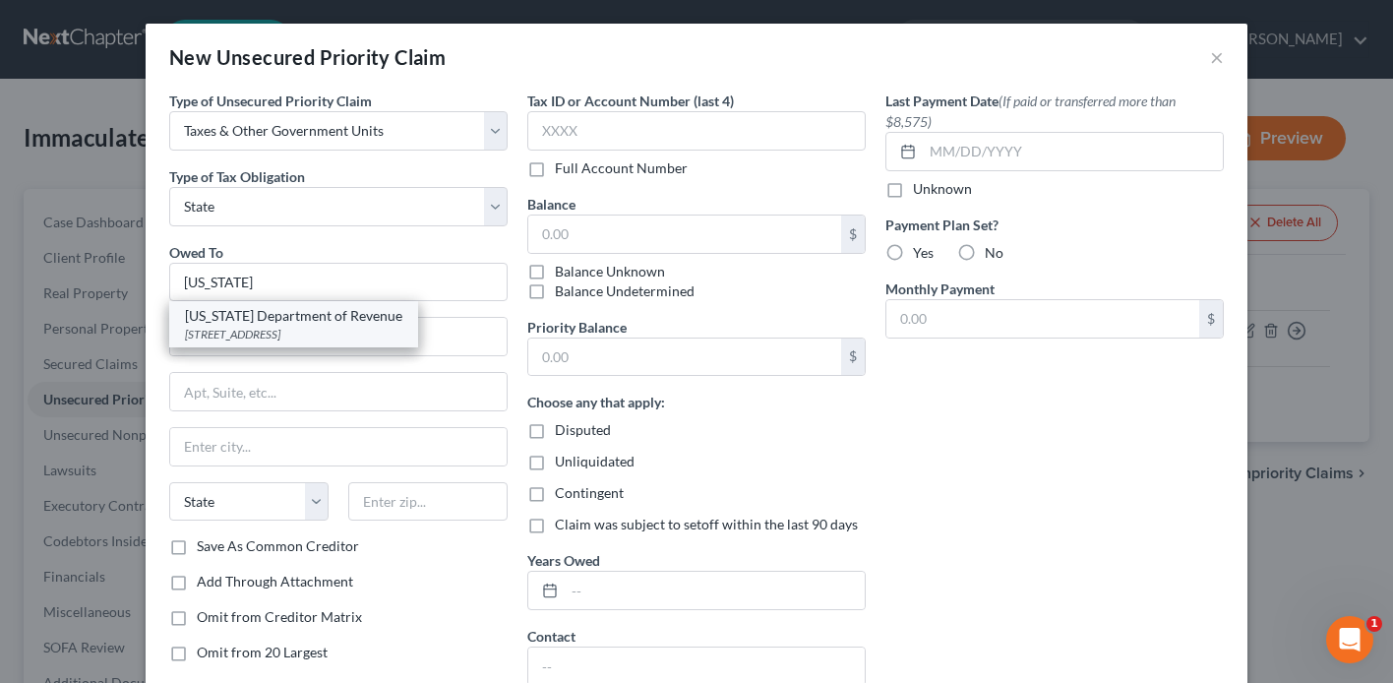
select select "9"
type input "33634"
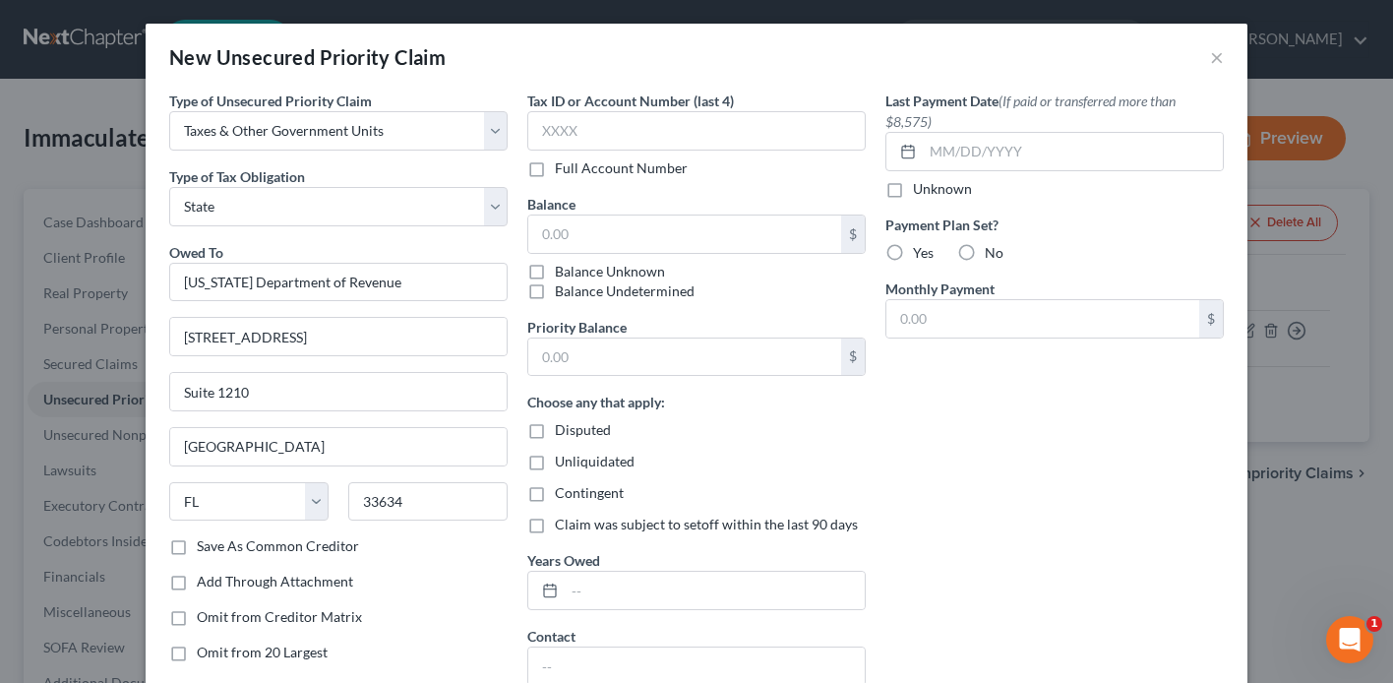
click at [555, 275] on label "Balance Unknown" at bounding box center [610, 272] width 110 height 20
click at [563, 275] on input "Balance Unknown" at bounding box center [569, 268] width 13 height 13
checkbox input "true"
type input "0.00"
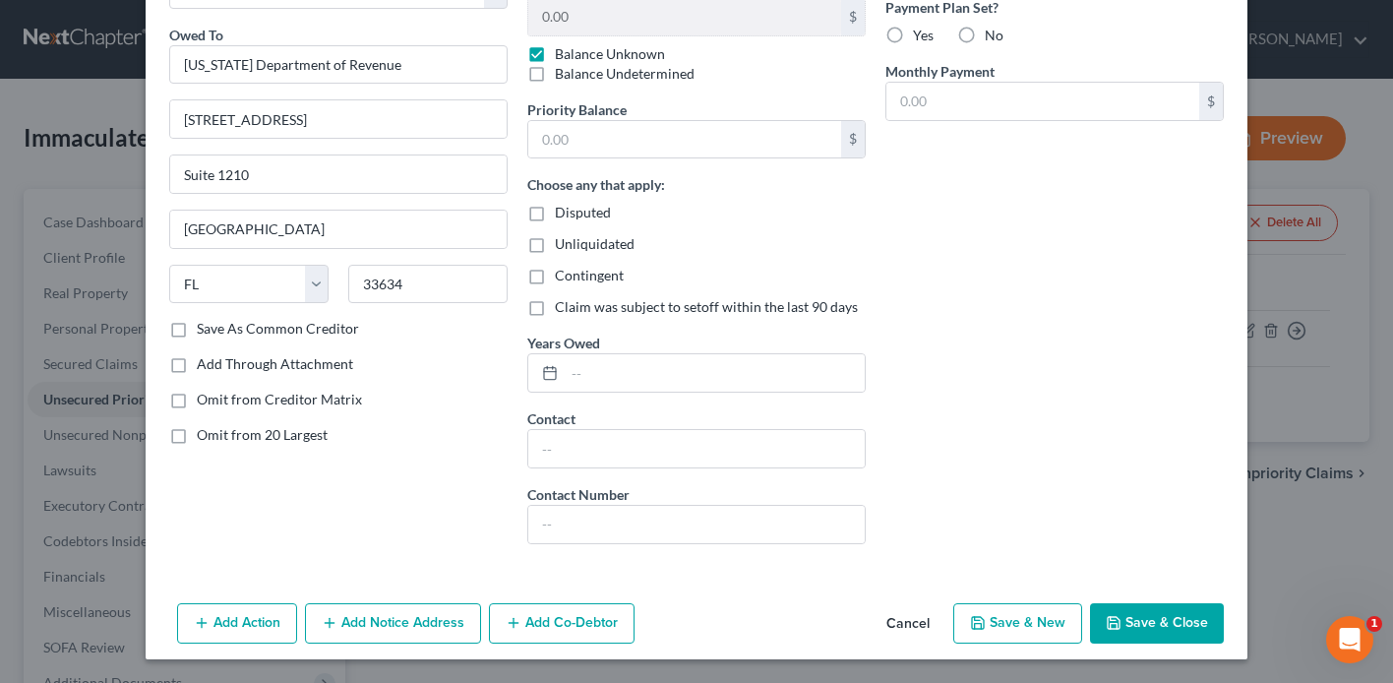
click at [1126, 620] on button "Save & Close" at bounding box center [1157, 623] width 134 height 41
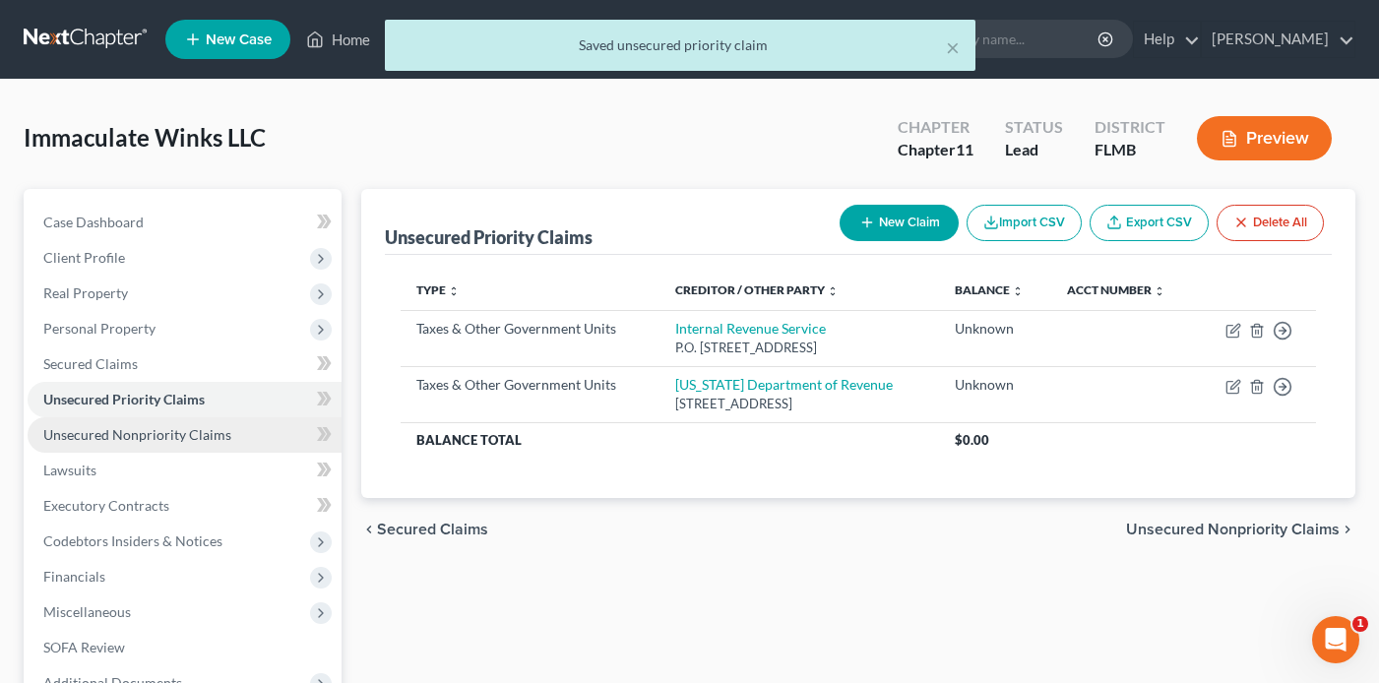
drag, startPoint x: 98, startPoint y: 423, endPoint x: 116, endPoint y: 424, distance: 17.7
click at [98, 423] on link "Unsecured Nonpriority Claims" at bounding box center [185, 434] width 314 height 35
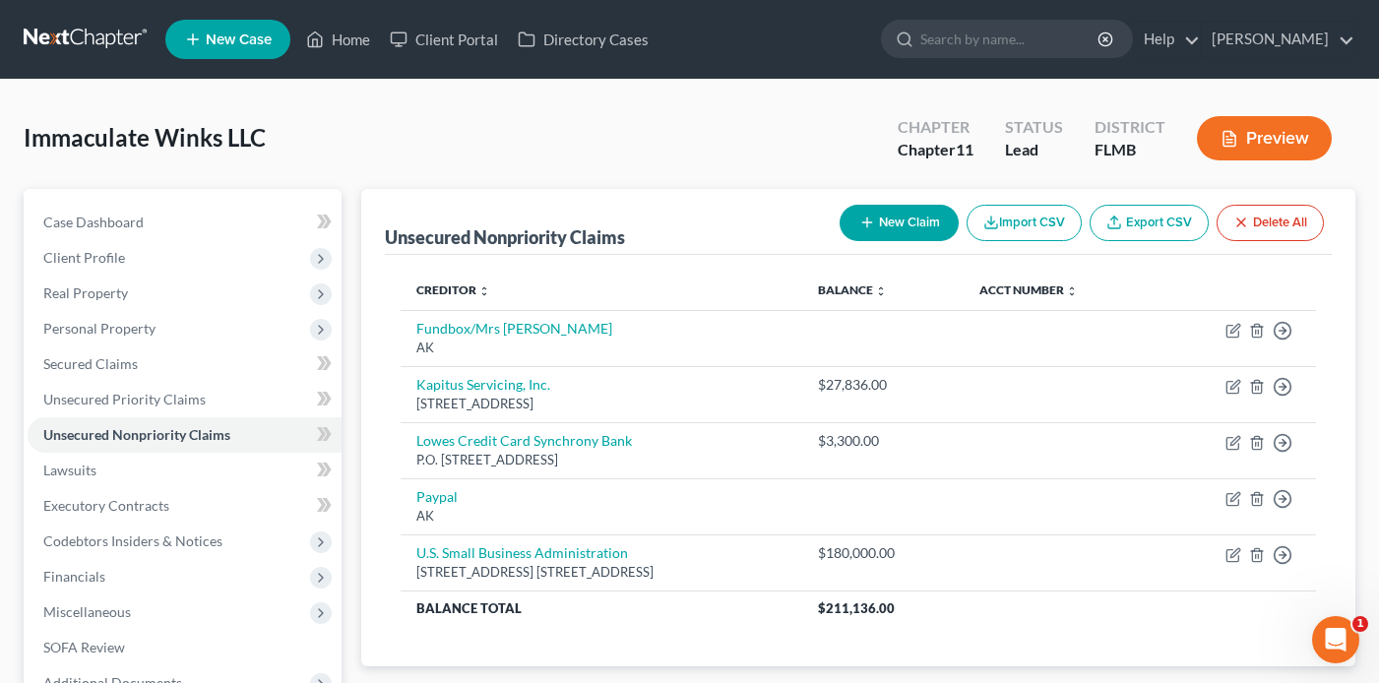
click at [1257, 274] on th at bounding box center [1236, 290] width 158 height 39
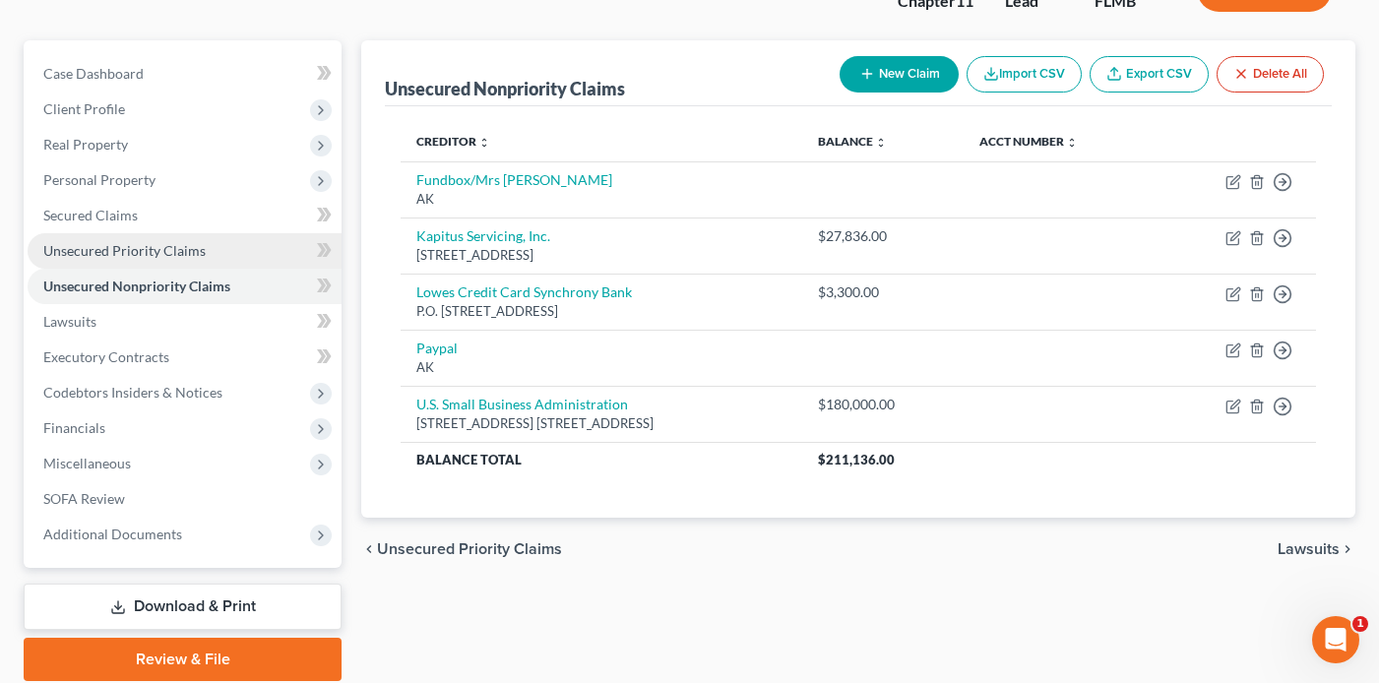
scroll to position [25, 0]
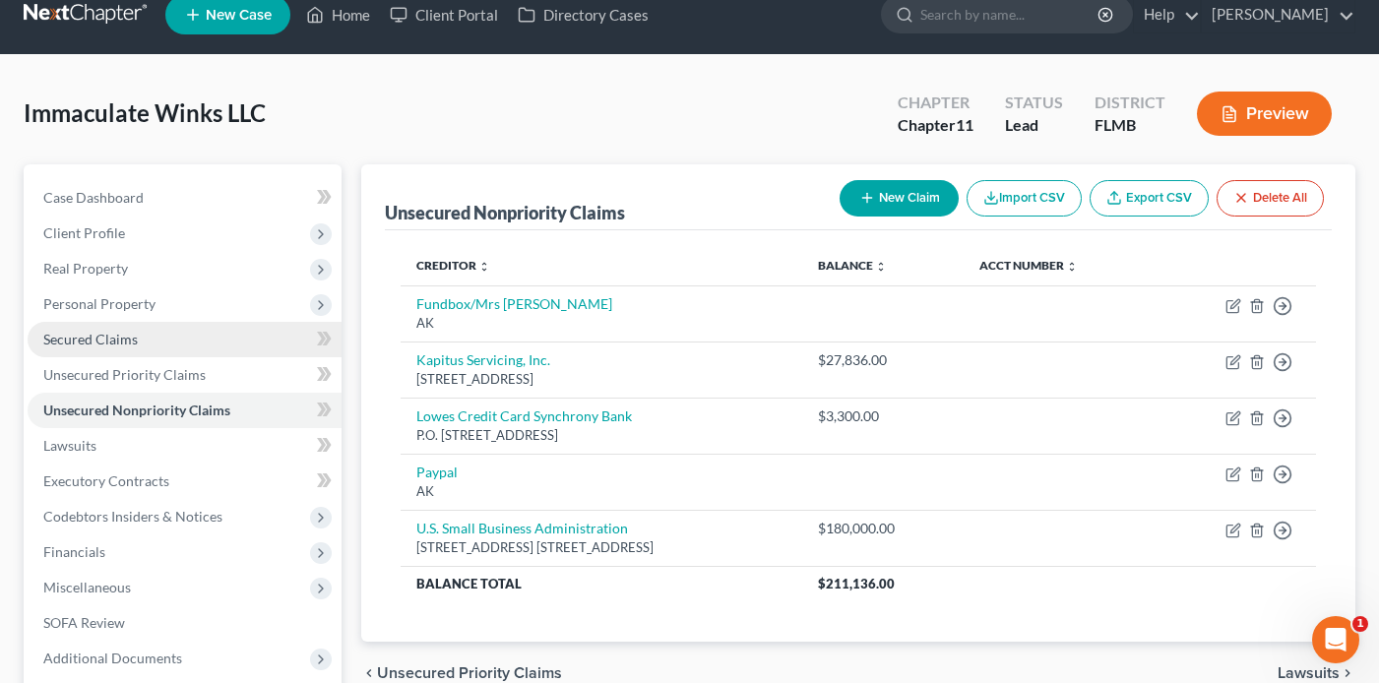
click at [111, 337] on span "Secured Claims" at bounding box center [90, 339] width 94 height 17
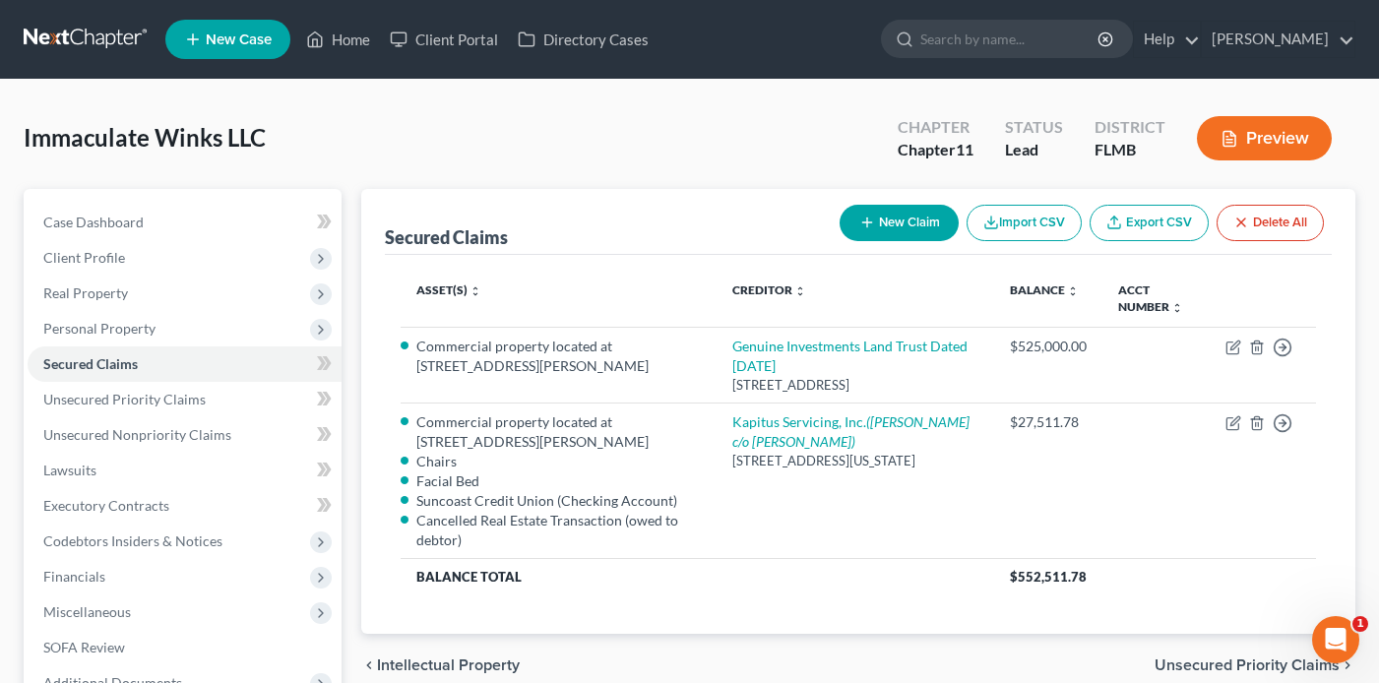
click at [905, 224] on button "New Claim" at bounding box center [898, 223] width 119 height 36
select select "0"
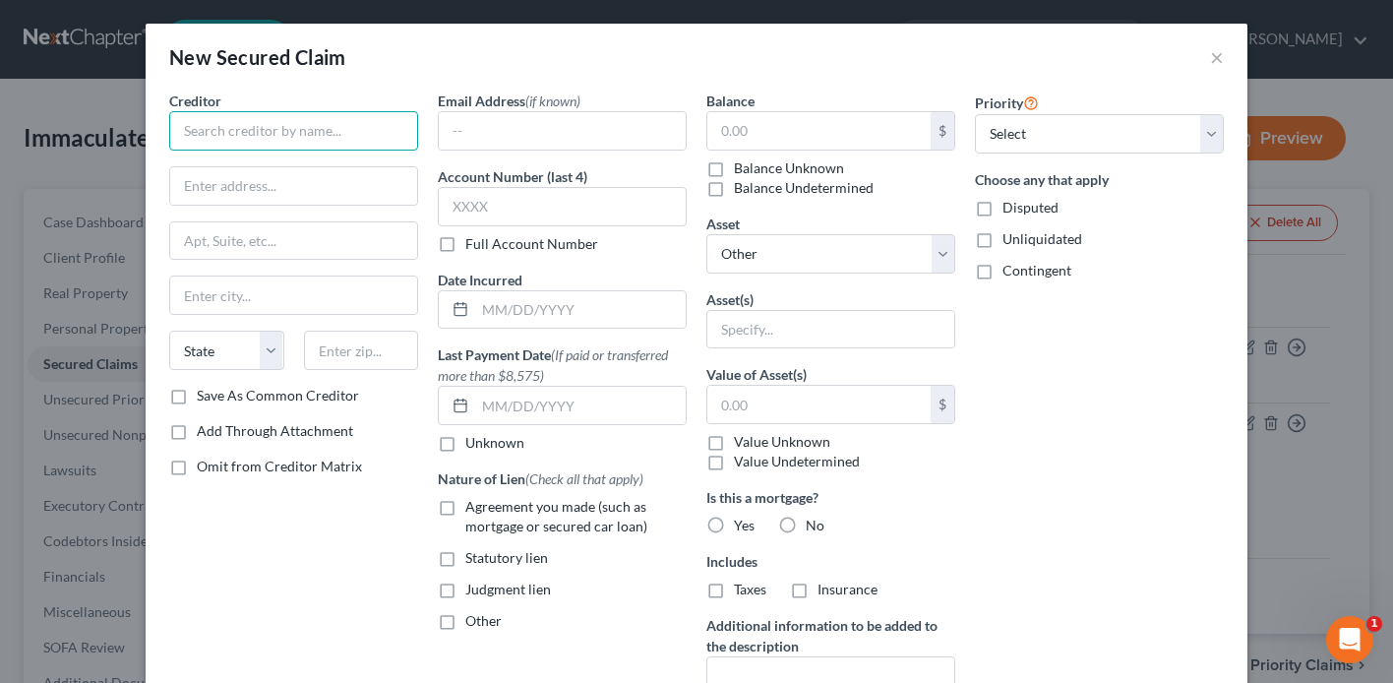
click at [272, 124] on input "text" at bounding box center [293, 130] width 249 height 39
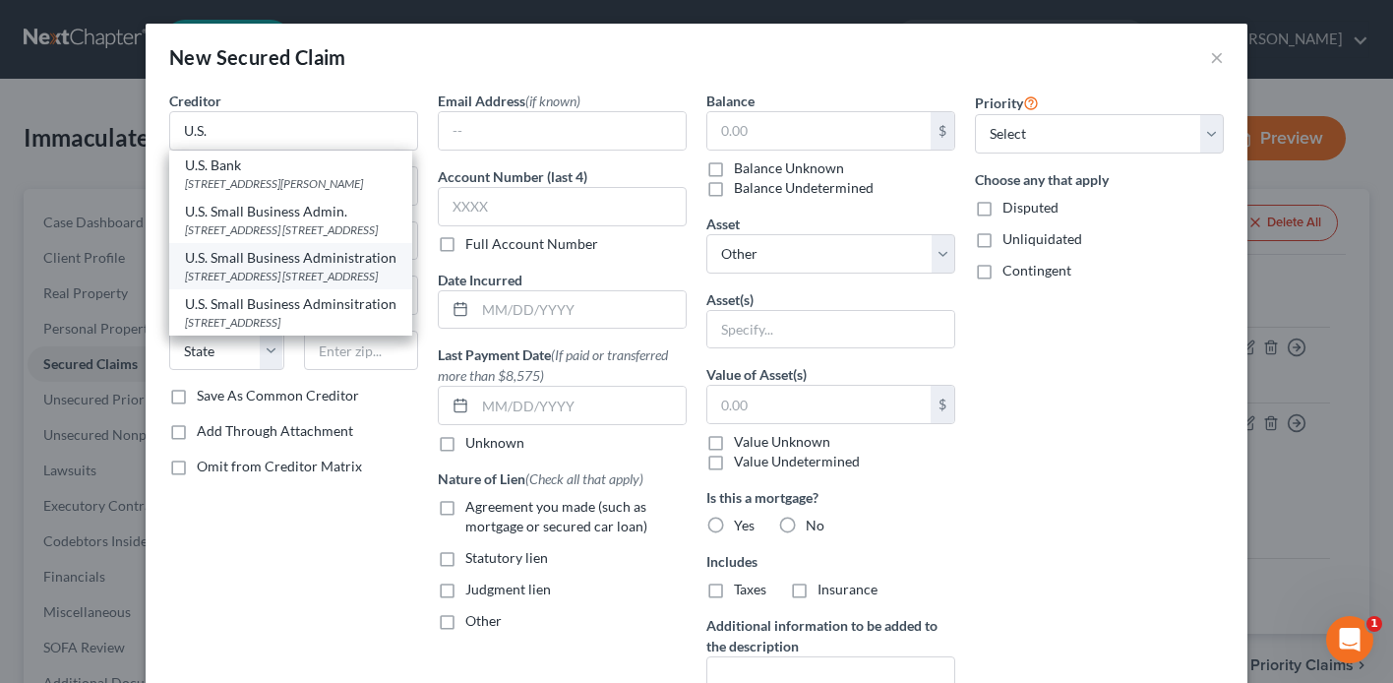
click at [264, 268] on div "U.S. Small Business Administration" at bounding box center [291, 258] width 212 height 20
type input "U.S. Small Business Administration"
type input "[STREET_ADDRESS]"
type input "7th Floor"
type input "[GEOGRAPHIC_DATA]"
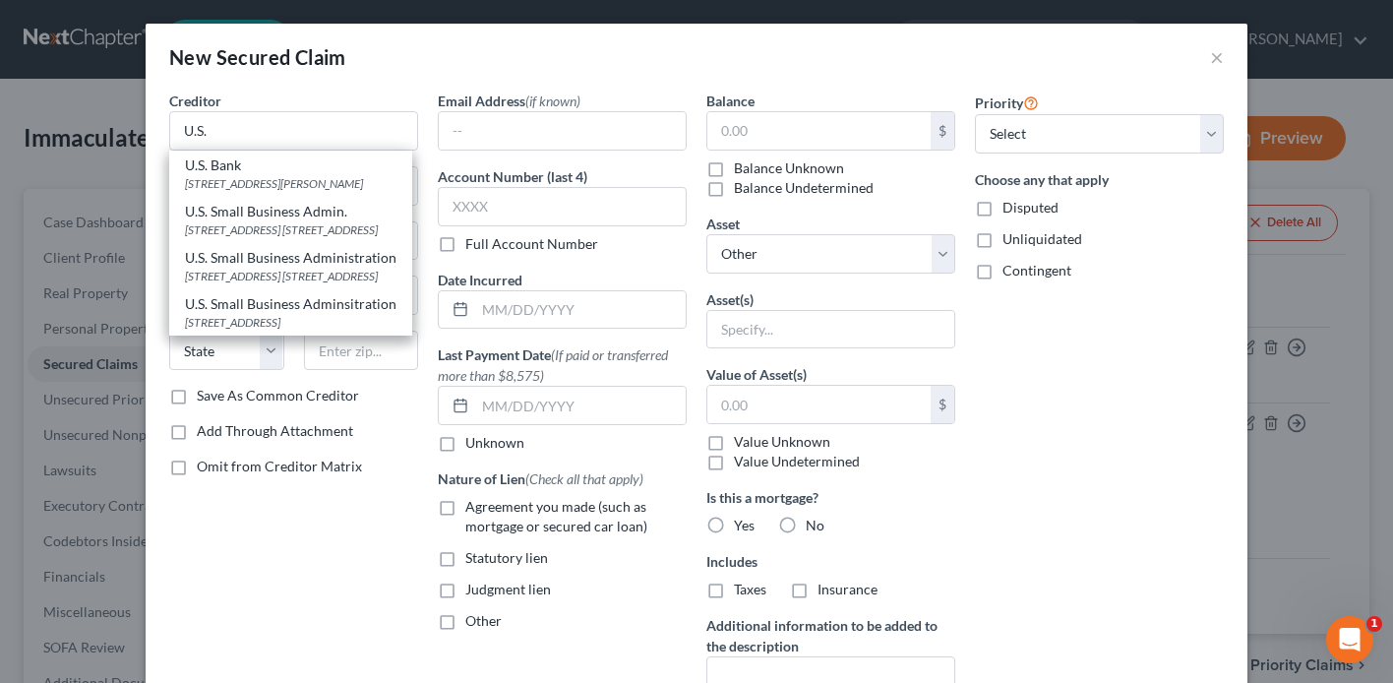
select select "9"
type input "33131"
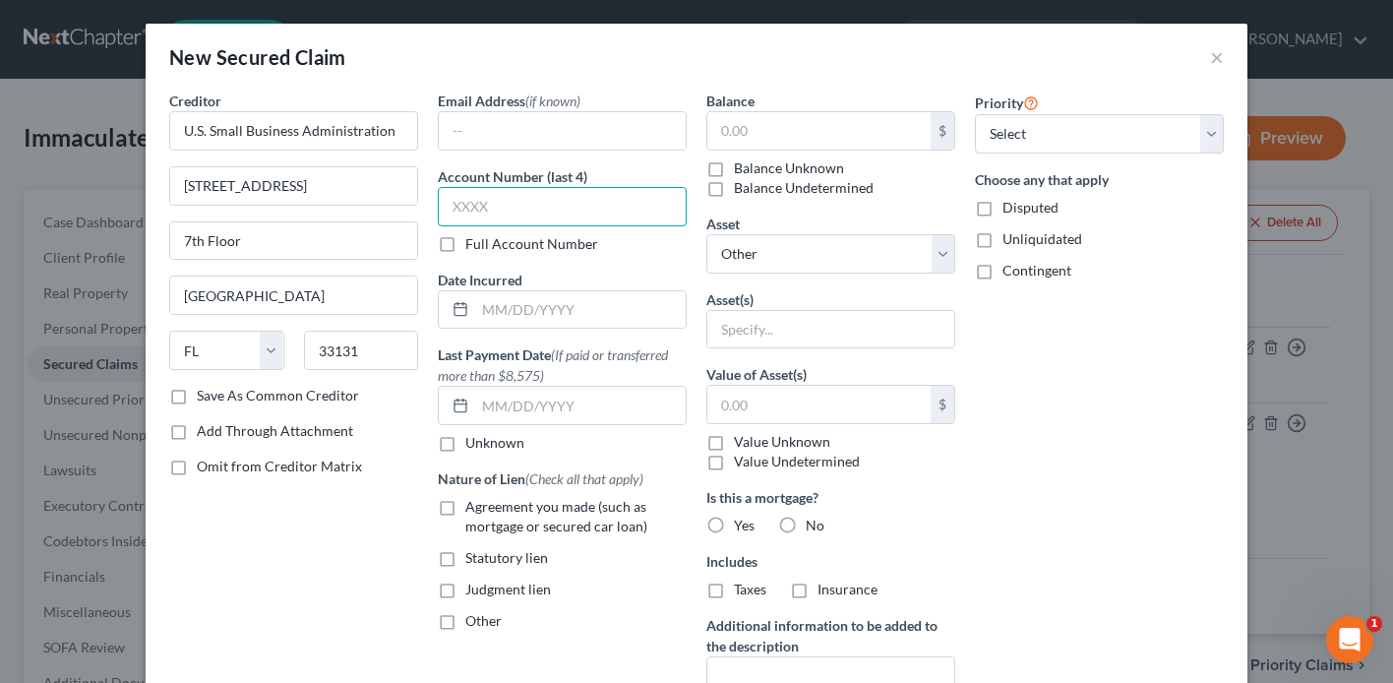
click at [534, 214] on input "text" at bounding box center [562, 206] width 249 height 39
type input "7404"
click at [535, 312] on input "text" at bounding box center [580, 309] width 211 height 37
click at [790, 143] on input "text" at bounding box center [818, 130] width 223 height 37
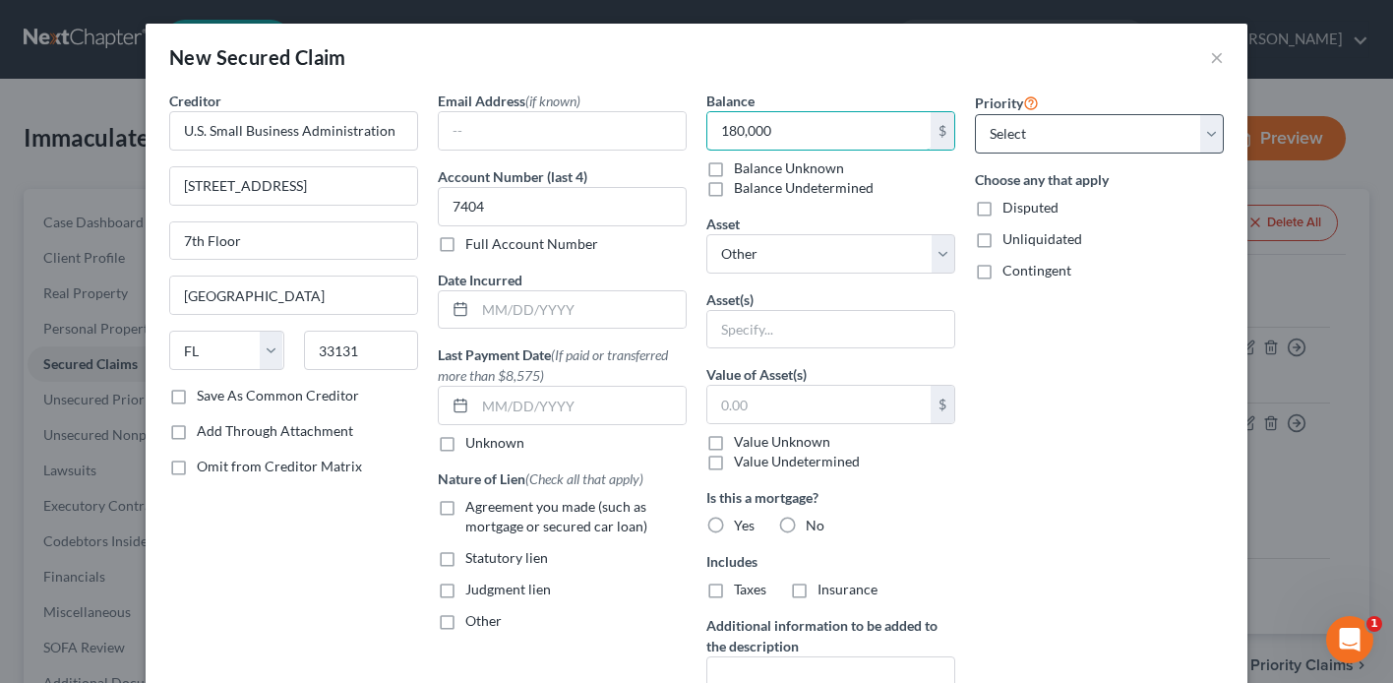
type input "180,000"
click at [1133, 142] on select "Select 1st 2nd 3rd 4th 5th 6th 7th 8th 9th 10th 11th 12th 13th 14th 15th 16th 1…" at bounding box center [1099, 133] width 249 height 39
drag, startPoint x: 1044, startPoint y: 55, endPoint x: 1028, endPoint y: 92, distance: 39.7
click at [1044, 55] on div "New Secured Claim ×" at bounding box center [697, 57] width 1102 height 67
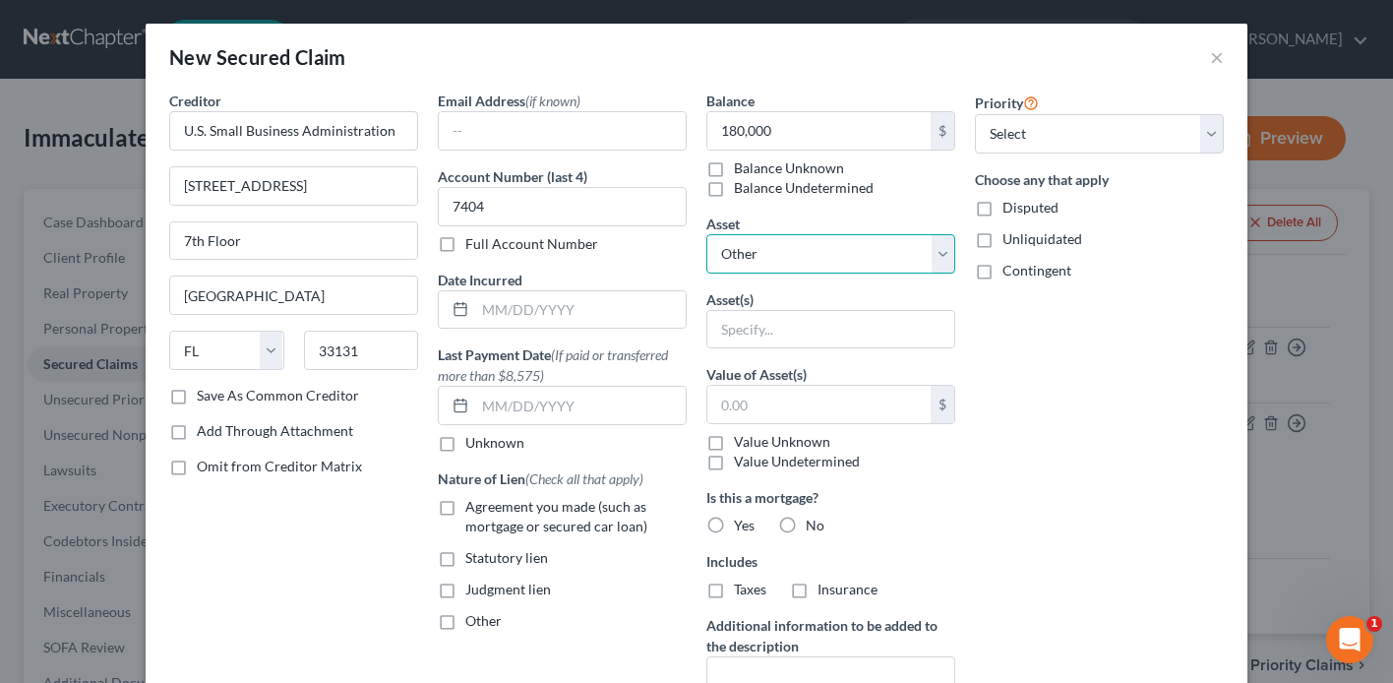
click at [918, 252] on select "Select Other Multiple Assets Commercial property located at [STREET_ADDRESS][PE…" at bounding box center [830, 253] width 249 height 39
select select "1"
click at [706, 234] on select "Select Other Multiple Assets Commercial property located at [STREET_ADDRESS][PE…" at bounding box center [830, 253] width 249 height 39
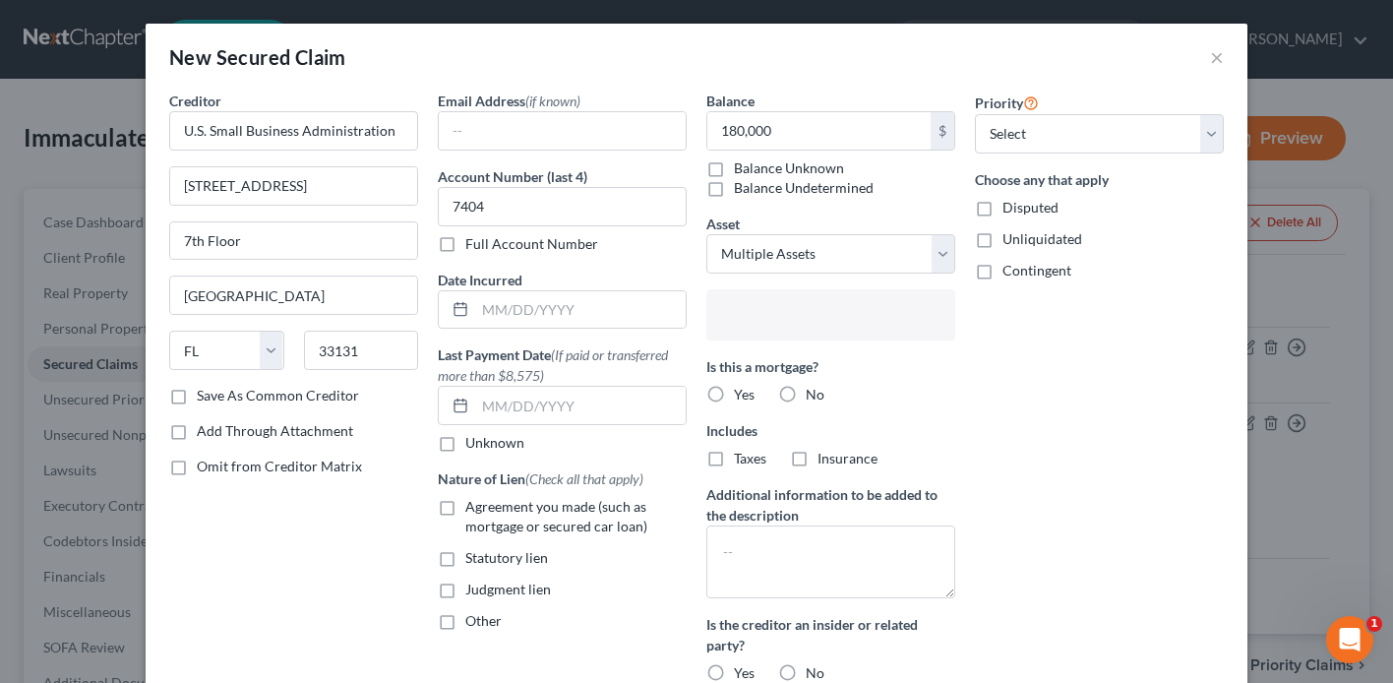
click at [819, 321] on input "text" at bounding box center [828, 317] width 221 height 30
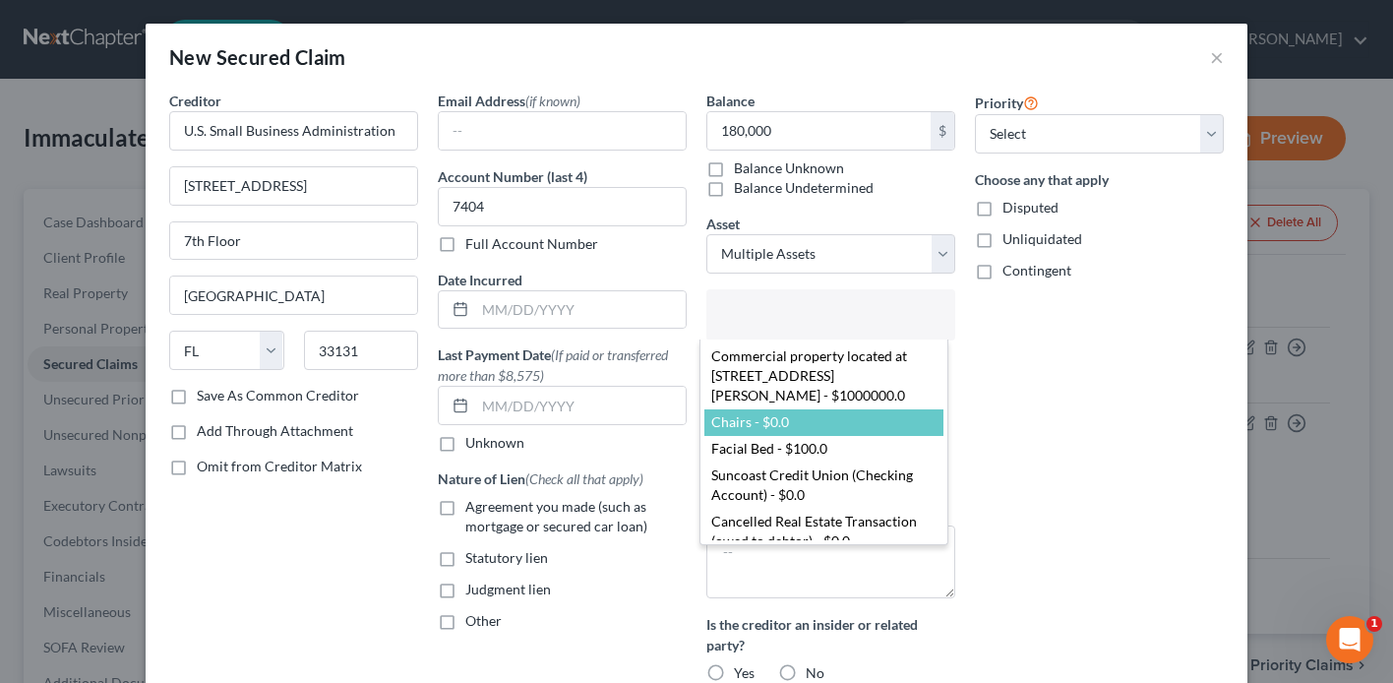
select select "2833802"
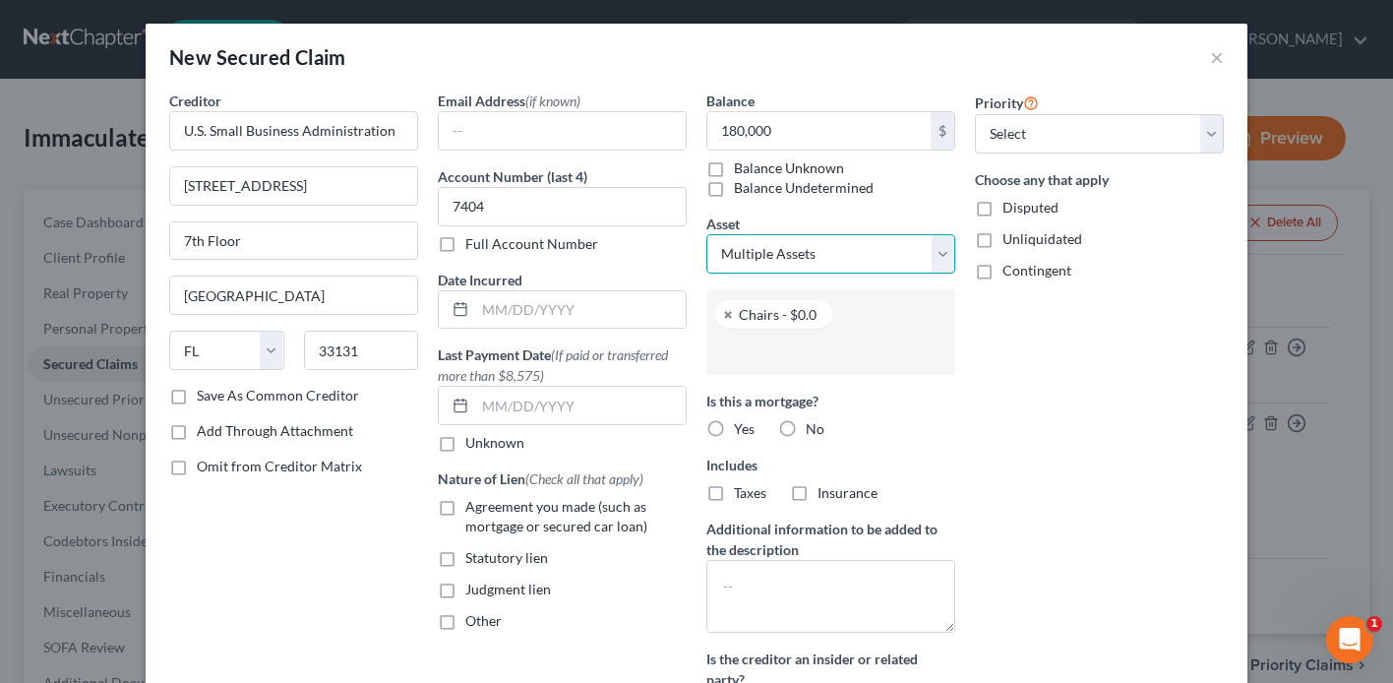
click at [848, 263] on select "Select Other Multiple Assets Commercial property located at [STREET_ADDRESS][PE…" at bounding box center [830, 253] width 249 height 39
click at [706, 234] on select "Select Other Multiple Assets Commercial property located at [STREET_ADDRESS][PE…" at bounding box center [830, 253] width 249 height 39
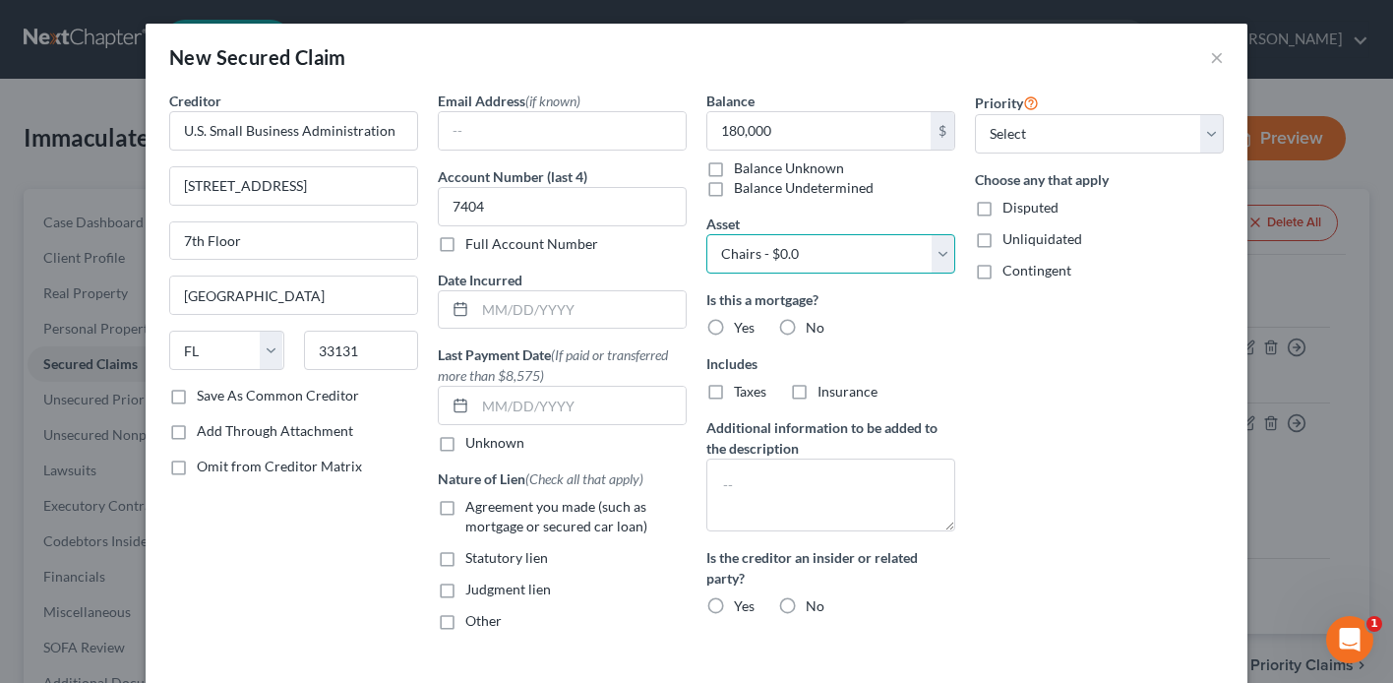
drag, startPoint x: 824, startPoint y: 252, endPoint x: 823, endPoint y: 269, distance: 16.8
click at [824, 252] on select "Select Other Multiple Assets Commercial property located at [STREET_ADDRESS][PE…" at bounding box center [830, 253] width 249 height 39
click at [706, 234] on select "Select Other Multiple Assets Commercial property located at [STREET_ADDRESS][PE…" at bounding box center [830, 253] width 249 height 39
click at [849, 251] on select "Select Other Multiple Assets Commercial property located at [STREET_ADDRESS][PE…" at bounding box center [830, 253] width 249 height 39
select select "1"
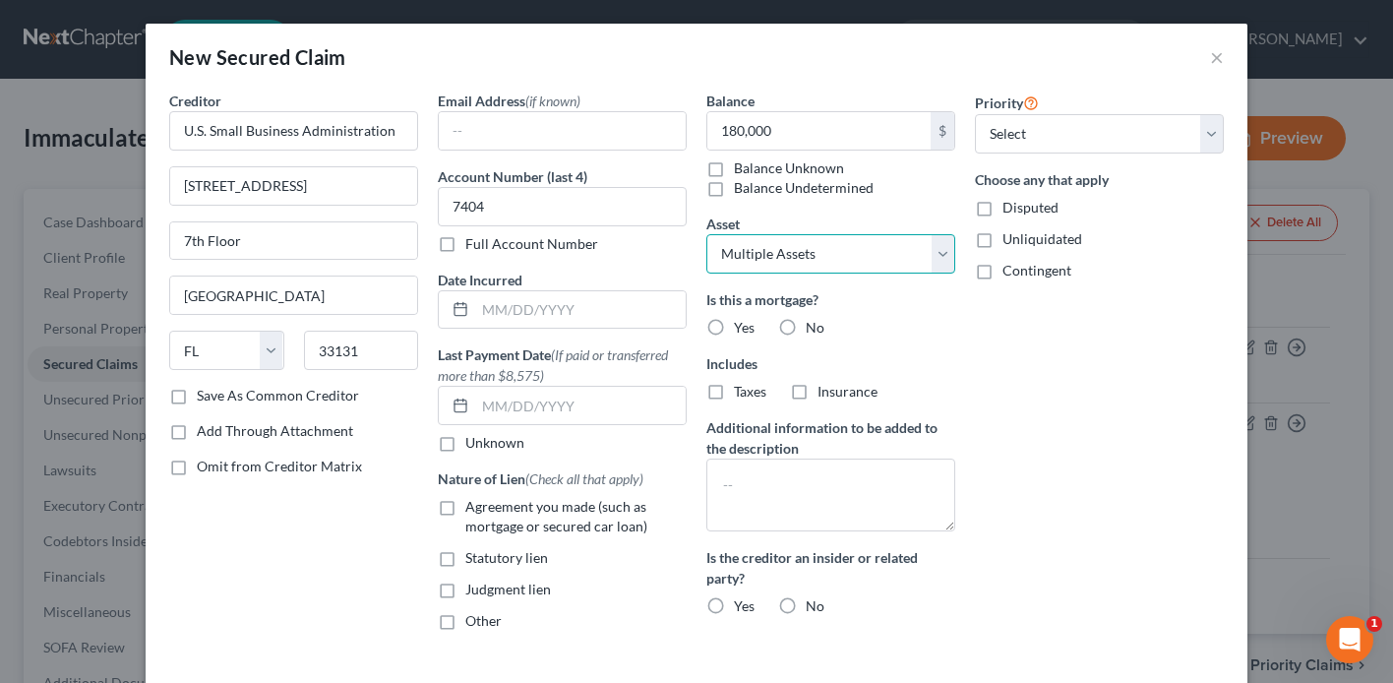
click at [706, 234] on select "Select Other Multiple Assets Commercial property located at [STREET_ADDRESS][PE…" at bounding box center [830, 253] width 249 height 39
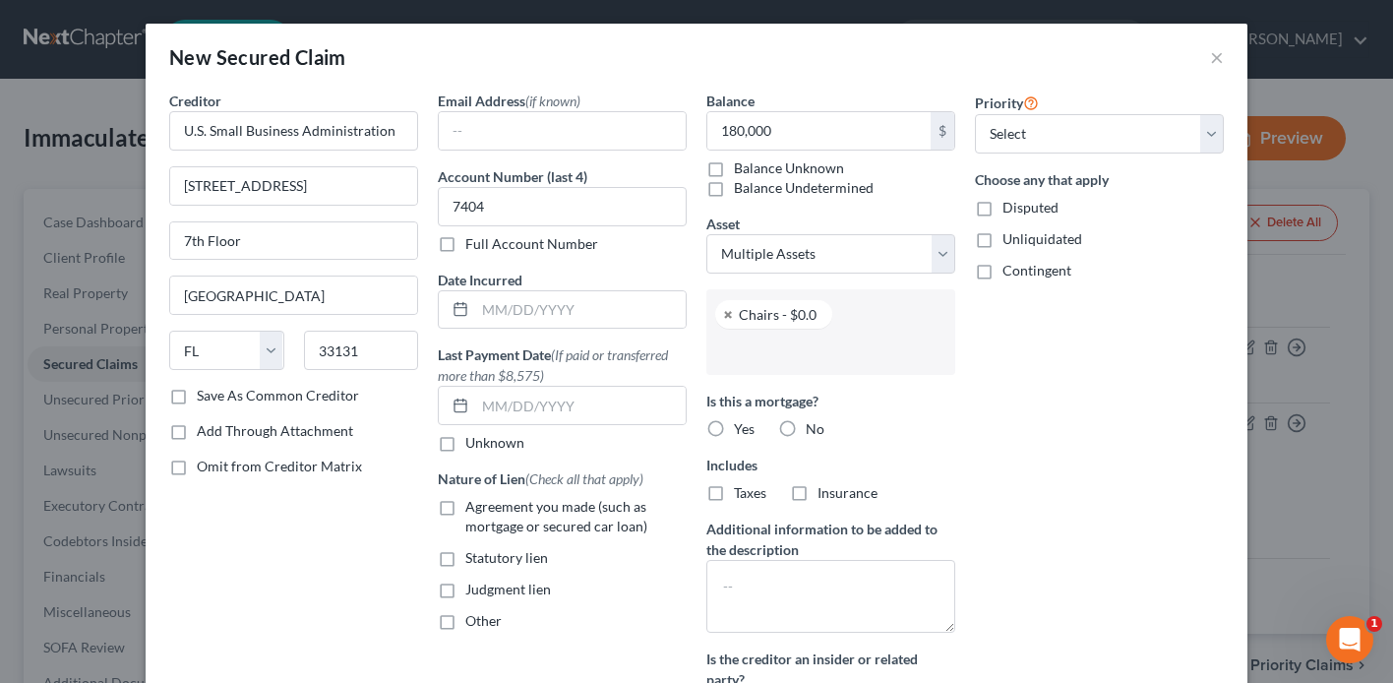
click at [811, 353] on input "text" at bounding box center [828, 352] width 221 height 30
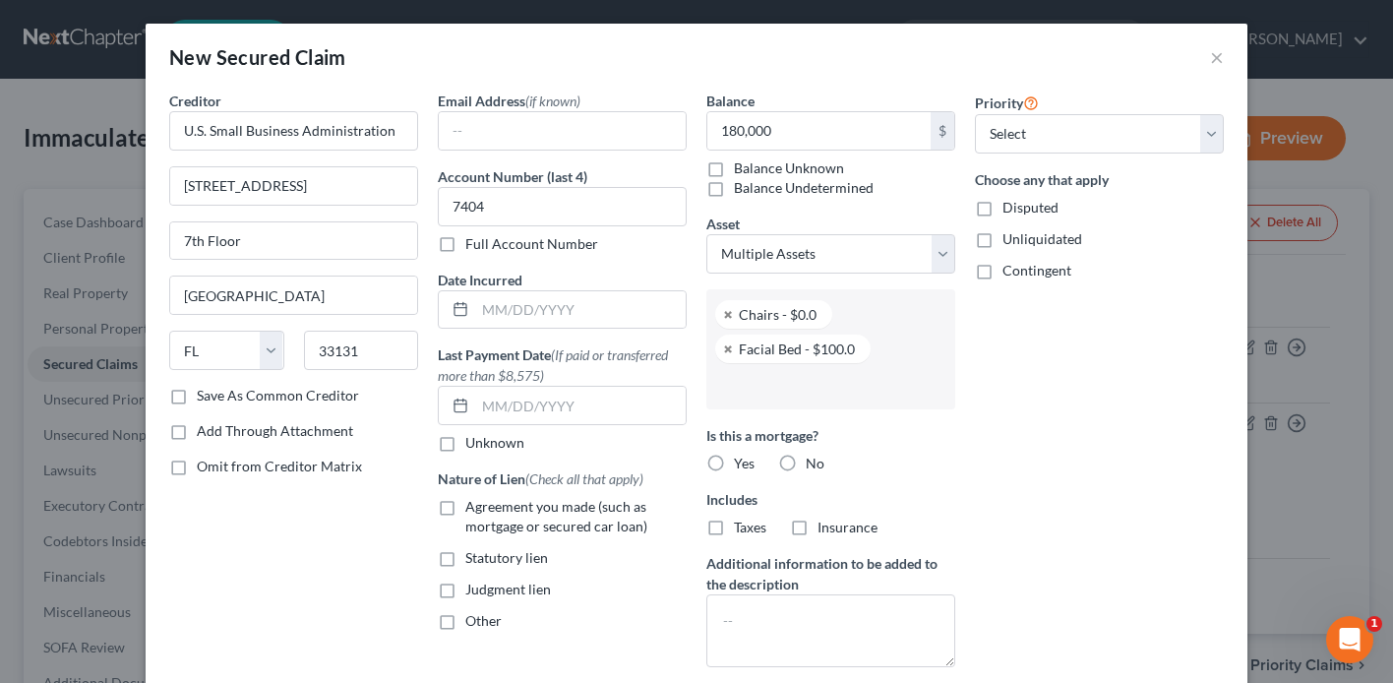
click at [816, 389] on input "text" at bounding box center [828, 386] width 221 height 30
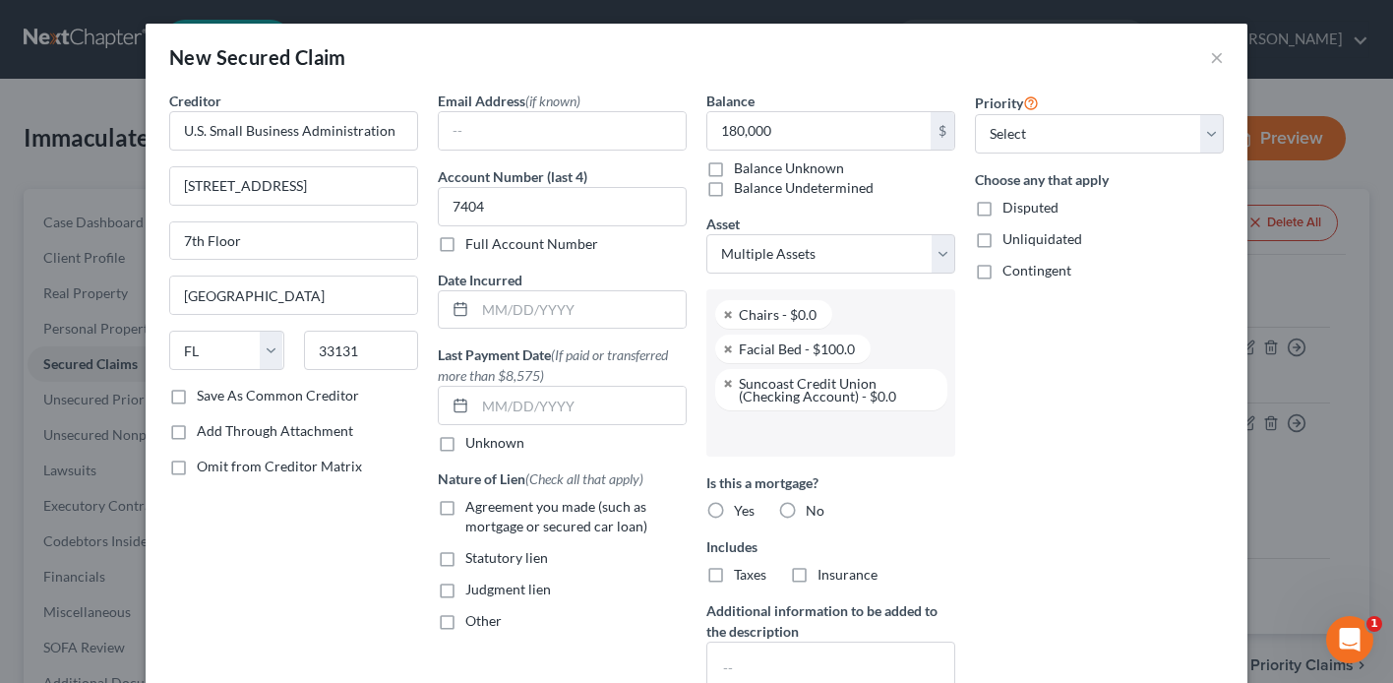
click at [767, 433] on input "text" at bounding box center [828, 433] width 221 height 30
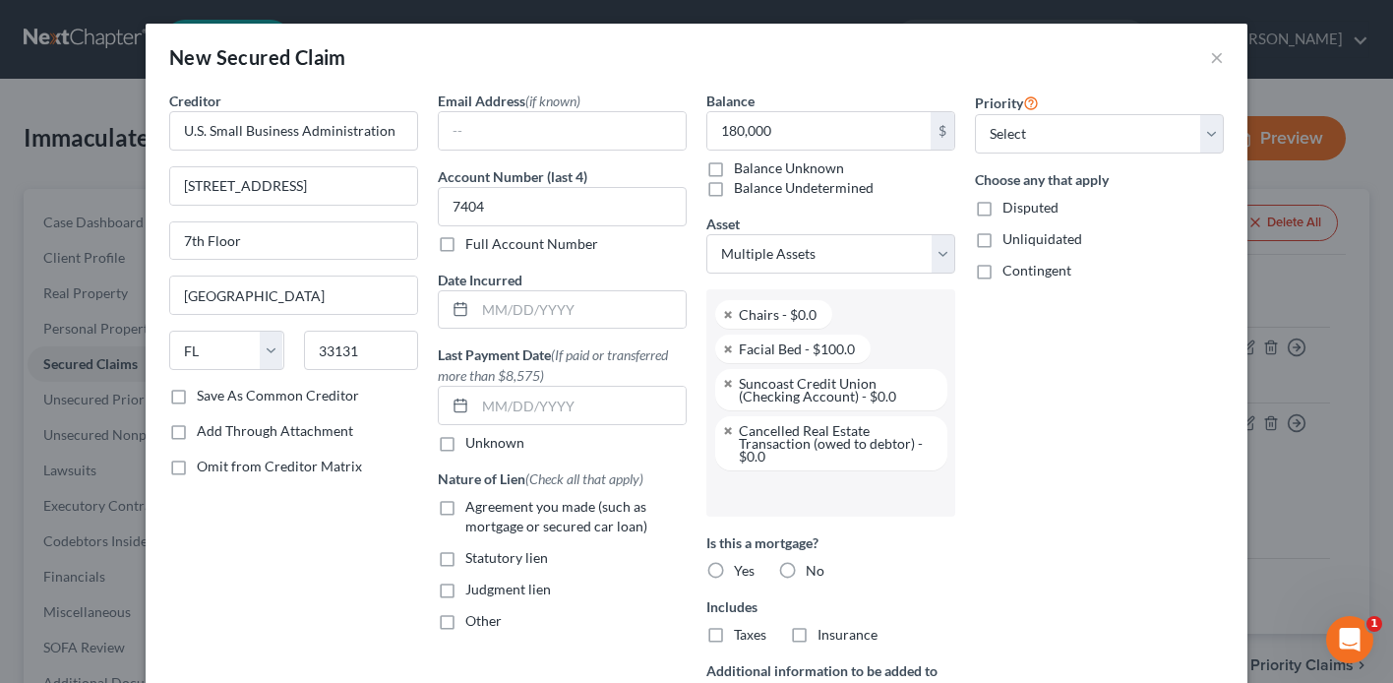
click at [465, 507] on label "Agreement you made (such as mortgage or secured car loan)" at bounding box center [575, 516] width 221 height 39
click at [473, 507] on input "Agreement you made (such as mortgage or secured car loan)" at bounding box center [479, 503] width 13 height 13
checkbox input "true"
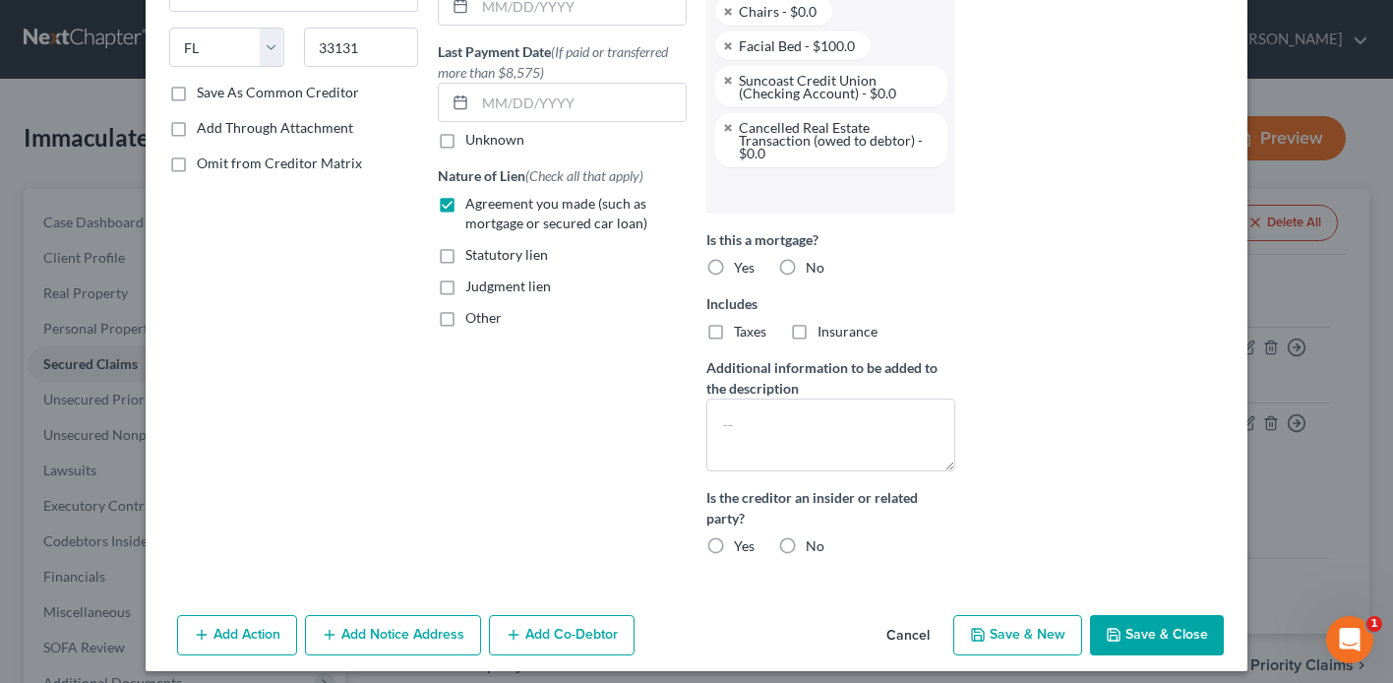
scroll to position [315, 0]
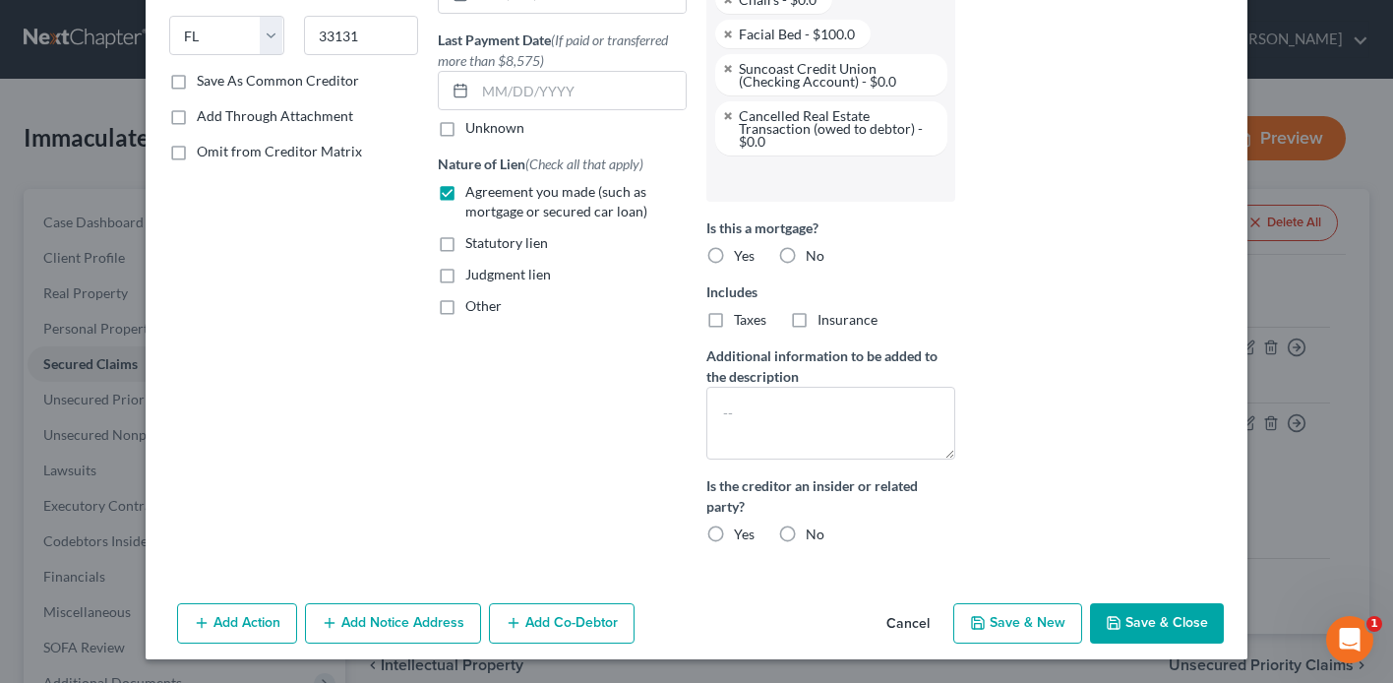
click at [806, 256] on label "No" at bounding box center [815, 256] width 19 height 20
click at [814, 256] on input "No" at bounding box center [820, 252] width 13 height 13
radio input "true"
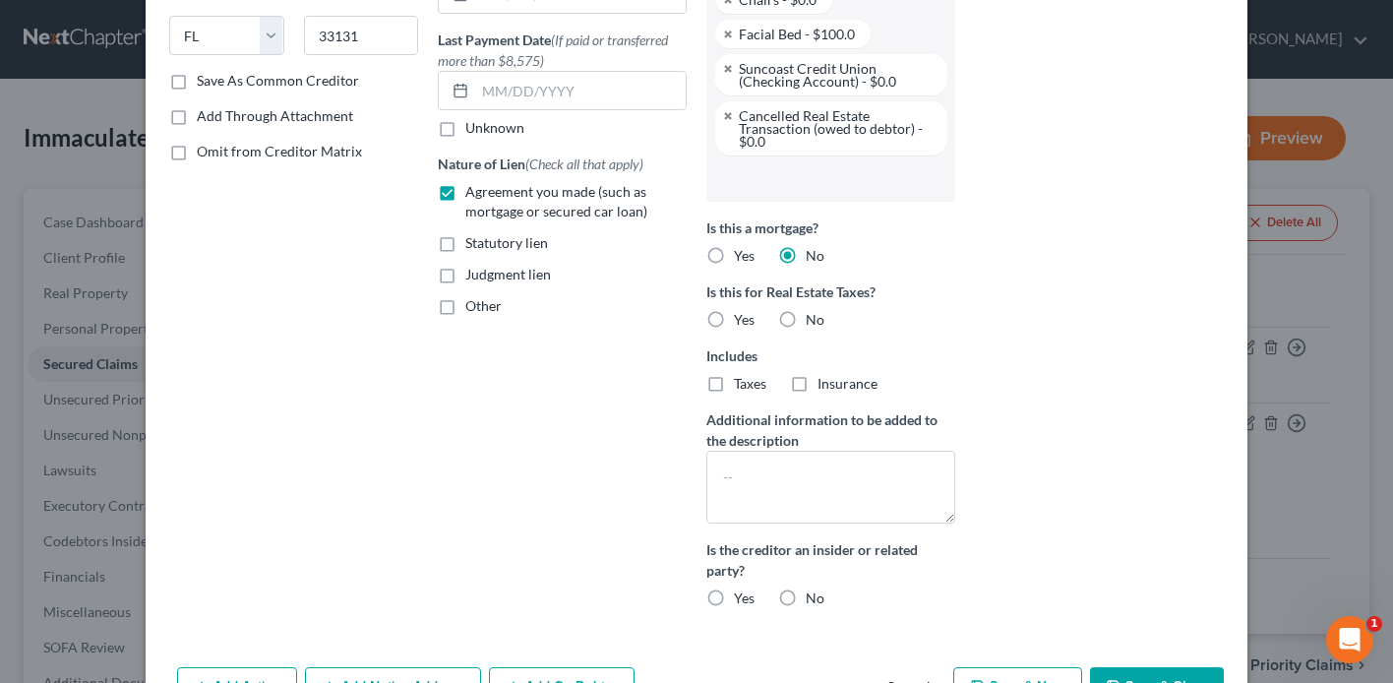
click at [806, 313] on label "No" at bounding box center [815, 320] width 19 height 20
click at [814, 313] on input "No" at bounding box center [820, 316] width 13 height 13
radio input "true"
click at [816, 491] on textarea at bounding box center [830, 487] width 249 height 73
type textarea "P"
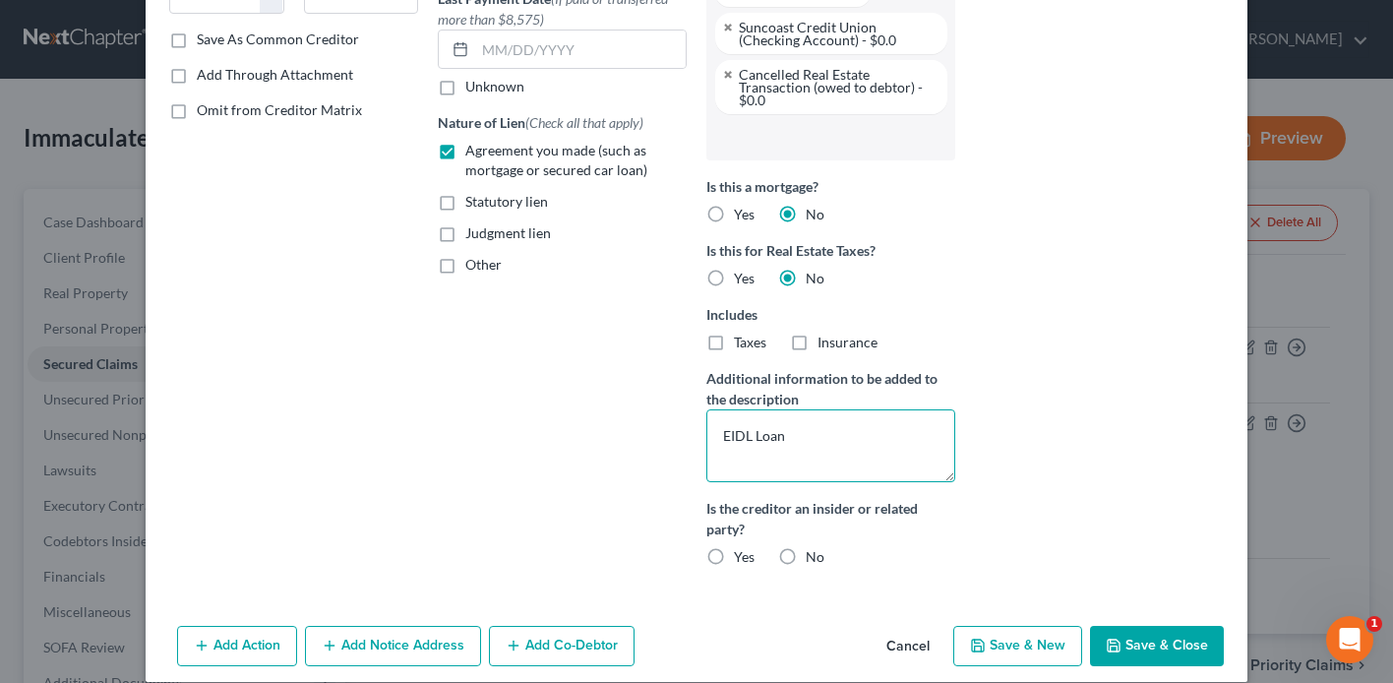
scroll to position [379, 0]
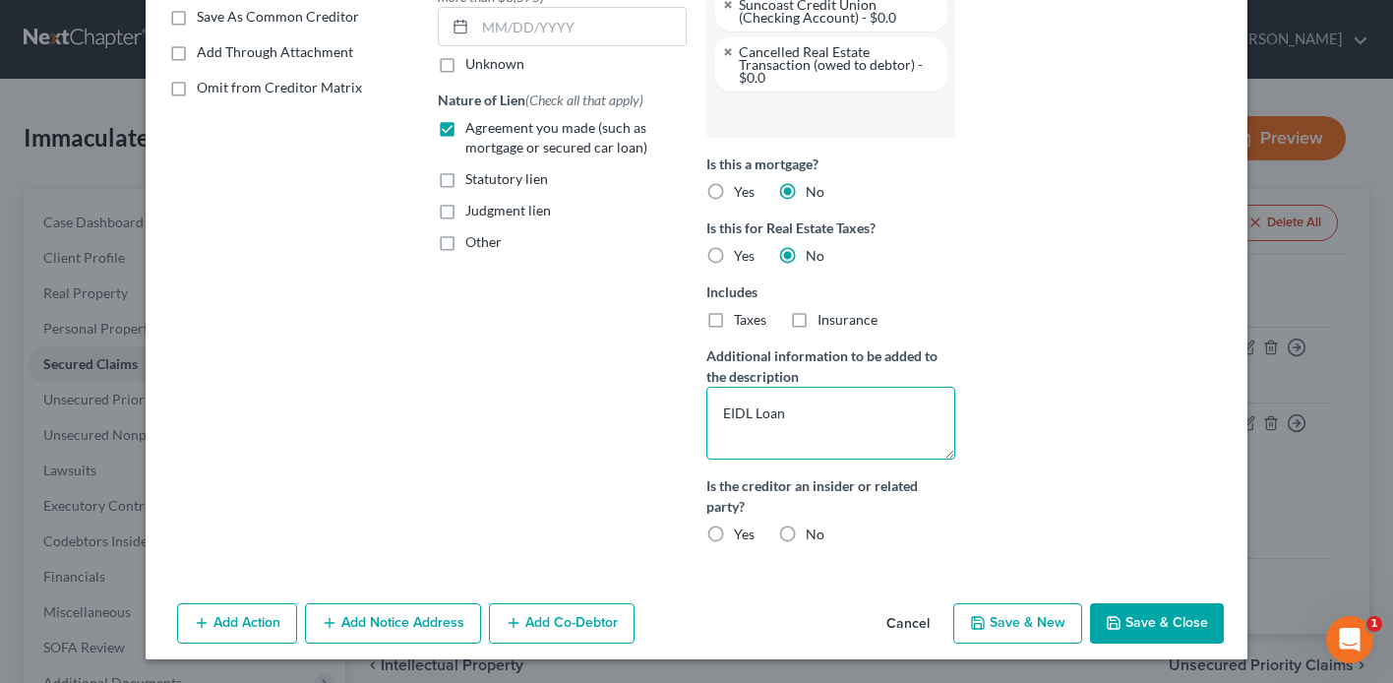
type textarea "EIDL Loan"
click at [806, 535] on label "No" at bounding box center [815, 534] width 19 height 20
click at [814, 535] on input "No" at bounding box center [820, 530] width 13 height 13
radio input "true"
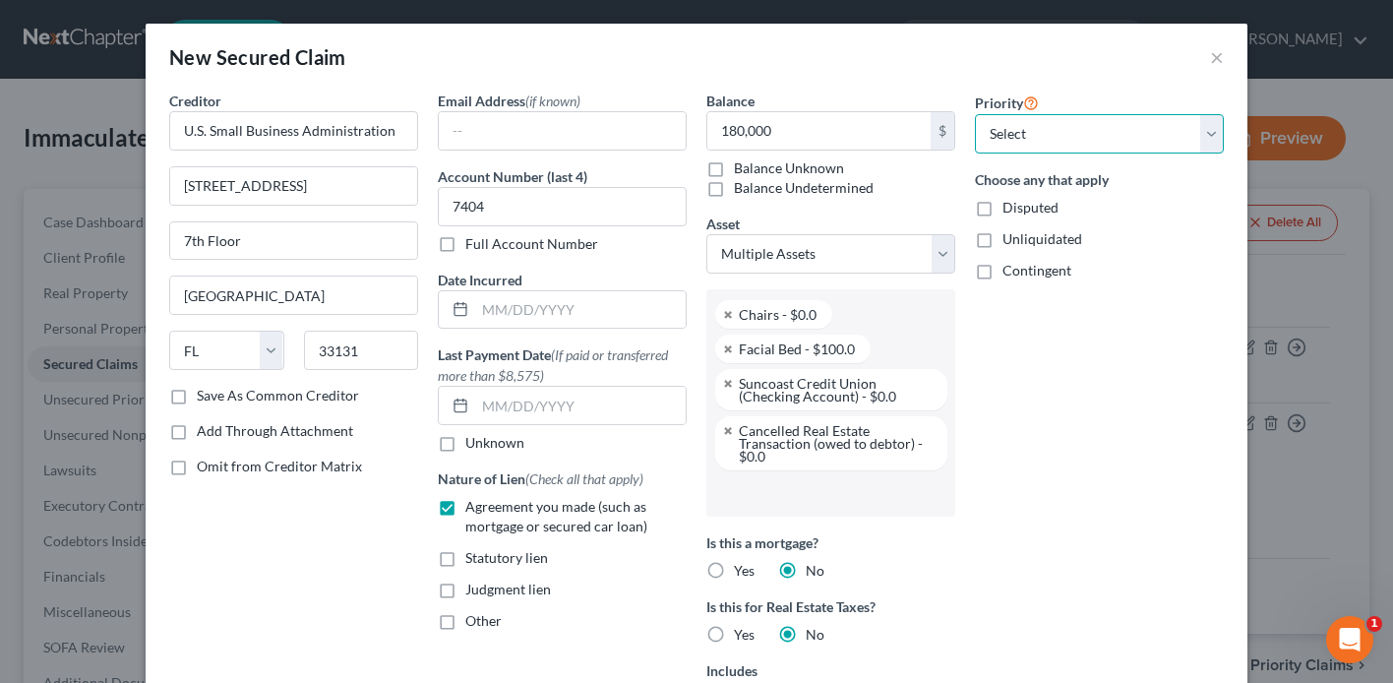
click at [1057, 135] on select "Select 1st 2nd 3rd 4th 5th 6th 7th 8th 9th 10th 11th 12th 13th 14th 15th 16th 1…" at bounding box center [1099, 133] width 249 height 39
select select "0"
click at [975, 114] on select "Select 1st 2nd 3rd 4th 5th 6th 7th 8th 9th 10th 11th 12th 13th 14th 15th 16th 1…" at bounding box center [1099, 133] width 249 height 39
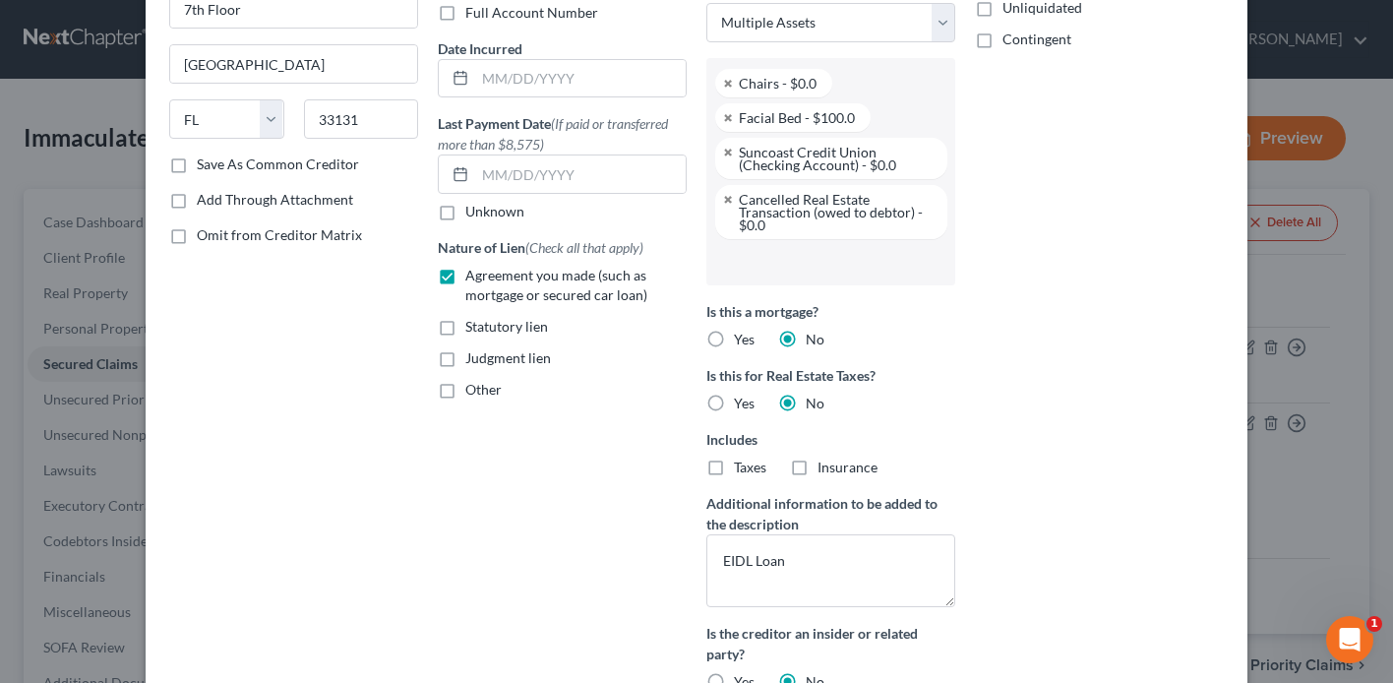
scroll to position [379, 0]
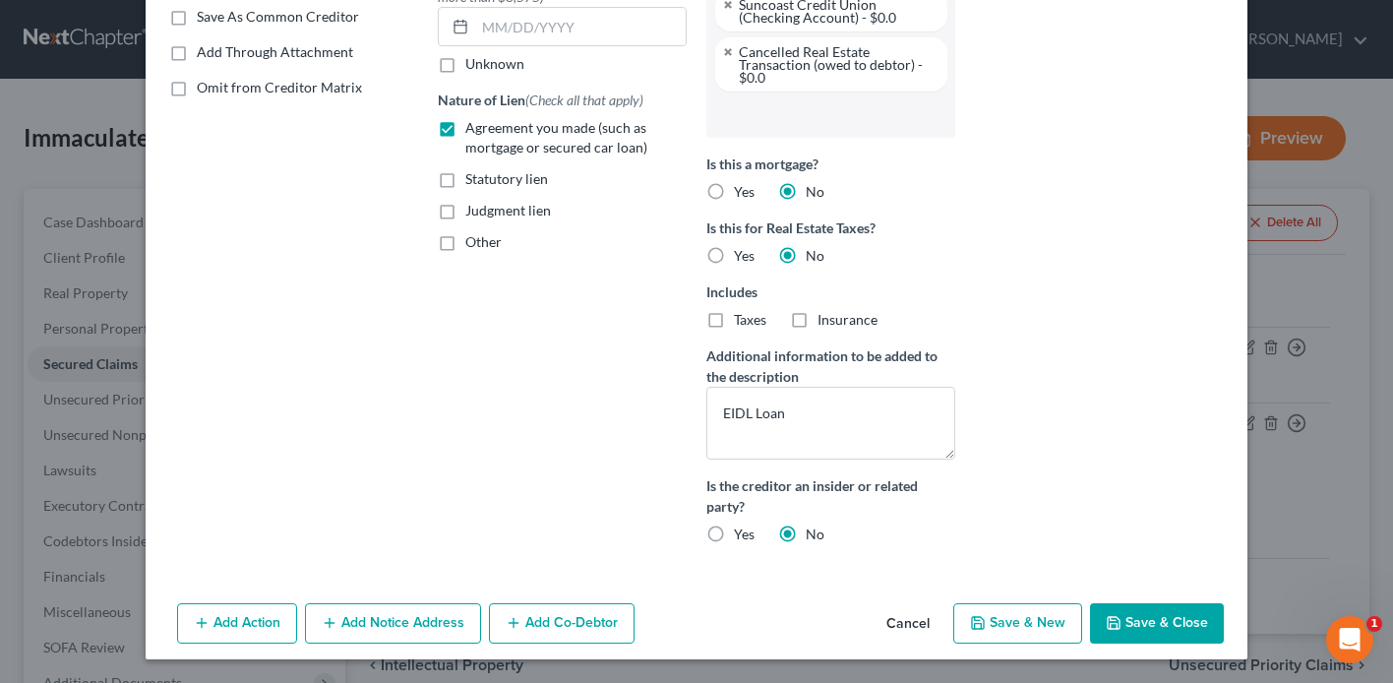
click at [1130, 617] on button "Save & Close" at bounding box center [1157, 623] width 134 height 41
select select
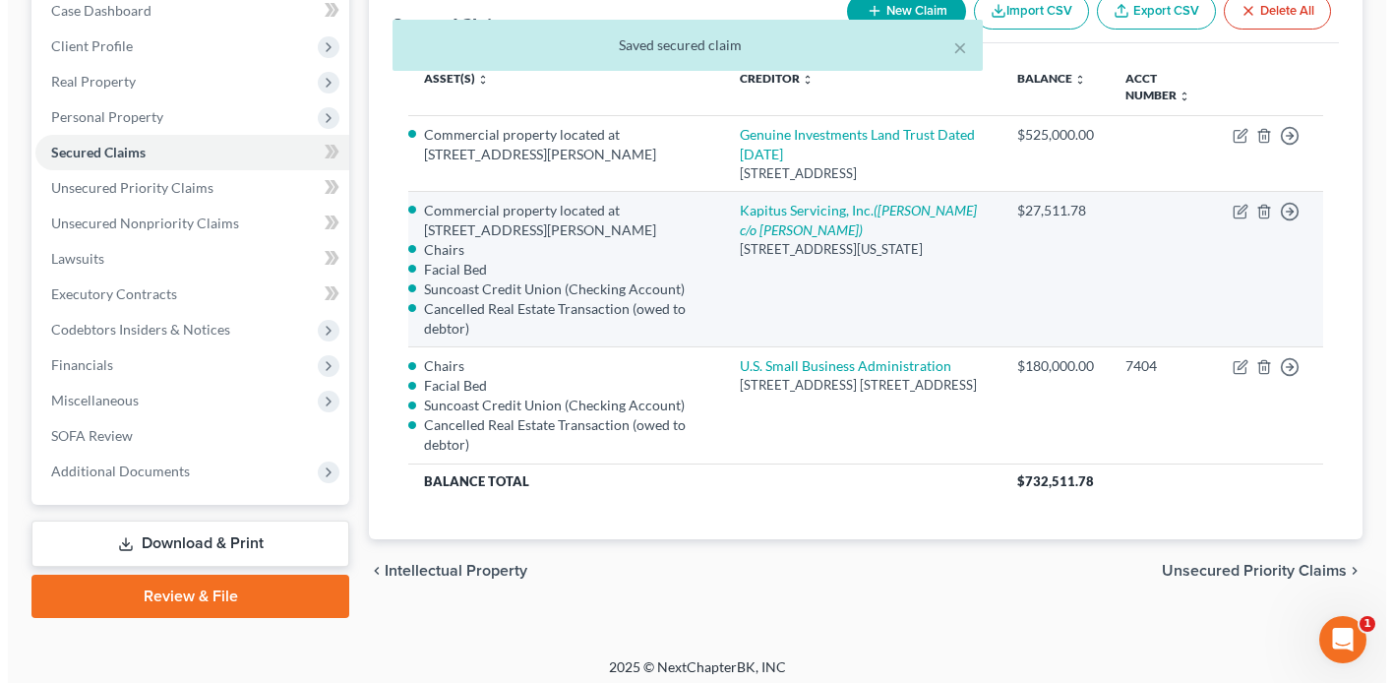
scroll to position [223, 0]
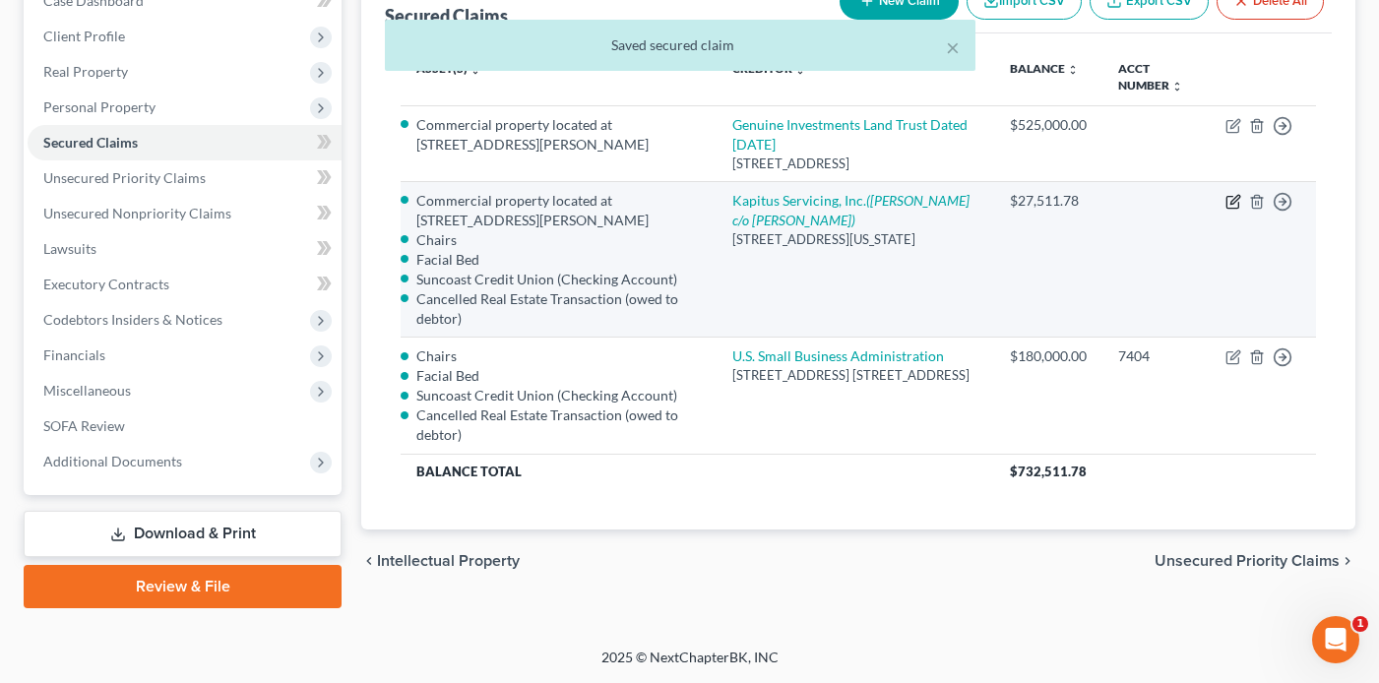
click at [1239, 210] on icon "button" at bounding box center [1233, 202] width 16 height 16
select select "35"
select select "1"
select select
select select "1"
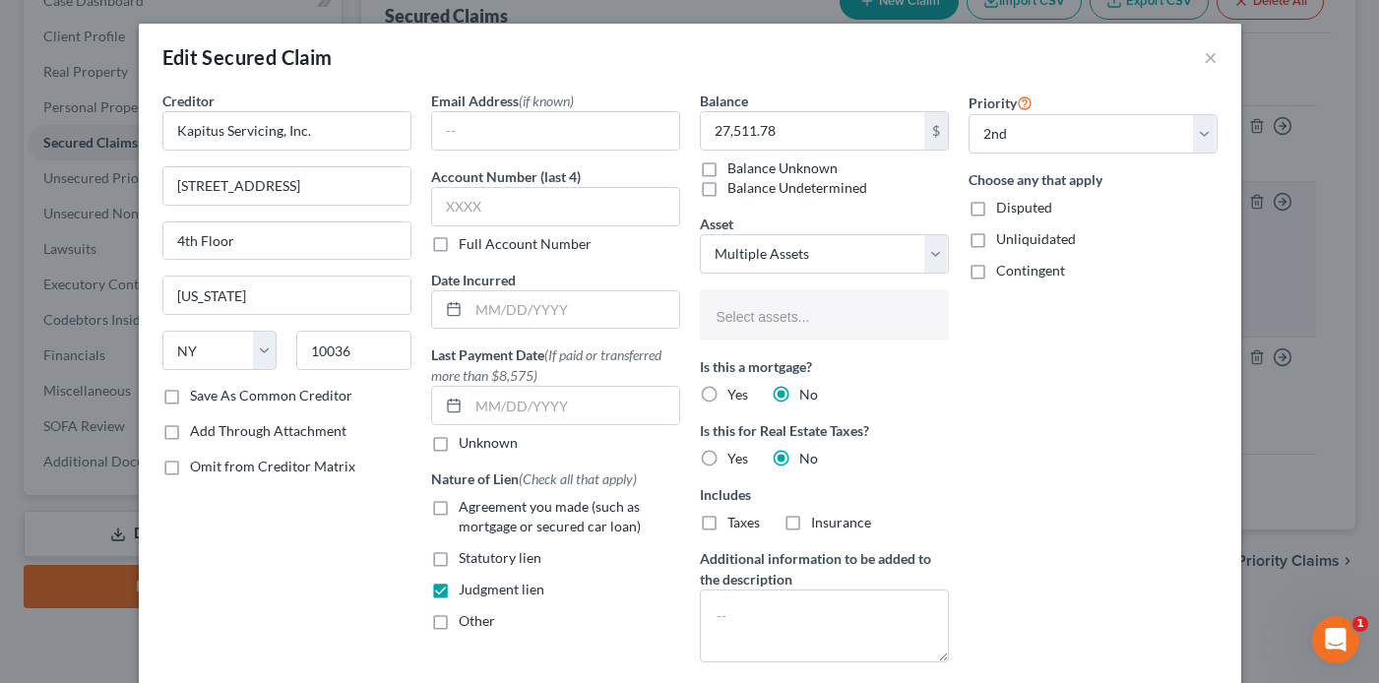
select select "2833801"
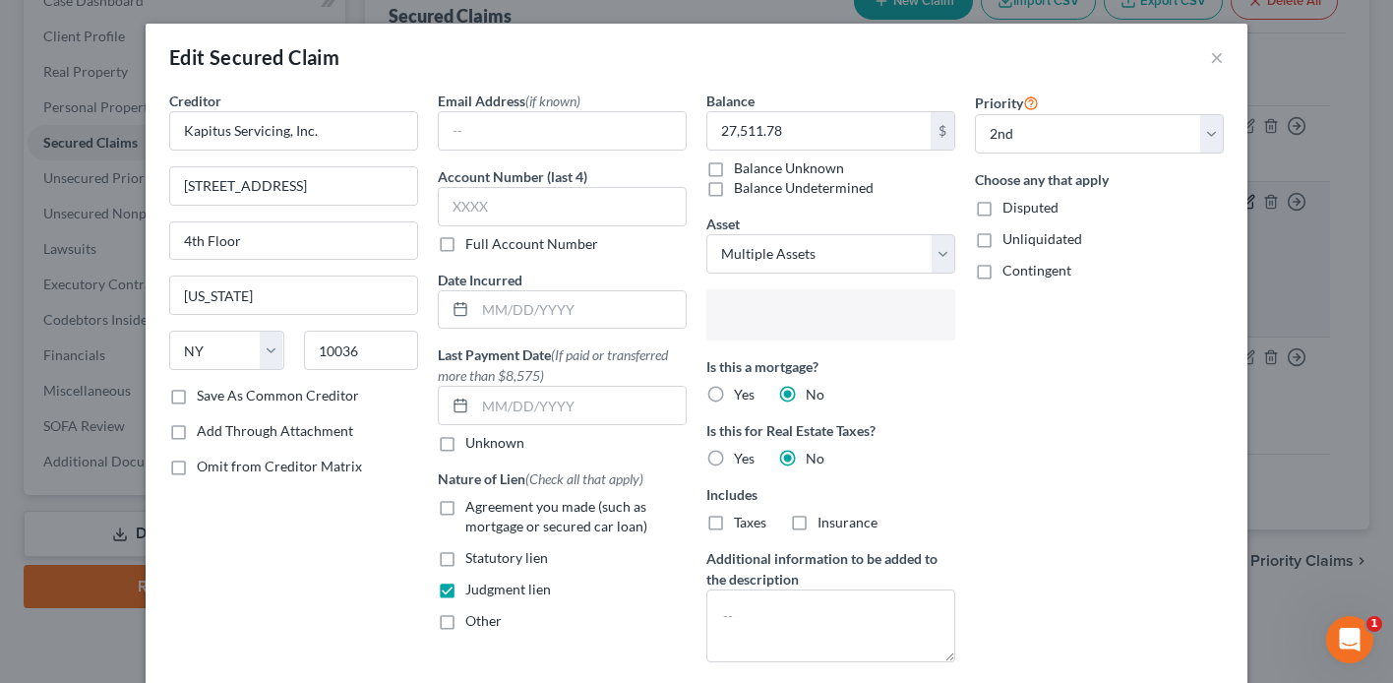
scroll to position [71, 0]
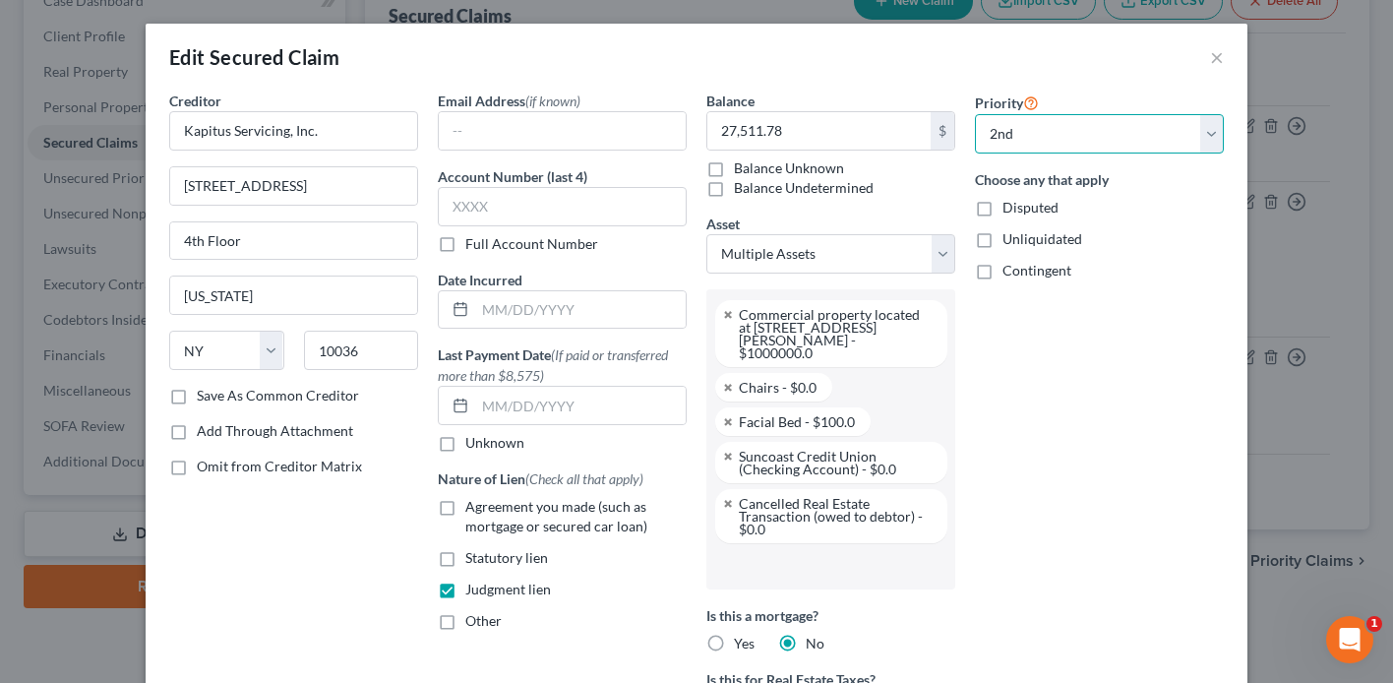
click at [1146, 134] on select "Select 1st 2nd 3rd 4th 5th 6th 7th 8th 9th 10th 11th 12th 13th 14th 15th 16th 1…" at bounding box center [1099, 133] width 249 height 39
click at [975, 114] on select "Select 1st 2nd 3rd 4th 5th 6th 7th 8th 9th 10th 11th 12th 13th 14th 15th 16th 1…" at bounding box center [1099, 133] width 249 height 39
drag, startPoint x: 1124, startPoint y: 120, endPoint x: 1120, endPoint y: 148, distance: 27.8
click at [1124, 120] on select "Select 1st 2nd 3rd 4th 5th 6th 7th 8th 9th 10th 11th 12th 13th 14th 15th 16th 1…" at bounding box center [1099, 133] width 249 height 39
select select "2"
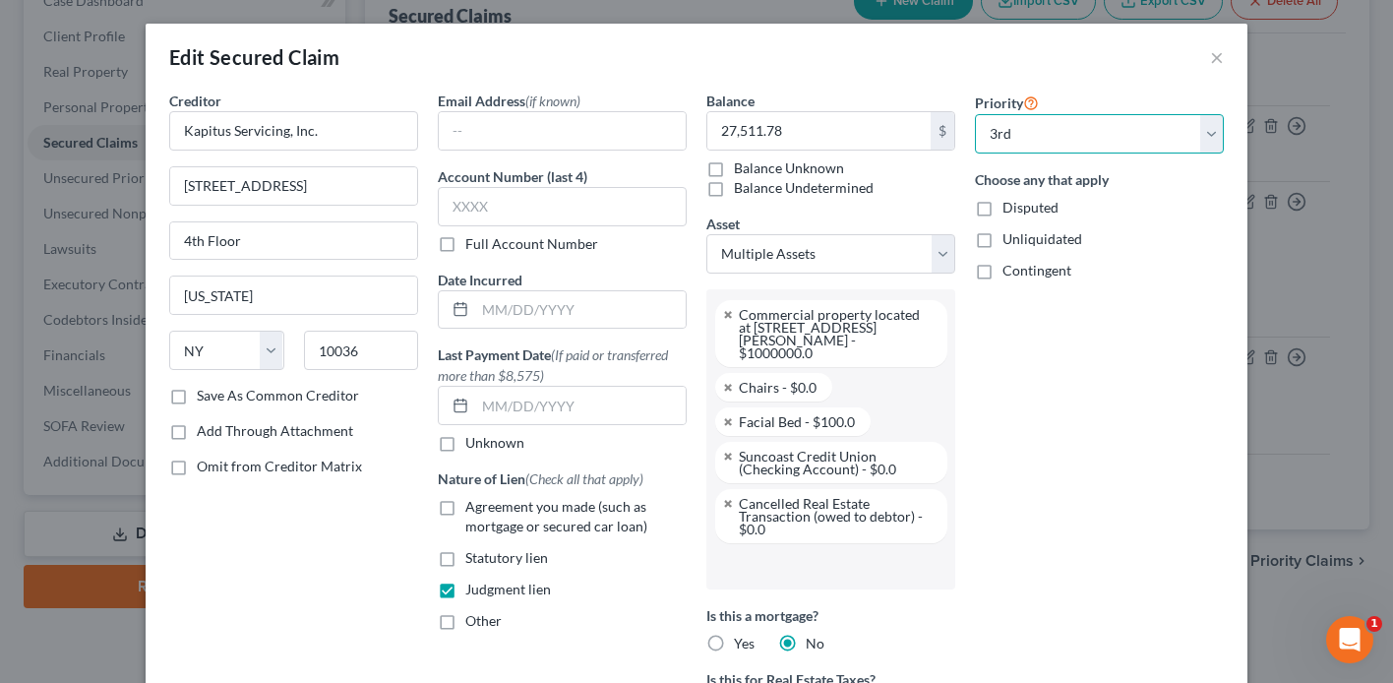
click at [975, 114] on select "Select 1st 2nd 3rd 4th 5th 6th 7th 8th 9th 10th 11th 12th 13th 14th 15th 16th 1…" at bounding box center [1099, 133] width 249 height 39
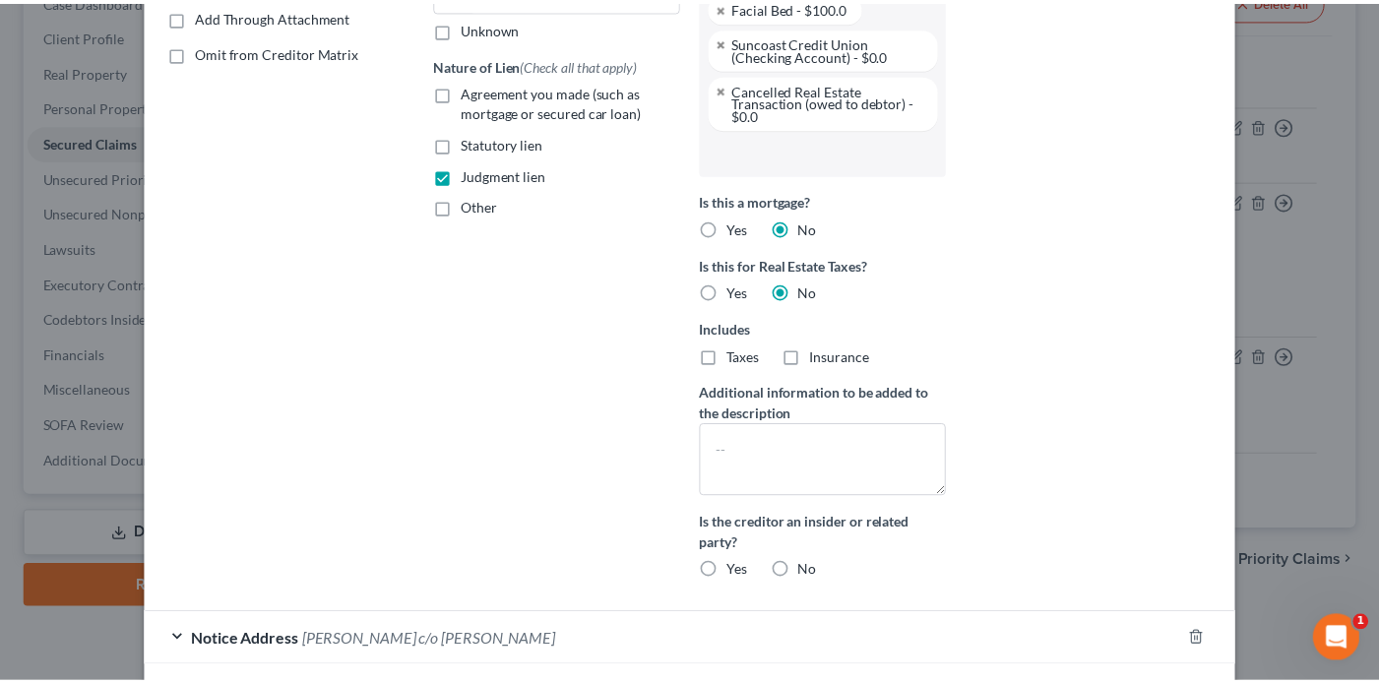
scroll to position [550, 0]
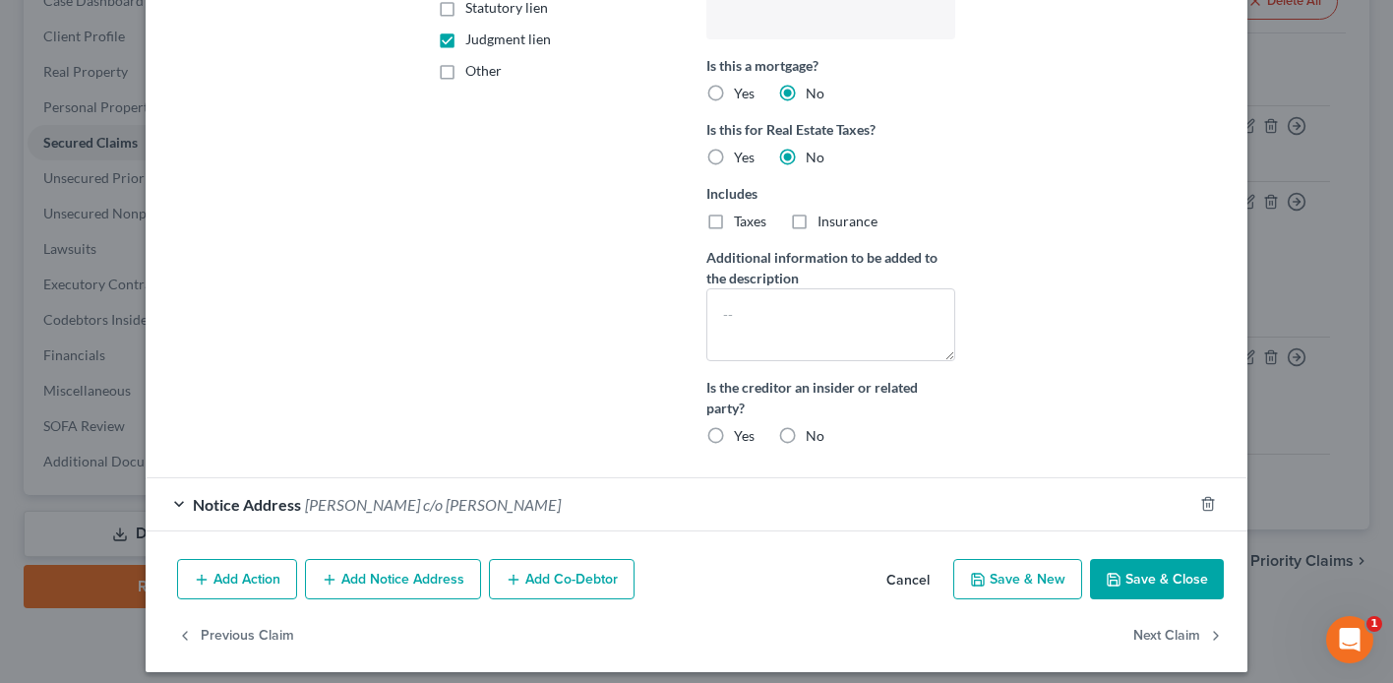
click at [1129, 570] on button "Save & Close" at bounding box center [1157, 579] width 134 height 41
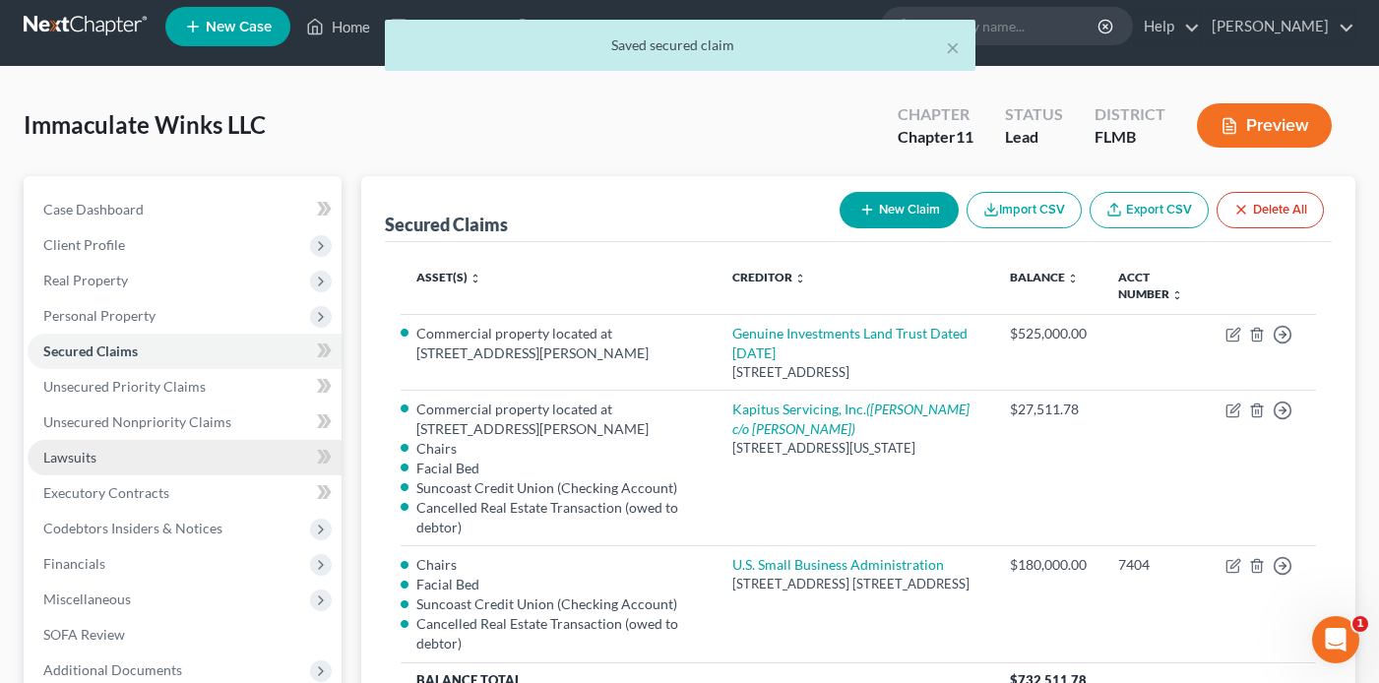
scroll to position [0, 0]
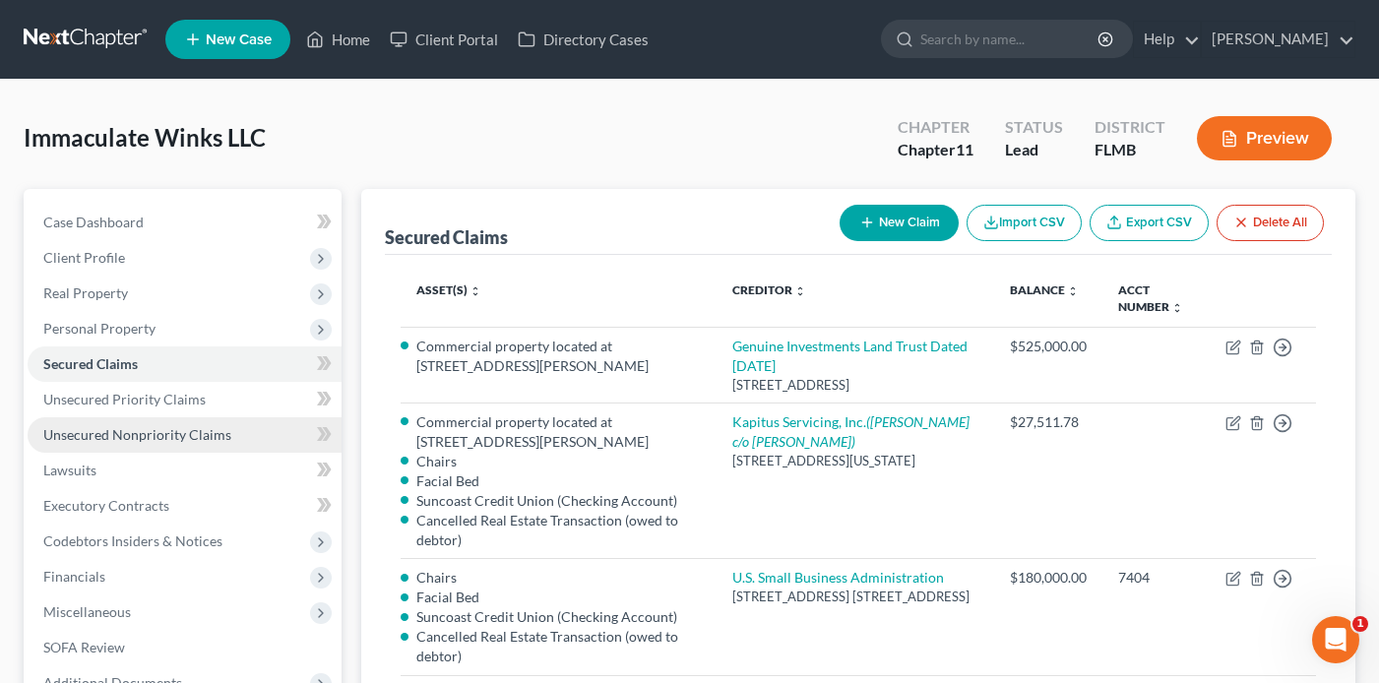
click at [137, 430] on span "Unsecured Nonpriority Claims" at bounding box center [137, 434] width 188 height 17
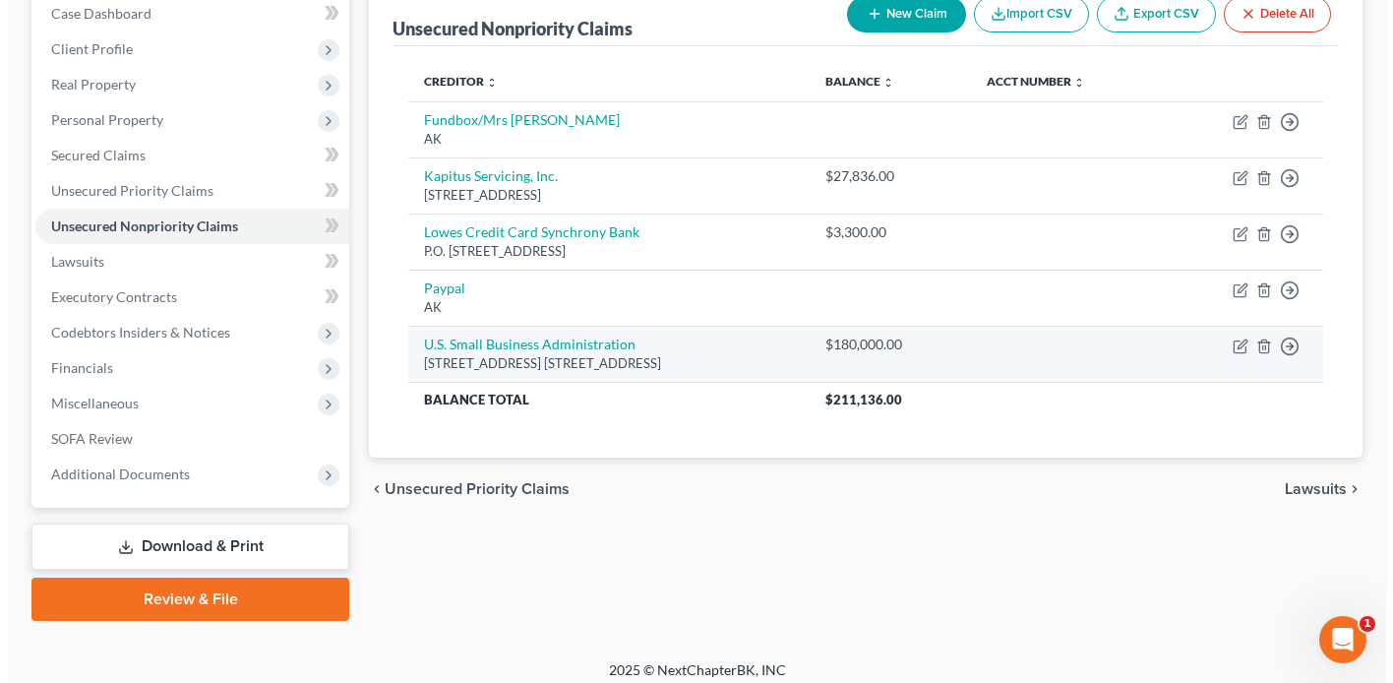
scroll to position [221, 0]
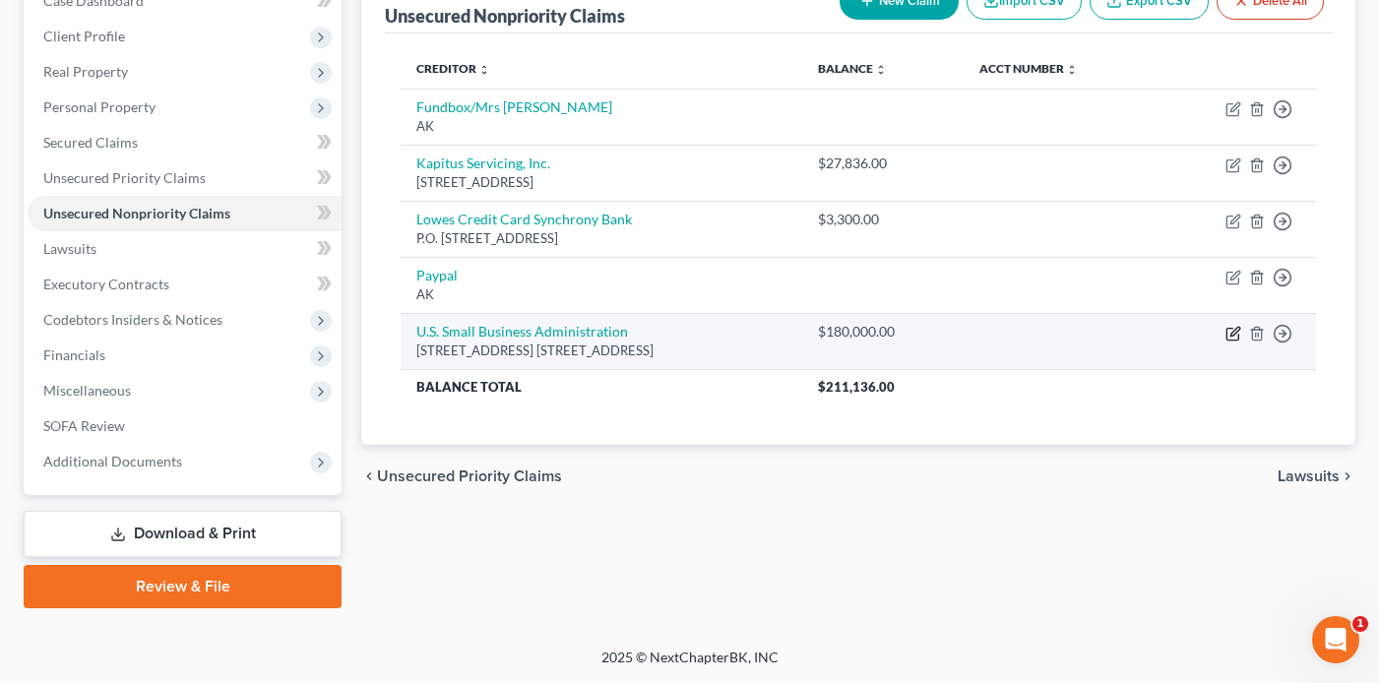
click at [1232, 329] on icon "button" at bounding box center [1232, 334] width 12 height 12
select select "9"
select select "11"
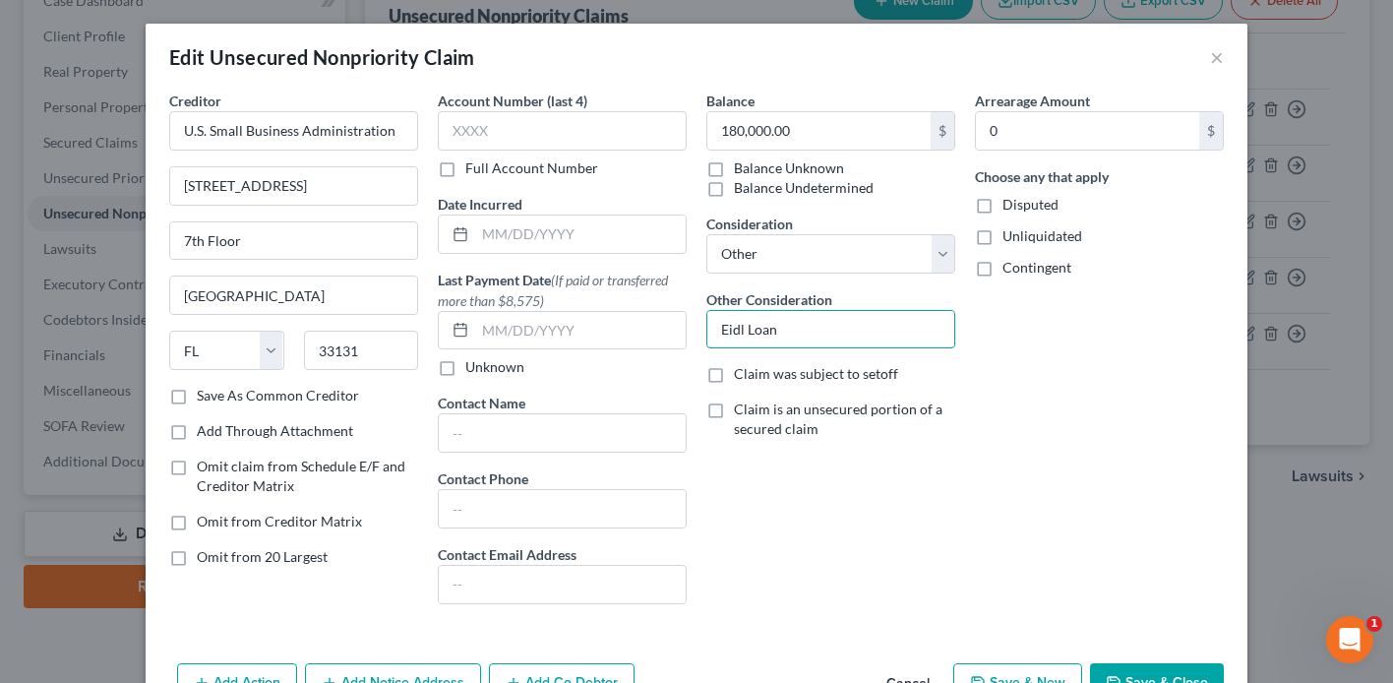
drag, startPoint x: 800, startPoint y: 328, endPoint x: 566, endPoint y: 309, distance: 234.9
click at [566, 309] on div "Creditor * U.S. Small Business Administration [STREET_ADDRESS] 7th Floor [GEOGR…" at bounding box center [696, 355] width 1074 height 529
type input "PPP Loan"
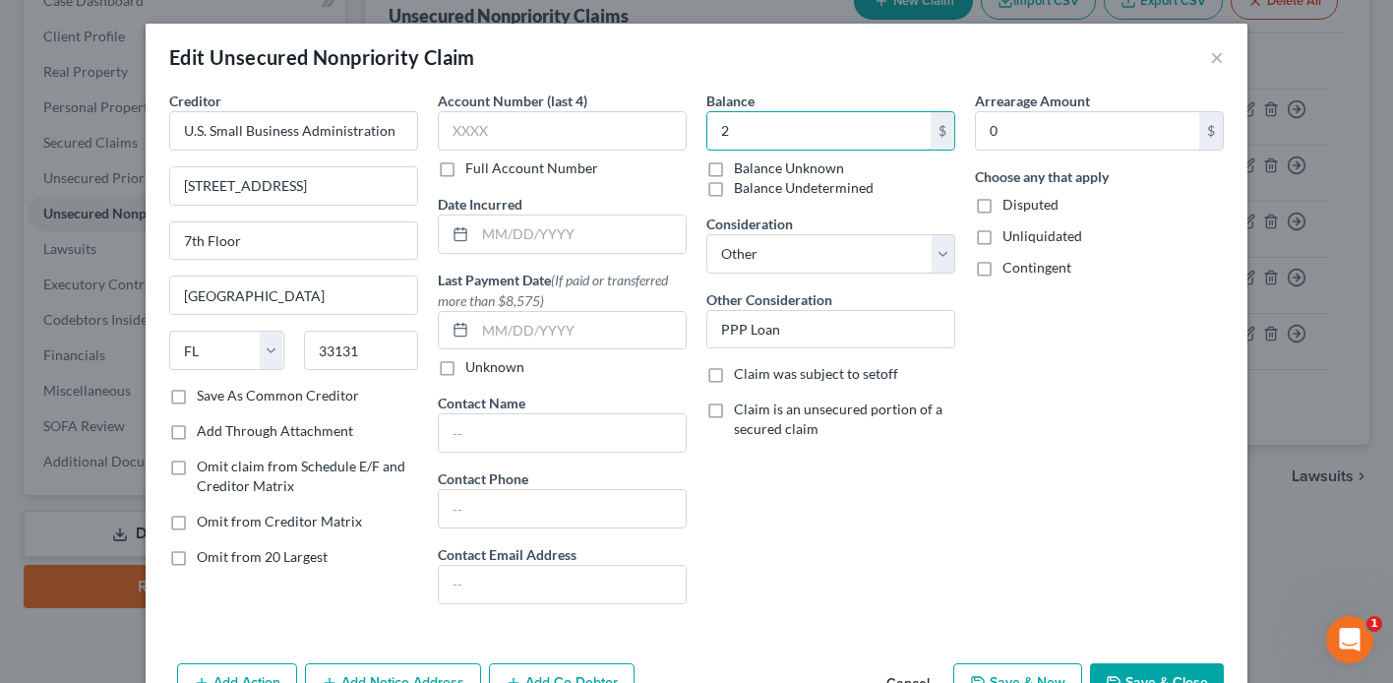
type input "2"
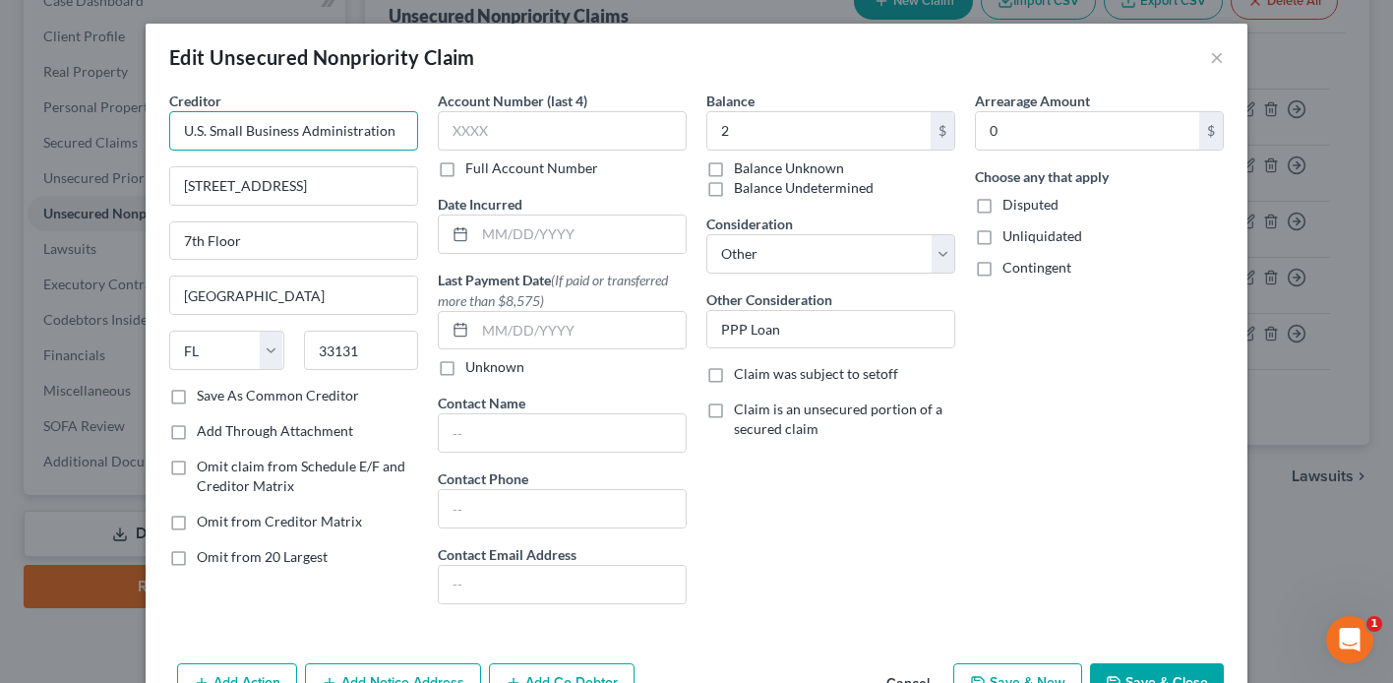
drag, startPoint x: 386, startPoint y: 129, endPoint x: -29, endPoint y: 146, distance: 414.6
click at [0, 146] on html "Home New Case Client Portal Directory Cases [PERSON_NAME] [EMAIL_ADDRESS][DOMAI…" at bounding box center [696, 231] width 1393 height 904
type input "Suncoast Credit Union"
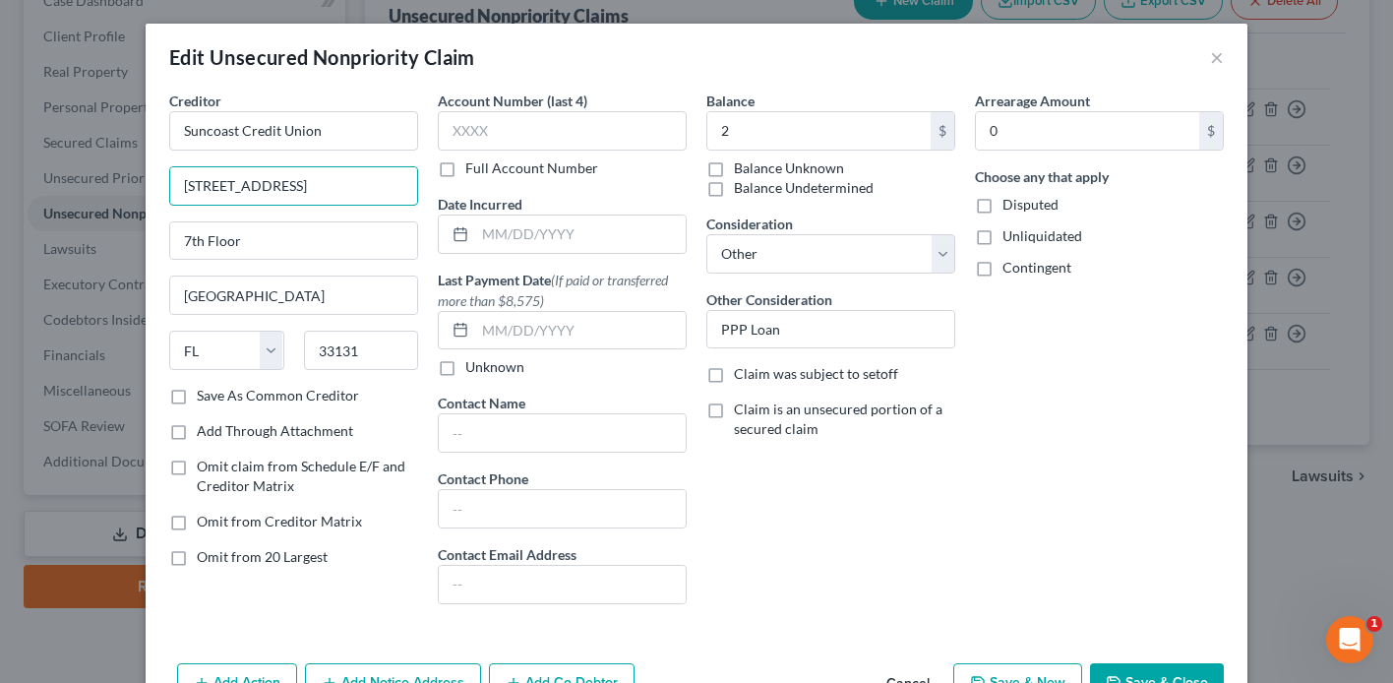
drag, startPoint x: 312, startPoint y: 190, endPoint x: -15, endPoint y: 139, distance: 330.7
click at [0, 139] on html "Home New Case Client Portal Directory Cases [PERSON_NAME] [EMAIL_ADDRESS][DOMAI…" at bounding box center [696, 231] width 1393 height 904
type input "="
click at [542, 240] on input "text" at bounding box center [580, 233] width 211 height 37
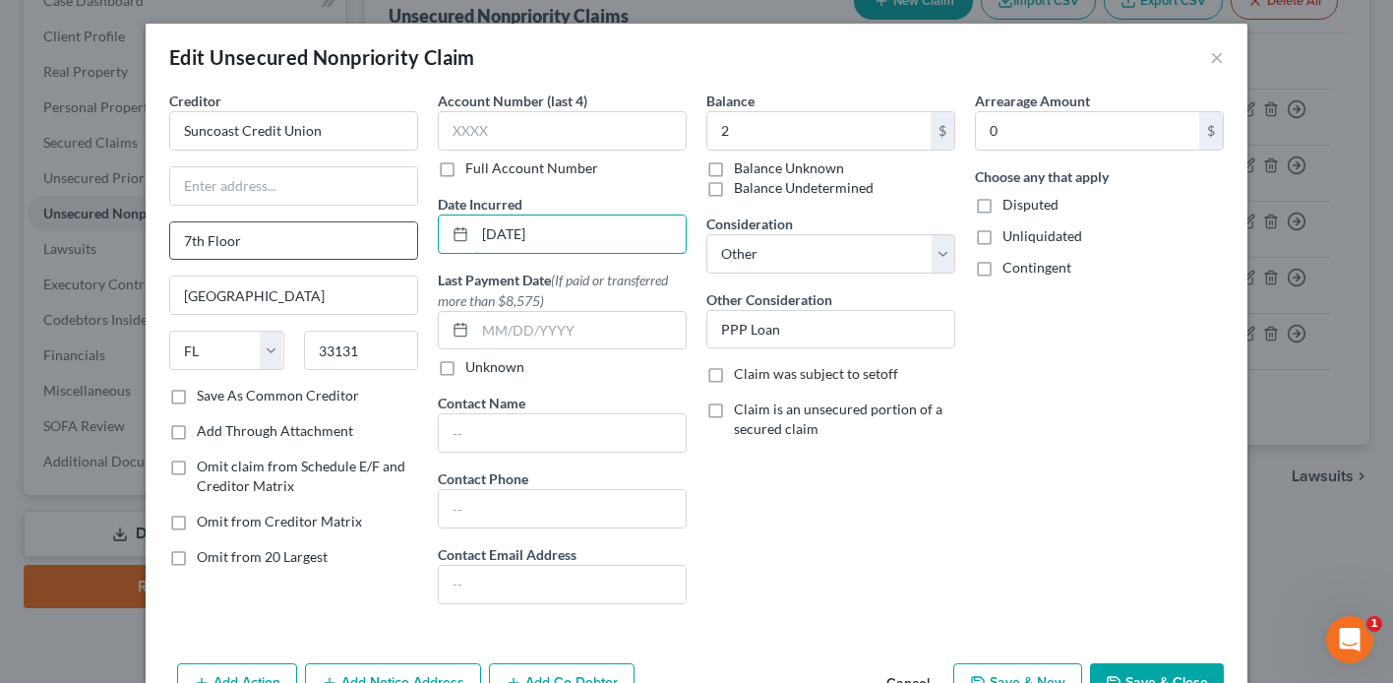
type input "[DATE]"
drag, startPoint x: 260, startPoint y: 237, endPoint x: 127, endPoint y: 240, distance: 132.9
click at [129, 240] on div "Edit Unsecured Nonpriority Claim × Creditor * Suncoast Credit Union 7th Floor […" at bounding box center [696, 341] width 1393 height 683
drag, startPoint x: 242, startPoint y: 182, endPoint x: 271, endPoint y: 205, distance: 36.4
click at [242, 182] on input "text" at bounding box center [293, 185] width 247 height 37
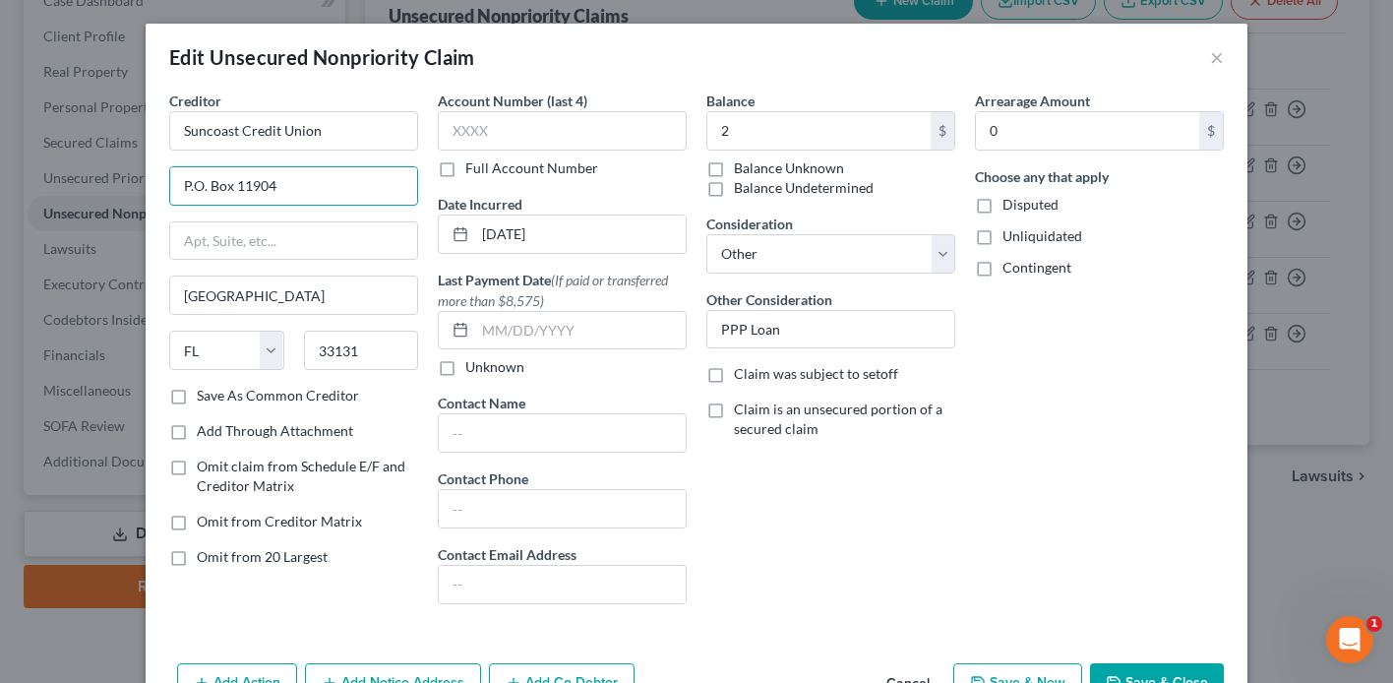
type input "P.O. Box 11904"
type input "33680"
click at [342, 389] on label "Save As Common Creditor" at bounding box center [278, 396] width 162 height 20
click at [217, 389] on input "Save As Common Creditor" at bounding box center [211, 392] width 13 height 13
checkbox input "true"
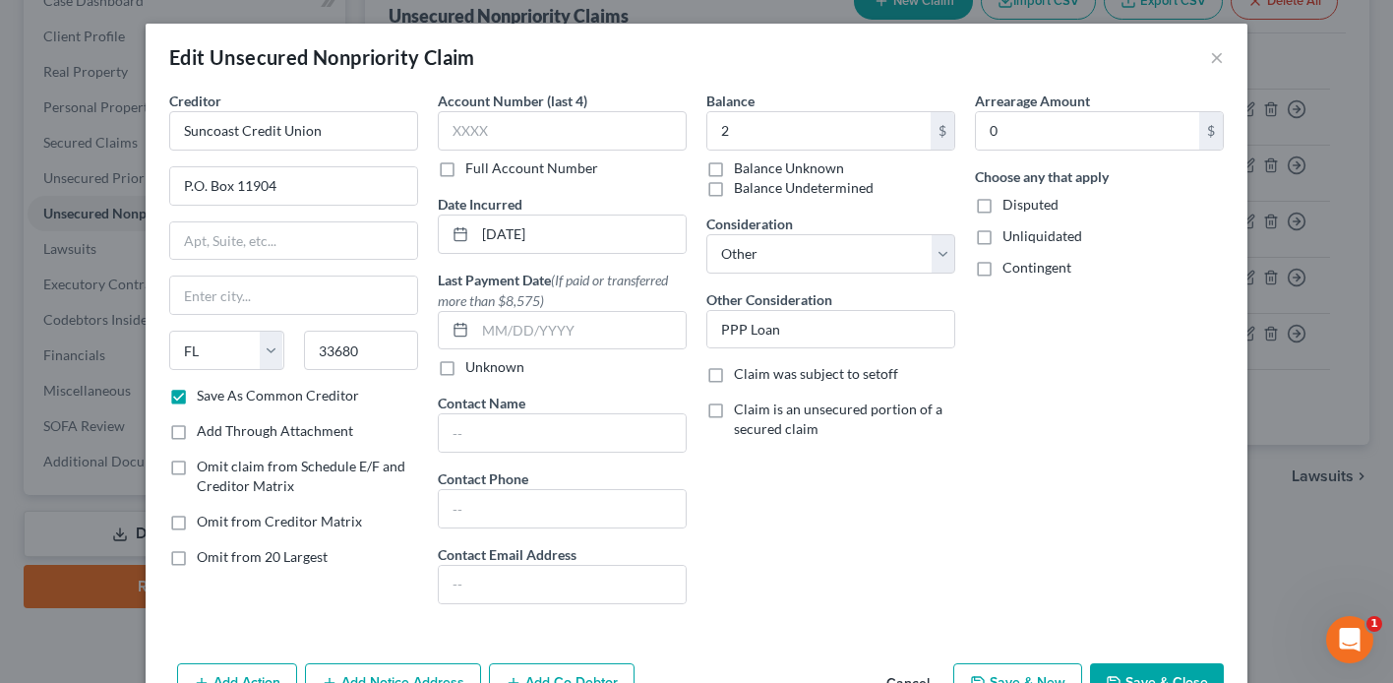
type input "[GEOGRAPHIC_DATA]"
click at [197, 404] on label "Save As Common Creditor" at bounding box center [278, 396] width 162 height 20
click at [205, 399] on input "Save As Common Creditor" at bounding box center [211, 392] width 13 height 13
click at [197, 397] on label "Save As Common Creditor" at bounding box center [278, 396] width 162 height 20
click at [205, 397] on input "Save As Common Creditor" at bounding box center [211, 392] width 13 height 13
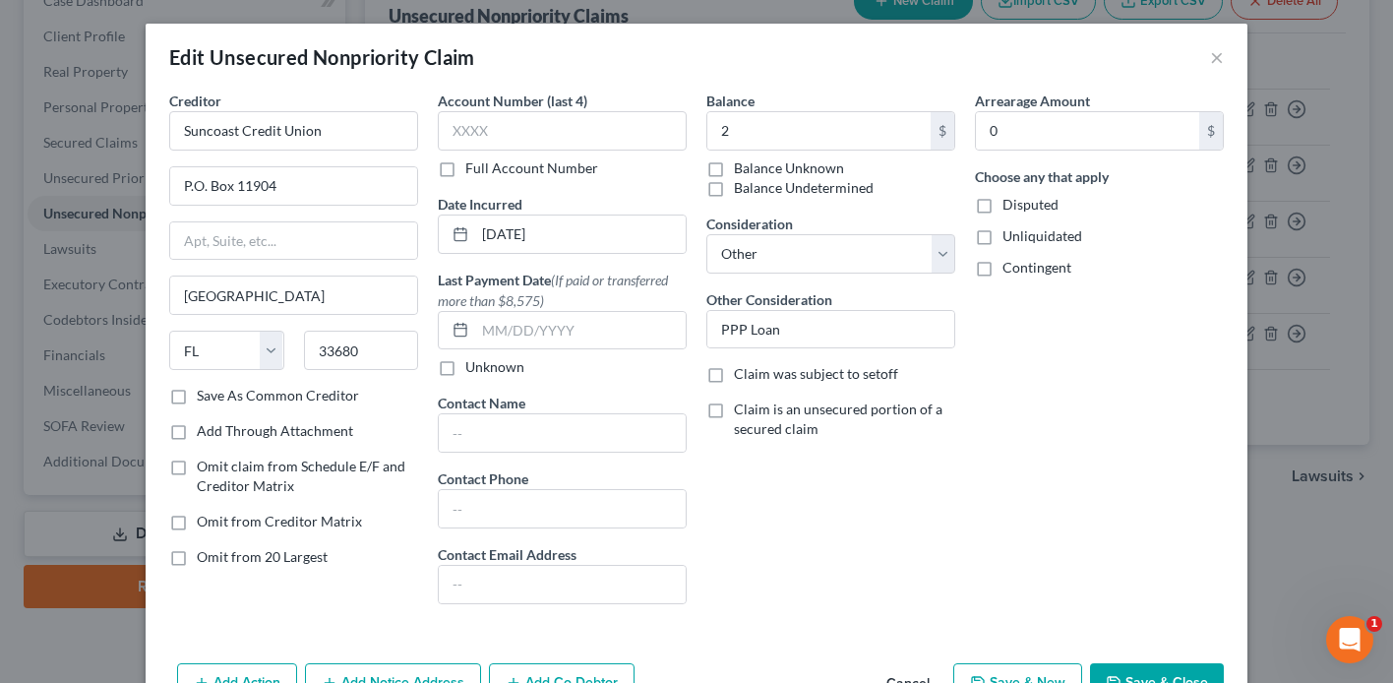
checkbox input "true"
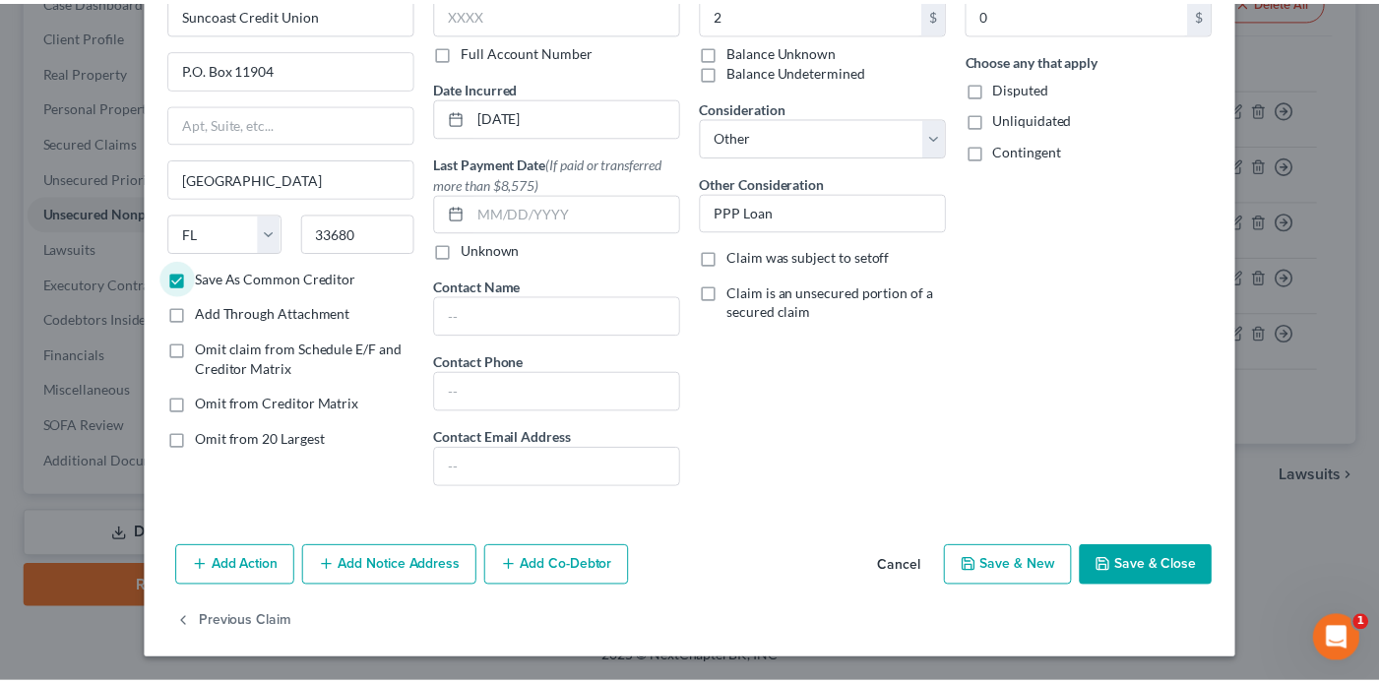
scroll to position [19, 0]
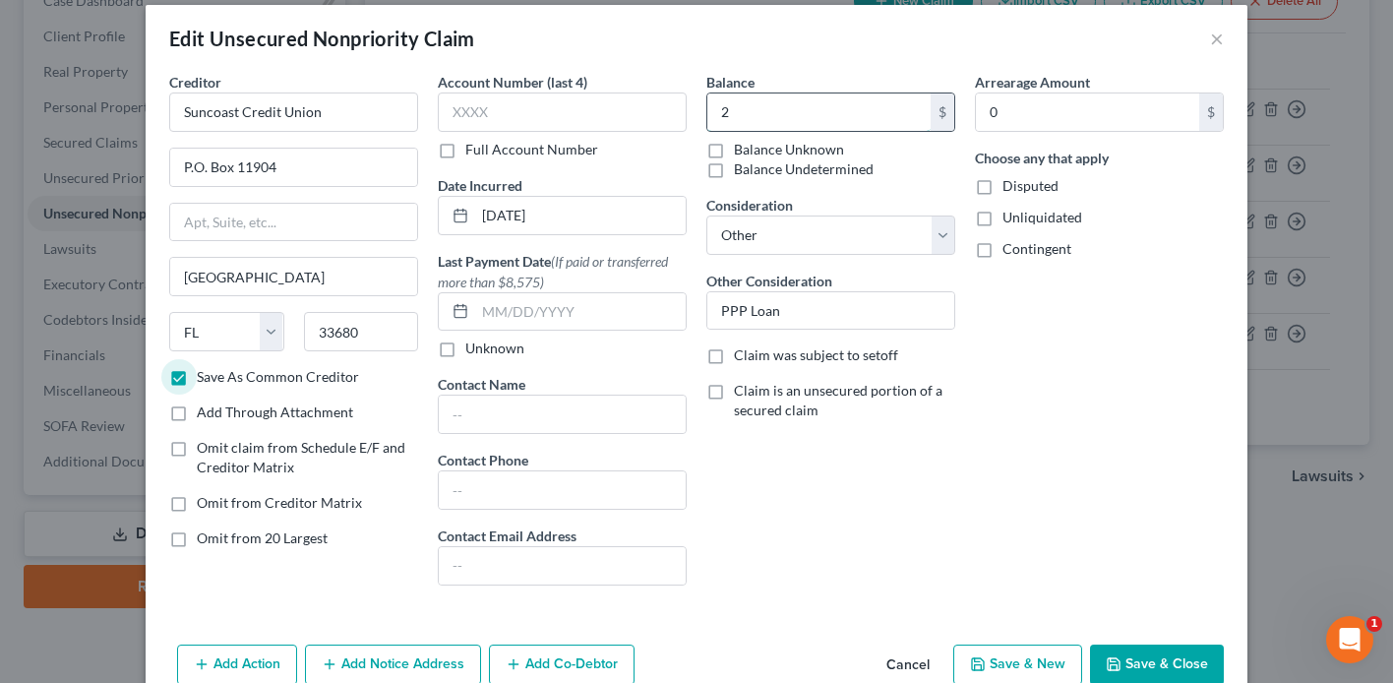
click at [731, 116] on input "2" at bounding box center [818, 111] width 223 height 37
type input "12,900"
click at [1142, 654] on button "Save & Close" at bounding box center [1157, 664] width 134 height 41
checkbox input "false"
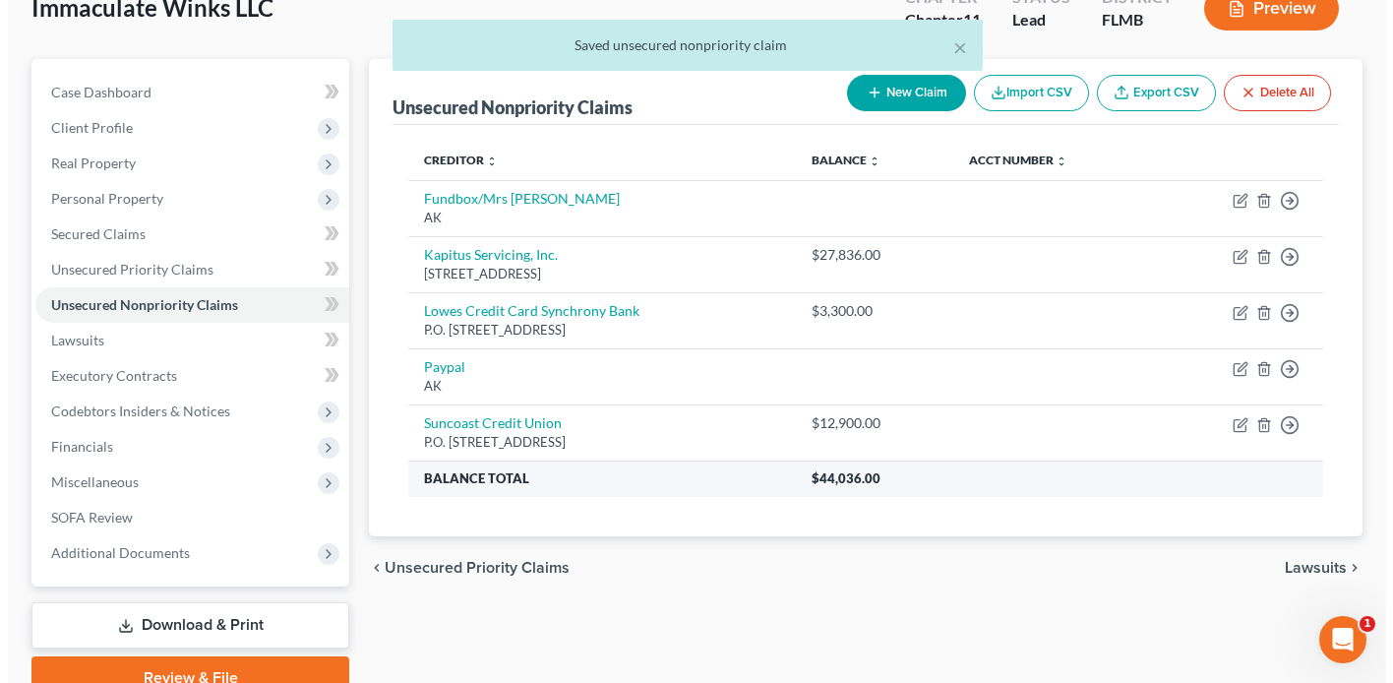
scroll to position [0, 0]
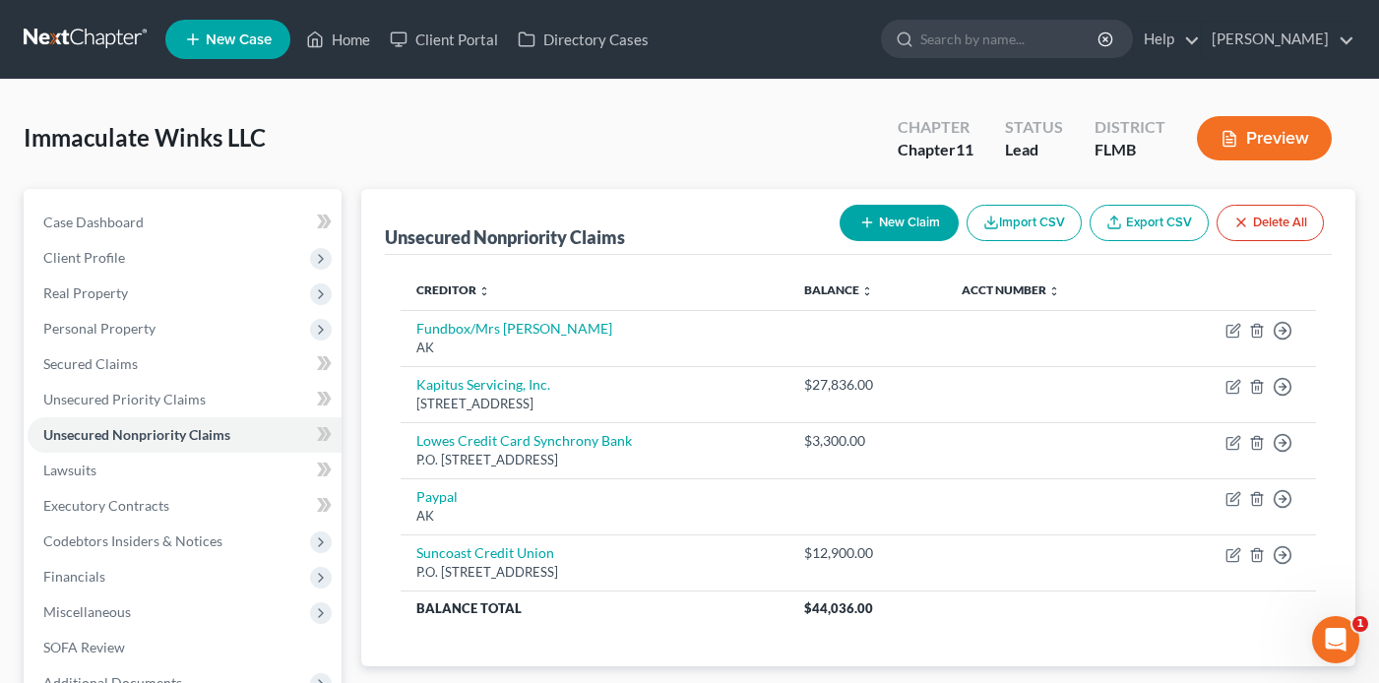
click at [890, 218] on button "New Claim" at bounding box center [898, 223] width 119 height 36
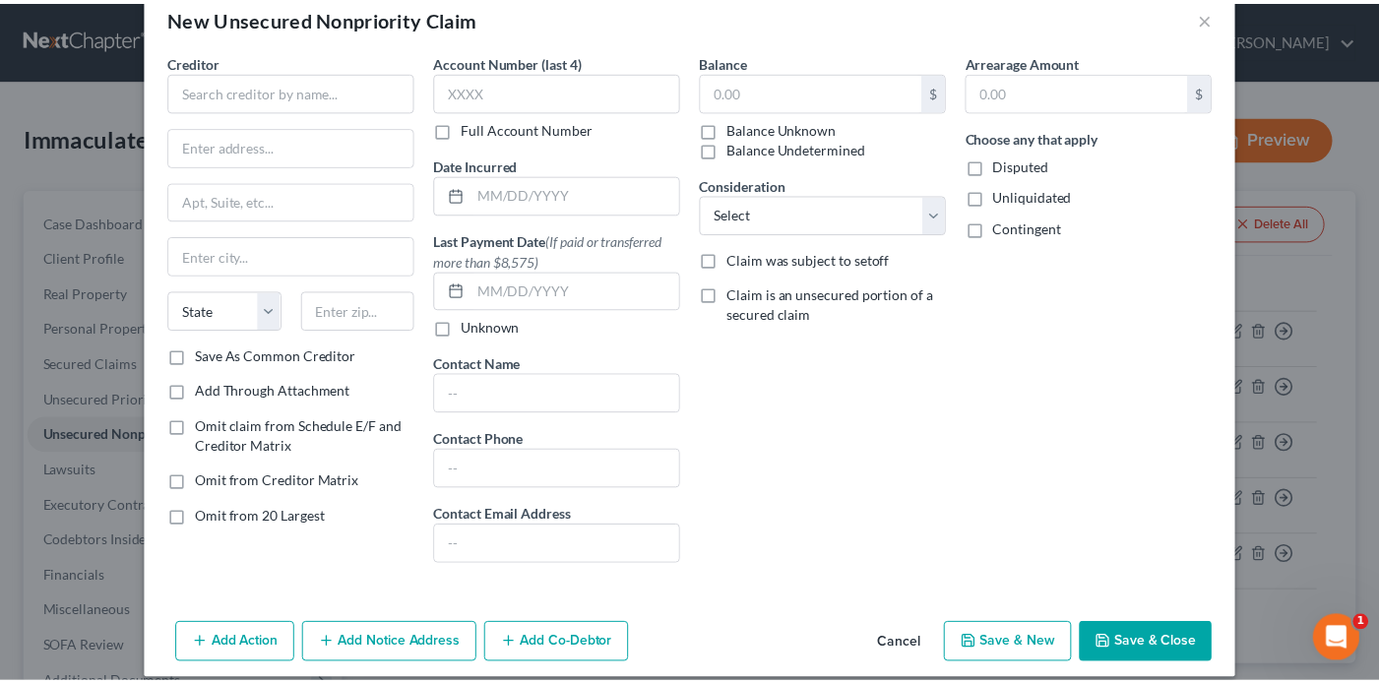
scroll to position [60, 0]
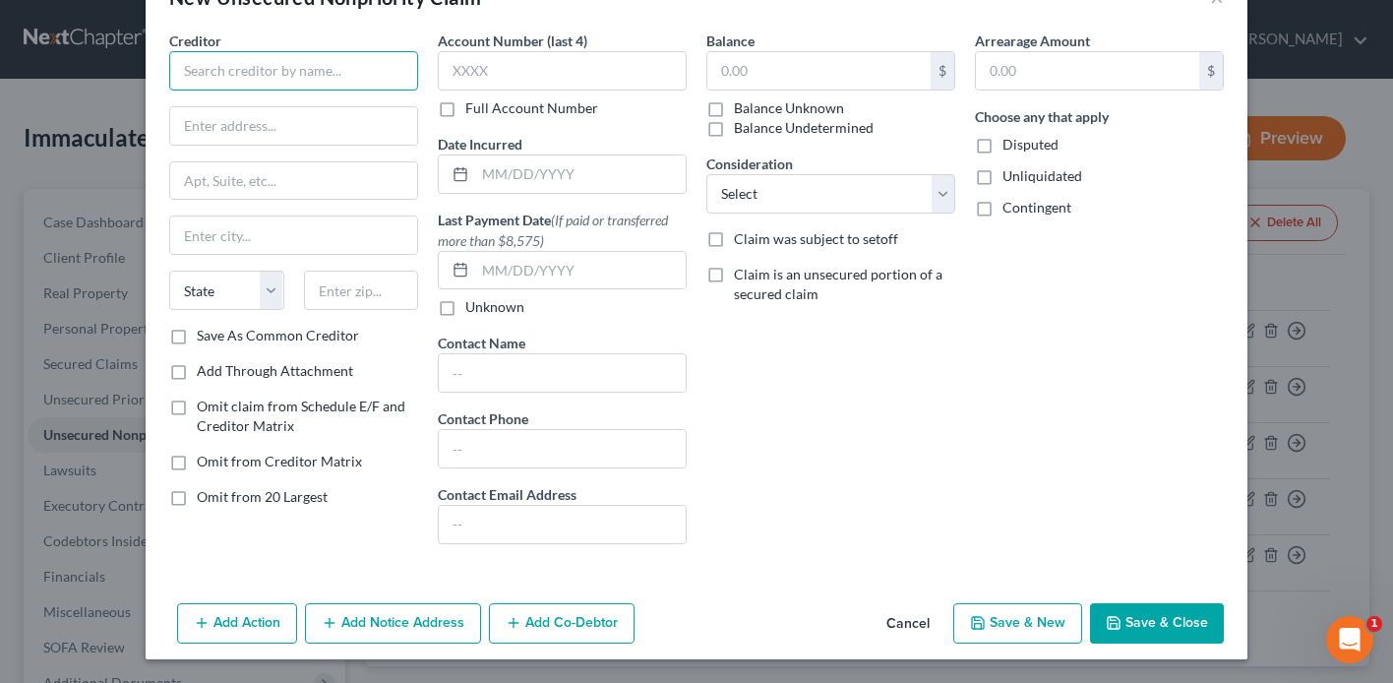
click at [293, 86] on input "text" at bounding box center [293, 70] width 249 height 39
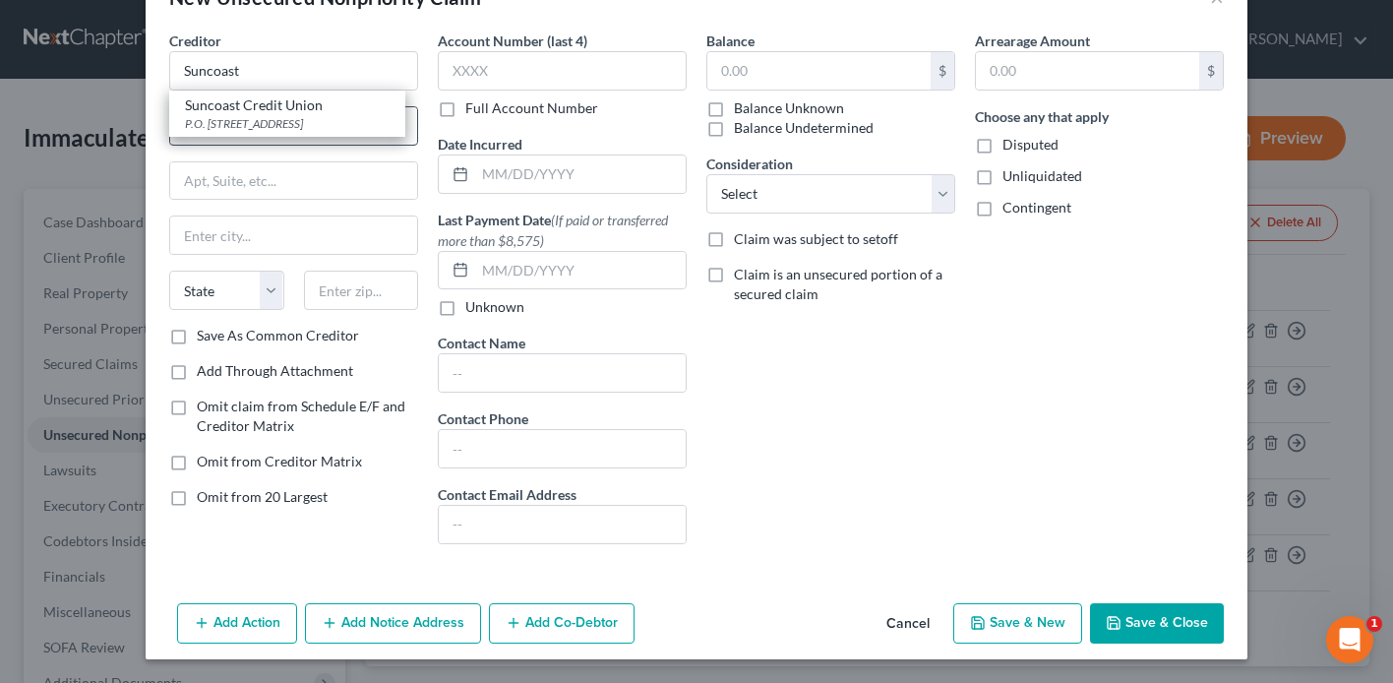
click at [307, 118] on div "P.O. [STREET_ADDRESS]" at bounding box center [287, 123] width 205 height 17
type input "Suncoast Credit Union"
type input "P.O. Box 11904"
type input "[GEOGRAPHIC_DATA]"
select select "9"
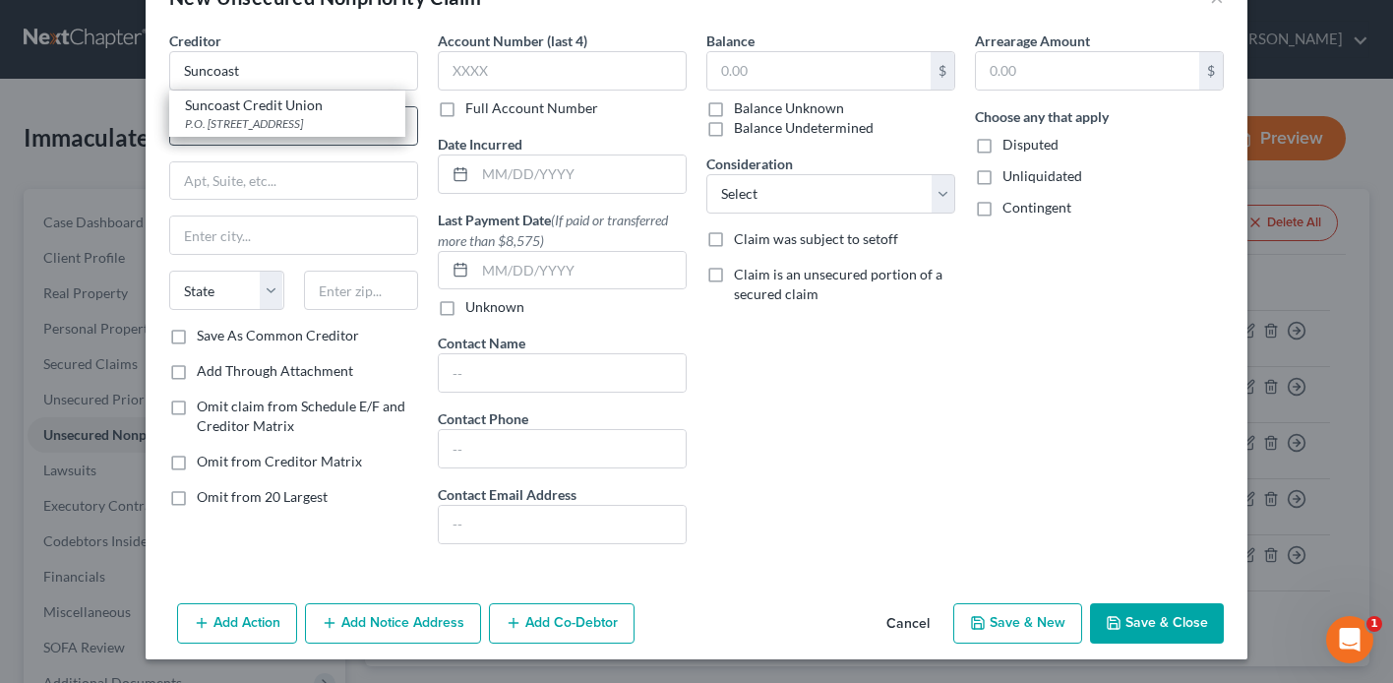
type input "33680"
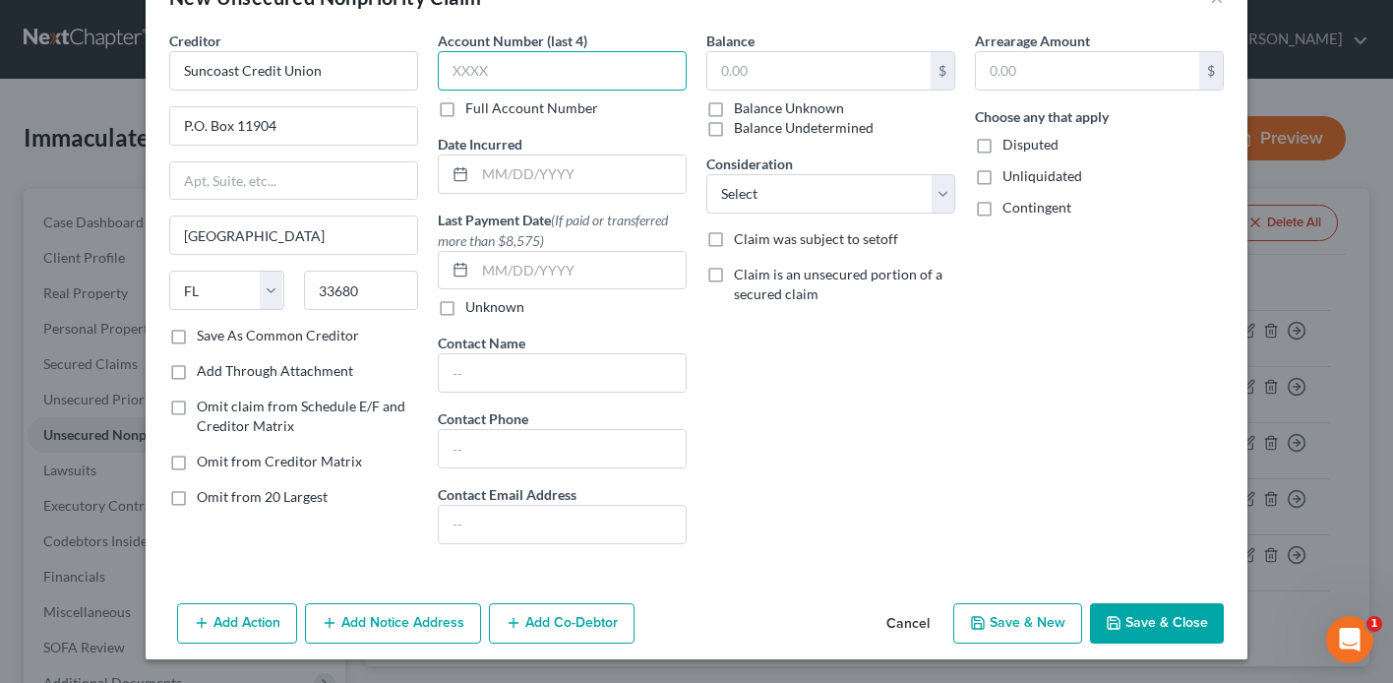
click at [535, 85] on input "text" at bounding box center [562, 70] width 249 height 39
click at [536, 179] on input "text" at bounding box center [580, 173] width 211 height 37
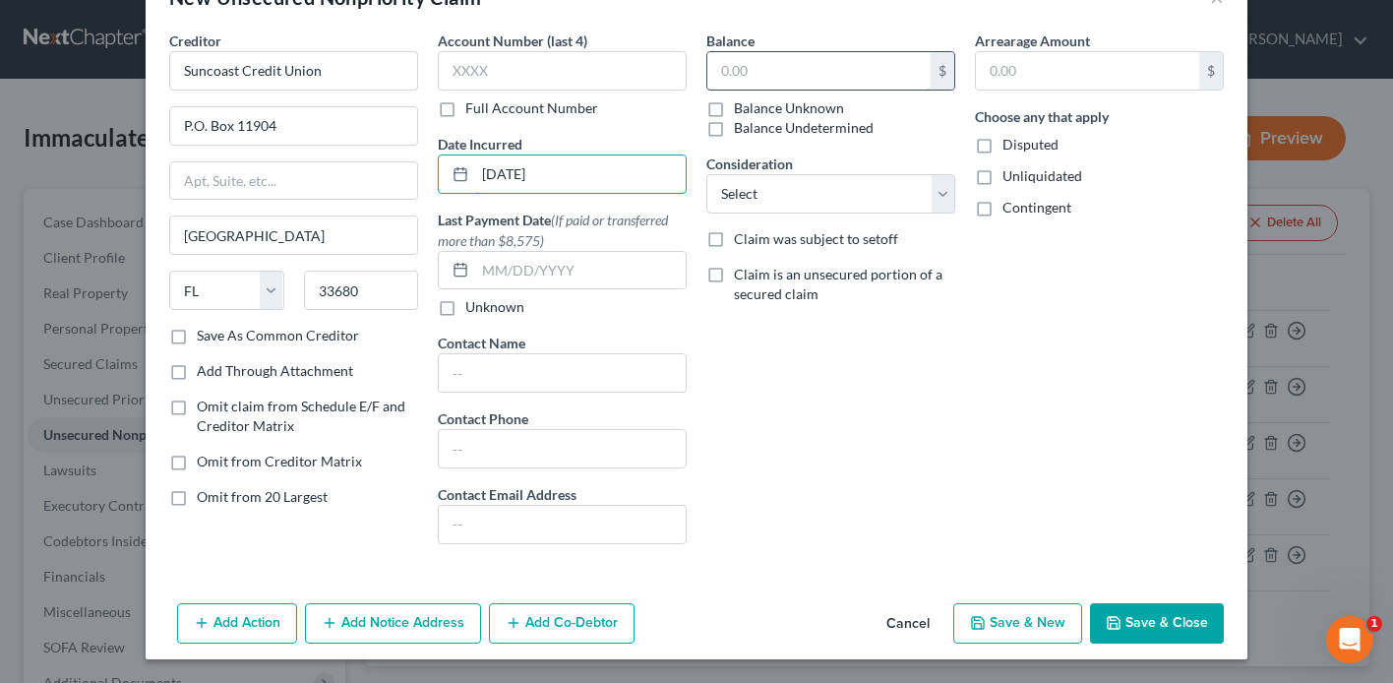
type input "[DATE]"
click at [763, 77] on input "text" at bounding box center [818, 70] width 223 height 37
type input "22,975"
click at [828, 146] on div "Balance 22,975 $ Balance Unknown Balance Undetermined 22,975.00 $ Balance Unkno…" at bounding box center [831, 295] width 269 height 529
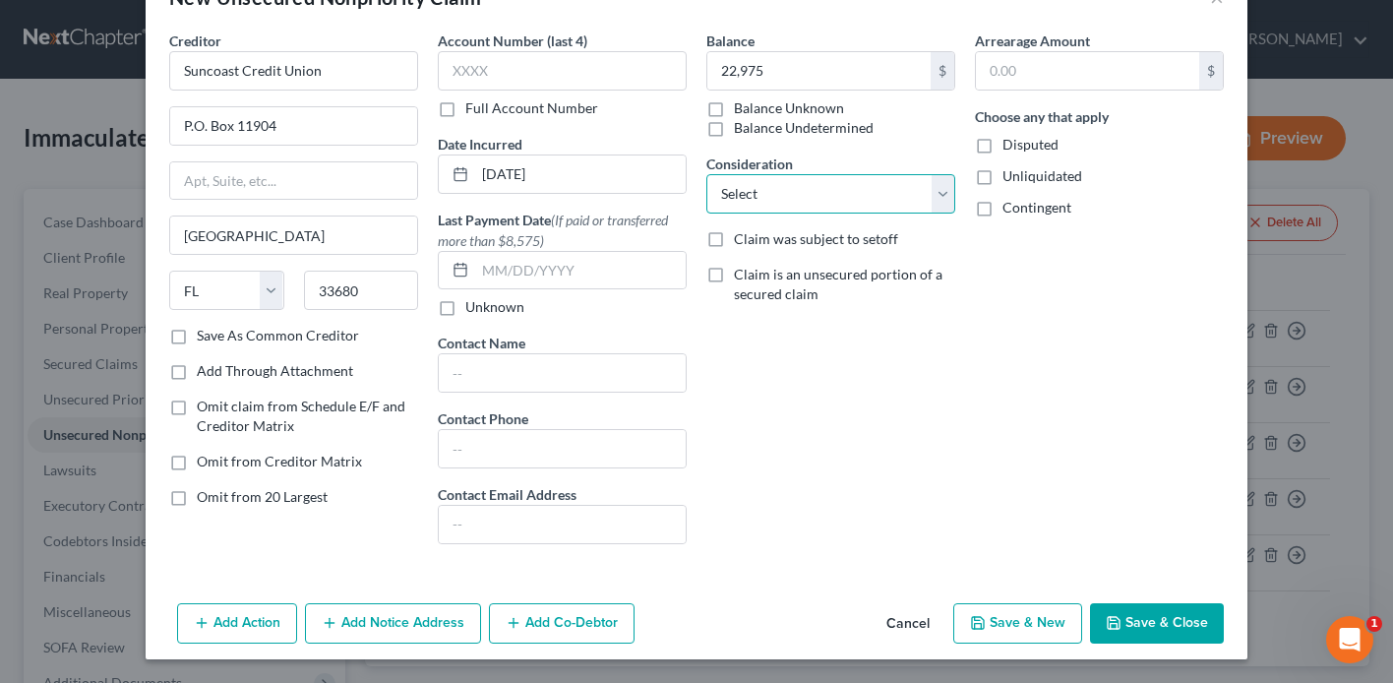
drag, startPoint x: 833, startPoint y: 183, endPoint x: 831, endPoint y: 210, distance: 26.6
click at [833, 183] on select "Select Cable / Satellite Services Collection Agency Credit Card Debt Debt Couns…" at bounding box center [830, 193] width 249 height 39
select select "8"
click at [706, 174] on select "Select Cable / Satellite Services Collection Agency Credit Card Debt Debt Couns…" at bounding box center [830, 193] width 249 height 39
click at [1145, 615] on button "Save & Close" at bounding box center [1157, 623] width 134 height 41
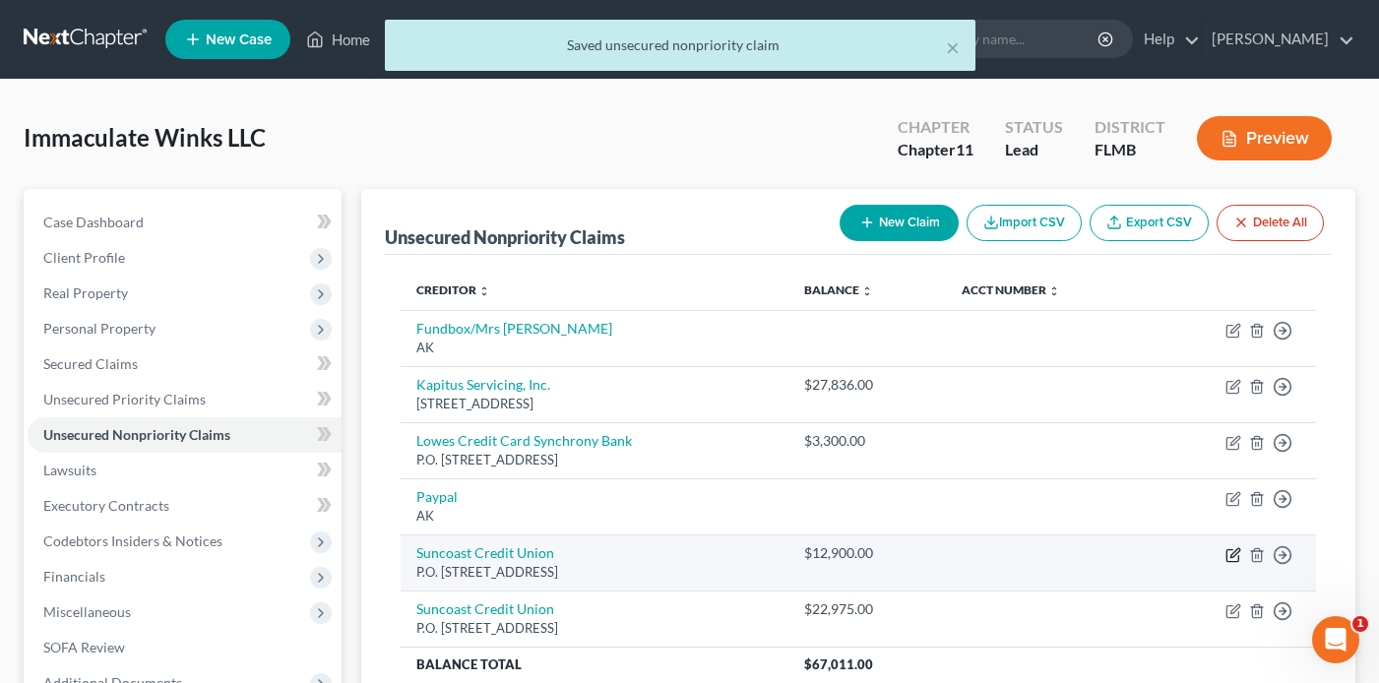
click at [1234, 558] on icon "button" at bounding box center [1233, 555] width 16 height 16
select select "9"
select select "11"
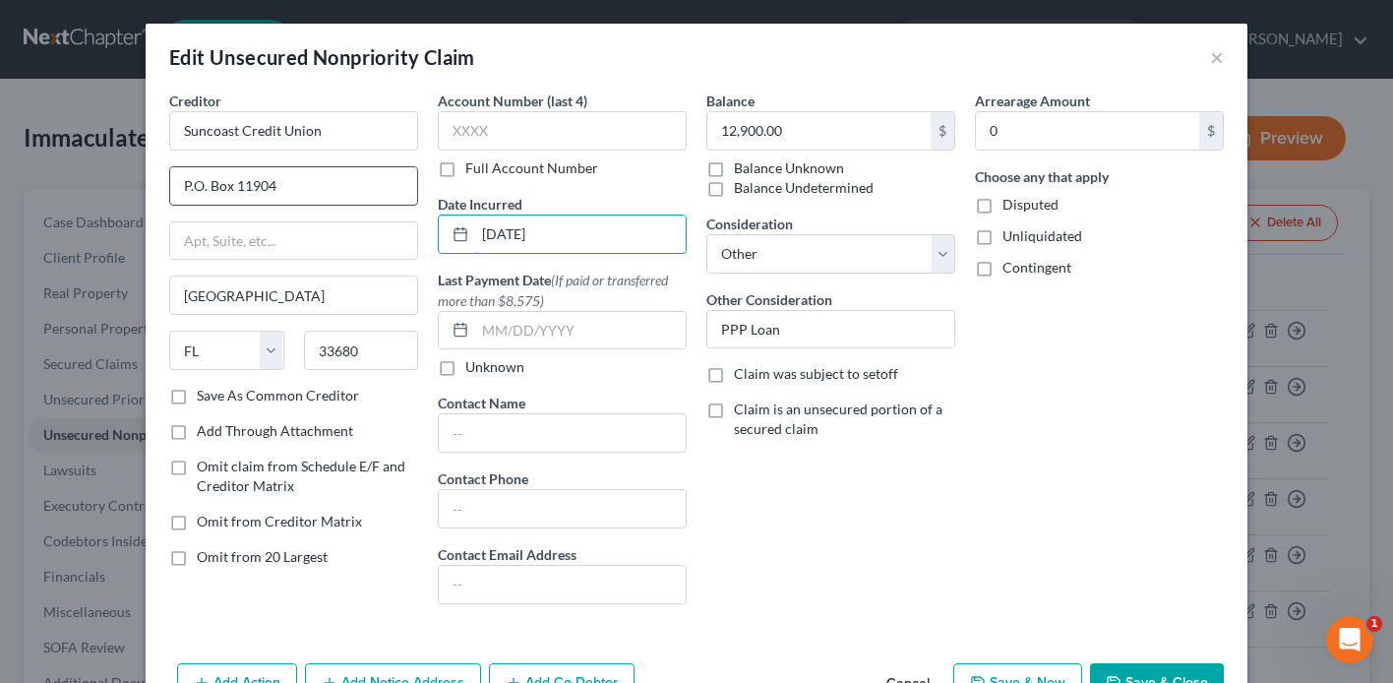
drag, startPoint x: 583, startPoint y: 234, endPoint x: 394, endPoint y: 184, distance: 195.5
click at [369, 222] on div "Creditor * Suncoast Credit Union P.O. [GEOGRAPHIC_DATA] [US_STATE] AK AR AZ CA …" at bounding box center [696, 355] width 1074 height 529
type input "[DATE]"
click at [1151, 680] on button "Save & Close" at bounding box center [1157, 683] width 134 height 41
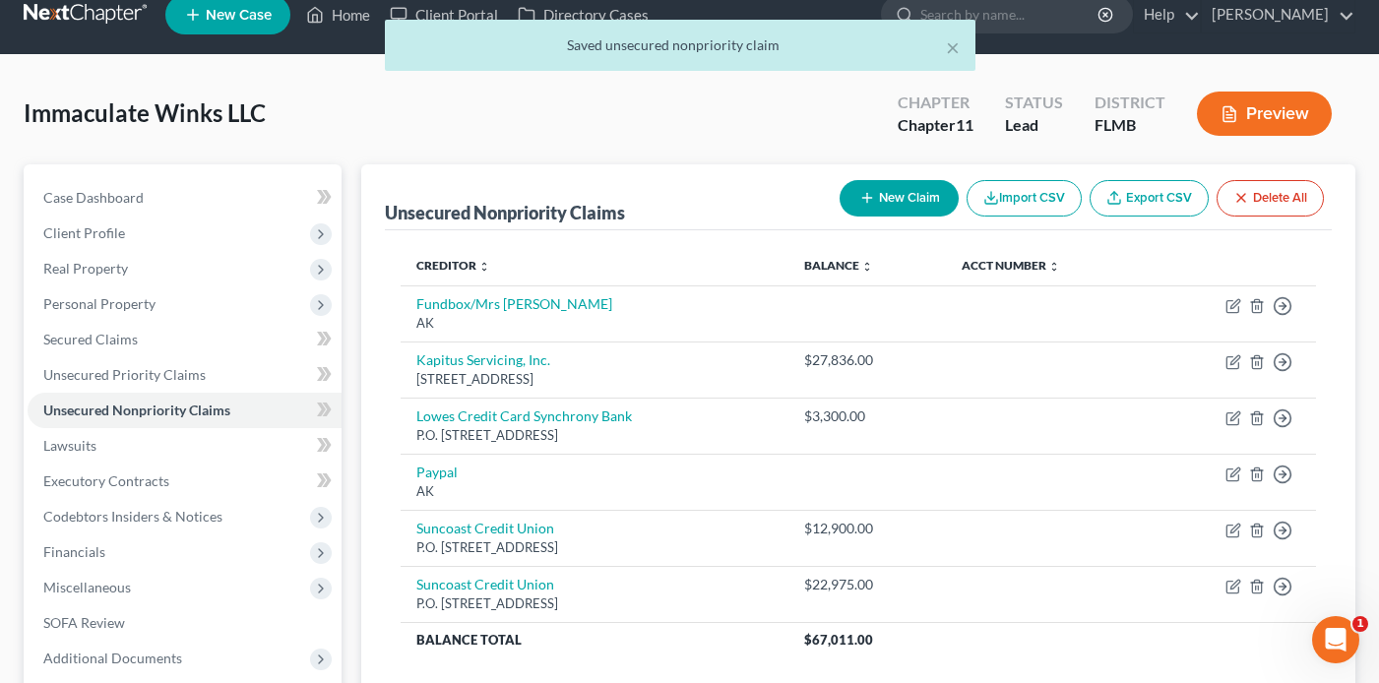
scroll to position [0, 0]
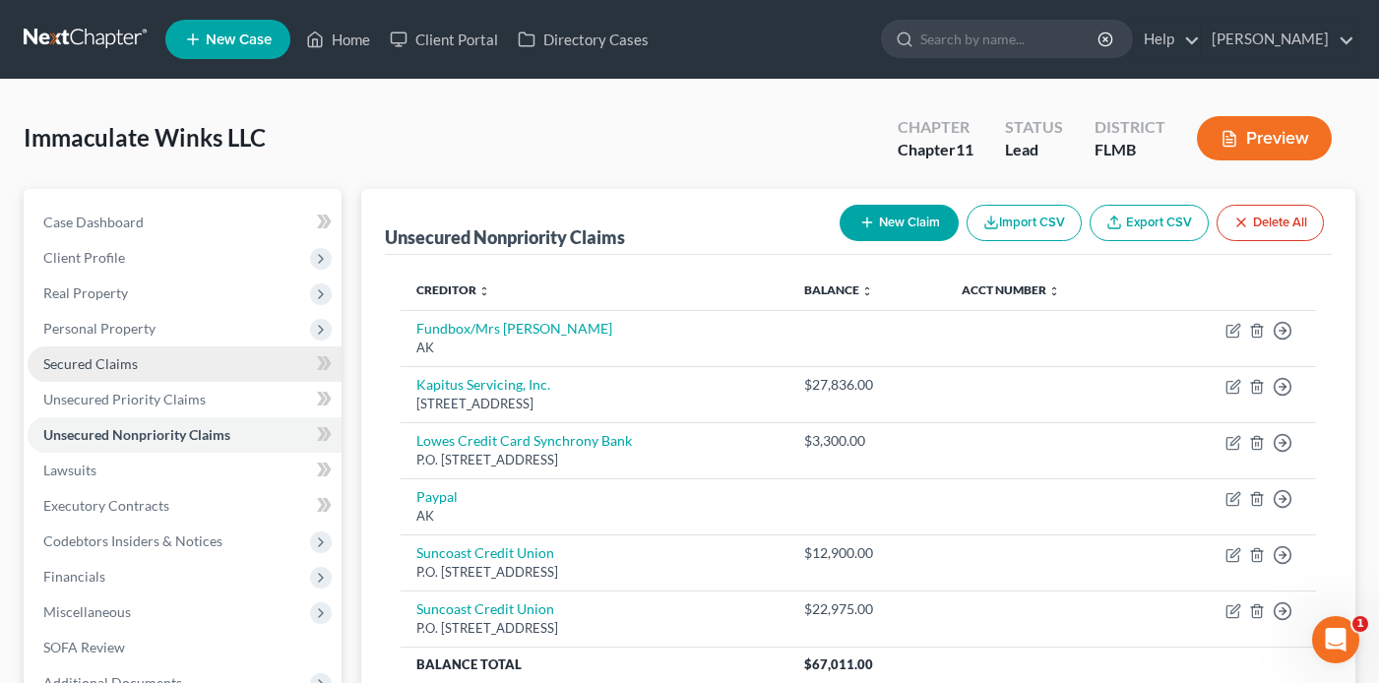
drag, startPoint x: 129, startPoint y: 365, endPoint x: 160, endPoint y: 358, distance: 32.2
click at [129, 365] on span "Secured Claims" at bounding box center [90, 363] width 94 height 17
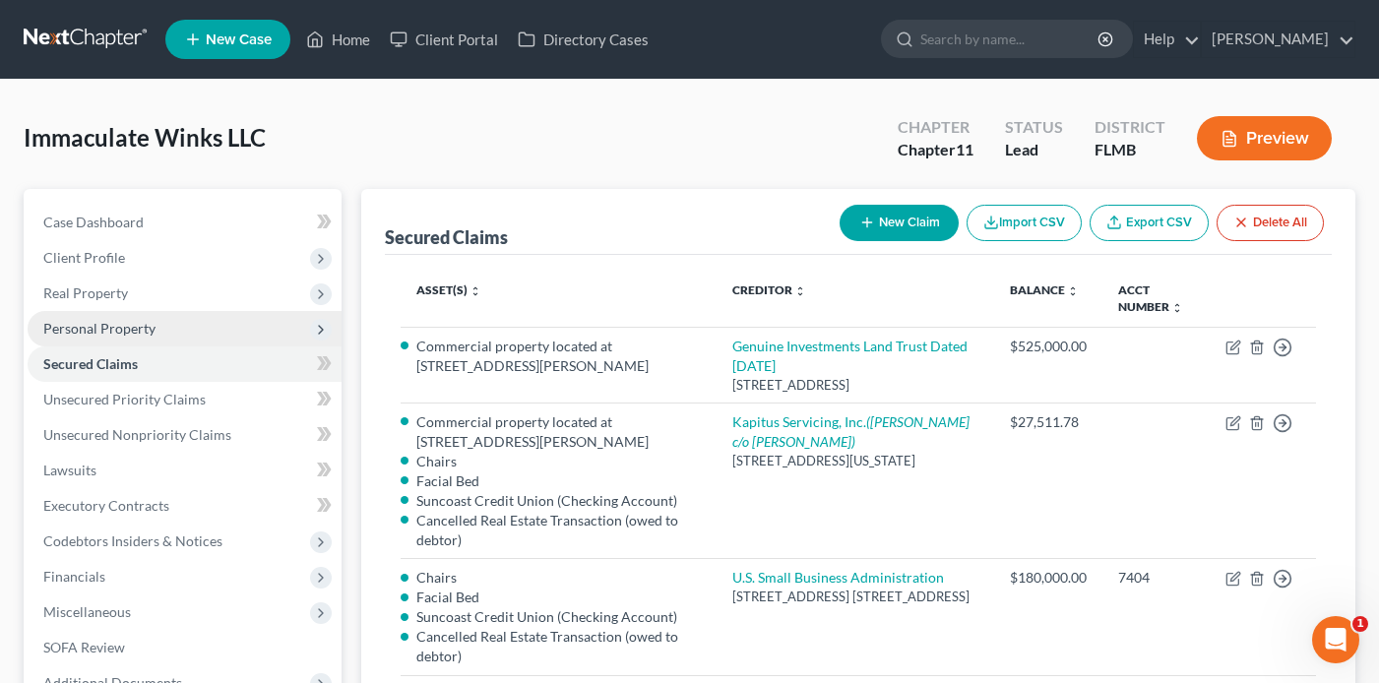
drag, startPoint x: 134, startPoint y: 250, endPoint x: 258, endPoint y: 331, distance: 147.9
click at [134, 250] on span "Client Profile" at bounding box center [185, 257] width 314 height 35
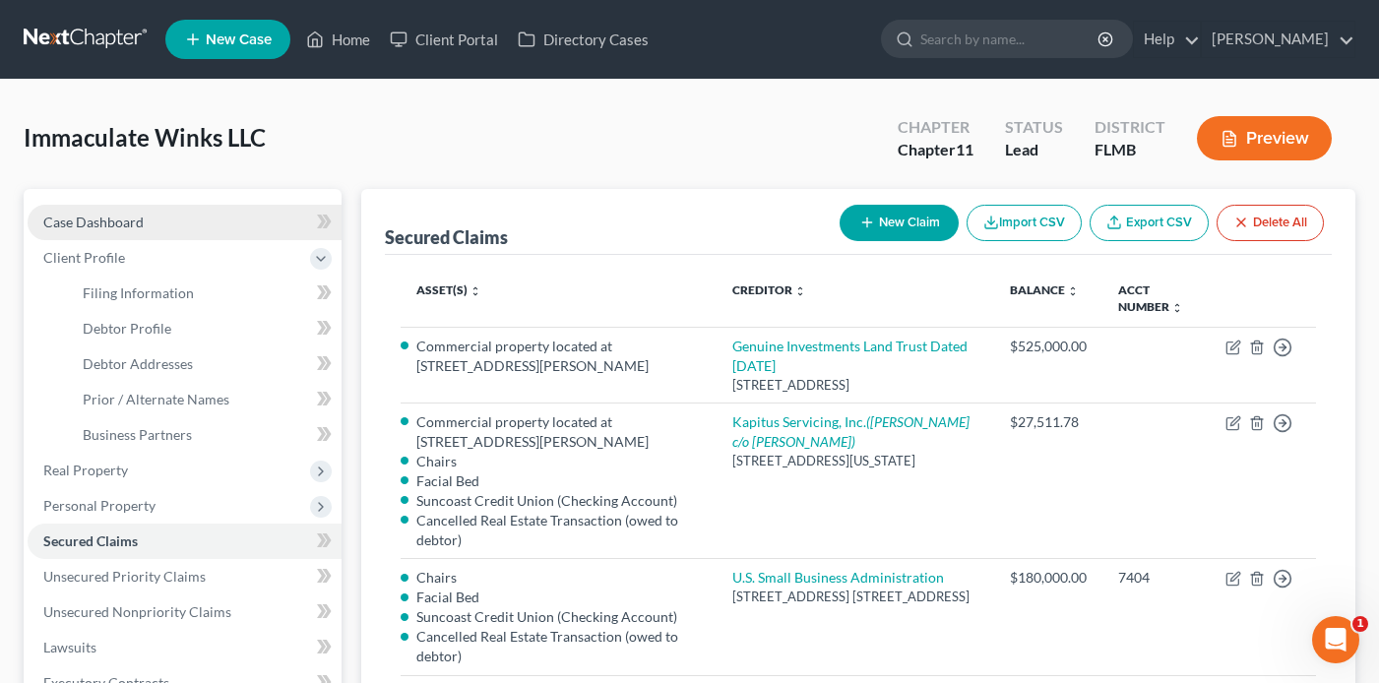
click at [104, 227] on span "Case Dashboard" at bounding box center [93, 222] width 100 height 17
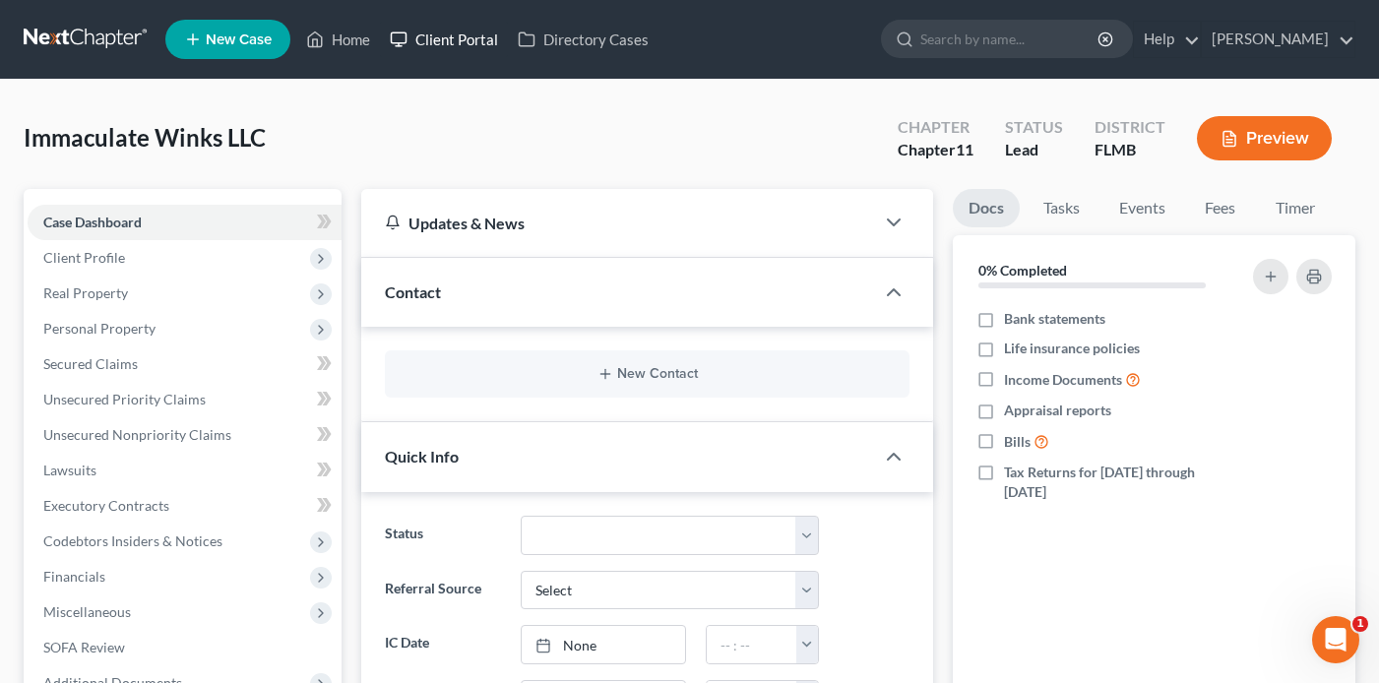
click at [431, 37] on link "Client Portal" at bounding box center [444, 39] width 128 height 35
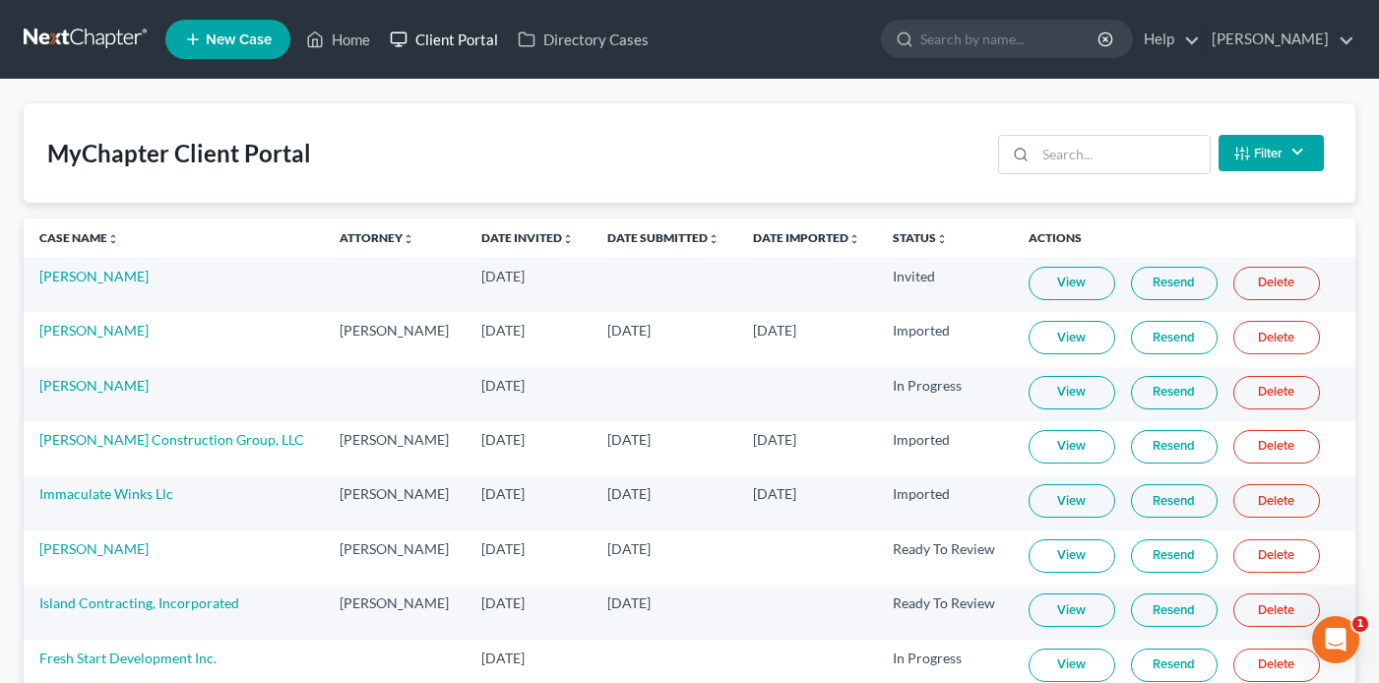
scroll to position [197, 0]
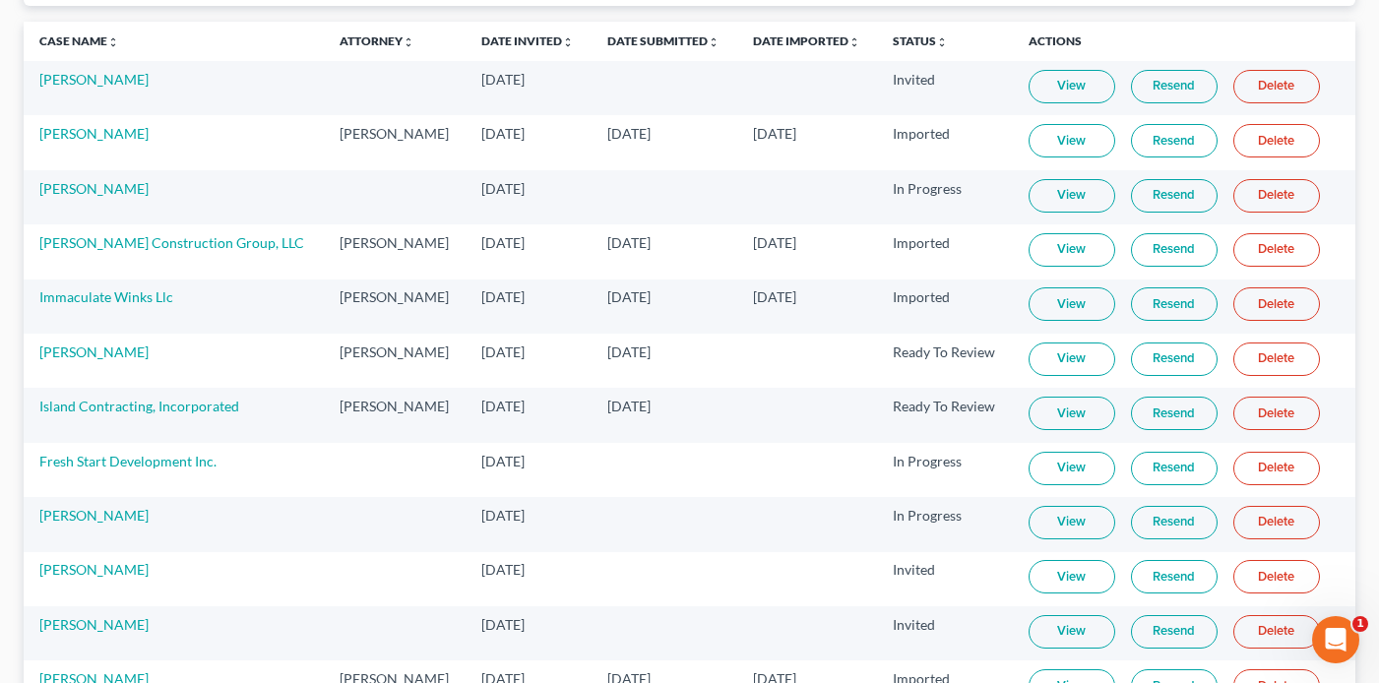
click at [1062, 297] on link "View" at bounding box center [1071, 303] width 87 height 33
